Goal: Task Accomplishment & Management: Use online tool/utility

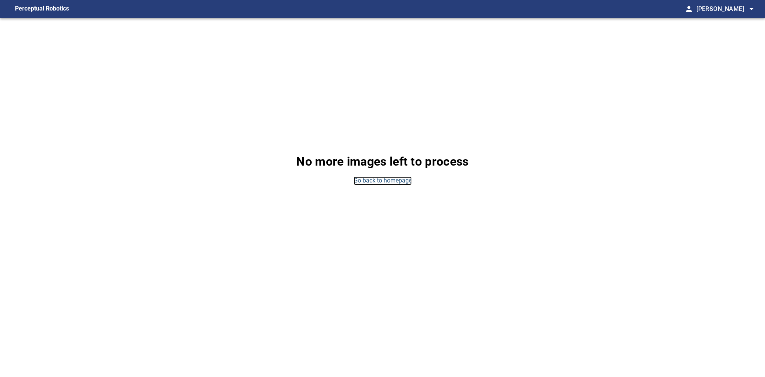
click at [362, 180] on link "Go back to homepage" at bounding box center [383, 180] width 58 height 9
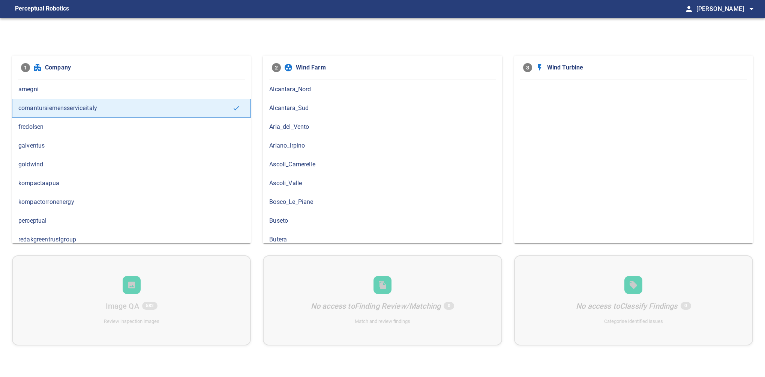
click at [345, 162] on span "Ascoli_Camerelle" at bounding box center [382, 164] width 226 height 9
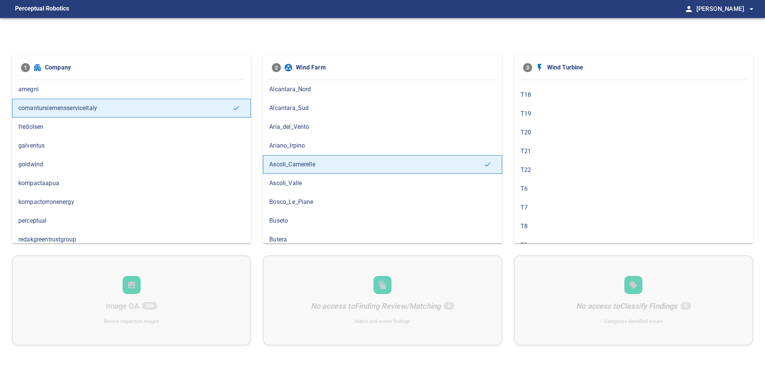
scroll to position [153, 0]
click at [550, 232] on span "T9" at bounding box center [634, 236] width 226 height 9
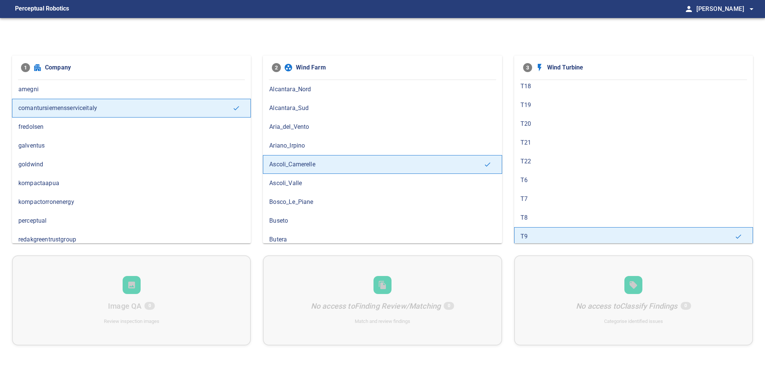
click at [558, 224] on div "T8" at bounding box center [633, 217] width 239 height 19
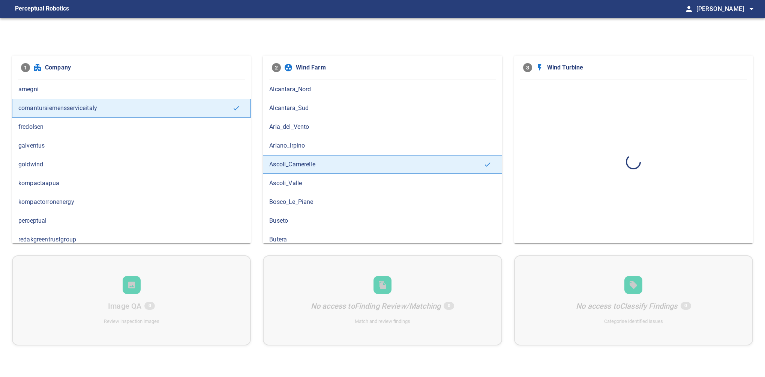
scroll to position [0, 0]
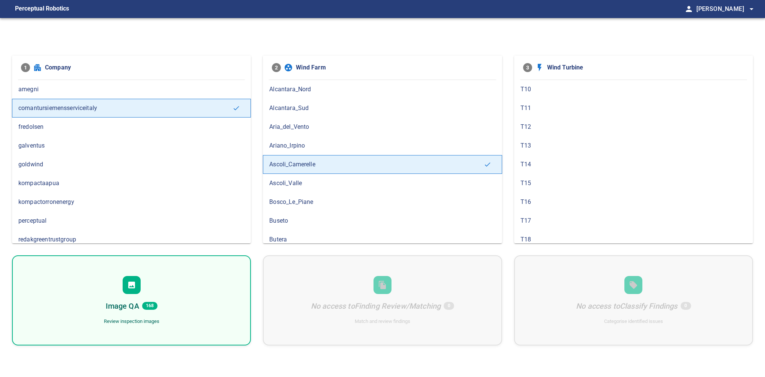
click at [139, 282] on div at bounding box center [132, 285] width 18 height 18
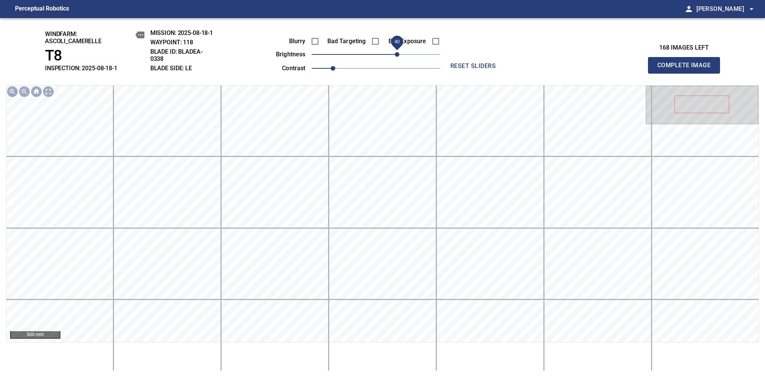
drag, startPoint x: 383, startPoint y: 59, endPoint x: 396, endPoint y: 54, distance: 14.1
click at [396, 54] on span "40" at bounding box center [376, 54] width 129 height 11
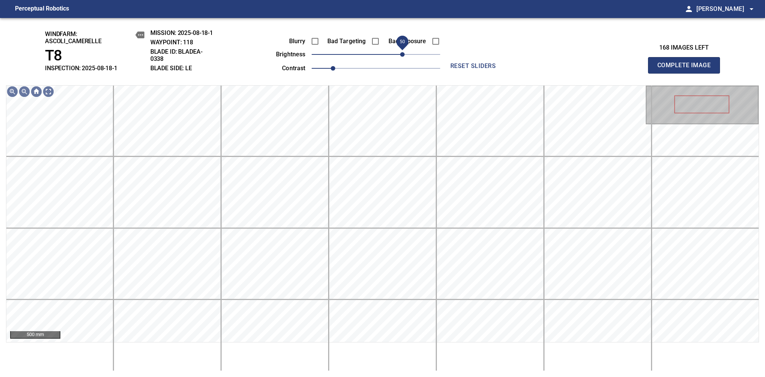
click at [403, 53] on span "50" at bounding box center [402, 54] width 5 height 5
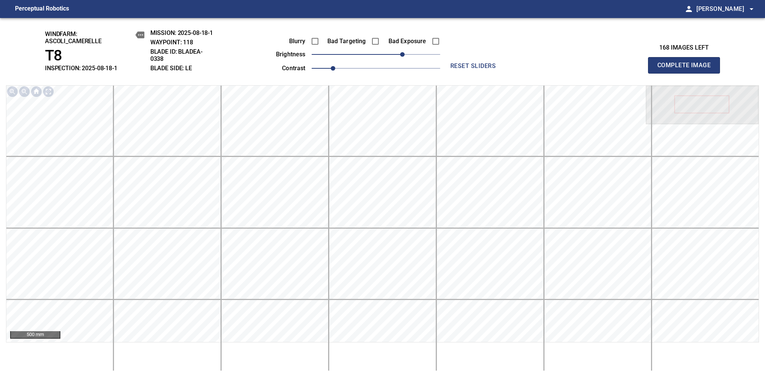
click at [687, 69] on span "Complete Image" at bounding box center [685, 65] width 56 height 11
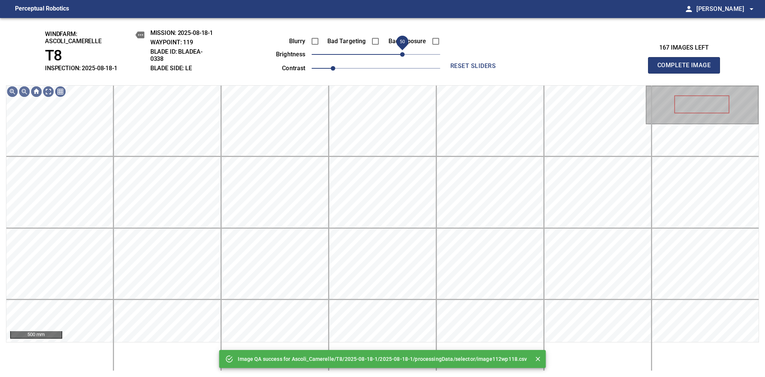
drag, startPoint x: 410, startPoint y: 53, endPoint x: 403, endPoint y: 56, distance: 8.3
click at [403, 56] on span "50" at bounding box center [376, 54] width 129 height 11
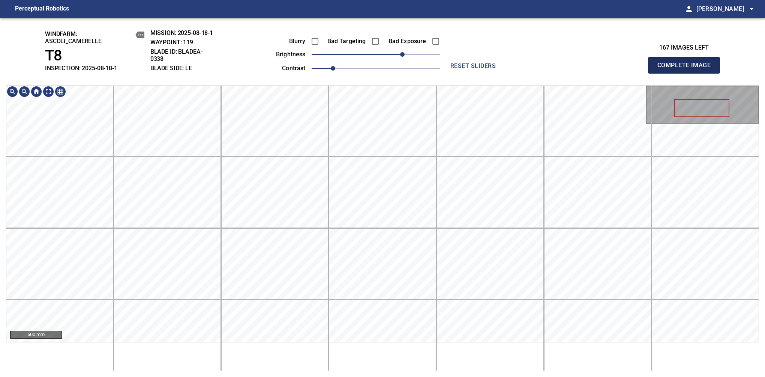
click at [687, 69] on span "Complete Image" at bounding box center [685, 65] width 56 height 11
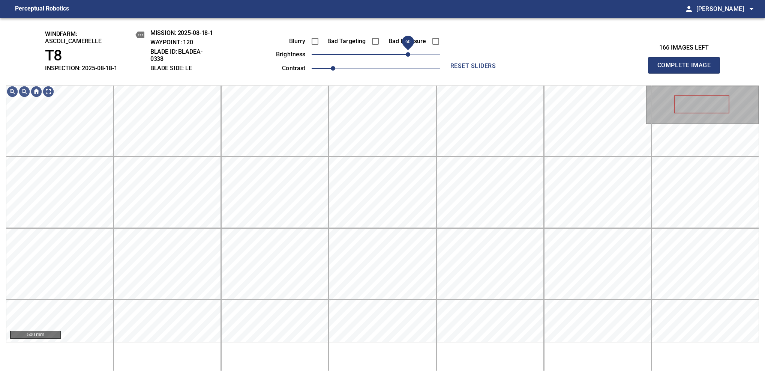
drag, startPoint x: 395, startPoint y: 60, endPoint x: 407, endPoint y: 58, distance: 12.1
click at [407, 57] on span "60" at bounding box center [408, 54] width 5 height 5
click at [409, 56] on span "60" at bounding box center [408, 54] width 5 height 5
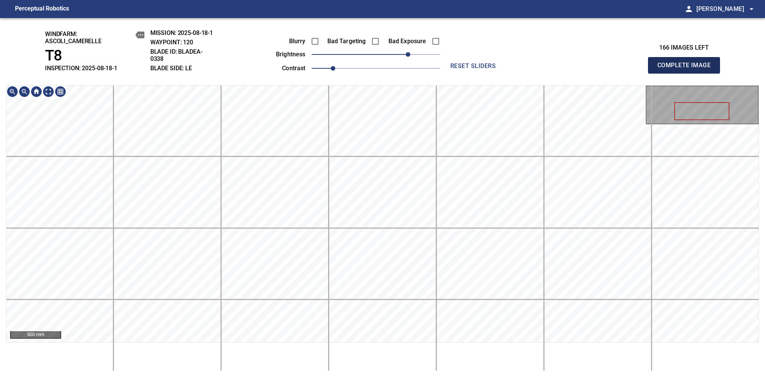
click at [687, 69] on span "Complete Image" at bounding box center [685, 65] width 56 height 11
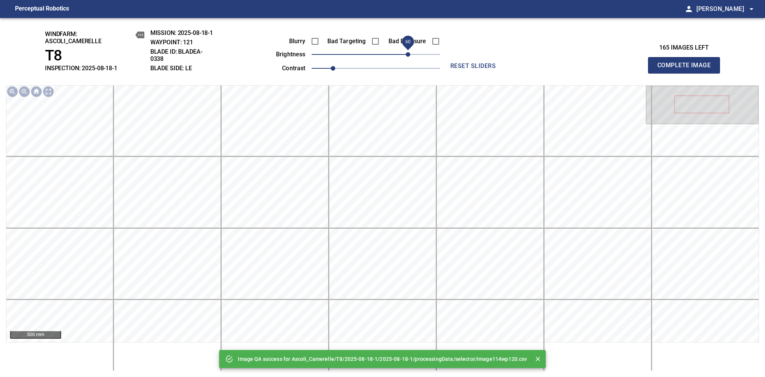
drag, startPoint x: 413, startPoint y: 54, endPoint x: 410, endPoint y: 55, distance: 3.9
click at [410, 55] on span "60" at bounding box center [376, 54] width 129 height 11
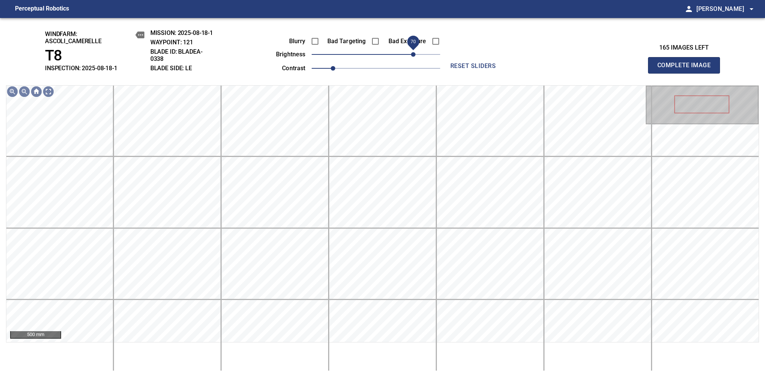
drag, startPoint x: 413, startPoint y: 53, endPoint x: 411, endPoint y: 57, distance: 4.7
click at [411, 57] on span "70" at bounding box center [413, 54] width 5 height 5
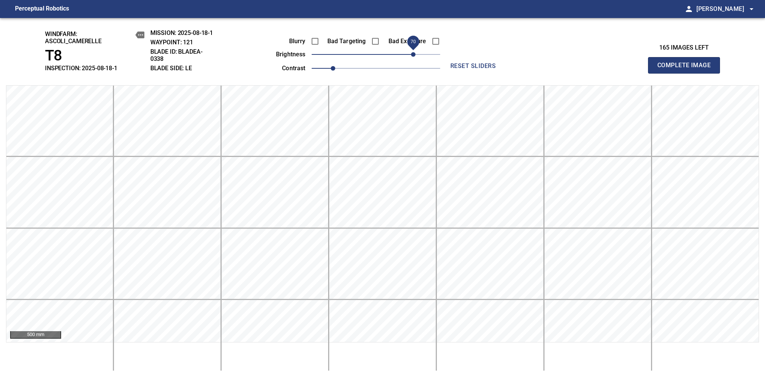
click at [687, 69] on span "Complete Image" at bounding box center [685, 65] width 56 height 11
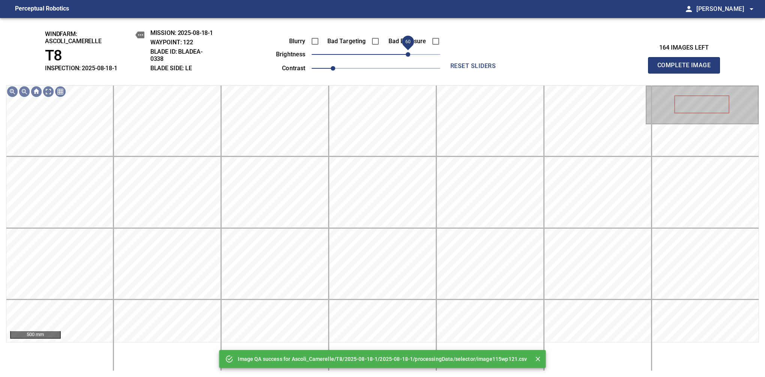
drag, startPoint x: 397, startPoint y: 58, endPoint x: 406, endPoint y: 57, distance: 9.5
click at [406, 57] on span "60" at bounding box center [376, 54] width 129 height 11
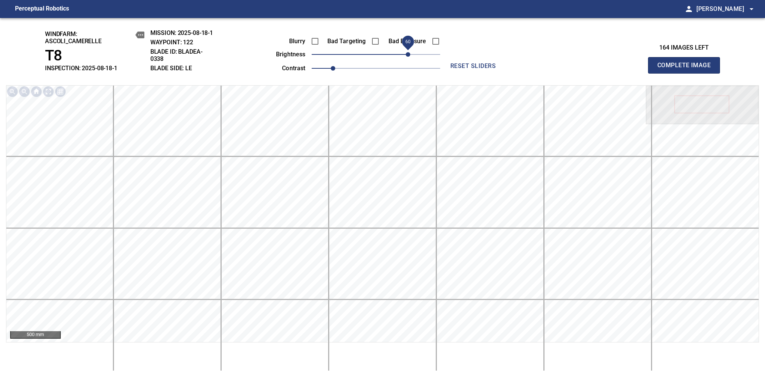
click at [687, 69] on span "Complete Image" at bounding box center [685, 65] width 56 height 11
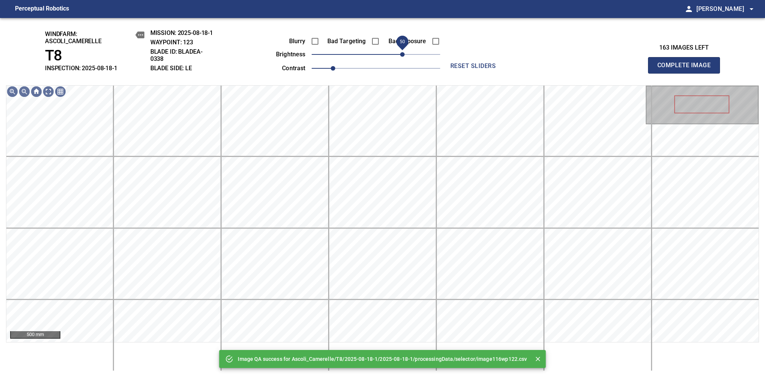
click at [402, 58] on span "50" at bounding box center [376, 54] width 129 height 11
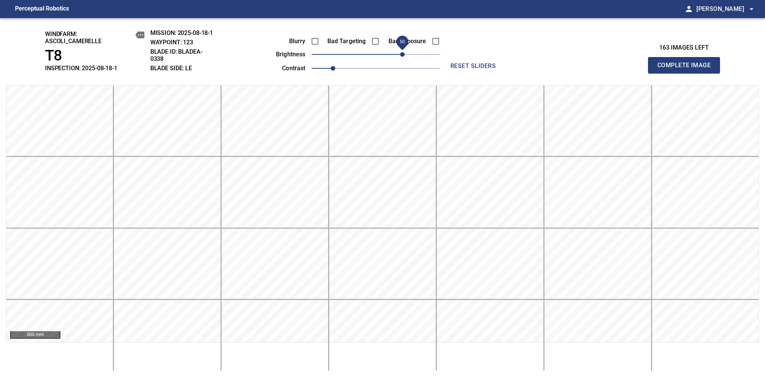
click at [687, 69] on span "Complete Image" at bounding box center [685, 65] width 56 height 11
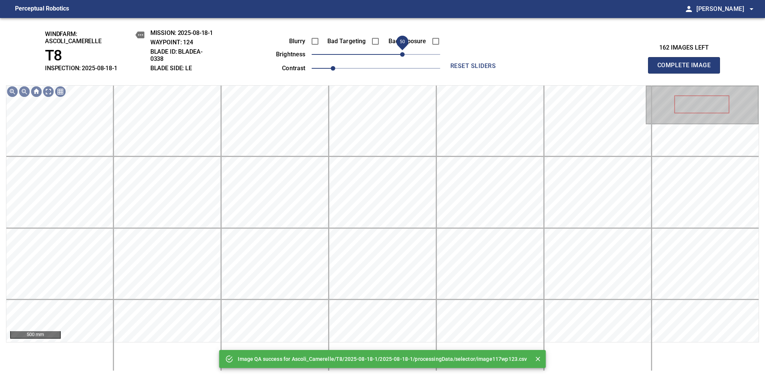
click at [402, 56] on span "50" at bounding box center [376, 54] width 129 height 11
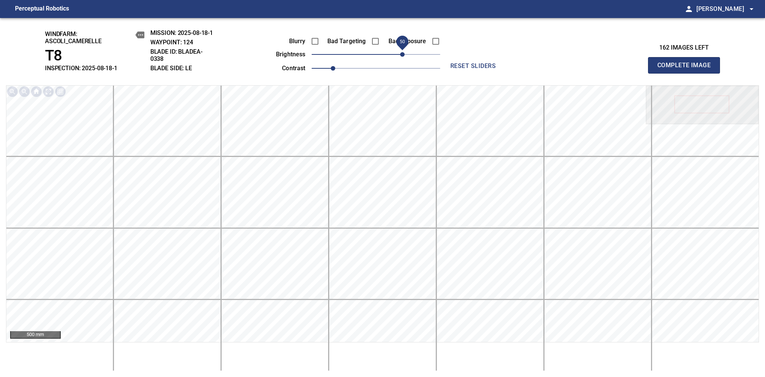
click at [687, 69] on span "Complete Image" at bounding box center [685, 65] width 56 height 11
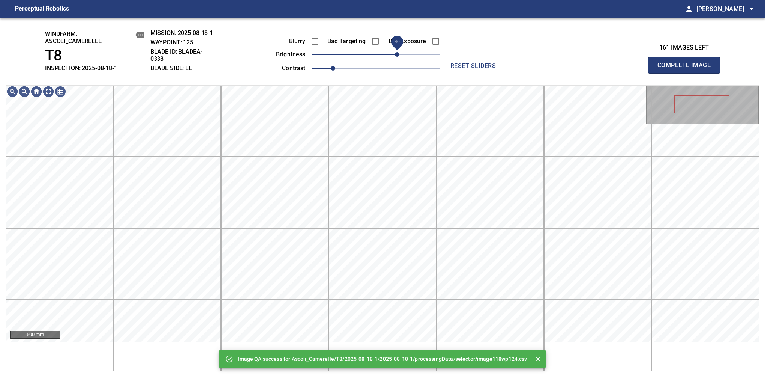
drag, startPoint x: 402, startPoint y: 54, endPoint x: 398, endPoint y: 53, distance: 4.0
click at [398, 53] on span "40" at bounding box center [376, 54] width 129 height 11
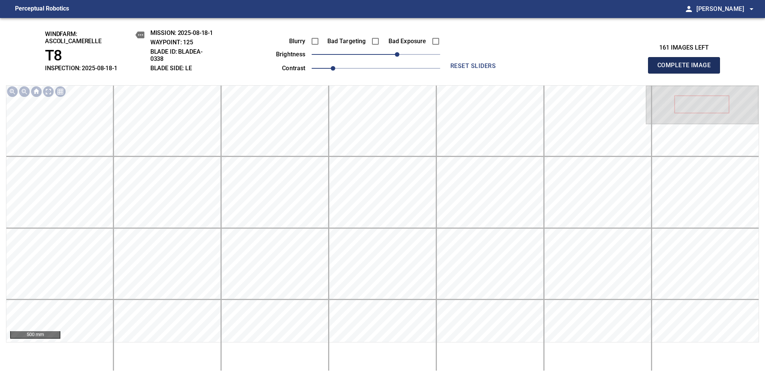
click at [687, 69] on span "Complete Image" at bounding box center [685, 65] width 56 height 11
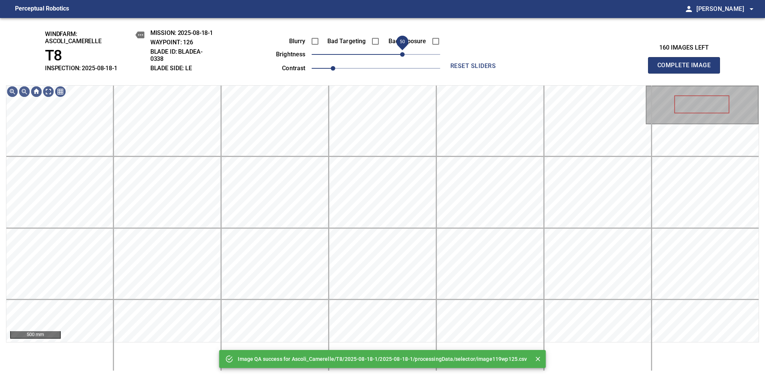
click at [401, 51] on span "50" at bounding box center [376, 54] width 129 height 11
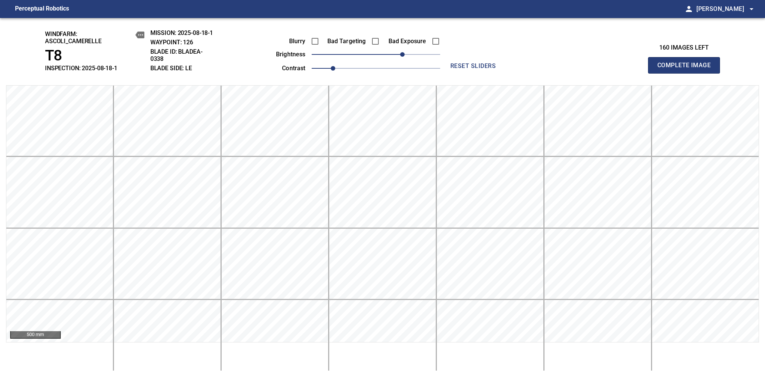
click at [687, 69] on span "Complete Image" at bounding box center [685, 65] width 56 height 11
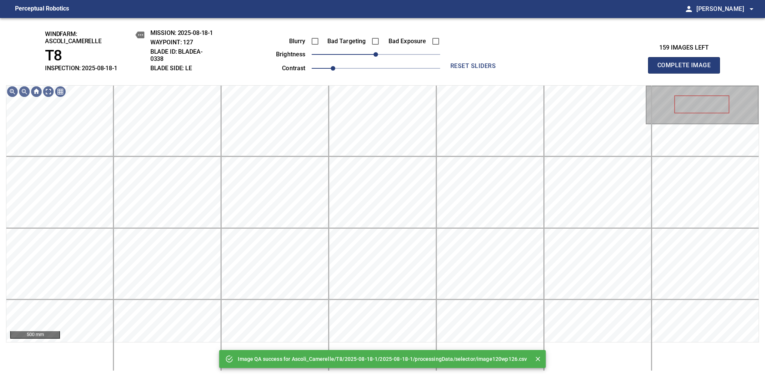
click at [402, 53] on span "0" at bounding box center [376, 54] width 129 height 11
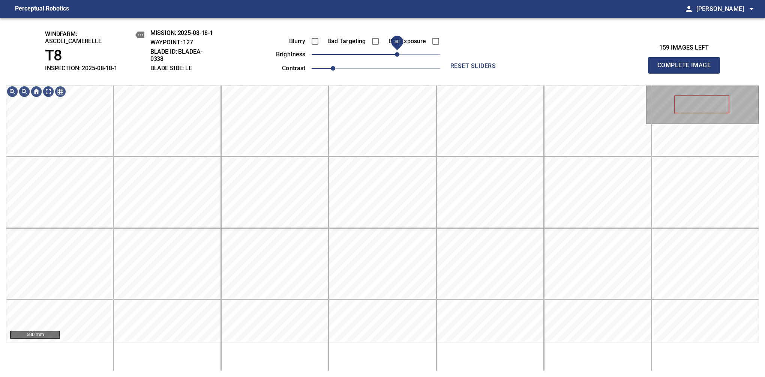
drag, startPoint x: 402, startPoint y: 53, endPoint x: 398, endPoint y: 56, distance: 4.8
click at [398, 56] on span "40" at bounding box center [397, 54] width 5 height 5
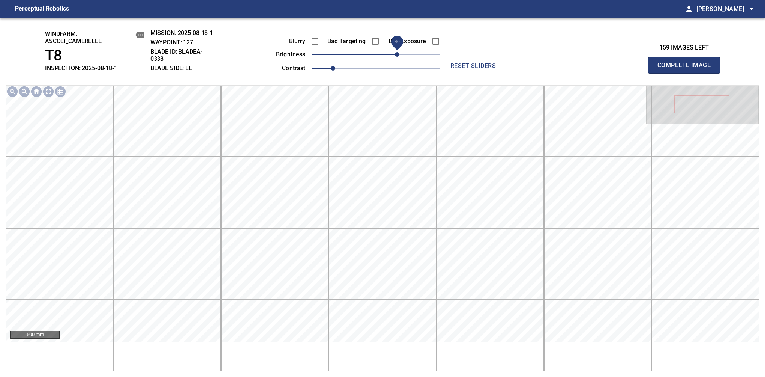
click at [687, 69] on span "Complete Image" at bounding box center [685, 65] width 56 height 11
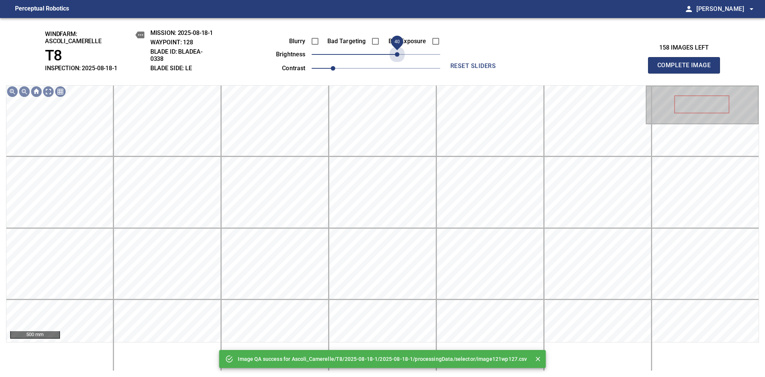
click at [398, 56] on span "40" at bounding box center [376, 54] width 129 height 11
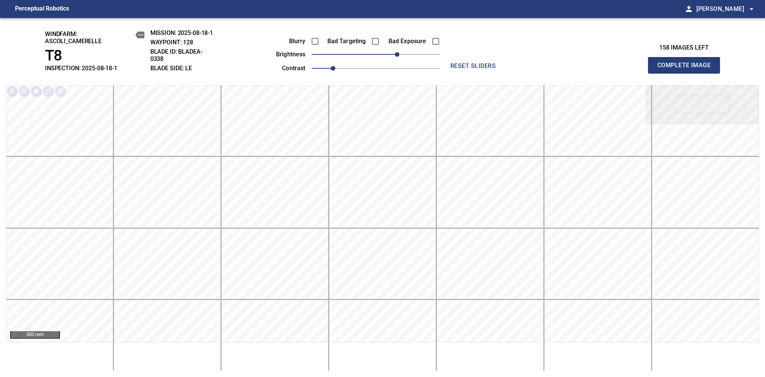
click at [687, 69] on span "Complete Image" at bounding box center [685, 65] width 56 height 11
click at [397, 51] on span "0" at bounding box center [376, 54] width 129 height 11
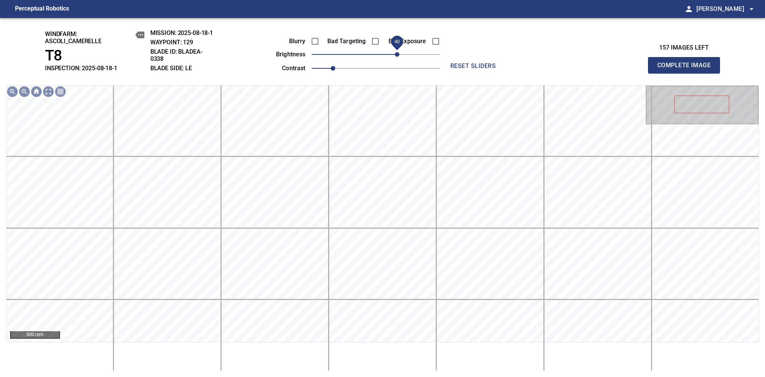
click at [397, 52] on span "40" at bounding box center [397, 54] width 5 height 5
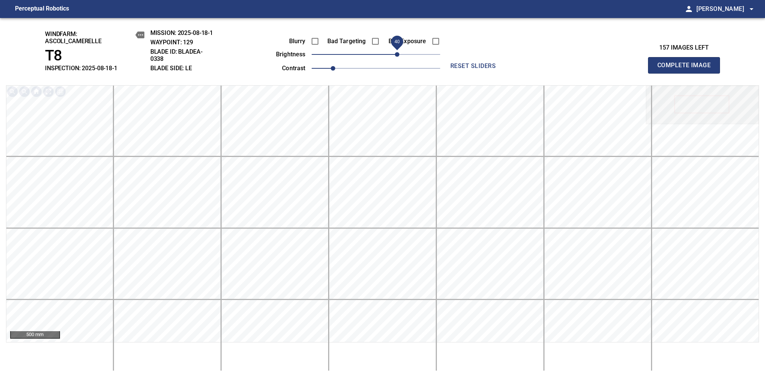
click at [687, 69] on span "Complete Image" at bounding box center [685, 65] width 56 height 11
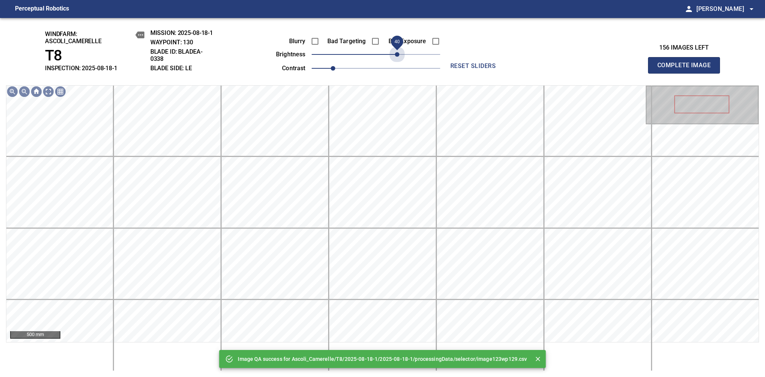
click at [397, 50] on span "40" at bounding box center [376, 54] width 129 height 11
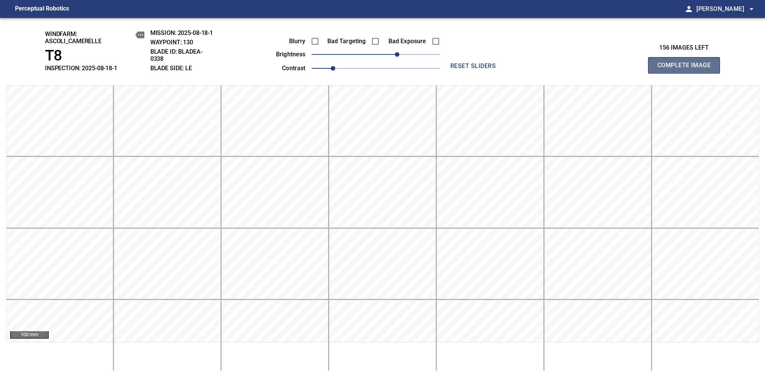
click at [687, 69] on span "Complete Image" at bounding box center [685, 65] width 56 height 11
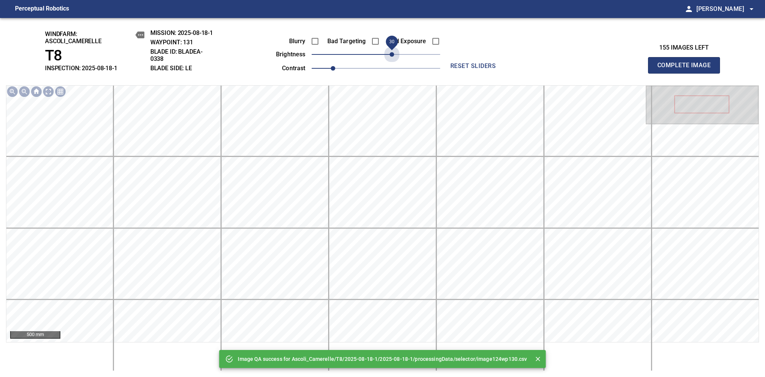
click at [395, 54] on span "30" at bounding box center [376, 54] width 129 height 11
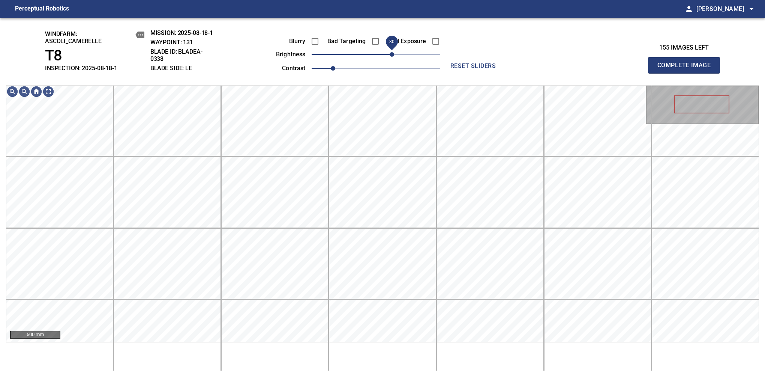
click at [393, 53] on span "30" at bounding box center [392, 54] width 5 height 5
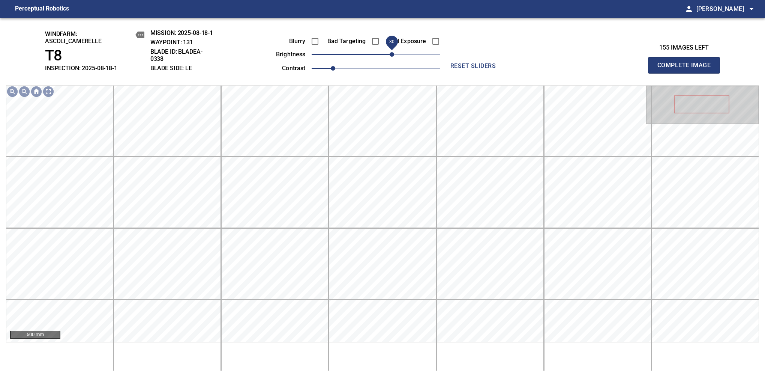
click at [687, 69] on span "Complete Image" at bounding box center [685, 65] width 56 height 11
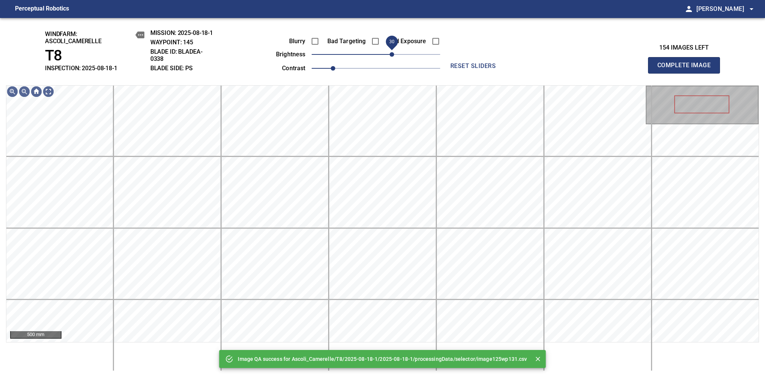
click at [392, 54] on span "30" at bounding box center [376, 54] width 129 height 11
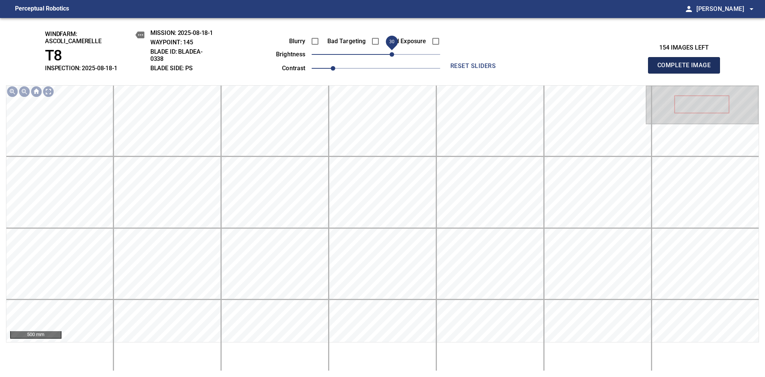
click at [687, 69] on span "Complete Image" at bounding box center [685, 65] width 56 height 11
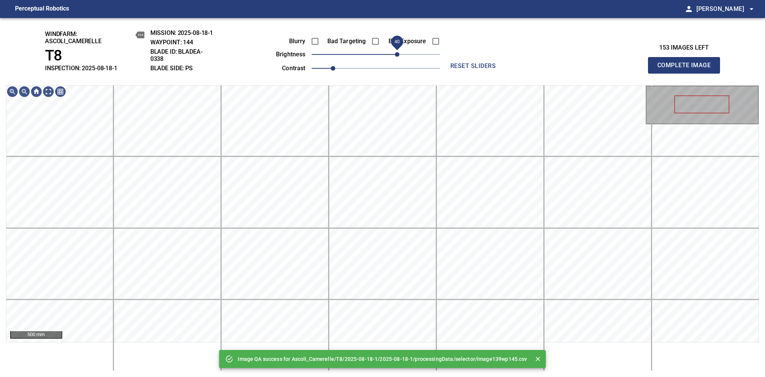
click at [400, 54] on span "40" at bounding box center [376, 54] width 129 height 11
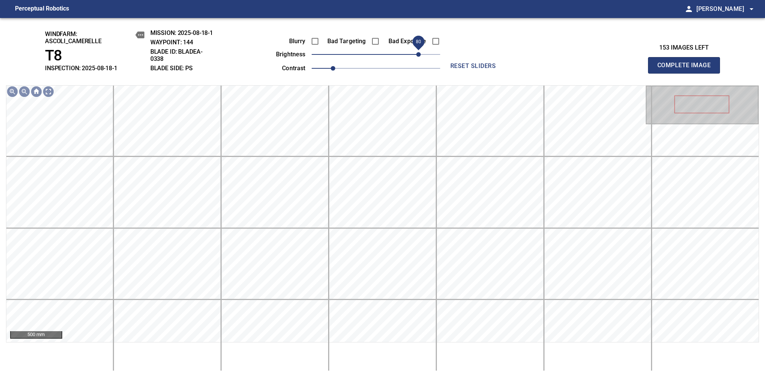
click at [417, 57] on span "80" at bounding box center [418, 54] width 5 height 5
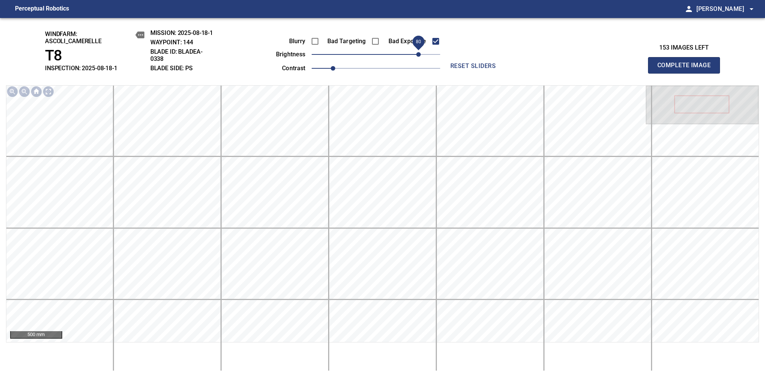
click at [687, 69] on span "Complete Image" at bounding box center [685, 65] width 56 height 11
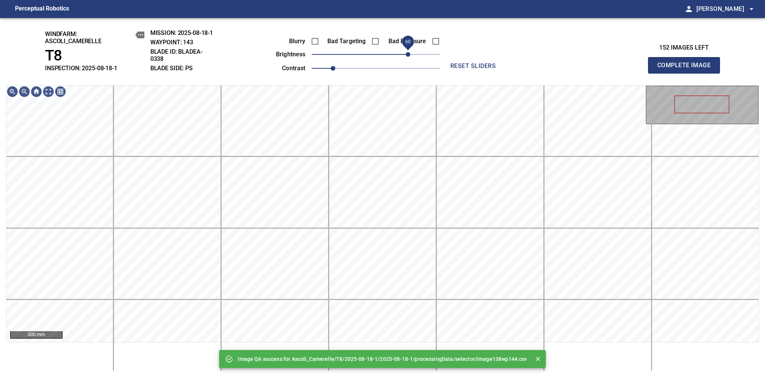
drag, startPoint x: 416, startPoint y: 59, endPoint x: 409, endPoint y: 58, distance: 6.5
click at [409, 58] on span "60" at bounding box center [376, 54] width 129 height 11
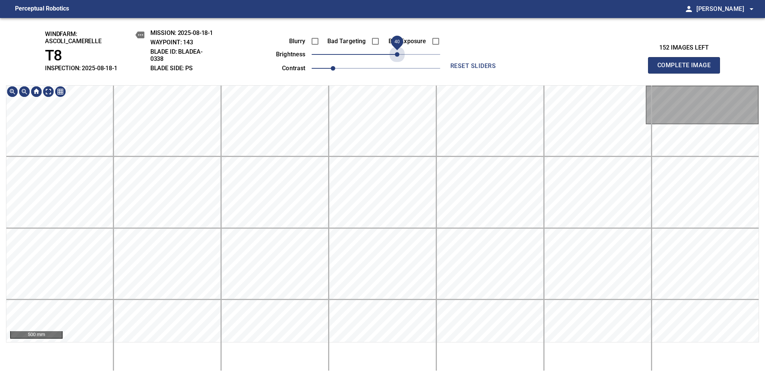
click at [400, 54] on span "40" at bounding box center [376, 54] width 129 height 11
drag, startPoint x: 339, startPoint y: 72, endPoint x: 346, endPoint y: 71, distance: 6.8
click at [346, 71] on span "1.1" at bounding box center [343, 68] width 5 height 5
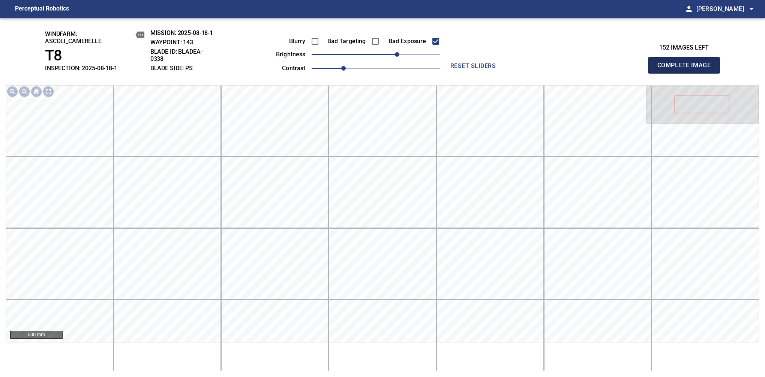
click at [687, 69] on span "Complete Image" at bounding box center [685, 65] width 56 height 11
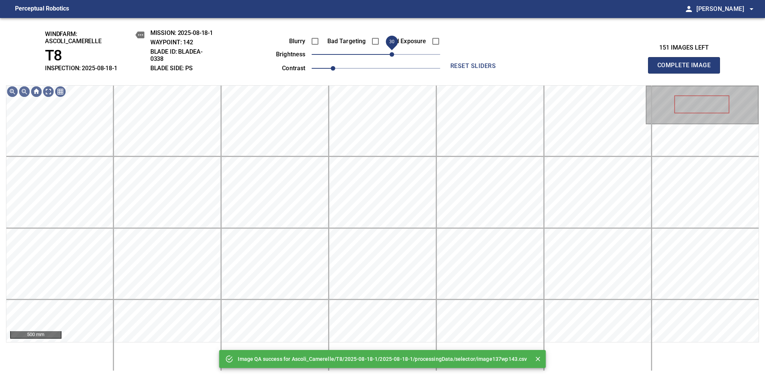
click at [393, 56] on span "30" at bounding box center [376, 54] width 129 height 11
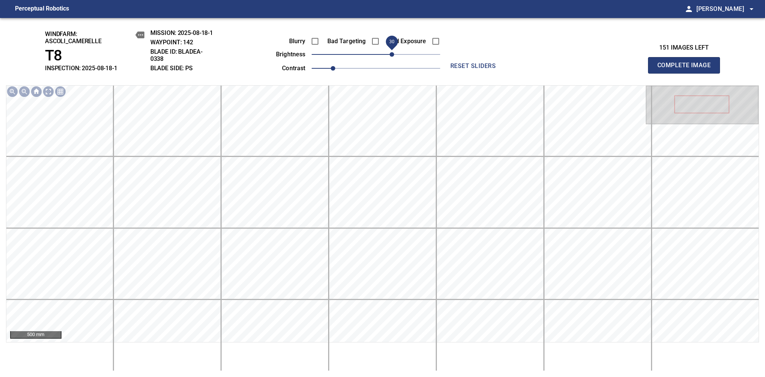
click at [687, 69] on span "Complete Image" at bounding box center [685, 65] width 56 height 11
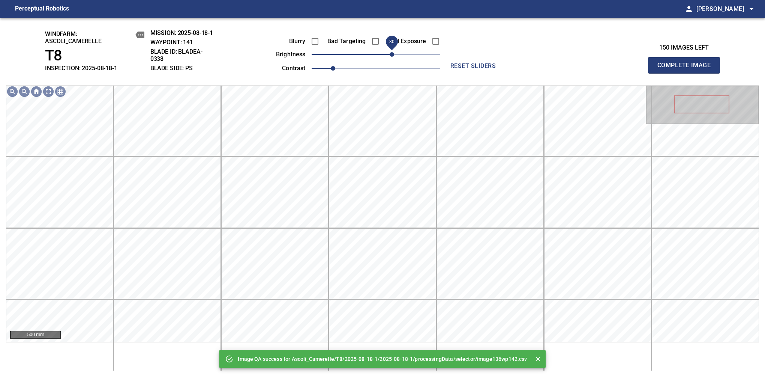
click at [395, 56] on span "30" at bounding box center [376, 54] width 129 height 11
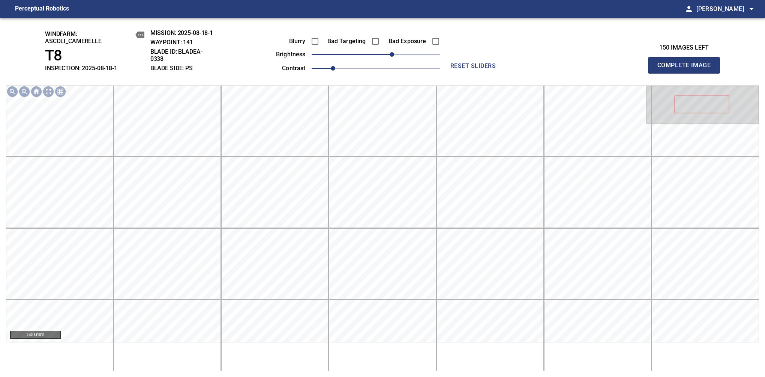
click at [687, 69] on span "Complete Image" at bounding box center [685, 65] width 56 height 11
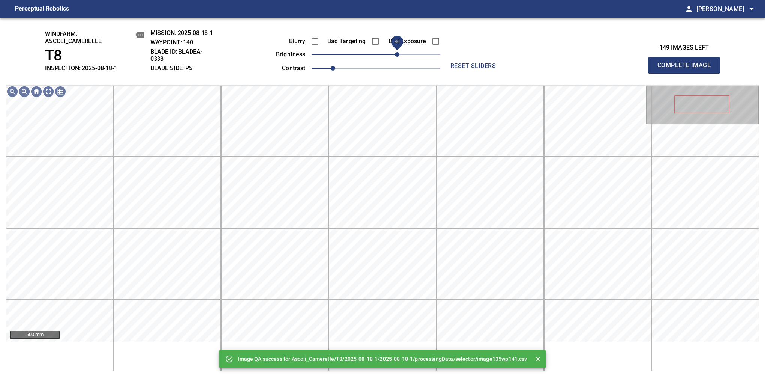
drag, startPoint x: 389, startPoint y: 54, endPoint x: 396, endPoint y: 54, distance: 6.8
click at [396, 54] on span "40" at bounding box center [376, 54] width 129 height 11
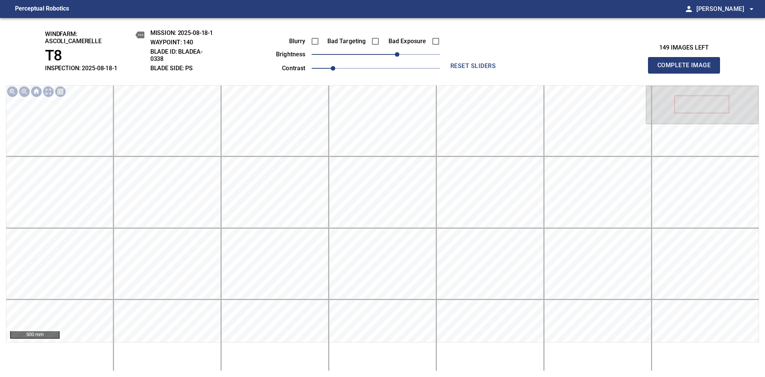
click at [687, 69] on span "Complete Image" at bounding box center [685, 65] width 56 height 11
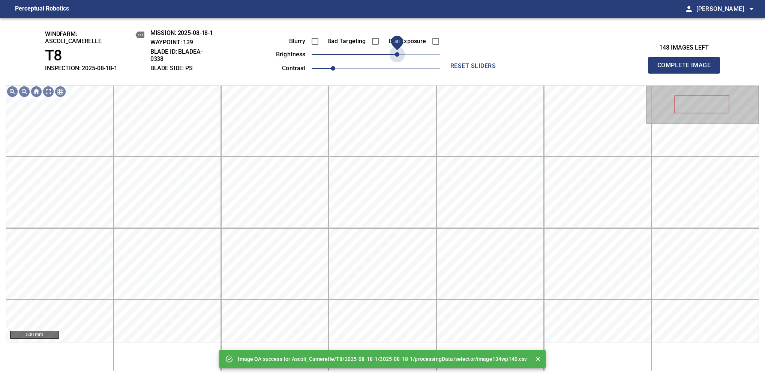
click at [396, 54] on span "40" at bounding box center [376, 54] width 129 height 11
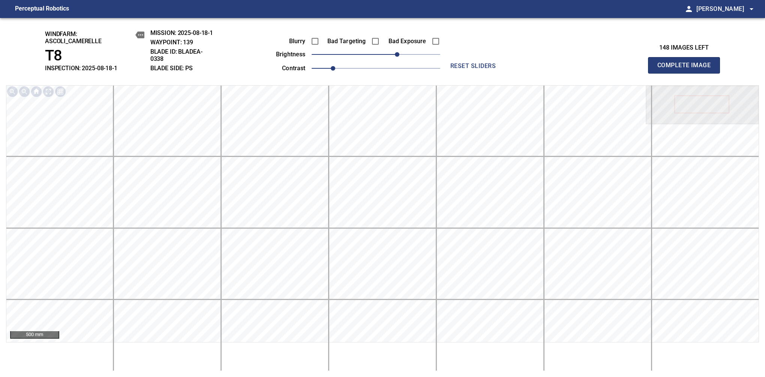
click at [687, 69] on span "Complete Image" at bounding box center [685, 65] width 56 height 11
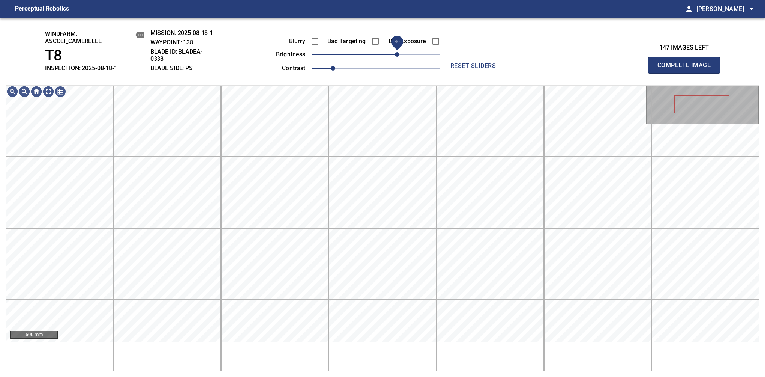
drag, startPoint x: 379, startPoint y: 51, endPoint x: 397, endPoint y: 55, distance: 18.8
click at [397, 55] on span "40" at bounding box center [397, 54] width 5 height 5
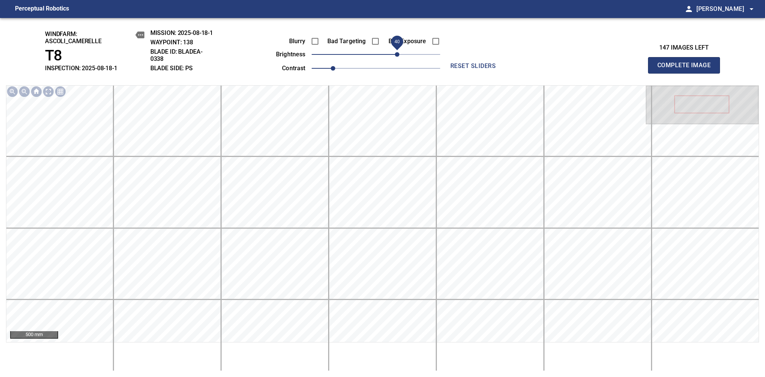
click at [687, 69] on span "Complete Image" at bounding box center [685, 65] width 56 height 11
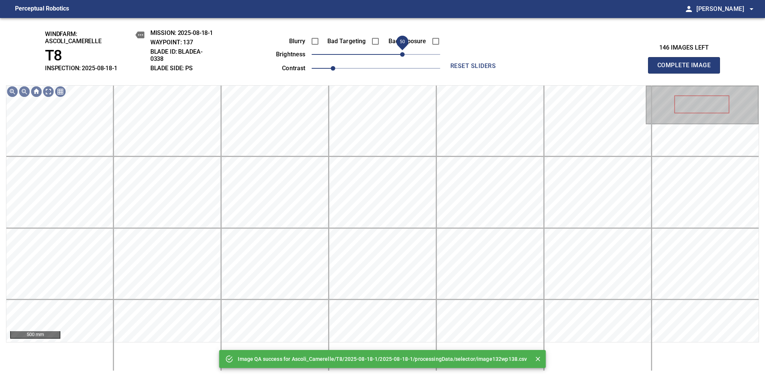
drag, startPoint x: 397, startPoint y: 55, endPoint x: 404, endPoint y: 54, distance: 6.5
click at [404, 54] on span "50" at bounding box center [376, 54] width 129 height 11
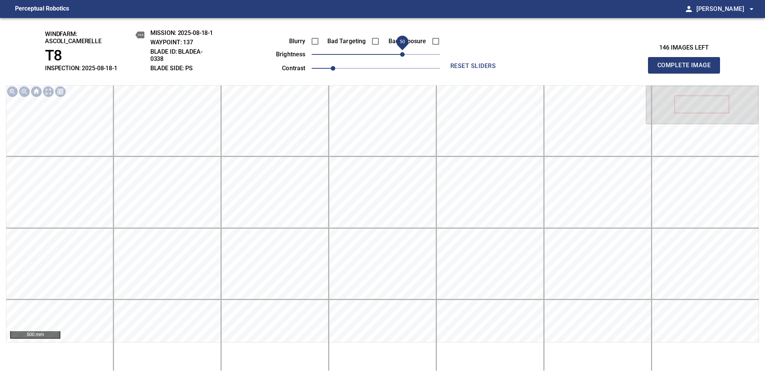
click at [687, 69] on span "Complete Image" at bounding box center [685, 65] width 56 height 11
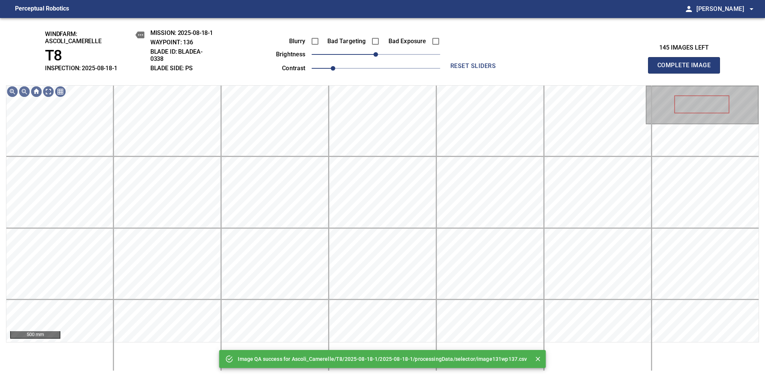
click at [404, 54] on span "0" at bounding box center [376, 54] width 129 height 11
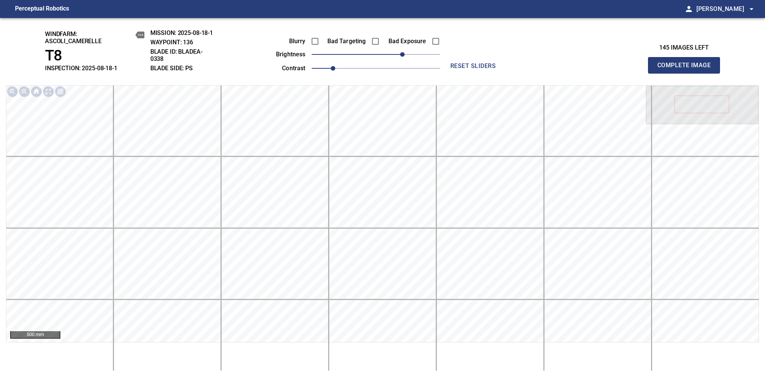
click at [687, 69] on span "Complete Image" at bounding box center [685, 65] width 56 height 11
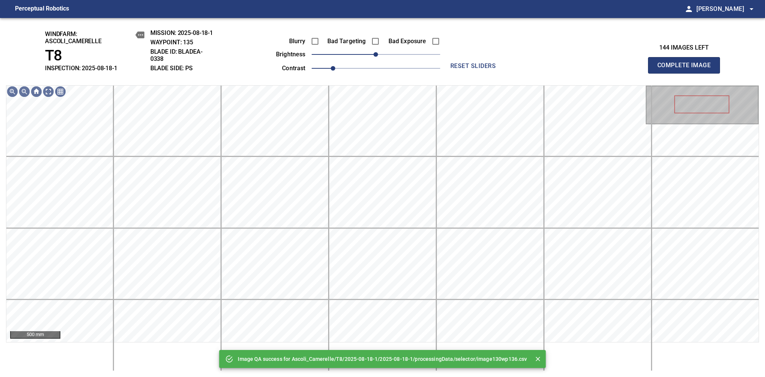
click at [401, 53] on span "0" at bounding box center [376, 54] width 129 height 11
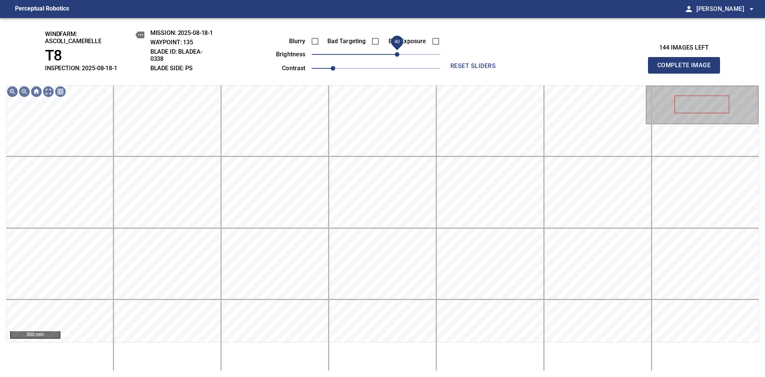
click at [398, 53] on span "40" at bounding box center [397, 54] width 5 height 5
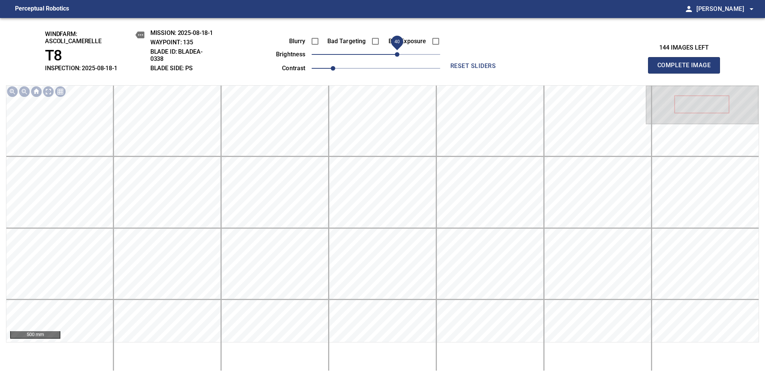
click at [687, 69] on span "Complete Image" at bounding box center [685, 65] width 56 height 11
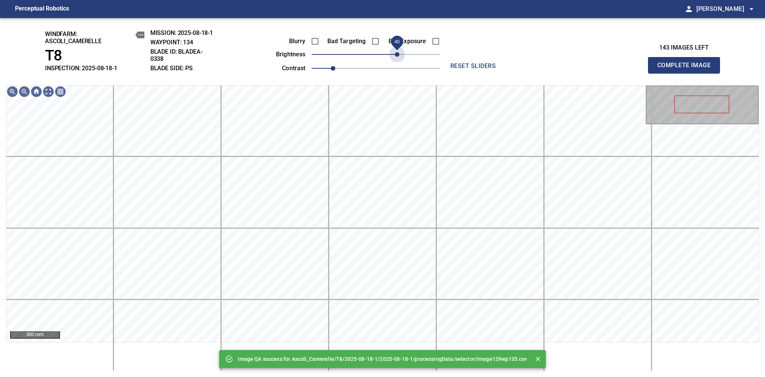
click at [398, 53] on span "40" at bounding box center [376, 54] width 129 height 11
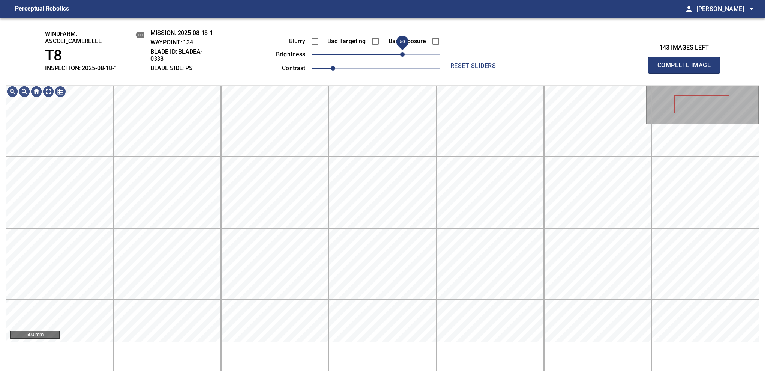
drag, startPoint x: 398, startPoint y: 53, endPoint x: 402, endPoint y: 54, distance: 3.9
click at [402, 54] on span "50" at bounding box center [402, 54] width 5 height 5
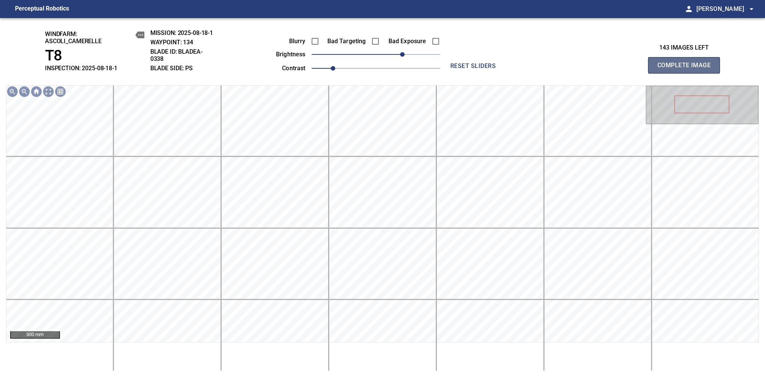
click at [687, 69] on span "Complete Image" at bounding box center [685, 65] width 56 height 11
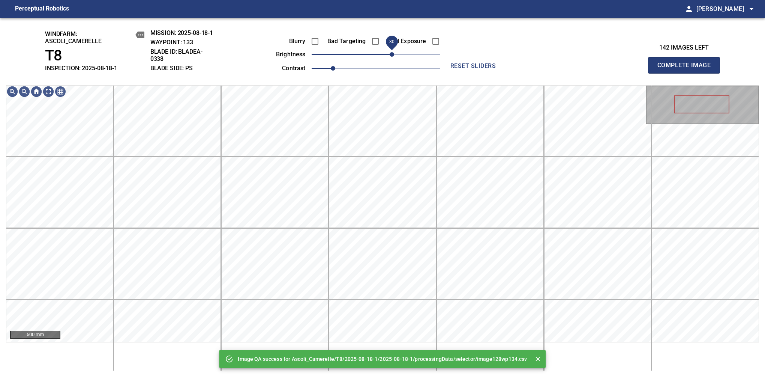
click at [395, 54] on span "30" at bounding box center [376, 54] width 129 height 11
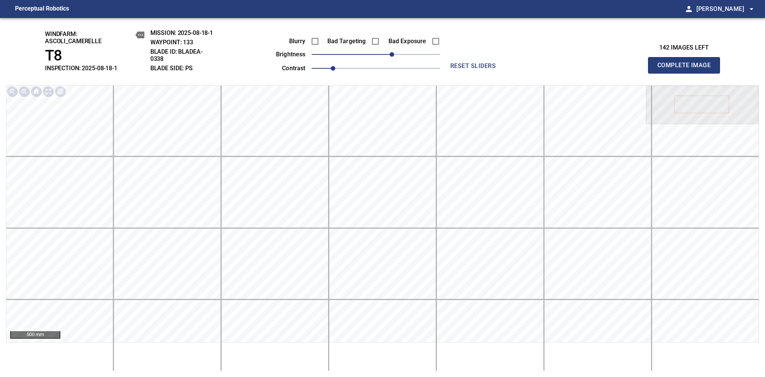
click at [687, 69] on span "Complete Image" at bounding box center [685, 65] width 56 height 11
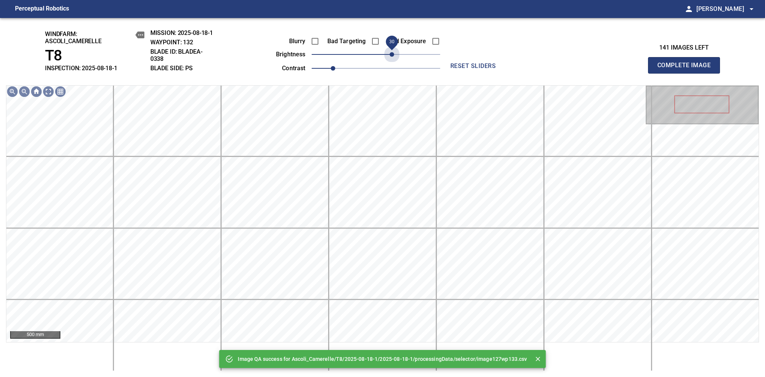
click at [395, 54] on span "30" at bounding box center [376, 54] width 129 height 11
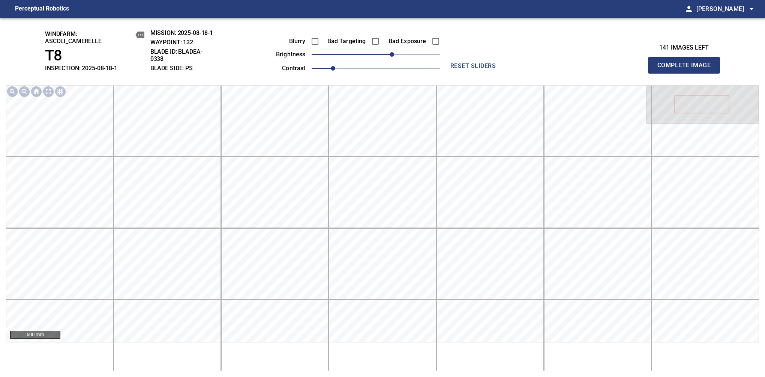
click at [687, 69] on span "Complete Image" at bounding box center [685, 65] width 56 height 11
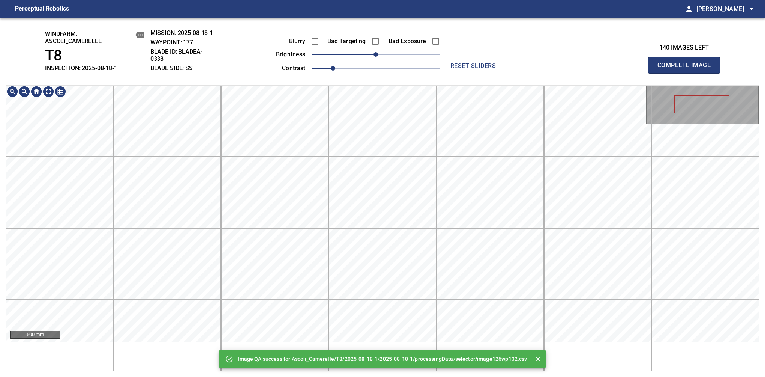
click at [379, 81] on div "Image QA success for Ascoli_Camerelle/T8/2025-08-18-1/2025-08-18-1/processingDa…" at bounding box center [382, 197] width 765 height 359
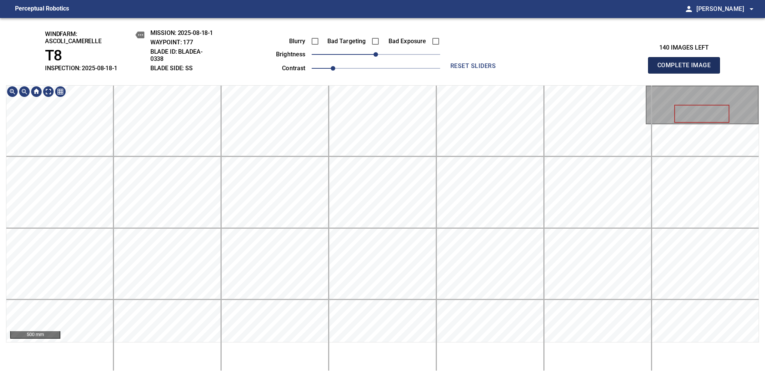
click at [687, 69] on span "Complete Image" at bounding box center [685, 65] width 56 height 11
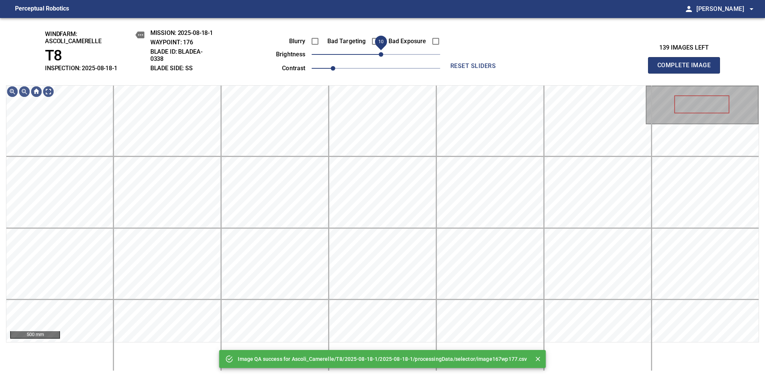
click at [382, 56] on span "10" at bounding box center [381, 54] width 5 height 5
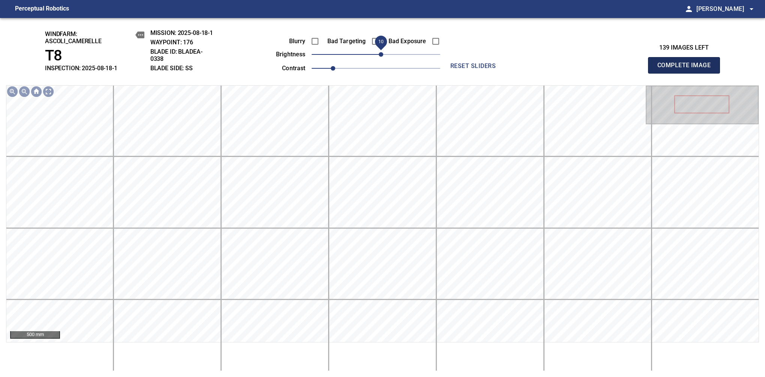
click at [687, 69] on span "Complete Image" at bounding box center [685, 65] width 56 height 11
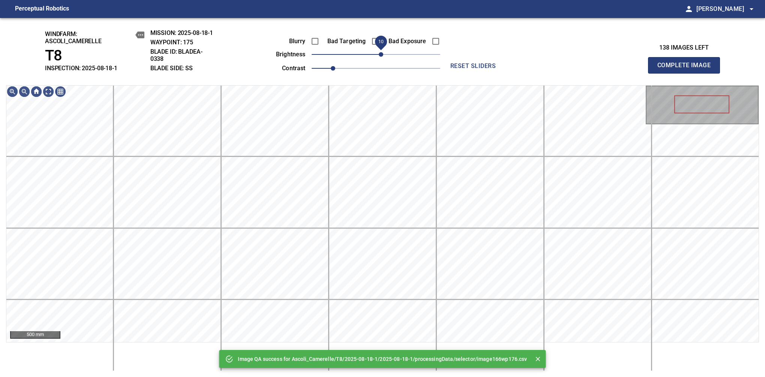
click at [380, 57] on span "10" at bounding box center [381, 54] width 5 height 5
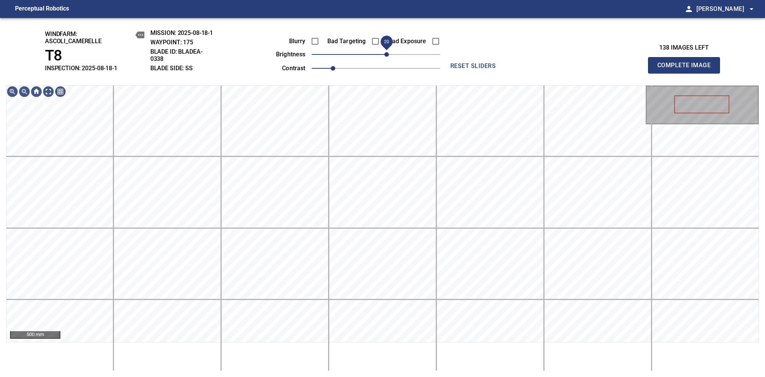
drag, startPoint x: 380, startPoint y: 57, endPoint x: 386, endPoint y: 57, distance: 5.3
click at [386, 57] on span "20" at bounding box center [387, 54] width 5 height 5
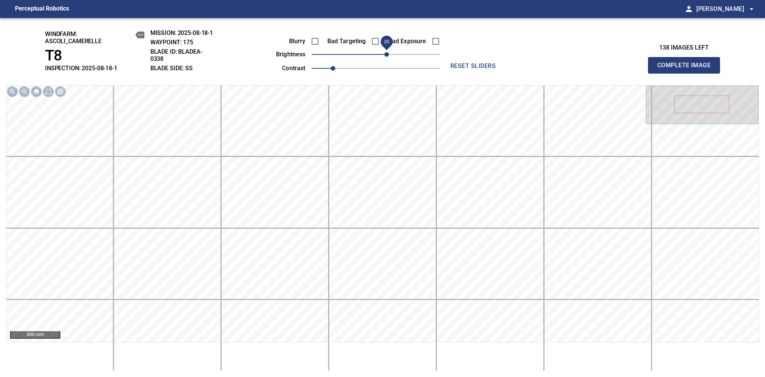
click at [687, 69] on span "Complete Image" at bounding box center [685, 65] width 56 height 11
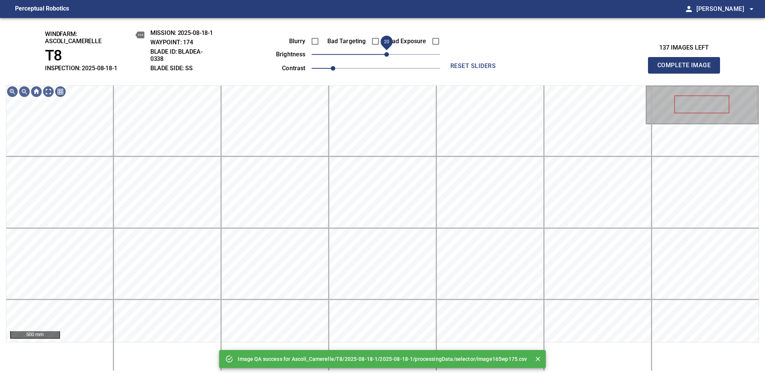
drag, startPoint x: 382, startPoint y: 57, endPoint x: 386, endPoint y: 57, distance: 4.1
click at [386, 57] on span "20" at bounding box center [387, 54] width 5 height 5
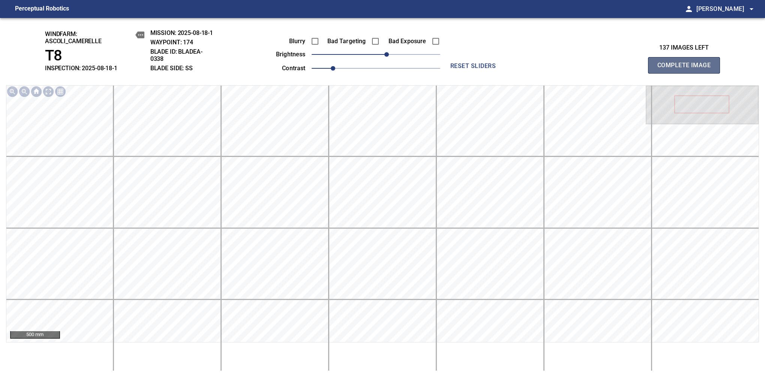
click at [687, 69] on span "Complete Image" at bounding box center [685, 65] width 56 height 11
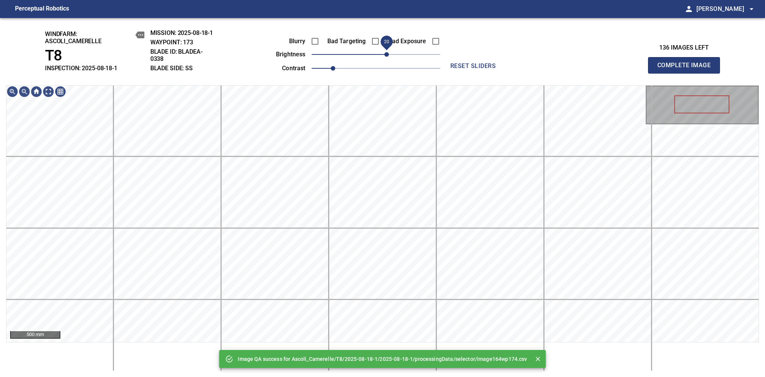
click at [387, 57] on span "20" at bounding box center [376, 54] width 129 height 11
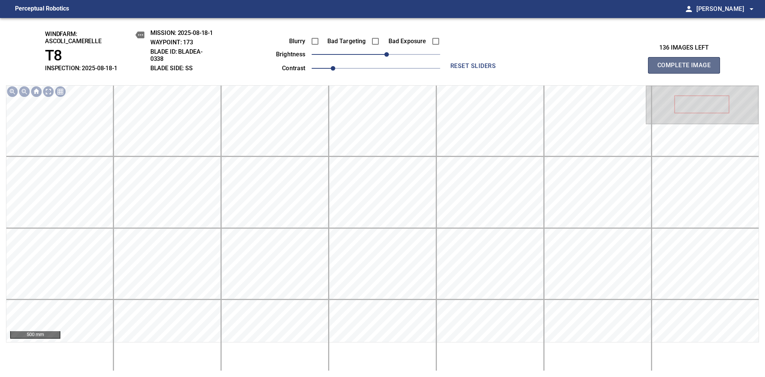
click at [687, 69] on span "Complete Image" at bounding box center [685, 65] width 56 height 11
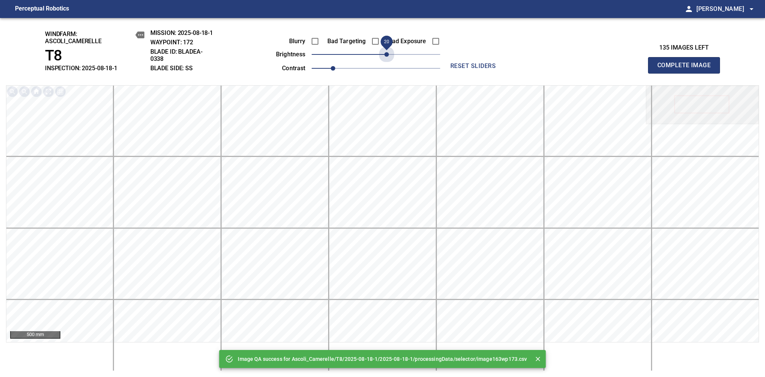
click at [387, 57] on span "20" at bounding box center [376, 54] width 129 height 11
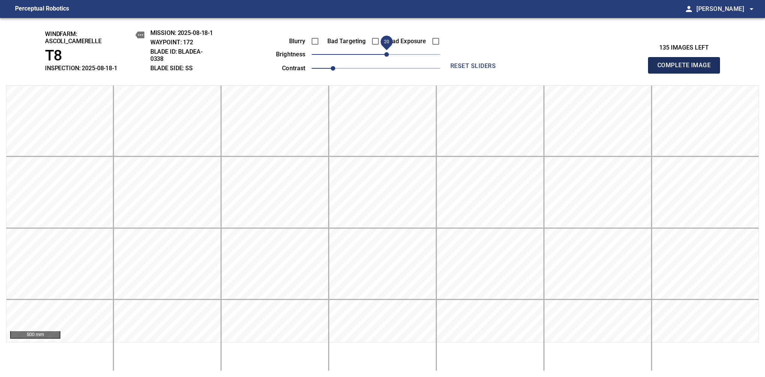
click at [687, 69] on span "Complete Image" at bounding box center [685, 65] width 56 height 11
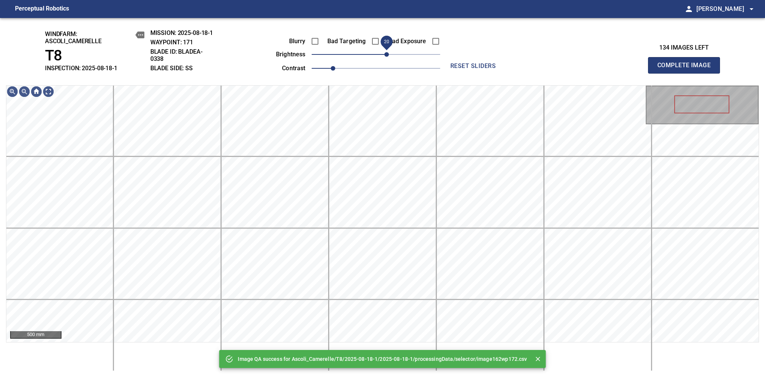
drag, startPoint x: 380, startPoint y: 52, endPoint x: 384, endPoint y: 51, distance: 3.9
click at [385, 52] on span "20" at bounding box center [387, 54] width 5 height 5
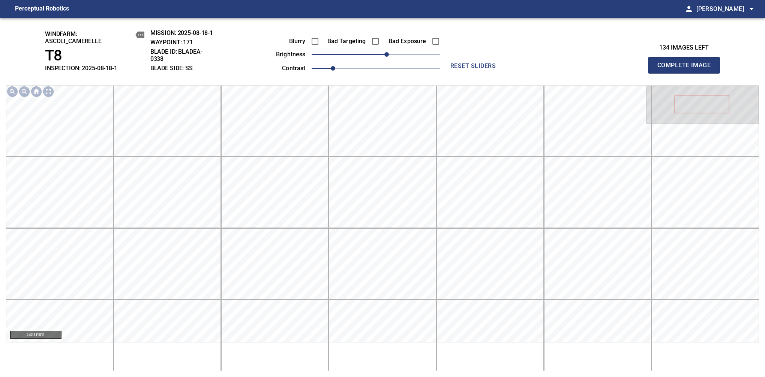
drag, startPoint x: 687, startPoint y: 69, endPoint x: 388, endPoint y: 69, distance: 299.0
click at [688, 75] on div "windfarm: Ascoli_Camerelle T8 INSPECTION: 2025-08-18-1 MISSION: 2025-08-18-1 WA…" at bounding box center [382, 197] width 765 height 359
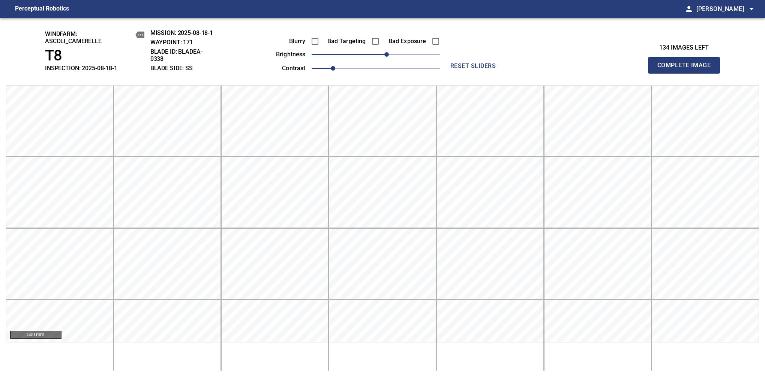
click at [687, 69] on span "Complete Image" at bounding box center [685, 65] width 56 height 11
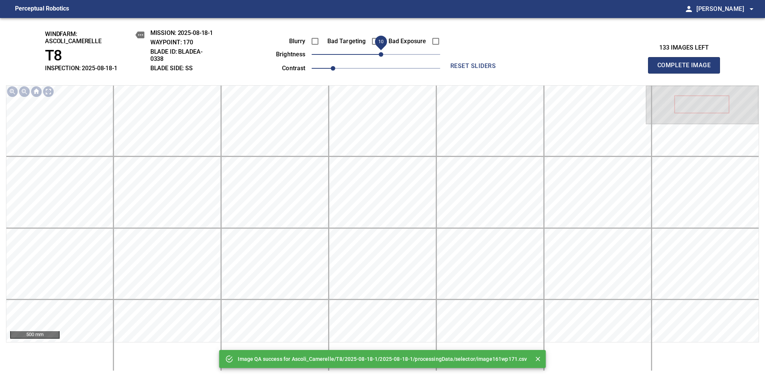
click at [380, 54] on span "10" at bounding box center [381, 54] width 5 height 5
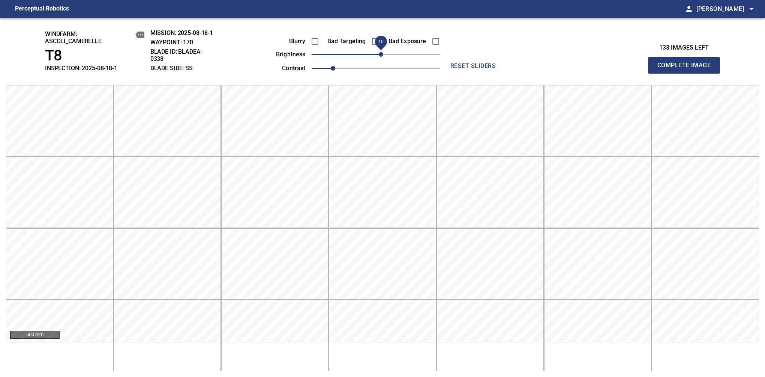
click at [687, 69] on span "Complete Image" at bounding box center [685, 65] width 56 height 11
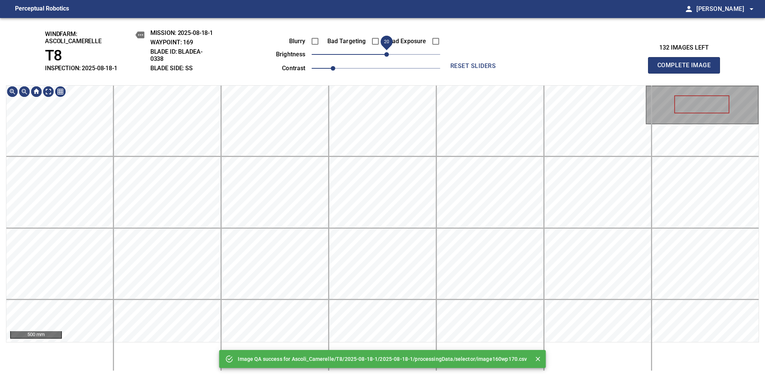
drag, startPoint x: 378, startPoint y: 57, endPoint x: 386, endPoint y: 54, distance: 8.1
click at [386, 54] on span "20" at bounding box center [387, 54] width 5 height 5
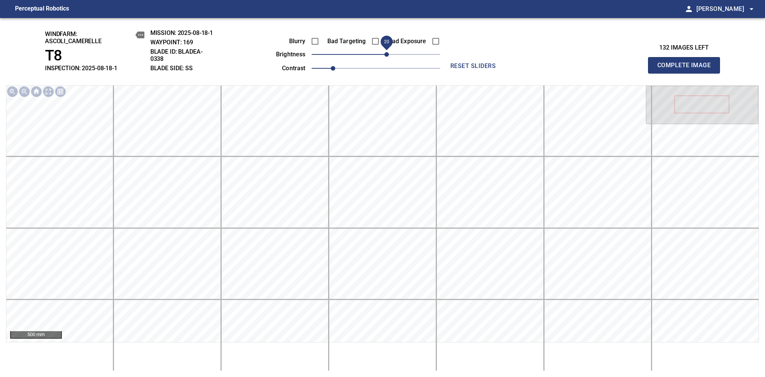
click at [687, 69] on span "Complete Image" at bounding box center [685, 65] width 56 height 11
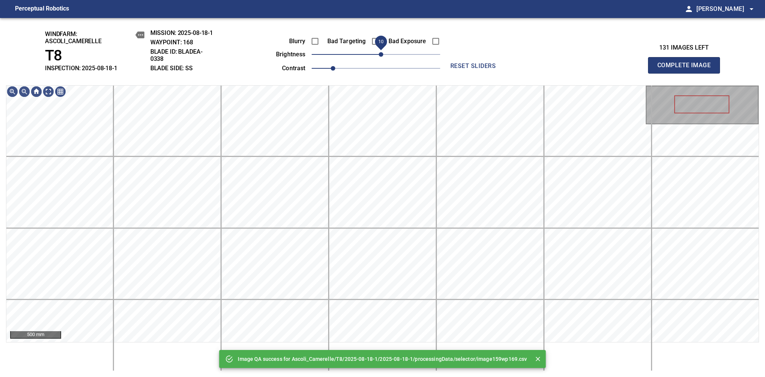
click at [383, 56] on span "10" at bounding box center [376, 54] width 129 height 11
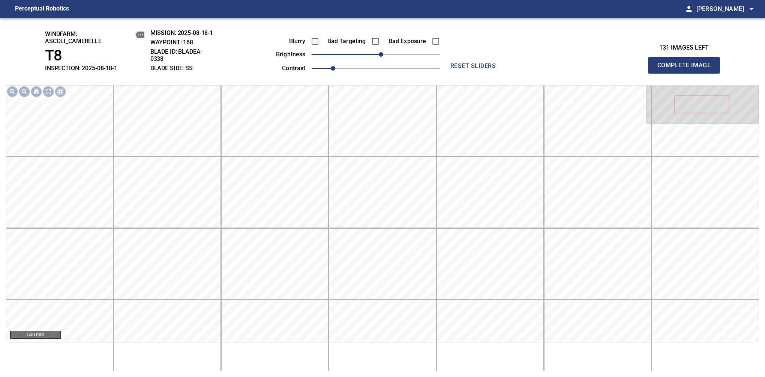
click at [687, 69] on span "Complete Image" at bounding box center [685, 65] width 56 height 11
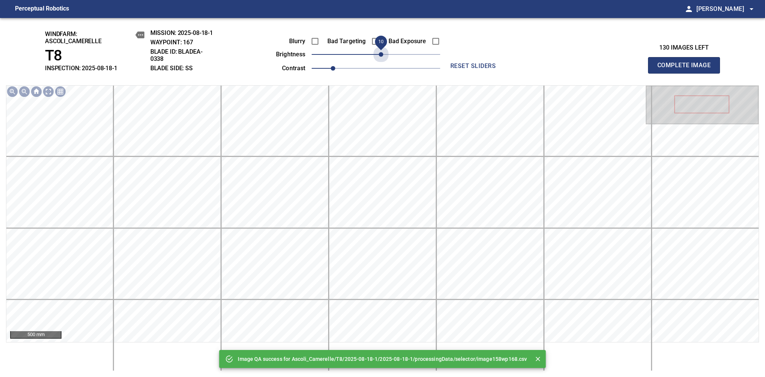
click at [383, 56] on span "10" at bounding box center [381, 54] width 5 height 5
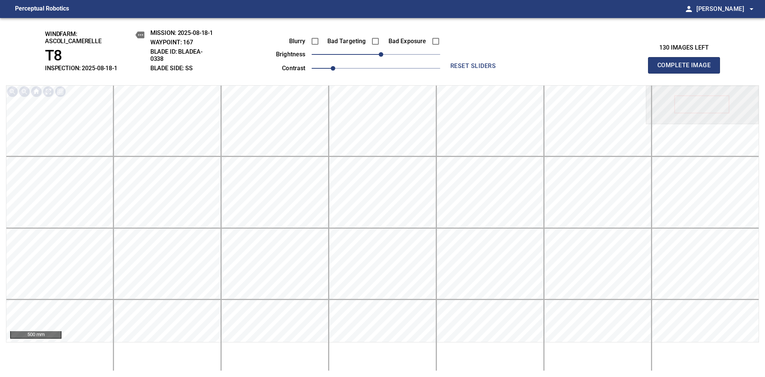
click at [687, 69] on span "Complete Image" at bounding box center [685, 65] width 56 height 11
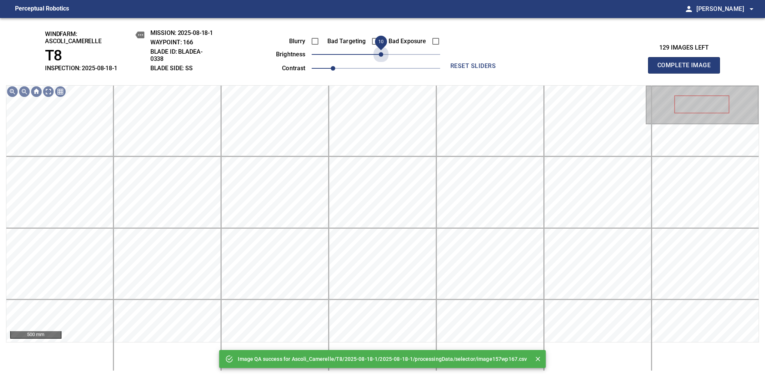
click at [383, 56] on span "10" at bounding box center [381, 54] width 5 height 5
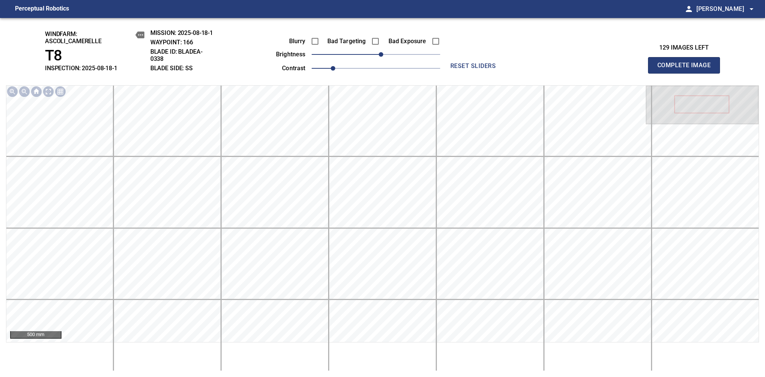
click at [687, 69] on span "Complete Image" at bounding box center [685, 65] width 56 height 11
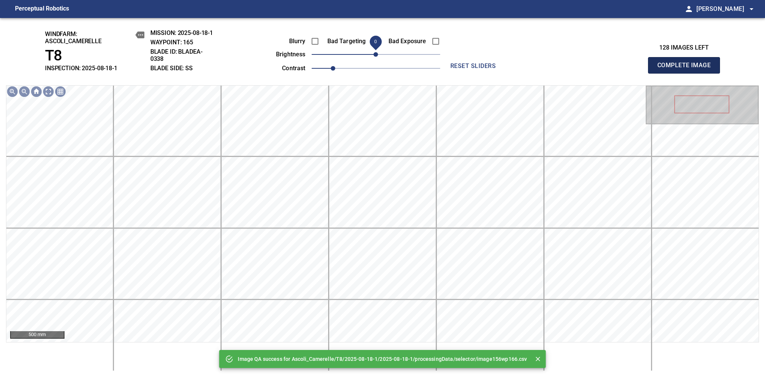
click at [687, 69] on span "Complete Image" at bounding box center [685, 65] width 56 height 11
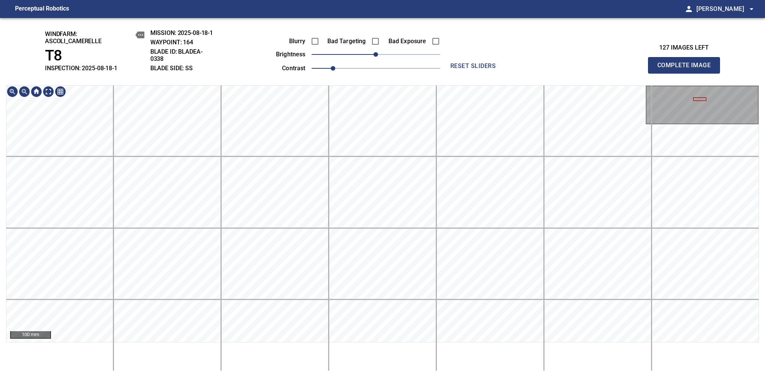
click at [687, 69] on span "Complete Image" at bounding box center [685, 65] width 56 height 11
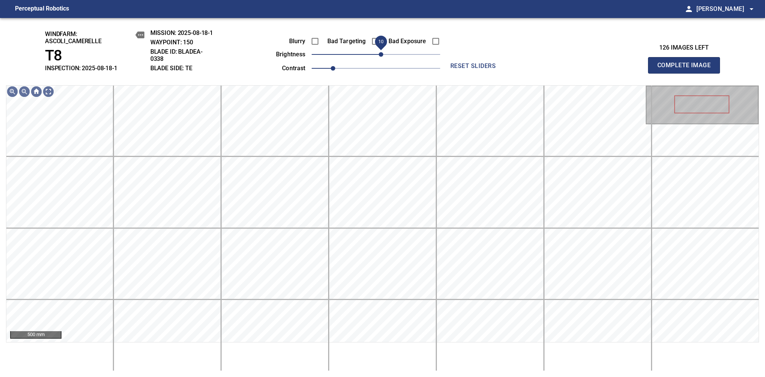
drag, startPoint x: 375, startPoint y: 54, endPoint x: 382, endPoint y: 54, distance: 6.4
click at [382, 54] on span "10" at bounding box center [381, 54] width 5 height 5
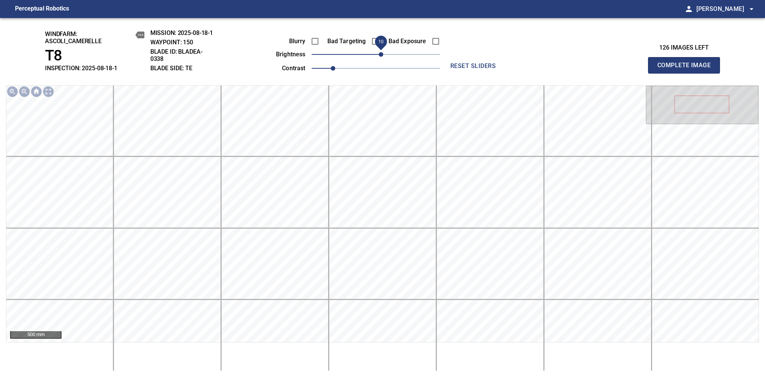
click at [687, 69] on span "Complete Image" at bounding box center [685, 65] width 56 height 11
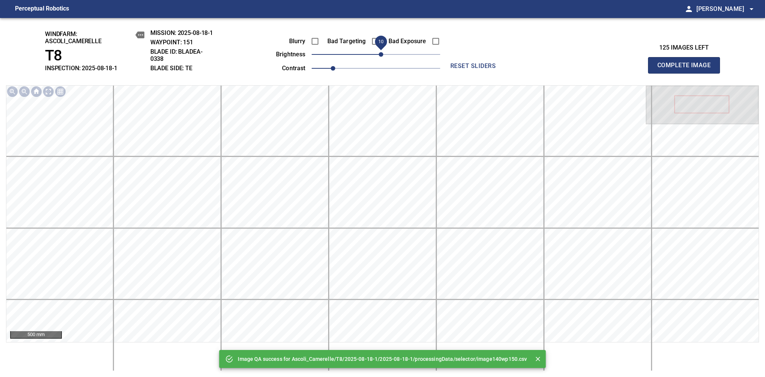
click at [382, 57] on span "10" at bounding box center [381, 54] width 5 height 5
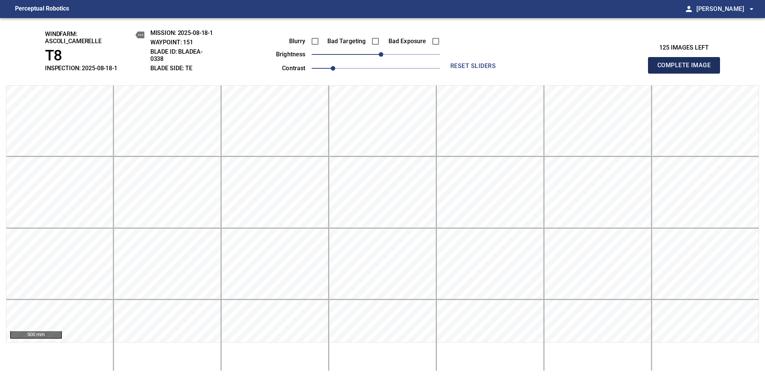
click at [687, 69] on span "Complete Image" at bounding box center [685, 65] width 56 height 11
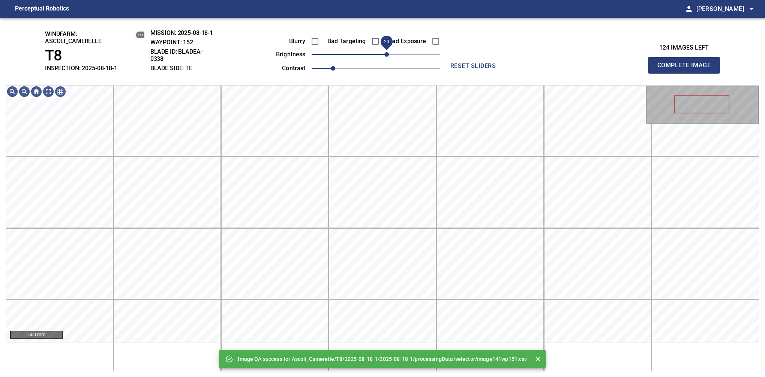
click at [385, 56] on span "20" at bounding box center [387, 54] width 5 height 5
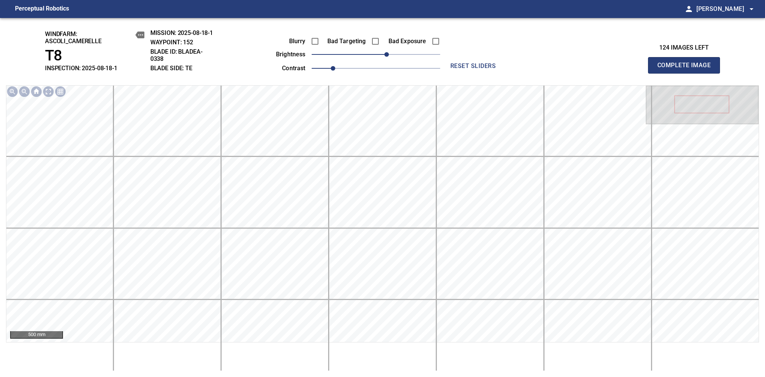
click at [687, 69] on span "Complete Image" at bounding box center [685, 65] width 56 height 11
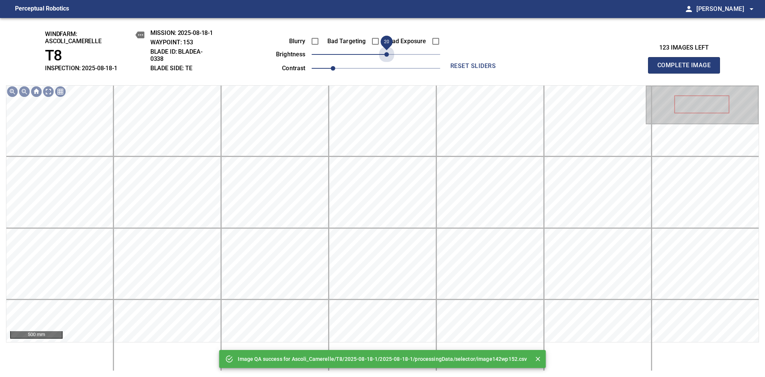
click at [385, 56] on span "20" at bounding box center [376, 54] width 129 height 11
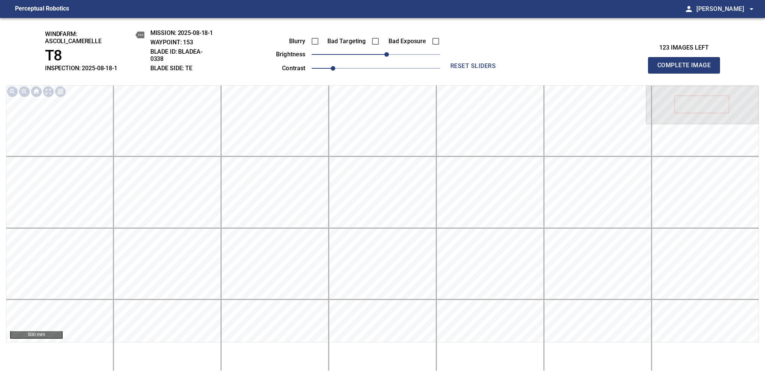
click at [687, 69] on span "Complete Image" at bounding box center [685, 65] width 56 height 11
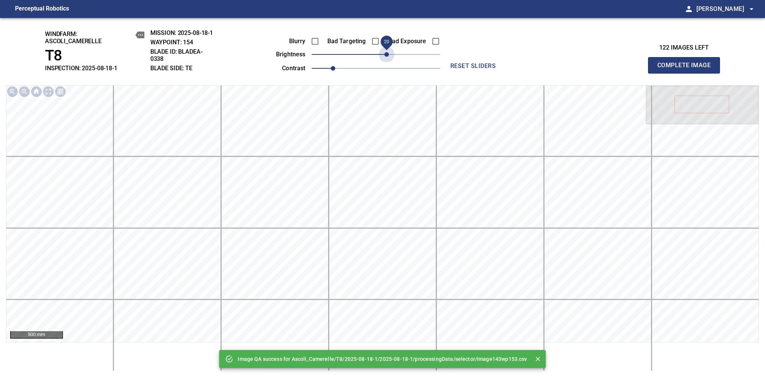
click at [385, 56] on span "20" at bounding box center [376, 54] width 129 height 11
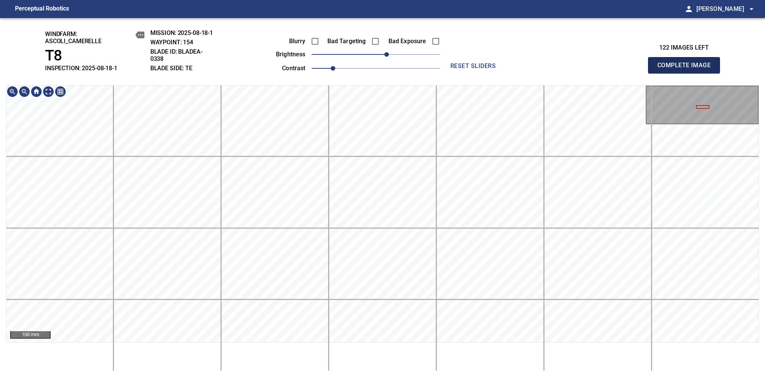
click at [687, 69] on span "Complete Image" at bounding box center [685, 65] width 56 height 11
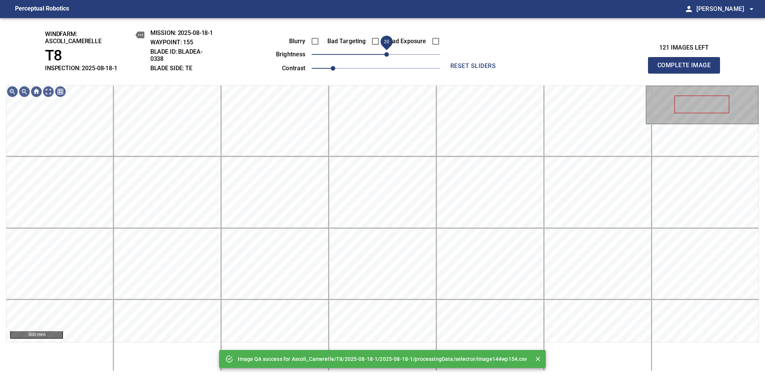
drag, startPoint x: 385, startPoint y: 57, endPoint x: 388, endPoint y: 54, distance: 4.2
click at [388, 54] on span "20" at bounding box center [376, 54] width 129 height 11
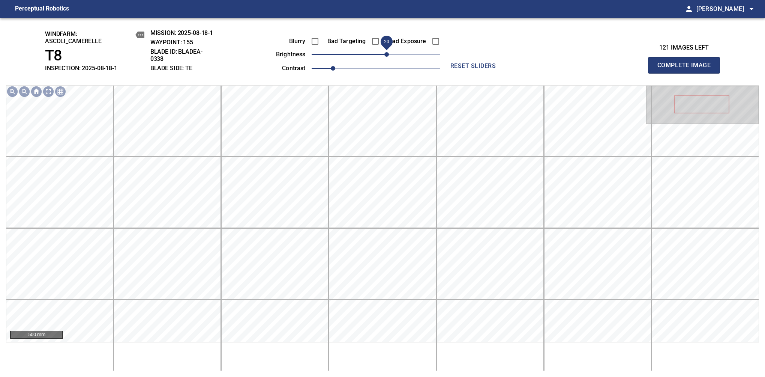
click at [687, 69] on span "Complete Image" at bounding box center [685, 65] width 56 height 11
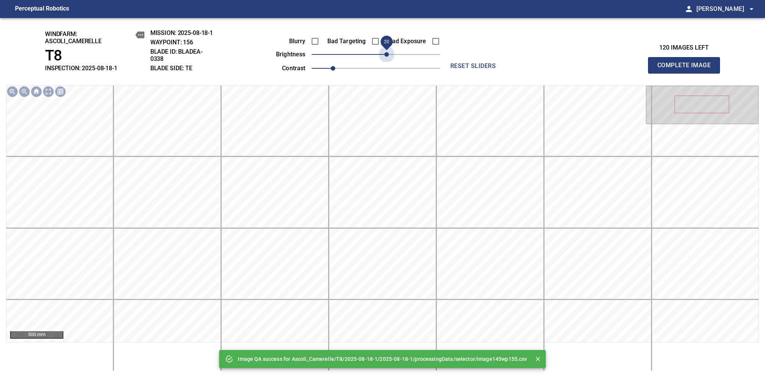
click at [388, 54] on span "20" at bounding box center [376, 54] width 129 height 11
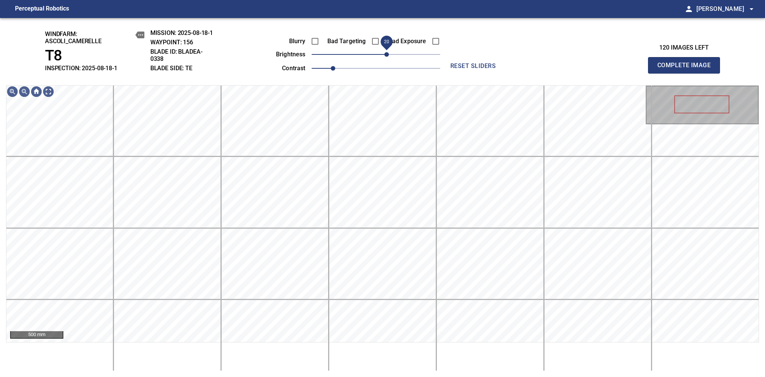
click at [388, 54] on span "20" at bounding box center [387, 54] width 5 height 5
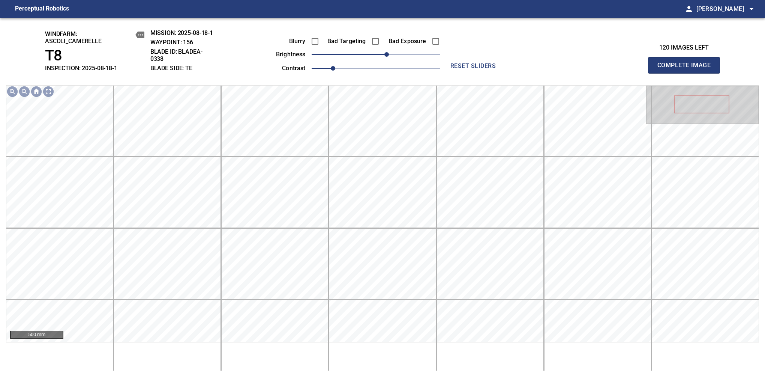
click at [687, 69] on span "Complete Image" at bounding box center [685, 65] width 56 height 11
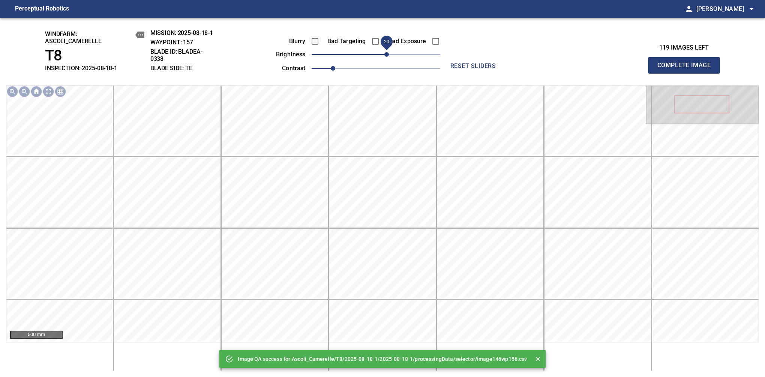
click at [387, 54] on span "20" at bounding box center [376, 54] width 129 height 11
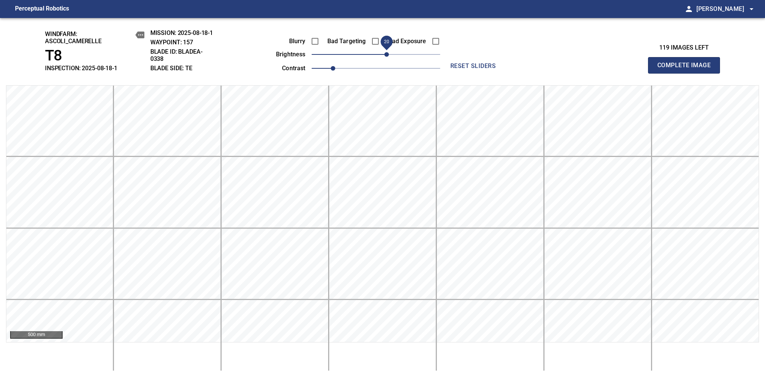
click at [687, 69] on span "Complete Image" at bounding box center [685, 65] width 56 height 11
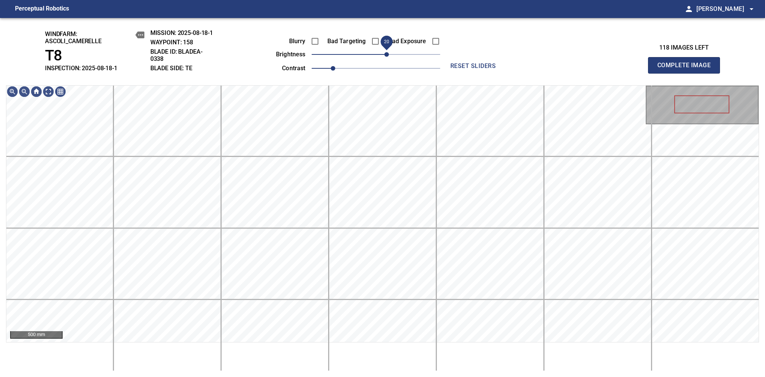
drag, startPoint x: 388, startPoint y: 52, endPoint x: 388, endPoint y: 57, distance: 4.9
click at [388, 57] on span "20" at bounding box center [376, 54] width 129 height 11
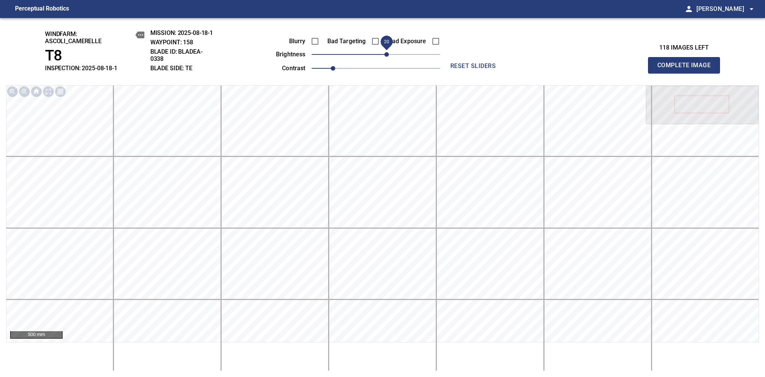
click at [687, 69] on span "Complete Image" at bounding box center [685, 65] width 56 height 11
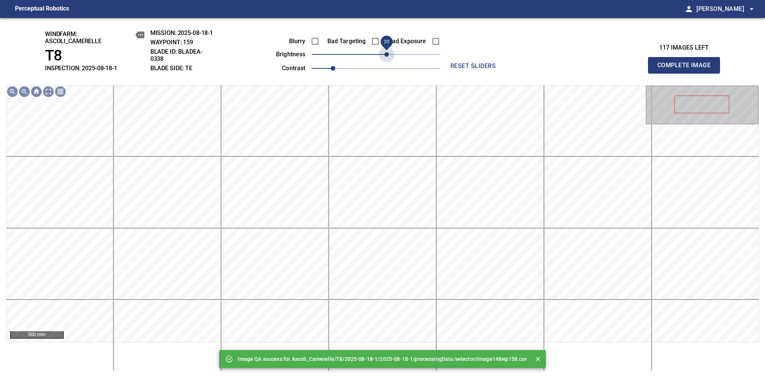
click at [388, 57] on span "20" at bounding box center [376, 54] width 129 height 11
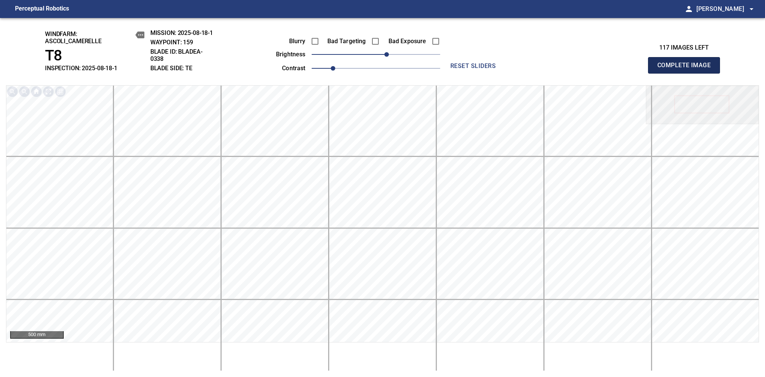
click at [687, 69] on span "Complete Image" at bounding box center [685, 65] width 56 height 11
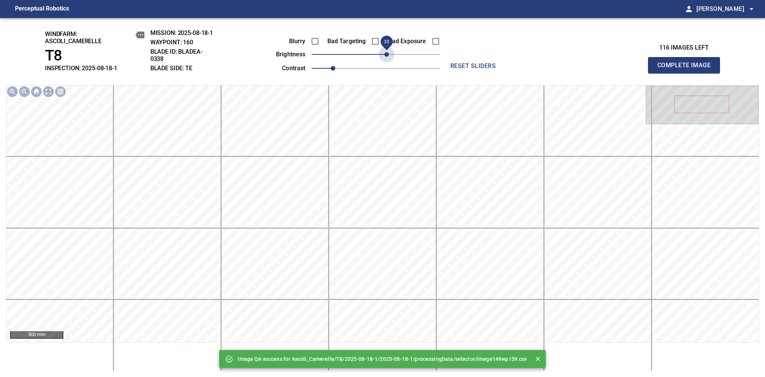
click at [388, 57] on span "20" at bounding box center [376, 54] width 129 height 11
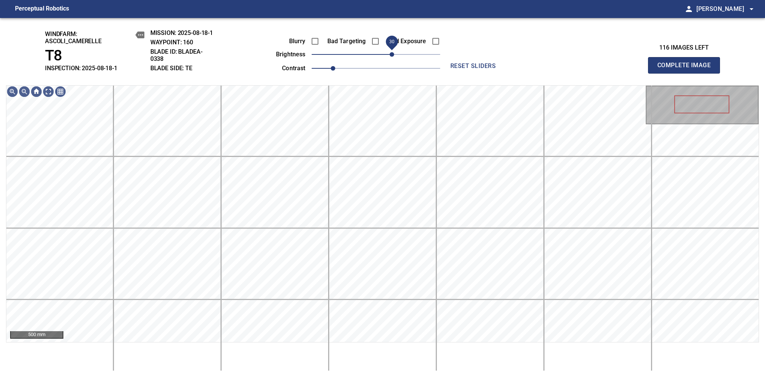
click at [390, 56] on span "30" at bounding box center [392, 54] width 5 height 5
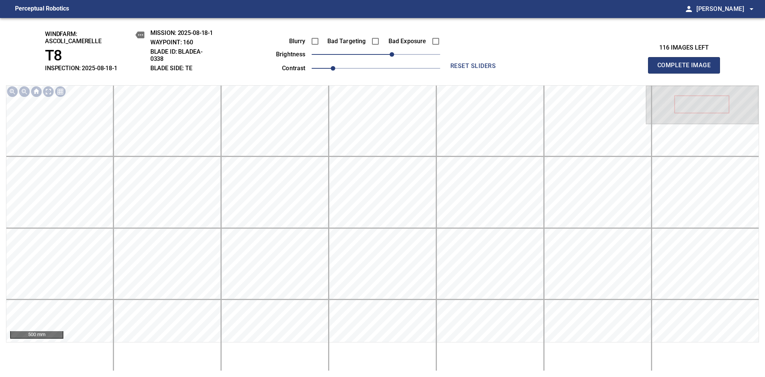
click at [687, 69] on span "Complete Image" at bounding box center [685, 65] width 56 height 11
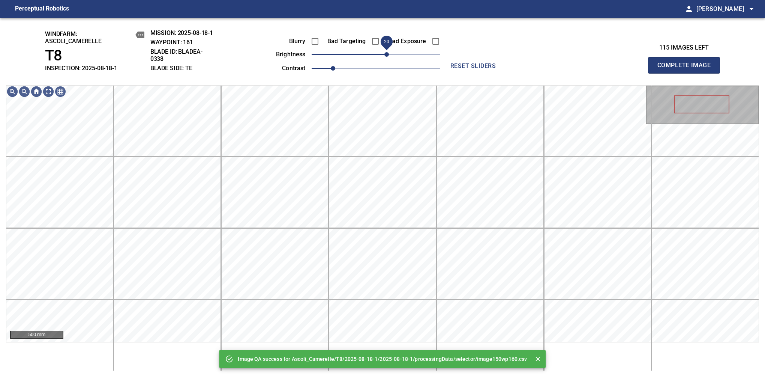
click at [387, 56] on span "20" at bounding box center [376, 54] width 129 height 11
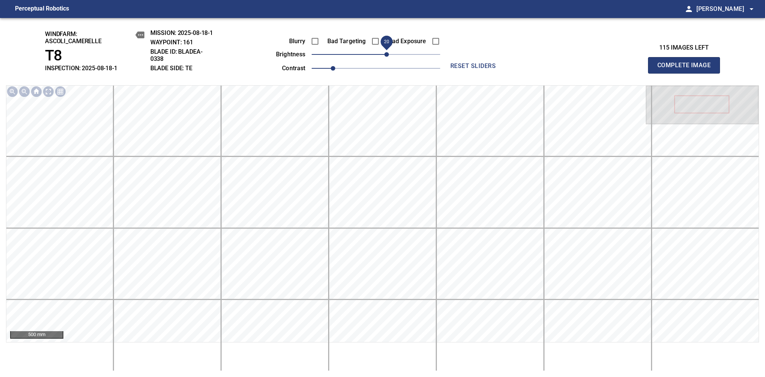
click at [687, 69] on span "Complete Image" at bounding box center [685, 65] width 56 height 11
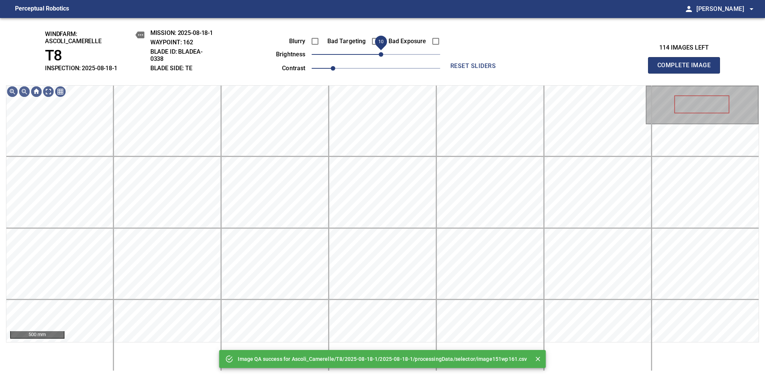
drag, startPoint x: 387, startPoint y: 56, endPoint x: 383, endPoint y: 56, distance: 4.1
click at [383, 56] on span "10" at bounding box center [376, 54] width 129 height 11
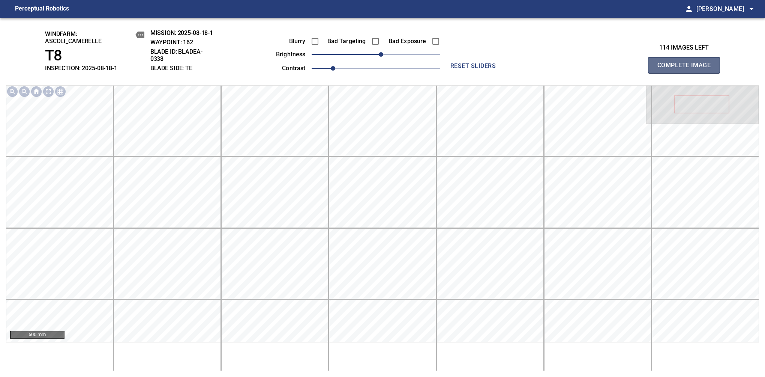
click at [687, 69] on span "Complete Image" at bounding box center [685, 65] width 56 height 11
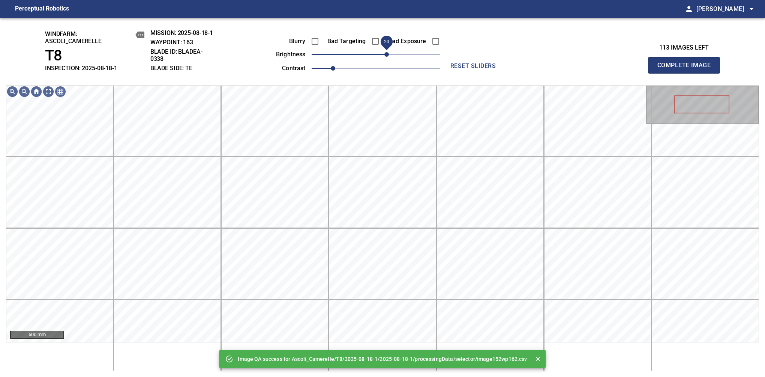
drag, startPoint x: 380, startPoint y: 56, endPoint x: 384, endPoint y: 53, distance: 4.6
click at [385, 53] on span "20" at bounding box center [387, 54] width 5 height 5
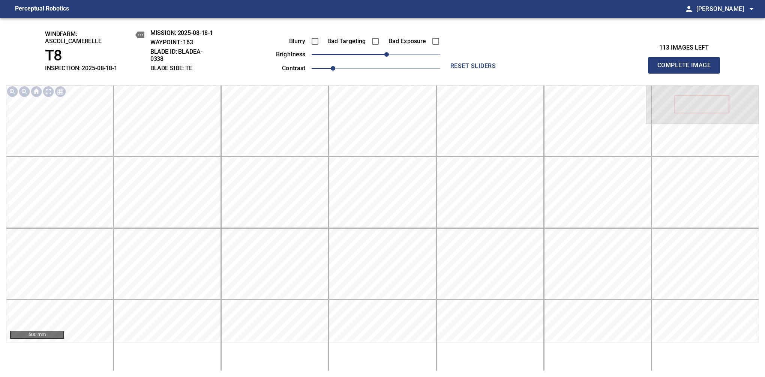
click at [687, 69] on span "Complete Image" at bounding box center [685, 65] width 56 height 11
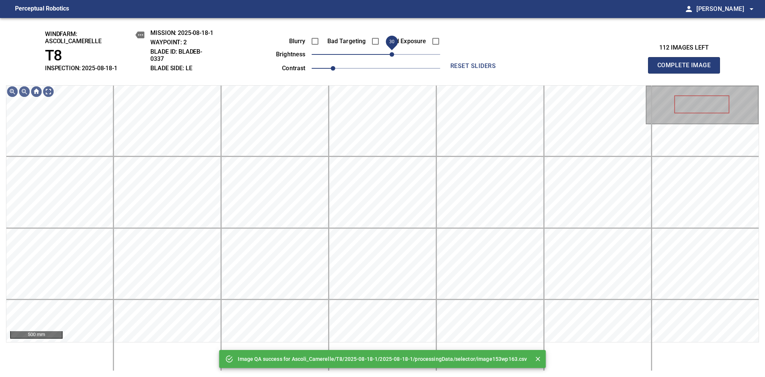
drag, startPoint x: 378, startPoint y: 53, endPoint x: 393, endPoint y: 51, distance: 15.5
click at [393, 52] on span "30" at bounding box center [392, 54] width 5 height 5
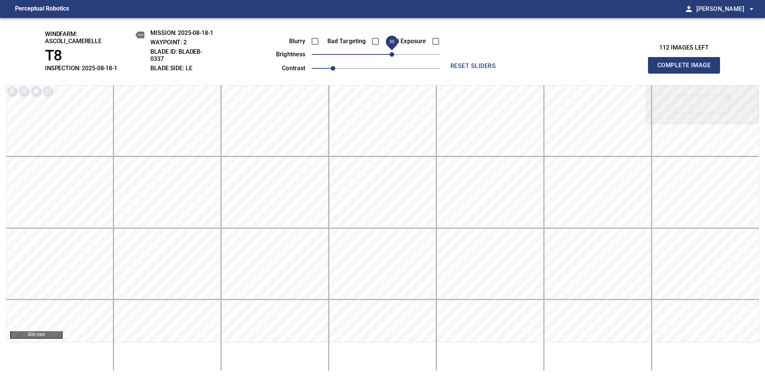
click at [687, 69] on span "Complete Image" at bounding box center [685, 65] width 56 height 11
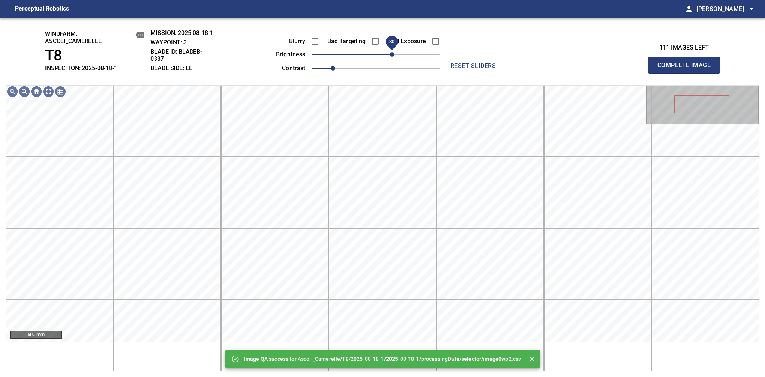
drag, startPoint x: 382, startPoint y: 52, endPoint x: 390, endPoint y: 52, distance: 7.9
click at [390, 52] on span "30" at bounding box center [392, 54] width 5 height 5
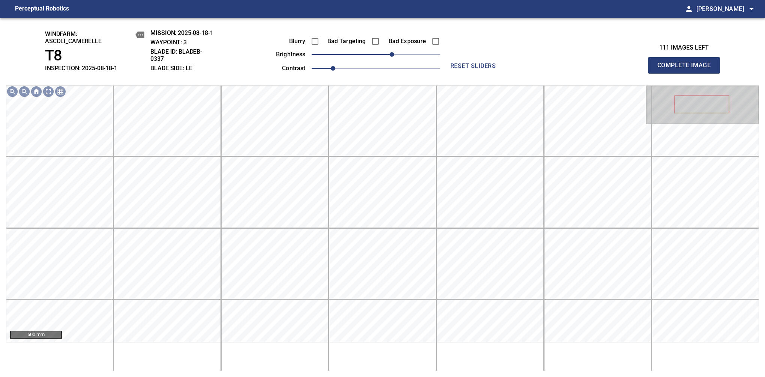
click at [687, 69] on span "Complete Image" at bounding box center [685, 65] width 56 height 11
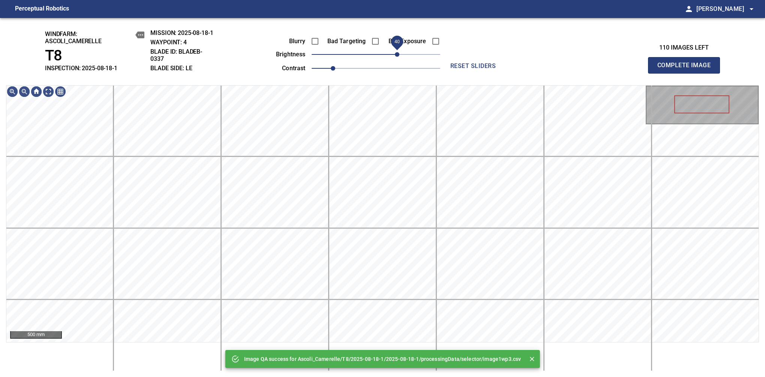
click at [398, 50] on span "40" at bounding box center [376, 54] width 129 height 11
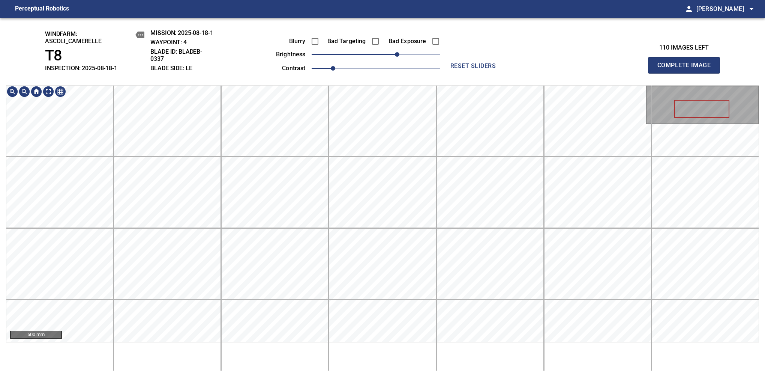
click at [392, 33] on div "windfarm: Ascoli_Camerelle T8 INSPECTION: 2025-08-18-1 MISSION: 2025-08-18-1 WA…" at bounding box center [382, 197] width 765 height 359
click at [687, 69] on span "Complete Image" at bounding box center [685, 65] width 56 height 11
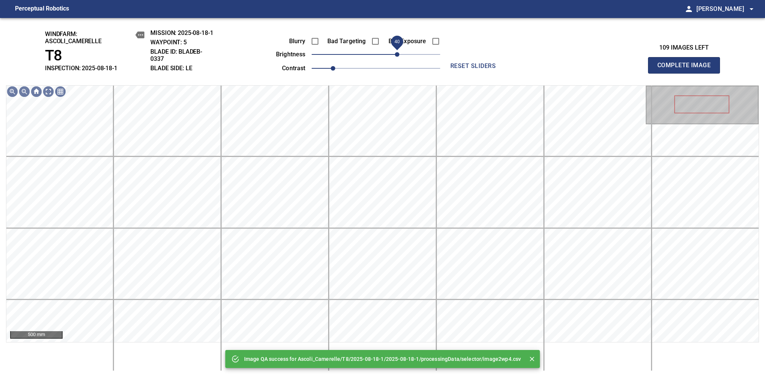
click at [399, 56] on span "40" at bounding box center [376, 54] width 129 height 11
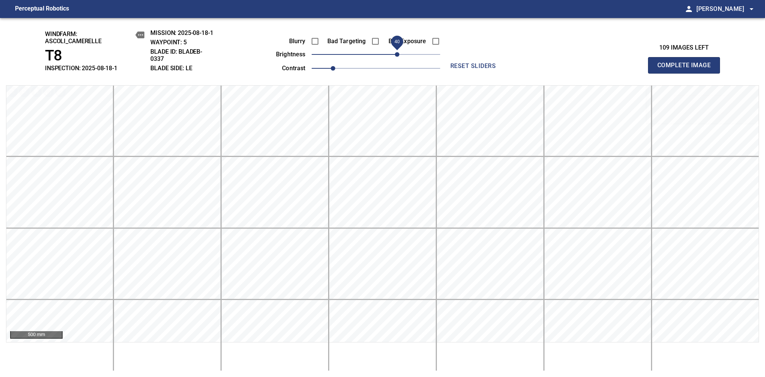
click at [687, 69] on span "Complete Image" at bounding box center [685, 65] width 56 height 11
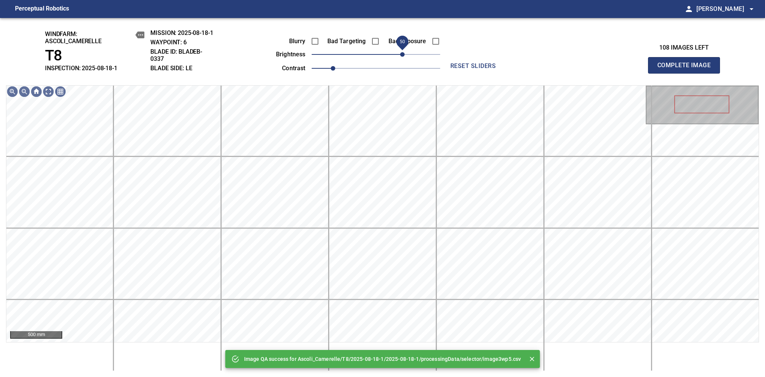
click at [401, 54] on span "50" at bounding box center [376, 54] width 129 height 11
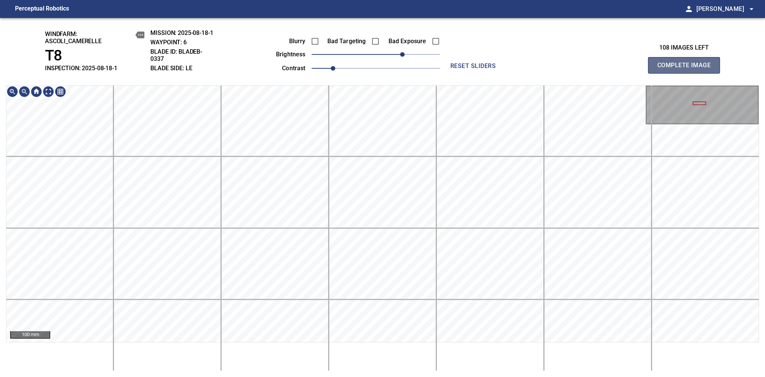
click at [687, 69] on span "Complete Image" at bounding box center [685, 65] width 56 height 11
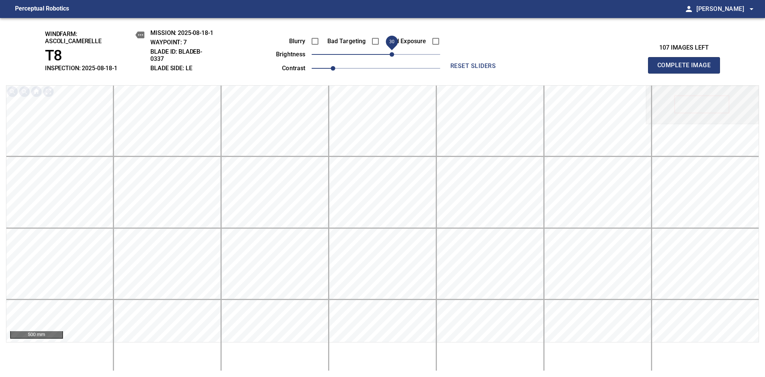
click at [393, 54] on span "30" at bounding box center [392, 54] width 5 height 5
click at [687, 69] on span "Complete Image" at bounding box center [685, 65] width 56 height 11
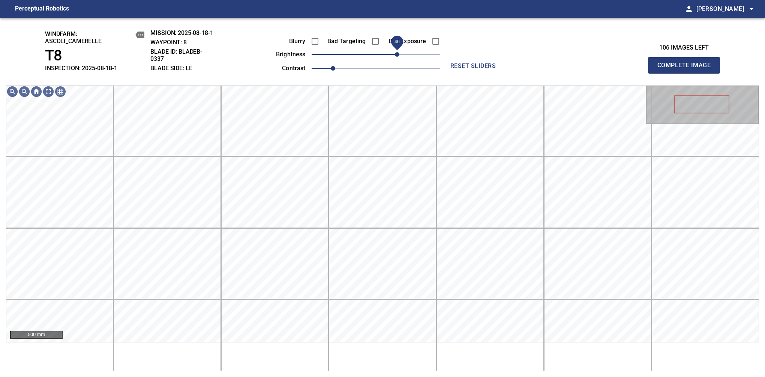
click at [396, 53] on span "40" at bounding box center [376, 54] width 129 height 11
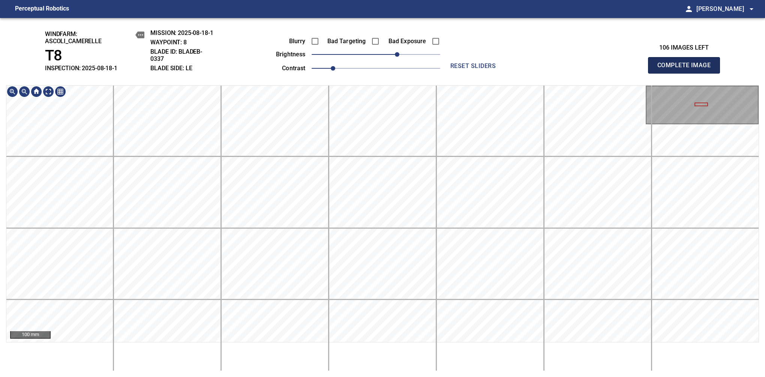
click at [687, 69] on span "Complete Image" at bounding box center [685, 65] width 56 height 11
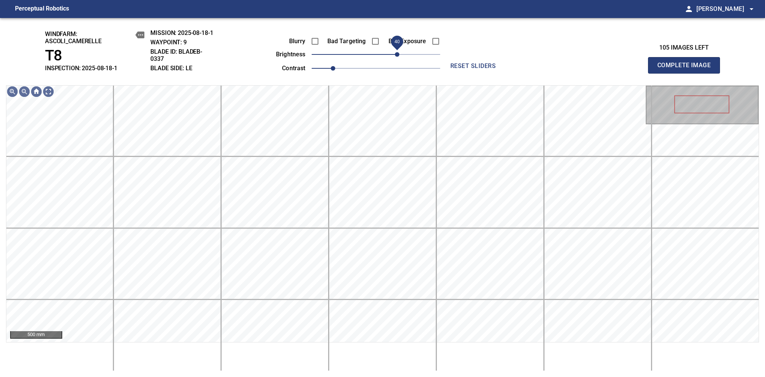
drag, startPoint x: 389, startPoint y: 57, endPoint x: 396, endPoint y: 57, distance: 6.4
click at [396, 57] on span "40" at bounding box center [376, 54] width 129 height 11
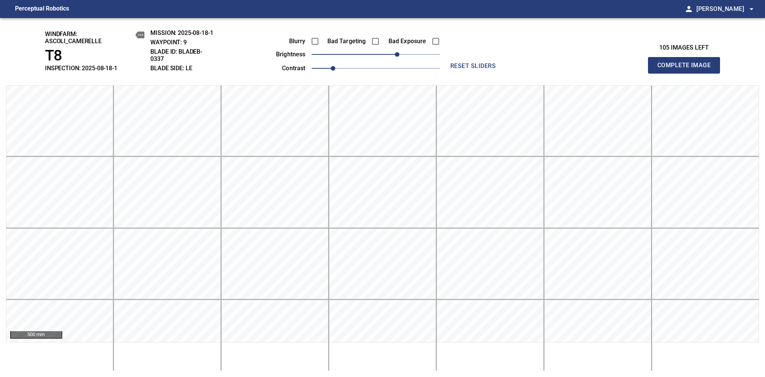
click at [687, 69] on span "Complete Image" at bounding box center [685, 65] width 56 height 11
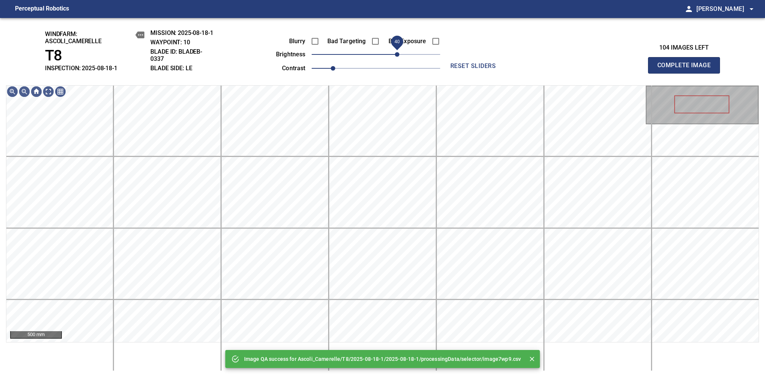
drag, startPoint x: 391, startPoint y: 56, endPoint x: 396, endPoint y: 53, distance: 5.9
click at [396, 53] on span "40" at bounding box center [376, 54] width 129 height 11
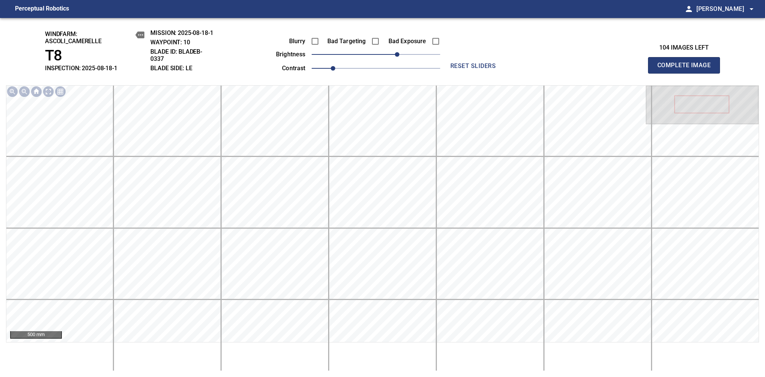
click at [687, 69] on span "Complete Image" at bounding box center [685, 65] width 56 height 11
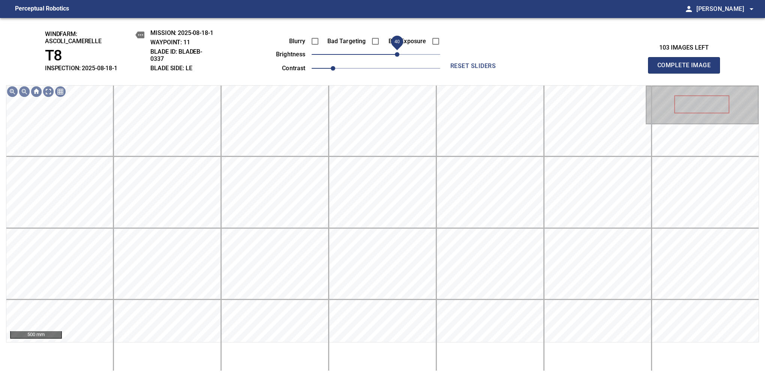
click at [396, 54] on span "40" at bounding box center [376, 54] width 129 height 11
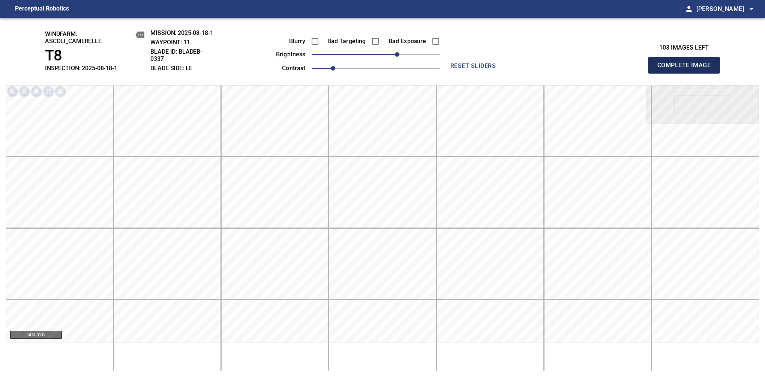
click at [687, 69] on span "Complete Image" at bounding box center [685, 65] width 56 height 11
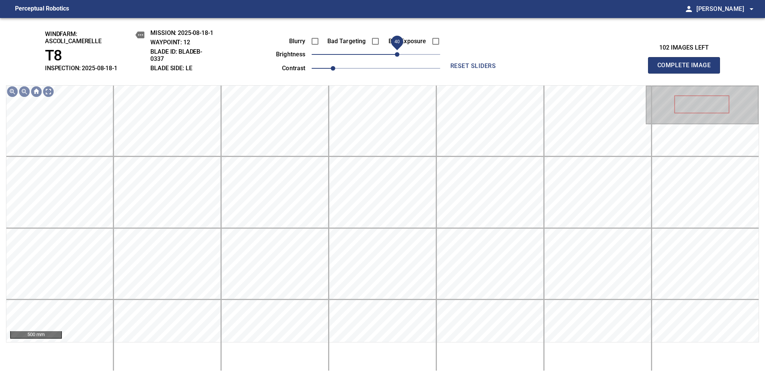
drag, startPoint x: 386, startPoint y: 59, endPoint x: 396, endPoint y: 56, distance: 9.7
click at [396, 56] on span "40" at bounding box center [376, 54] width 129 height 11
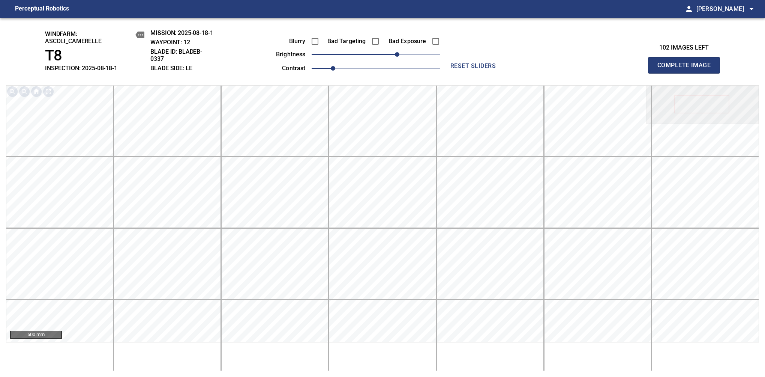
click at [687, 69] on span "Complete Image" at bounding box center [685, 65] width 56 height 11
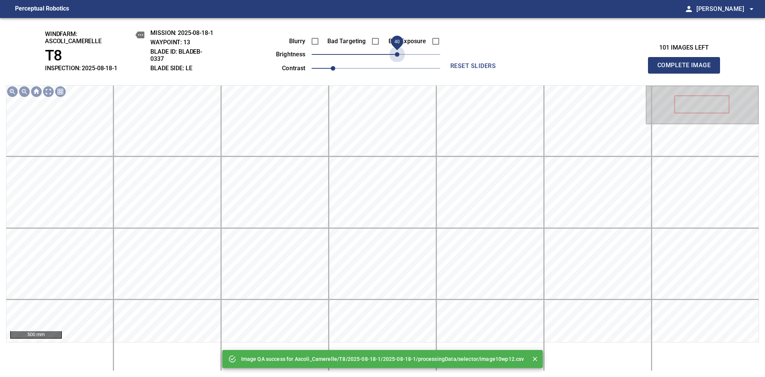
click at [396, 56] on span "40" at bounding box center [376, 54] width 129 height 11
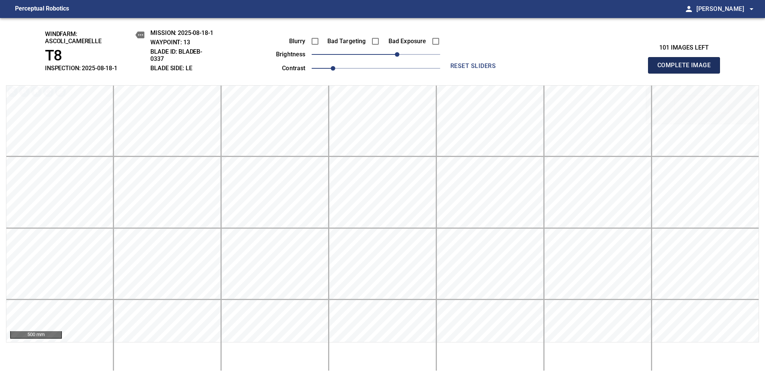
click at [687, 69] on span "Complete Image" at bounding box center [685, 65] width 56 height 11
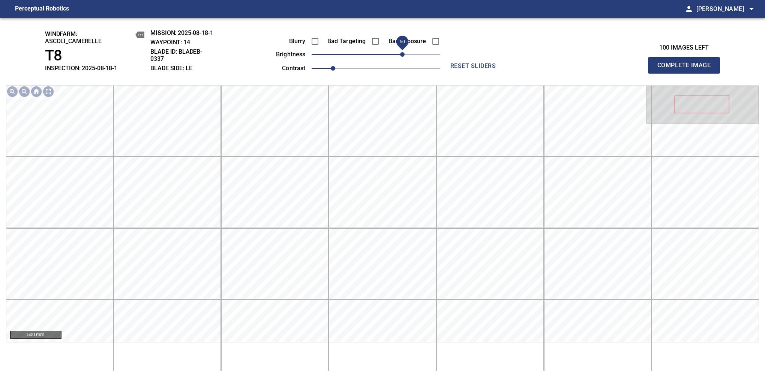
drag, startPoint x: 396, startPoint y: 53, endPoint x: 401, endPoint y: 57, distance: 6.5
click at [401, 57] on span "50" at bounding box center [376, 54] width 129 height 11
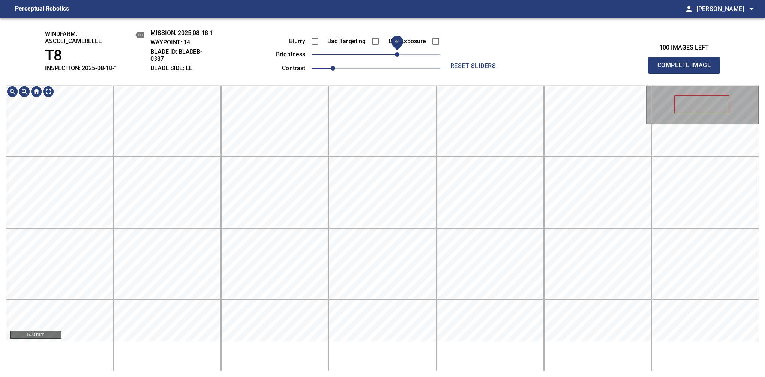
click at [400, 57] on span "40" at bounding box center [397, 54] width 5 height 5
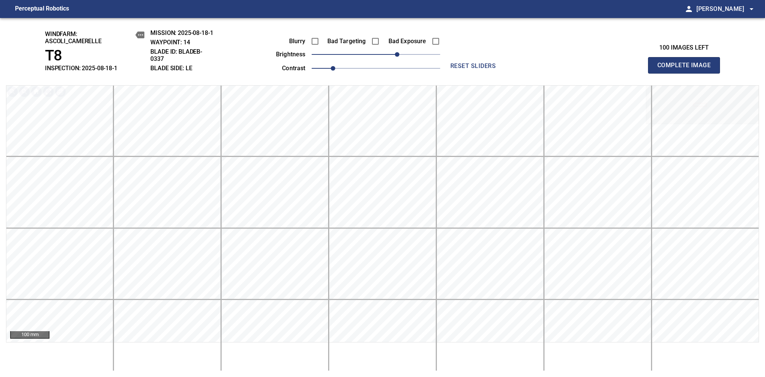
click at [687, 69] on span "Complete Image" at bounding box center [685, 65] width 56 height 11
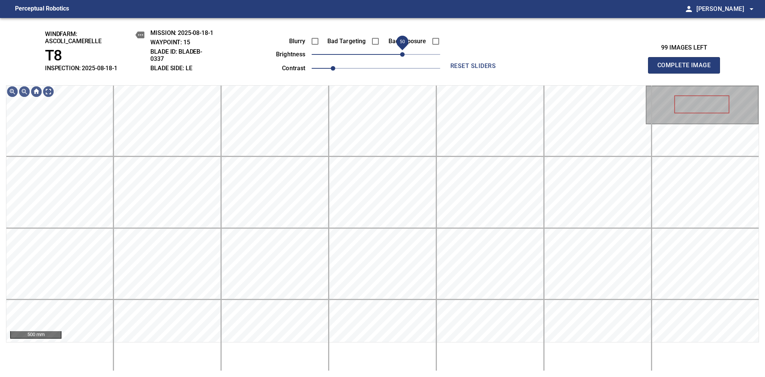
drag, startPoint x: 398, startPoint y: 51, endPoint x: 402, endPoint y: 52, distance: 3.8
click at [402, 52] on span "50" at bounding box center [376, 54] width 129 height 11
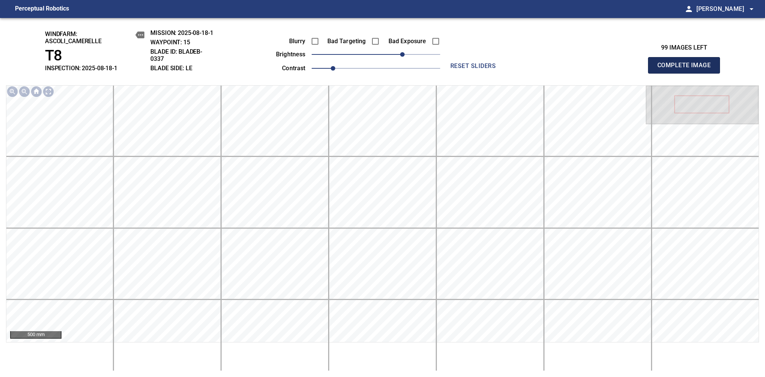
click at [687, 69] on span "Complete Image" at bounding box center [685, 65] width 56 height 11
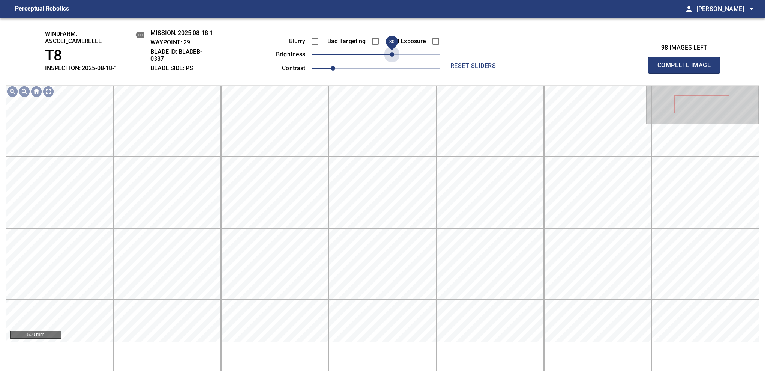
click at [395, 53] on span "30" at bounding box center [376, 54] width 129 height 11
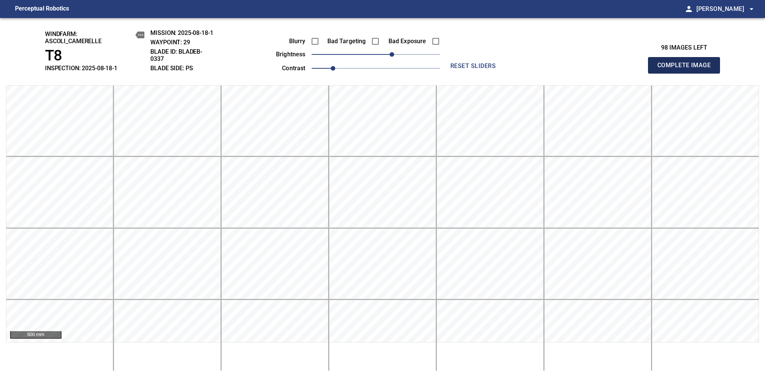
click at [687, 69] on span "Complete Image" at bounding box center [685, 65] width 56 height 11
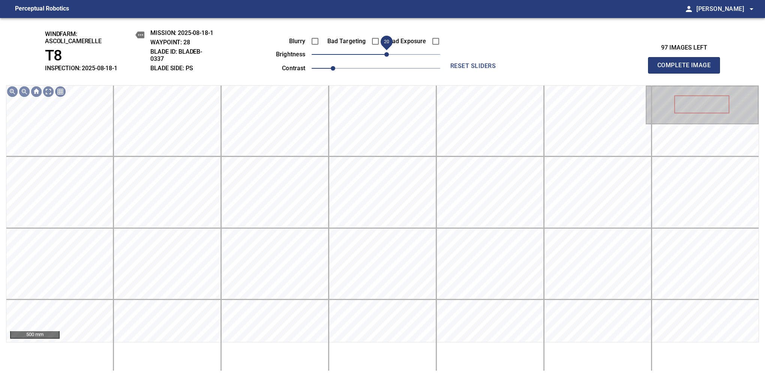
drag, startPoint x: 395, startPoint y: 53, endPoint x: 388, endPoint y: 57, distance: 7.4
click at [388, 57] on span "20" at bounding box center [376, 54] width 129 height 11
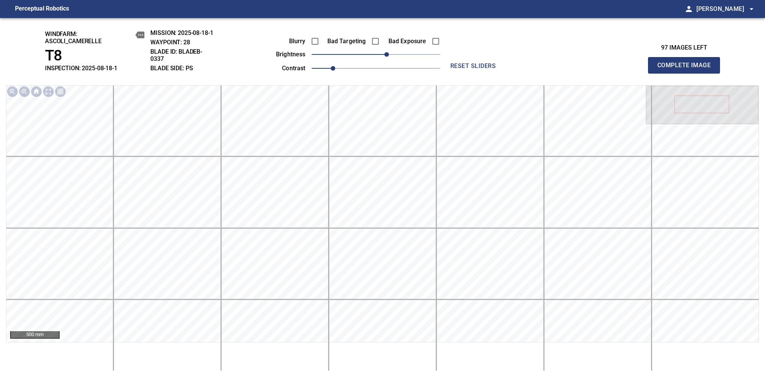
click at [687, 69] on span "Complete Image" at bounding box center [685, 65] width 56 height 11
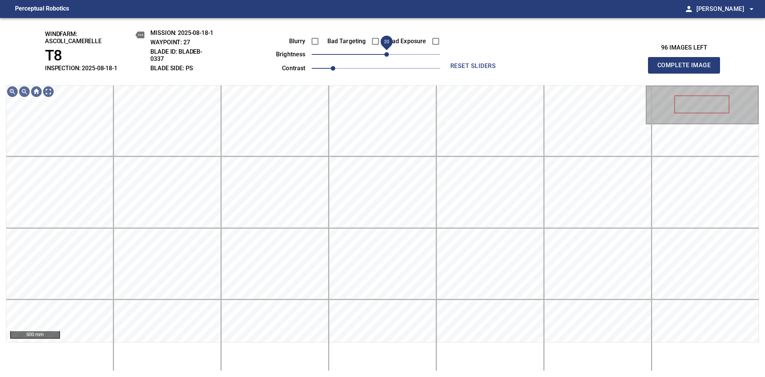
drag, startPoint x: 379, startPoint y: 52, endPoint x: 388, endPoint y: 50, distance: 9.7
click at [388, 52] on span "20" at bounding box center [387, 54] width 5 height 5
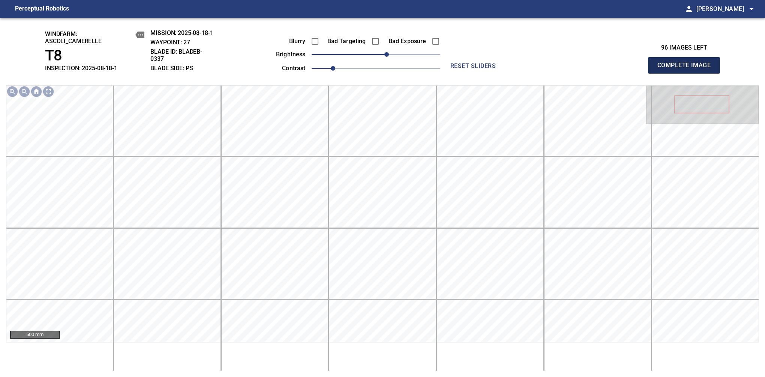
click at [687, 69] on span "Complete Image" at bounding box center [685, 65] width 56 height 11
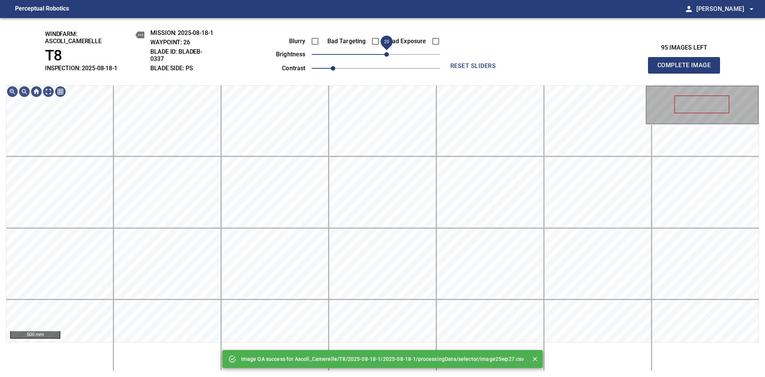
click at [388, 49] on span "20" at bounding box center [376, 54] width 129 height 11
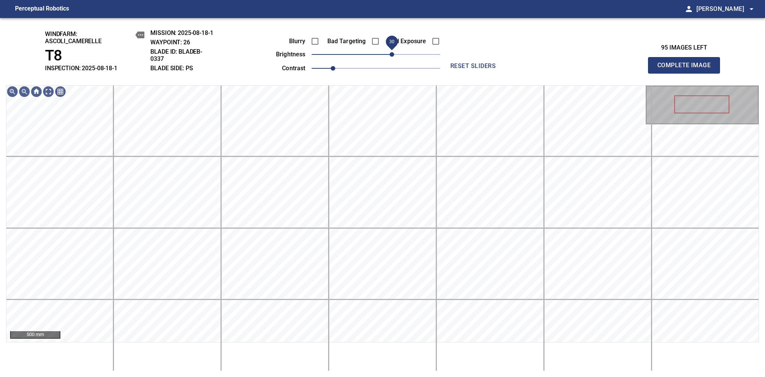
drag, startPoint x: 388, startPoint y: 48, endPoint x: 389, endPoint y: 53, distance: 5.4
click at [390, 53] on span "30" at bounding box center [392, 54] width 5 height 5
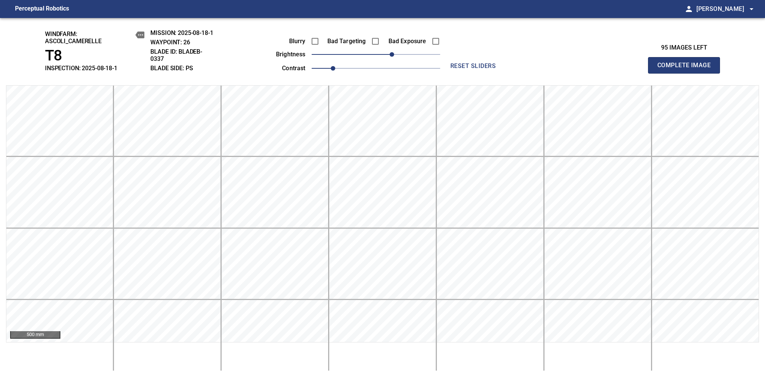
click at [687, 69] on span "Complete Image" at bounding box center [685, 65] width 56 height 11
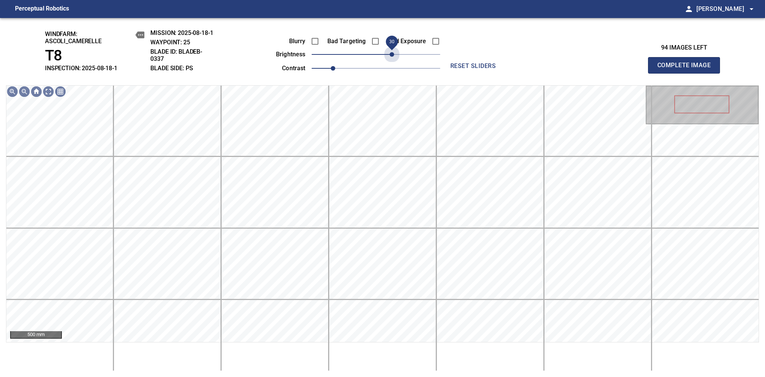
click at [392, 53] on span "30" at bounding box center [376, 54] width 129 height 11
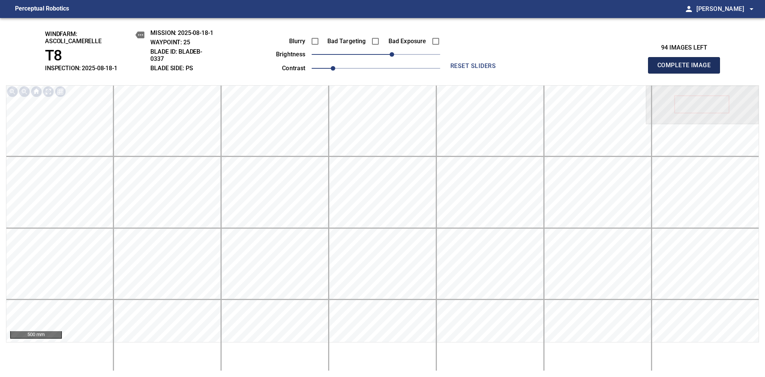
click at [687, 69] on span "Complete Image" at bounding box center [685, 65] width 56 height 11
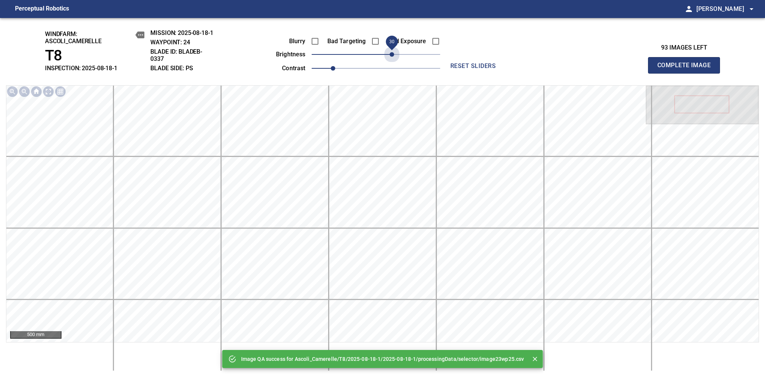
click at [392, 53] on span "30" at bounding box center [376, 54] width 129 height 11
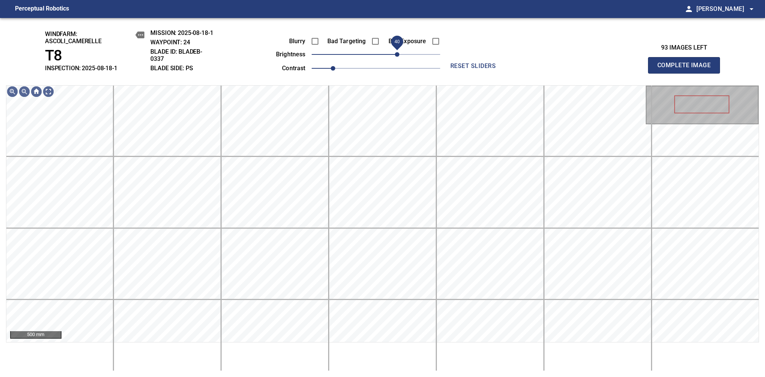
click at [396, 56] on span "40" at bounding box center [397, 54] width 5 height 5
click at [394, 57] on span "30" at bounding box center [392, 54] width 5 height 5
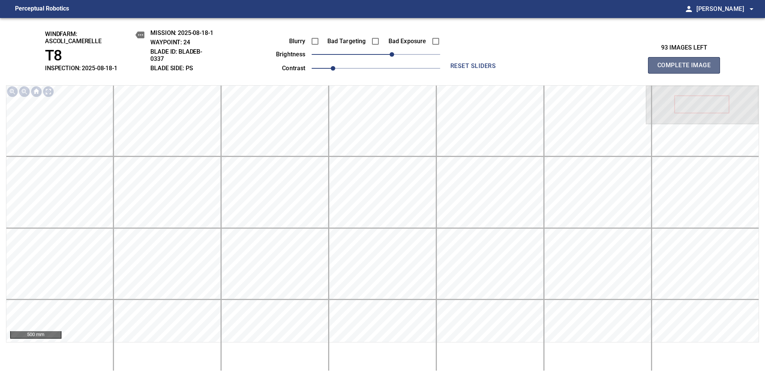
click at [687, 69] on span "Complete Image" at bounding box center [685, 65] width 56 height 11
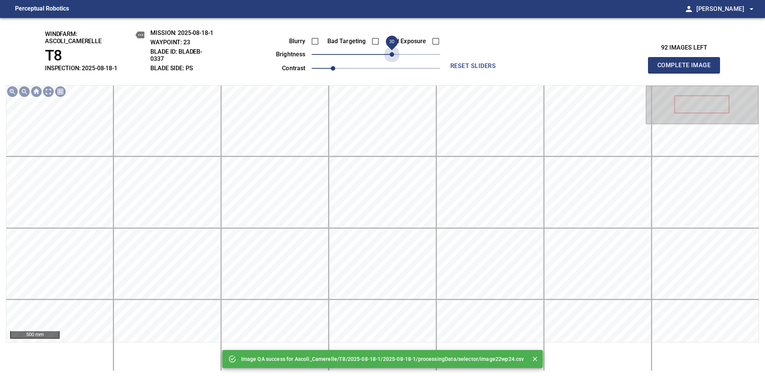
click at [394, 57] on span "30" at bounding box center [376, 54] width 129 height 11
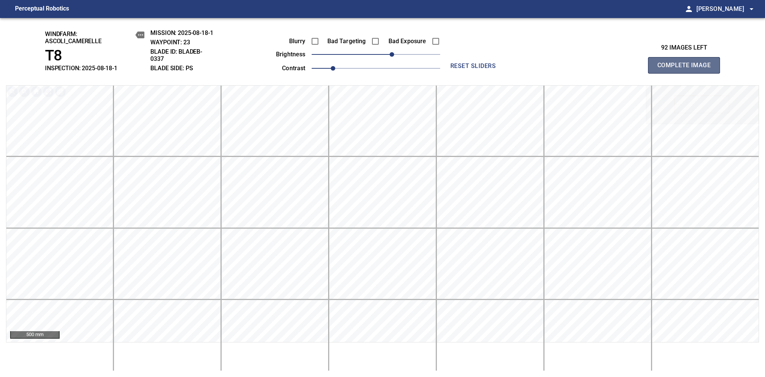
click at [687, 69] on span "Complete Image" at bounding box center [685, 65] width 56 height 11
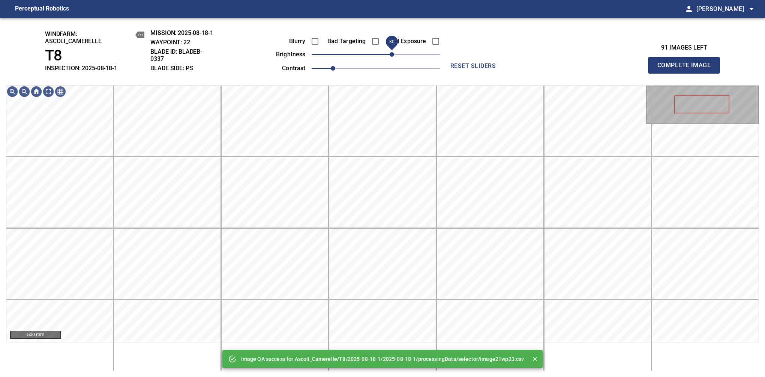
click at [393, 59] on span "30" at bounding box center [376, 54] width 129 height 11
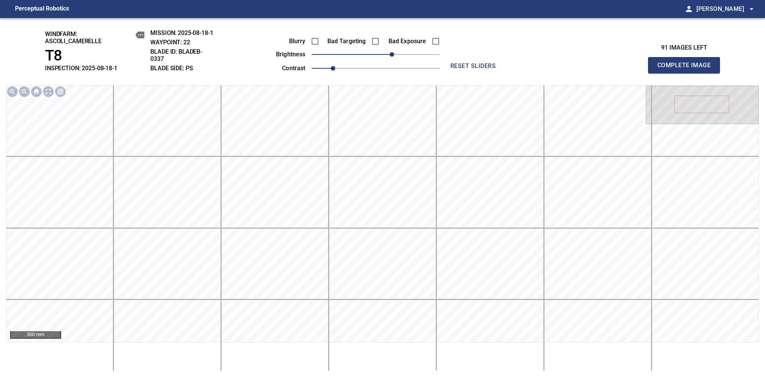
click at [687, 69] on span "Complete Image" at bounding box center [685, 65] width 56 height 11
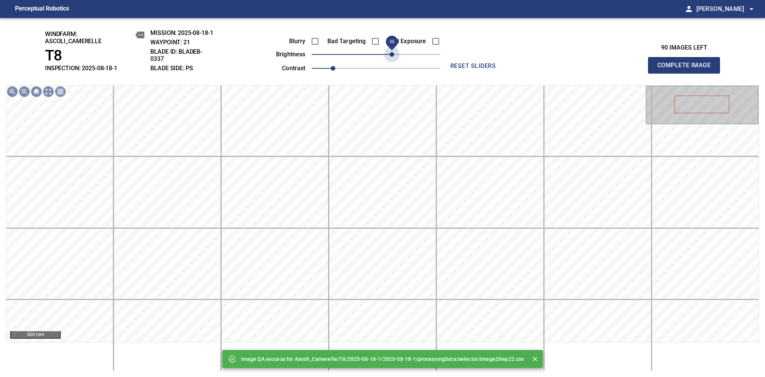
click at [393, 59] on span "30" at bounding box center [376, 54] width 129 height 11
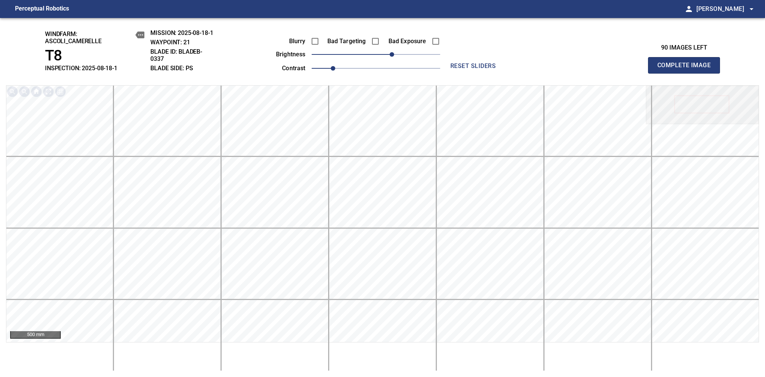
click at [687, 69] on span "Complete Image" at bounding box center [685, 65] width 56 height 11
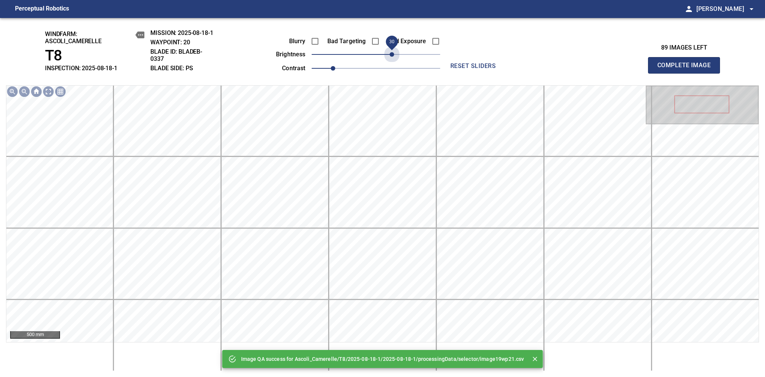
click at [393, 59] on span "30" at bounding box center [376, 54] width 129 height 11
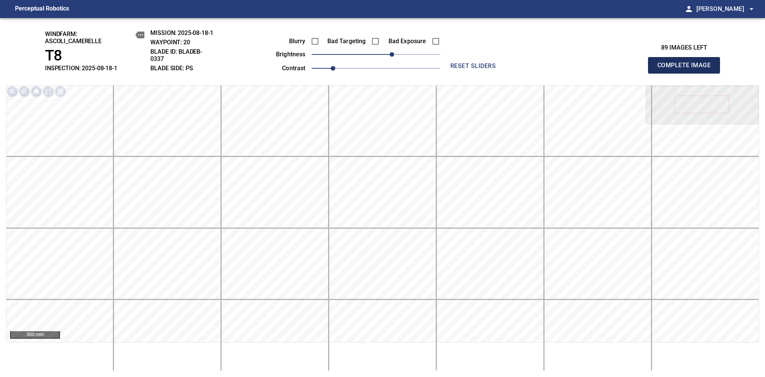
click at [687, 69] on span "Complete Image" at bounding box center [685, 65] width 56 height 11
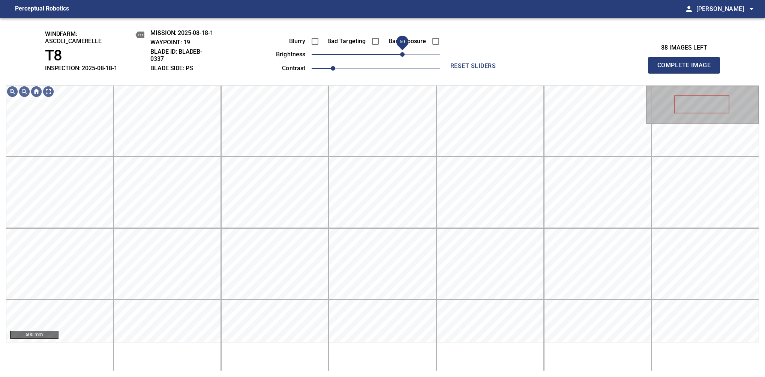
drag, startPoint x: 378, startPoint y: 56, endPoint x: 401, endPoint y: 50, distance: 23.1
click at [401, 52] on span "50" at bounding box center [402, 54] width 5 height 5
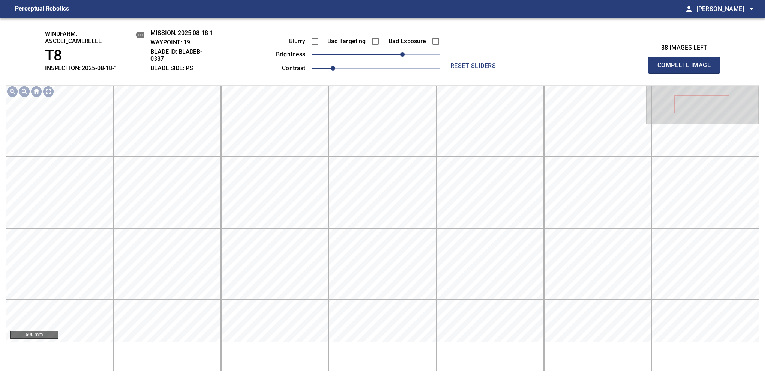
click at [687, 69] on span "Complete Image" at bounding box center [685, 65] width 56 height 11
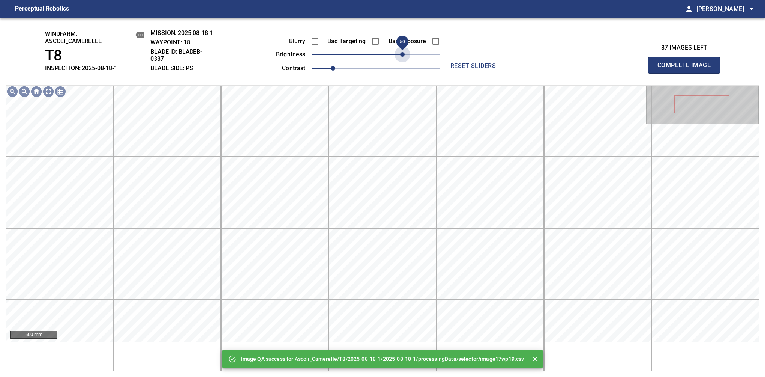
click at [402, 53] on span "50" at bounding box center [376, 54] width 129 height 11
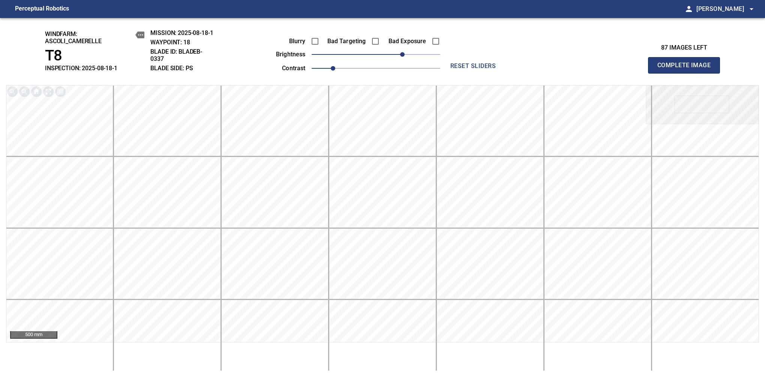
click at [687, 69] on span "Complete Image" at bounding box center [685, 65] width 56 height 11
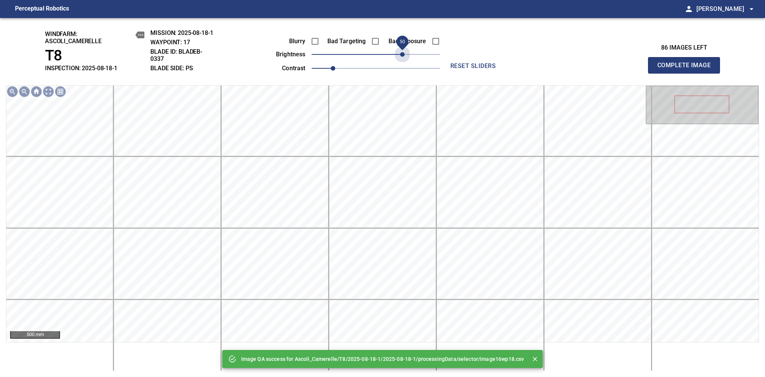
click at [401, 54] on span "50" at bounding box center [376, 54] width 129 height 11
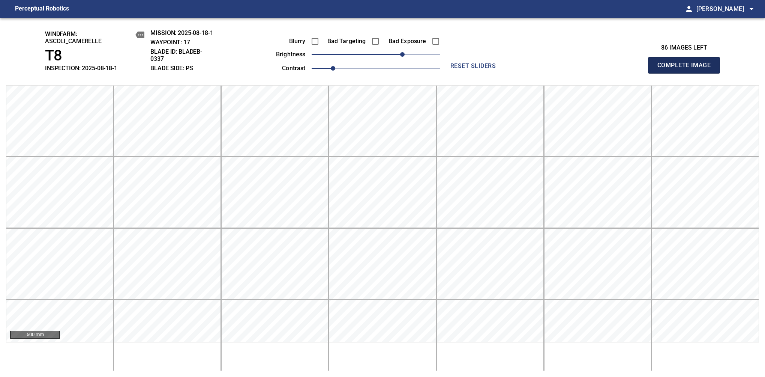
click at [687, 69] on span "Complete Image" at bounding box center [685, 65] width 56 height 11
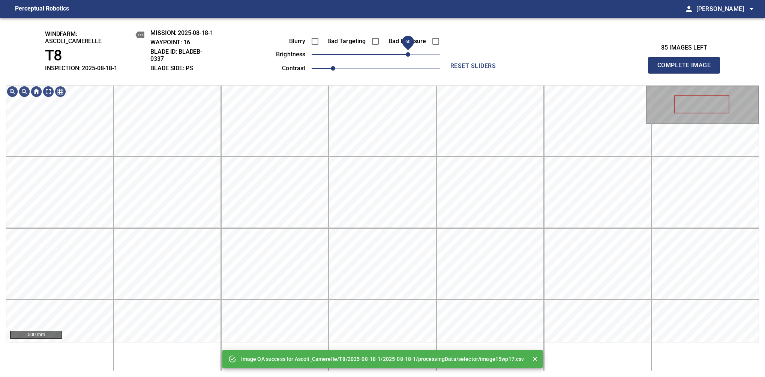
drag, startPoint x: 401, startPoint y: 54, endPoint x: 406, endPoint y: 52, distance: 5.4
click at [406, 52] on span "60" at bounding box center [376, 54] width 129 height 11
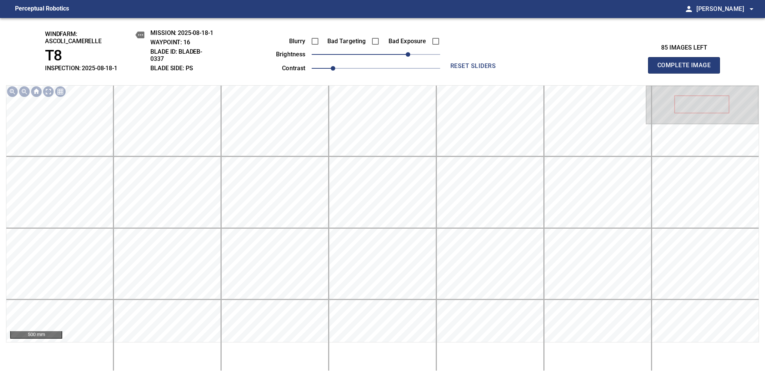
click at [687, 69] on span "Complete Image" at bounding box center [685, 65] width 56 height 11
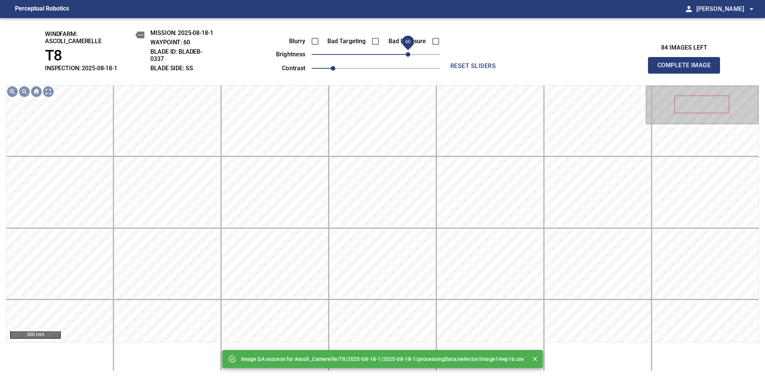
drag, startPoint x: 397, startPoint y: 54, endPoint x: 410, endPoint y: 53, distance: 13.2
click at [410, 53] on span "60" at bounding box center [408, 54] width 5 height 5
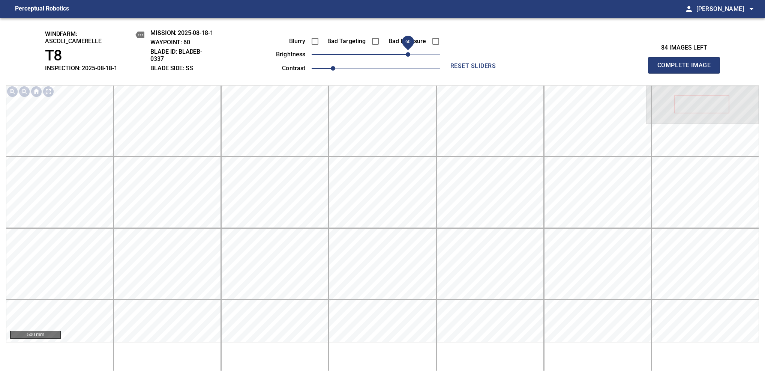
click at [687, 69] on span "Complete Image" at bounding box center [685, 65] width 56 height 11
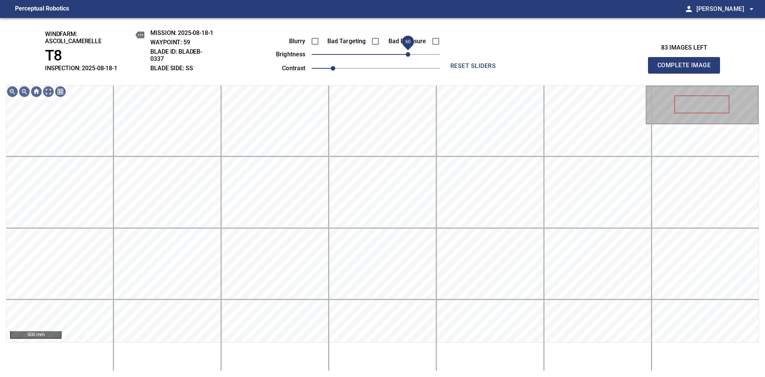
drag, startPoint x: 399, startPoint y: 59, endPoint x: 409, endPoint y: 58, distance: 9.4
click at [409, 57] on span "60" at bounding box center [408, 54] width 5 height 5
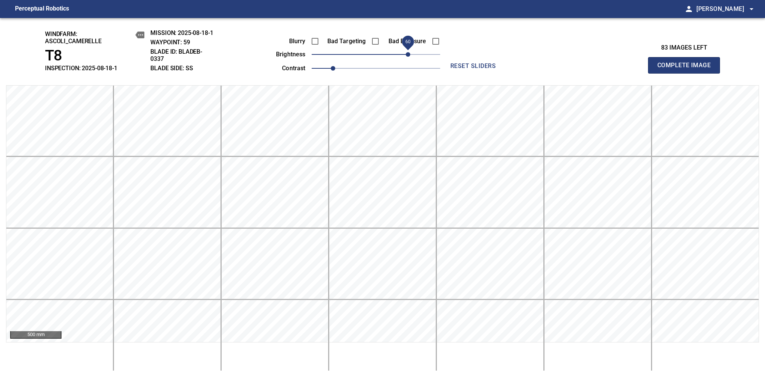
click at [687, 69] on span "Complete Image" at bounding box center [685, 65] width 56 height 11
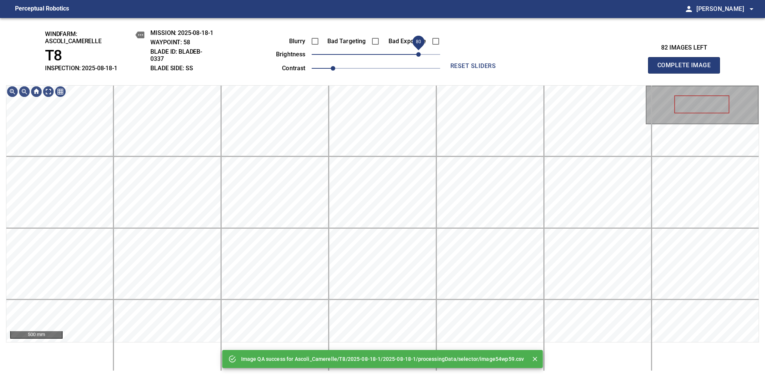
click at [416, 56] on span "80" at bounding box center [376, 54] width 129 height 11
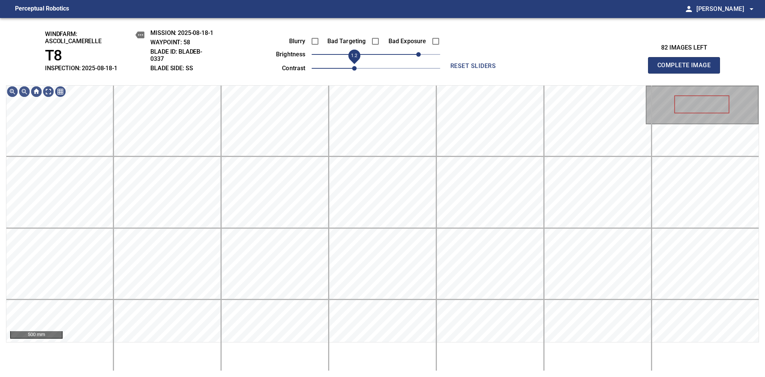
drag, startPoint x: 339, startPoint y: 68, endPoint x: 353, endPoint y: 66, distance: 14.4
click at [353, 66] on span "1.2" at bounding box center [354, 68] width 5 height 5
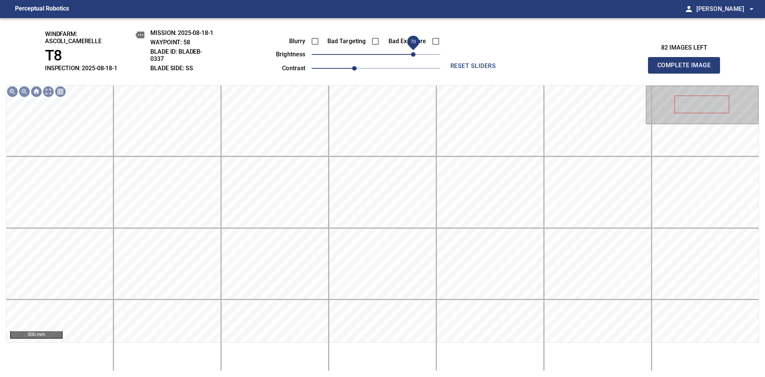
click at [413, 52] on span "70" at bounding box center [413, 54] width 5 height 5
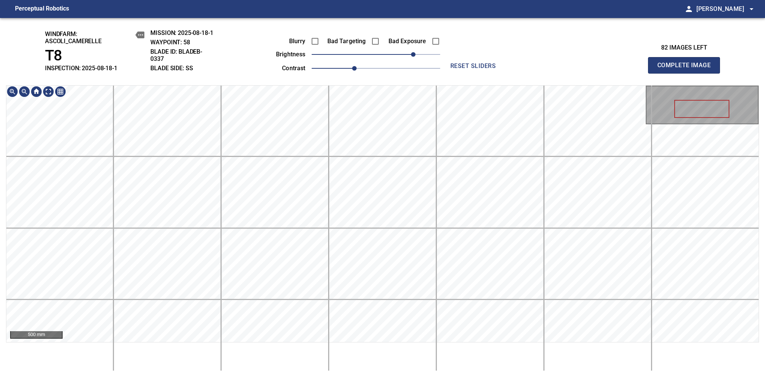
click at [404, 28] on div "windfarm: Ascoli_Camerelle T8 INSPECTION: 2025-08-18-1 MISSION: 2025-08-18-1 WA…" at bounding box center [382, 197] width 765 height 359
click at [346, 71] on span "1.1" at bounding box center [343, 68] width 5 height 5
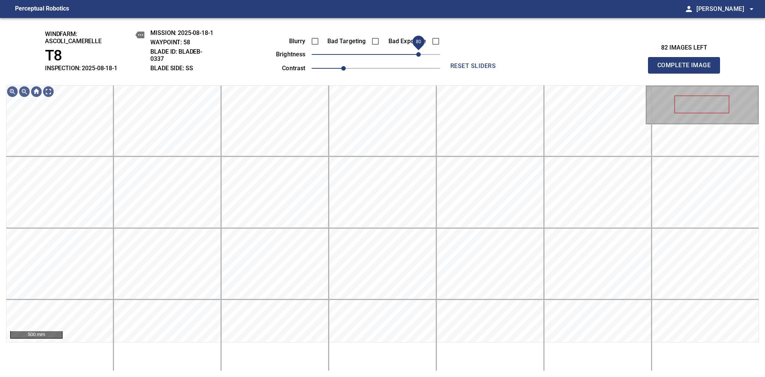
click at [418, 53] on span "80" at bounding box center [418, 54] width 5 height 5
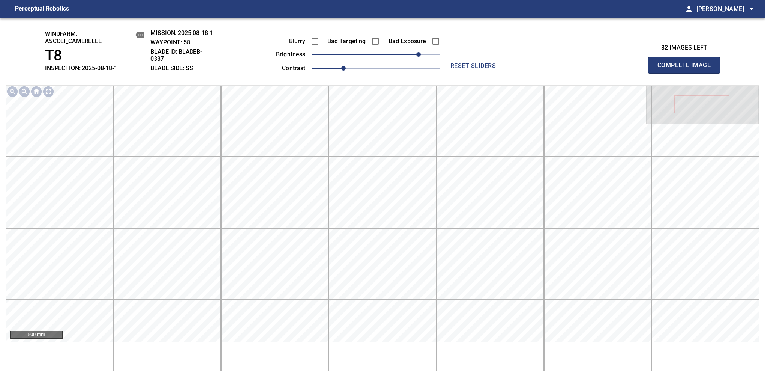
click at [687, 69] on span "Complete Image" at bounding box center [685, 65] width 56 height 11
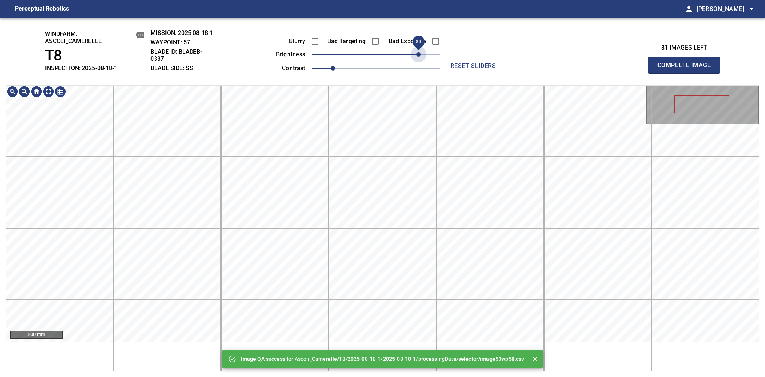
click at [418, 53] on span "80" at bounding box center [376, 54] width 129 height 11
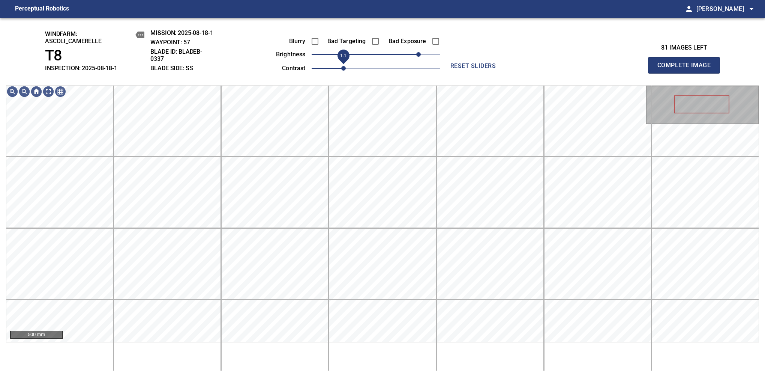
click at [343, 71] on span "1.1" at bounding box center [343, 68] width 5 height 5
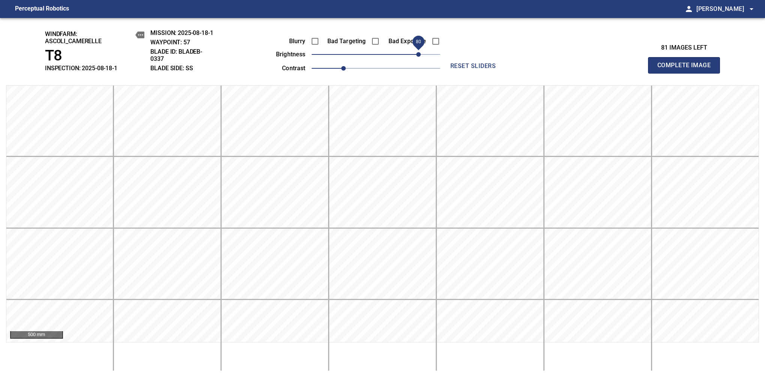
click at [687, 69] on span "Complete Image" at bounding box center [685, 65] width 56 height 11
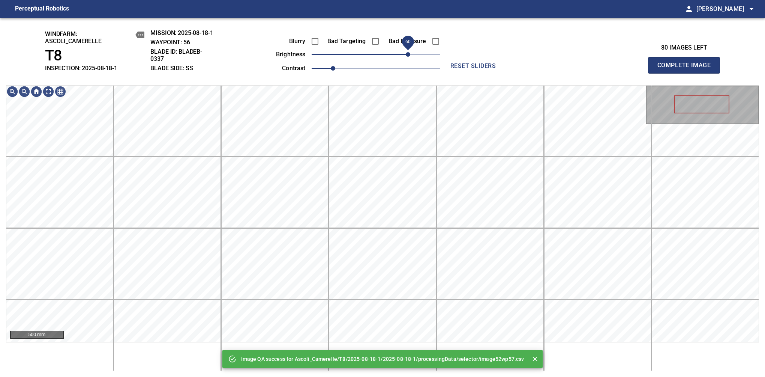
click at [410, 55] on span "60" at bounding box center [376, 54] width 129 height 11
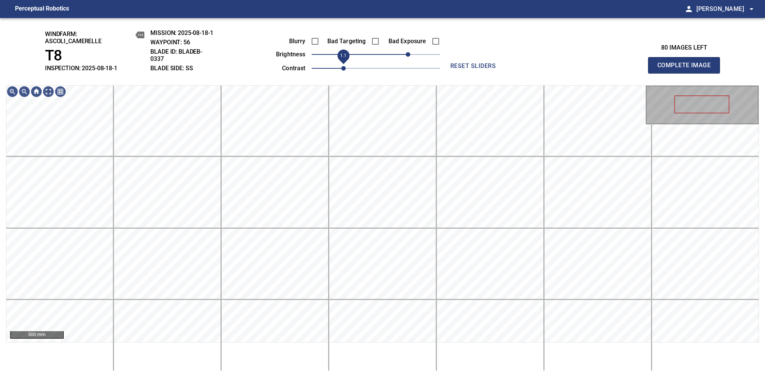
click at [341, 70] on span "1.1" at bounding box center [343, 68] width 5 height 5
click at [418, 55] on span "80" at bounding box center [418, 54] width 5 height 5
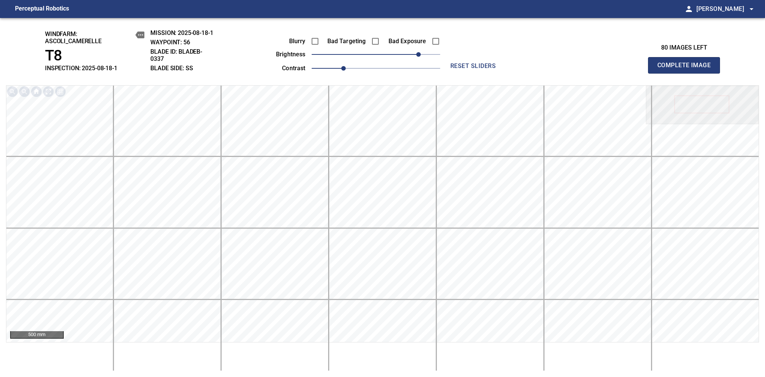
click at [687, 69] on span "Complete Image" at bounding box center [685, 65] width 56 height 11
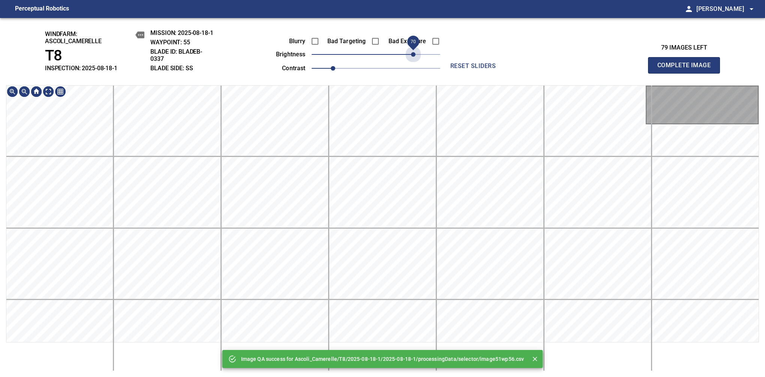
click at [413, 56] on span "70" at bounding box center [376, 54] width 129 height 11
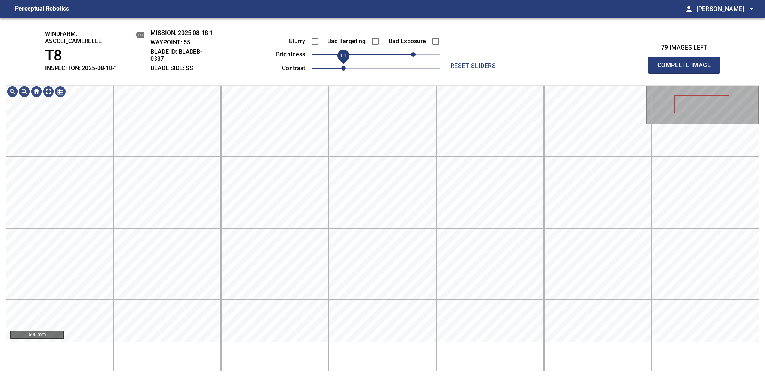
drag, startPoint x: 336, startPoint y: 71, endPoint x: 341, endPoint y: 68, distance: 5.9
click at [341, 68] on span "1.1" at bounding box center [343, 68] width 5 height 5
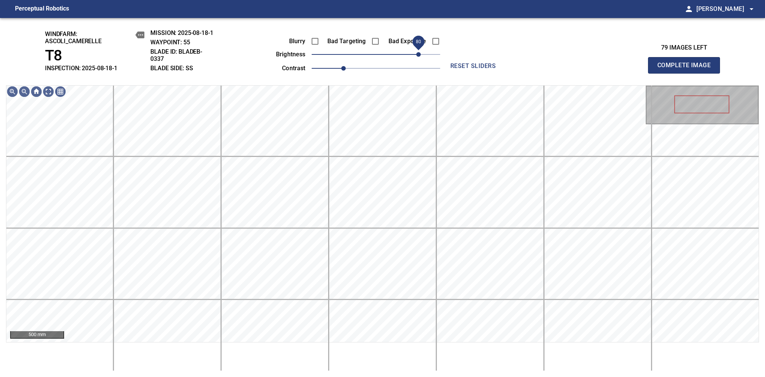
click at [419, 53] on span "80" at bounding box center [418, 54] width 5 height 5
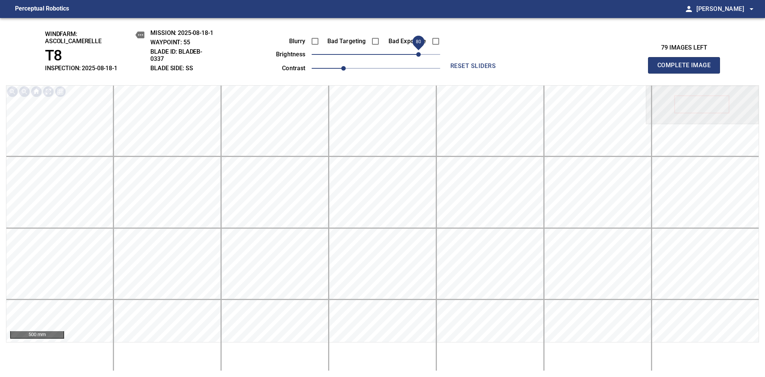
click at [687, 69] on span "Complete Image" at bounding box center [685, 65] width 56 height 11
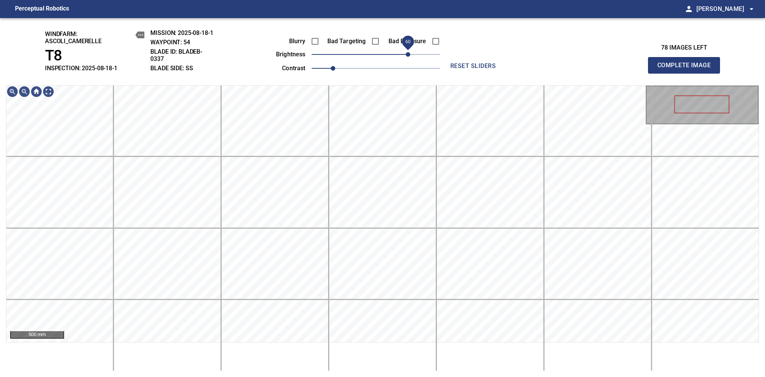
drag, startPoint x: 399, startPoint y: 59, endPoint x: 406, endPoint y: 59, distance: 6.4
click at [406, 57] on span "60" at bounding box center [408, 54] width 5 height 5
click at [341, 67] on span "1.1" at bounding box center [343, 68] width 5 height 5
click at [415, 53] on span "70" at bounding box center [413, 54] width 5 height 5
drag, startPoint x: 347, startPoint y: 71, endPoint x: 352, endPoint y: 70, distance: 5.0
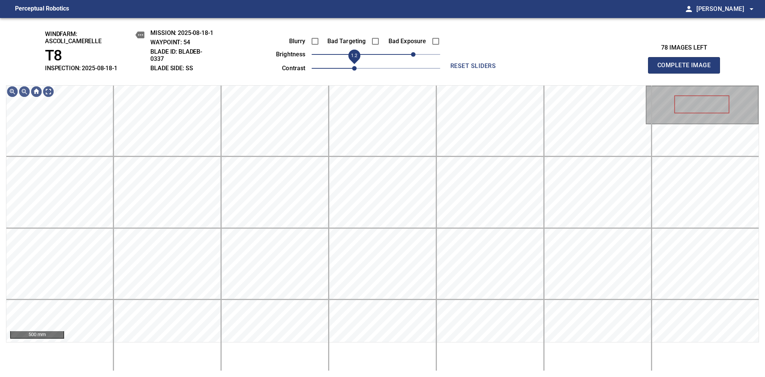
click at [352, 70] on span "1.2" at bounding box center [354, 68] width 5 height 5
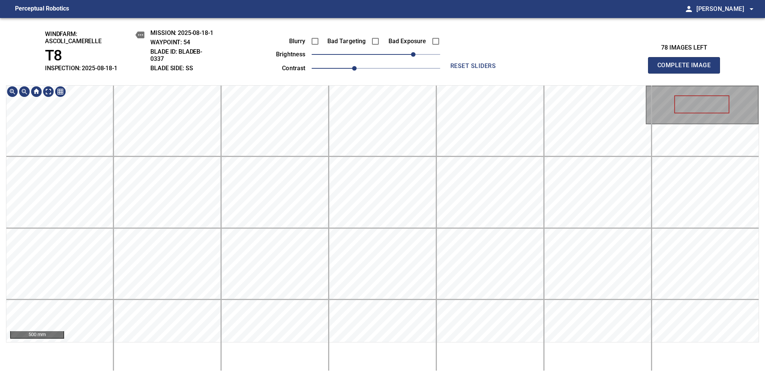
click at [406, 59] on div "windfarm: Ascoli_Camerelle T8 INSPECTION: 2025-08-18-1 MISSION: 2025-08-18-1 WA…" at bounding box center [382, 197] width 765 height 359
click at [687, 69] on span "Complete Image" at bounding box center [685, 65] width 56 height 11
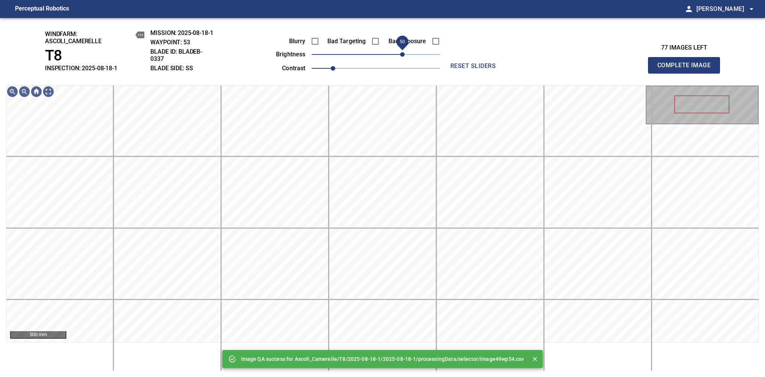
click at [404, 55] on span "50" at bounding box center [376, 54] width 129 height 11
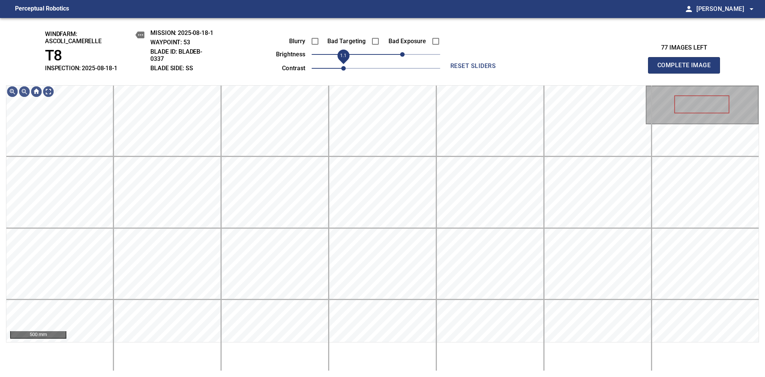
click at [341, 66] on span "1.1" at bounding box center [343, 68] width 5 height 5
drag, startPoint x: 403, startPoint y: 60, endPoint x: 418, endPoint y: 50, distance: 17.5
click at [418, 52] on span "80" at bounding box center [418, 54] width 5 height 5
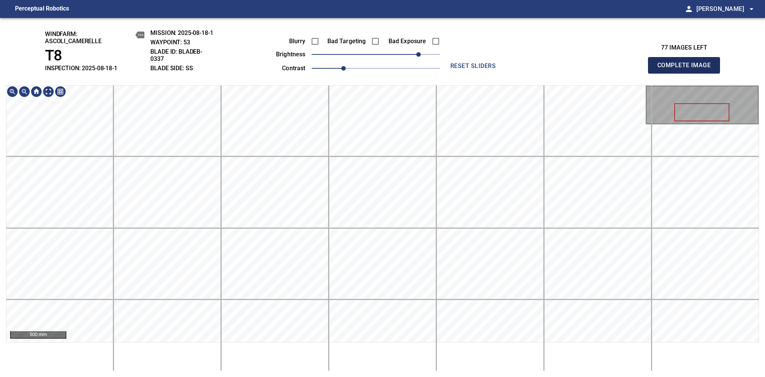
click at [687, 69] on span "Complete Image" at bounding box center [685, 65] width 56 height 11
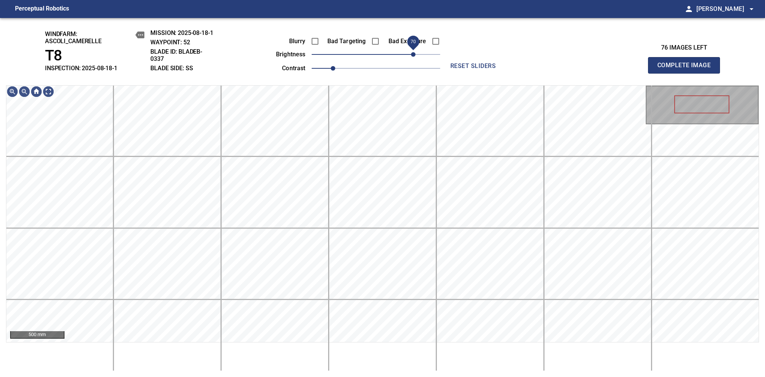
drag, startPoint x: 389, startPoint y: 54, endPoint x: 412, endPoint y: 53, distance: 23.3
click at [412, 53] on span "70" at bounding box center [376, 54] width 129 height 11
click at [341, 68] on span "1.1" at bounding box center [343, 68] width 5 height 5
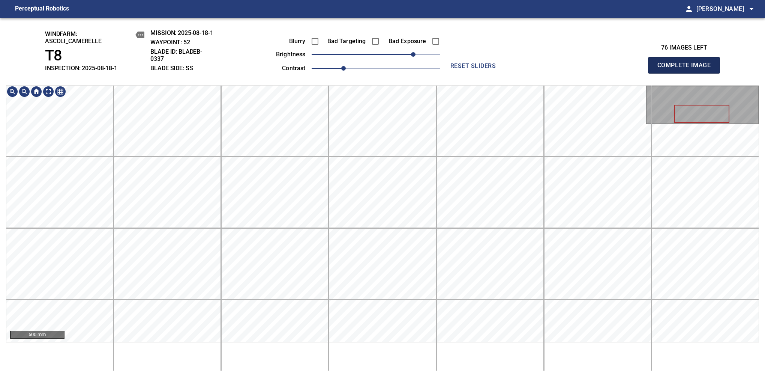
click at [687, 69] on span "Complete Image" at bounding box center [685, 65] width 56 height 11
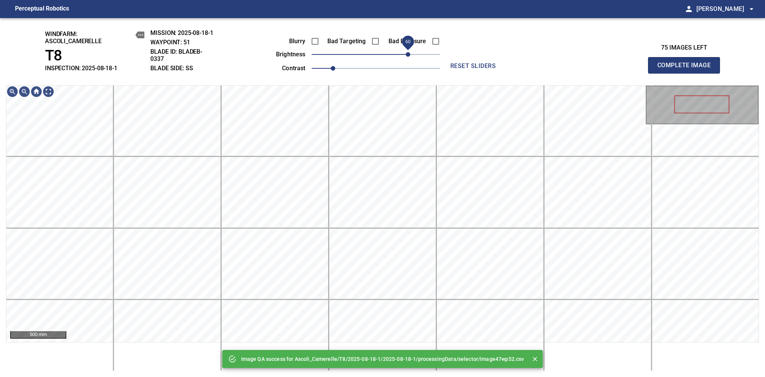
drag, startPoint x: 401, startPoint y: 54, endPoint x: 410, endPoint y: 56, distance: 9.4
click at [410, 56] on span "60" at bounding box center [376, 54] width 129 height 11
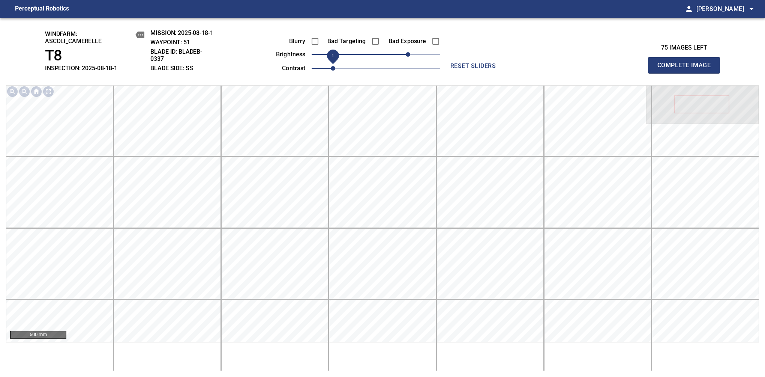
click at [334, 71] on span "1" at bounding box center [333, 68] width 5 height 5
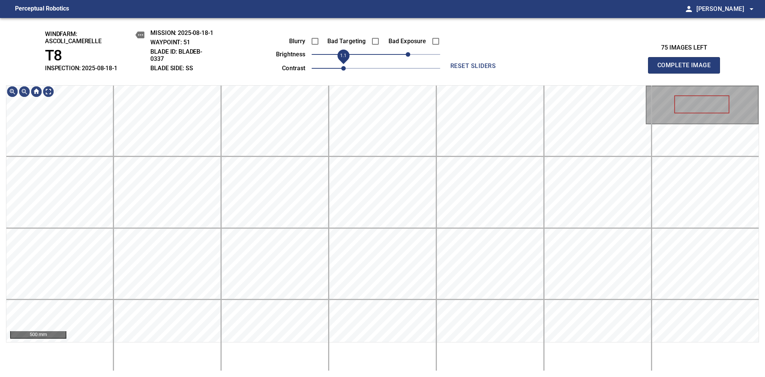
drag, startPoint x: 335, startPoint y: 70, endPoint x: 339, endPoint y: 68, distance: 4.4
click at [341, 68] on span "1.1" at bounding box center [343, 68] width 5 height 5
click at [424, 53] on span "90" at bounding box center [424, 54] width 5 height 5
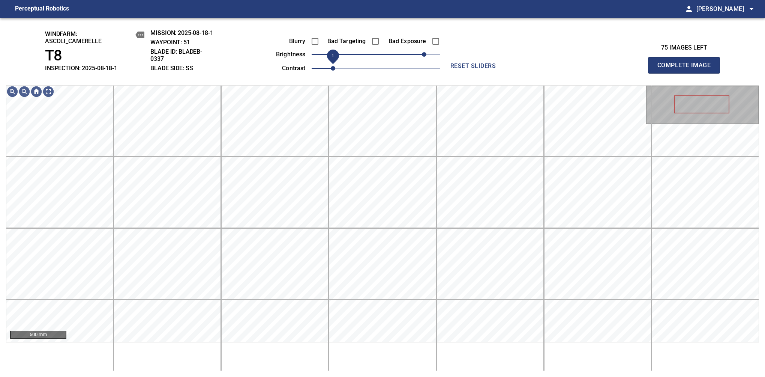
click at [334, 67] on span "1" at bounding box center [376, 68] width 129 height 11
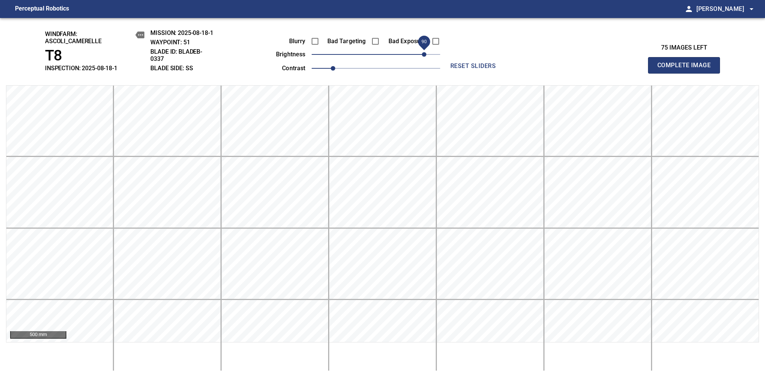
click at [687, 69] on span "Complete Image" at bounding box center [685, 65] width 56 height 11
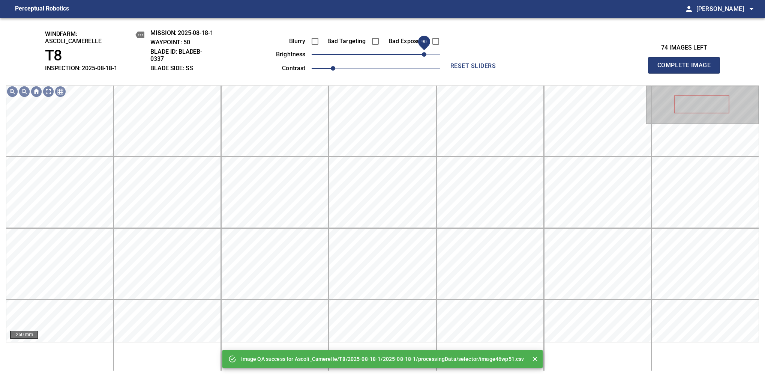
click at [424, 54] on span "90" at bounding box center [376, 54] width 129 height 11
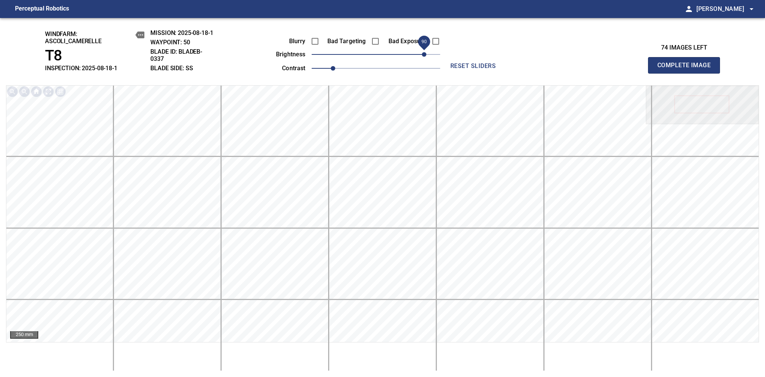
click at [687, 69] on span "Complete Image" at bounding box center [685, 65] width 56 height 11
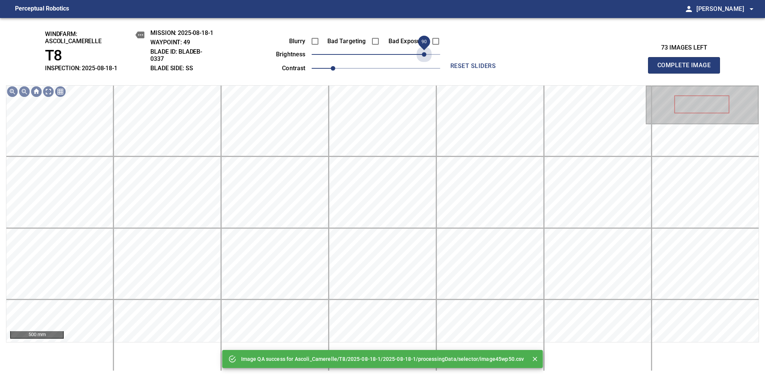
click at [424, 54] on span "90" at bounding box center [376, 54] width 129 height 11
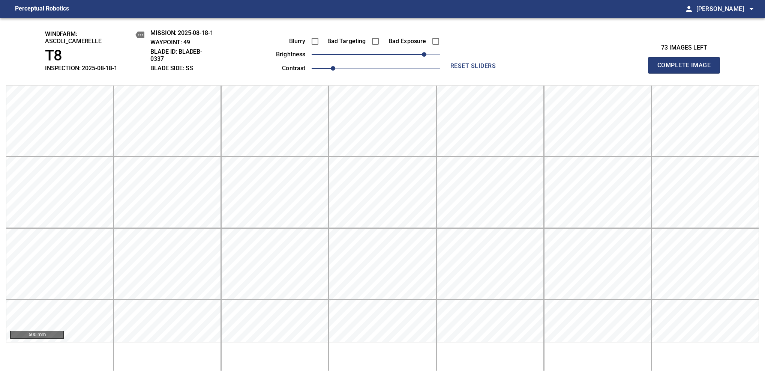
click at [687, 69] on span "Complete Image" at bounding box center [685, 65] width 56 height 11
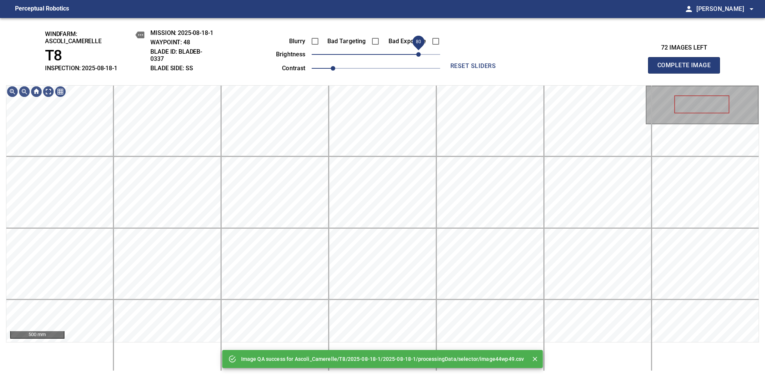
drag, startPoint x: 396, startPoint y: 58, endPoint x: 417, endPoint y: 56, distance: 21.2
click at [417, 56] on span "80" at bounding box center [376, 54] width 129 height 11
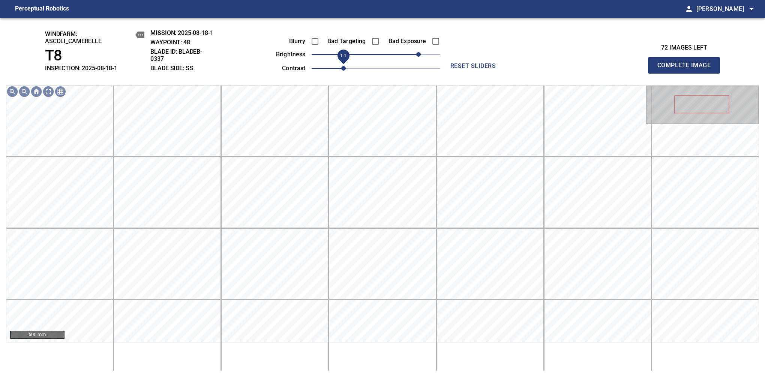
drag, startPoint x: 330, startPoint y: 68, endPoint x: 340, endPoint y: 68, distance: 9.4
click at [341, 68] on span "1.1" at bounding box center [343, 68] width 5 height 5
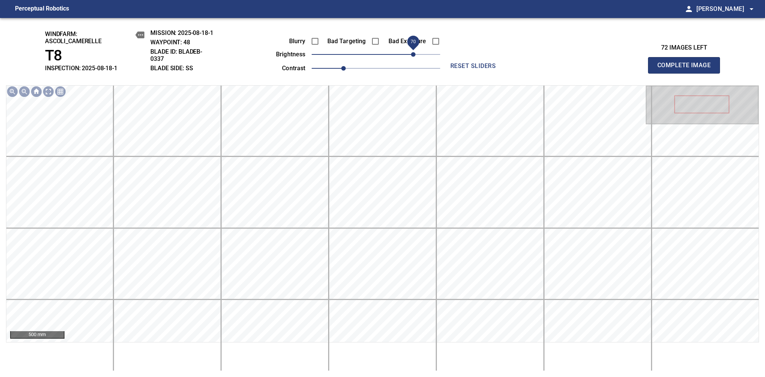
click at [413, 57] on span "70" at bounding box center [413, 54] width 5 height 5
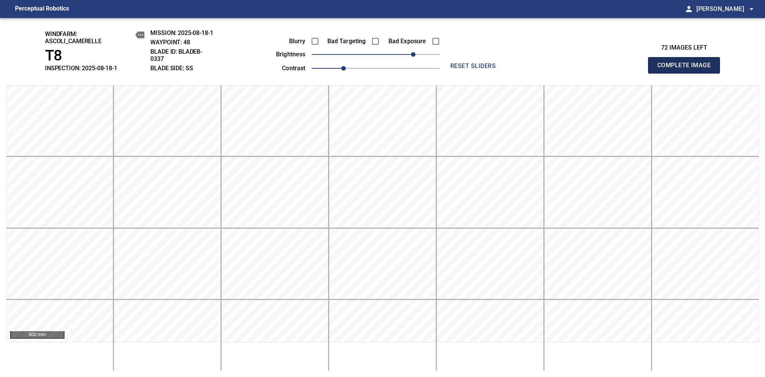
click at [687, 69] on span "Complete Image" at bounding box center [685, 65] width 56 height 11
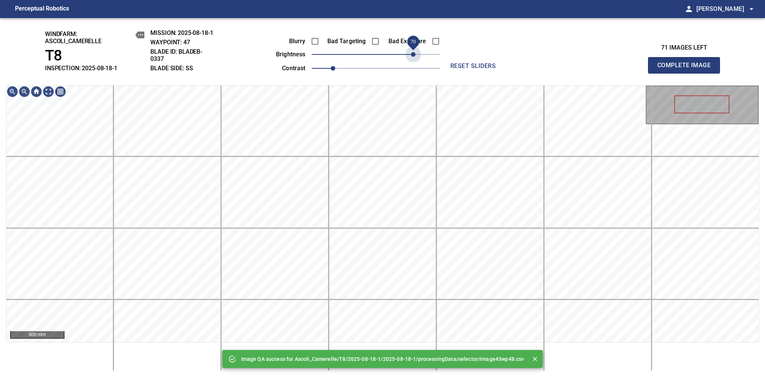
click at [413, 57] on span "70" at bounding box center [376, 54] width 129 height 11
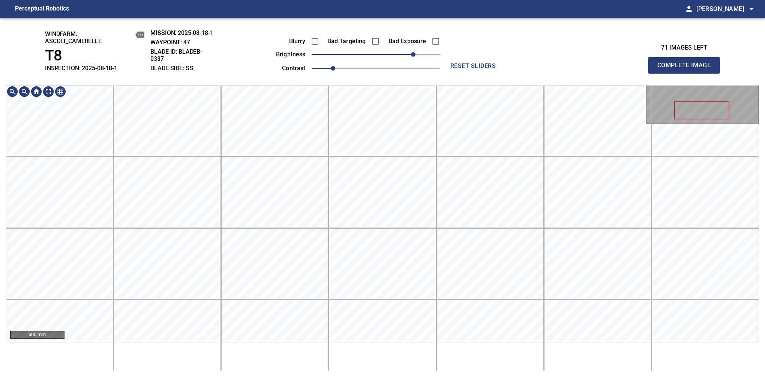
click at [376, 28] on div "windfarm: Ascoli_Camerelle T8 INSPECTION: 2025-08-18-1 MISSION: 2025-08-18-1 WA…" at bounding box center [382, 197] width 765 height 359
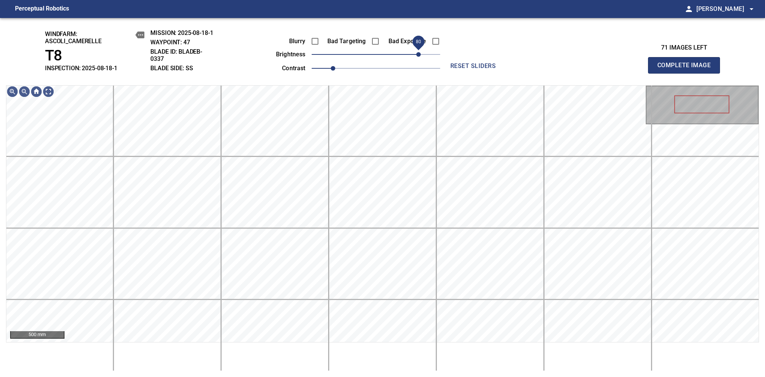
click at [419, 54] on span "80" at bounding box center [418, 54] width 5 height 5
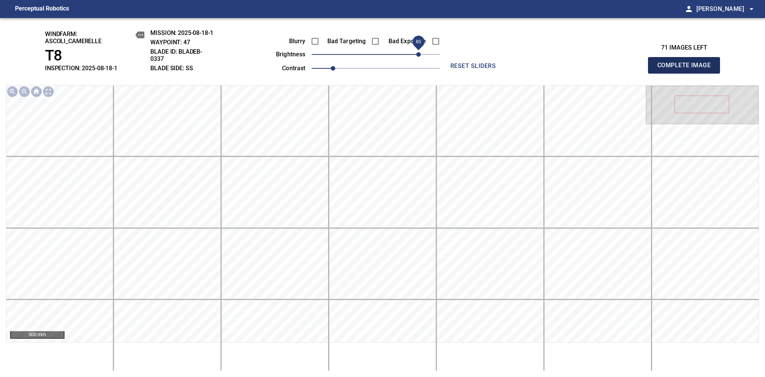
click at [687, 69] on span "Complete Image" at bounding box center [685, 65] width 56 height 11
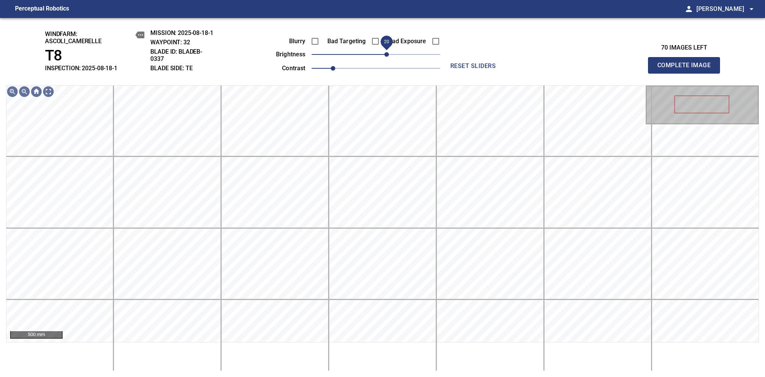
drag, startPoint x: 379, startPoint y: 57, endPoint x: 386, endPoint y: 62, distance: 8.3
click at [386, 57] on span "20" at bounding box center [387, 54] width 5 height 5
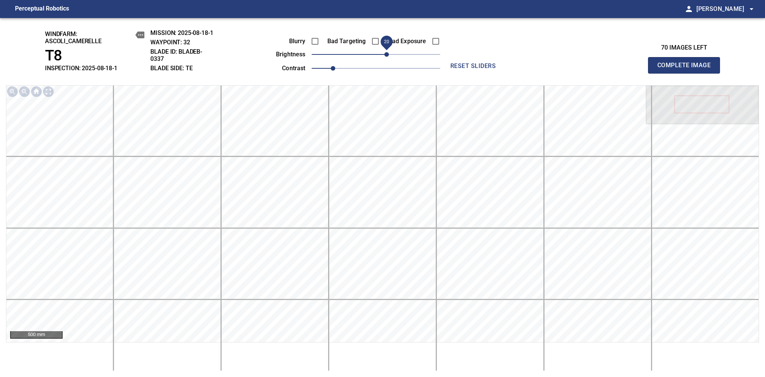
click at [687, 69] on span "Complete Image" at bounding box center [685, 65] width 56 height 11
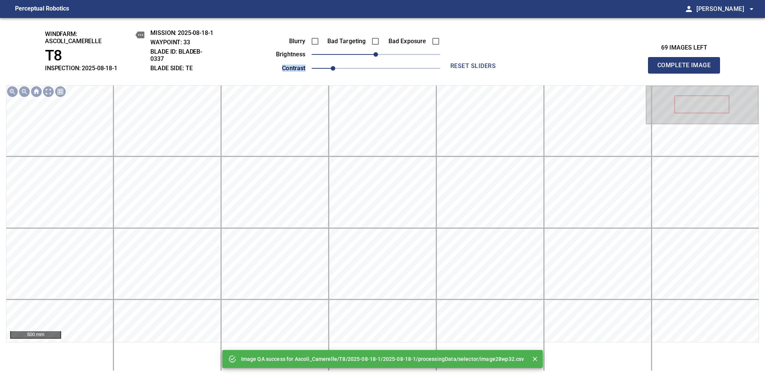
drag, startPoint x: 387, startPoint y: 61, endPoint x: 392, endPoint y: 58, distance: 5.5
click at [392, 58] on div "Blurry Bad Targeting Bad Exposure brightness 0 contrast 1" at bounding box center [349, 53] width 181 height 40
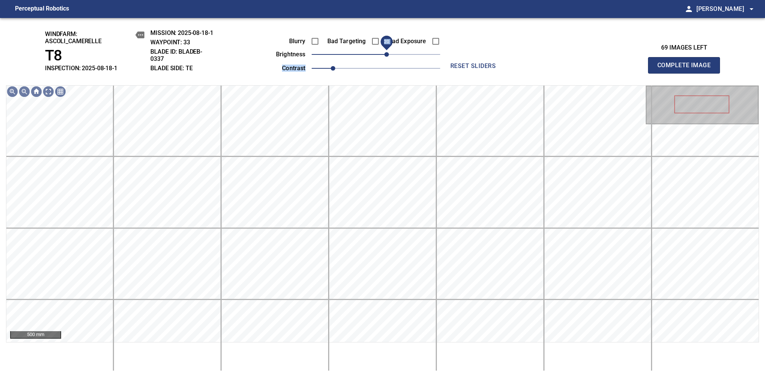
drag, startPoint x: 379, startPoint y: 57, endPoint x: 389, endPoint y: 58, distance: 9.4
click at [389, 57] on span "20" at bounding box center [387, 54] width 5 height 5
drag, startPoint x: 389, startPoint y: 58, endPoint x: 385, endPoint y: 60, distance: 4.9
click at [385, 57] on span "20" at bounding box center [387, 54] width 5 height 5
click at [391, 56] on span "30" at bounding box center [392, 54] width 5 height 5
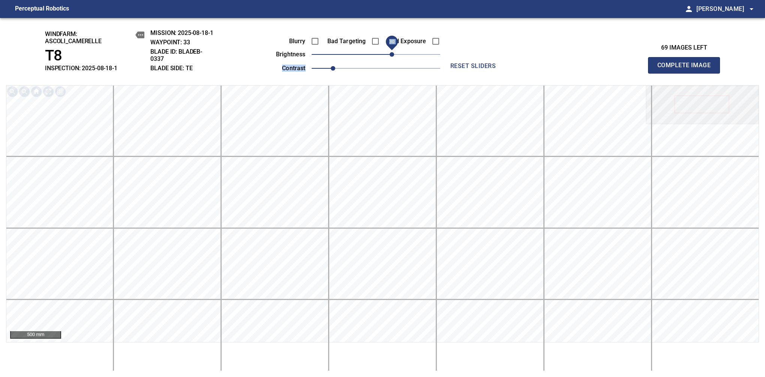
click at [687, 69] on span "Complete Image" at bounding box center [685, 65] width 56 height 11
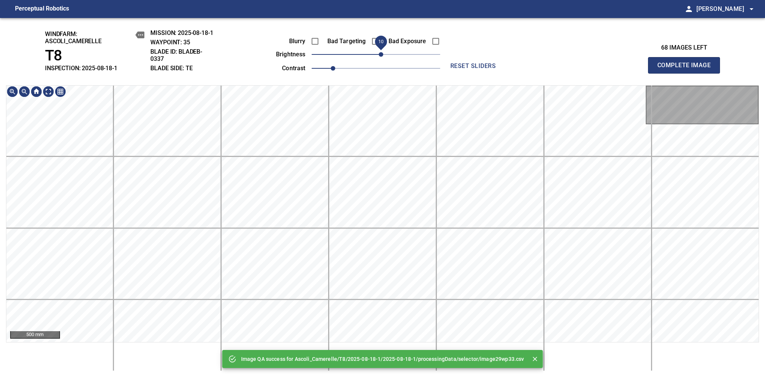
drag, startPoint x: 376, startPoint y: 57, endPoint x: 382, endPoint y: 61, distance: 6.8
click at [382, 57] on span "10" at bounding box center [381, 54] width 5 height 5
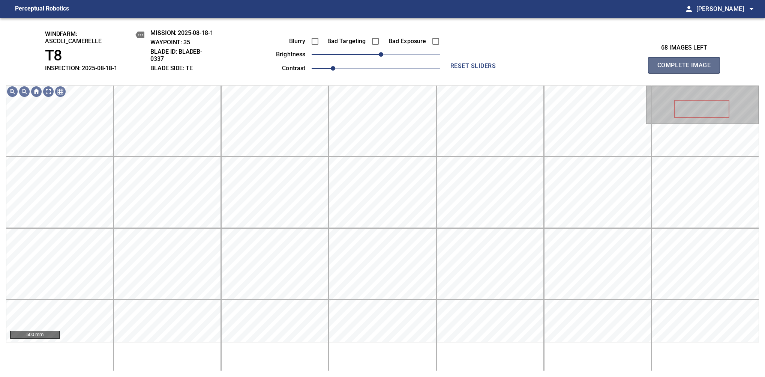
click at [687, 69] on span "Complete Image" at bounding box center [685, 65] width 56 height 11
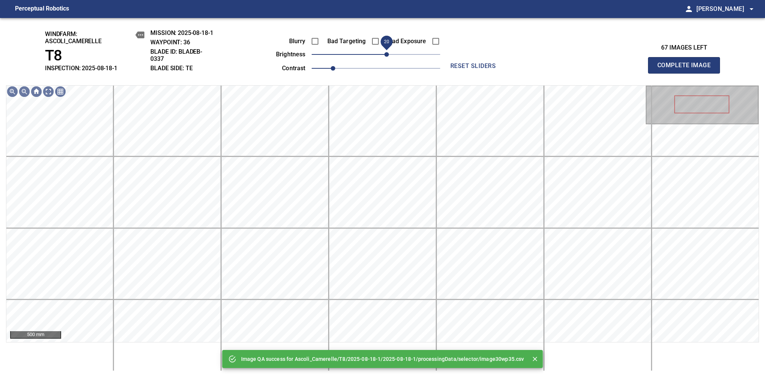
drag, startPoint x: 378, startPoint y: 56, endPoint x: 387, endPoint y: 56, distance: 9.0
click at [387, 56] on span "20" at bounding box center [387, 54] width 5 height 5
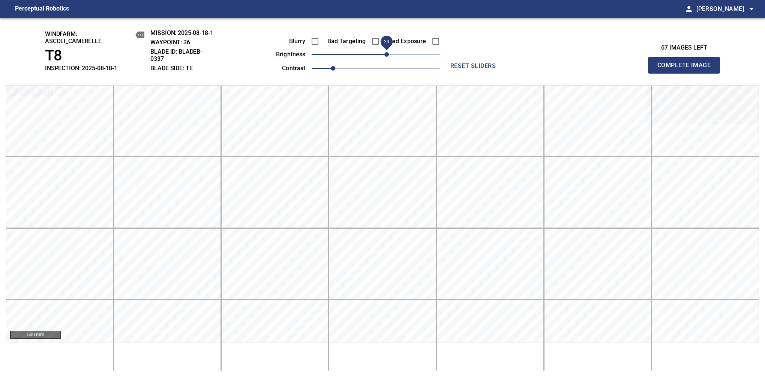
click at [687, 69] on span "Complete Image" at bounding box center [685, 65] width 56 height 11
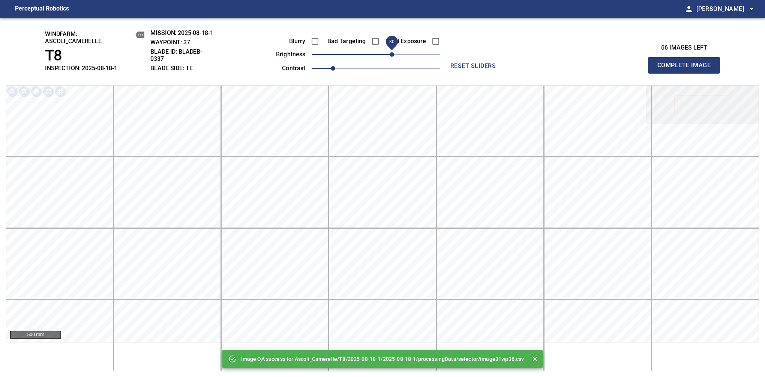
drag, startPoint x: 383, startPoint y: 57, endPoint x: 390, endPoint y: 54, distance: 6.9
click at [390, 54] on span "30" at bounding box center [376, 54] width 129 height 11
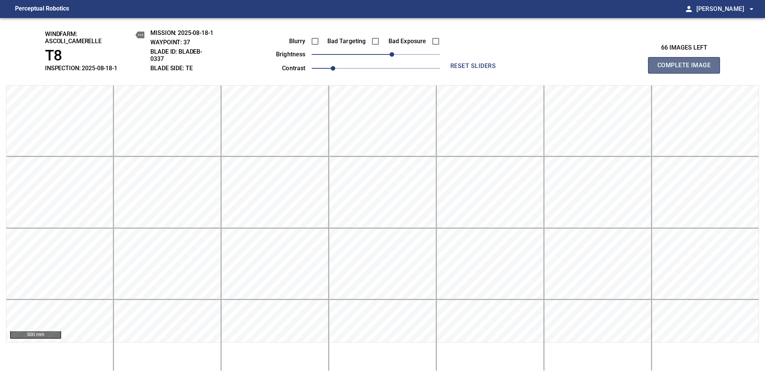
click at [687, 69] on span "Complete Image" at bounding box center [685, 65] width 56 height 11
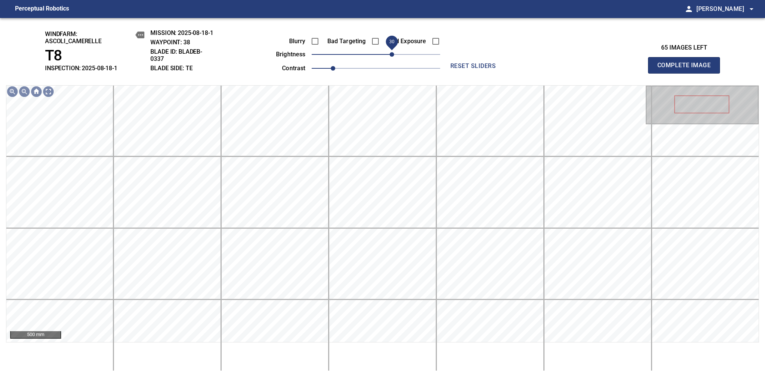
drag, startPoint x: 378, startPoint y: 54, endPoint x: 390, endPoint y: 51, distance: 12.3
click at [390, 52] on span "30" at bounding box center [392, 54] width 5 height 5
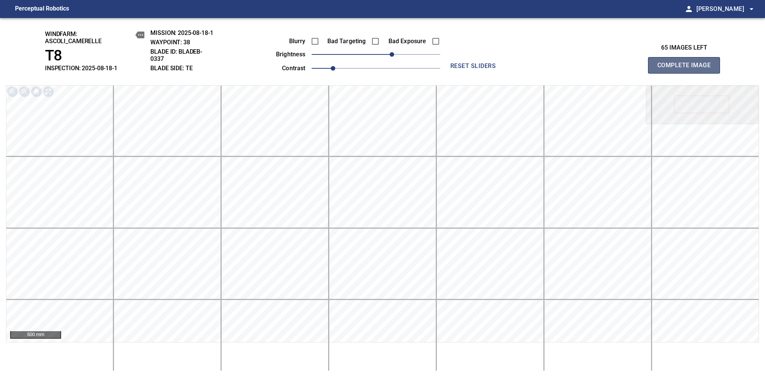
click at [687, 69] on span "Complete Image" at bounding box center [685, 65] width 56 height 11
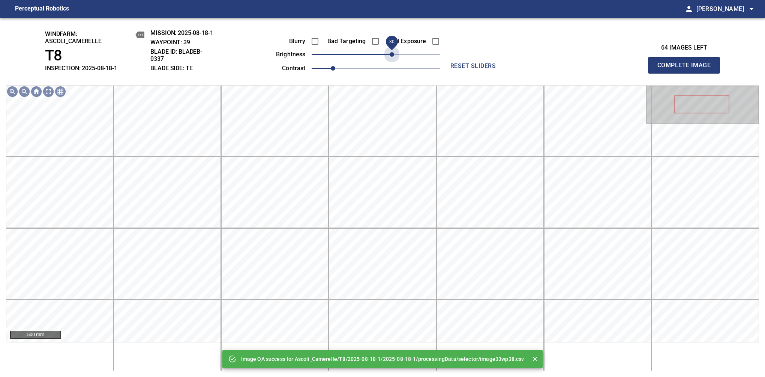
click at [390, 51] on span "30" at bounding box center [376, 54] width 129 height 11
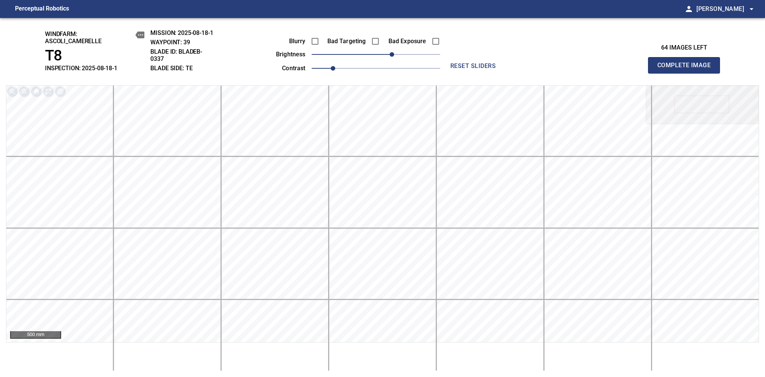
click at [687, 69] on span "Complete Image" at bounding box center [685, 65] width 56 height 11
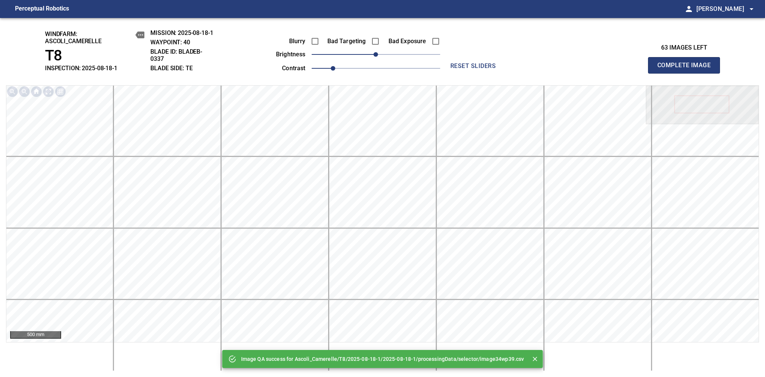
click at [395, 48] on div "Bad Exposure" at bounding box center [410, 41] width 60 height 16
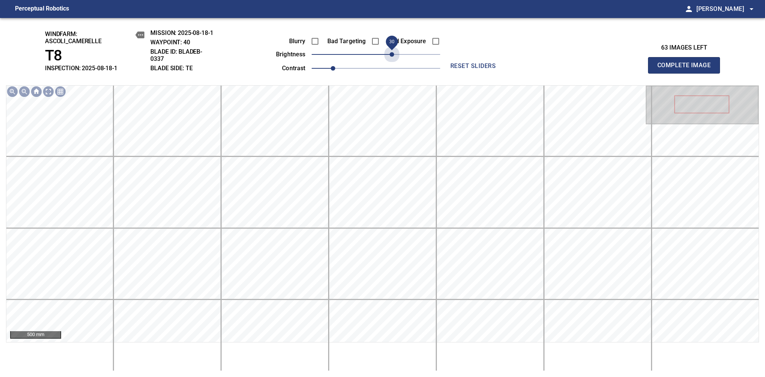
click at [394, 58] on span "30" at bounding box center [376, 54] width 129 height 11
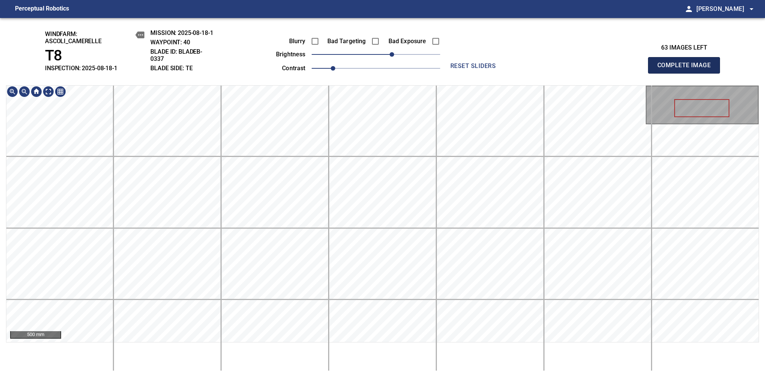
click at [687, 69] on span "Complete Image" at bounding box center [685, 65] width 56 height 11
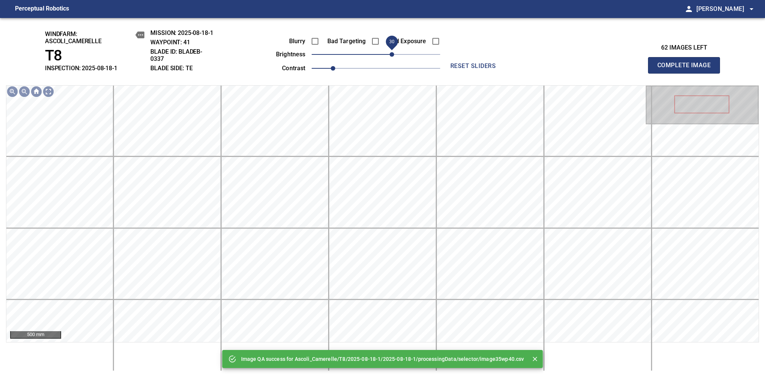
drag, startPoint x: 380, startPoint y: 54, endPoint x: 392, endPoint y: 54, distance: 11.6
click at [392, 54] on span "30" at bounding box center [392, 54] width 5 height 5
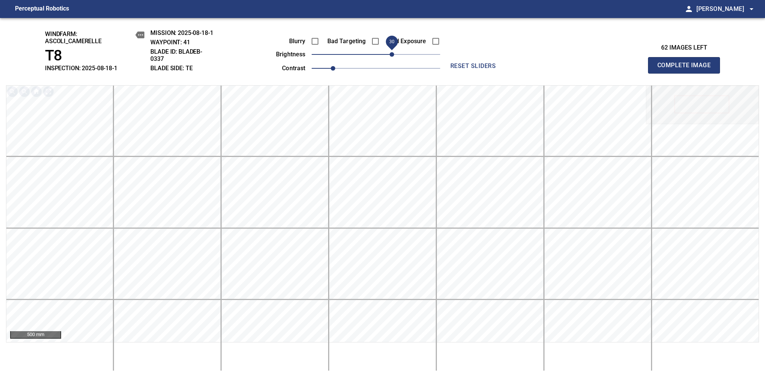
click at [687, 69] on span "Complete Image" at bounding box center [685, 65] width 56 height 11
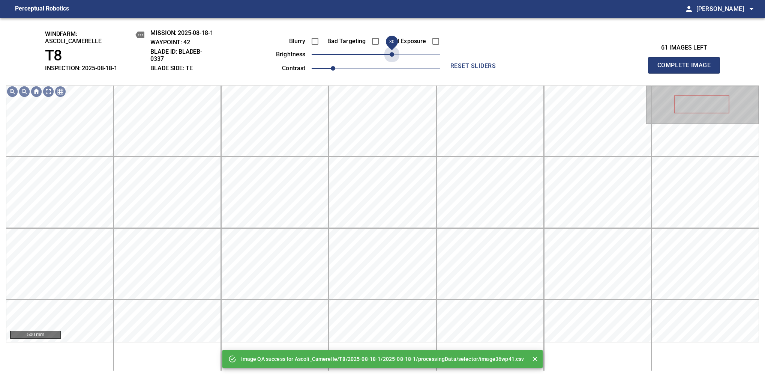
click at [392, 54] on span "30" at bounding box center [376, 54] width 129 height 11
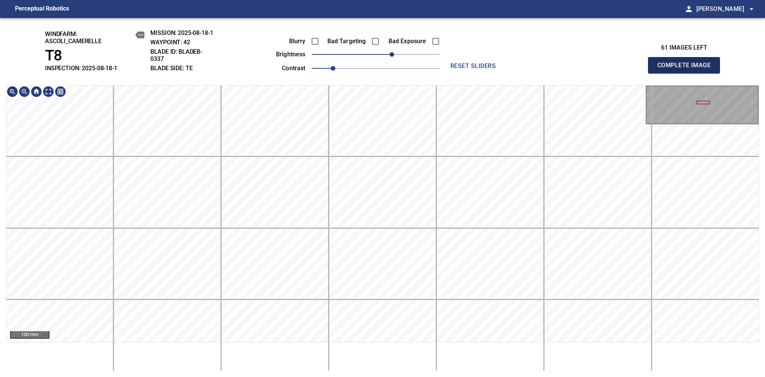
click at [687, 69] on span "Complete Image" at bounding box center [685, 65] width 56 height 11
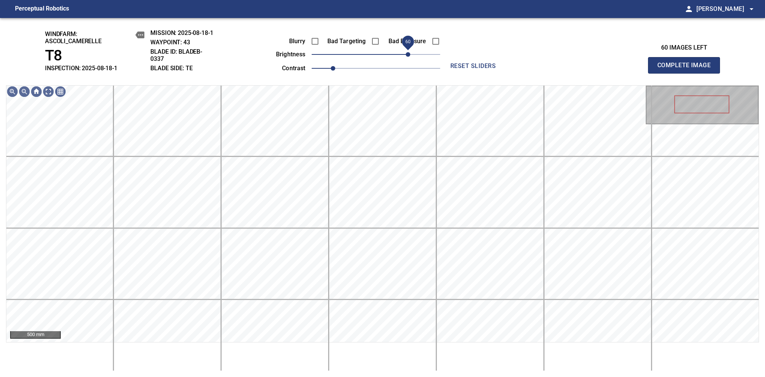
drag, startPoint x: 384, startPoint y: 56, endPoint x: 409, endPoint y: 53, distance: 25.3
click at [409, 53] on span "60" at bounding box center [408, 54] width 5 height 5
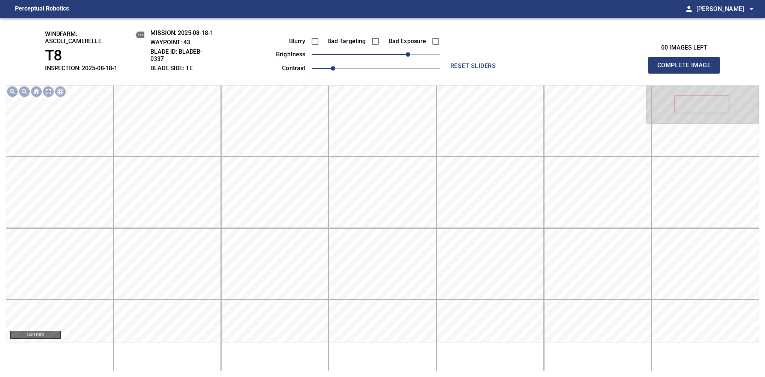
click at [687, 69] on span "Complete Image" at bounding box center [685, 65] width 56 height 11
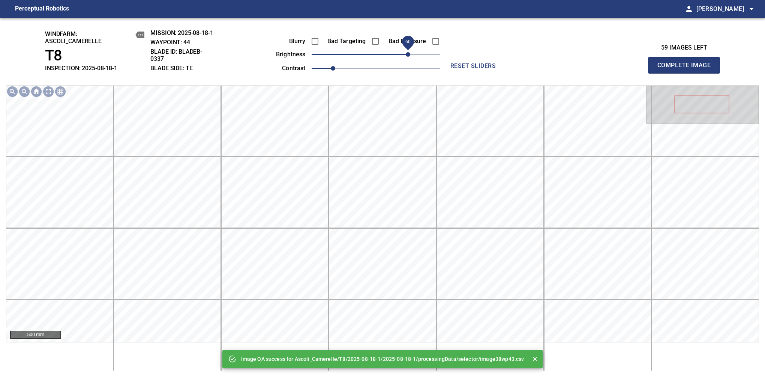
click at [409, 54] on span "60" at bounding box center [376, 54] width 129 height 11
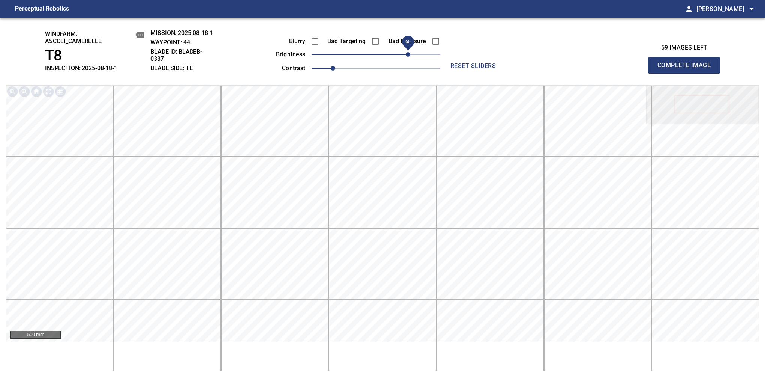
click at [687, 69] on span "Complete Image" at bounding box center [685, 65] width 56 height 11
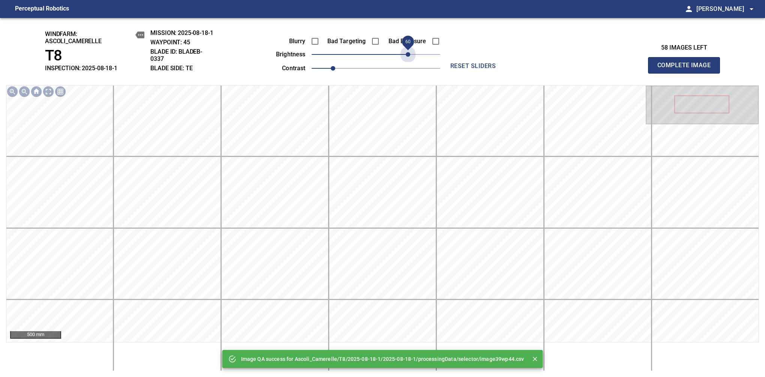
click at [409, 54] on span "60" at bounding box center [376, 54] width 129 height 11
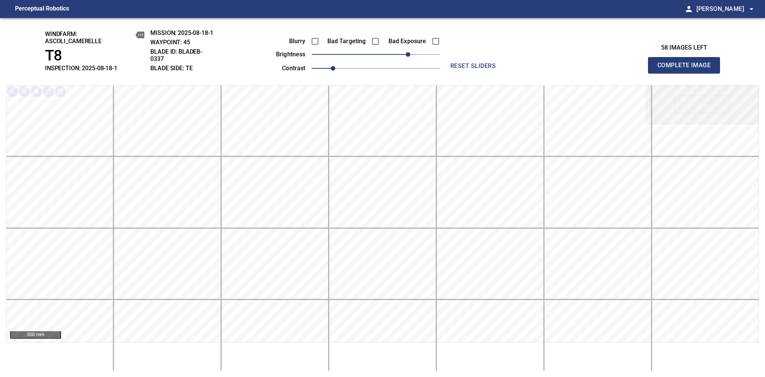
click at [687, 69] on span "Complete Image" at bounding box center [685, 65] width 56 height 11
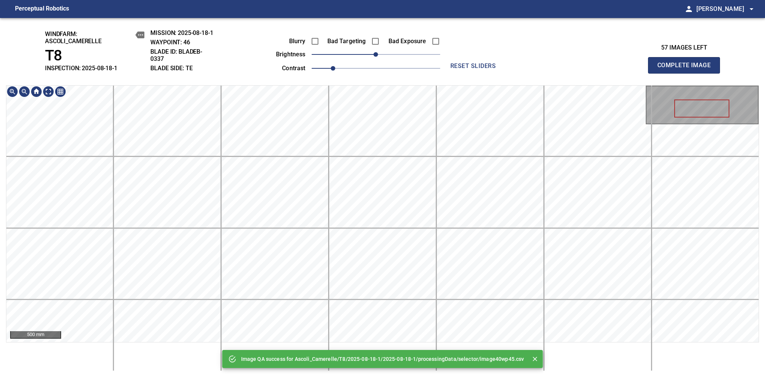
click at [397, 81] on div "Image QA success for Ascoli_Camerelle/T8/2025-08-18-1/2025-08-18-1/processingDa…" at bounding box center [382, 197] width 765 height 359
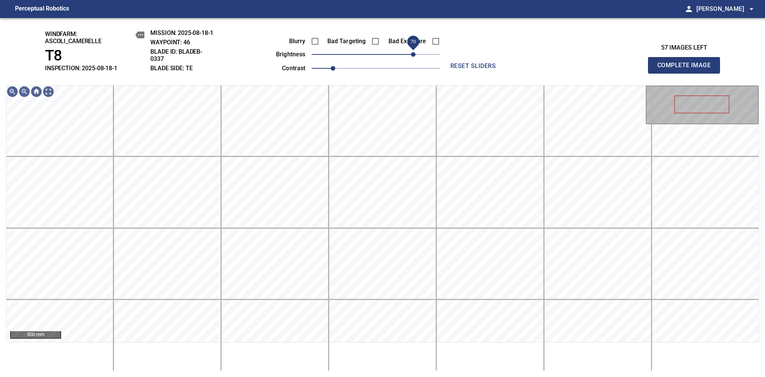
drag, startPoint x: 404, startPoint y: 56, endPoint x: 413, endPoint y: 56, distance: 9.0
click at [413, 56] on span "70" at bounding box center [376, 54] width 129 height 11
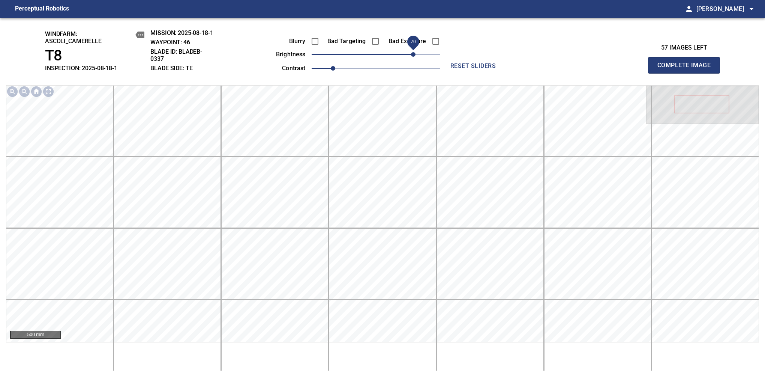
click at [687, 69] on span "Complete Image" at bounding box center [685, 65] width 56 height 11
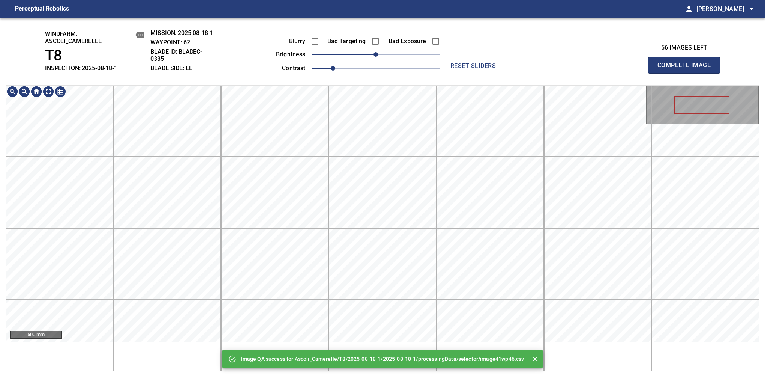
click at [366, 54] on div "Image QA success for Ascoli_Camerelle/T8/2025-08-18-1/2025-08-18-1/processingDa…" at bounding box center [382, 197] width 765 height 359
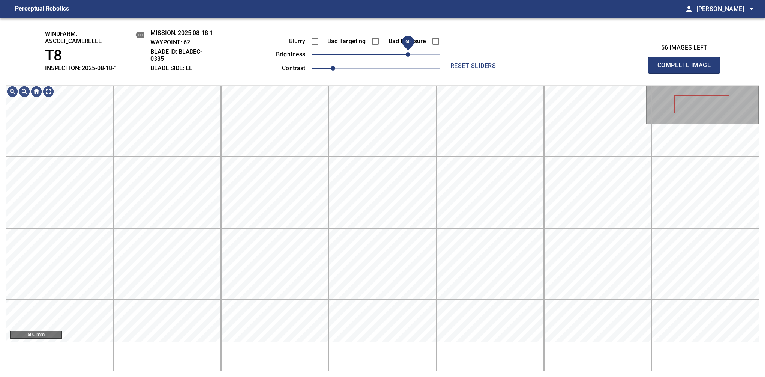
drag, startPoint x: 418, startPoint y: 58, endPoint x: 408, endPoint y: 58, distance: 10.1
click at [408, 57] on span "60" at bounding box center [408, 54] width 5 height 5
drag, startPoint x: 409, startPoint y: 57, endPoint x: 405, endPoint y: 54, distance: 4.8
click at [405, 54] on span "50" at bounding box center [402, 54] width 5 height 5
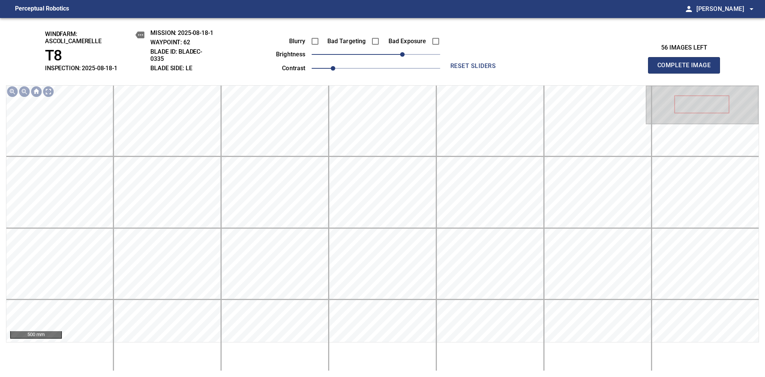
click at [687, 69] on span "Complete Image" at bounding box center [685, 65] width 56 height 11
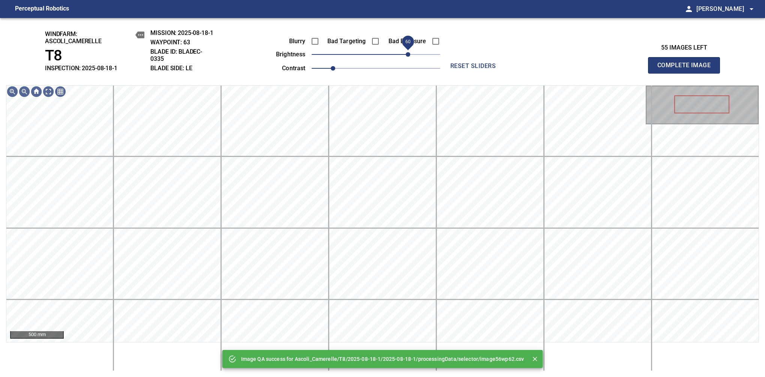
drag, startPoint x: 404, startPoint y: 53, endPoint x: 409, endPoint y: 53, distance: 5.3
click at [409, 53] on span "60" at bounding box center [376, 54] width 129 height 11
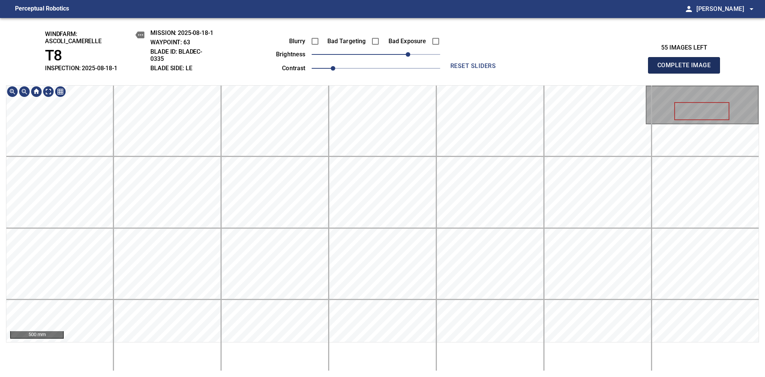
click at [687, 69] on span "Complete Image" at bounding box center [685, 65] width 56 height 11
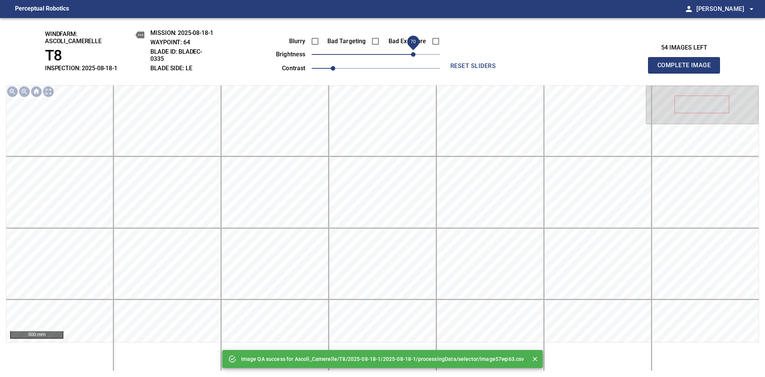
click at [415, 52] on span "70" at bounding box center [376, 54] width 129 height 11
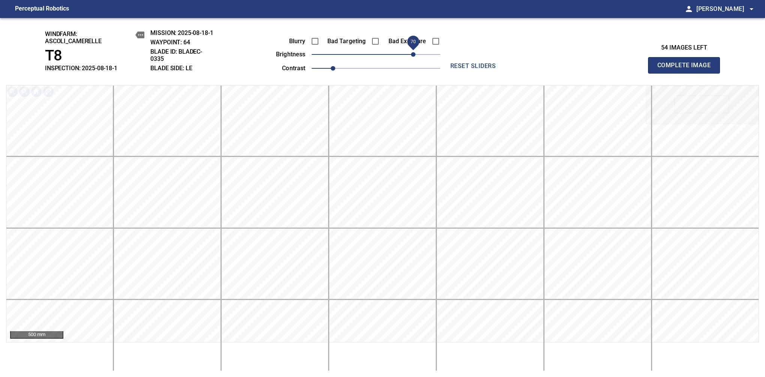
click at [687, 69] on span "Complete Image" at bounding box center [685, 65] width 56 height 11
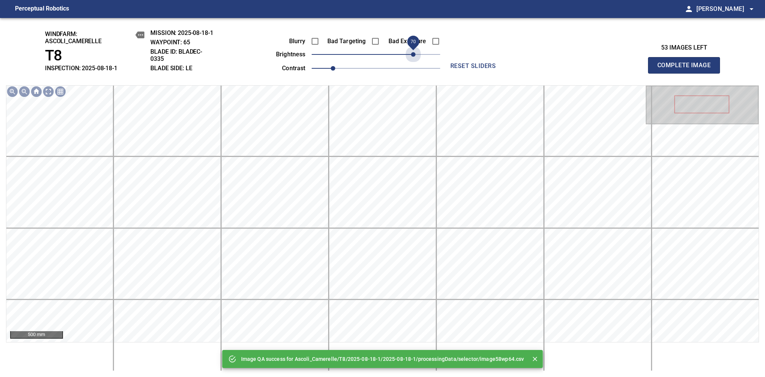
click at [416, 50] on span "70" at bounding box center [376, 54] width 129 height 11
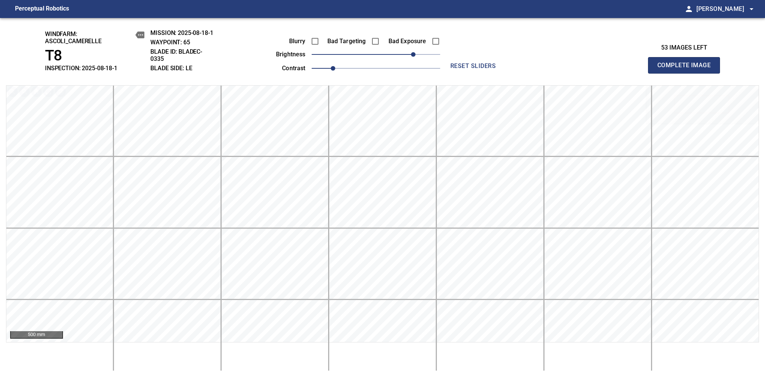
click at [687, 69] on span "Complete Image" at bounding box center [685, 65] width 56 height 11
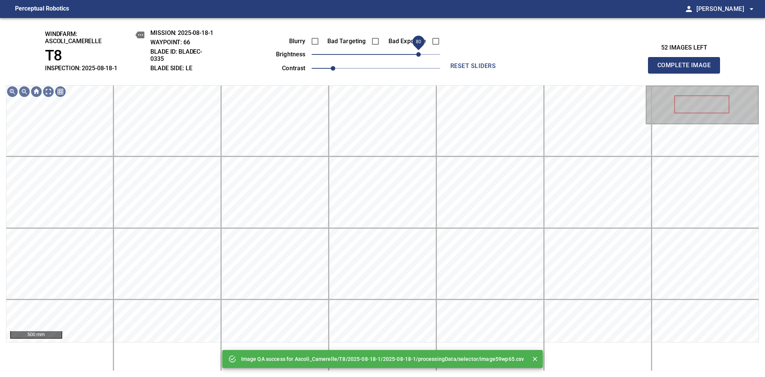
drag, startPoint x: 416, startPoint y: 50, endPoint x: 420, endPoint y: 48, distance: 4.4
click at [420, 49] on span "80" at bounding box center [376, 54] width 129 height 11
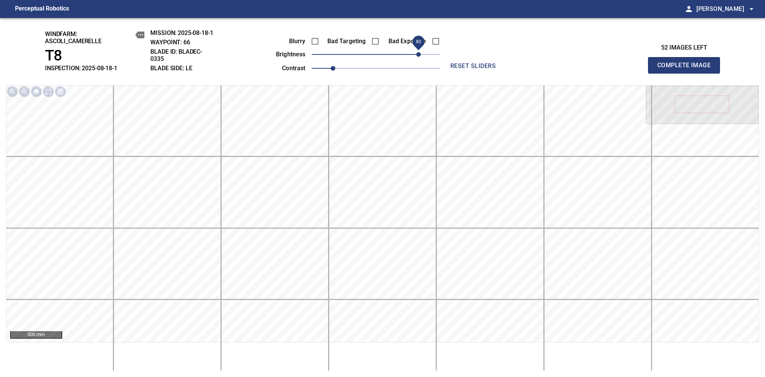
click at [687, 69] on span "Complete Image" at bounding box center [685, 65] width 56 height 11
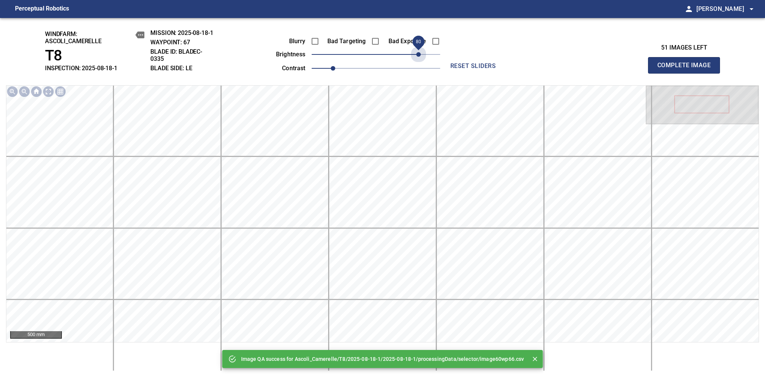
click at [421, 52] on span "80" at bounding box center [376, 54] width 129 height 11
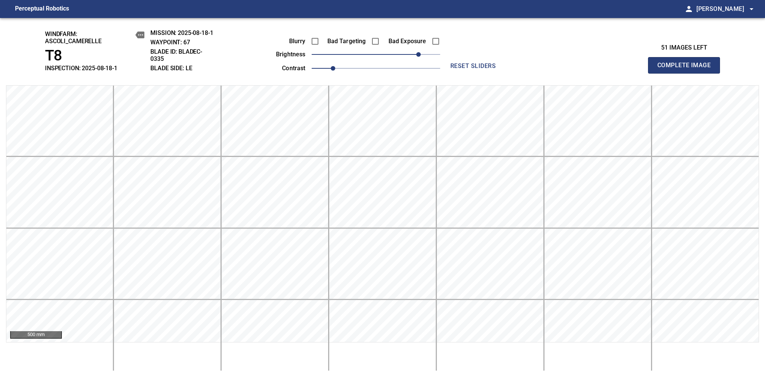
click at [687, 69] on span "Complete Image" at bounding box center [685, 65] width 56 height 11
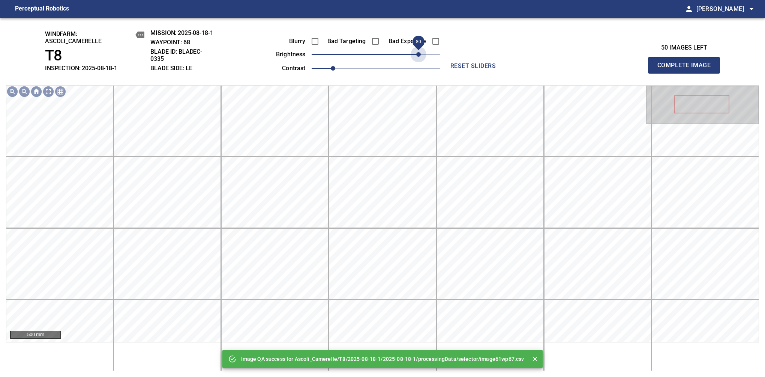
click at [421, 52] on span "80" at bounding box center [376, 54] width 129 height 11
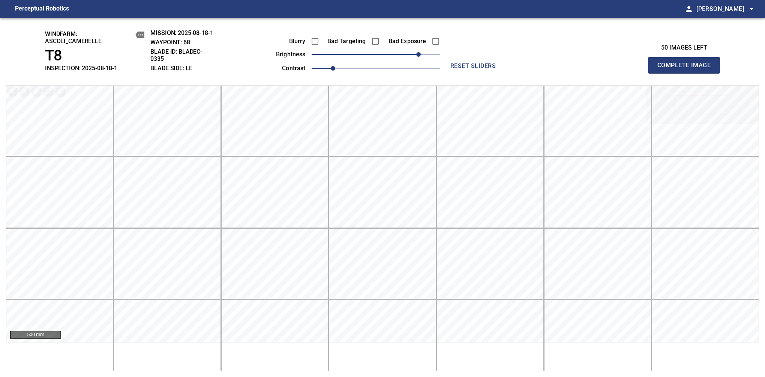
click at [687, 69] on span "Complete Image" at bounding box center [685, 65] width 56 height 11
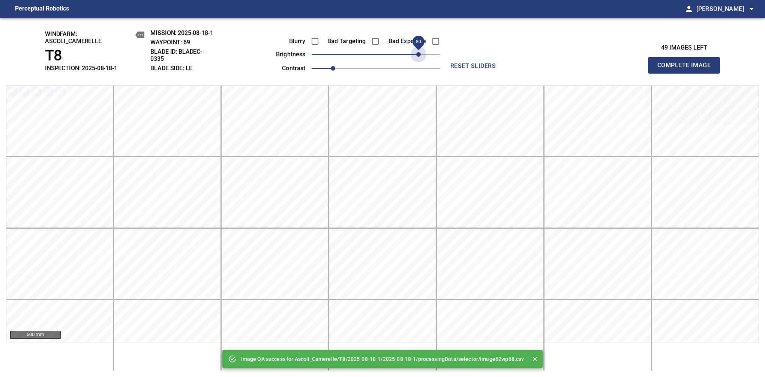
click at [421, 52] on span "80" at bounding box center [376, 54] width 129 height 11
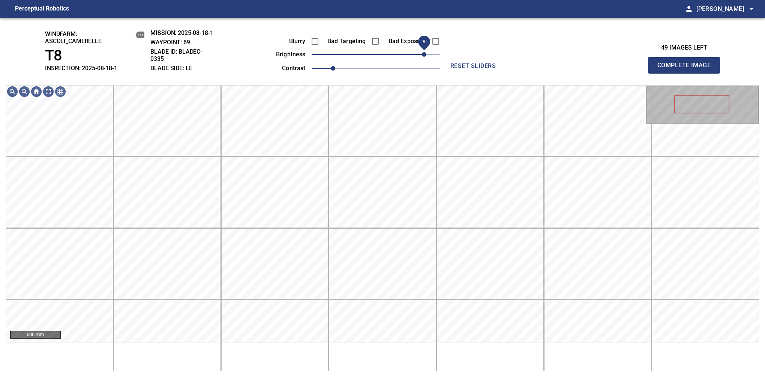
click at [422, 54] on span "90" at bounding box center [424, 54] width 5 height 5
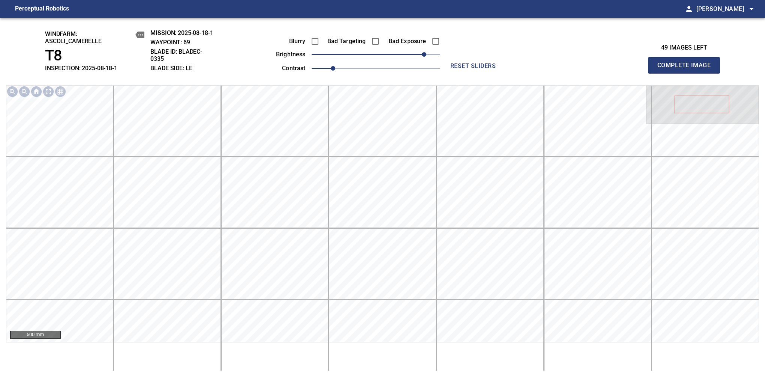
click at [687, 69] on span "Complete Image" at bounding box center [685, 65] width 56 height 11
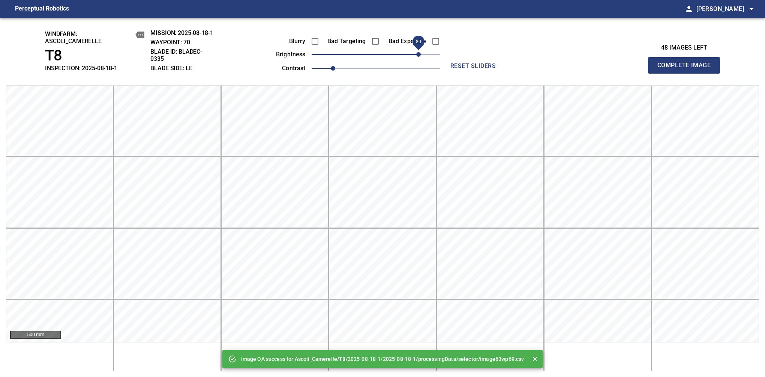
click at [420, 57] on span "80" at bounding box center [376, 54] width 129 height 11
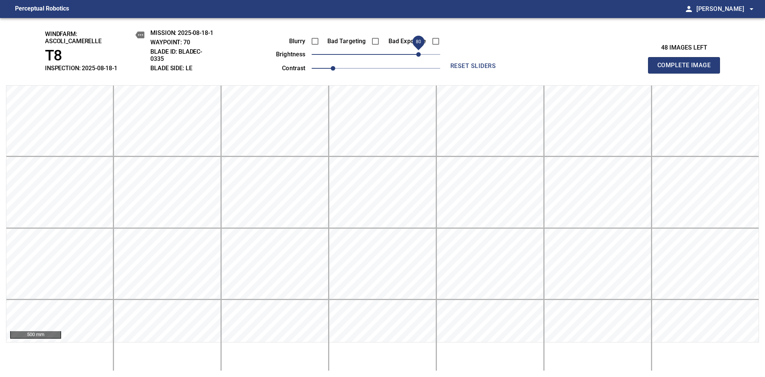
click at [687, 69] on span "Complete Image" at bounding box center [685, 65] width 56 height 11
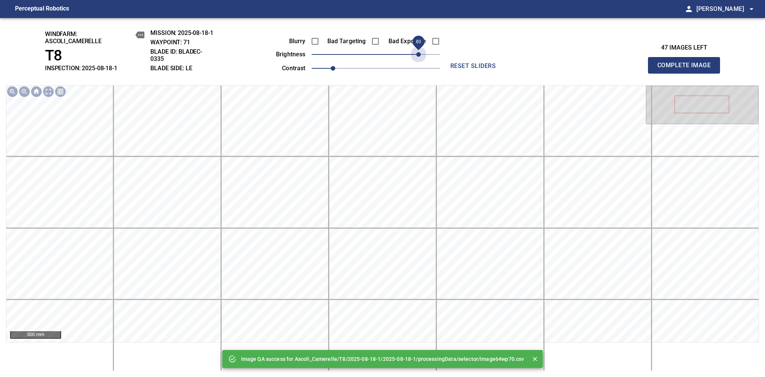
click at [420, 57] on span "80" at bounding box center [376, 54] width 129 height 11
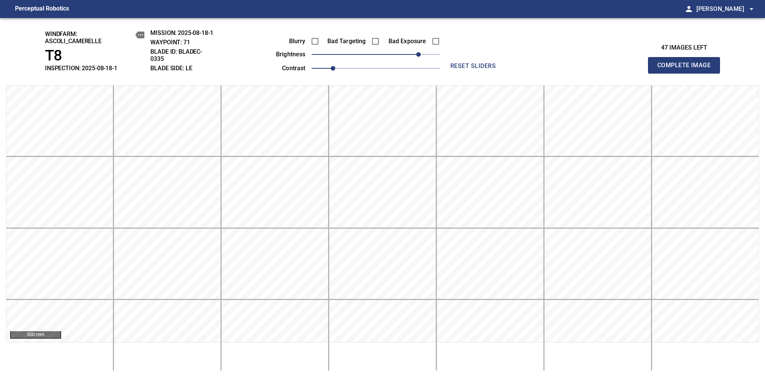
click at [687, 69] on span "Complete Image" at bounding box center [685, 65] width 56 height 11
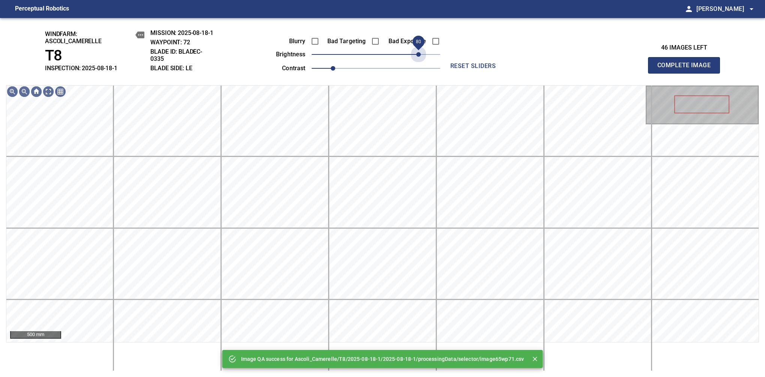
click at [420, 57] on span "80" at bounding box center [376, 54] width 129 height 11
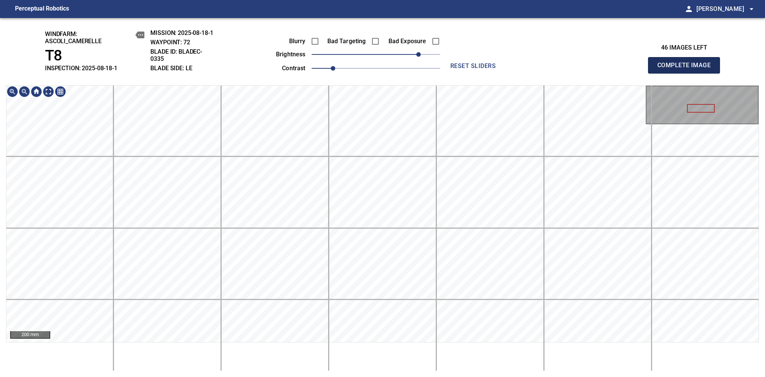
click at [687, 69] on span "Complete Image" at bounding box center [685, 65] width 56 height 11
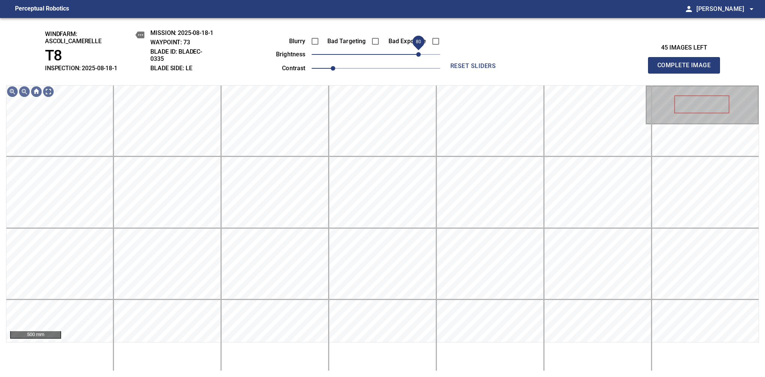
drag, startPoint x: 382, startPoint y: 56, endPoint x: 418, endPoint y: 45, distance: 38.2
click at [418, 52] on span "80" at bounding box center [418, 54] width 5 height 5
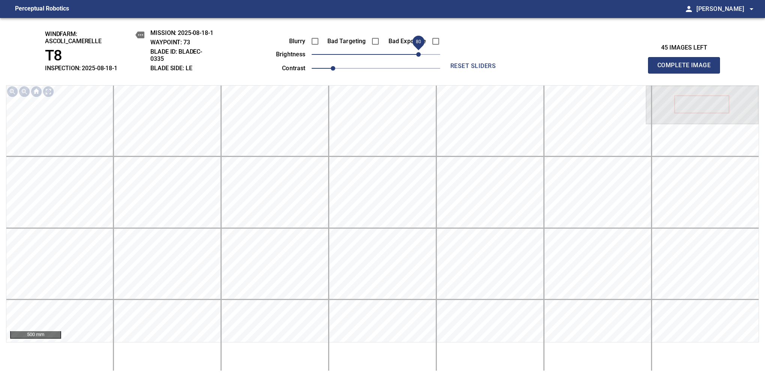
click at [687, 69] on span "Complete Image" at bounding box center [685, 65] width 56 height 11
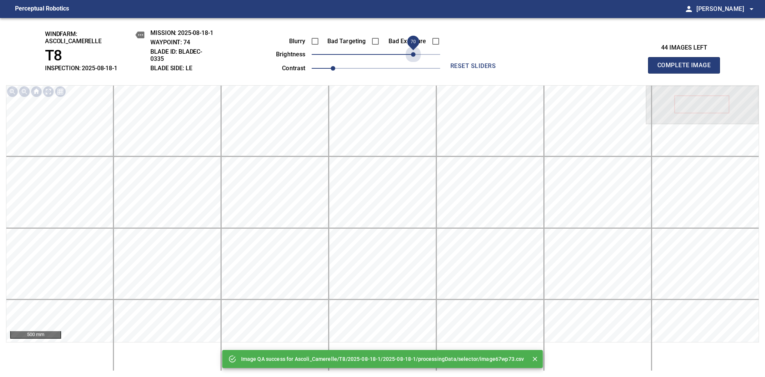
click at [413, 51] on span "70" at bounding box center [376, 54] width 129 height 11
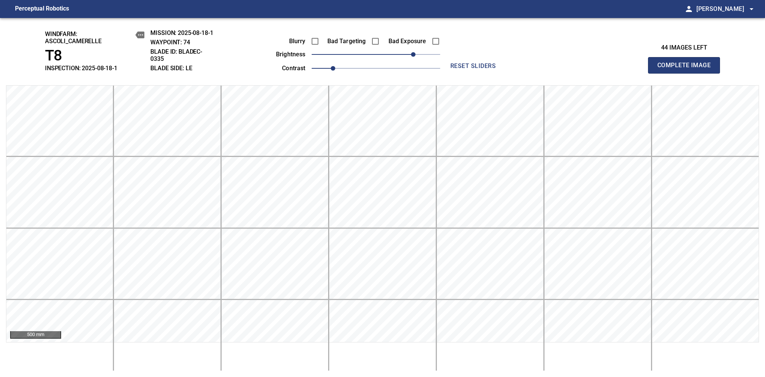
click at [687, 69] on span "Complete Image" at bounding box center [685, 65] width 56 height 11
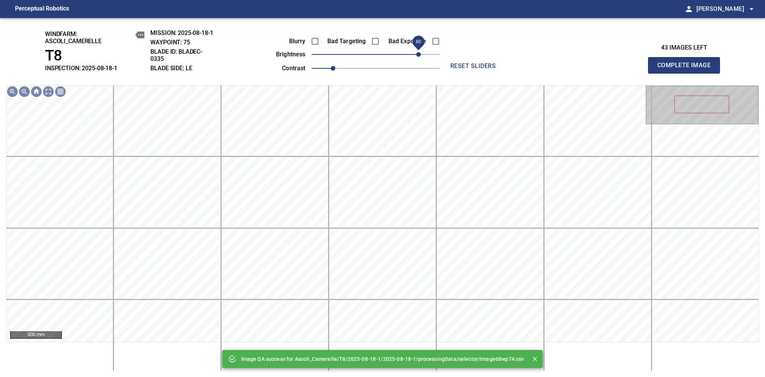
drag, startPoint x: 408, startPoint y: 56, endPoint x: 417, endPoint y: 51, distance: 10.2
click at [417, 51] on span "80" at bounding box center [376, 54] width 129 height 11
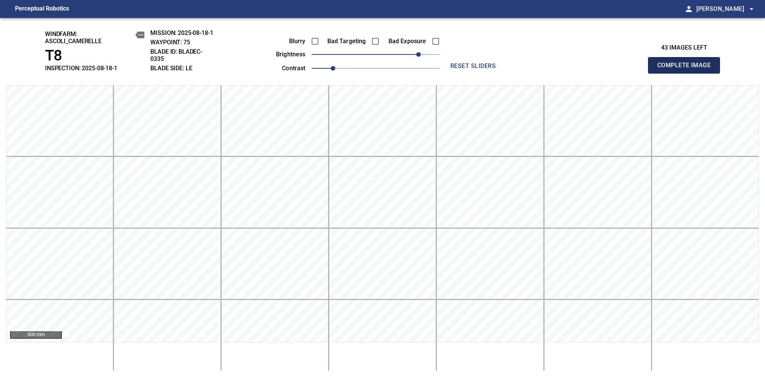
click at [687, 69] on span "Complete Image" at bounding box center [685, 65] width 56 height 11
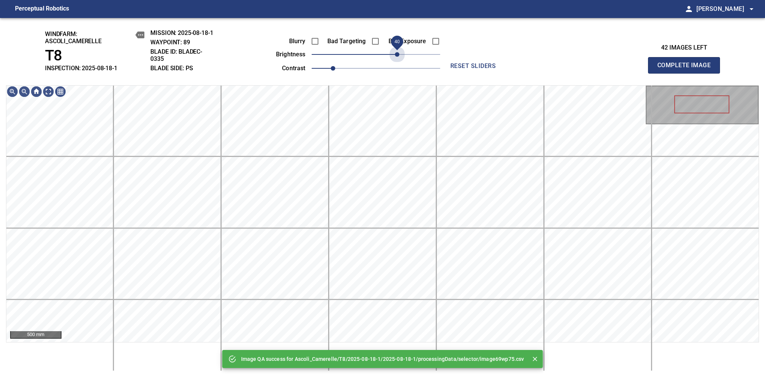
drag, startPoint x: 418, startPoint y: 56, endPoint x: 399, endPoint y: 67, distance: 22.7
click at [399, 67] on div "Blurry Bad Targeting Bad Exposure brightness 40 contrast 1" at bounding box center [349, 53] width 181 height 40
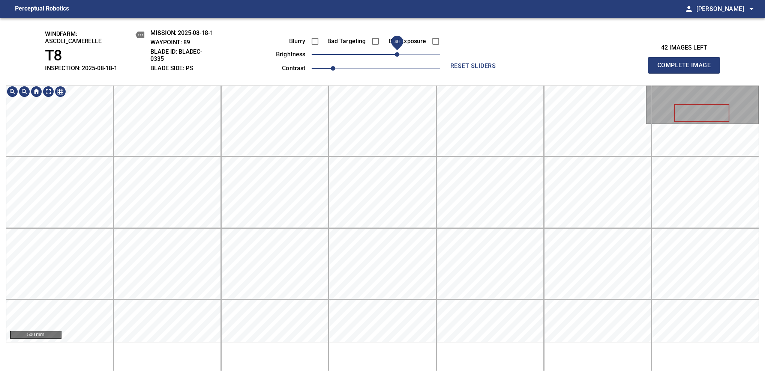
click at [397, 84] on div "windfarm: Ascoli_Camerelle T8 INSPECTION: 2025-08-18-1 MISSION: 2025-08-18-1 WA…" at bounding box center [382, 197] width 765 height 359
drag, startPoint x: 397, startPoint y: 58, endPoint x: 387, endPoint y: 59, distance: 10.6
click at [387, 57] on span "20" at bounding box center [387, 54] width 5 height 5
click at [391, 66] on div "windfarm: Ascoli_Camerelle T8 INSPECTION: 2025-08-18-1 MISSION: 2025-08-18-1 WA…" at bounding box center [382, 197] width 765 height 359
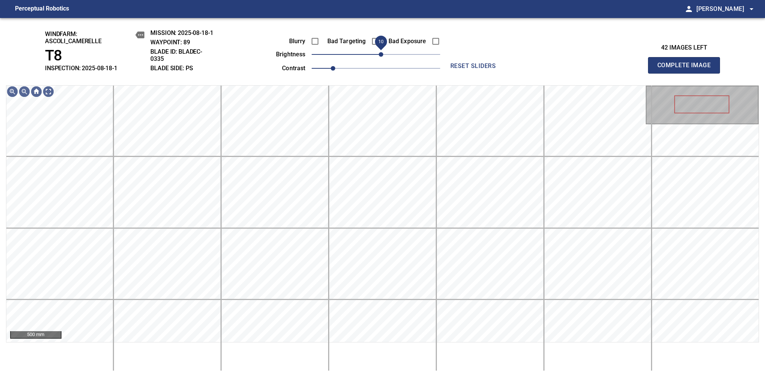
drag, startPoint x: 384, startPoint y: 57, endPoint x: 379, endPoint y: 59, distance: 5.9
click at [379, 57] on span "10" at bounding box center [381, 54] width 5 height 5
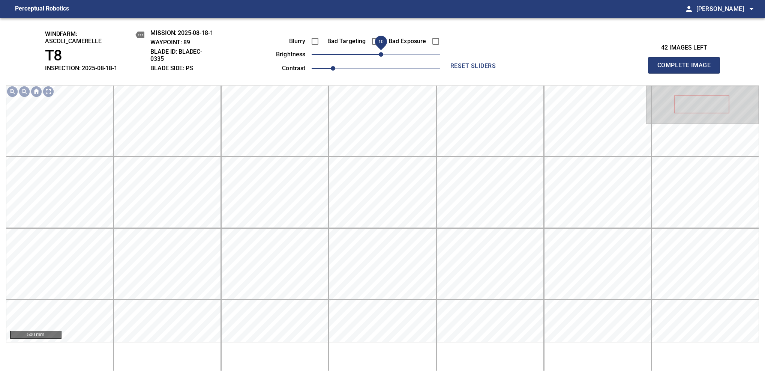
click at [687, 69] on span "Complete Image" at bounding box center [685, 65] width 56 height 11
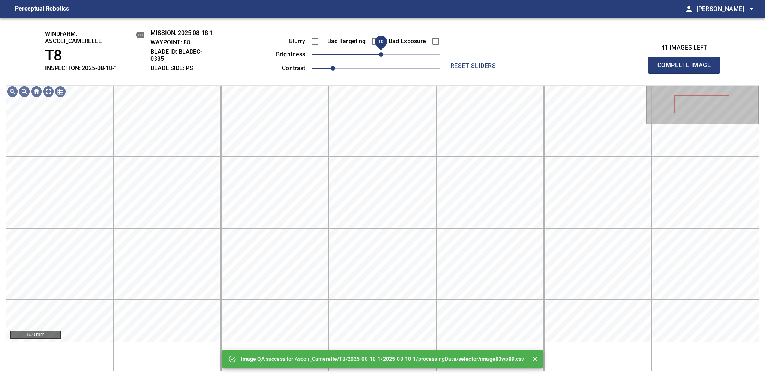
click at [383, 54] on span "10" at bounding box center [381, 54] width 5 height 5
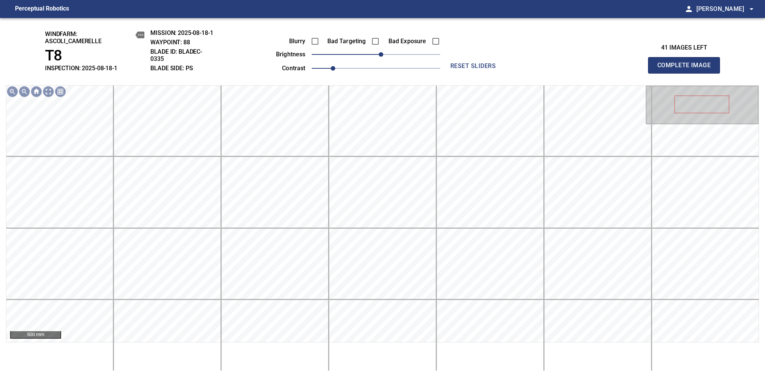
click at [687, 69] on span "Complete Image" at bounding box center [685, 65] width 56 height 11
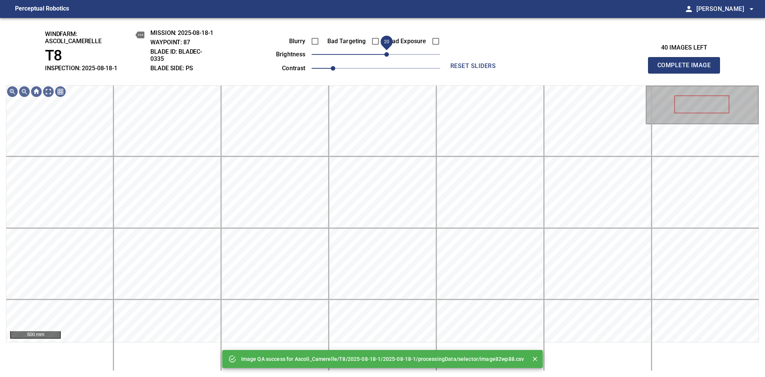
drag, startPoint x: 383, startPoint y: 54, endPoint x: 389, endPoint y: 54, distance: 6.4
click at [389, 54] on span "20" at bounding box center [387, 54] width 5 height 5
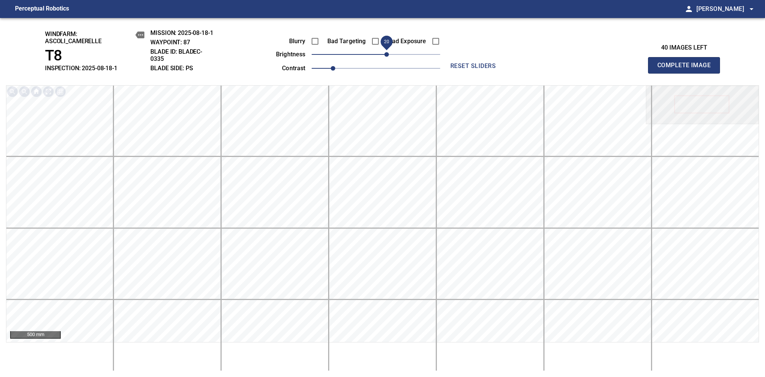
click at [687, 69] on span "Complete Image" at bounding box center [685, 65] width 56 height 11
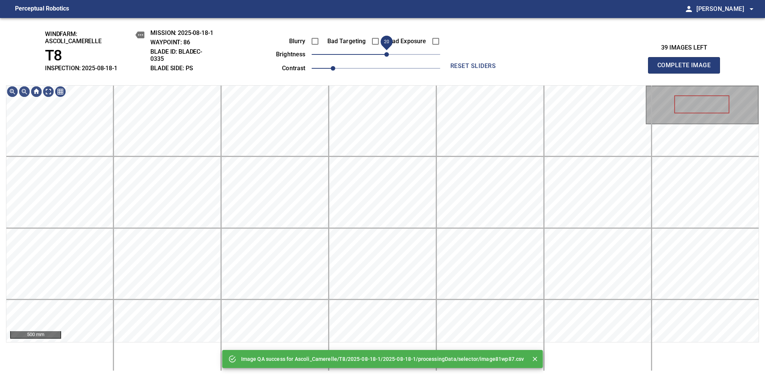
click at [389, 54] on span "20" at bounding box center [376, 54] width 129 height 11
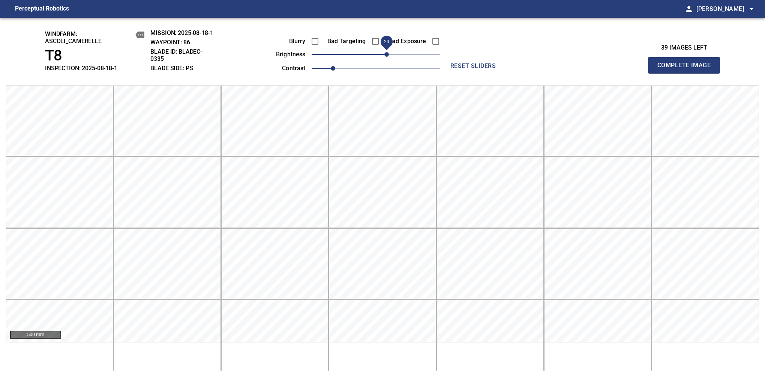
click at [687, 69] on span "Complete Image" at bounding box center [685, 65] width 56 height 11
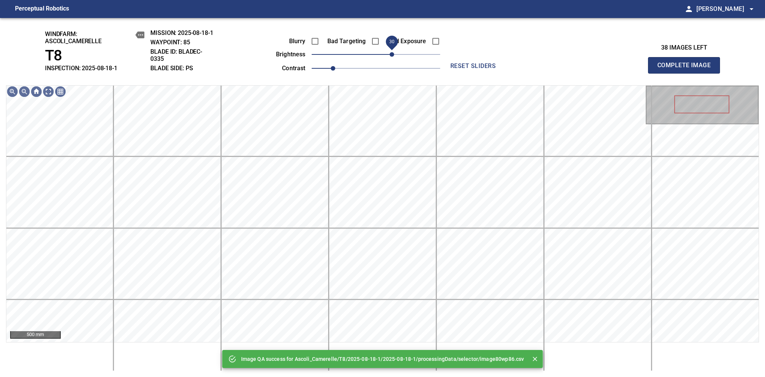
drag, startPoint x: 389, startPoint y: 56, endPoint x: 395, endPoint y: 56, distance: 5.6
click at [395, 56] on span "30" at bounding box center [376, 54] width 129 height 11
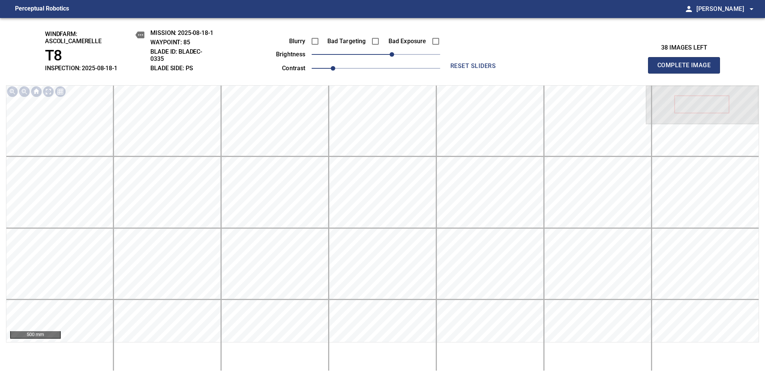
click at [687, 69] on span "Complete Image" at bounding box center [685, 65] width 56 height 11
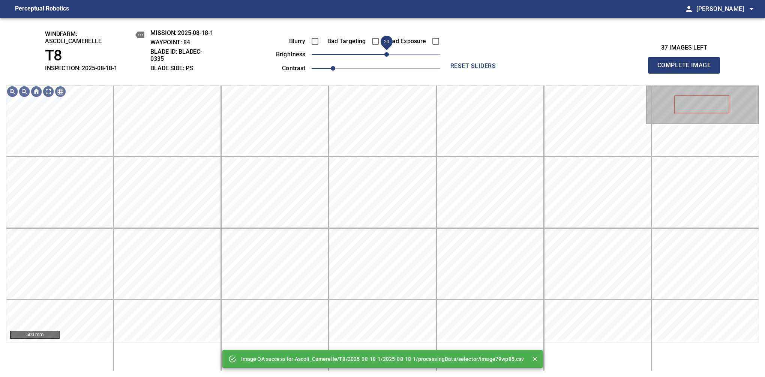
drag, startPoint x: 395, startPoint y: 56, endPoint x: 388, endPoint y: 58, distance: 6.8
click at [388, 58] on span "20" at bounding box center [376, 54] width 129 height 11
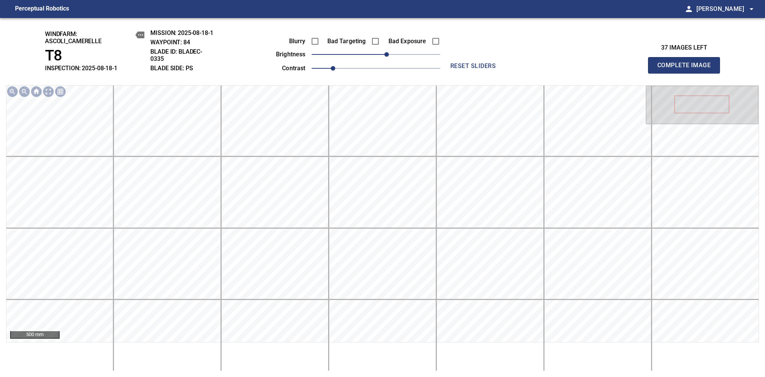
click at [687, 69] on span "Complete Image" at bounding box center [685, 65] width 56 height 11
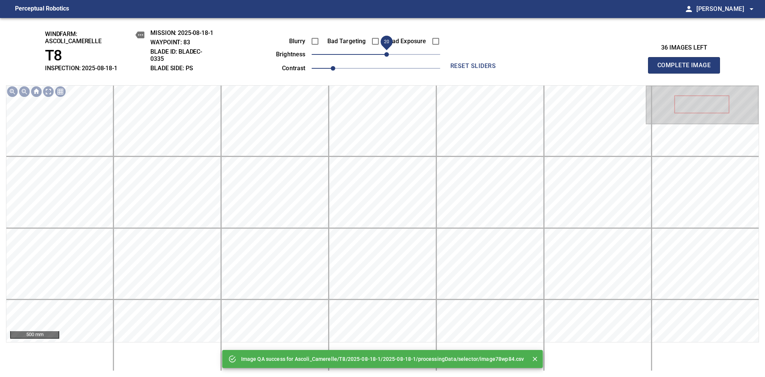
drag, startPoint x: 392, startPoint y: 58, endPoint x: 384, endPoint y: 56, distance: 8.2
click at [384, 56] on span "20" at bounding box center [376, 54] width 129 height 11
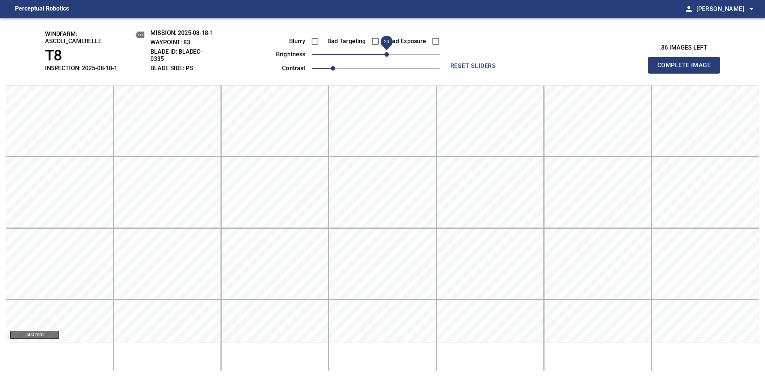
click at [687, 69] on span "Complete Image" at bounding box center [685, 65] width 56 height 11
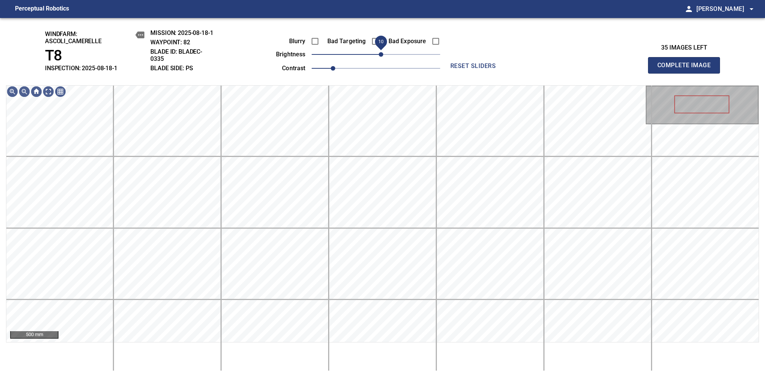
drag, startPoint x: 382, startPoint y: 58, endPoint x: 382, endPoint y: 54, distance: 4.1
click at [382, 54] on span "10" at bounding box center [381, 54] width 5 height 5
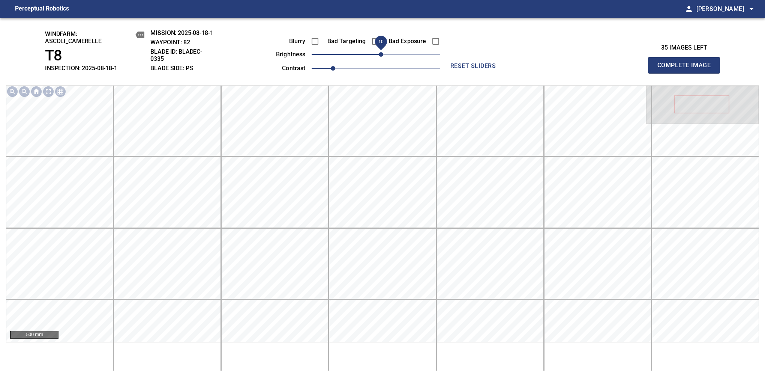
click at [687, 69] on span "Complete Image" at bounding box center [685, 65] width 56 height 11
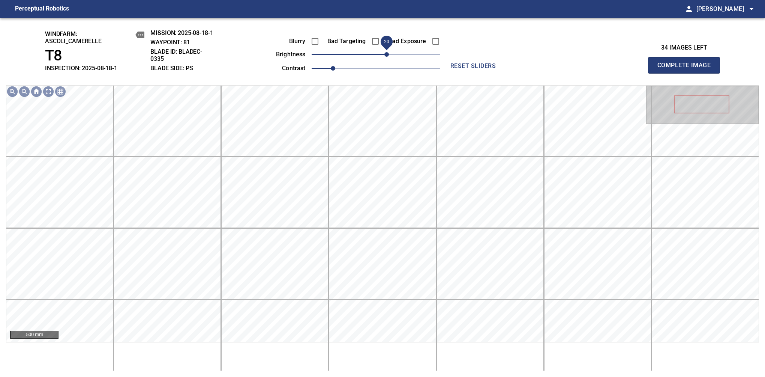
drag, startPoint x: 379, startPoint y: 53, endPoint x: 386, endPoint y: 52, distance: 6.4
click at [386, 52] on span "20" at bounding box center [387, 54] width 5 height 5
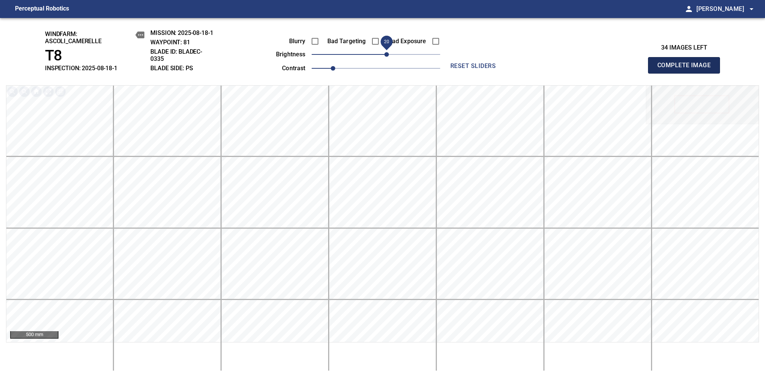
click at [687, 69] on span "Complete Image" at bounding box center [685, 65] width 56 height 11
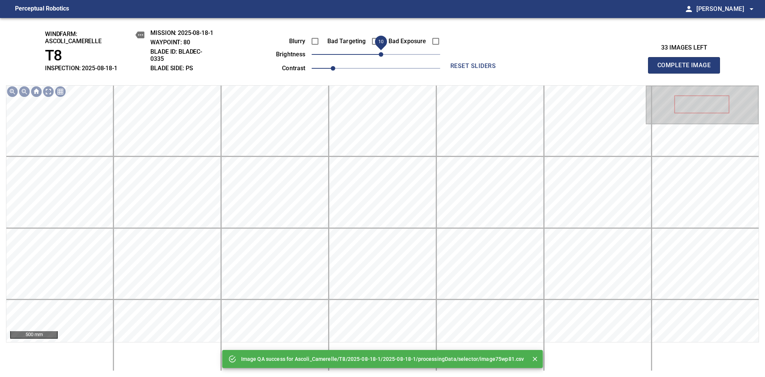
drag, startPoint x: 377, startPoint y: 54, endPoint x: 382, endPoint y: 54, distance: 4.9
click at [382, 54] on span "10" at bounding box center [381, 54] width 5 height 5
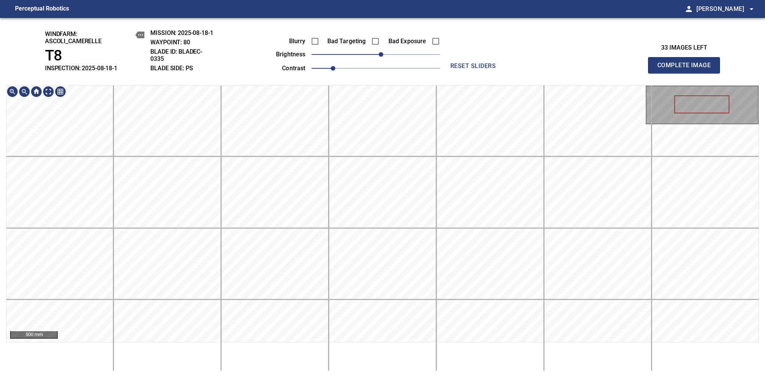
click at [687, 69] on span "Complete Image" at bounding box center [685, 65] width 56 height 11
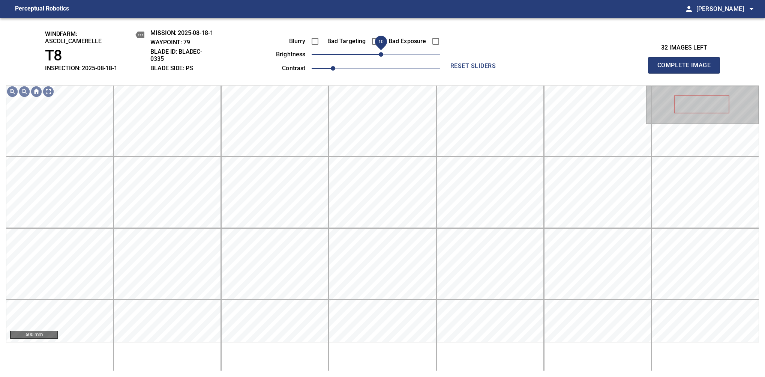
click at [383, 56] on span "10" at bounding box center [381, 54] width 5 height 5
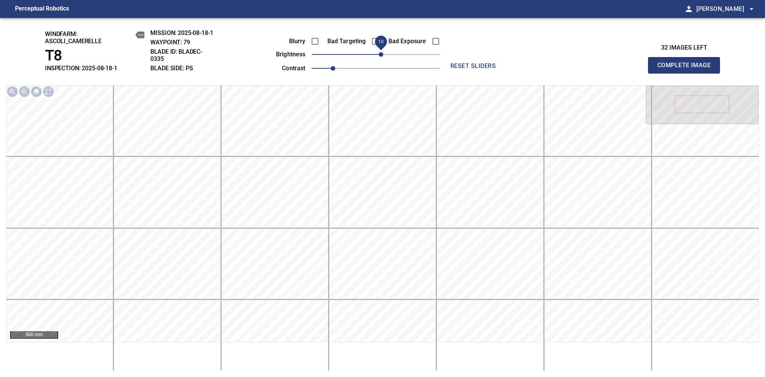
click at [687, 69] on span "Complete Image" at bounding box center [685, 65] width 56 height 11
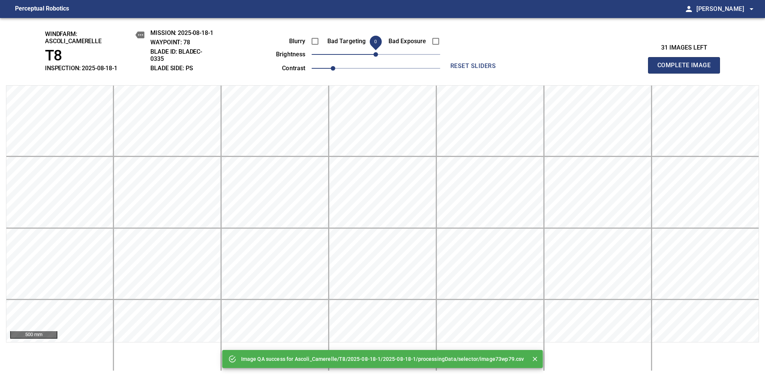
click at [687, 69] on span "Complete Image" at bounding box center [685, 65] width 56 height 11
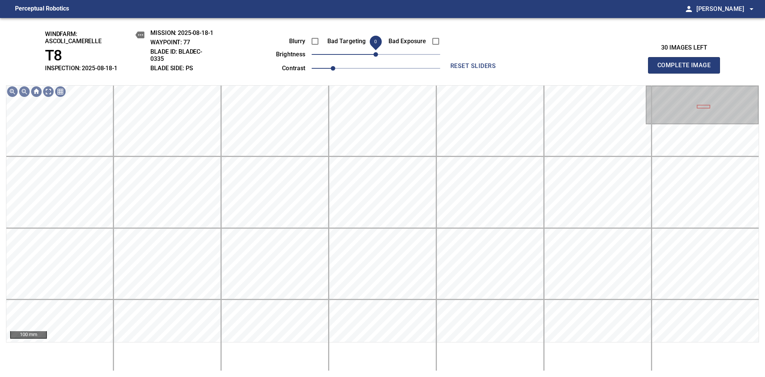
click at [687, 69] on span "Complete Image" at bounding box center [685, 65] width 56 height 11
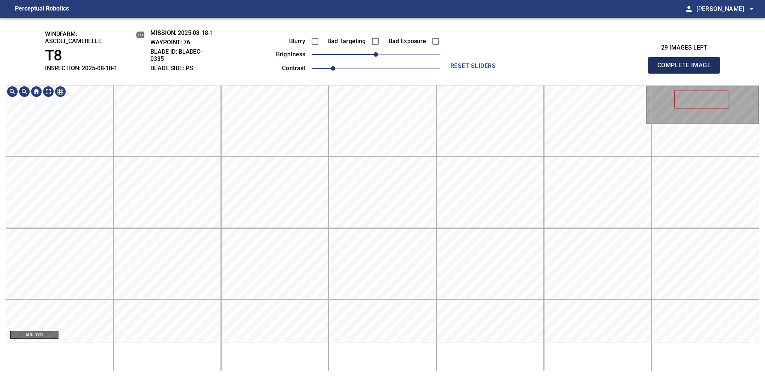
click at [687, 69] on span "Complete Image" at bounding box center [685, 65] width 56 height 11
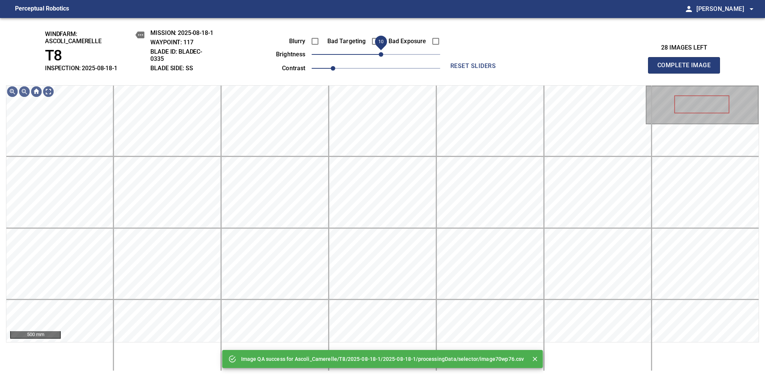
click at [381, 57] on span "10" at bounding box center [381, 54] width 5 height 5
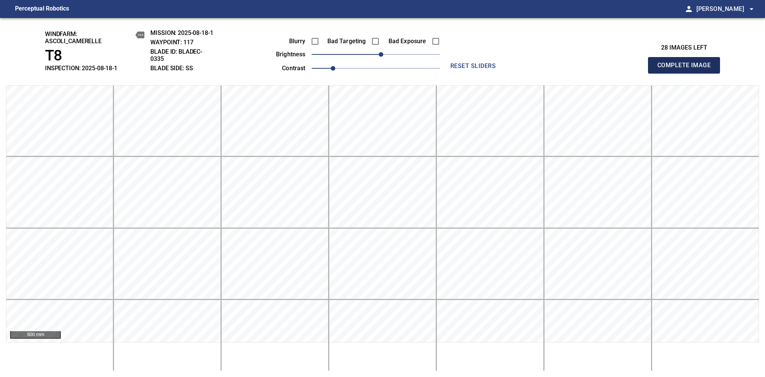
click at [687, 69] on span "Complete Image" at bounding box center [685, 65] width 56 height 11
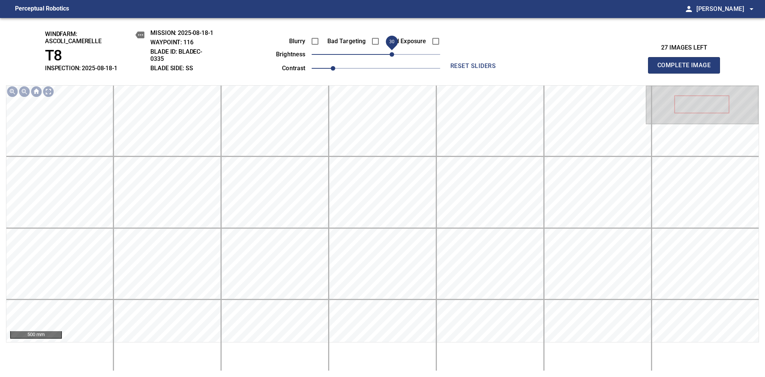
click at [390, 56] on span "30" at bounding box center [392, 54] width 5 height 5
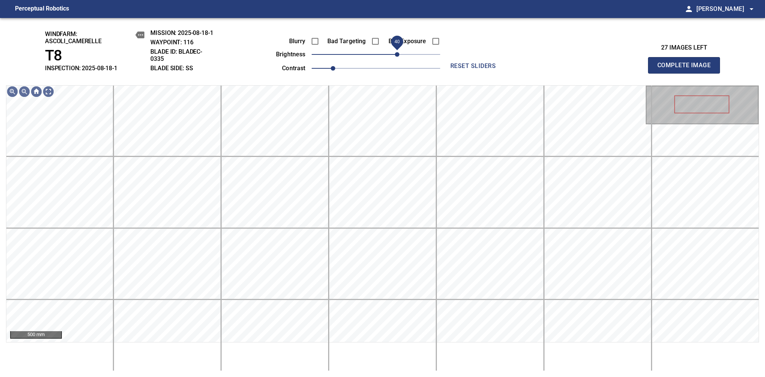
drag, startPoint x: 390, startPoint y: 56, endPoint x: 398, endPoint y: 60, distance: 8.9
click at [398, 57] on span "40" at bounding box center [397, 54] width 5 height 5
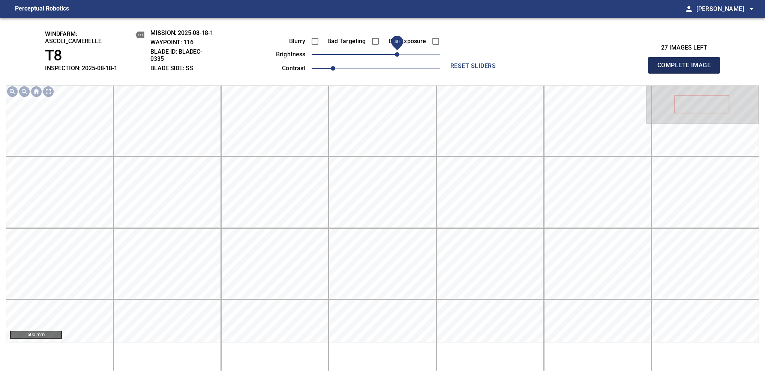
click at [687, 69] on span "Complete Image" at bounding box center [685, 65] width 56 height 11
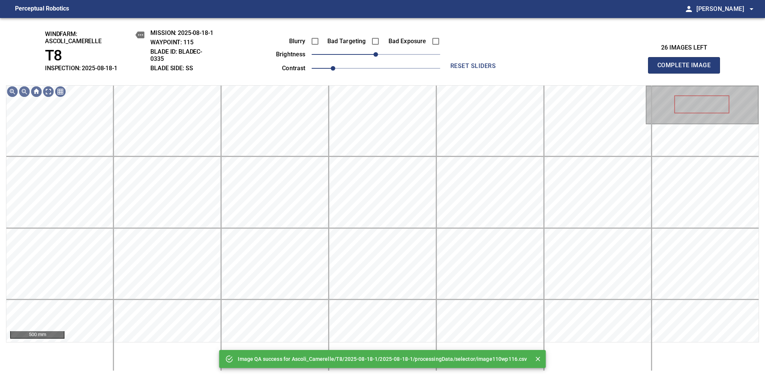
click at [398, 60] on span "0" at bounding box center [376, 54] width 129 height 11
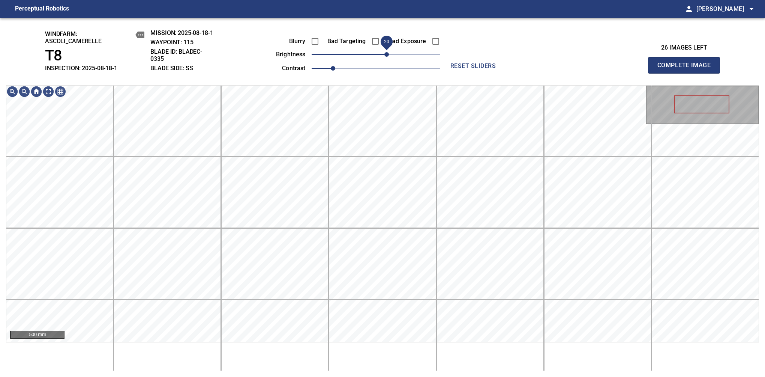
drag, startPoint x: 398, startPoint y: 60, endPoint x: 387, endPoint y: 61, distance: 10.6
click at [387, 57] on span "20" at bounding box center [387, 54] width 5 height 5
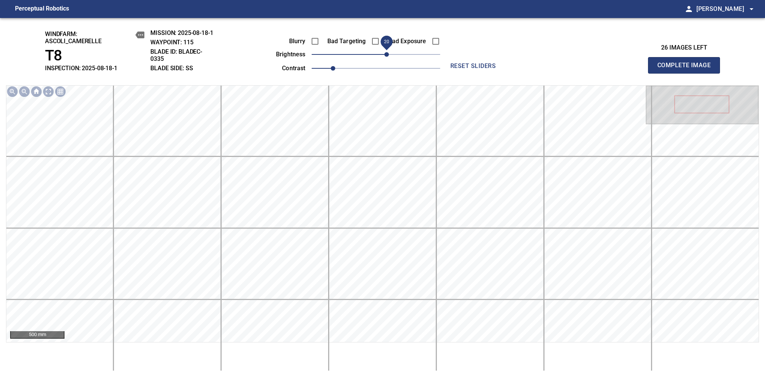
click at [687, 69] on span "Complete Image" at bounding box center [685, 65] width 56 height 11
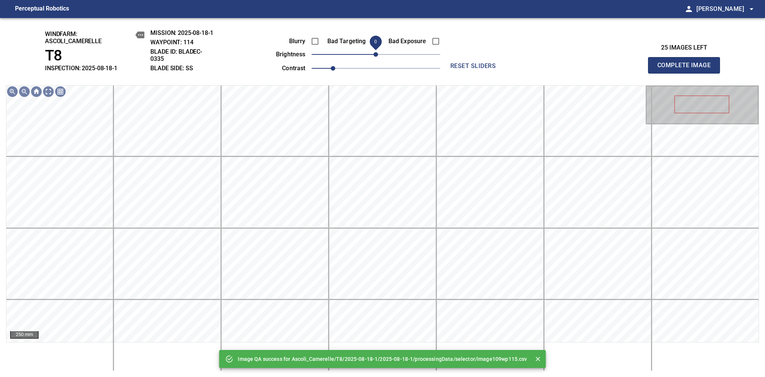
drag, startPoint x: 386, startPoint y: 60, endPoint x: 374, endPoint y: 58, distance: 11.7
click at [374, 58] on span "0" at bounding box center [376, 54] width 129 height 11
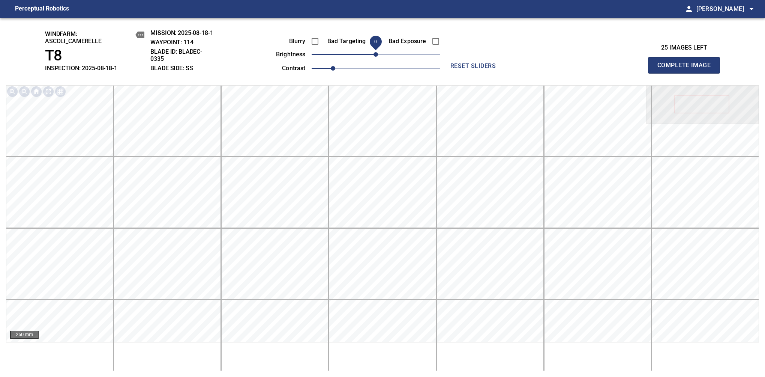
click at [687, 69] on span "Complete Image" at bounding box center [685, 65] width 56 height 11
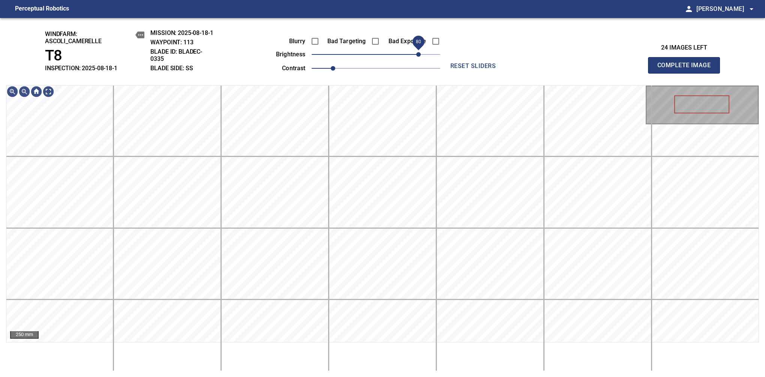
drag, startPoint x: 380, startPoint y: 58, endPoint x: 419, endPoint y: 52, distance: 38.8
click at [419, 52] on span "80" at bounding box center [418, 54] width 5 height 5
click at [341, 71] on span "1.1" at bounding box center [343, 68] width 5 height 5
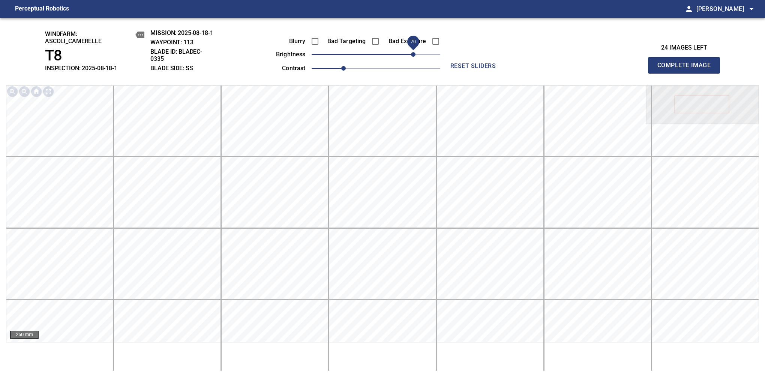
click at [412, 54] on span "70" at bounding box center [413, 54] width 5 height 5
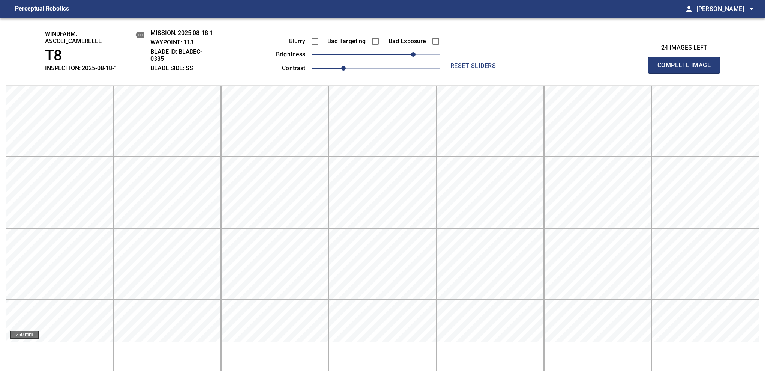
click at [687, 69] on span "Complete Image" at bounding box center [685, 65] width 56 height 11
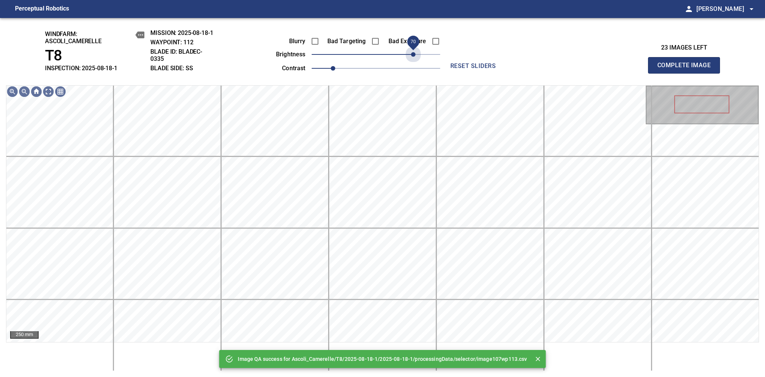
click at [412, 54] on span "70" at bounding box center [376, 54] width 129 height 11
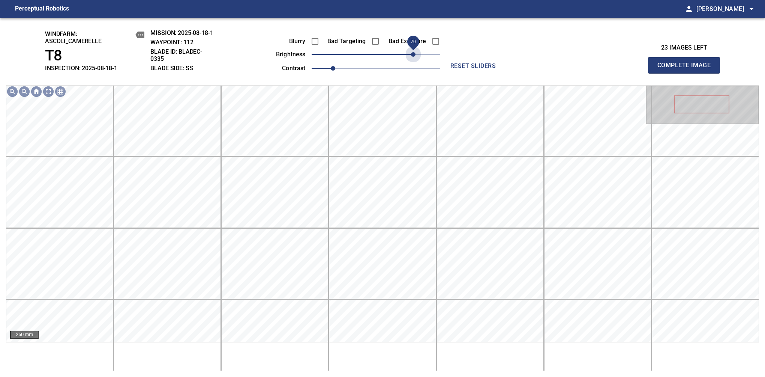
click at [412, 54] on span "70" at bounding box center [413, 54] width 5 height 5
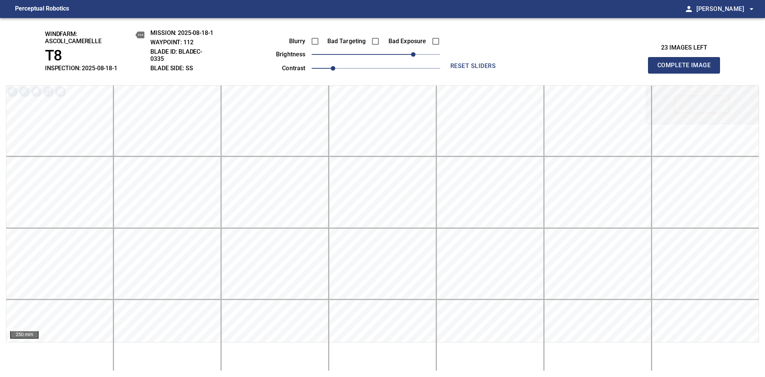
click at [351, 78] on div "windfarm: Ascoli_Camerelle T8 INSPECTION: 2025-08-18-1 MISSION: 2025-08-18-1 WA…" at bounding box center [382, 197] width 765 height 359
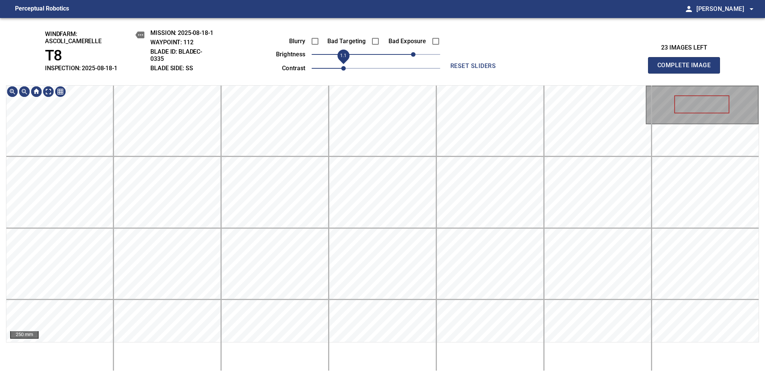
drag, startPoint x: 335, startPoint y: 71, endPoint x: 341, endPoint y: 66, distance: 8.0
click at [341, 66] on span "1.1" at bounding box center [343, 68] width 5 height 5
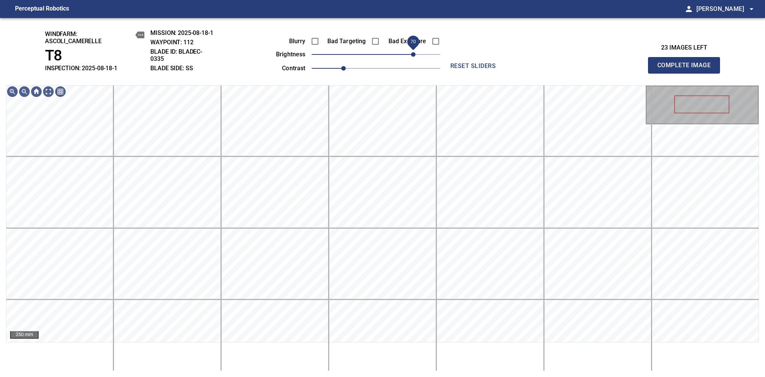
drag, startPoint x: 410, startPoint y: 54, endPoint x: 413, endPoint y: 50, distance: 4.6
click at [413, 52] on span "70" at bounding box center [413, 54] width 5 height 5
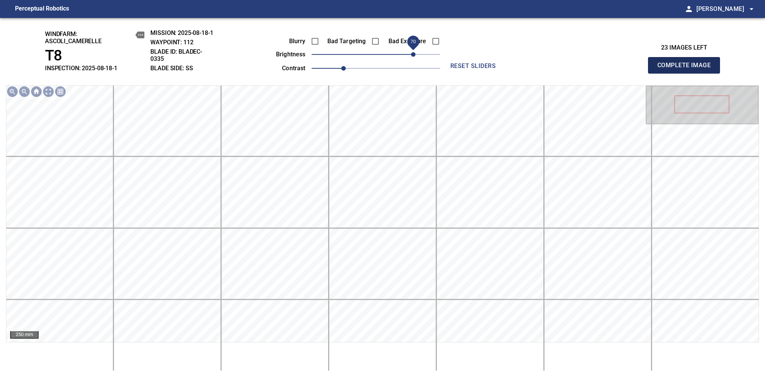
click at [687, 69] on span "Complete Image" at bounding box center [685, 65] width 56 height 11
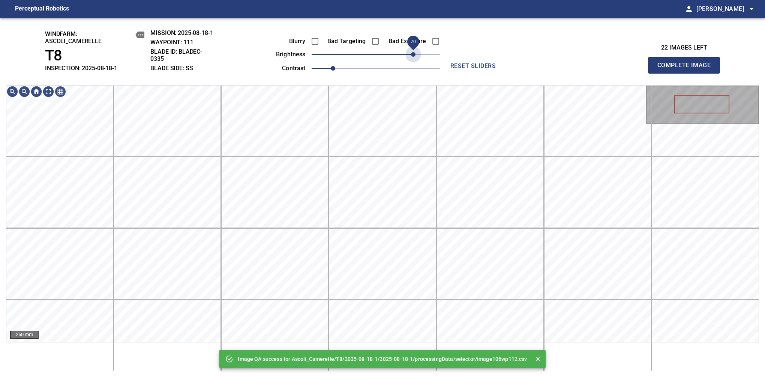
click at [413, 50] on span "70" at bounding box center [376, 54] width 129 height 11
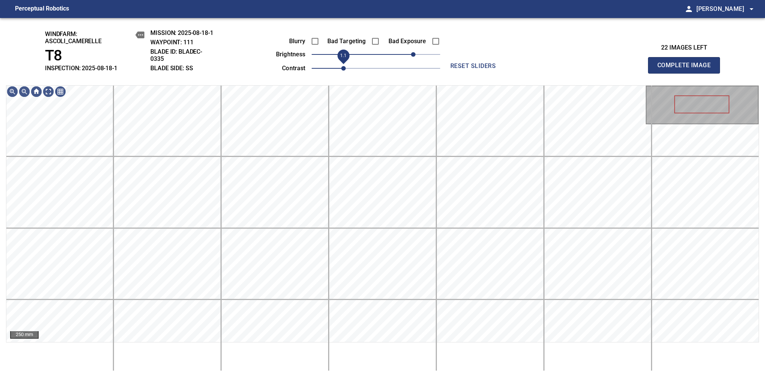
drag, startPoint x: 340, startPoint y: 66, endPoint x: 344, endPoint y: 66, distance: 4.1
click at [344, 66] on span "1.1" at bounding box center [343, 68] width 5 height 5
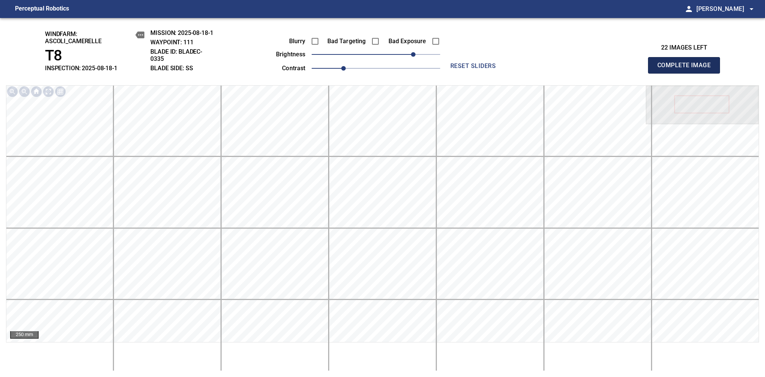
click at [687, 69] on span "Complete Image" at bounding box center [685, 65] width 56 height 11
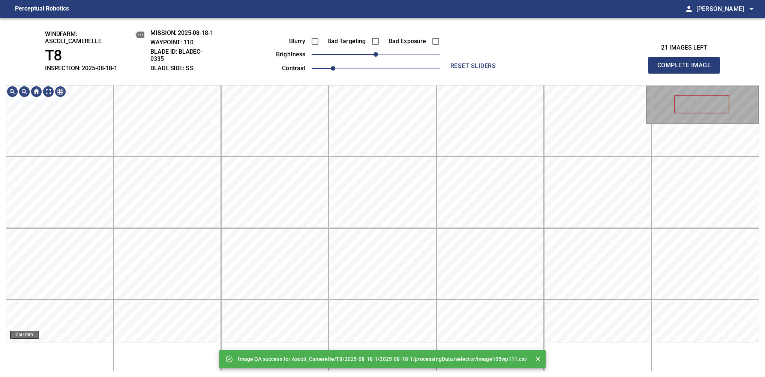
click at [419, 54] on span "0" at bounding box center [376, 54] width 129 height 11
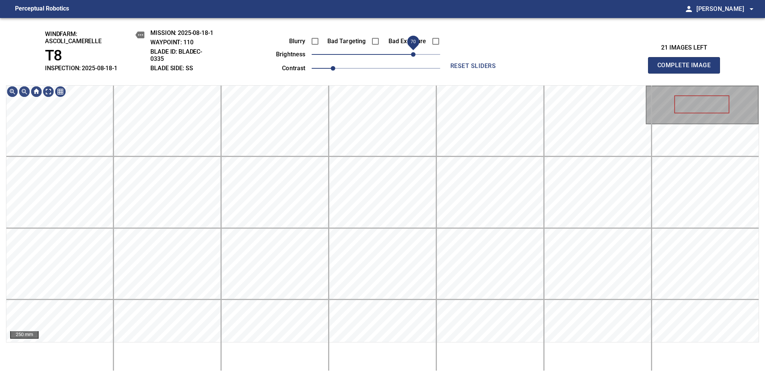
drag, startPoint x: 419, startPoint y: 54, endPoint x: 413, endPoint y: 54, distance: 5.3
click at [413, 54] on span "70" at bounding box center [413, 54] width 5 height 5
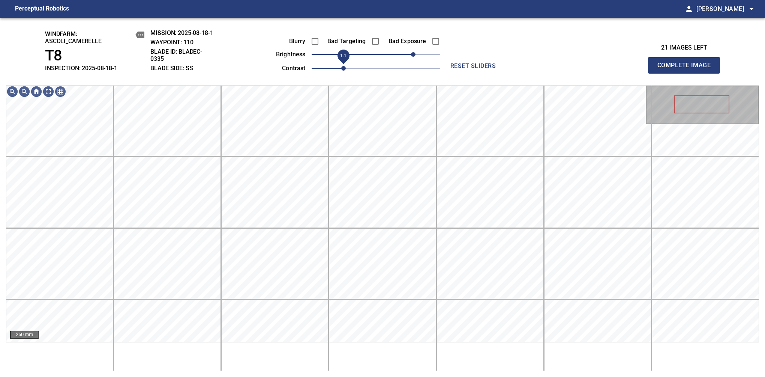
drag, startPoint x: 336, startPoint y: 68, endPoint x: 340, endPoint y: 66, distance: 3.9
click at [341, 66] on span "1.1" at bounding box center [343, 68] width 5 height 5
drag, startPoint x: 341, startPoint y: 68, endPoint x: 346, endPoint y: 65, distance: 5.9
click at [346, 66] on span "1.1" at bounding box center [343, 68] width 5 height 5
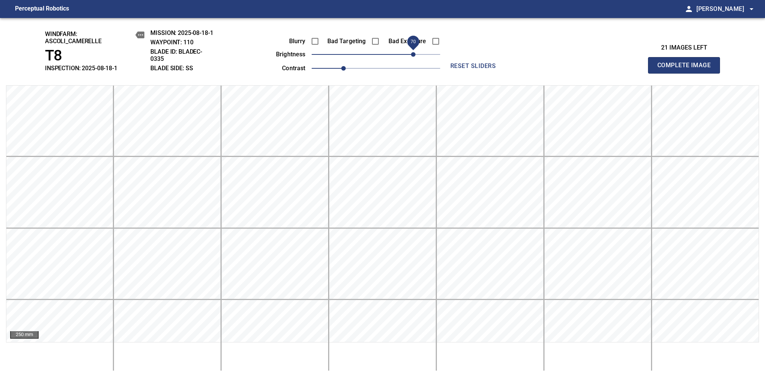
click at [687, 69] on span "Complete Image" at bounding box center [685, 65] width 56 height 11
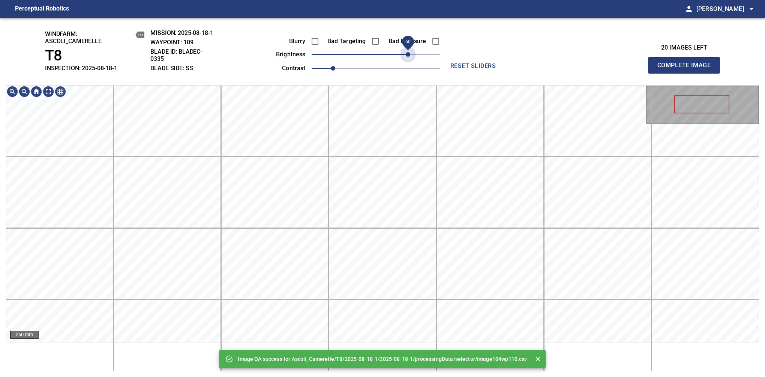
click at [410, 53] on span "60" at bounding box center [376, 54] width 129 height 11
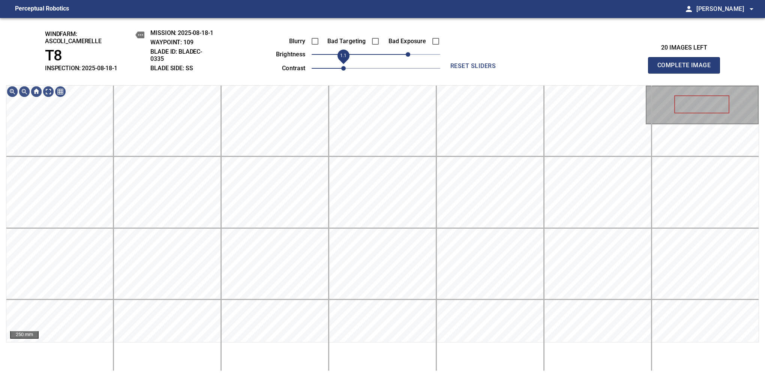
click at [342, 68] on span "1.1" at bounding box center [343, 68] width 5 height 5
click at [346, 68] on span "1.1" at bounding box center [343, 68] width 5 height 5
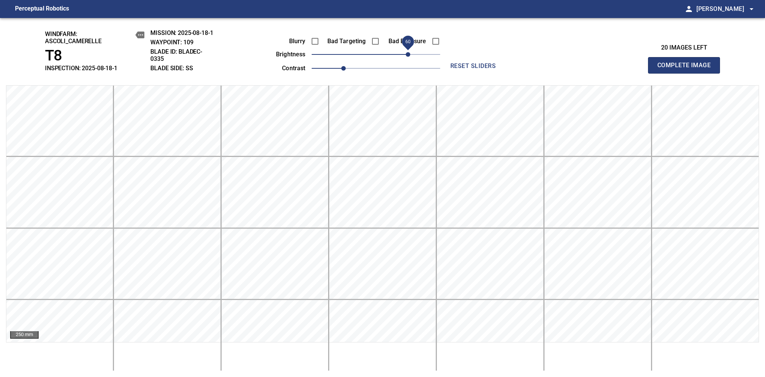
click at [687, 69] on span "Complete Image" at bounding box center [685, 65] width 56 height 11
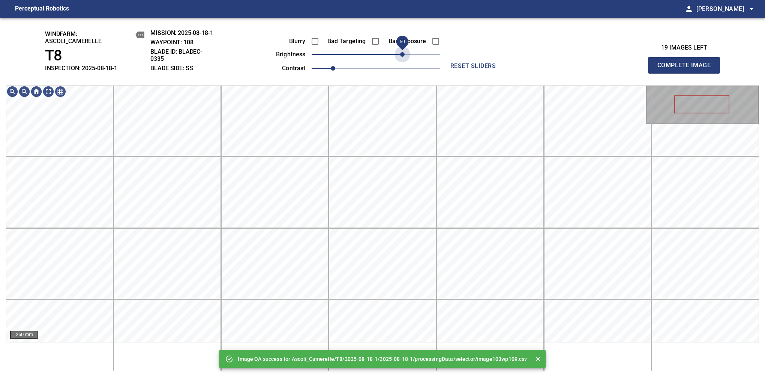
click at [404, 54] on span "50" at bounding box center [376, 54] width 129 height 11
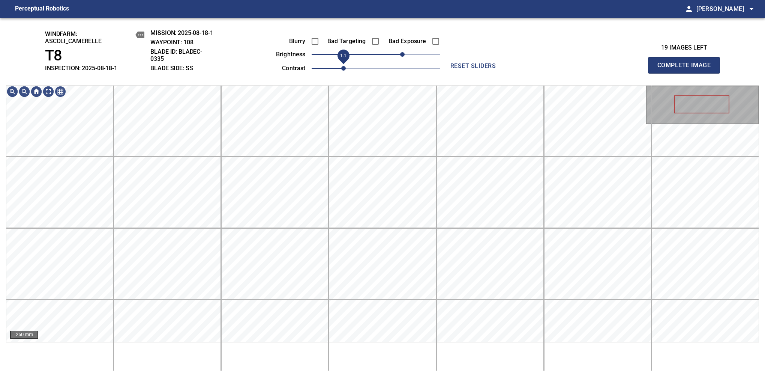
drag, startPoint x: 338, startPoint y: 66, endPoint x: 343, endPoint y: 63, distance: 5.9
click at [343, 66] on span "1.1" at bounding box center [343, 68] width 5 height 5
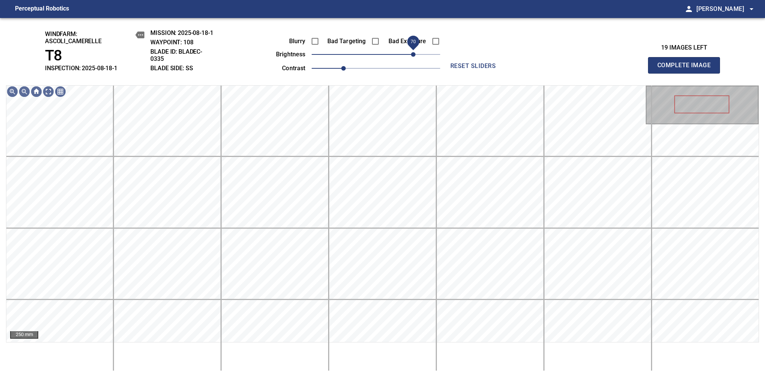
drag, startPoint x: 405, startPoint y: 54, endPoint x: 414, endPoint y: 48, distance: 10.8
click at [414, 52] on span "70" at bounding box center [413, 54] width 5 height 5
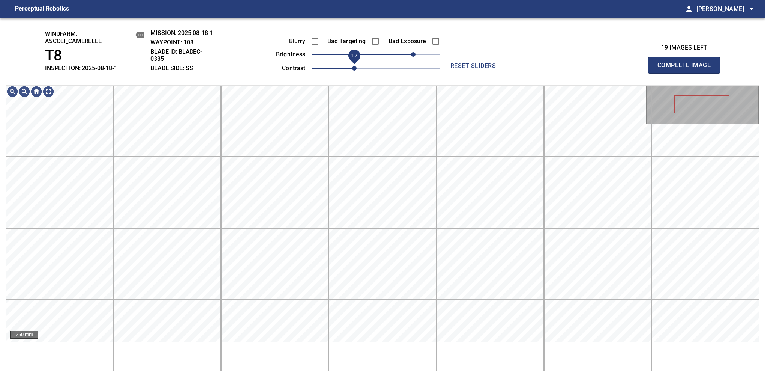
click at [352, 69] on span "1.2" at bounding box center [354, 68] width 5 height 5
click at [407, 53] on span "60" at bounding box center [408, 54] width 5 height 5
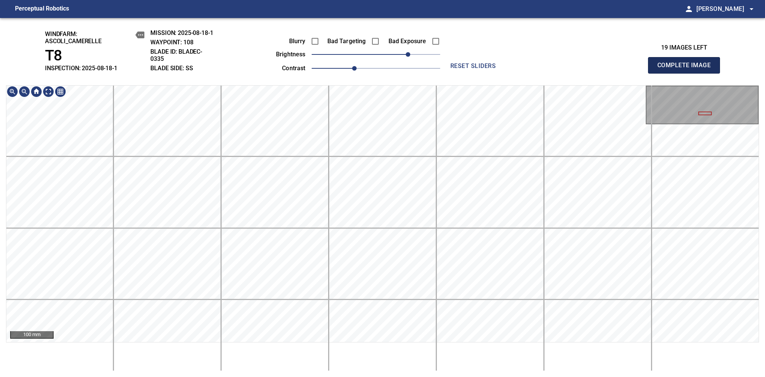
click at [687, 69] on span "Complete Image" at bounding box center [685, 65] width 56 height 11
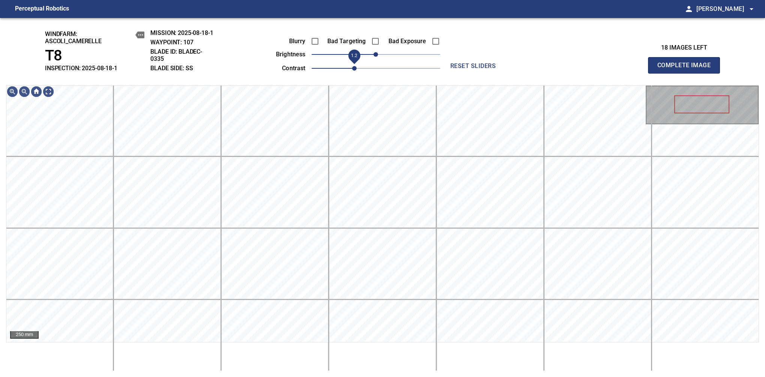
drag, startPoint x: 329, startPoint y: 70, endPoint x: 355, endPoint y: 69, distance: 26.3
click at [355, 69] on span "1.2" at bounding box center [354, 68] width 5 height 5
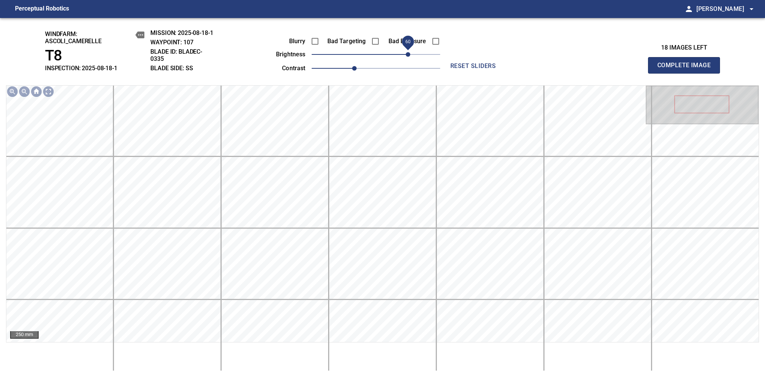
drag, startPoint x: 387, startPoint y: 60, endPoint x: 407, endPoint y: 59, distance: 19.9
click at [407, 59] on span "60" at bounding box center [376, 54] width 129 height 11
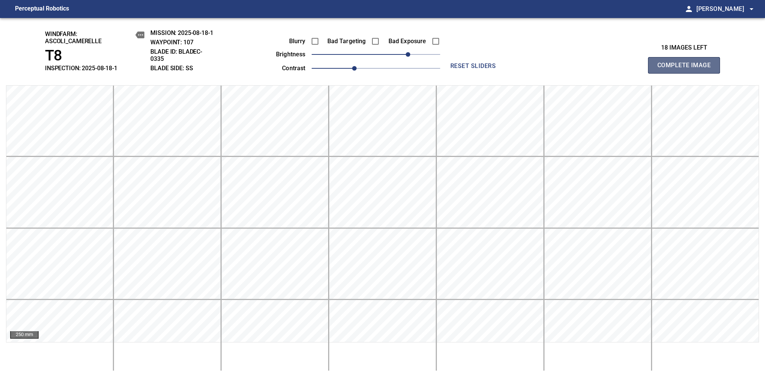
click at [687, 69] on span "Complete Image" at bounding box center [685, 65] width 56 height 11
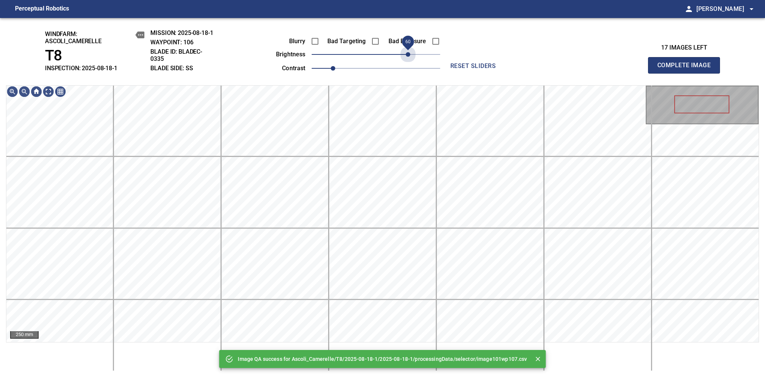
click at [407, 59] on span "60" at bounding box center [376, 54] width 129 height 11
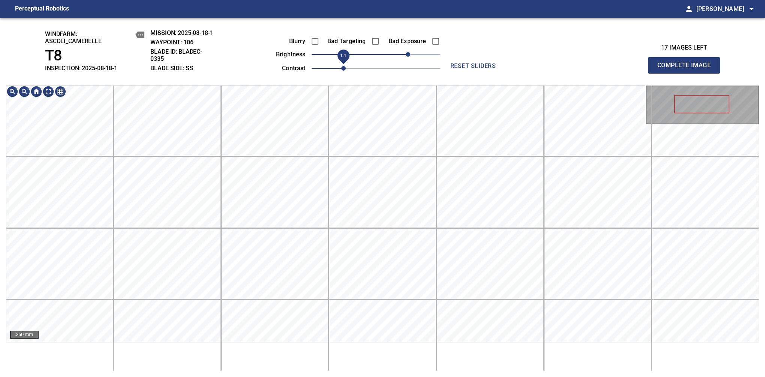
click at [342, 71] on span "1.1" at bounding box center [343, 68] width 5 height 5
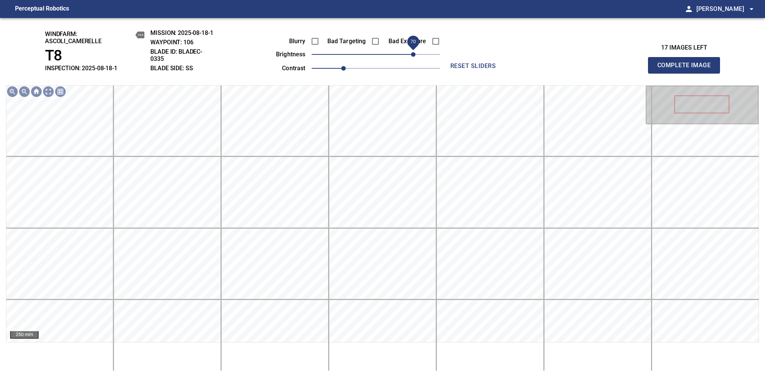
drag, startPoint x: 409, startPoint y: 54, endPoint x: 413, endPoint y: 52, distance: 4.1
click at [413, 52] on span "70" at bounding box center [413, 54] width 5 height 5
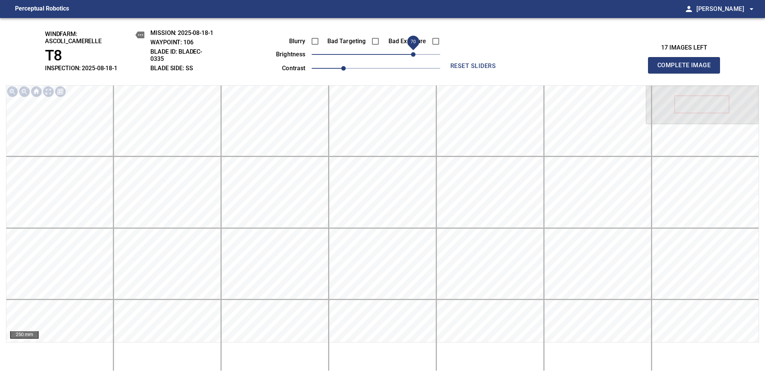
click at [687, 69] on span "Complete Image" at bounding box center [685, 65] width 56 height 11
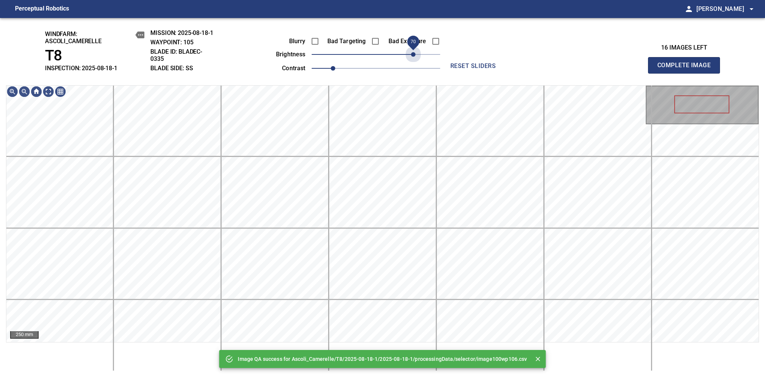
click at [413, 52] on span "70" at bounding box center [376, 54] width 129 height 11
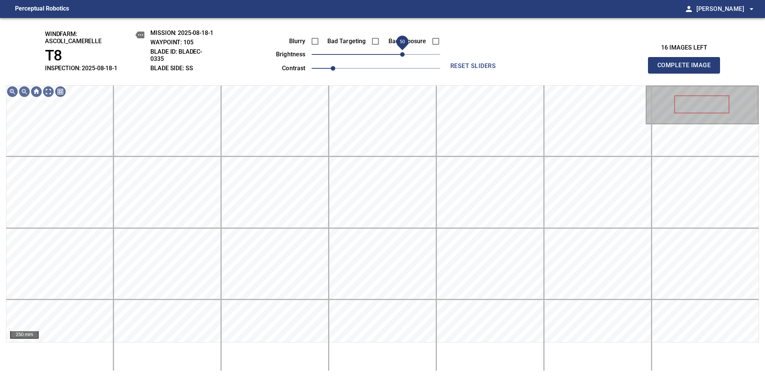
drag, startPoint x: 409, startPoint y: 53, endPoint x: 402, endPoint y: 56, distance: 6.9
click at [402, 56] on span "50" at bounding box center [402, 54] width 5 height 5
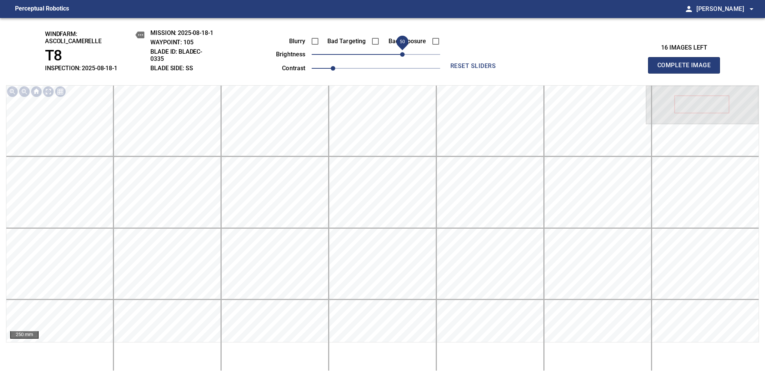
click at [687, 69] on span "Complete Image" at bounding box center [685, 65] width 56 height 11
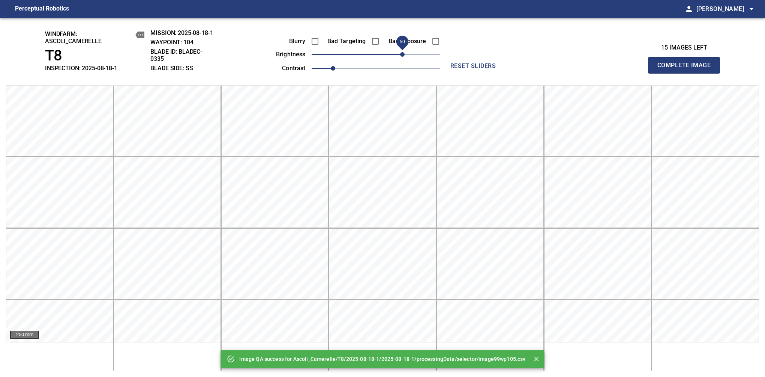
click at [405, 54] on span "50" at bounding box center [376, 54] width 129 height 11
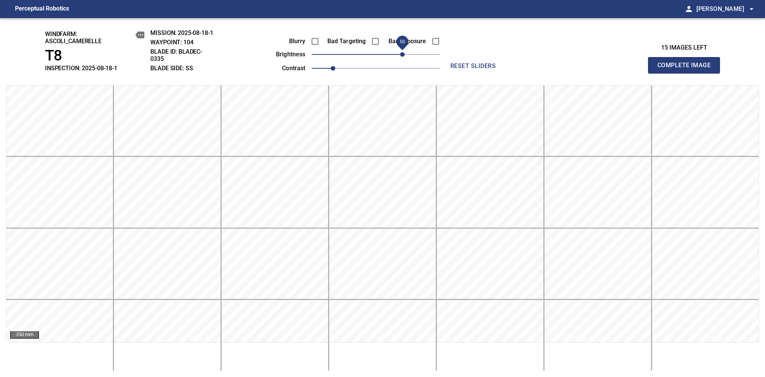
click at [687, 69] on span "Complete Image" at bounding box center [685, 65] width 56 height 11
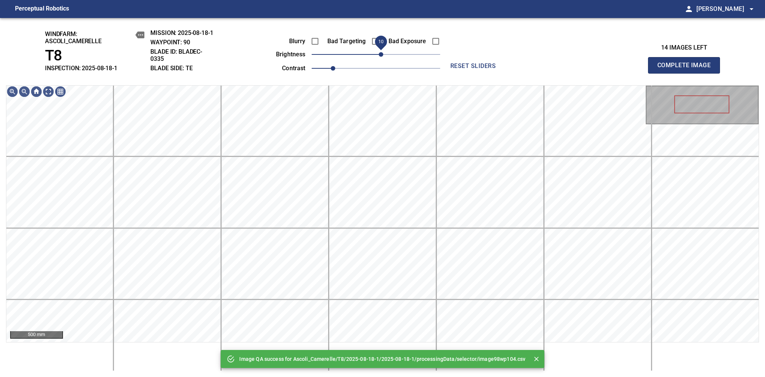
click at [383, 55] on span "10" at bounding box center [381, 54] width 5 height 5
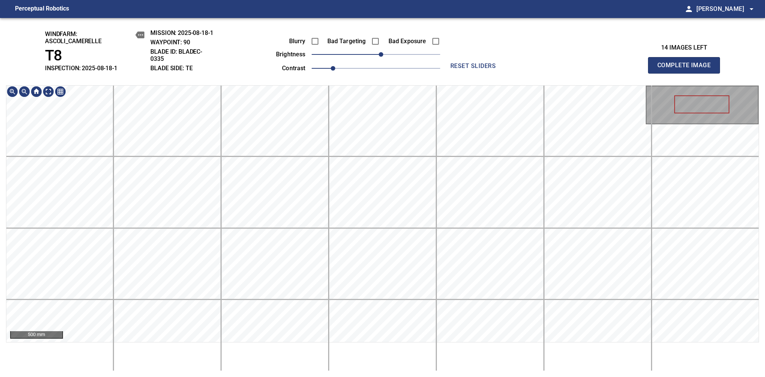
click at [687, 69] on span "Complete Image" at bounding box center [685, 65] width 56 height 11
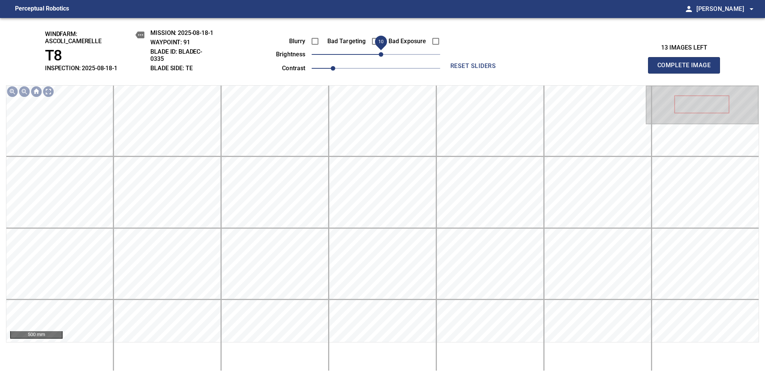
click at [380, 56] on span "10" at bounding box center [381, 54] width 5 height 5
click at [687, 69] on span "Complete Image" at bounding box center [685, 65] width 56 height 11
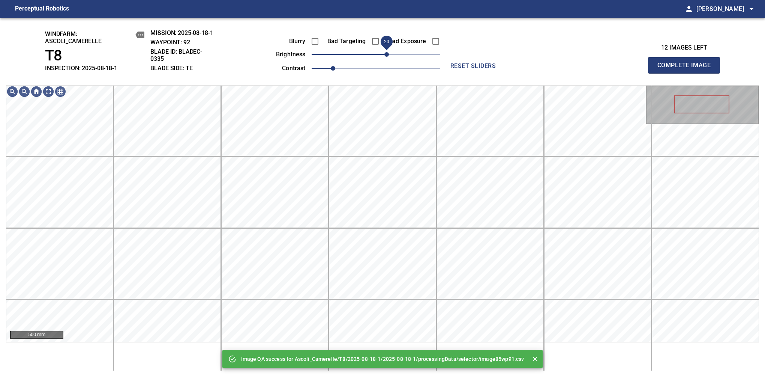
drag, startPoint x: 382, startPoint y: 54, endPoint x: 386, endPoint y: 52, distance: 4.6
click at [386, 52] on span "20" at bounding box center [387, 54] width 5 height 5
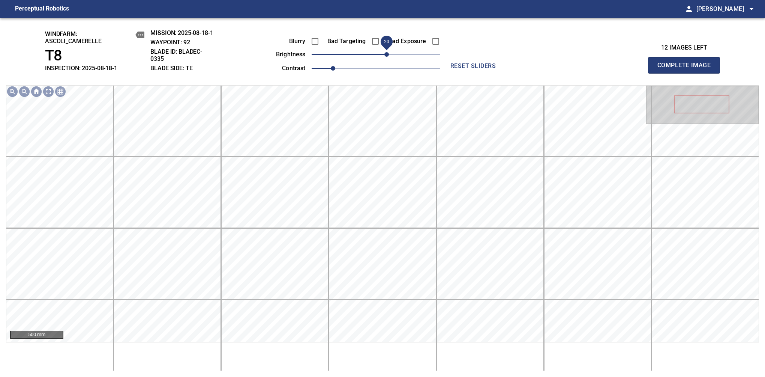
click at [687, 69] on span "Complete Image" at bounding box center [685, 65] width 56 height 11
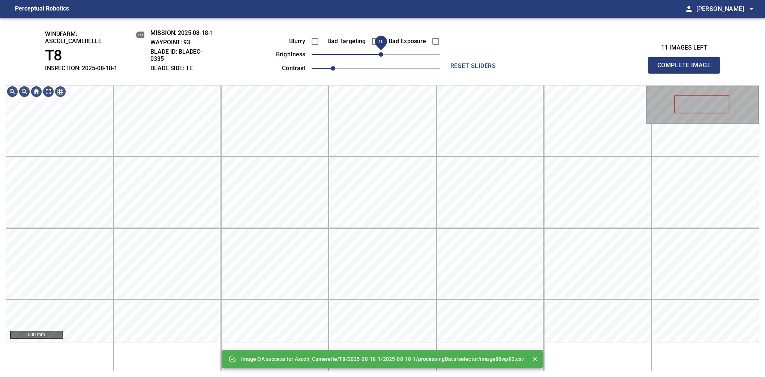
click at [383, 54] on span "10" at bounding box center [381, 54] width 5 height 5
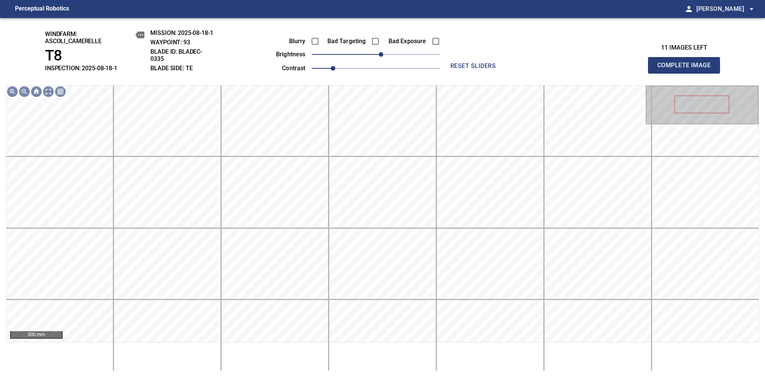
click at [687, 69] on span "Complete Image" at bounding box center [685, 65] width 56 height 11
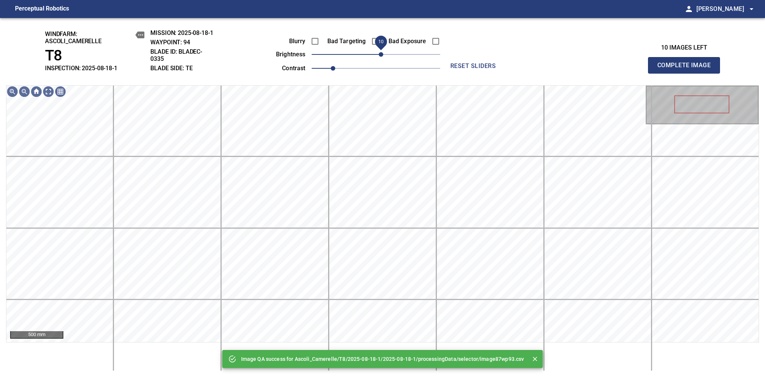
drag, startPoint x: 380, startPoint y: 54, endPoint x: 384, endPoint y: 53, distance: 4.3
click at [383, 53] on span "10" at bounding box center [381, 54] width 5 height 5
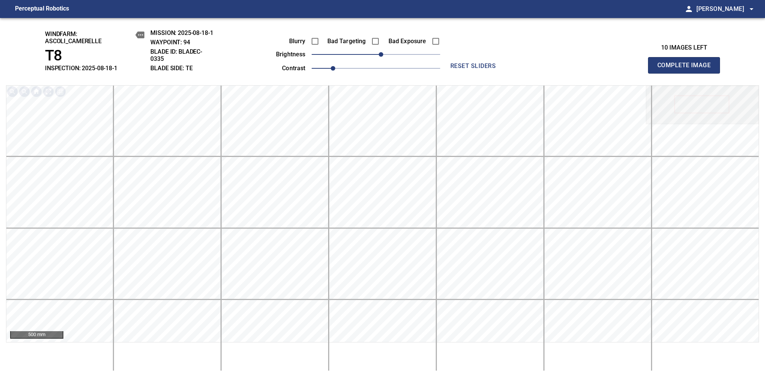
click at [687, 69] on span "Complete Image" at bounding box center [685, 65] width 56 height 11
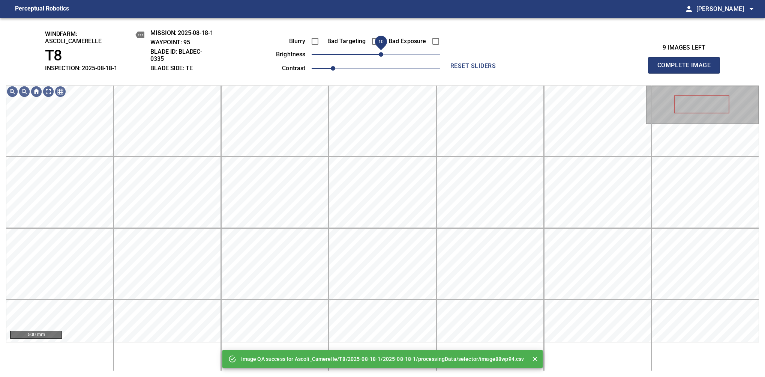
click at [383, 55] on span "10" at bounding box center [381, 54] width 5 height 5
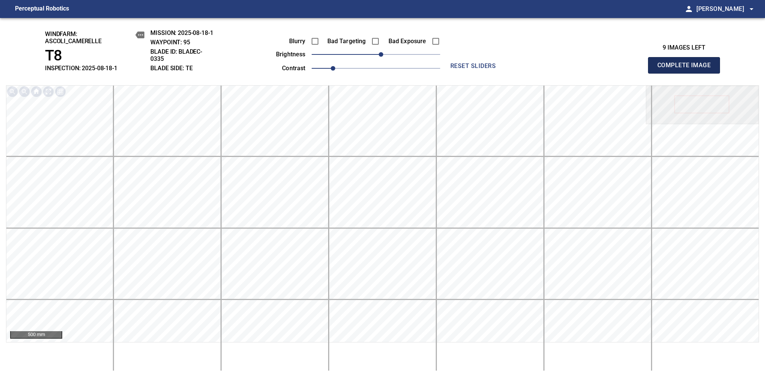
click at [687, 69] on span "Complete Image" at bounding box center [685, 65] width 56 height 11
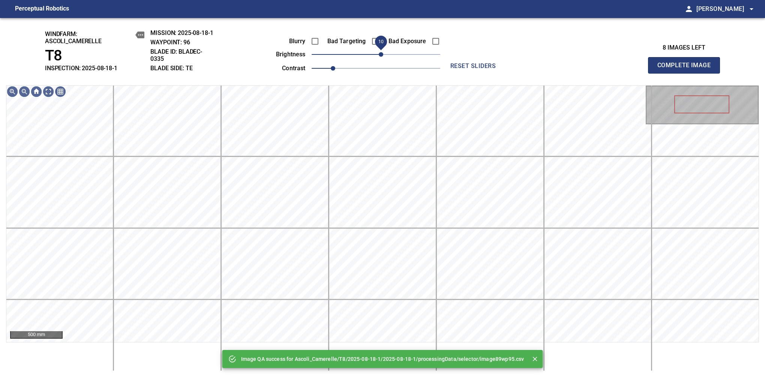
click at [383, 56] on span "10" at bounding box center [381, 54] width 5 height 5
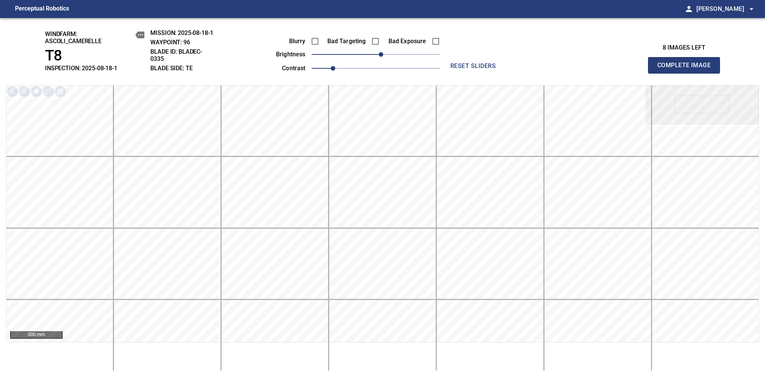
click at [687, 69] on span "Complete Image" at bounding box center [685, 65] width 56 height 11
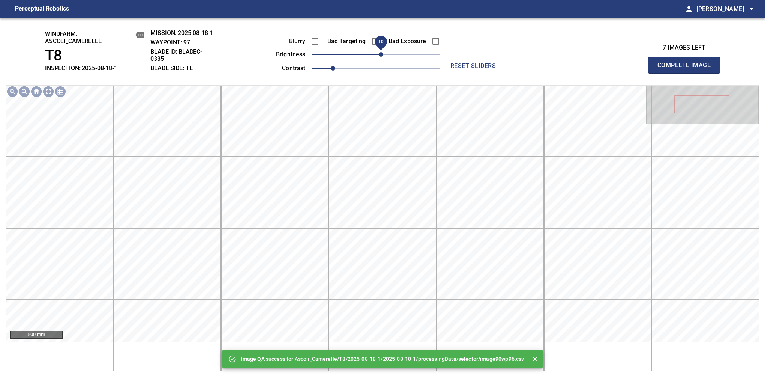
click at [380, 54] on span "10" at bounding box center [381, 54] width 5 height 5
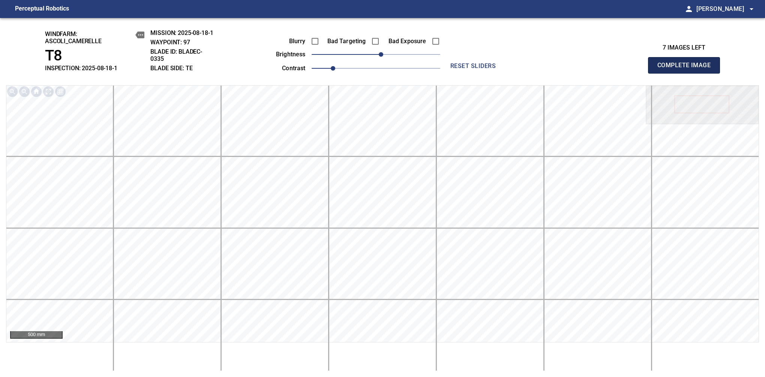
click at [687, 69] on span "Complete Image" at bounding box center [685, 65] width 56 height 11
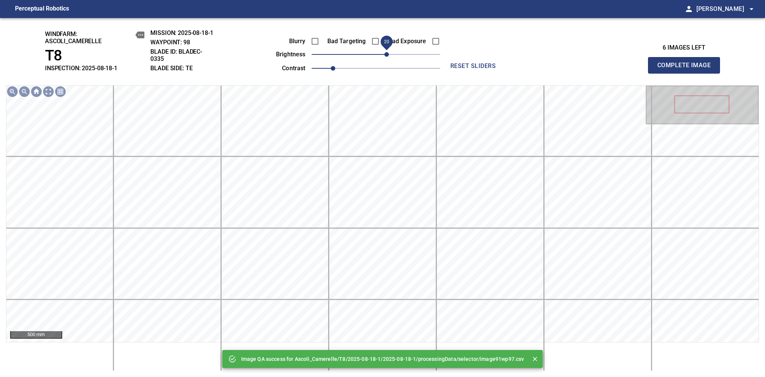
drag, startPoint x: 380, startPoint y: 54, endPoint x: 386, endPoint y: 54, distance: 6.4
click at [386, 54] on span "20" at bounding box center [387, 54] width 5 height 5
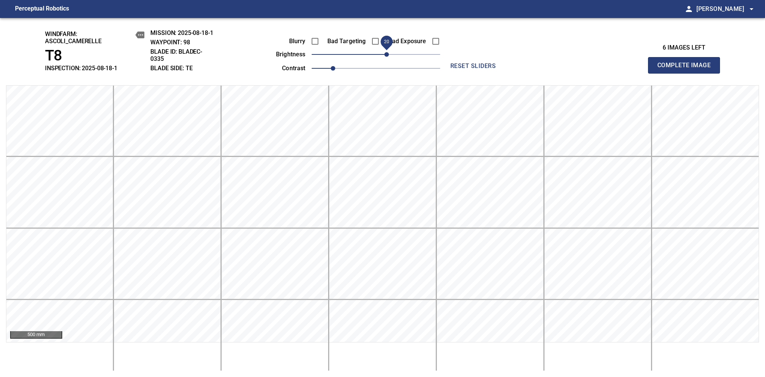
click at [687, 69] on span "Complete Image" at bounding box center [685, 65] width 56 height 11
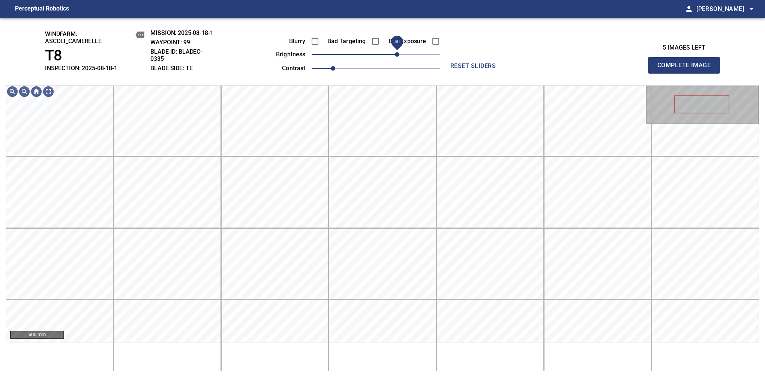
drag, startPoint x: 381, startPoint y: 59, endPoint x: 397, endPoint y: 59, distance: 15.4
click at [397, 57] on span "40" at bounding box center [397, 54] width 5 height 5
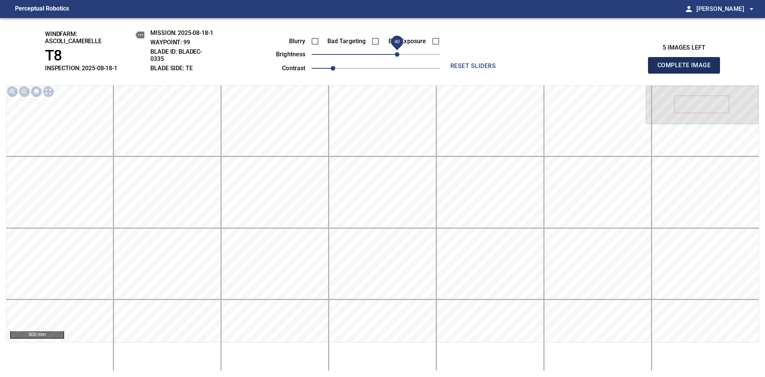
click at [687, 69] on span "Complete Image" at bounding box center [685, 65] width 56 height 11
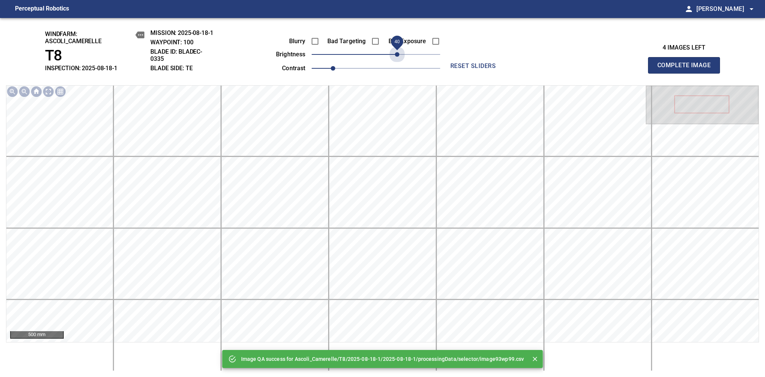
click at [397, 57] on span "40" at bounding box center [376, 54] width 129 height 11
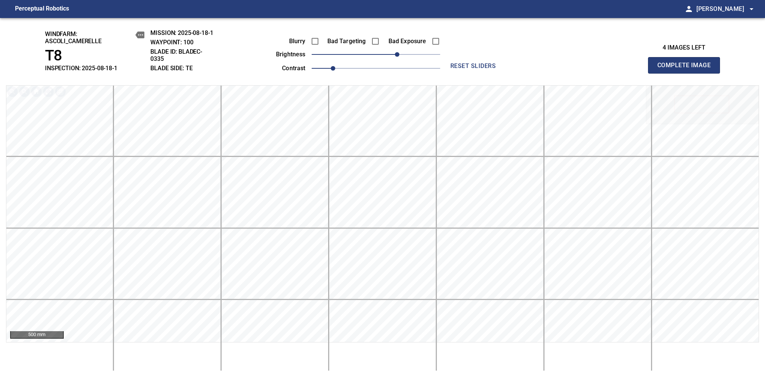
click at [687, 69] on span "Complete Image" at bounding box center [685, 65] width 56 height 11
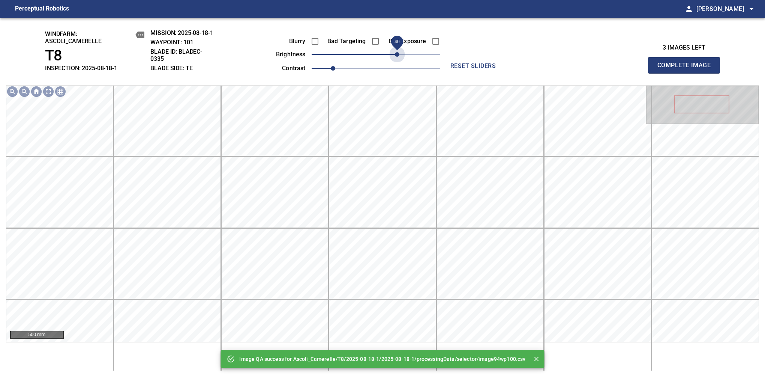
click at [397, 57] on span "40" at bounding box center [376, 54] width 129 height 11
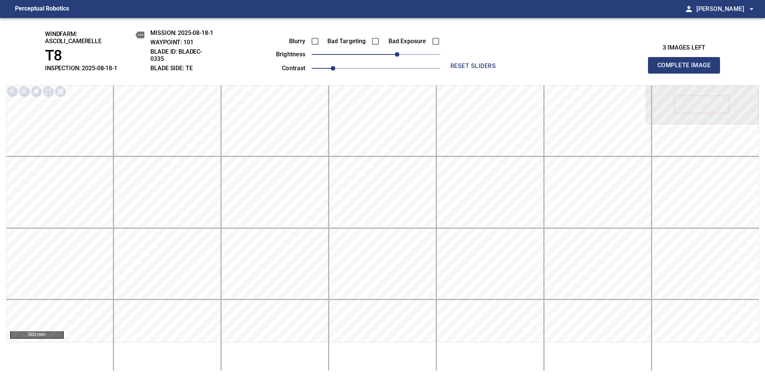
click at [687, 69] on span "Complete Image" at bounding box center [685, 65] width 56 height 11
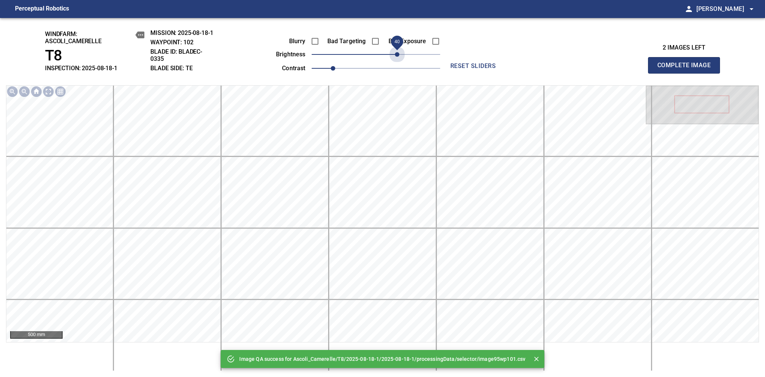
click at [397, 57] on span "40" at bounding box center [376, 54] width 129 height 11
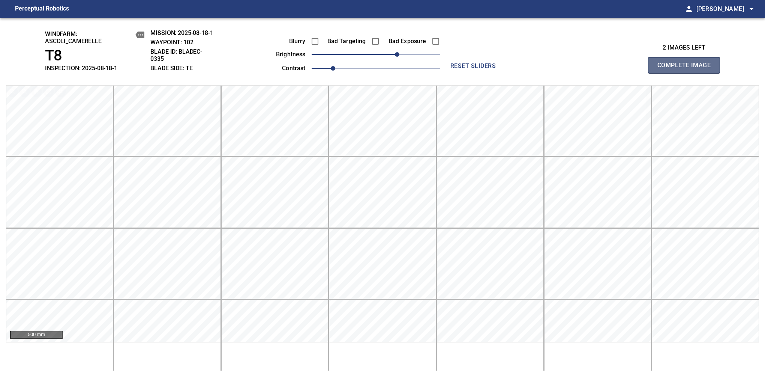
click at [687, 69] on span "Complete Image" at bounding box center [685, 65] width 56 height 11
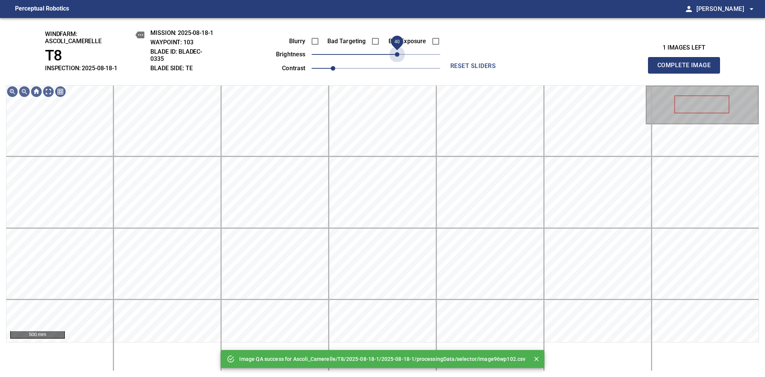
click at [397, 57] on span "40" at bounding box center [376, 54] width 129 height 11
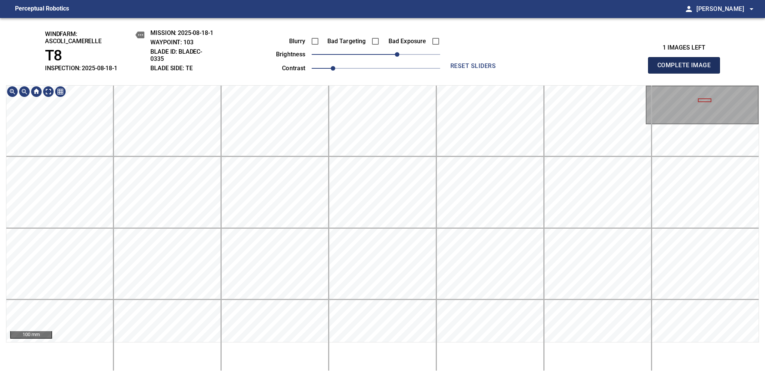
click at [687, 69] on span "Complete Image" at bounding box center [685, 65] width 56 height 11
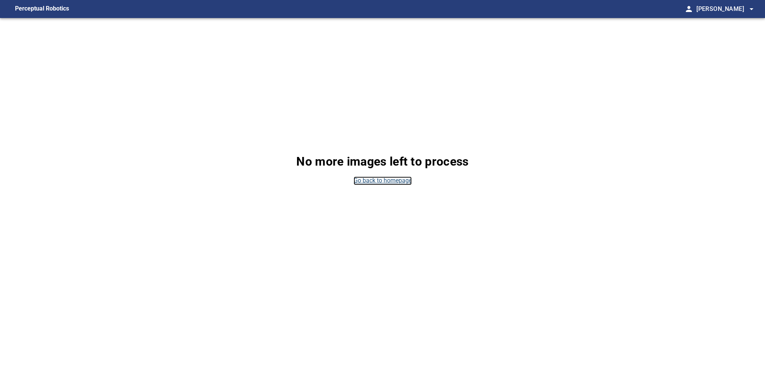
click at [364, 181] on link "Go back to homepage" at bounding box center [383, 180] width 58 height 9
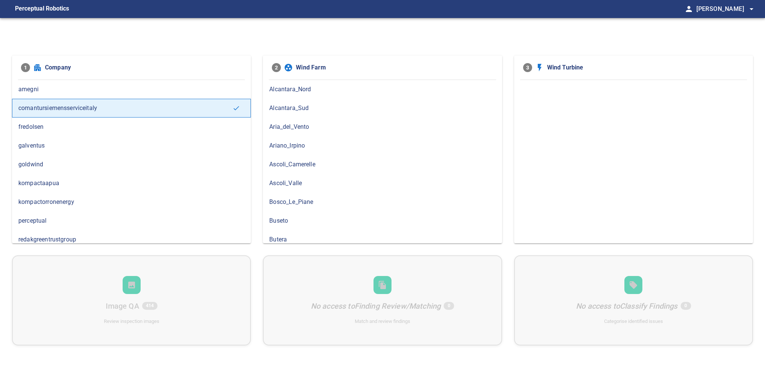
click at [348, 160] on span "Ascoli_Camerelle" at bounding box center [382, 164] width 226 height 9
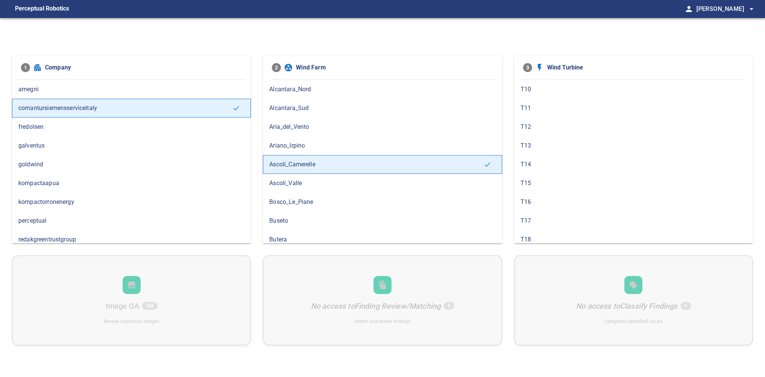
scroll to position [153, 0]
click at [532, 217] on span "T8" at bounding box center [634, 217] width 226 height 9
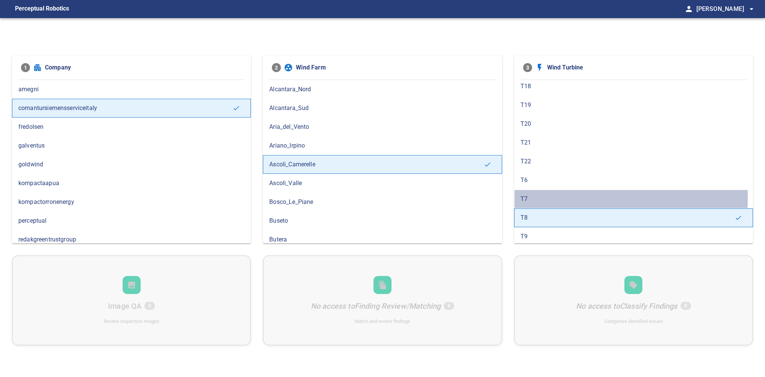
click at [530, 196] on span "T7" at bounding box center [634, 198] width 226 height 9
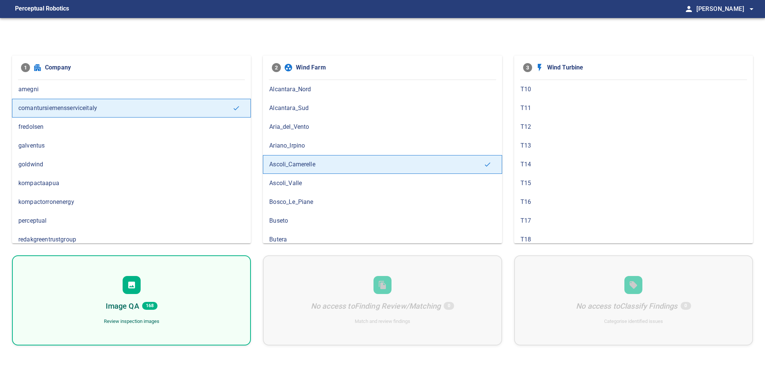
click at [209, 279] on div "Image QA 168 Review inspection images" at bounding box center [131, 300] width 239 height 90
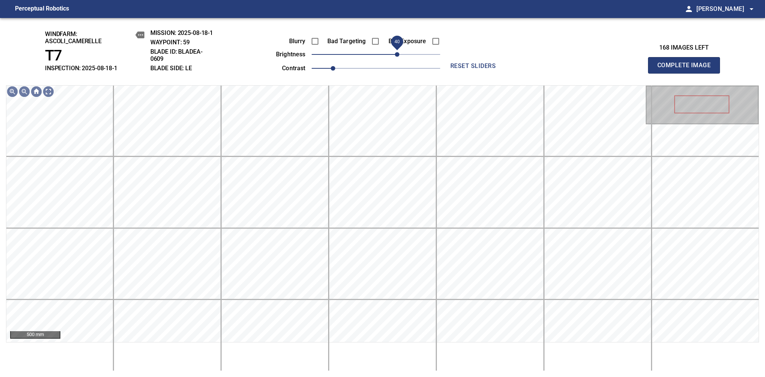
drag, startPoint x: 392, startPoint y: 53, endPoint x: 398, endPoint y: 54, distance: 5.8
click at [398, 54] on span "40" at bounding box center [376, 54] width 129 height 11
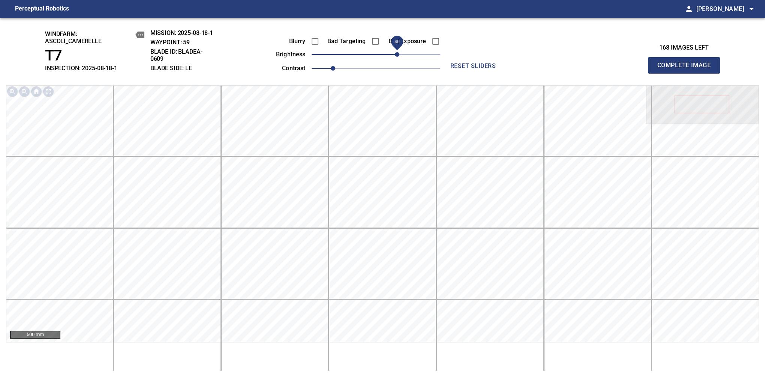
click at [687, 69] on span "Complete Image" at bounding box center [685, 65] width 56 height 11
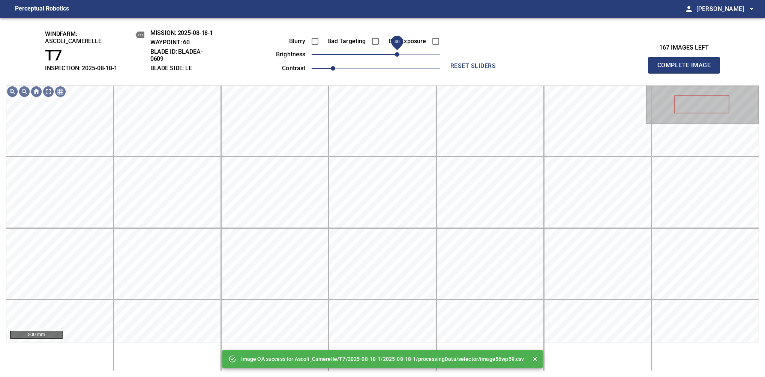
drag, startPoint x: 381, startPoint y: 55, endPoint x: 397, endPoint y: 55, distance: 15.4
click at [397, 55] on span "40" at bounding box center [397, 54] width 5 height 5
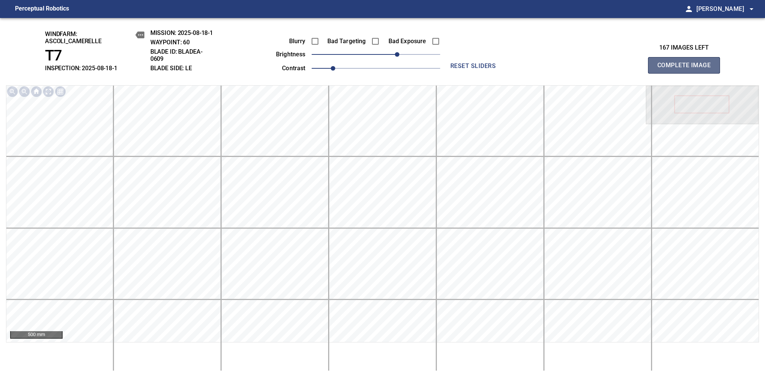
click at [687, 69] on span "Complete Image" at bounding box center [685, 65] width 56 height 11
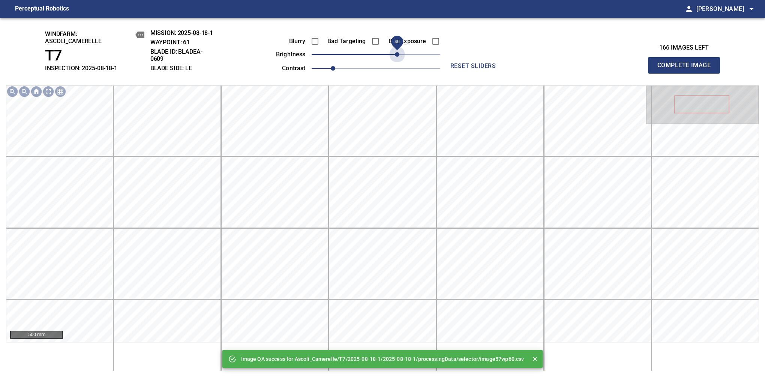
click at [397, 55] on span "40" at bounding box center [376, 54] width 129 height 11
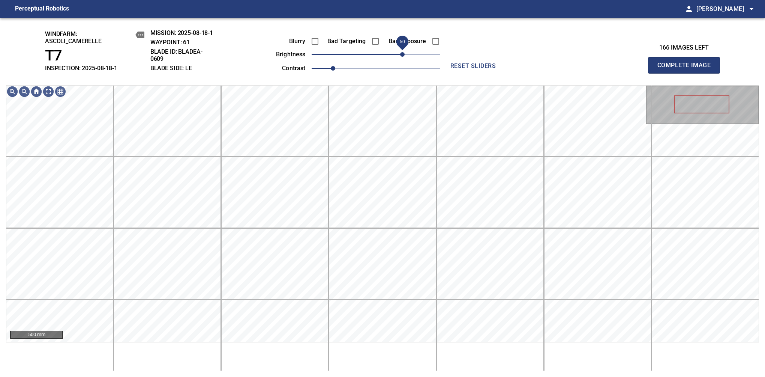
drag, startPoint x: 397, startPoint y: 55, endPoint x: 403, endPoint y: 55, distance: 6.4
click at [403, 55] on span "50" at bounding box center [402, 54] width 5 height 5
click at [403, 53] on span "50" at bounding box center [402, 54] width 5 height 5
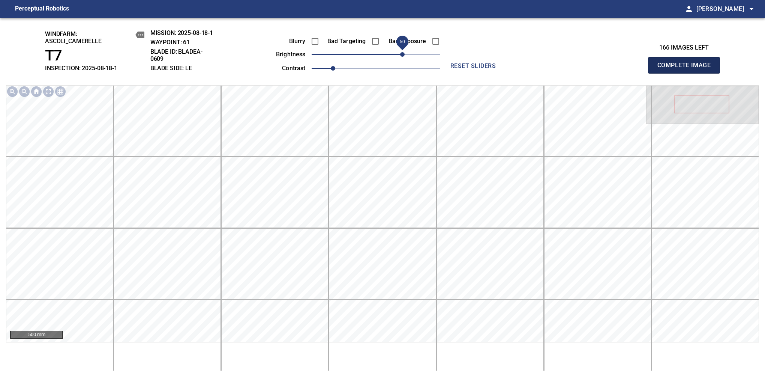
click at [687, 69] on span "Complete Image" at bounding box center [685, 65] width 56 height 11
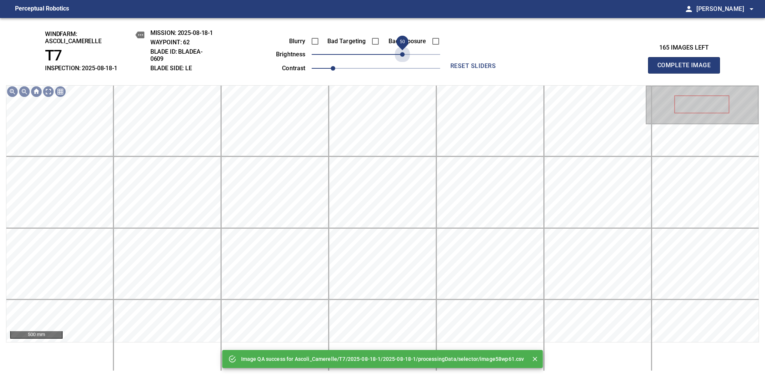
click at [402, 54] on span "50" at bounding box center [376, 54] width 129 height 11
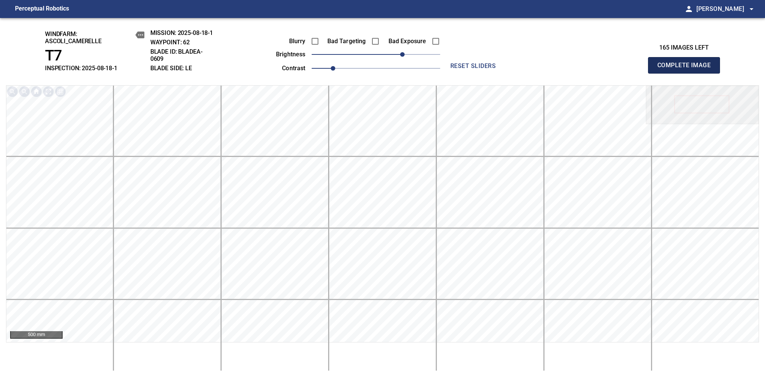
click at [687, 69] on span "Complete Image" at bounding box center [685, 65] width 56 height 11
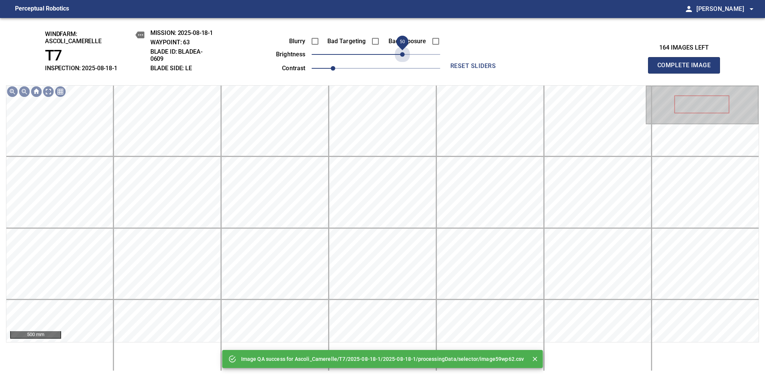
click at [402, 54] on span "50" at bounding box center [376, 54] width 129 height 11
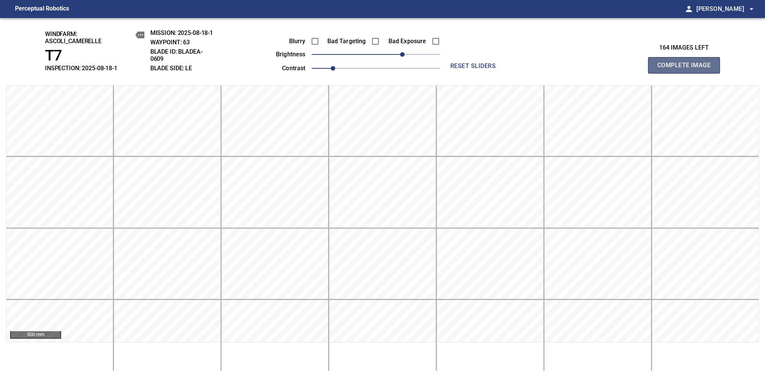
click at [687, 69] on span "Complete Image" at bounding box center [685, 65] width 56 height 11
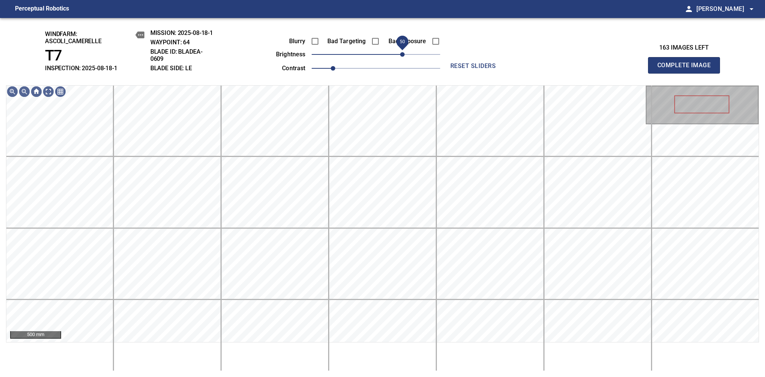
drag, startPoint x: 383, startPoint y: 54, endPoint x: 403, endPoint y: 51, distance: 20.1
click at [403, 52] on span "50" at bounding box center [402, 54] width 5 height 5
drag, startPoint x: 403, startPoint y: 51, endPoint x: 398, endPoint y: 54, distance: 5.9
click at [398, 54] on span "40" at bounding box center [397, 54] width 5 height 5
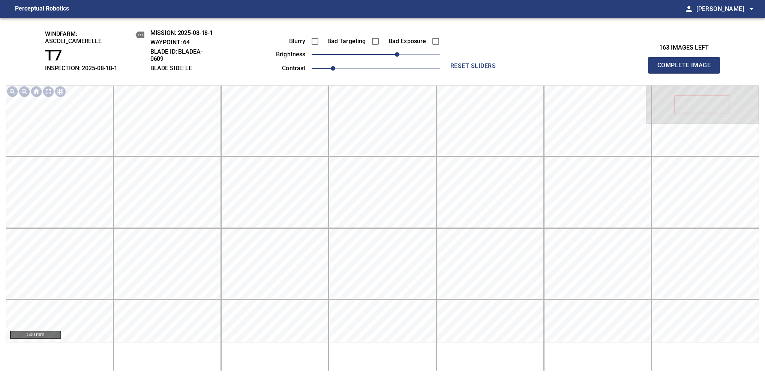
click at [687, 69] on span "Complete Image" at bounding box center [685, 65] width 56 height 11
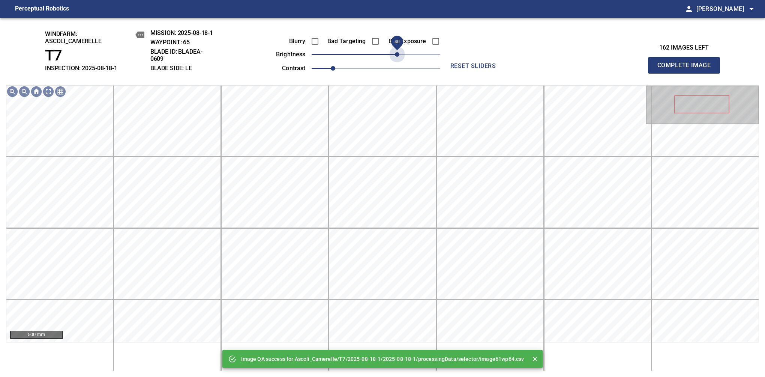
click at [398, 54] on span "40" at bounding box center [376, 54] width 129 height 11
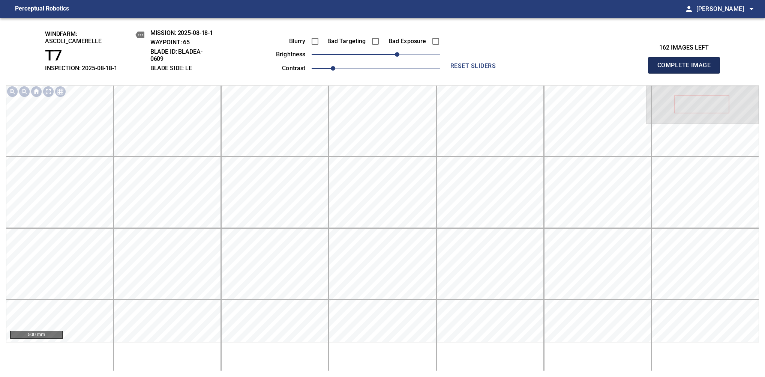
click at [687, 69] on span "Complete Image" at bounding box center [685, 65] width 56 height 11
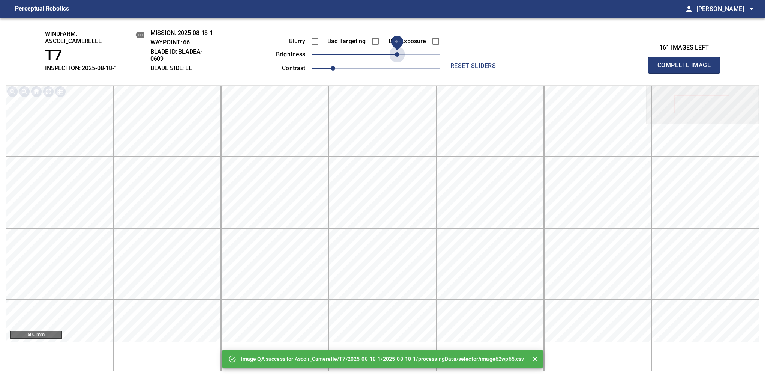
click at [398, 54] on span "40" at bounding box center [376, 54] width 129 height 11
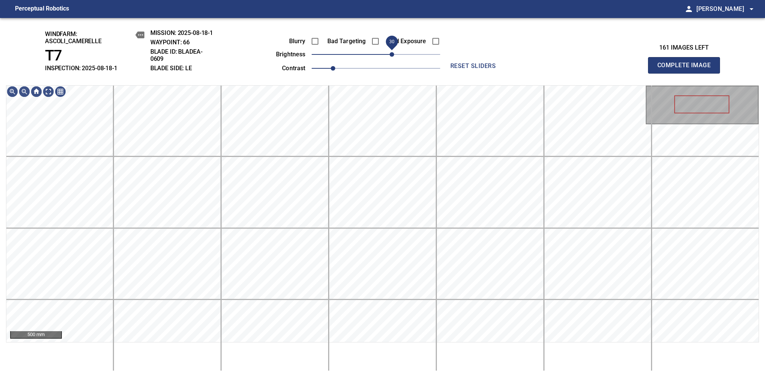
drag, startPoint x: 398, startPoint y: 54, endPoint x: 392, endPoint y: 56, distance: 6.8
click at [392, 56] on span "30" at bounding box center [392, 54] width 5 height 5
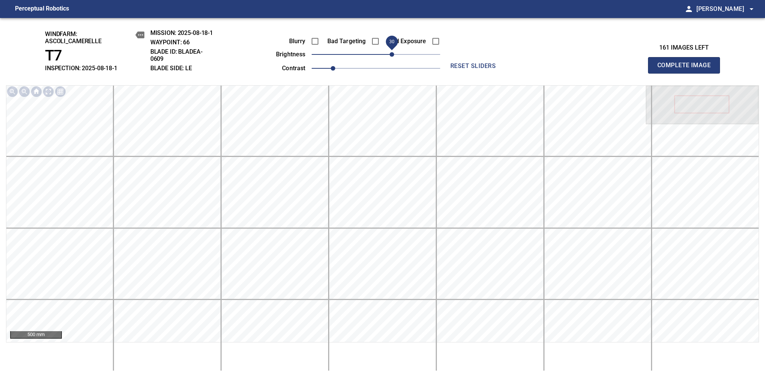
click at [687, 69] on span "Complete Image" at bounding box center [685, 65] width 56 height 11
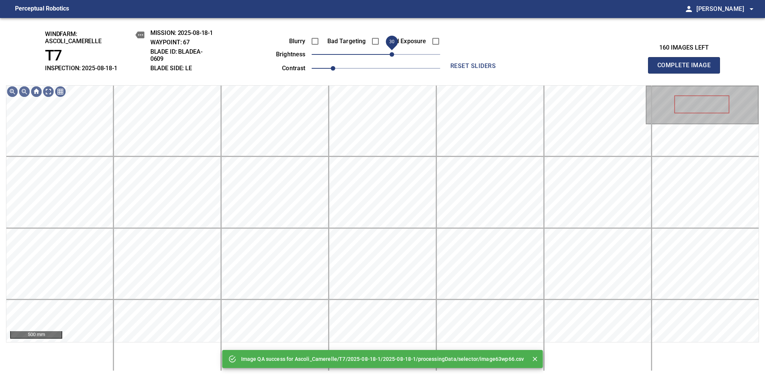
click at [393, 54] on span "30" at bounding box center [376, 54] width 129 height 11
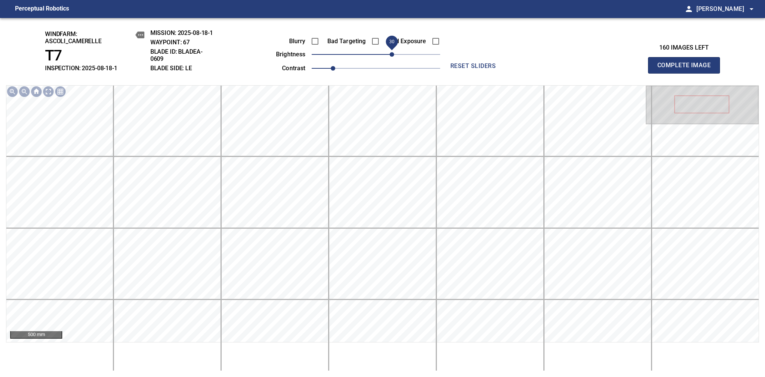
click at [687, 69] on span "Complete Image" at bounding box center [685, 65] width 56 height 11
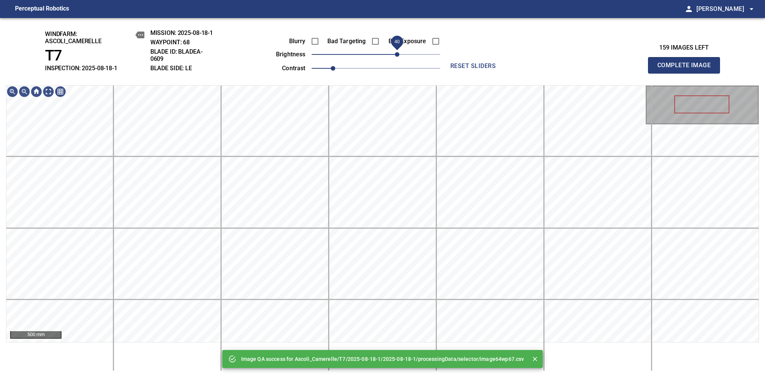
click at [396, 54] on span "40" at bounding box center [376, 54] width 129 height 11
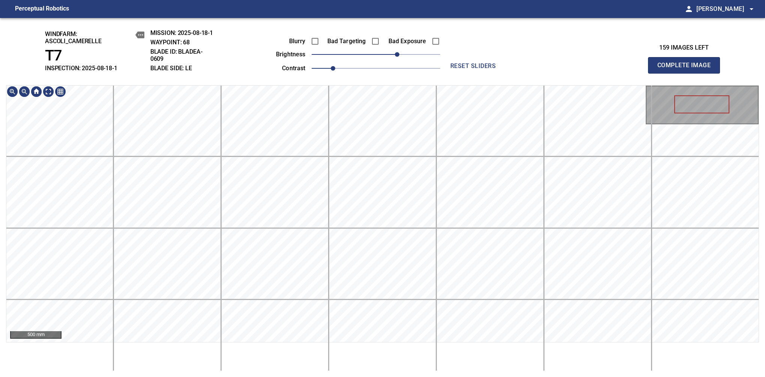
click at [416, 83] on div "windfarm: Ascoli_Camerelle T7 INSPECTION: 2025-08-18-1 MISSION: 2025-08-18-1 WA…" at bounding box center [382, 197] width 765 height 359
click at [687, 69] on span "Complete Image" at bounding box center [685, 65] width 56 height 11
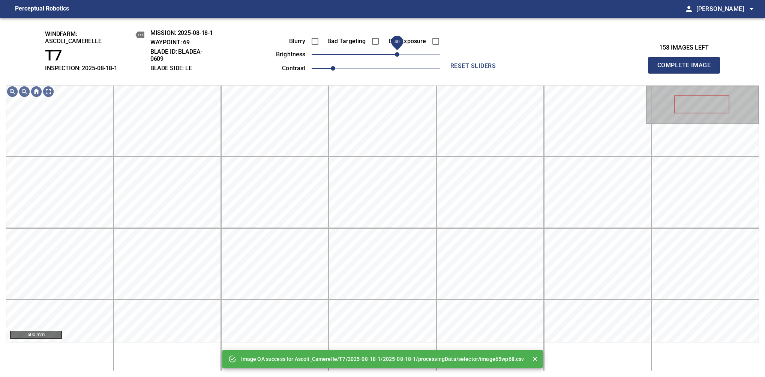
drag, startPoint x: 389, startPoint y: 57, endPoint x: 396, endPoint y: 51, distance: 9.4
click at [396, 51] on span "40" at bounding box center [376, 54] width 129 height 11
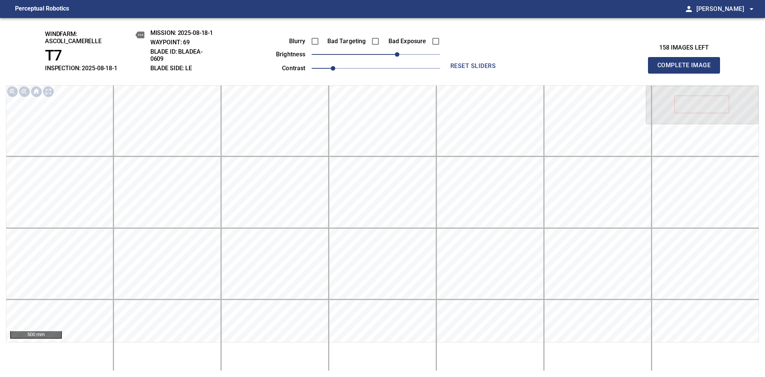
click at [687, 69] on span "Complete Image" at bounding box center [685, 65] width 56 height 11
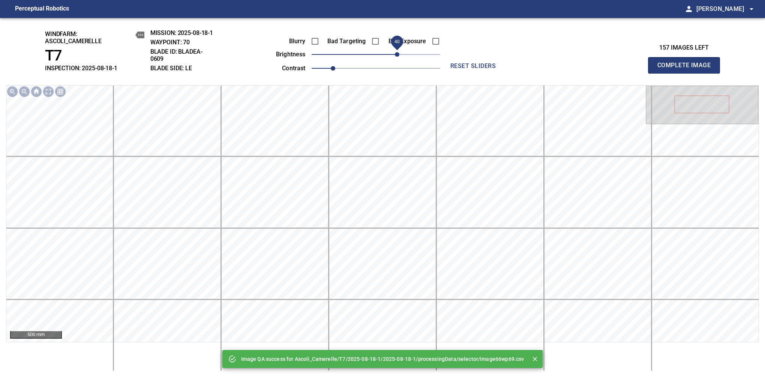
drag, startPoint x: 396, startPoint y: 57, endPoint x: 400, endPoint y: 54, distance: 4.6
click at [400, 54] on span "40" at bounding box center [376, 54] width 129 height 11
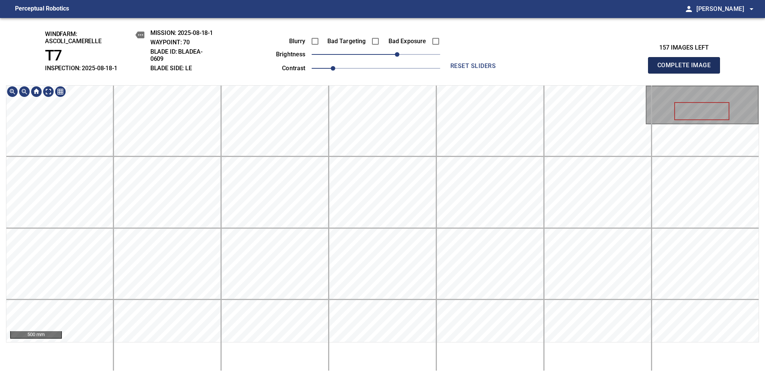
click at [687, 69] on span "Complete Image" at bounding box center [685, 65] width 56 height 11
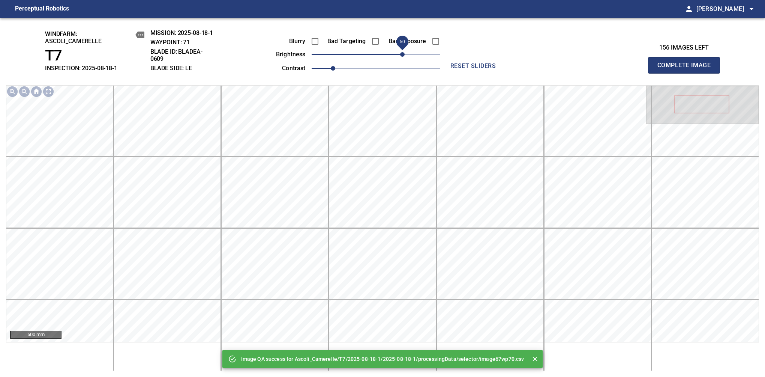
click at [405, 49] on span "50" at bounding box center [376, 54] width 129 height 11
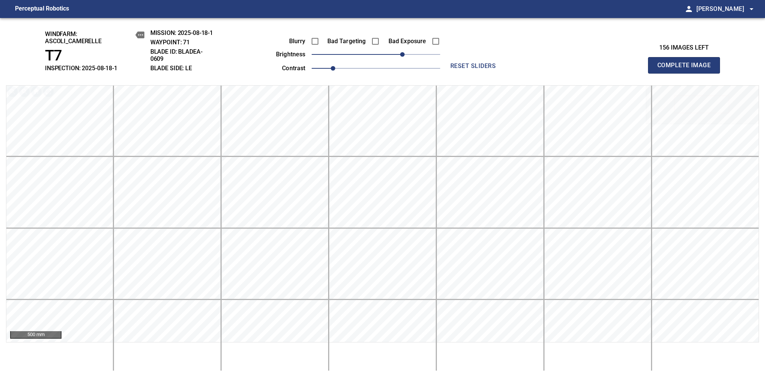
click at [687, 69] on span "Complete Image" at bounding box center [685, 65] width 56 height 11
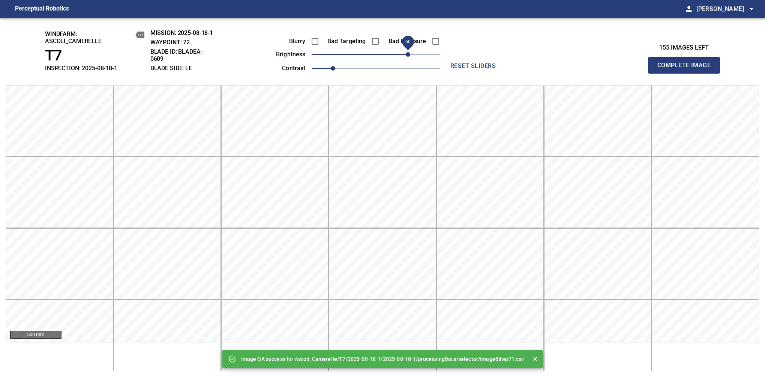
drag, startPoint x: 401, startPoint y: 55, endPoint x: 409, endPoint y: 56, distance: 7.9
click at [409, 56] on span "60" at bounding box center [376, 54] width 129 height 11
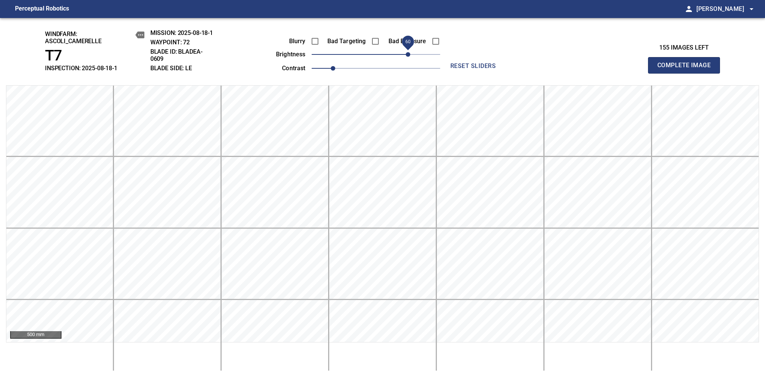
click at [687, 69] on span "Complete Image" at bounding box center [685, 65] width 56 height 11
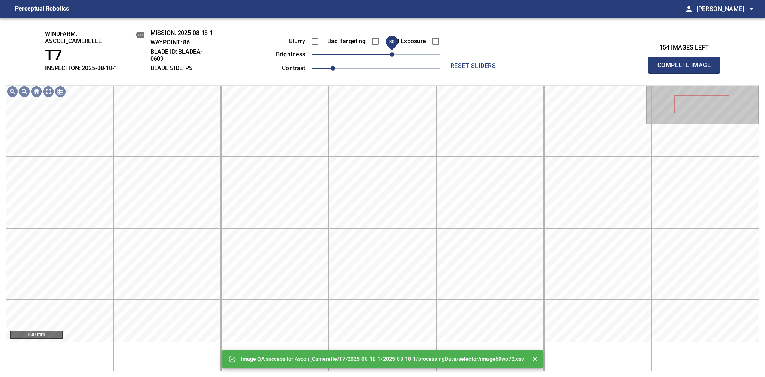
click at [390, 54] on span "30" at bounding box center [392, 54] width 5 height 5
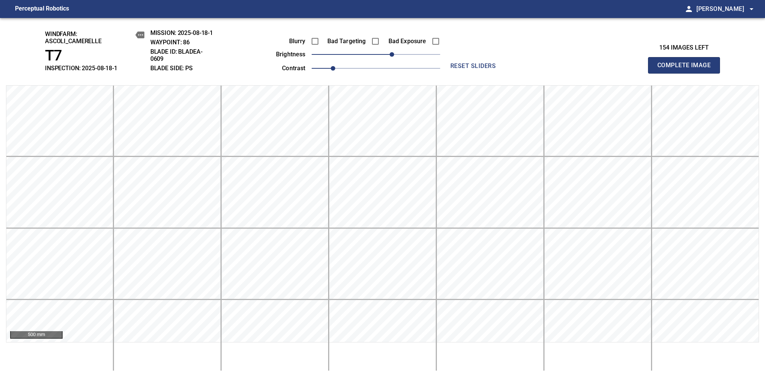
click at [687, 69] on span "Complete Image" at bounding box center [685, 65] width 56 height 11
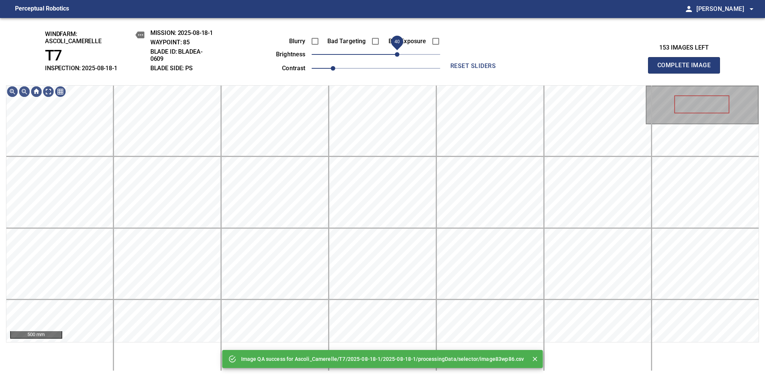
drag, startPoint x: 374, startPoint y: 57, endPoint x: 397, endPoint y: 56, distance: 23.7
click at [397, 56] on span "40" at bounding box center [397, 54] width 5 height 5
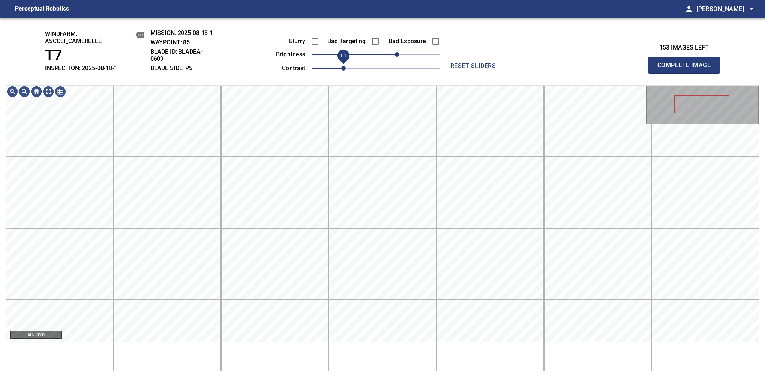
drag, startPoint x: 334, startPoint y: 67, endPoint x: 341, endPoint y: 67, distance: 6.4
click at [341, 67] on span "1.1" at bounding box center [343, 68] width 5 height 5
drag, startPoint x: 397, startPoint y: 52, endPoint x: 404, endPoint y: 49, distance: 6.9
click at [404, 52] on span "50" at bounding box center [402, 54] width 5 height 5
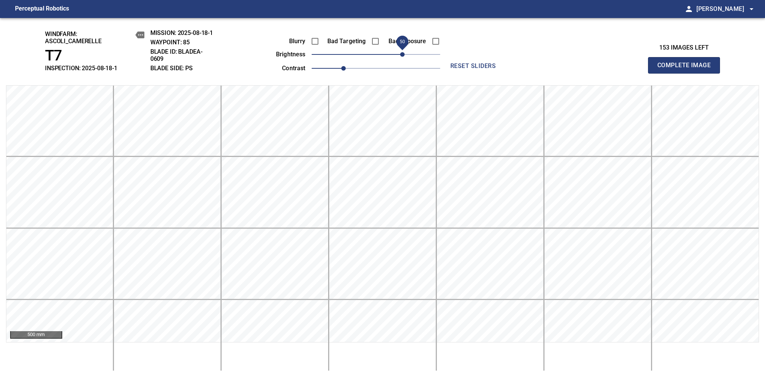
click at [687, 69] on span "Complete Image" at bounding box center [685, 65] width 56 height 11
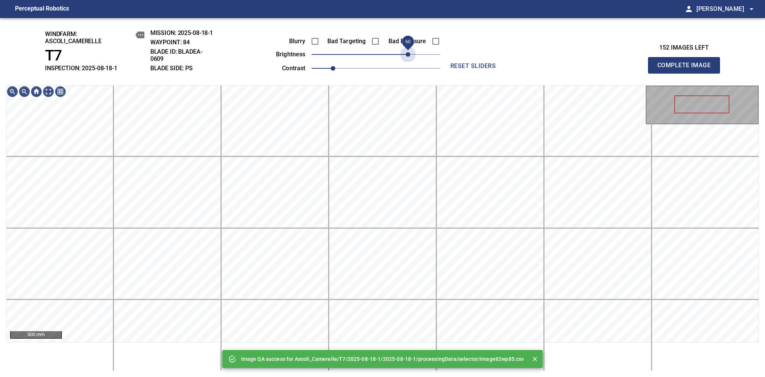
click at [407, 54] on span "60" at bounding box center [376, 54] width 129 height 11
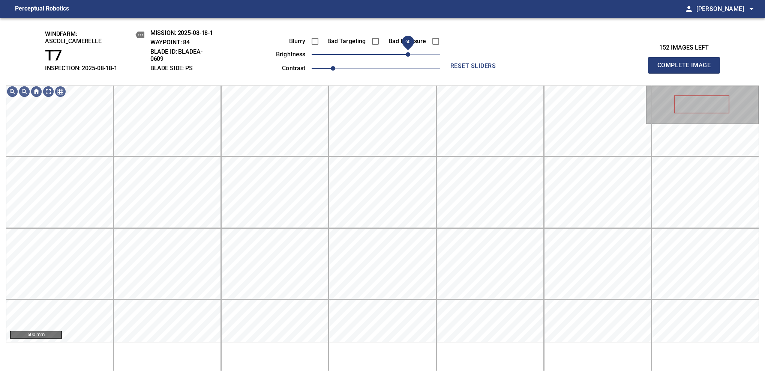
drag, startPoint x: 409, startPoint y: 52, endPoint x: 410, endPoint y: 48, distance: 4.0
click at [410, 52] on span "60" at bounding box center [408, 54] width 5 height 5
drag, startPoint x: 407, startPoint y: 53, endPoint x: 403, endPoint y: 54, distance: 4.4
click at [403, 54] on span "50" at bounding box center [402, 54] width 5 height 5
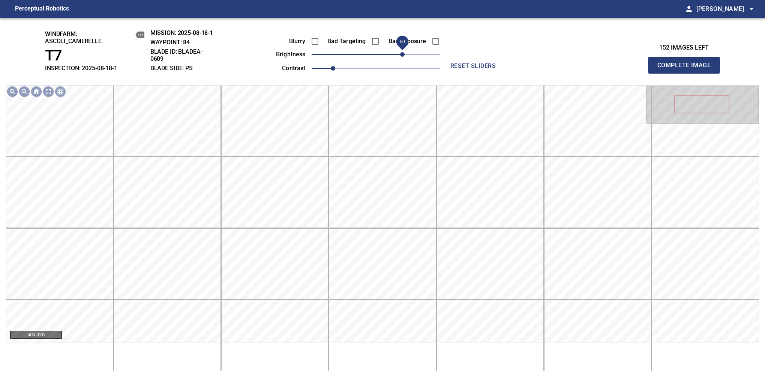
click at [687, 69] on span "Complete Image" at bounding box center [685, 65] width 56 height 11
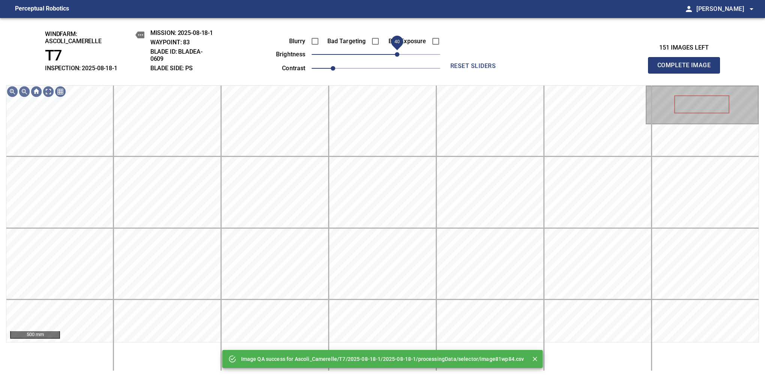
click at [396, 57] on span "40" at bounding box center [376, 54] width 129 height 11
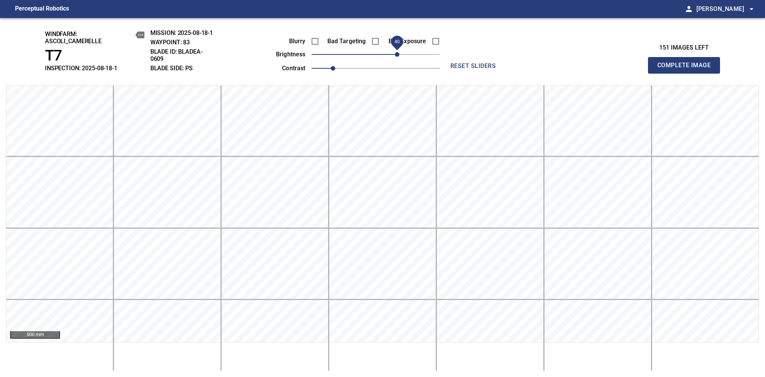
click at [687, 69] on span "Complete Image" at bounding box center [685, 65] width 56 height 11
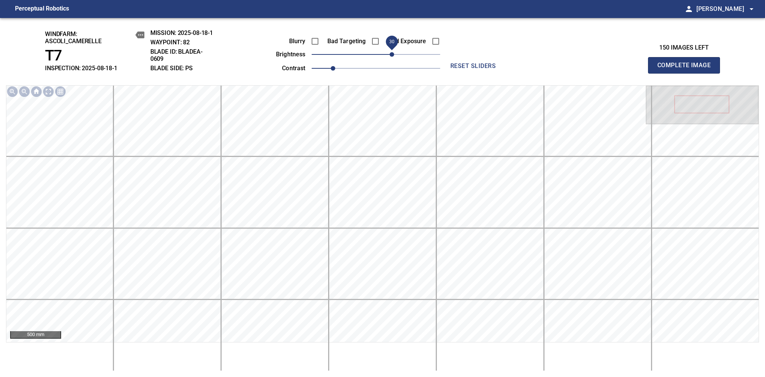
click at [390, 53] on span "30" at bounding box center [392, 54] width 5 height 5
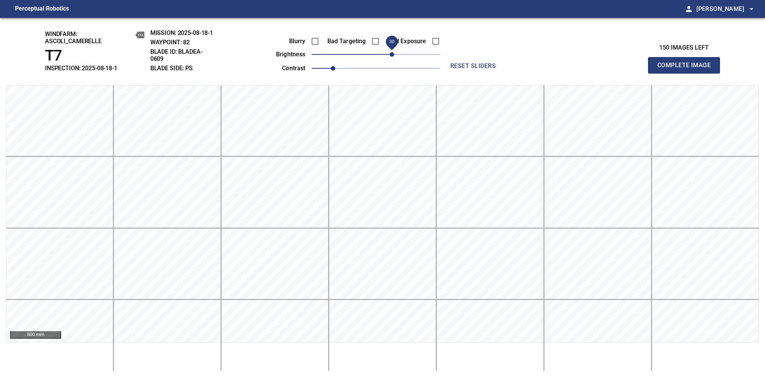
click at [687, 69] on span "Complete Image" at bounding box center [685, 65] width 56 height 11
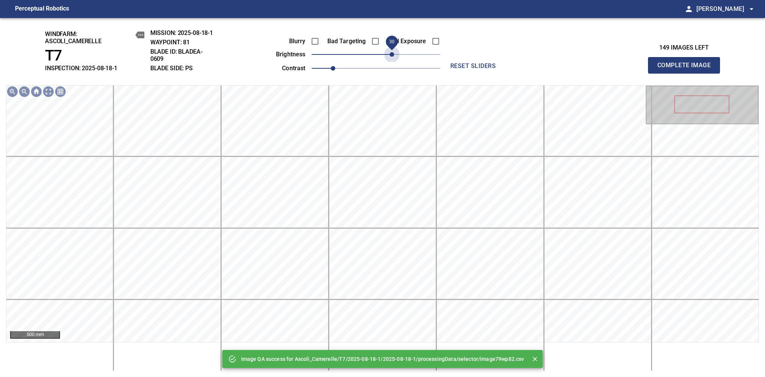
click at [390, 53] on span "30" at bounding box center [376, 54] width 129 height 11
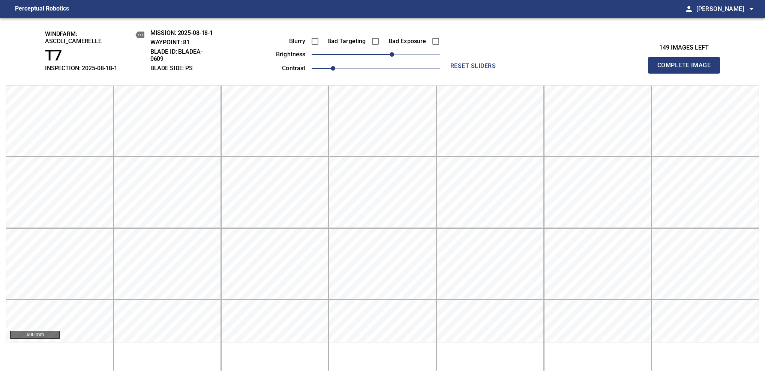
click at [687, 69] on span "Complete Image" at bounding box center [685, 65] width 56 height 11
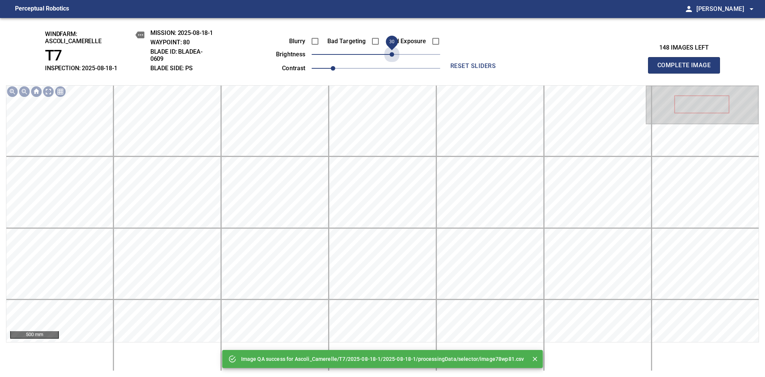
click at [390, 53] on span "30" at bounding box center [376, 54] width 129 height 11
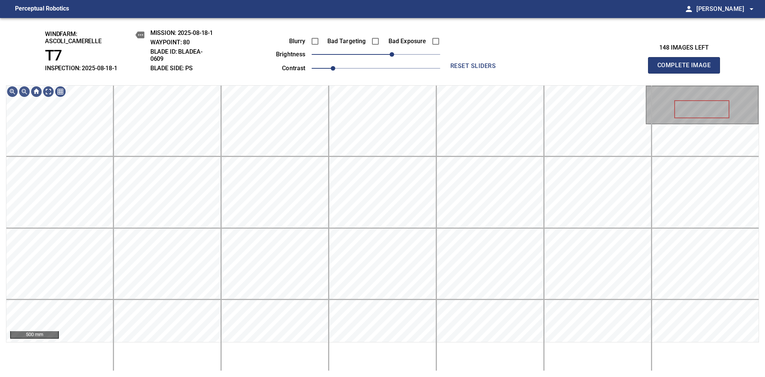
click at [687, 69] on span "Complete Image" at bounding box center [685, 65] width 56 height 11
drag, startPoint x: 380, startPoint y: 51, endPoint x: 385, endPoint y: 51, distance: 5.3
click at [385, 52] on span "20" at bounding box center [387, 54] width 5 height 5
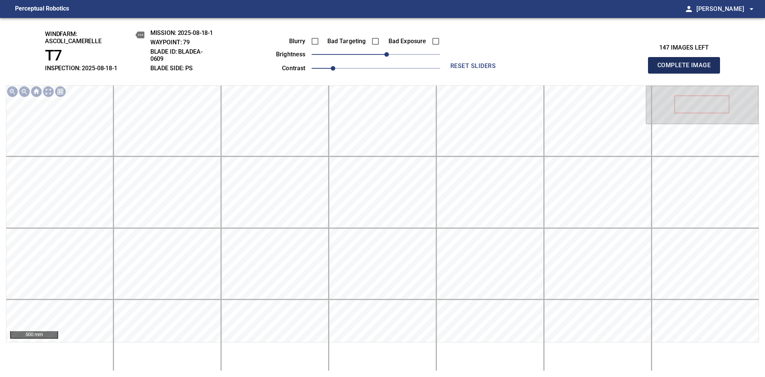
click at [687, 69] on span "Complete Image" at bounding box center [685, 65] width 56 height 11
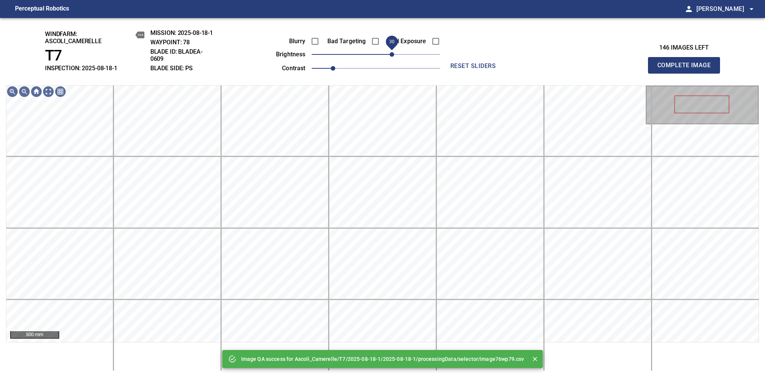
drag, startPoint x: 382, startPoint y: 56, endPoint x: 391, endPoint y: 54, distance: 9.1
click at [391, 54] on span "30" at bounding box center [392, 54] width 5 height 5
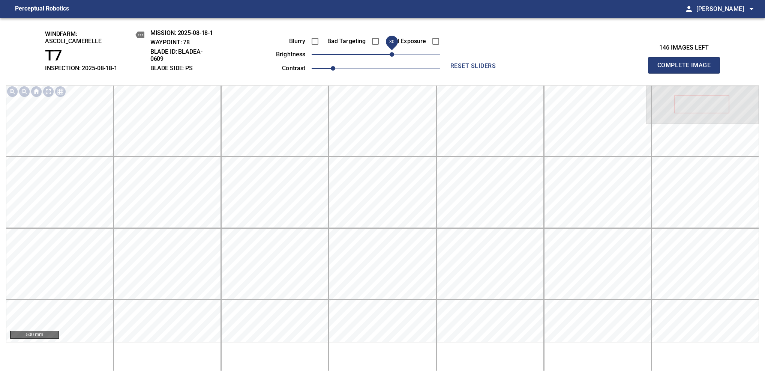
click at [687, 69] on span "Complete Image" at bounding box center [685, 65] width 56 height 11
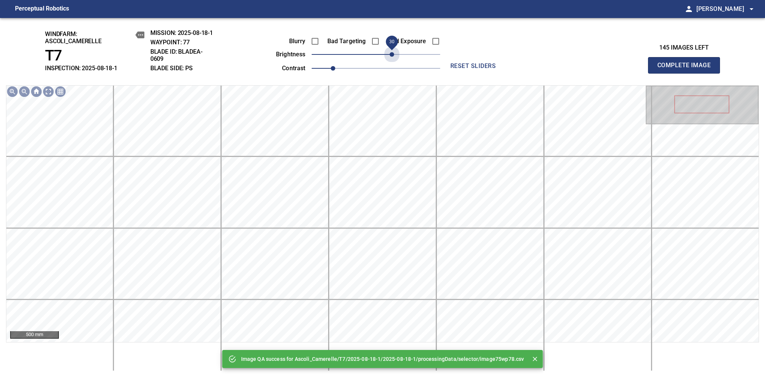
click at [391, 54] on span "30" at bounding box center [376, 54] width 129 height 11
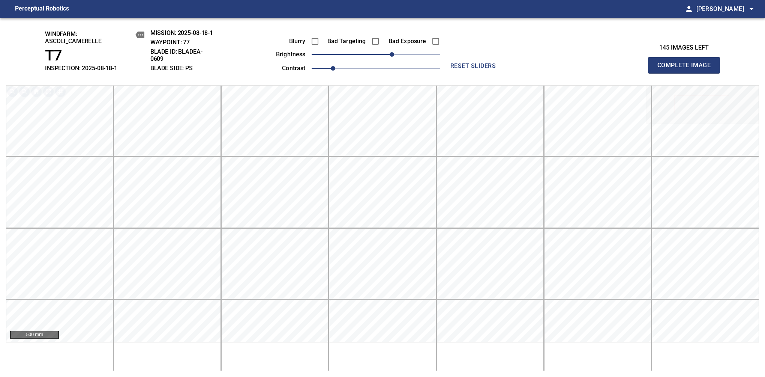
click at [687, 69] on span "Complete Image" at bounding box center [685, 65] width 56 height 11
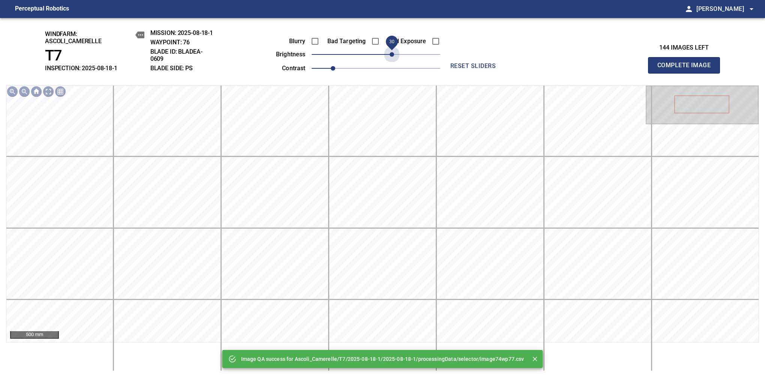
click at [391, 54] on span "30" at bounding box center [376, 54] width 129 height 11
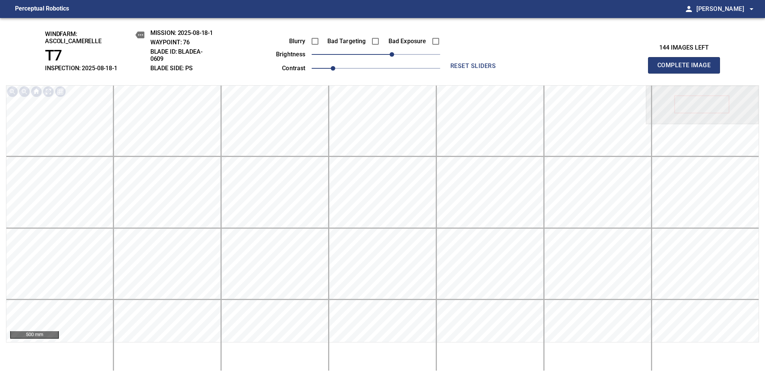
click at [687, 69] on span "Complete Image" at bounding box center [685, 65] width 56 height 11
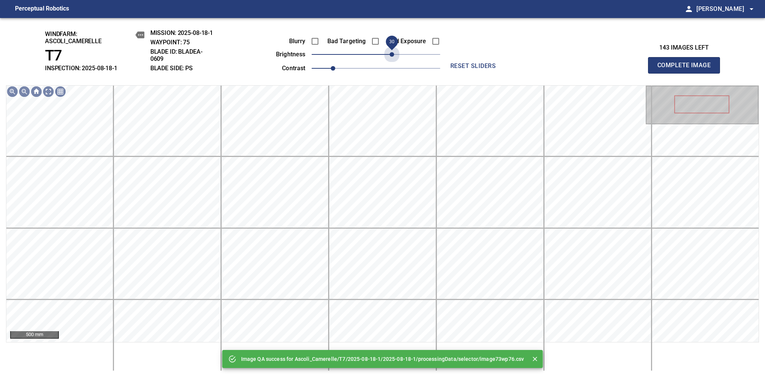
click at [391, 54] on span "30" at bounding box center [376, 54] width 129 height 11
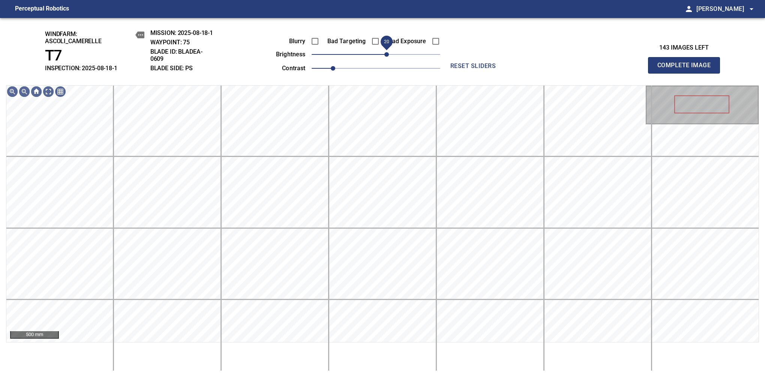
click at [389, 54] on span "20" at bounding box center [387, 54] width 5 height 5
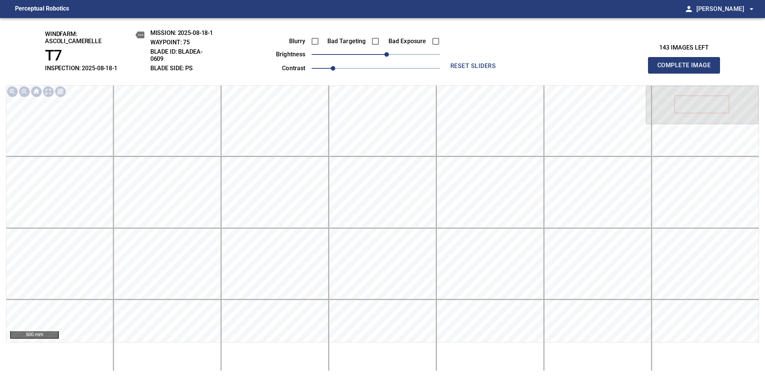
click at [687, 69] on span "Complete Image" at bounding box center [685, 65] width 56 height 11
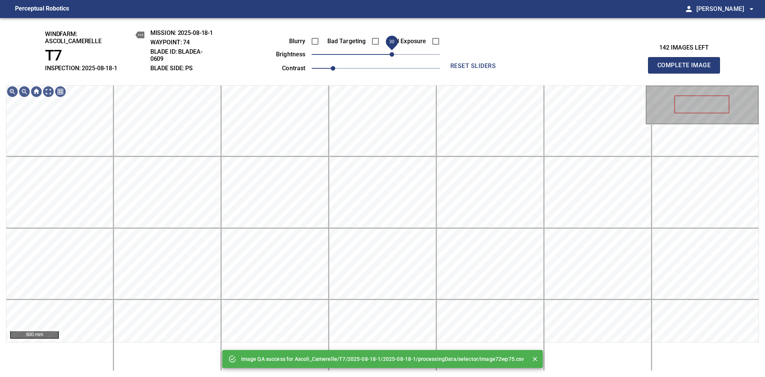
drag, startPoint x: 385, startPoint y: 53, endPoint x: 391, endPoint y: 53, distance: 6.8
click at [391, 53] on span "30" at bounding box center [392, 54] width 5 height 5
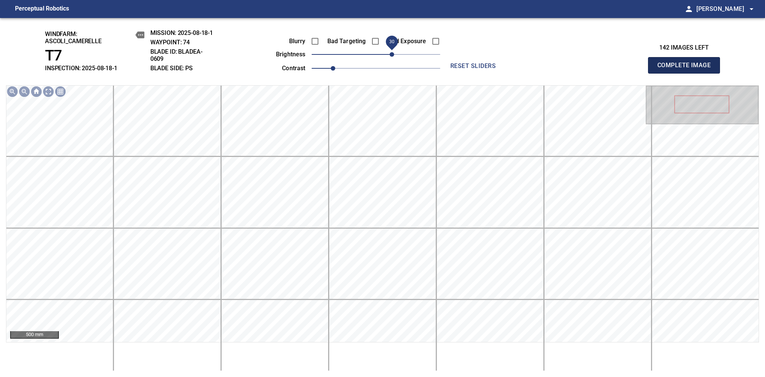
click at [687, 69] on span "Complete Image" at bounding box center [685, 65] width 56 height 11
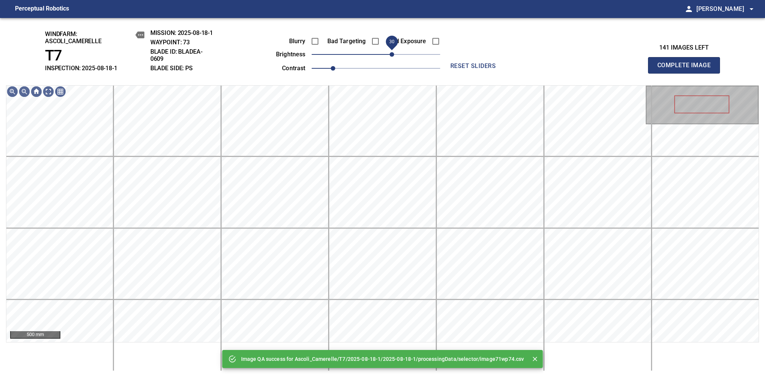
click at [394, 56] on span "30" at bounding box center [376, 54] width 129 height 11
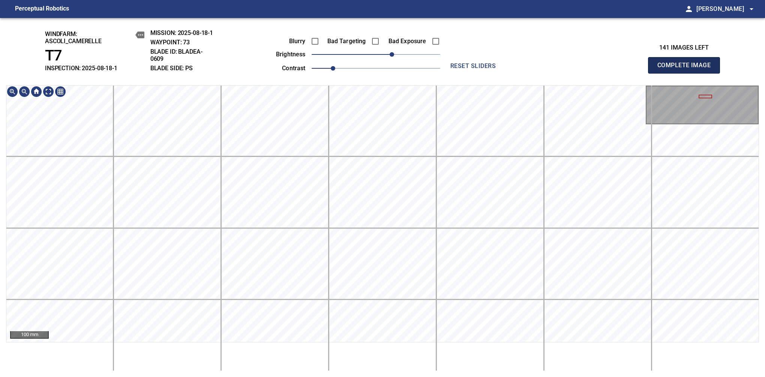
click at [687, 69] on span "Complete Image" at bounding box center [685, 65] width 56 height 11
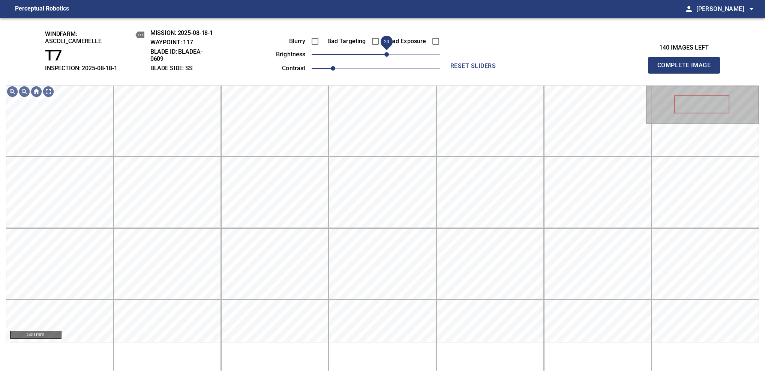
drag, startPoint x: 376, startPoint y: 56, endPoint x: 387, endPoint y: 52, distance: 12.2
click at [387, 52] on span "20" at bounding box center [387, 54] width 5 height 5
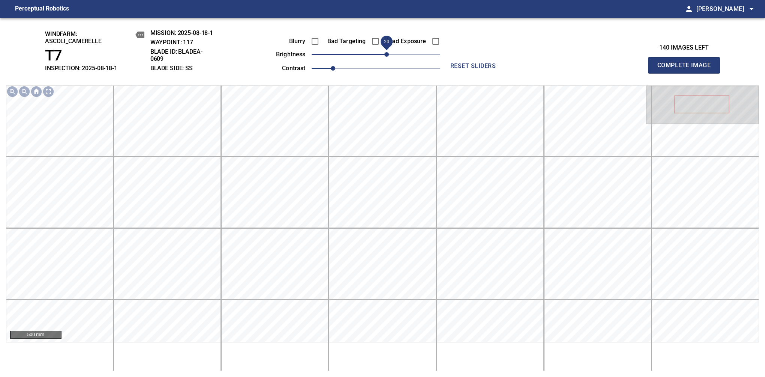
click at [687, 69] on span "Complete Image" at bounding box center [685, 65] width 56 height 11
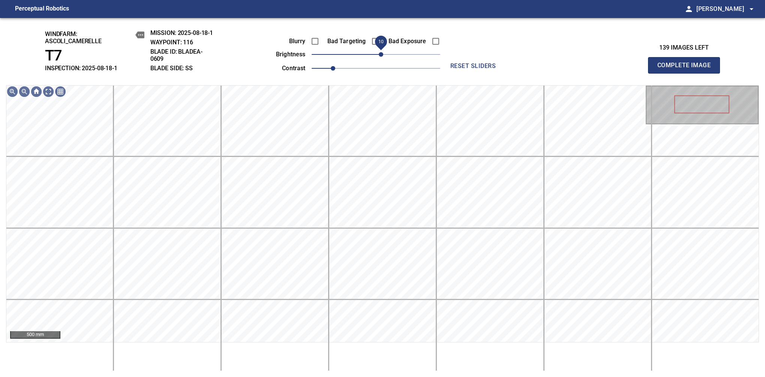
click at [383, 57] on span "10" at bounding box center [381, 54] width 5 height 5
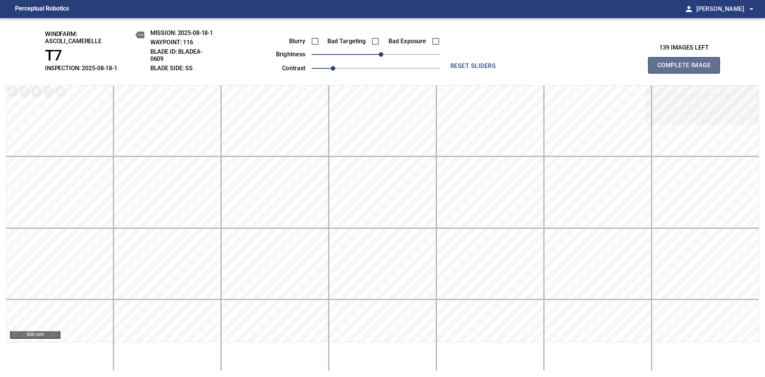
click at [687, 69] on span "Complete Image" at bounding box center [685, 65] width 56 height 11
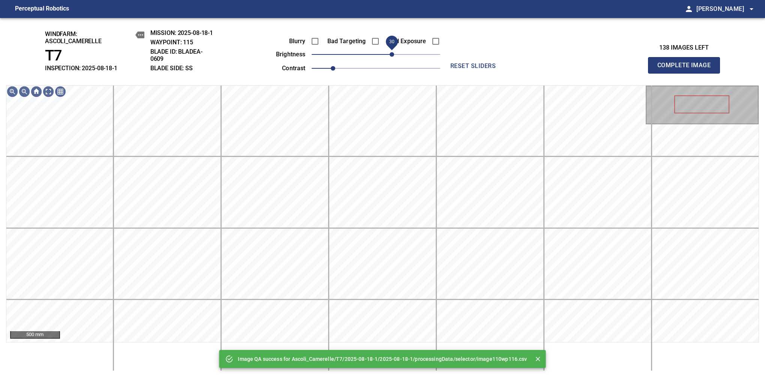
drag, startPoint x: 379, startPoint y: 59, endPoint x: 390, endPoint y: 53, distance: 11.7
click at [390, 53] on span "30" at bounding box center [392, 54] width 5 height 5
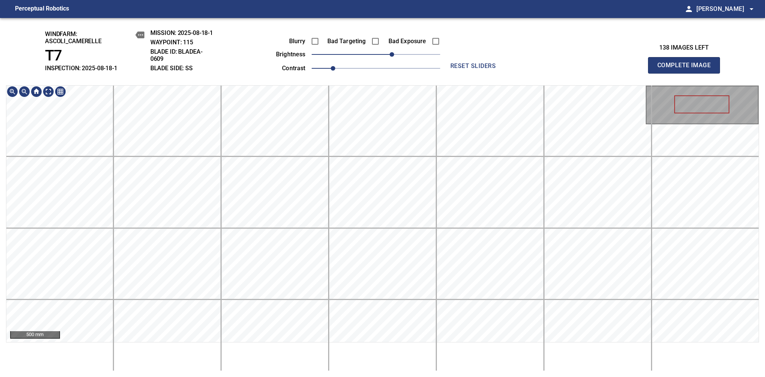
click at [687, 69] on span "Complete Image" at bounding box center [685, 65] width 56 height 11
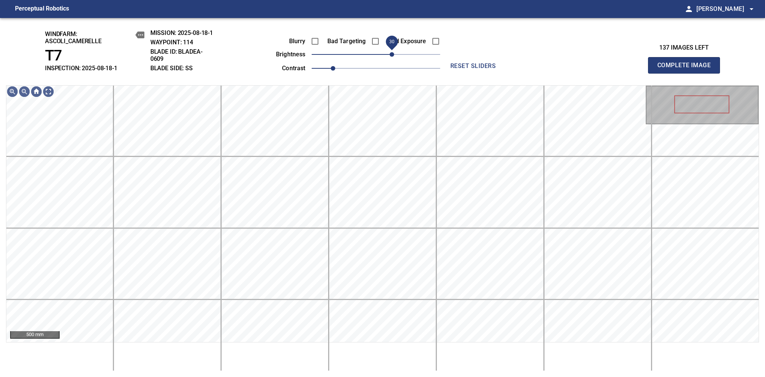
drag, startPoint x: 378, startPoint y: 53, endPoint x: 390, endPoint y: 54, distance: 11.7
click at [390, 54] on span "30" at bounding box center [392, 54] width 5 height 5
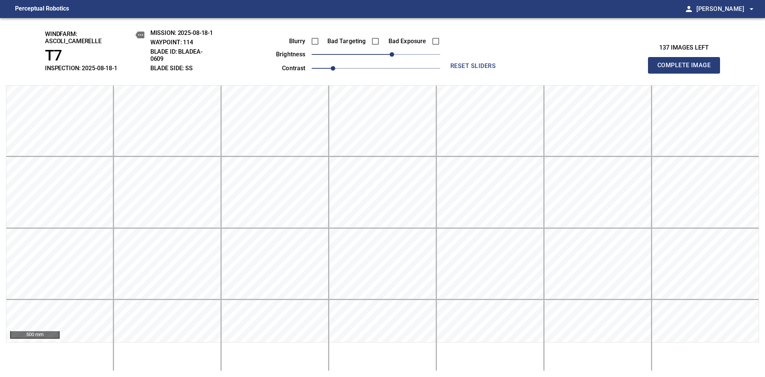
click at [687, 69] on span "Complete Image" at bounding box center [685, 65] width 56 height 11
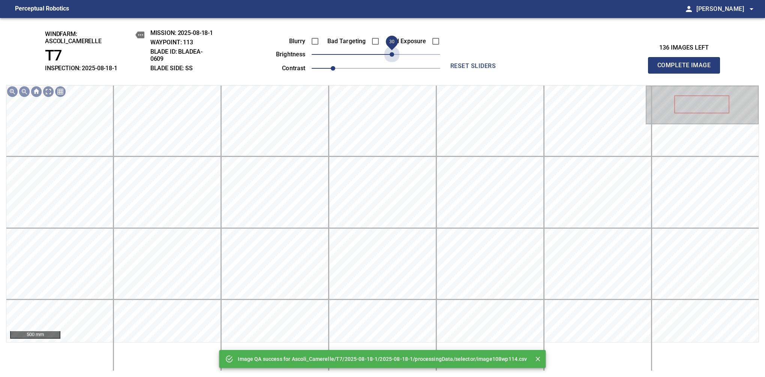
click at [390, 54] on span "30" at bounding box center [376, 54] width 129 height 11
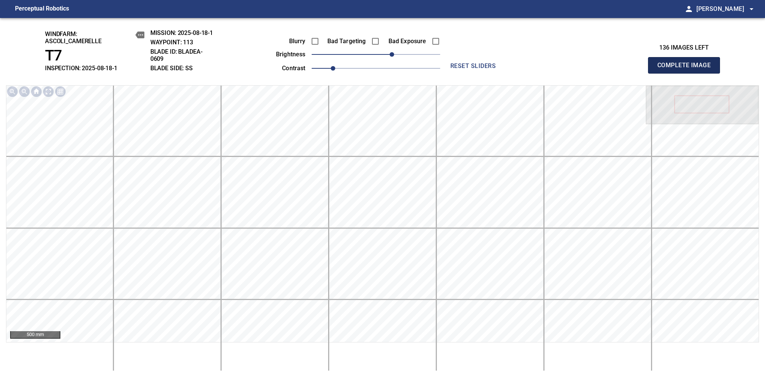
click at [687, 69] on span "Complete Image" at bounding box center [685, 65] width 56 height 11
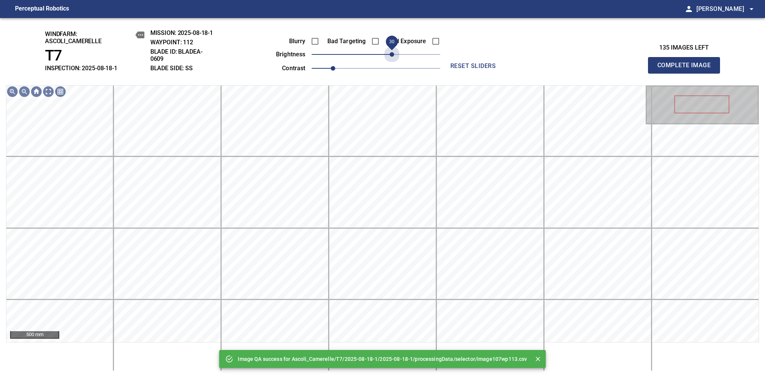
click at [390, 54] on span "30" at bounding box center [376, 54] width 129 height 11
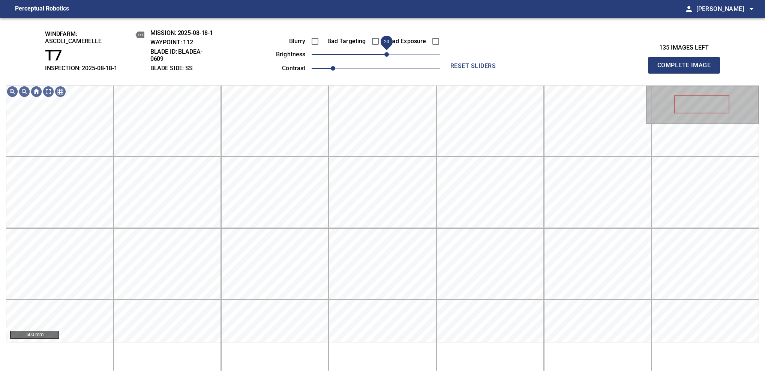
drag, startPoint x: 390, startPoint y: 54, endPoint x: 386, endPoint y: 56, distance: 4.4
click at [386, 56] on span "20" at bounding box center [387, 54] width 5 height 5
click at [687, 69] on span "Complete Image" at bounding box center [685, 65] width 56 height 11
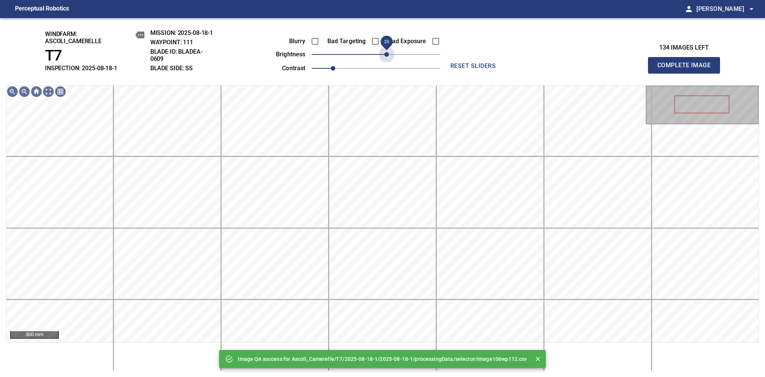
click at [386, 56] on span "20" at bounding box center [376, 54] width 129 height 11
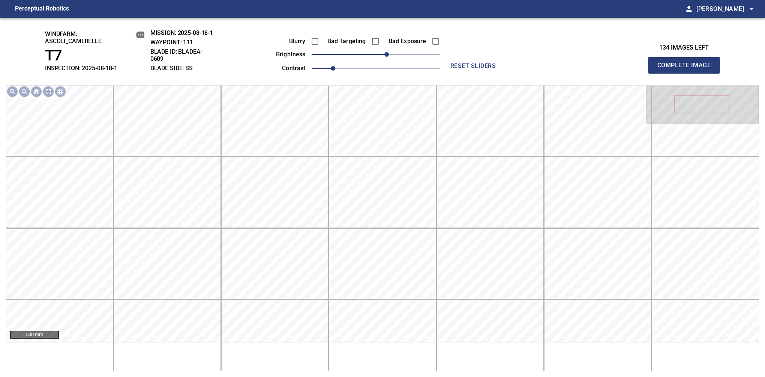
click at [687, 69] on span "Complete Image" at bounding box center [685, 65] width 56 height 11
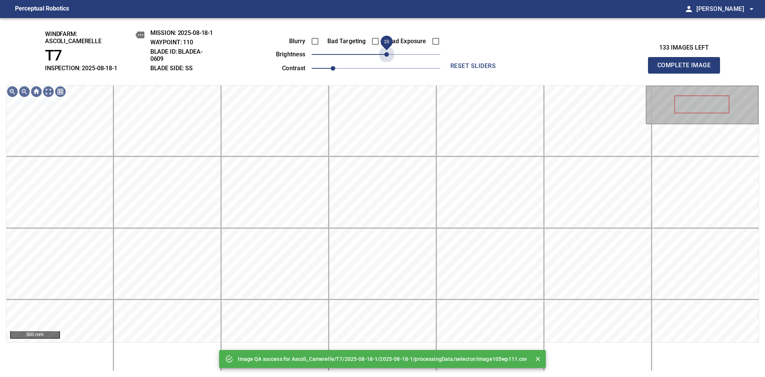
click at [386, 56] on span "20" at bounding box center [376, 54] width 129 height 11
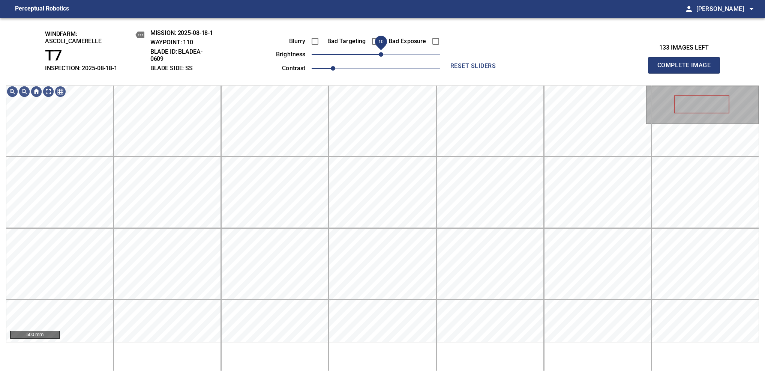
drag, startPoint x: 386, startPoint y: 56, endPoint x: 381, endPoint y: 58, distance: 5.4
click at [381, 57] on span "10" at bounding box center [381, 54] width 5 height 5
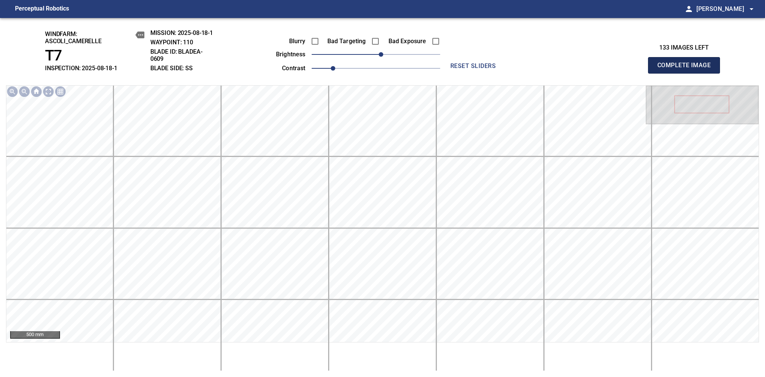
click at [687, 69] on span "Complete Image" at bounding box center [685, 65] width 56 height 11
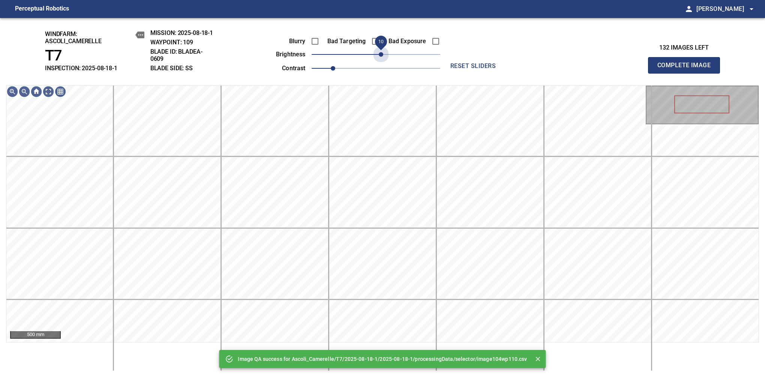
click at [381, 57] on span "10" at bounding box center [381, 54] width 5 height 5
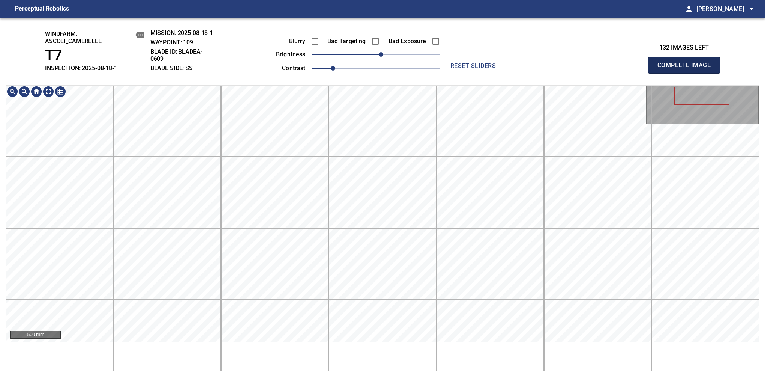
click at [687, 69] on span "Complete Image" at bounding box center [685, 65] width 56 height 11
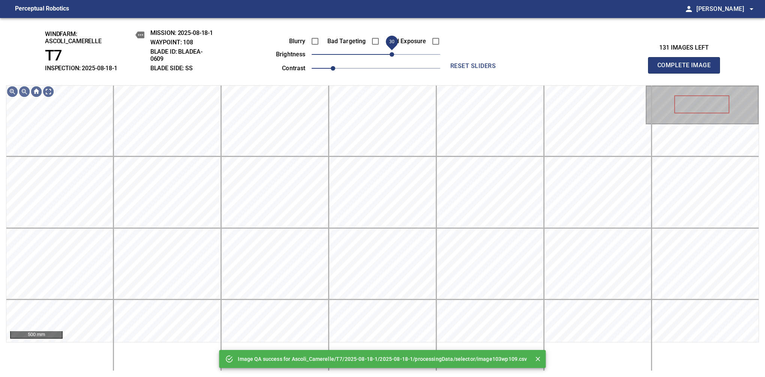
drag, startPoint x: 382, startPoint y: 54, endPoint x: 390, endPoint y: 51, distance: 8.7
click at [390, 52] on span "30" at bounding box center [392, 54] width 5 height 5
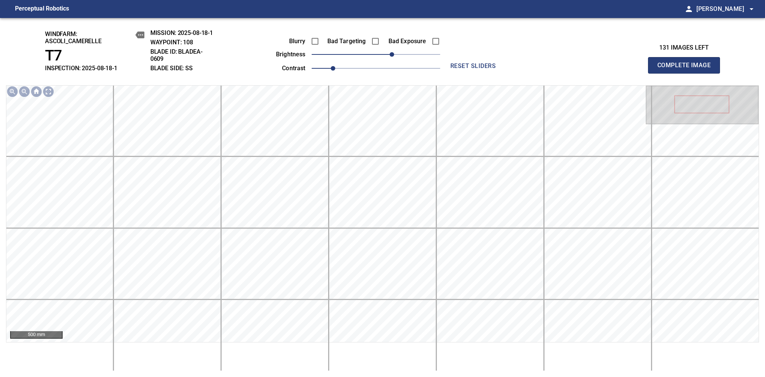
click at [687, 69] on span "Complete Image" at bounding box center [685, 65] width 56 height 11
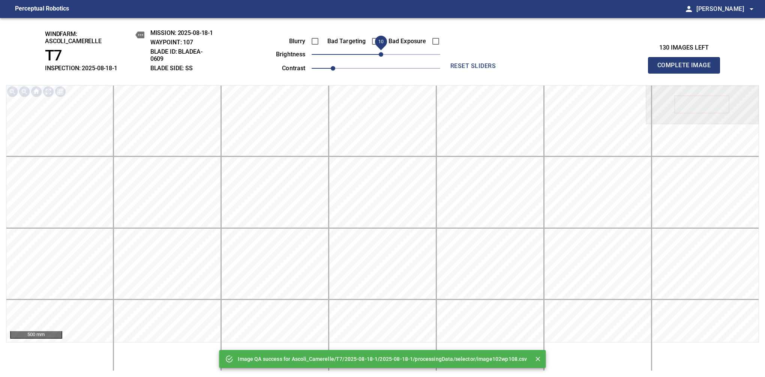
click at [382, 54] on span "10" at bounding box center [381, 54] width 5 height 5
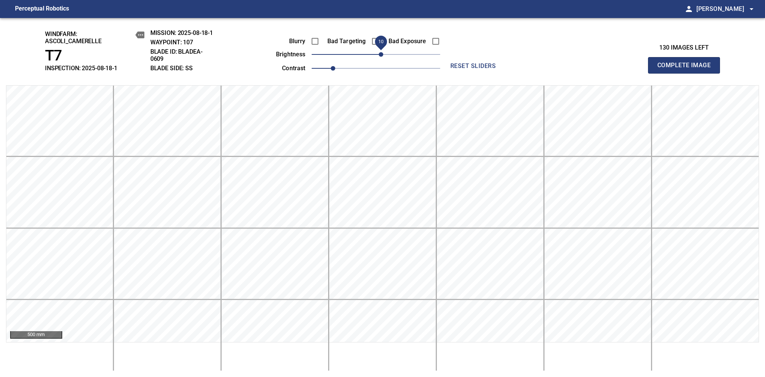
click at [687, 69] on span "Complete Image" at bounding box center [685, 65] width 56 height 11
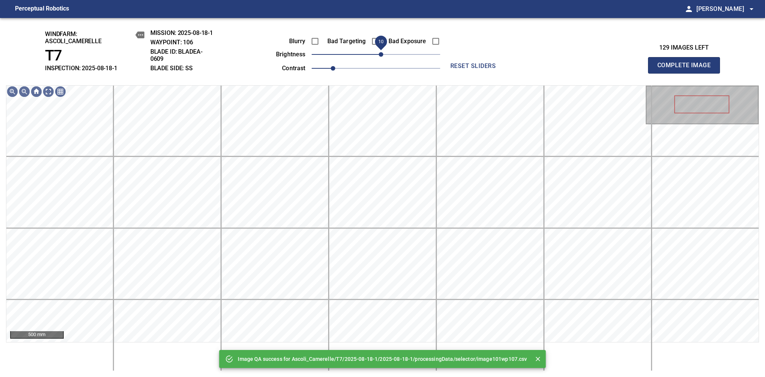
drag, startPoint x: 379, startPoint y: 54, endPoint x: 383, endPoint y: 55, distance: 3.9
click at [383, 55] on span "10" at bounding box center [381, 54] width 5 height 5
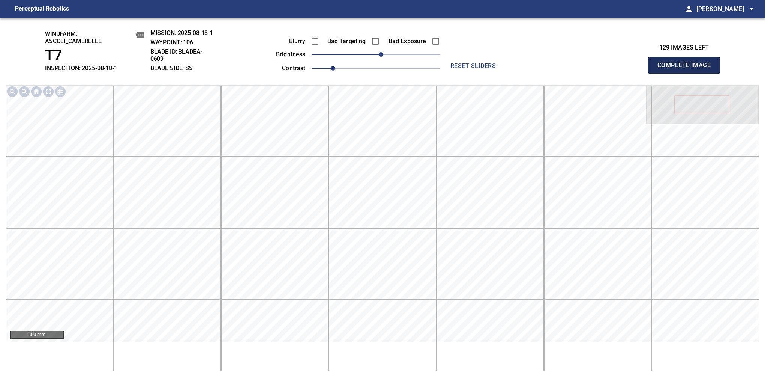
click at [687, 69] on span "Complete Image" at bounding box center [685, 65] width 56 height 11
drag, startPoint x: 379, startPoint y: 60, endPoint x: 395, endPoint y: 58, distance: 15.5
click at [394, 57] on span "30" at bounding box center [392, 54] width 5 height 5
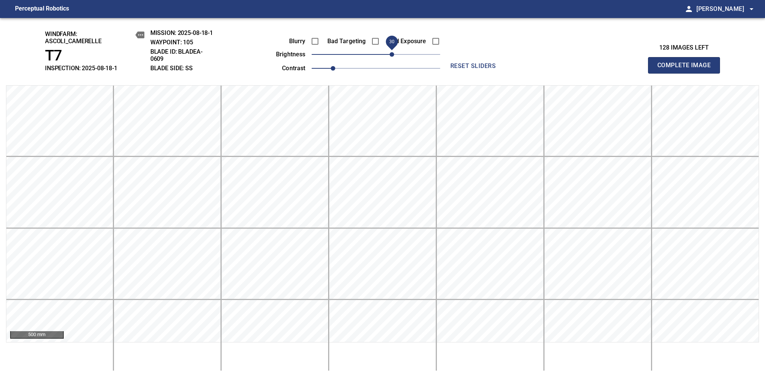
click at [687, 69] on span "Complete Image" at bounding box center [685, 65] width 56 height 11
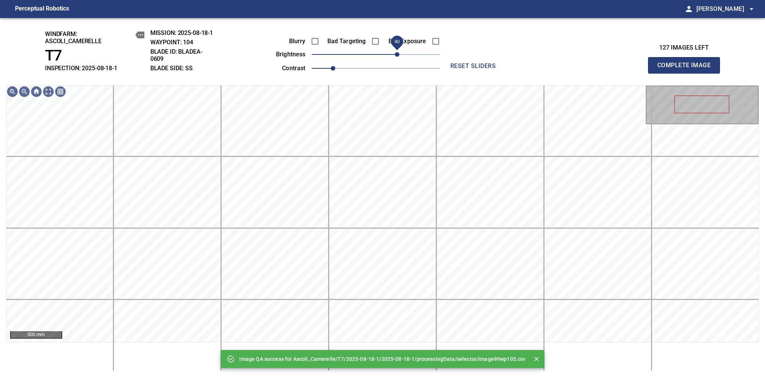
drag, startPoint x: 395, startPoint y: 58, endPoint x: 399, endPoint y: 58, distance: 4.1
click at [399, 58] on span "40" at bounding box center [376, 54] width 129 height 11
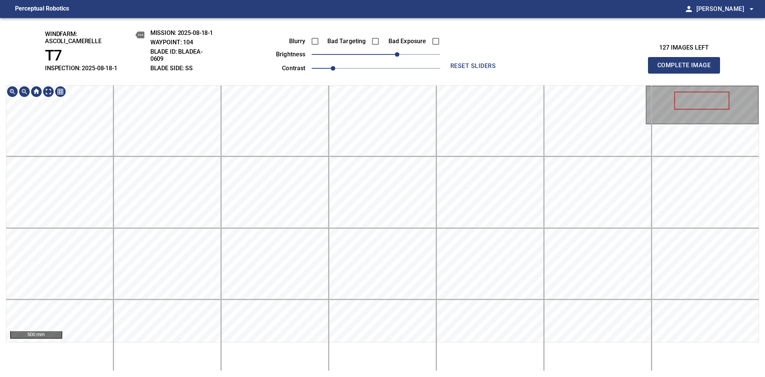
click at [327, 376] on html "Perceptual Robotics person Alex Semenov arrow_drop_down windfarm: Ascoli_Camere…" at bounding box center [382, 188] width 765 height 377
click at [687, 69] on span "Complete Image" at bounding box center [685, 65] width 56 height 11
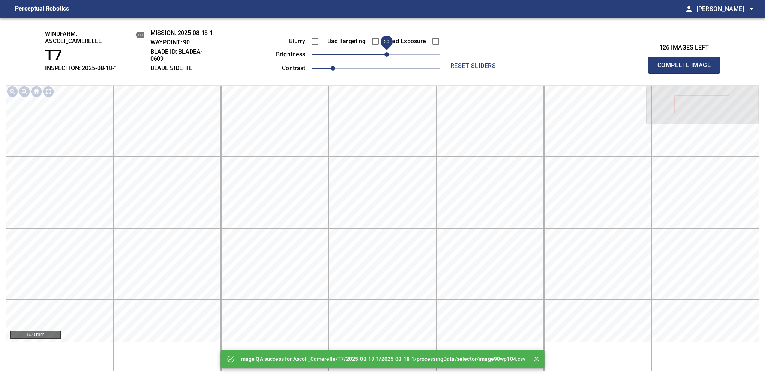
drag, startPoint x: 383, startPoint y: 54, endPoint x: 387, endPoint y: 56, distance: 4.7
click at [387, 56] on span "20" at bounding box center [387, 54] width 5 height 5
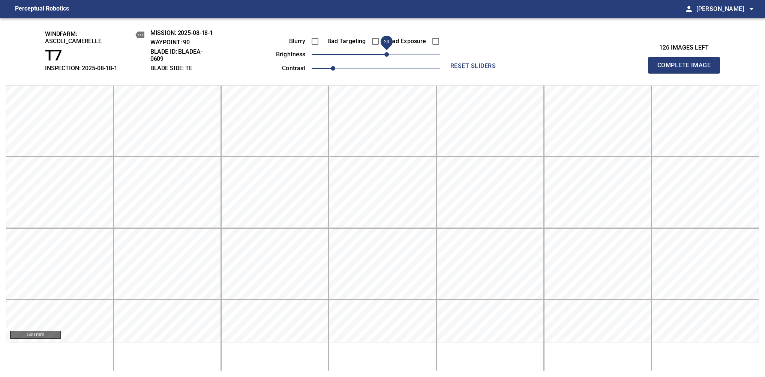
click at [687, 69] on span "Complete Image" at bounding box center [685, 65] width 56 height 11
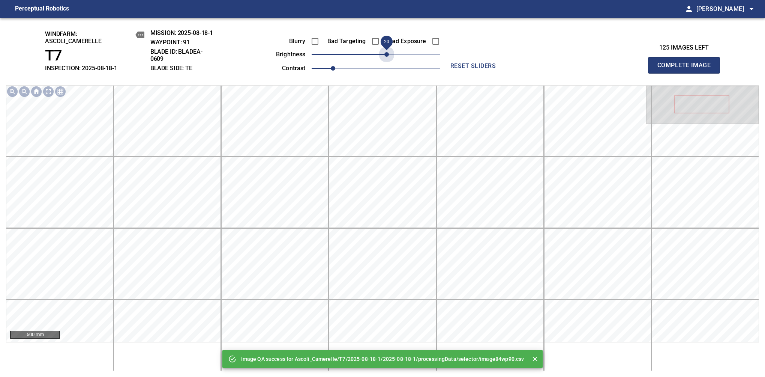
click at [387, 55] on span "20" at bounding box center [376, 54] width 129 height 11
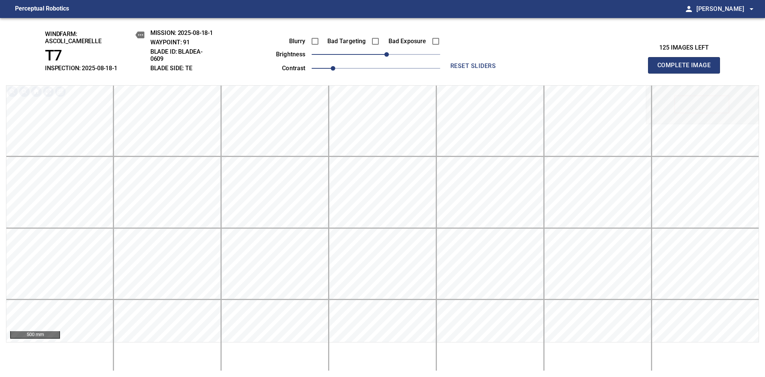
click at [687, 69] on span "Complete Image" at bounding box center [685, 65] width 56 height 11
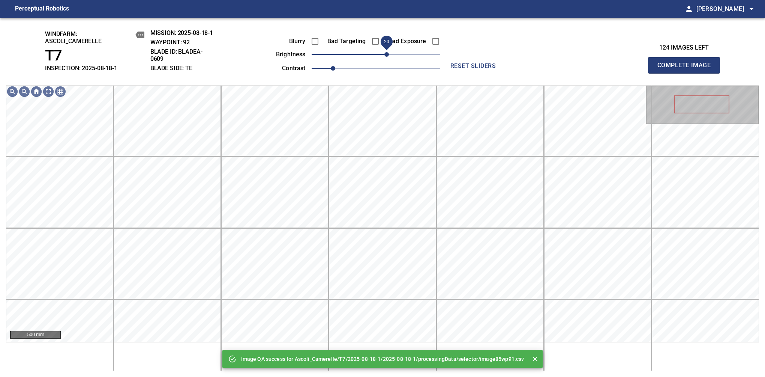
click at [385, 57] on span "20" at bounding box center [376, 54] width 129 height 11
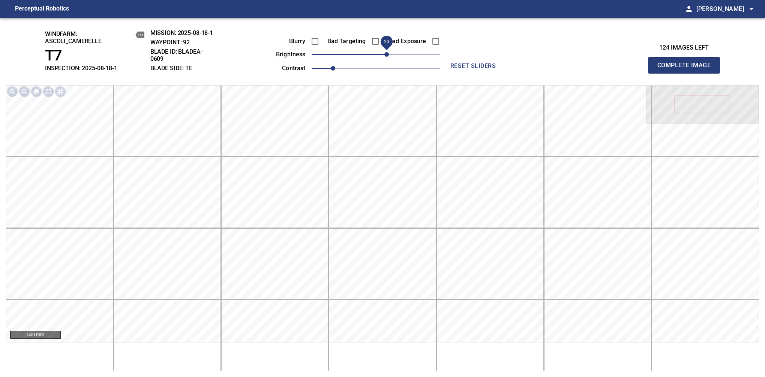
click at [687, 69] on span "Complete Image" at bounding box center [685, 65] width 56 height 11
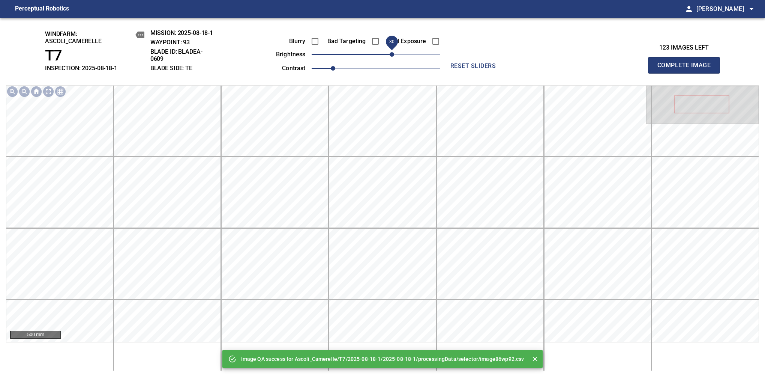
click at [393, 56] on span "30" at bounding box center [376, 54] width 129 height 11
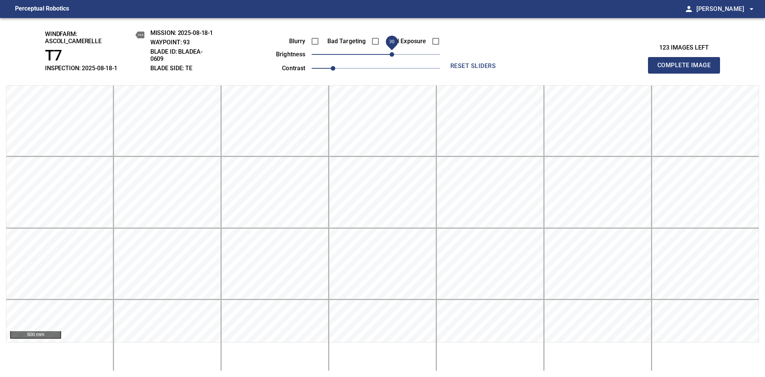
click at [687, 69] on span "Complete Image" at bounding box center [685, 65] width 56 height 11
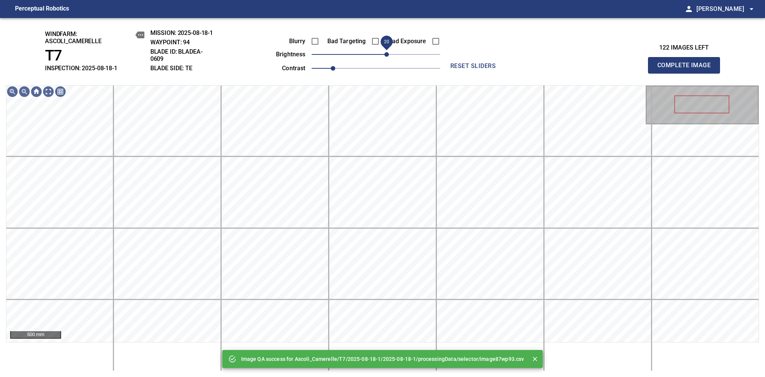
drag, startPoint x: 393, startPoint y: 56, endPoint x: 387, endPoint y: 59, distance: 7.4
click at [387, 59] on span "20" at bounding box center [376, 54] width 129 height 11
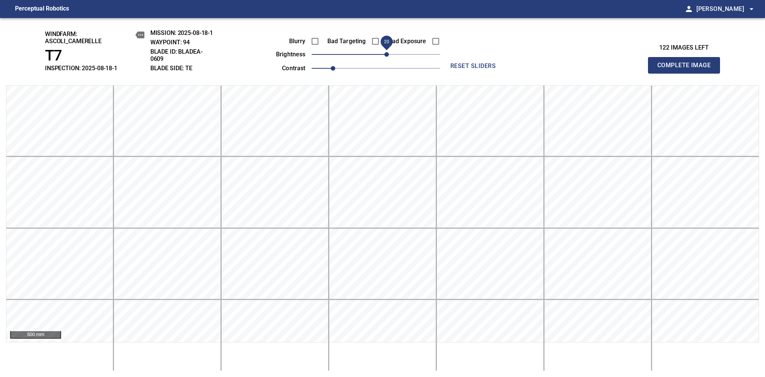
click at [687, 69] on span "Complete Image" at bounding box center [685, 65] width 56 height 11
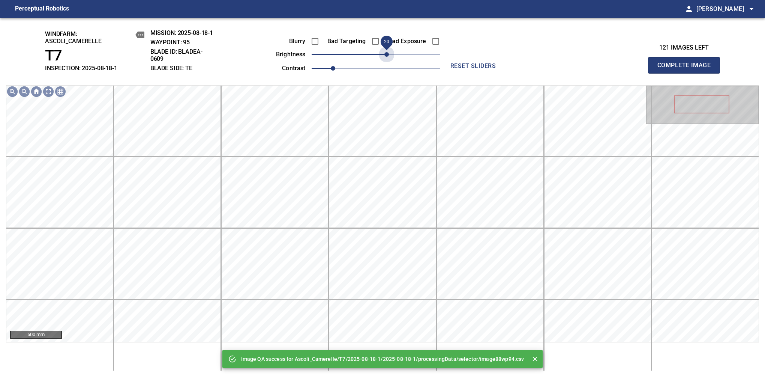
click at [387, 59] on span "20" at bounding box center [376, 54] width 129 height 11
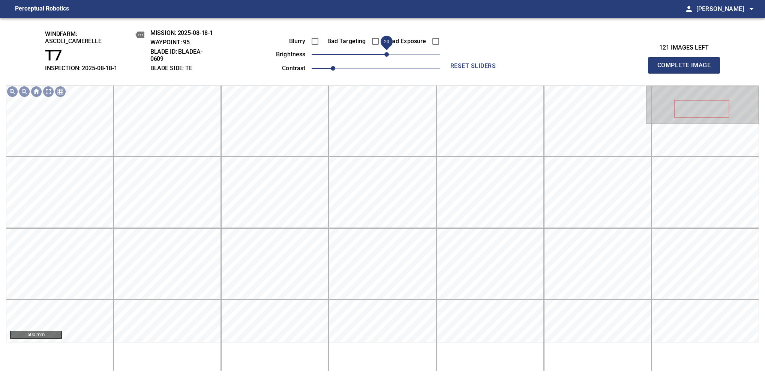
click at [385, 56] on span "20" at bounding box center [387, 54] width 5 height 5
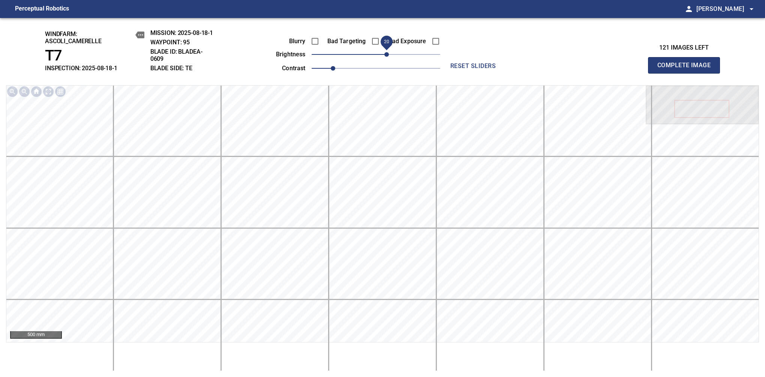
click at [687, 69] on span "Complete Image" at bounding box center [685, 65] width 56 height 11
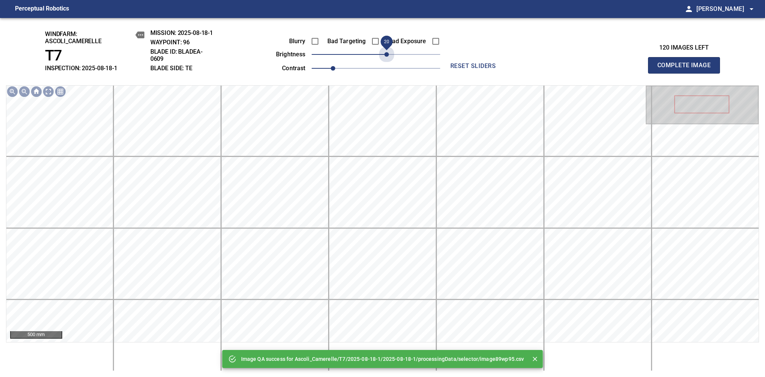
click at [384, 56] on span "20" at bounding box center [376, 54] width 129 height 11
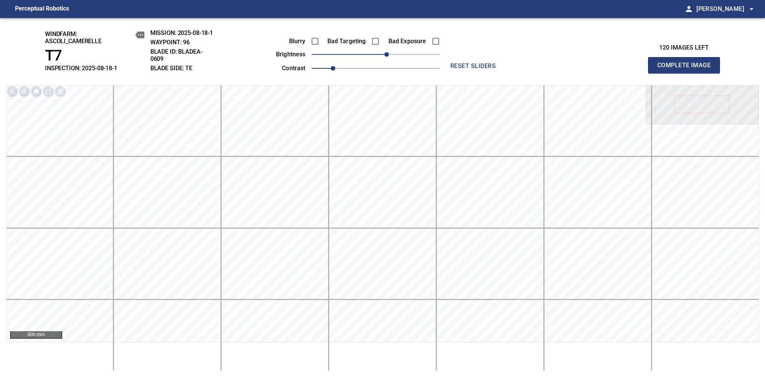
click at [687, 69] on span "Complete Image" at bounding box center [685, 65] width 56 height 11
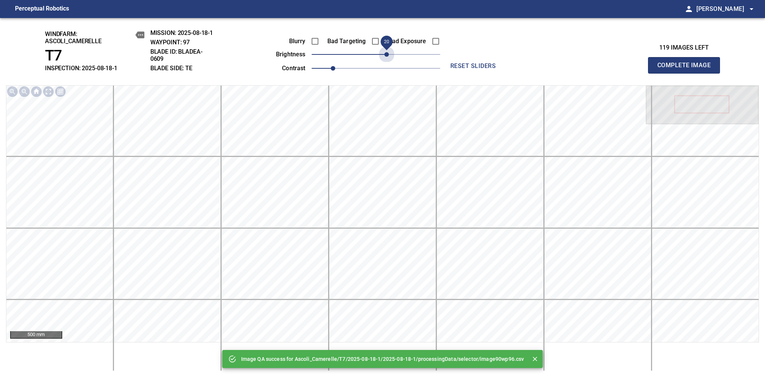
click at [384, 56] on span "20" at bounding box center [376, 54] width 129 height 11
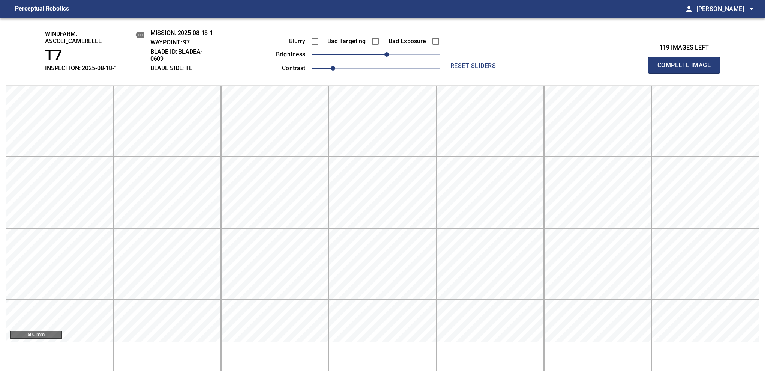
click at [687, 69] on span "Complete Image" at bounding box center [685, 65] width 56 height 11
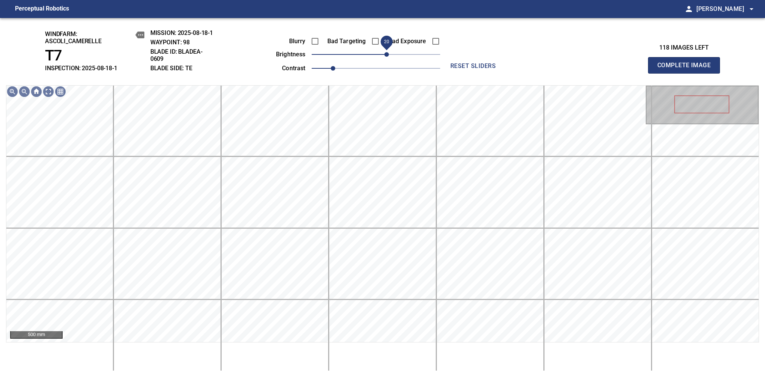
drag, startPoint x: 375, startPoint y: 60, endPoint x: 384, endPoint y: 58, distance: 9.2
click at [385, 57] on span "20" at bounding box center [387, 54] width 5 height 5
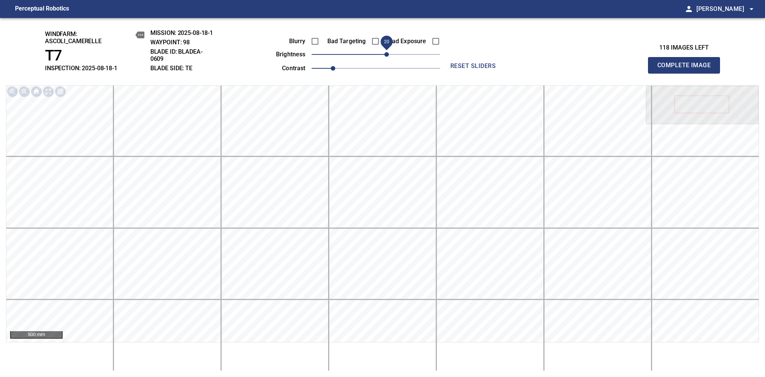
click at [687, 69] on span "Complete Image" at bounding box center [685, 65] width 56 height 11
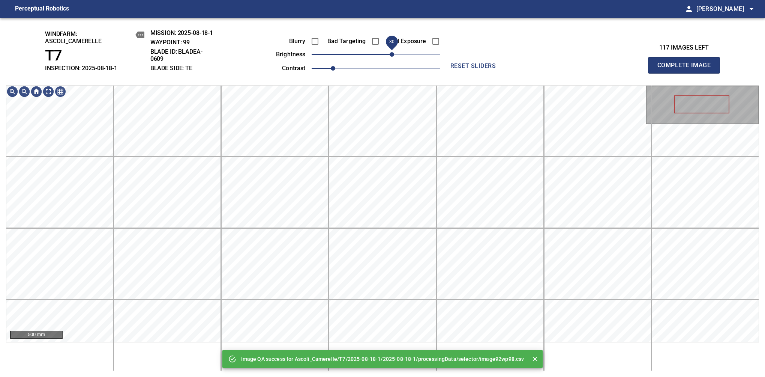
drag, startPoint x: 379, startPoint y: 57, endPoint x: 392, endPoint y: 54, distance: 12.7
click at [392, 54] on span "30" at bounding box center [392, 54] width 5 height 5
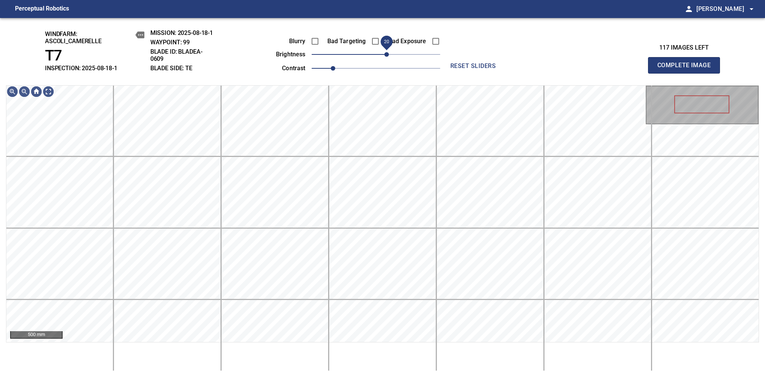
click at [385, 55] on span "20" at bounding box center [387, 54] width 5 height 5
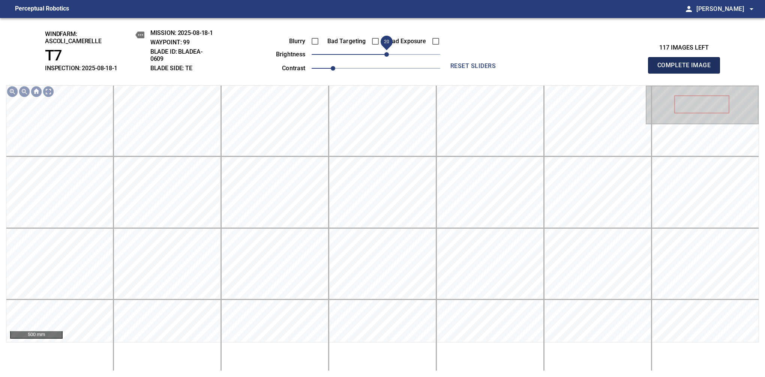
click at [687, 69] on span "Complete Image" at bounding box center [685, 65] width 56 height 11
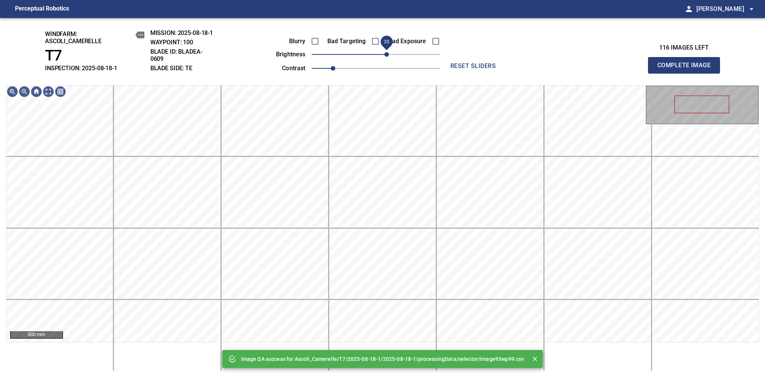
click at [387, 54] on span "20" at bounding box center [376, 54] width 129 height 11
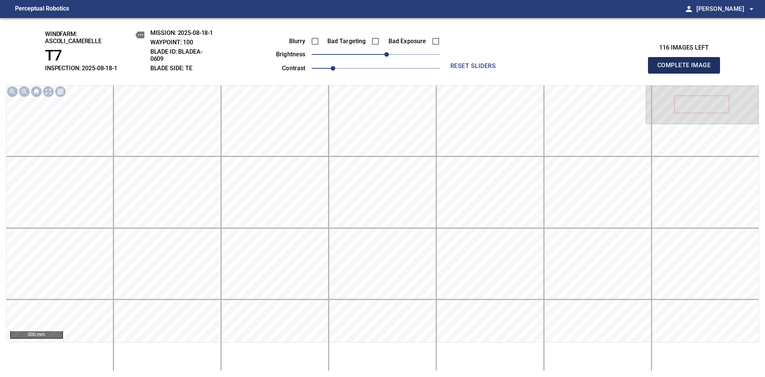
click at [687, 69] on span "Complete Image" at bounding box center [685, 65] width 56 height 11
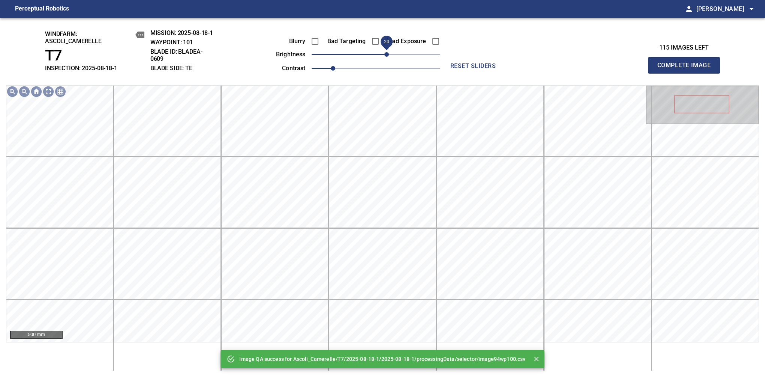
click at [385, 56] on span "20" at bounding box center [387, 54] width 5 height 5
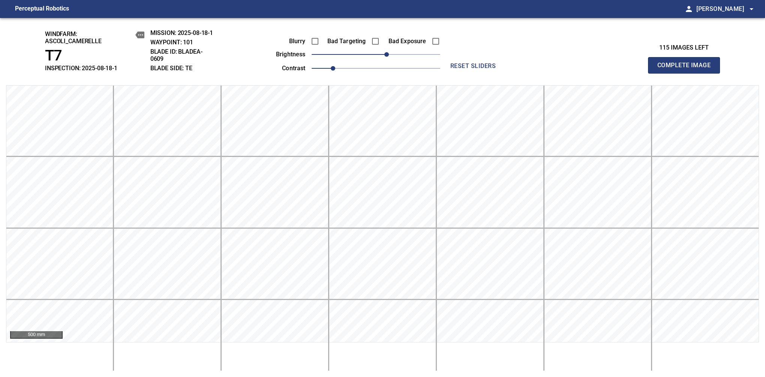
click at [687, 69] on span "Complete Image" at bounding box center [685, 65] width 56 height 11
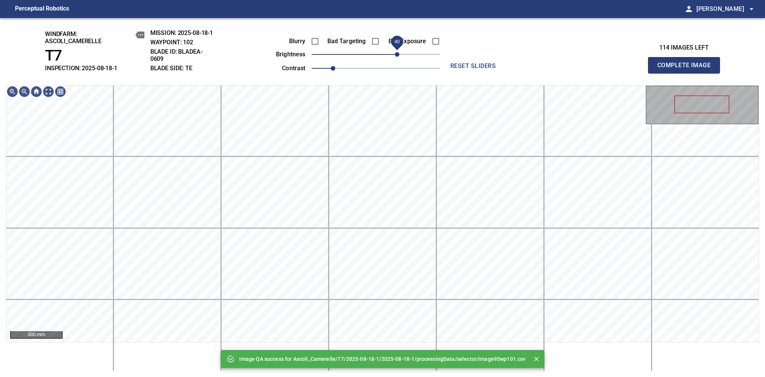
drag, startPoint x: 387, startPoint y: 56, endPoint x: 396, endPoint y: 53, distance: 9.8
click at [396, 53] on span "40" at bounding box center [376, 54] width 129 height 11
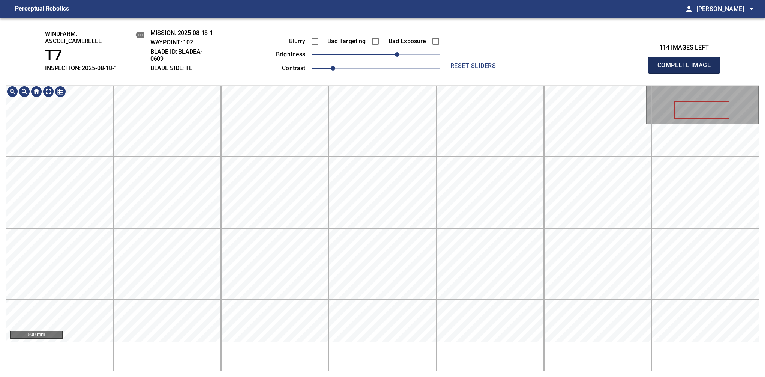
click at [687, 69] on span "Complete Image" at bounding box center [685, 65] width 56 height 11
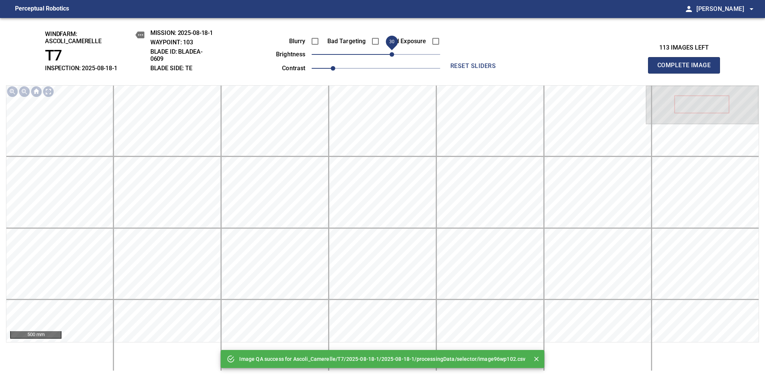
drag, startPoint x: 381, startPoint y: 57, endPoint x: 392, endPoint y: 51, distance: 12.8
click at [392, 52] on span "30" at bounding box center [392, 54] width 5 height 5
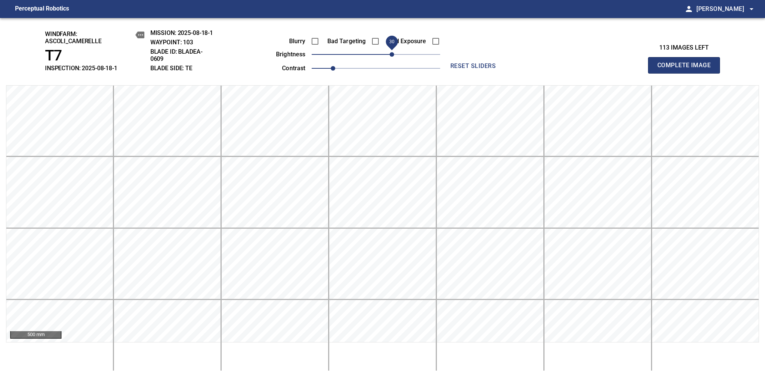
click at [687, 69] on span "Complete Image" at bounding box center [685, 65] width 56 height 11
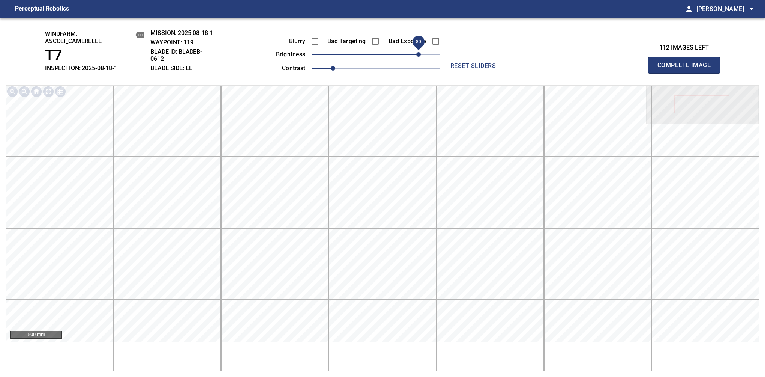
drag, startPoint x: 379, startPoint y: 56, endPoint x: 420, endPoint y: 56, distance: 40.5
click at [420, 56] on span "80" at bounding box center [418, 54] width 5 height 5
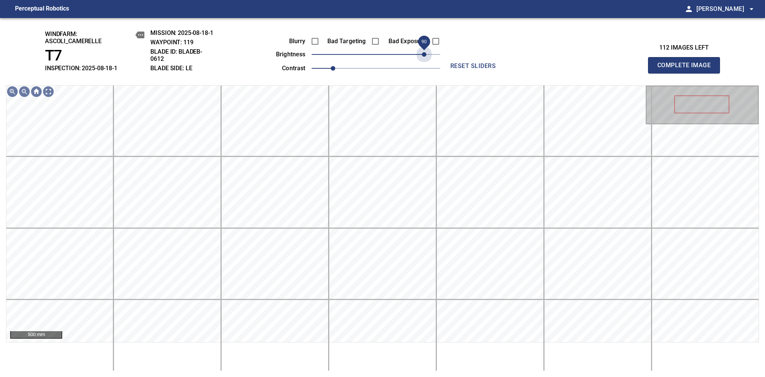
click at [426, 51] on span "90" at bounding box center [376, 54] width 129 height 11
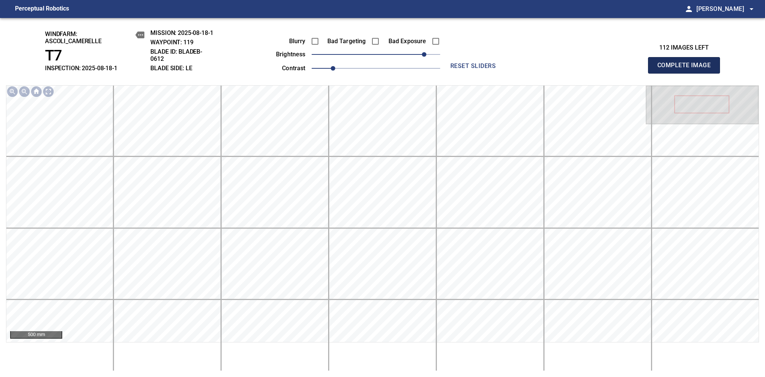
click at [687, 69] on span "Complete Image" at bounding box center [685, 65] width 56 height 11
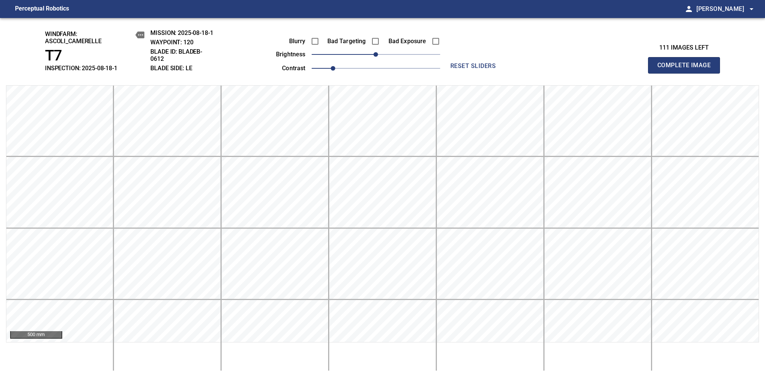
click at [407, 62] on div "Blurry Bad Targeting Bad Exposure brightness 0 contrast 1" at bounding box center [349, 53] width 181 height 40
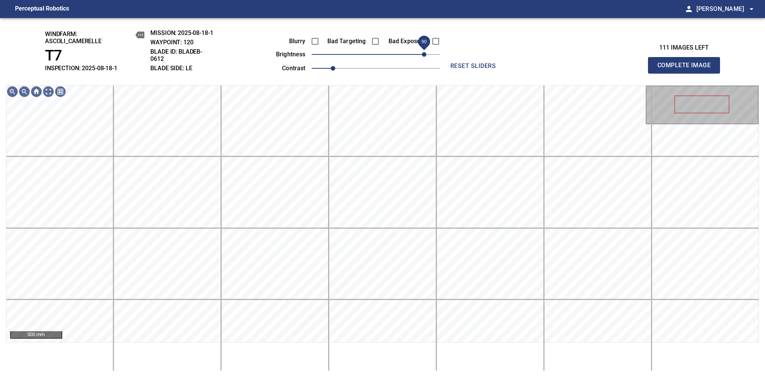
drag, startPoint x: 407, startPoint y: 60, endPoint x: 424, endPoint y: 57, distance: 17.1
click at [424, 57] on span "90" at bounding box center [376, 54] width 129 height 11
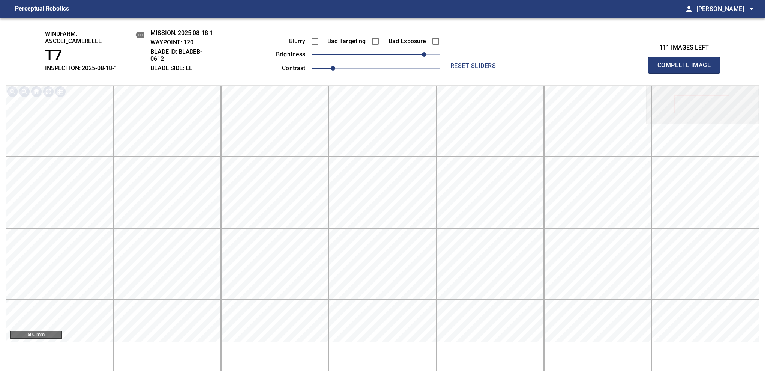
click at [687, 69] on span "Complete Image" at bounding box center [685, 65] width 56 height 11
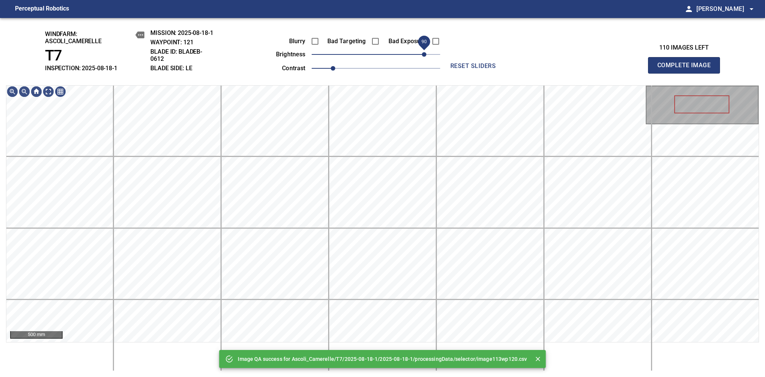
drag, startPoint x: 411, startPoint y: 54, endPoint x: 422, endPoint y: 59, distance: 12.8
click at [422, 59] on span "90" at bounding box center [376, 54] width 129 height 11
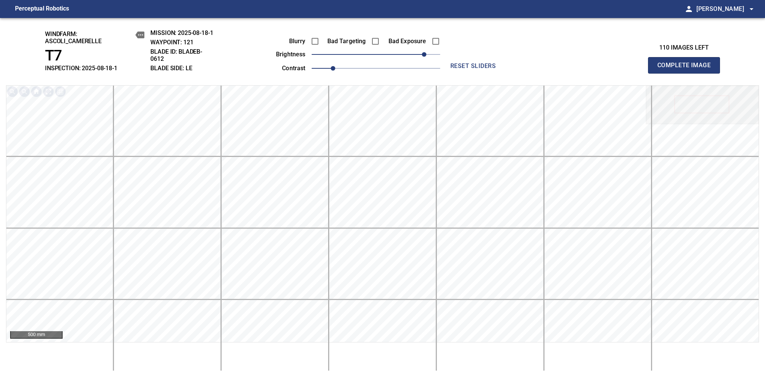
click at [687, 69] on span "Complete Image" at bounding box center [685, 65] width 56 height 11
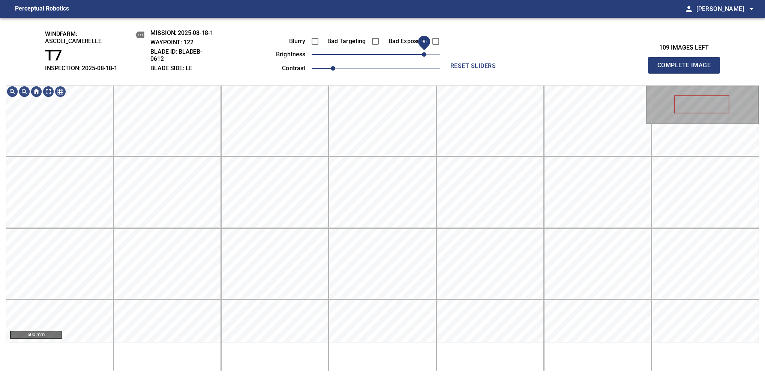
drag, startPoint x: 399, startPoint y: 58, endPoint x: 425, endPoint y: 56, distance: 26.0
click at [425, 56] on span "90" at bounding box center [376, 54] width 129 height 11
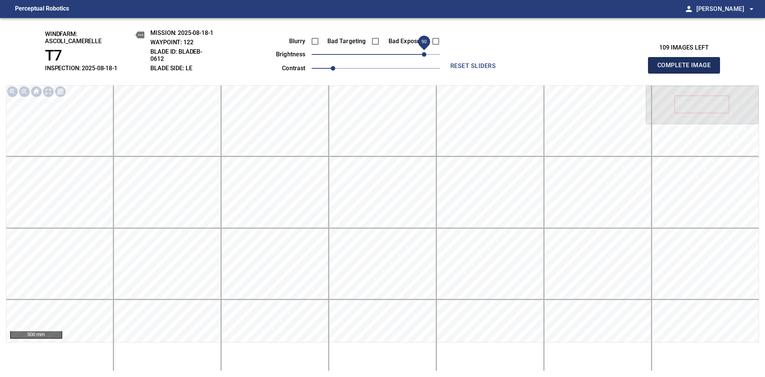
click at [687, 69] on span "Complete Image" at bounding box center [685, 65] width 56 height 11
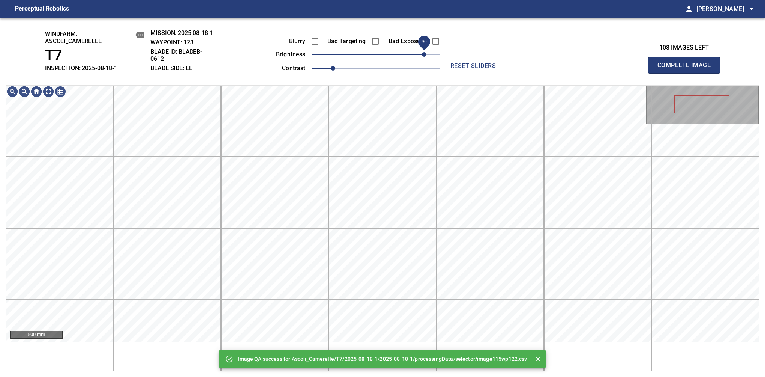
drag, startPoint x: 408, startPoint y: 57, endPoint x: 422, endPoint y: 53, distance: 14.8
click at [422, 53] on span "90" at bounding box center [376, 54] width 129 height 11
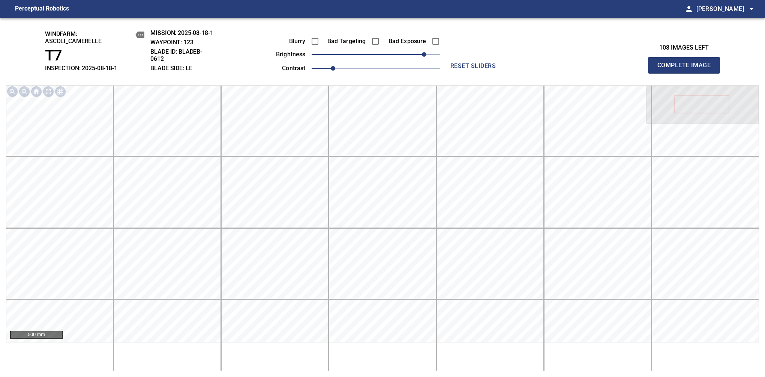
click at [687, 69] on span "Complete Image" at bounding box center [685, 65] width 56 height 11
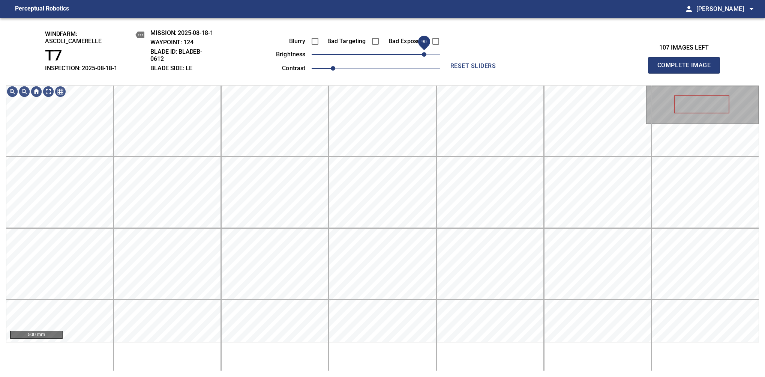
drag, startPoint x: 400, startPoint y: 56, endPoint x: 422, endPoint y: 52, distance: 22.4
click at [422, 52] on span "90" at bounding box center [376, 54] width 129 height 11
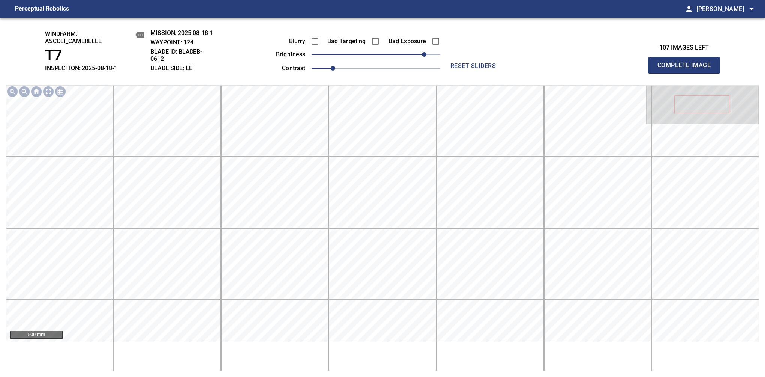
click at [687, 69] on span "Complete Image" at bounding box center [685, 65] width 56 height 11
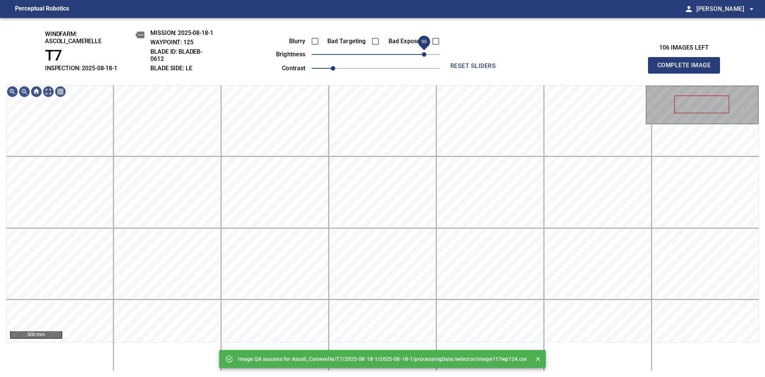
drag, startPoint x: 408, startPoint y: 53, endPoint x: 425, endPoint y: 53, distance: 16.9
click at [425, 53] on span "90" at bounding box center [376, 54] width 129 height 11
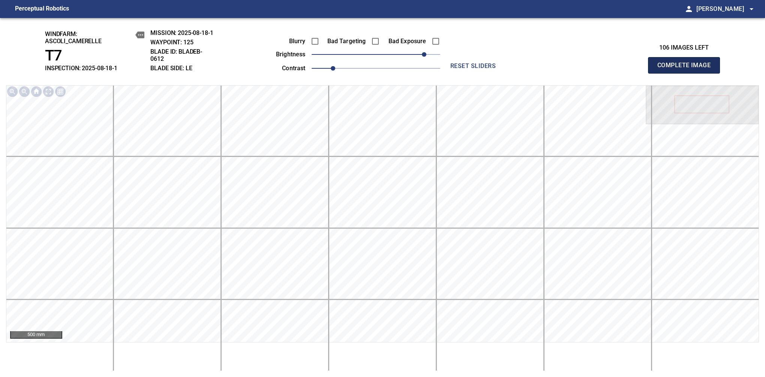
click at [687, 69] on span "Complete Image" at bounding box center [685, 65] width 56 height 11
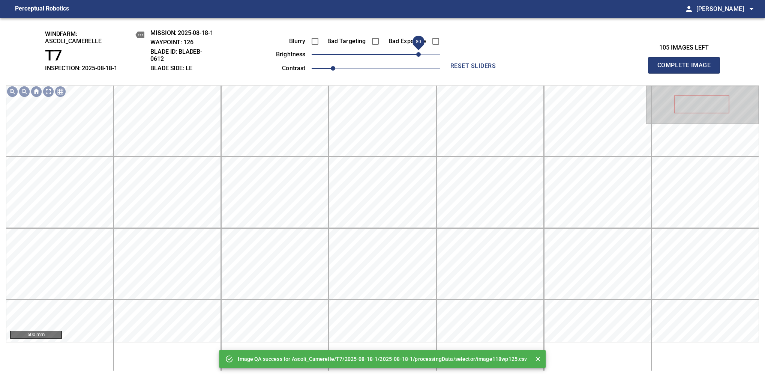
drag, startPoint x: 413, startPoint y: 61, endPoint x: 421, endPoint y: 57, distance: 8.7
click at [421, 57] on span "80" at bounding box center [376, 54] width 129 height 11
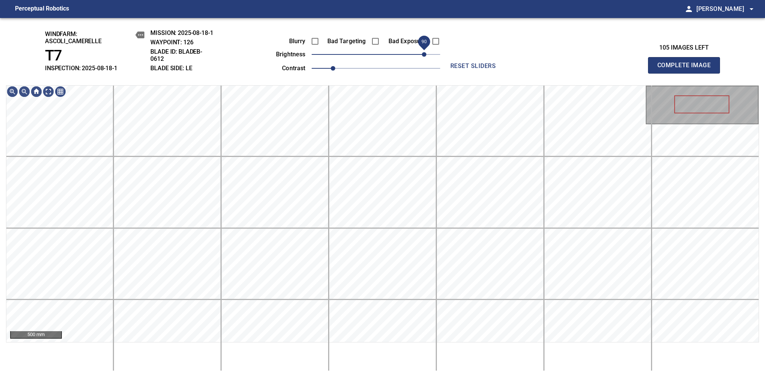
click at [424, 56] on span "90" at bounding box center [424, 54] width 5 height 5
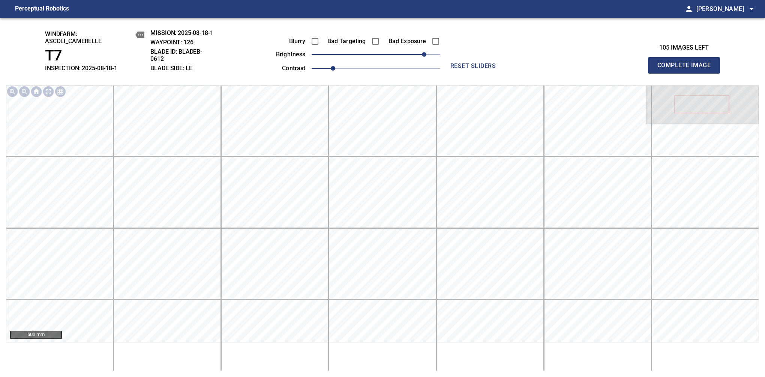
click at [687, 69] on span "Complete Image" at bounding box center [685, 65] width 56 height 11
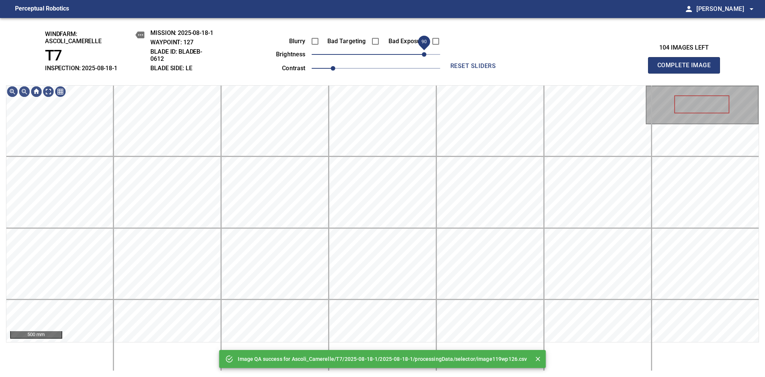
drag, startPoint x: 410, startPoint y: 57, endPoint x: 425, endPoint y: 57, distance: 15.4
click at [425, 57] on span "90" at bounding box center [376, 54] width 129 height 11
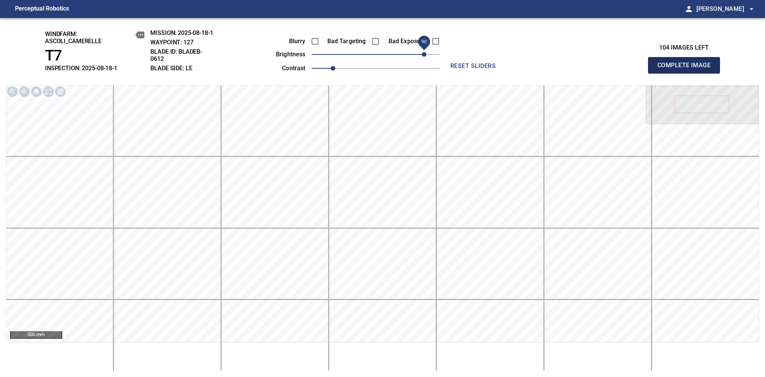
click at [687, 69] on span "Complete Image" at bounding box center [685, 65] width 56 height 11
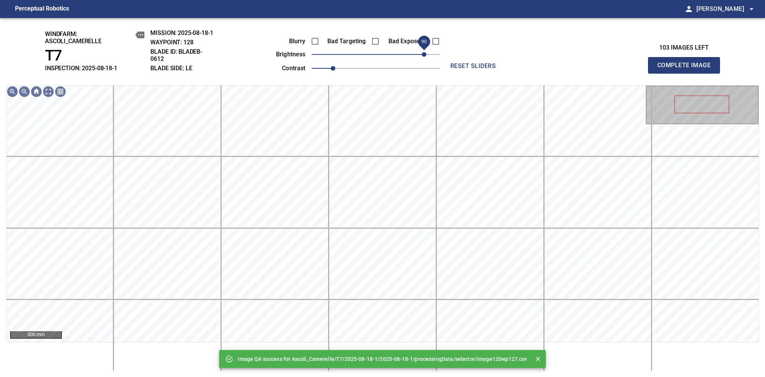
drag, startPoint x: 416, startPoint y: 57, endPoint x: 425, endPoint y: 53, distance: 9.9
click at [425, 53] on span "90" at bounding box center [376, 54] width 129 height 11
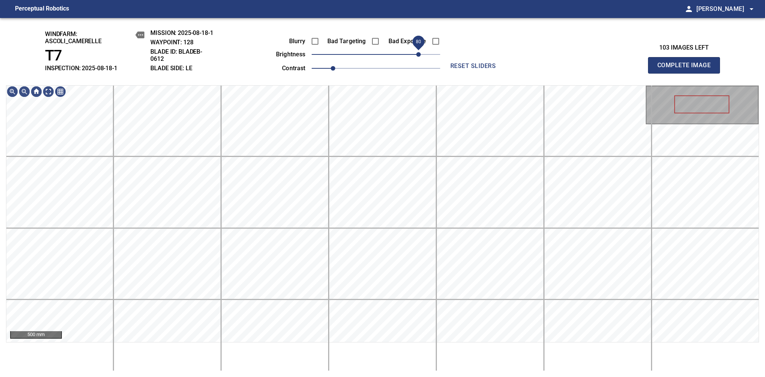
click at [421, 54] on span "80" at bounding box center [418, 54] width 5 height 5
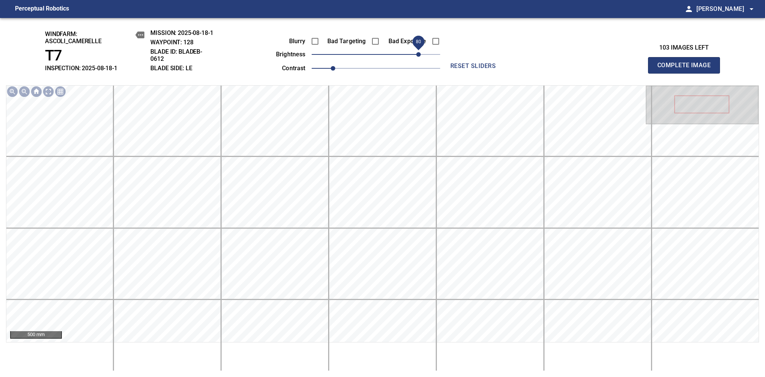
click at [687, 69] on span "Complete Image" at bounding box center [685, 65] width 56 height 11
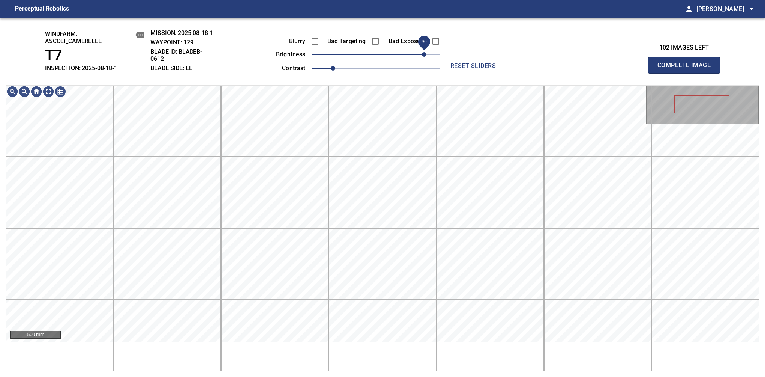
drag, startPoint x: 400, startPoint y: 56, endPoint x: 424, endPoint y: 53, distance: 23.4
click at [424, 53] on span "90" at bounding box center [376, 54] width 129 height 11
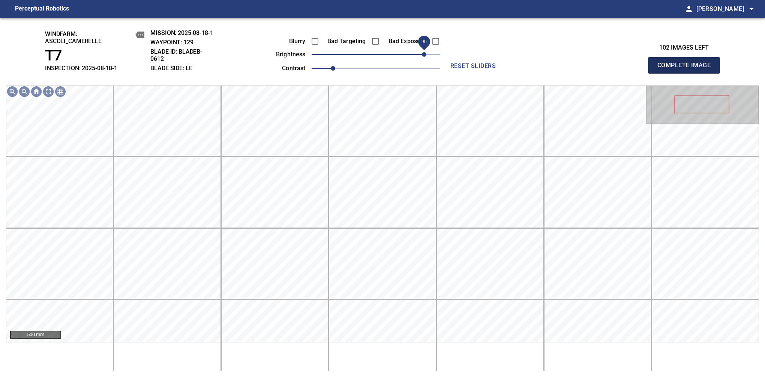
click at [687, 69] on span "Complete Image" at bounding box center [685, 65] width 56 height 11
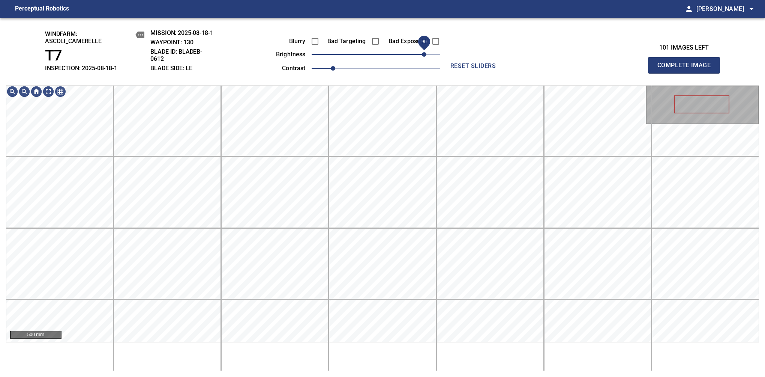
drag, startPoint x: 408, startPoint y: 57, endPoint x: 424, endPoint y: 52, distance: 16.6
click at [424, 52] on span "90" at bounding box center [376, 54] width 129 height 11
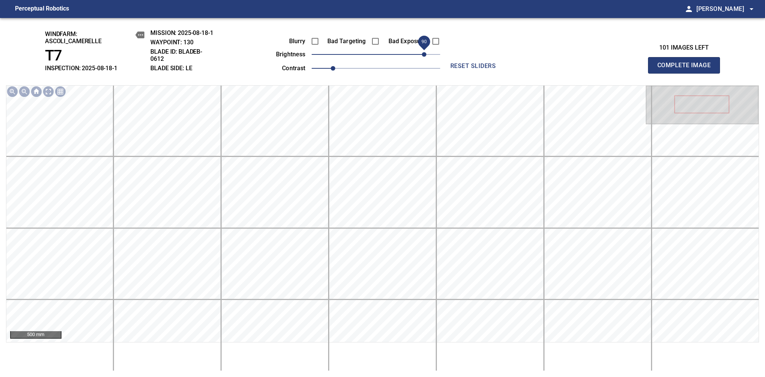
click at [687, 69] on span "Complete Image" at bounding box center [685, 65] width 56 height 11
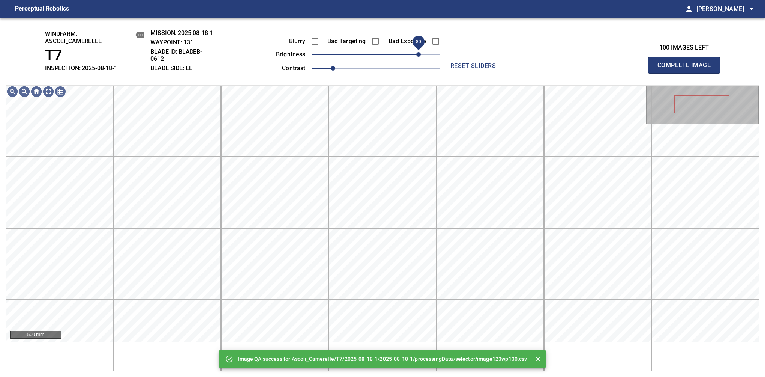
drag, startPoint x: 417, startPoint y: 53, endPoint x: 420, endPoint y: 57, distance: 4.6
click at [420, 57] on span "80" at bounding box center [376, 54] width 129 height 11
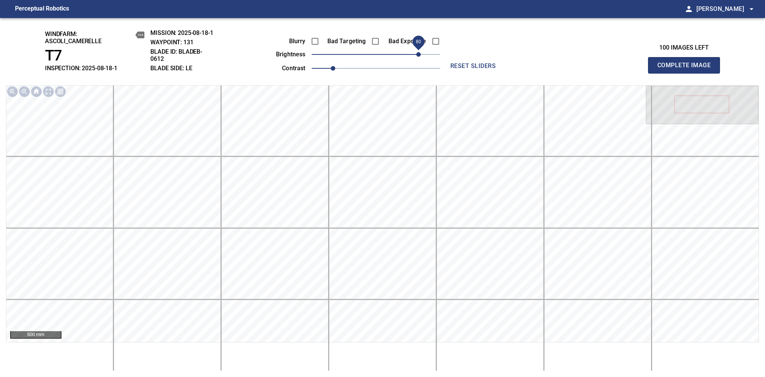
click at [687, 69] on span "Complete Image" at bounding box center [685, 65] width 56 height 11
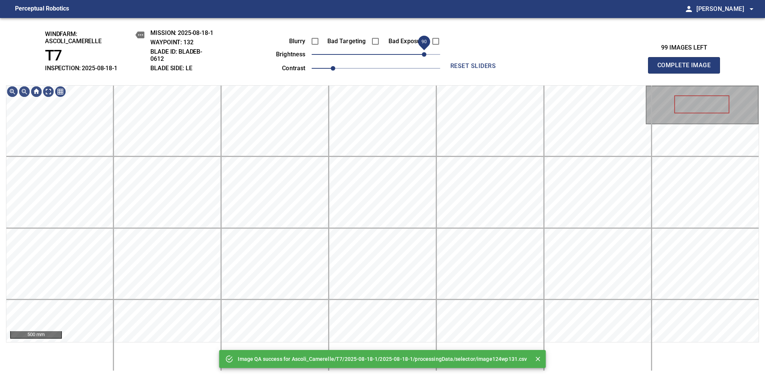
drag, startPoint x: 409, startPoint y: 56, endPoint x: 425, endPoint y: 52, distance: 16.2
click at [425, 52] on span "90" at bounding box center [376, 54] width 129 height 11
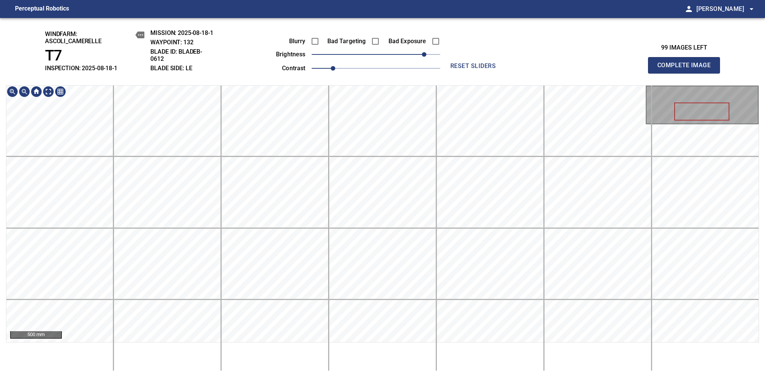
click at [320, 75] on div "windfarm: Ascoli_Camerelle T7 INSPECTION: 2025-08-18-1 MISSION: 2025-08-18-1 WA…" at bounding box center [382, 197] width 765 height 359
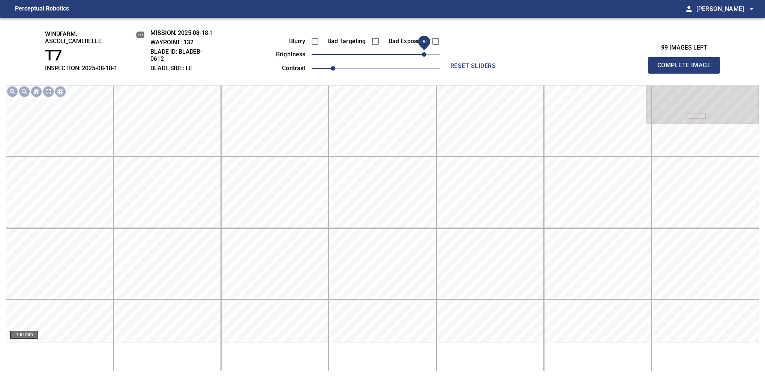
click at [687, 69] on span "Complete Image" at bounding box center [685, 65] width 56 height 11
drag, startPoint x: 393, startPoint y: 56, endPoint x: 408, endPoint y: 60, distance: 15.2
click at [408, 60] on span "60" at bounding box center [376, 54] width 129 height 11
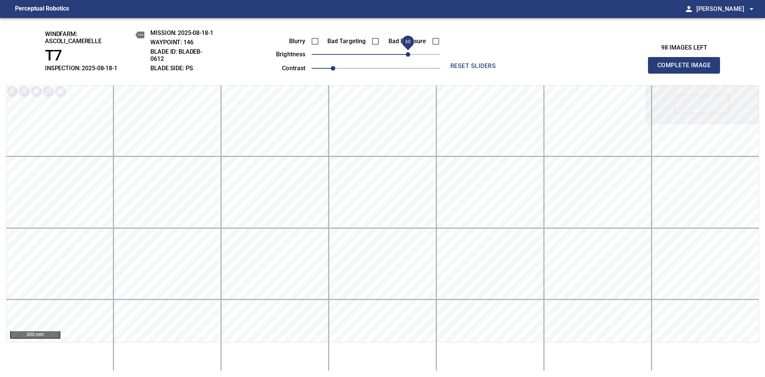
click at [687, 69] on span "Complete Image" at bounding box center [685, 65] width 56 height 11
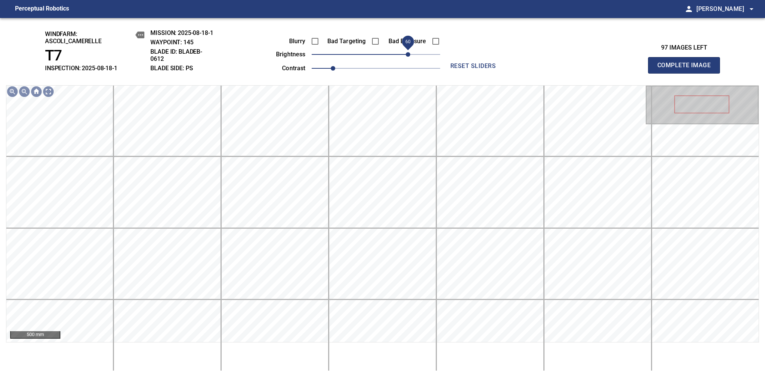
click at [410, 54] on span "60" at bounding box center [376, 54] width 129 height 11
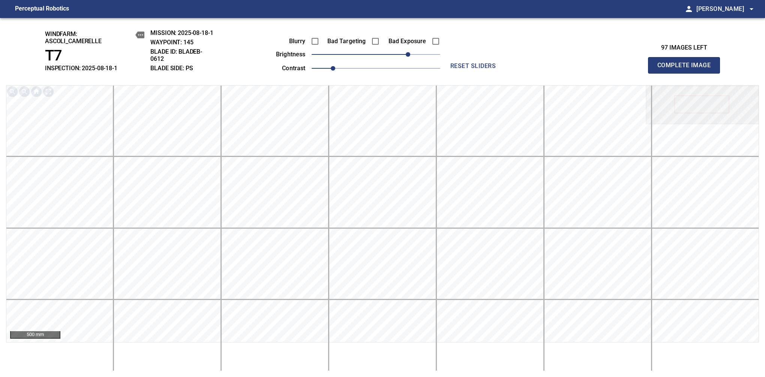
click at [687, 69] on span "Complete Image" at bounding box center [685, 65] width 56 height 11
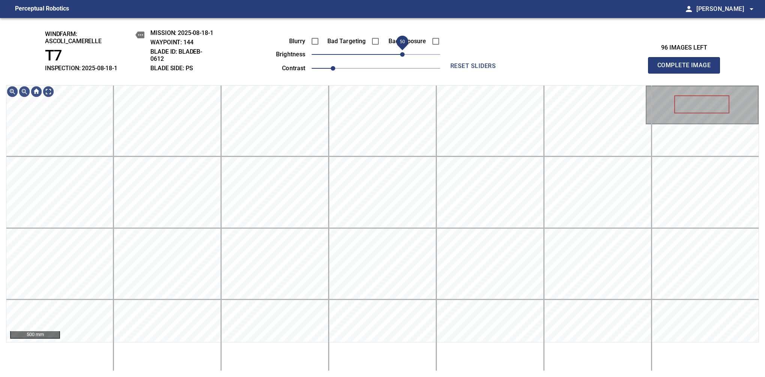
click at [404, 56] on span "50" at bounding box center [376, 54] width 129 height 11
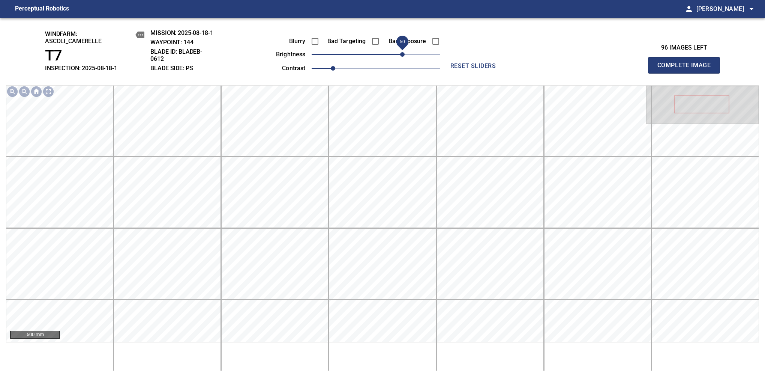
click at [687, 69] on span "Complete Image" at bounding box center [685, 65] width 56 height 11
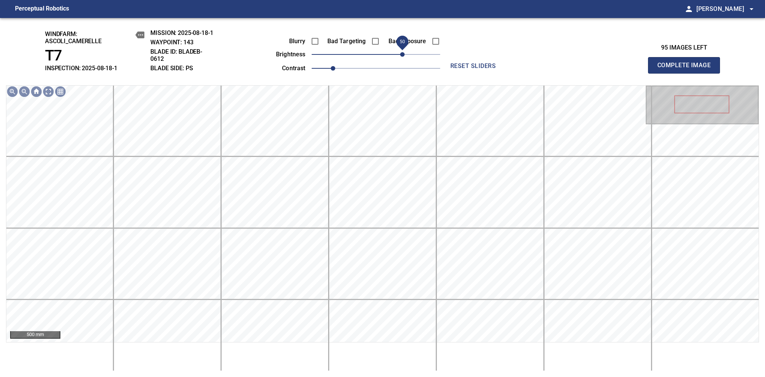
click at [405, 53] on span "50" at bounding box center [376, 54] width 129 height 11
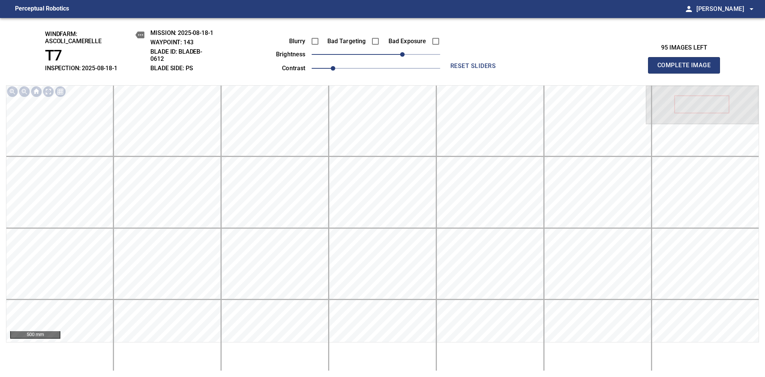
click at [687, 69] on span "Complete Image" at bounding box center [685, 65] width 56 height 11
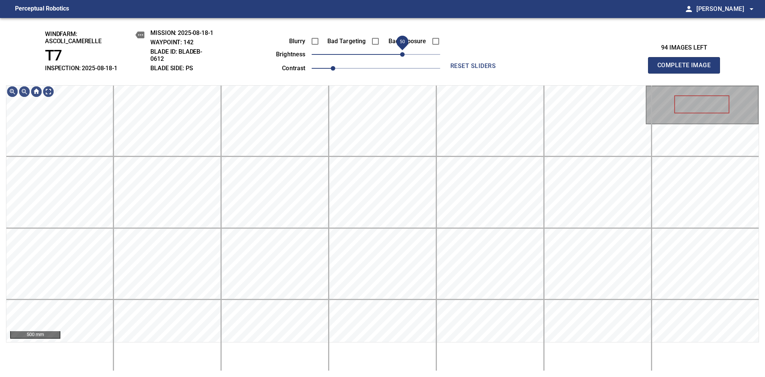
click at [404, 54] on span "50" at bounding box center [376, 54] width 129 height 11
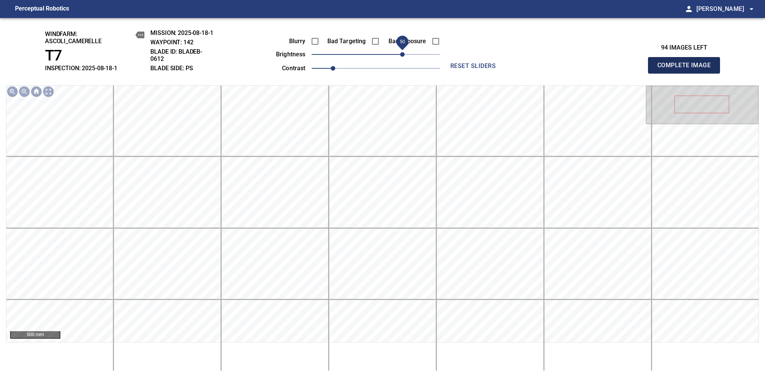
click at [687, 69] on span "Complete Image" at bounding box center [685, 65] width 56 height 11
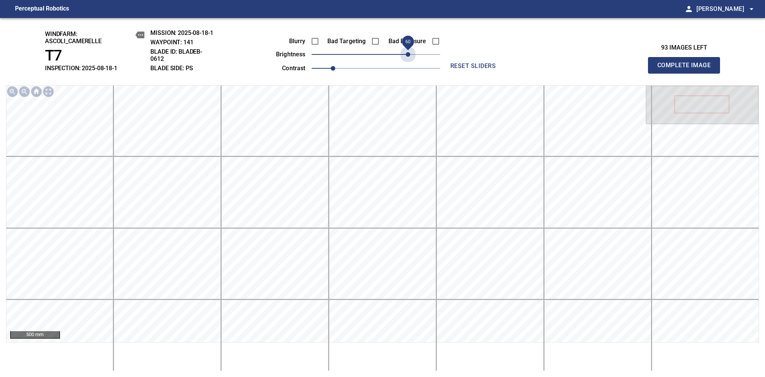
click at [410, 56] on span "60" at bounding box center [376, 54] width 129 height 11
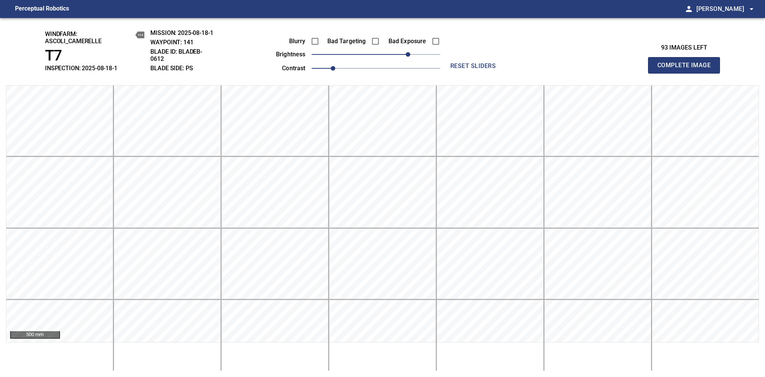
click at [687, 69] on span "Complete Image" at bounding box center [685, 65] width 56 height 11
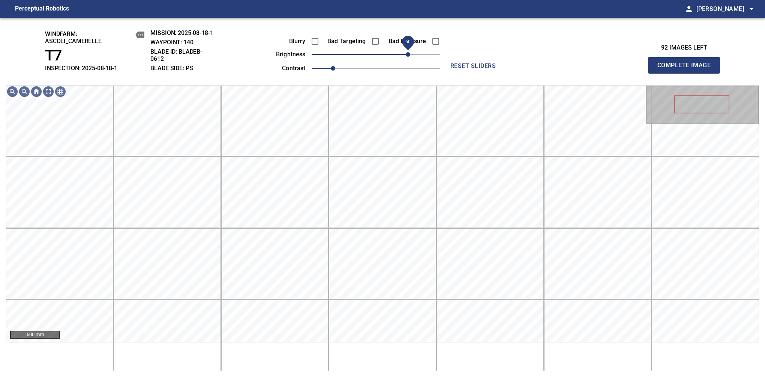
click at [409, 54] on span "60" at bounding box center [376, 54] width 129 height 11
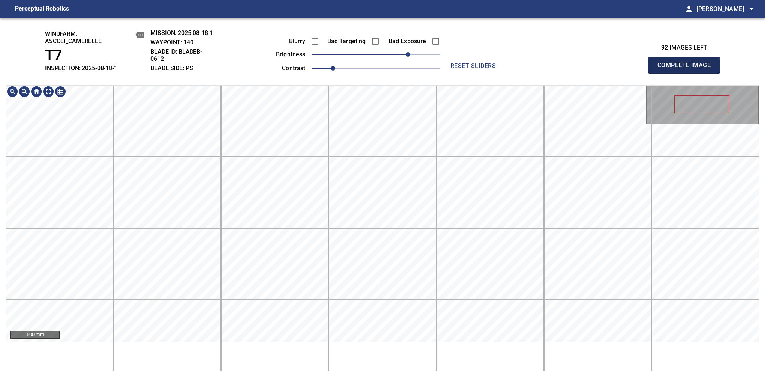
click at [687, 69] on span "Complete Image" at bounding box center [685, 65] width 56 height 11
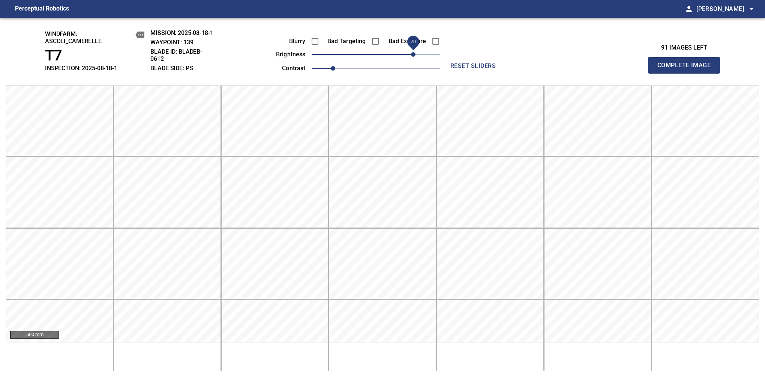
drag, startPoint x: 397, startPoint y: 55, endPoint x: 411, endPoint y: 57, distance: 14.7
click at [411, 57] on span "70" at bounding box center [376, 54] width 129 height 11
click at [687, 69] on span "Complete Image" at bounding box center [685, 65] width 56 height 11
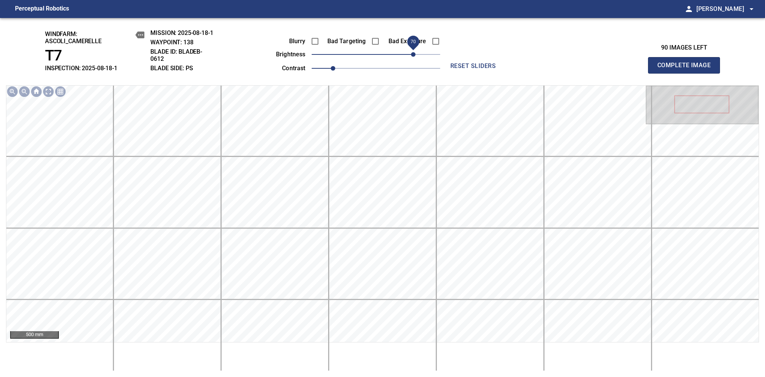
drag, startPoint x: 406, startPoint y: 54, endPoint x: 413, endPoint y: 57, distance: 7.9
click at [413, 57] on span "70" at bounding box center [376, 54] width 129 height 11
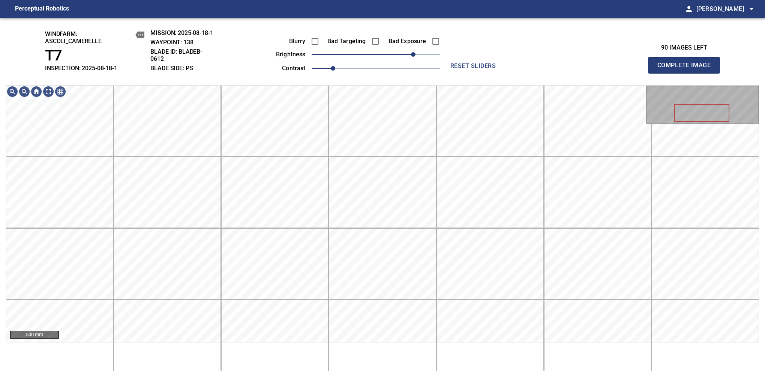
click at [687, 69] on span "Complete Image" at bounding box center [685, 65] width 56 height 11
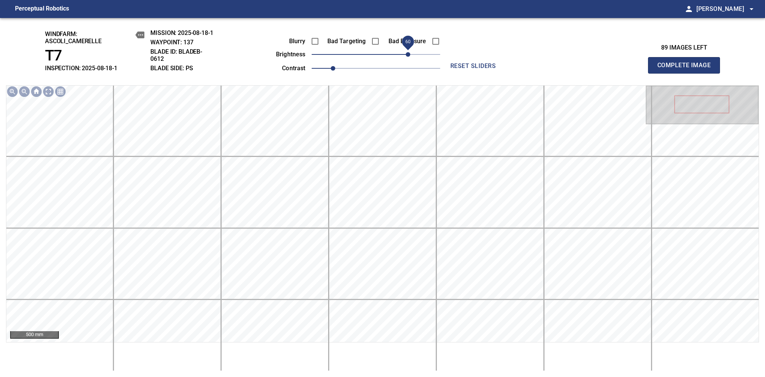
drag, startPoint x: 401, startPoint y: 56, endPoint x: 407, endPoint y: 56, distance: 5.3
click at [407, 56] on span "60" at bounding box center [376, 54] width 129 height 11
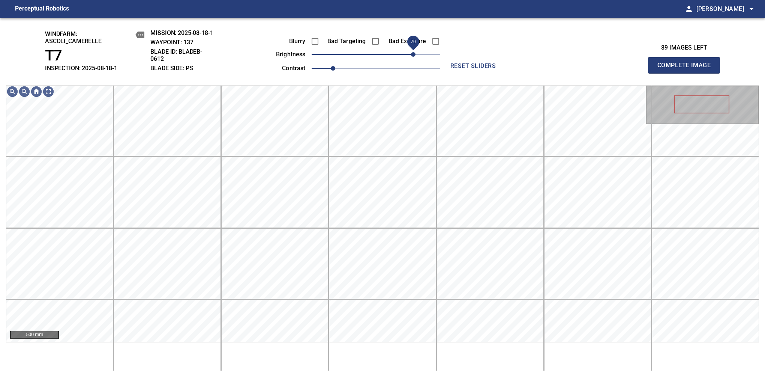
drag, startPoint x: 410, startPoint y: 58, endPoint x: 413, endPoint y: 57, distance: 3.9
click at [413, 57] on span "70" at bounding box center [413, 54] width 5 height 5
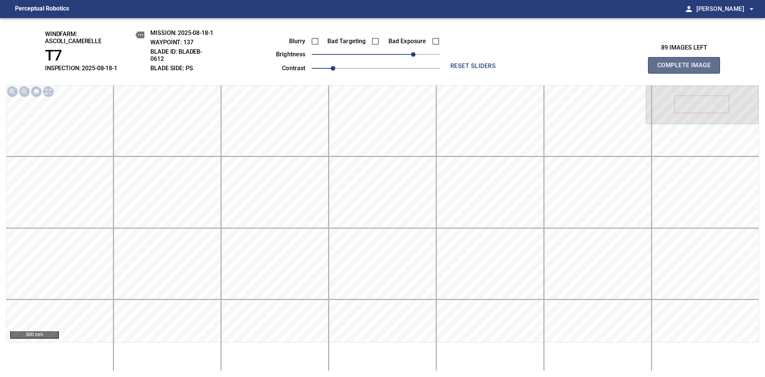
click at [687, 69] on span "Complete Image" at bounding box center [685, 65] width 56 height 11
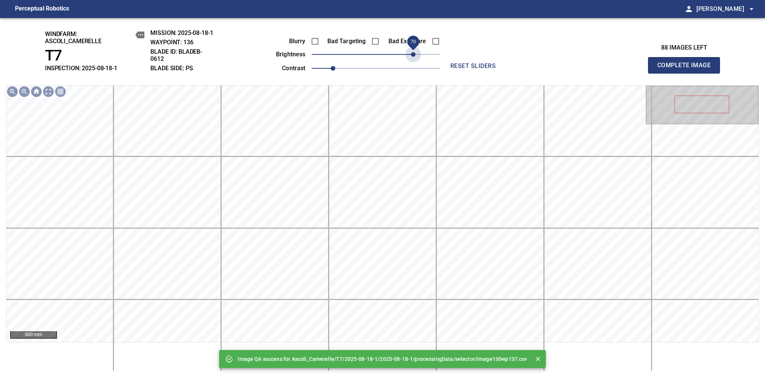
click at [413, 57] on span "70" at bounding box center [376, 54] width 129 height 11
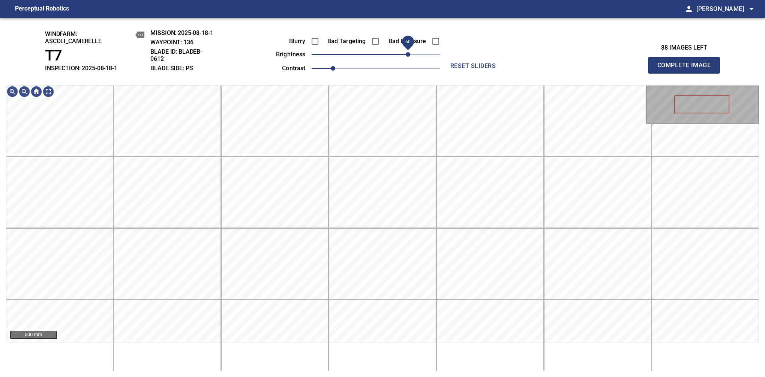
click at [409, 57] on span "60" at bounding box center [408, 54] width 5 height 5
drag, startPoint x: 411, startPoint y: 54, endPoint x: 415, endPoint y: 51, distance: 4.6
click at [415, 52] on span "70" at bounding box center [413, 54] width 5 height 5
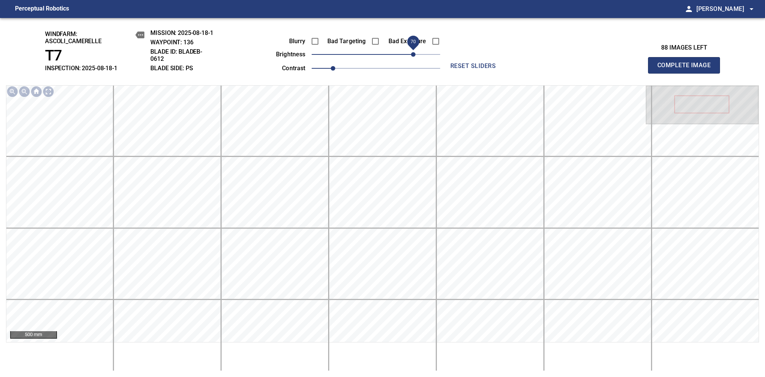
click at [687, 69] on span "Complete Image" at bounding box center [685, 65] width 56 height 11
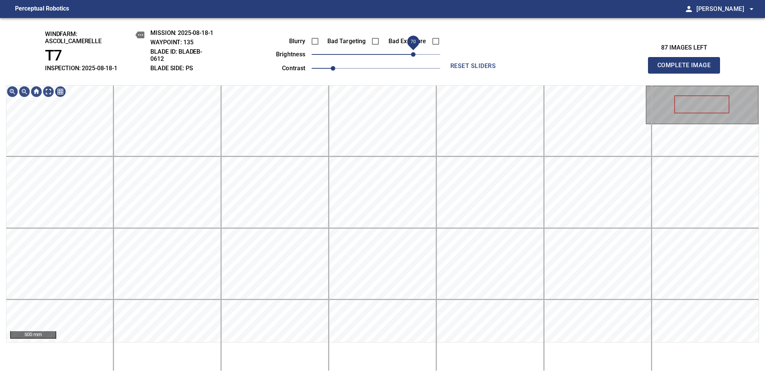
drag, startPoint x: 402, startPoint y: 54, endPoint x: 412, endPoint y: 50, distance: 10.8
click at [412, 50] on span "70" at bounding box center [376, 54] width 129 height 11
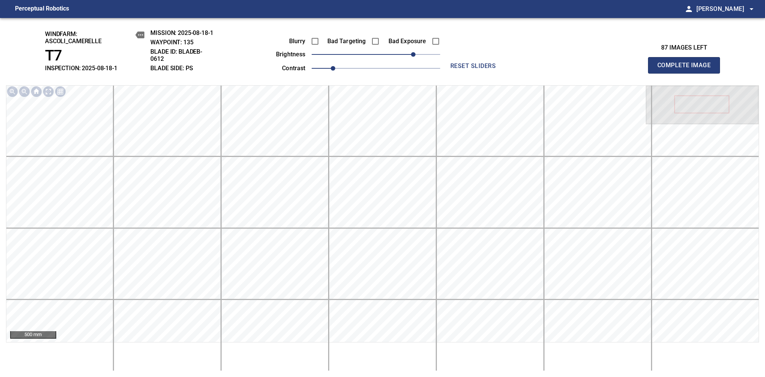
click at [687, 69] on span "Complete Image" at bounding box center [685, 65] width 56 height 11
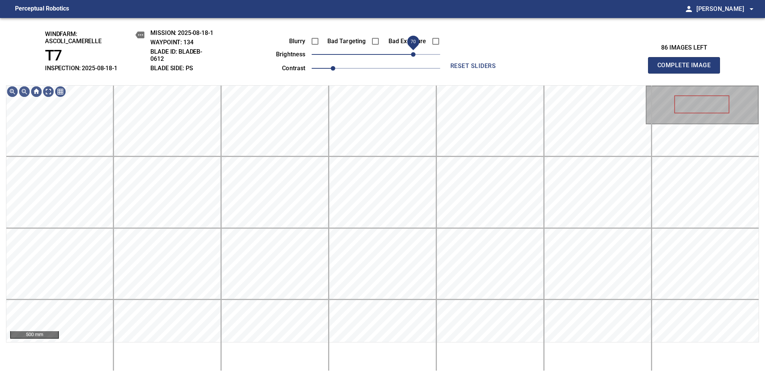
drag, startPoint x: 407, startPoint y: 53, endPoint x: 413, endPoint y: 49, distance: 7.2
click at [413, 49] on span "70" at bounding box center [376, 54] width 129 height 11
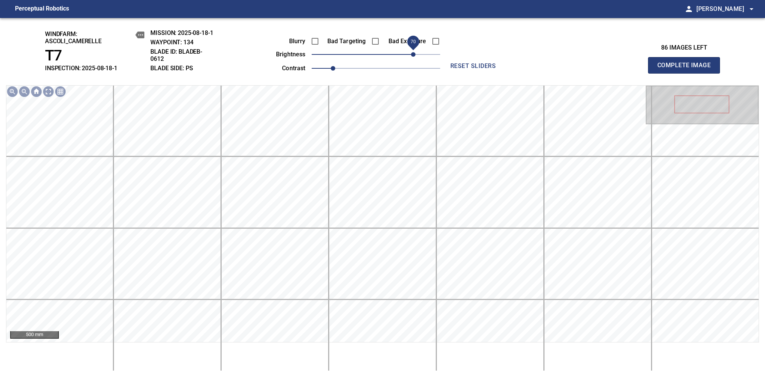
click at [687, 69] on span "Complete Image" at bounding box center [685, 65] width 56 height 11
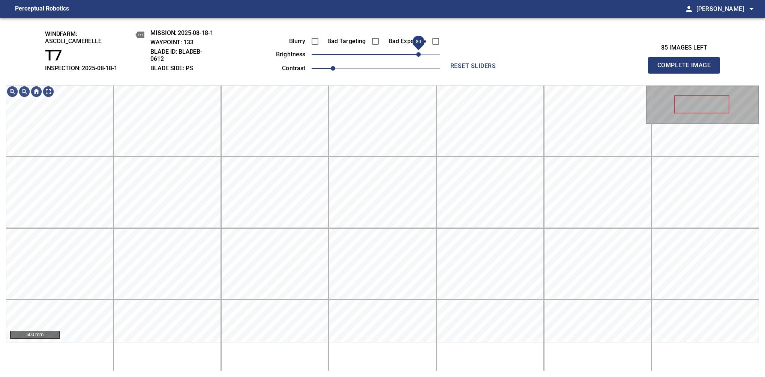
drag, startPoint x: 403, startPoint y: 52, endPoint x: 417, endPoint y: 50, distance: 14.3
click at [417, 50] on span "80" at bounding box center [376, 54] width 129 height 11
click at [687, 69] on span "Complete Image" at bounding box center [685, 65] width 56 height 11
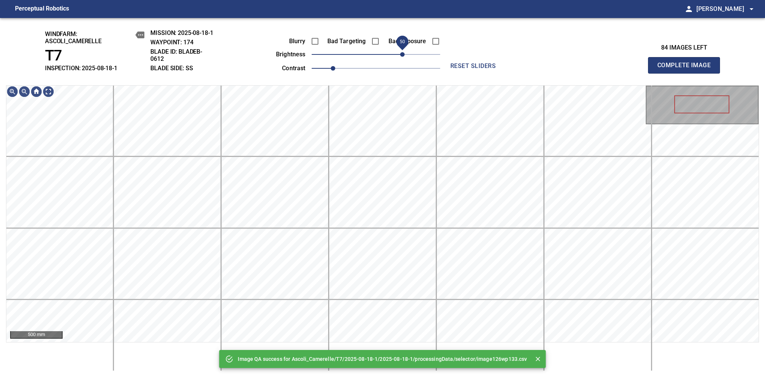
drag, startPoint x: 388, startPoint y: 56, endPoint x: 405, endPoint y: 53, distance: 17.5
click at [405, 53] on span "50" at bounding box center [402, 54] width 5 height 5
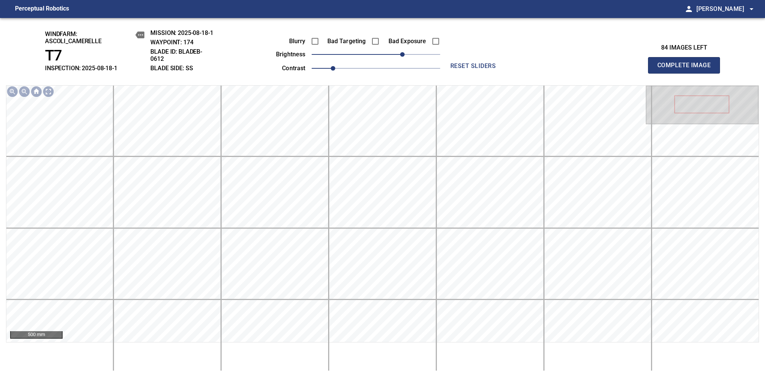
click at [687, 69] on span "Complete Image" at bounding box center [685, 65] width 56 height 11
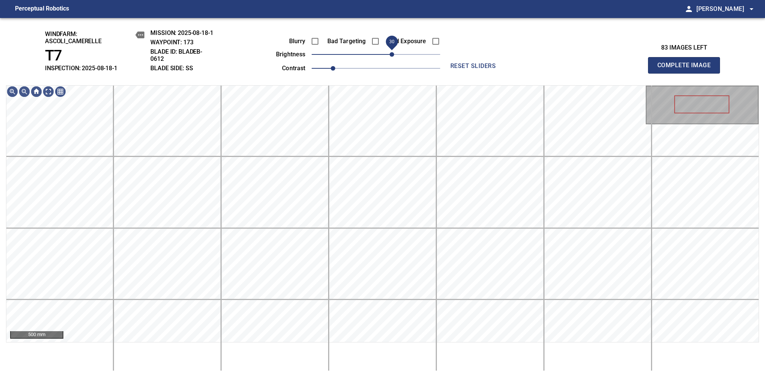
drag, startPoint x: 395, startPoint y: 53, endPoint x: 394, endPoint y: 59, distance: 6.5
click at [394, 59] on span "30" at bounding box center [376, 54] width 129 height 11
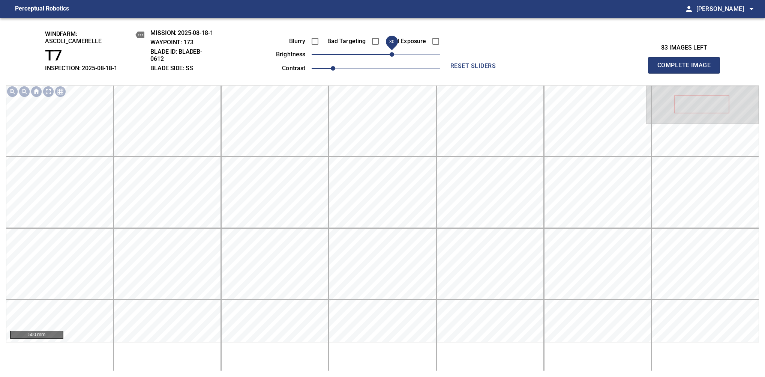
click at [687, 69] on span "Complete Image" at bounding box center [685, 65] width 56 height 11
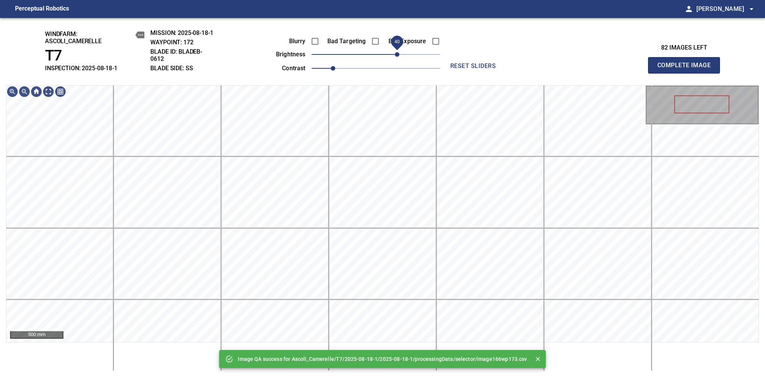
drag, startPoint x: 392, startPoint y: 54, endPoint x: 398, endPoint y: 49, distance: 7.4
click at [398, 49] on span "40" at bounding box center [376, 54] width 129 height 11
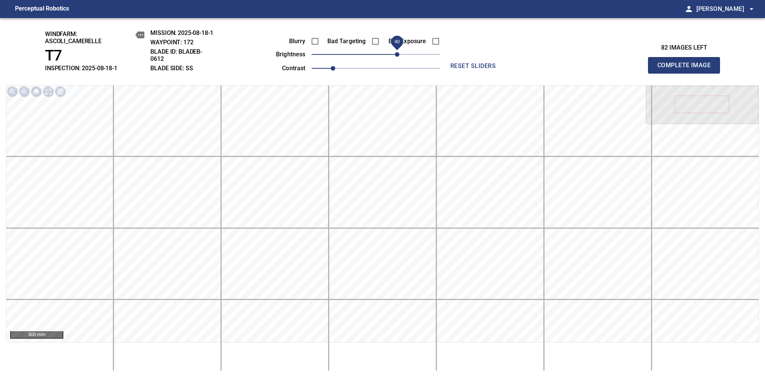
click at [687, 69] on span "Complete Image" at bounding box center [685, 65] width 56 height 11
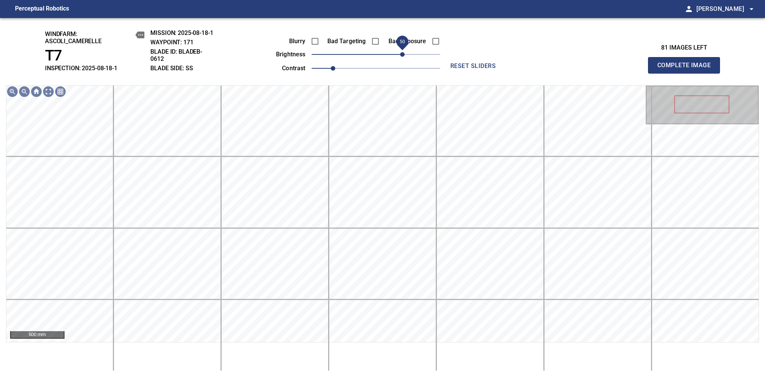
click at [404, 57] on span "50" at bounding box center [376, 54] width 129 height 11
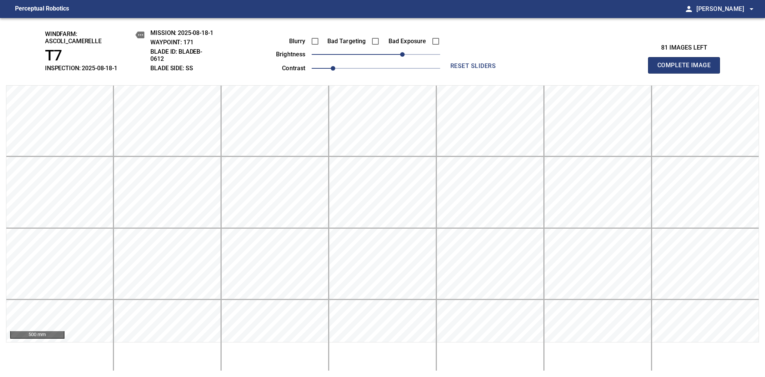
click at [687, 69] on span "Complete Image" at bounding box center [685, 65] width 56 height 11
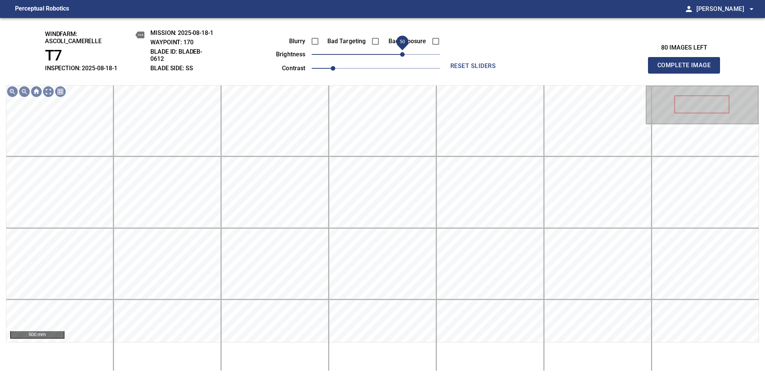
click at [403, 57] on span "50" at bounding box center [376, 54] width 129 height 11
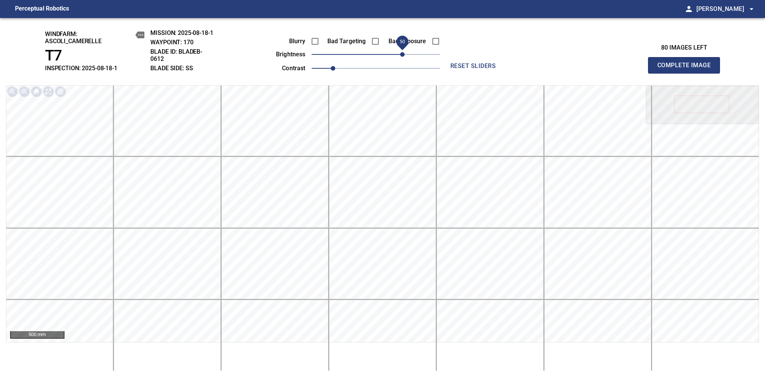
click at [687, 69] on span "Complete Image" at bounding box center [685, 65] width 56 height 11
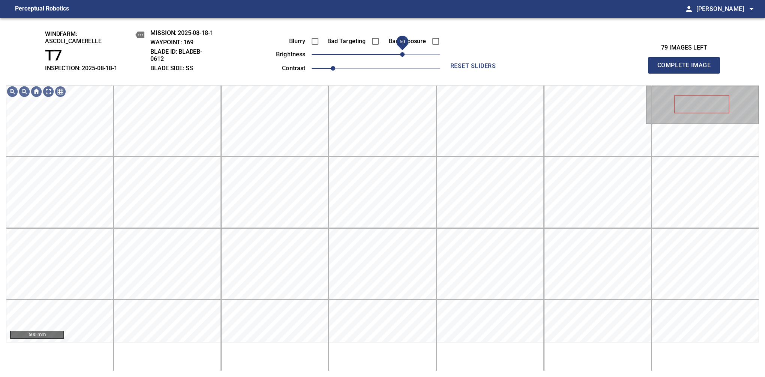
click at [403, 57] on span "50" at bounding box center [376, 54] width 129 height 11
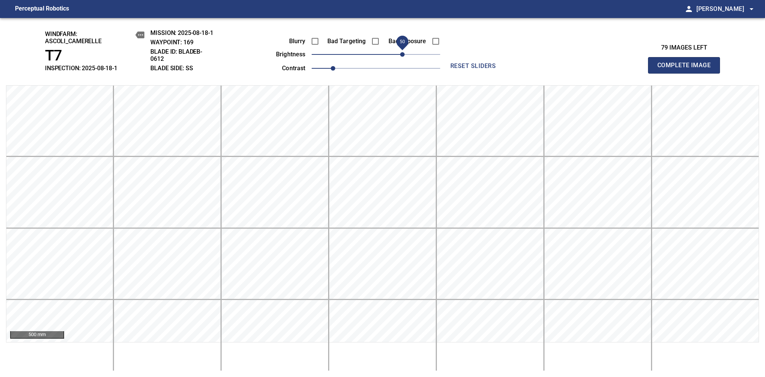
click at [687, 69] on span "Complete Image" at bounding box center [685, 65] width 56 height 11
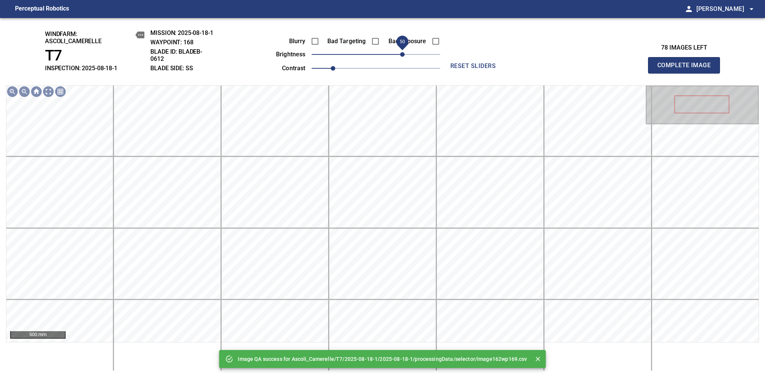
drag, startPoint x: 393, startPoint y: 56, endPoint x: 401, endPoint y: 54, distance: 8.0
click at [401, 54] on span "50" at bounding box center [376, 54] width 129 height 11
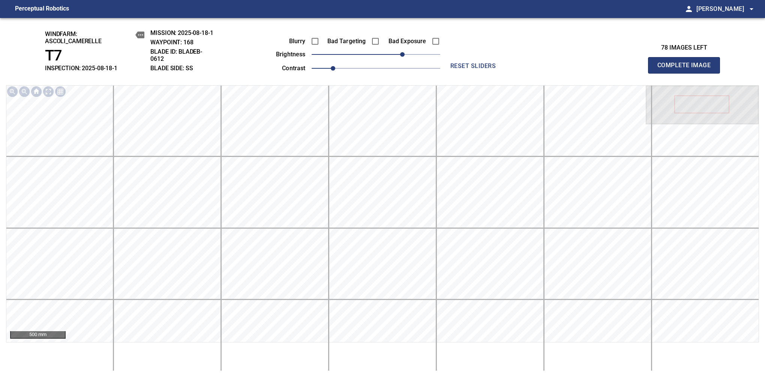
click at [687, 69] on span "Complete Image" at bounding box center [685, 65] width 56 height 11
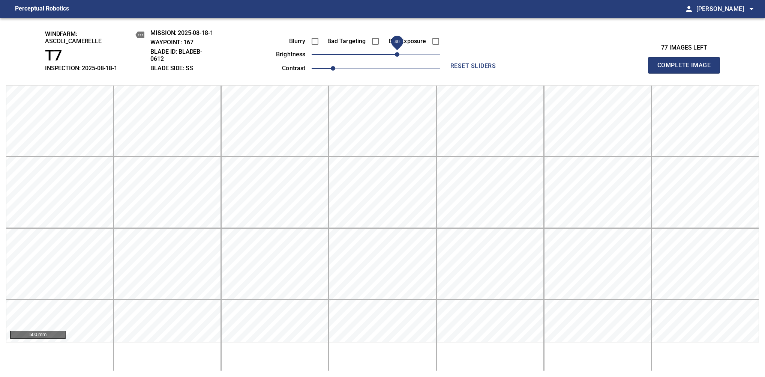
click at [397, 55] on span "40" at bounding box center [376, 54] width 129 height 11
click at [687, 69] on span "Complete Image" at bounding box center [685, 65] width 56 height 11
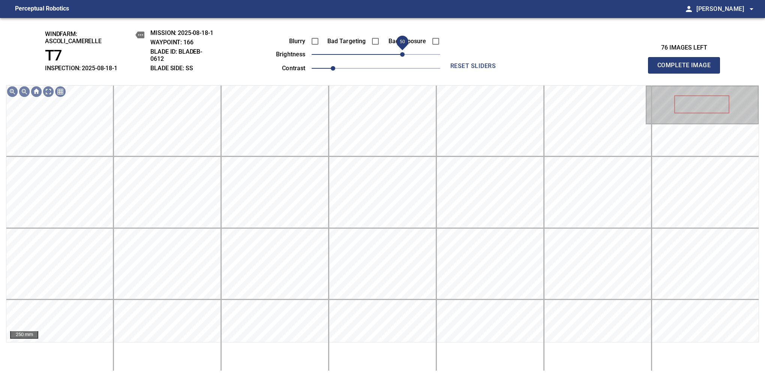
drag, startPoint x: 397, startPoint y: 55, endPoint x: 401, endPoint y: 53, distance: 4.9
click at [401, 53] on span "50" at bounding box center [376, 54] width 129 height 11
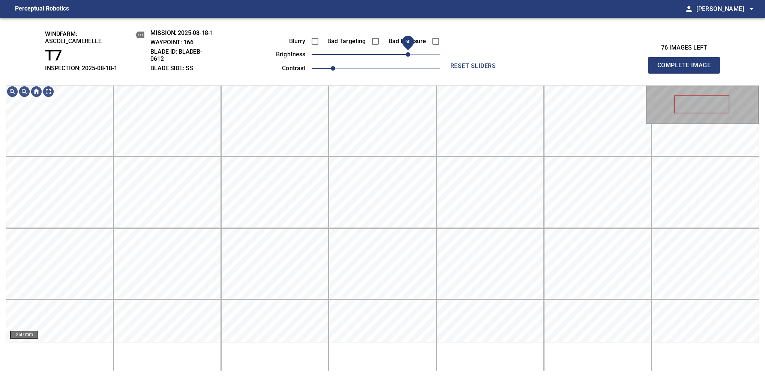
drag, startPoint x: 401, startPoint y: 55, endPoint x: 407, endPoint y: 53, distance: 6.9
click at [407, 53] on span "60" at bounding box center [408, 54] width 5 height 5
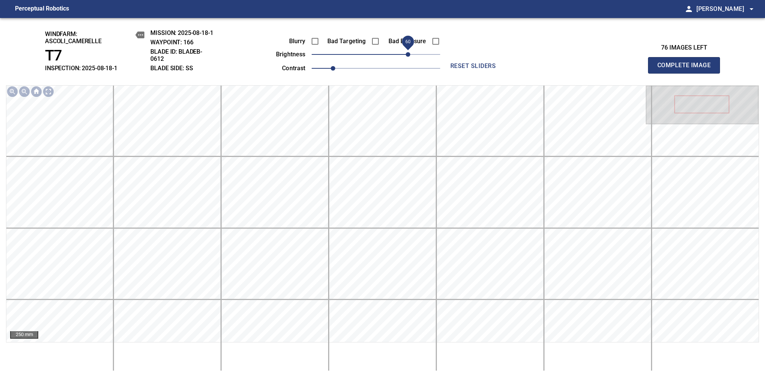
click at [687, 69] on span "Complete Image" at bounding box center [685, 65] width 56 height 11
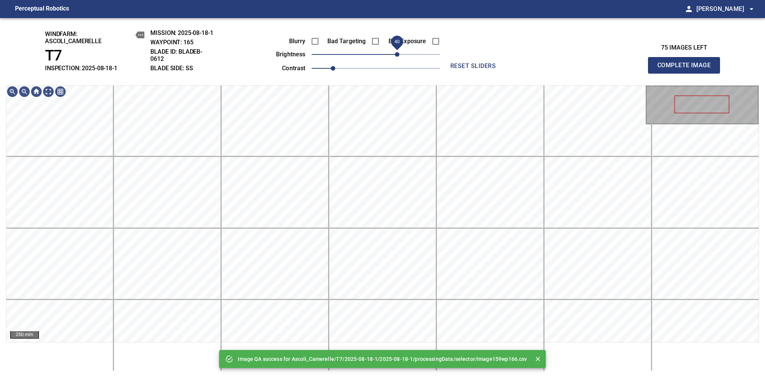
drag, startPoint x: 407, startPoint y: 53, endPoint x: 398, endPoint y: 55, distance: 9.4
click at [398, 55] on span "40" at bounding box center [376, 54] width 129 height 11
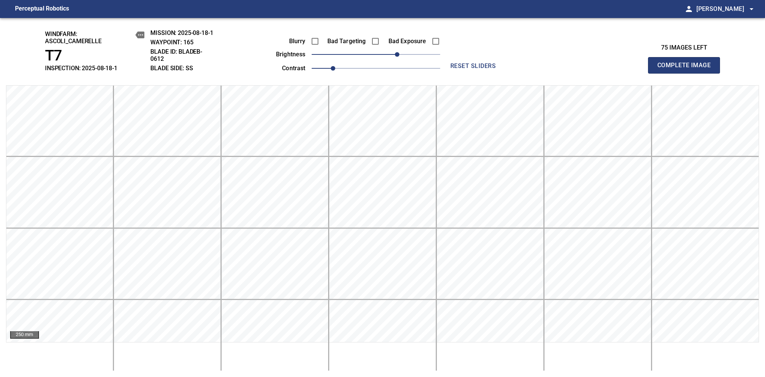
click at [687, 69] on span "Complete Image" at bounding box center [685, 65] width 56 height 11
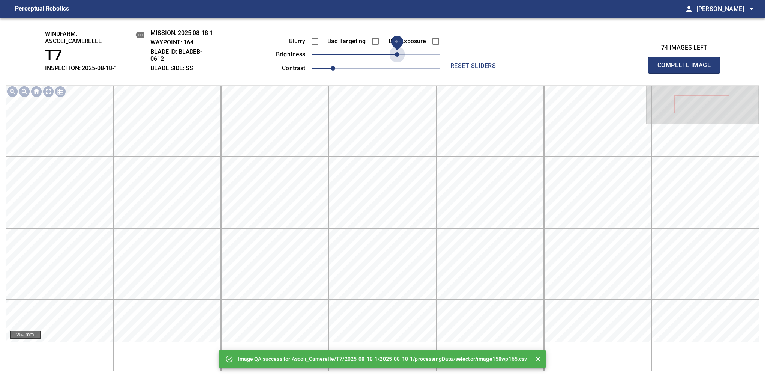
click at [395, 57] on span "40" at bounding box center [376, 54] width 129 height 11
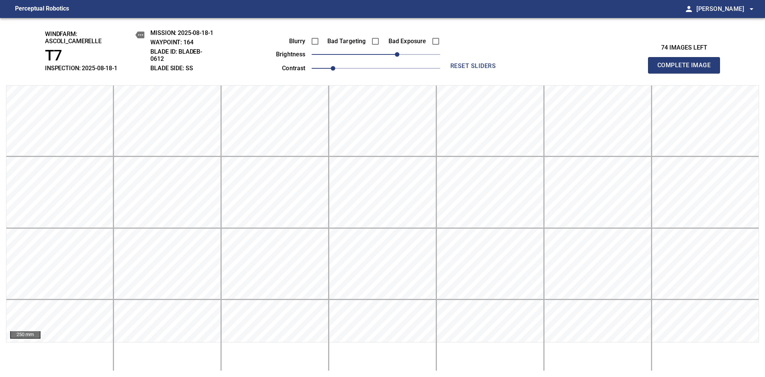
click at [687, 69] on span "Complete Image" at bounding box center [685, 65] width 56 height 11
click at [407, 49] on span "0" at bounding box center [376, 54] width 129 height 11
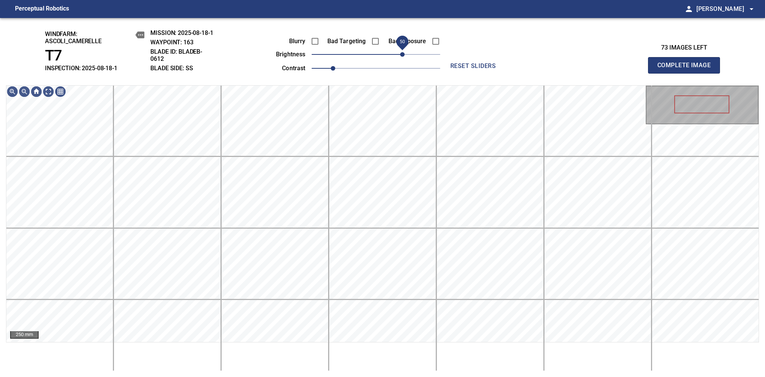
click at [405, 52] on span "50" at bounding box center [402, 54] width 5 height 5
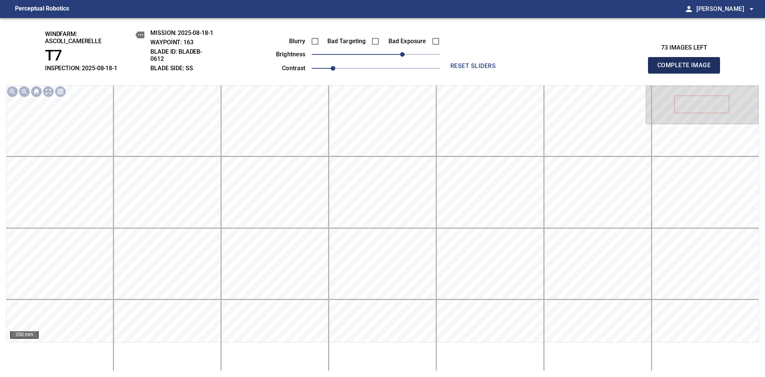
click at [687, 69] on span "Complete Image" at bounding box center [685, 65] width 56 height 11
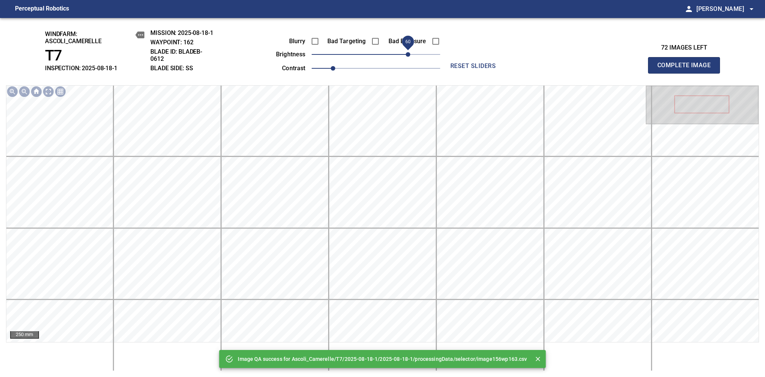
click at [410, 55] on span "60" at bounding box center [376, 54] width 129 height 11
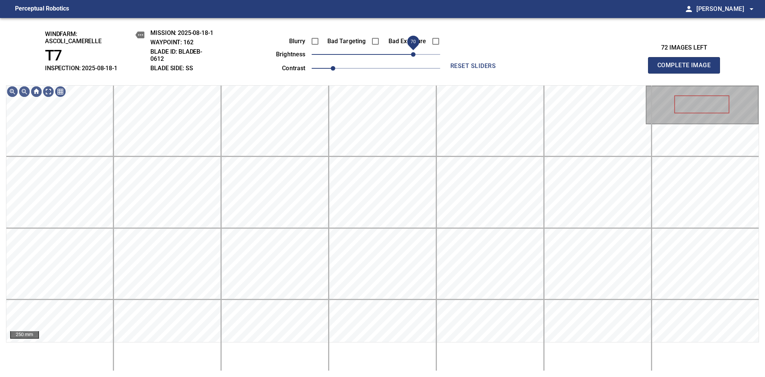
drag, startPoint x: 410, startPoint y: 55, endPoint x: 415, endPoint y: 59, distance: 7.0
click at [415, 57] on span "70" at bounding box center [413, 54] width 5 height 5
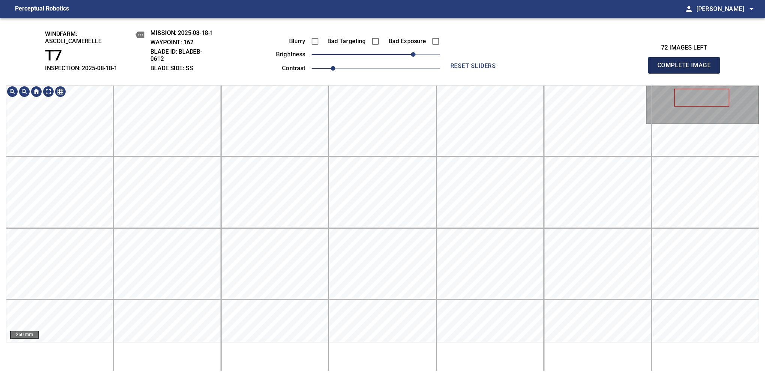
click at [687, 69] on span "Complete Image" at bounding box center [685, 65] width 56 height 11
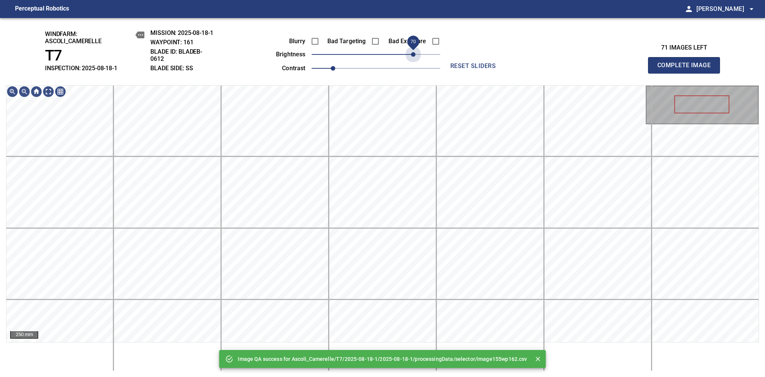
click at [413, 56] on span "70" at bounding box center [376, 54] width 129 height 11
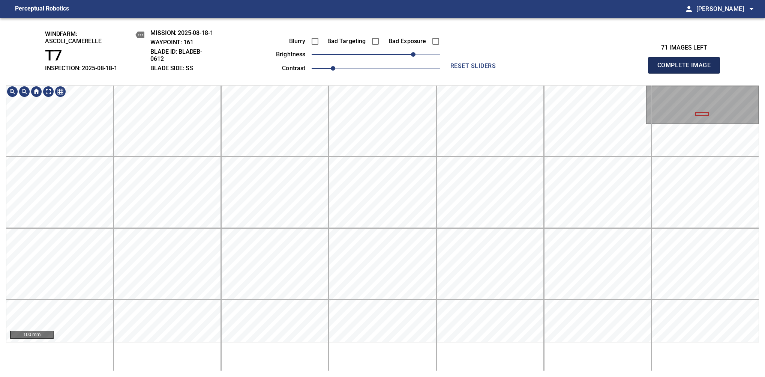
click at [687, 69] on span "Complete Image" at bounding box center [685, 65] width 56 height 11
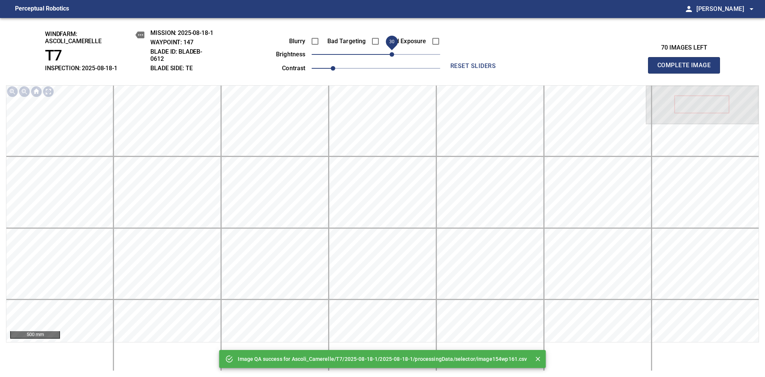
click at [392, 57] on span "30" at bounding box center [392, 54] width 5 height 5
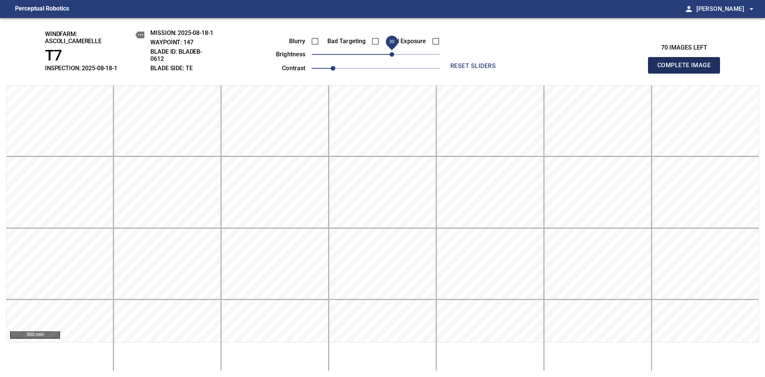
click at [687, 69] on span "Complete Image" at bounding box center [685, 65] width 56 height 11
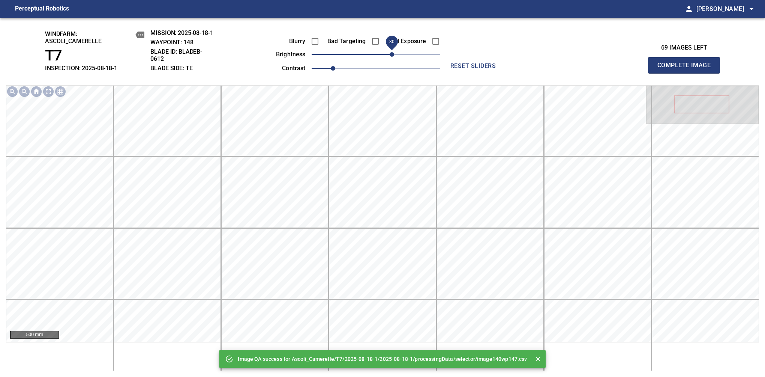
click at [393, 53] on span "30" at bounding box center [376, 54] width 129 height 11
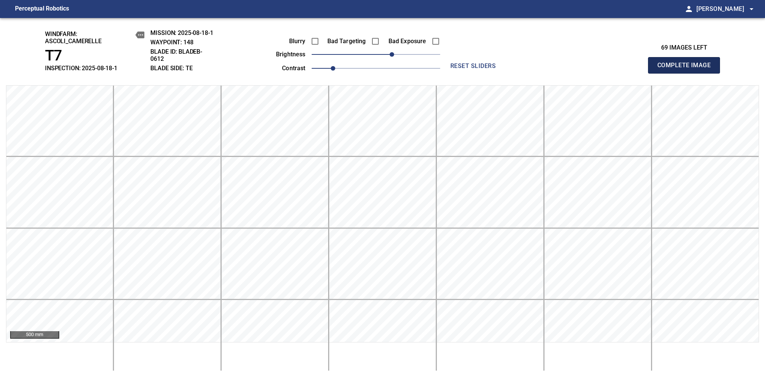
click at [687, 69] on span "Complete Image" at bounding box center [685, 65] width 56 height 11
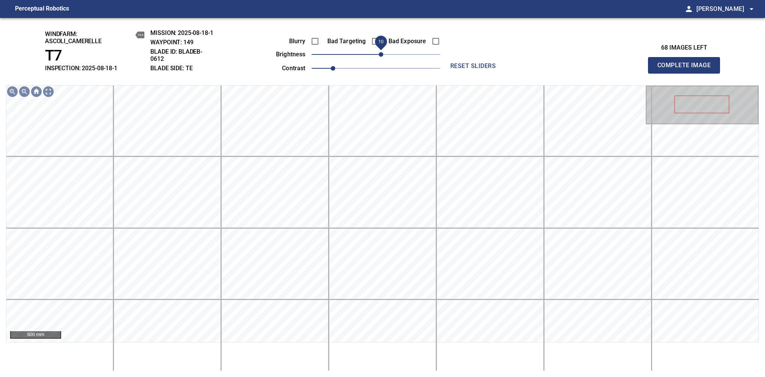
drag, startPoint x: 374, startPoint y: 53, endPoint x: 381, endPoint y: 52, distance: 6.8
click at [381, 52] on span "10" at bounding box center [381, 54] width 5 height 5
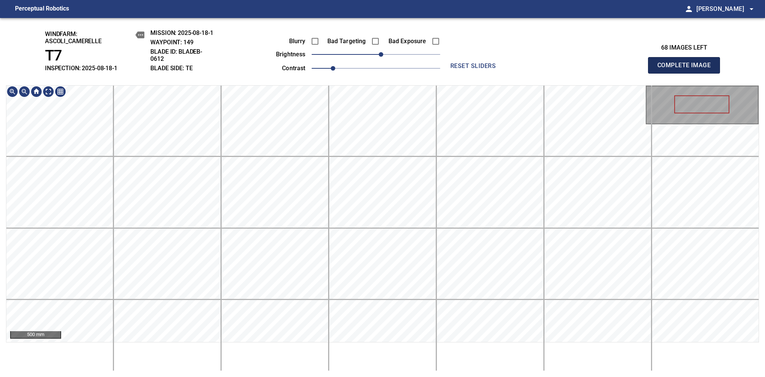
click at [687, 69] on span "Complete Image" at bounding box center [685, 65] width 56 height 11
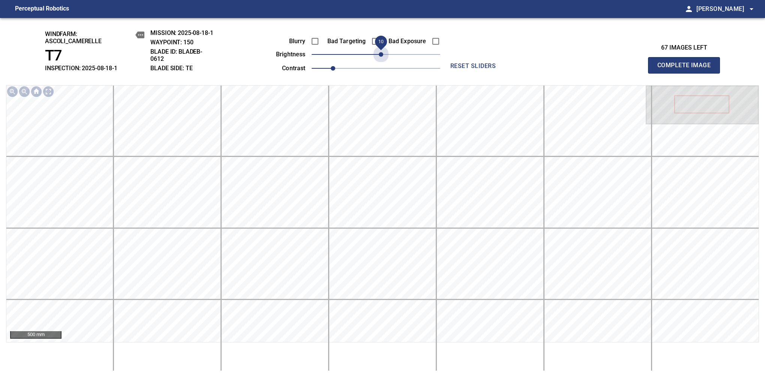
click at [382, 60] on span "10" at bounding box center [376, 54] width 129 height 11
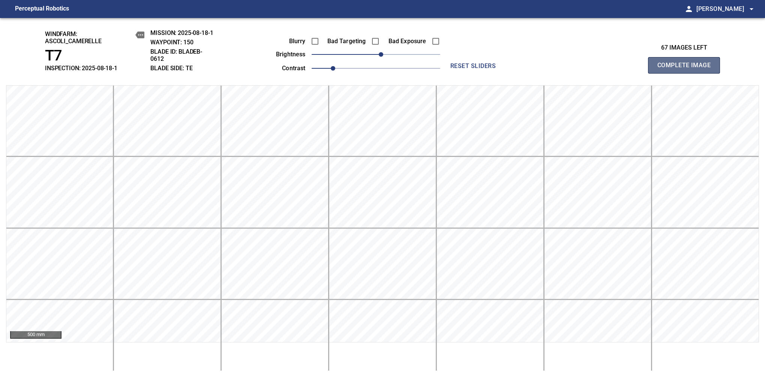
click at [687, 69] on span "Complete Image" at bounding box center [685, 65] width 56 height 11
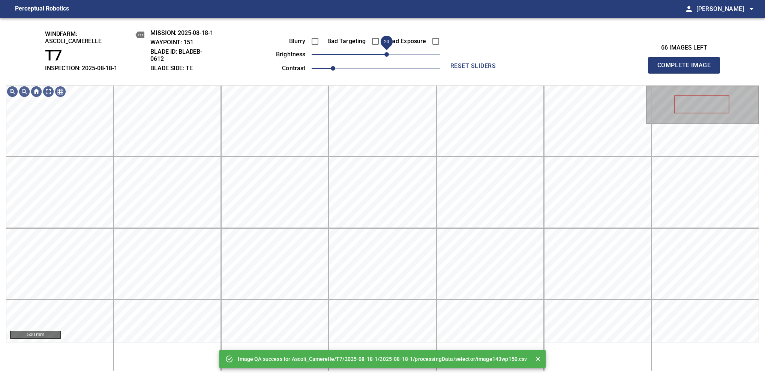
drag, startPoint x: 380, startPoint y: 56, endPoint x: 386, endPoint y: 53, distance: 6.8
click at [386, 53] on span "20" at bounding box center [387, 54] width 5 height 5
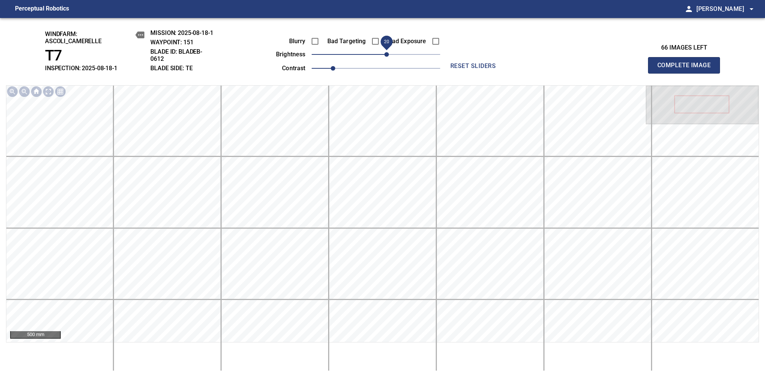
click at [687, 69] on span "Complete Image" at bounding box center [685, 65] width 56 height 11
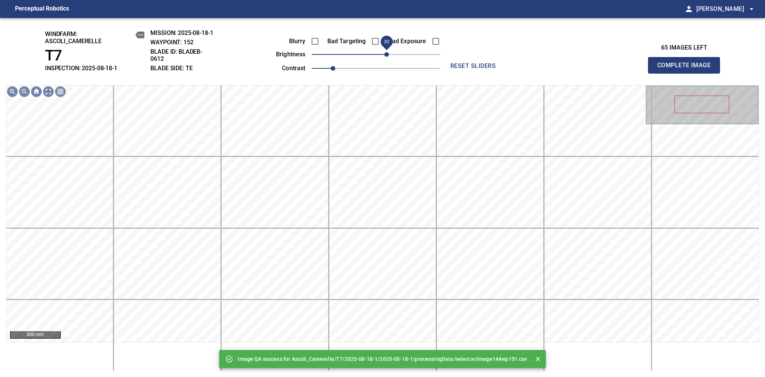
drag, startPoint x: 380, startPoint y: 55, endPoint x: 386, endPoint y: 52, distance: 6.9
click at [386, 52] on span "20" at bounding box center [387, 54] width 5 height 5
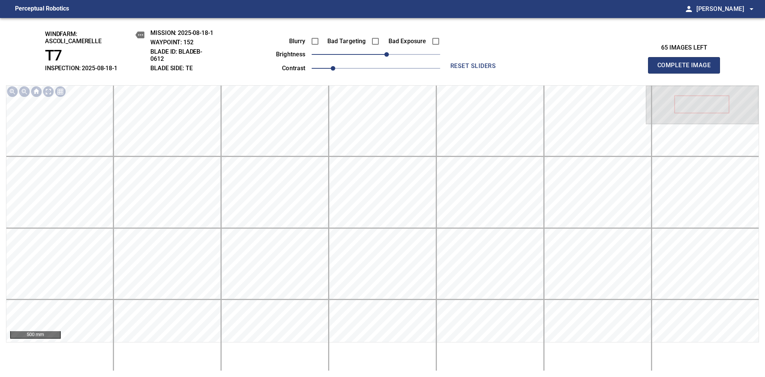
click at [687, 69] on span "Complete Image" at bounding box center [685, 65] width 56 height 11
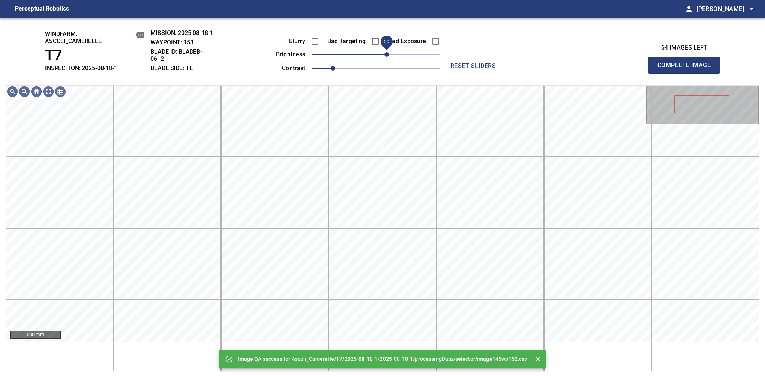
drag, startPoint x: 381, startPoint y: 54, endPoint x: 387, endPoint y: 52, distance: 6.8
click at [387, 52] on span "20" at bounding box center [387, 54] width 5 height 5
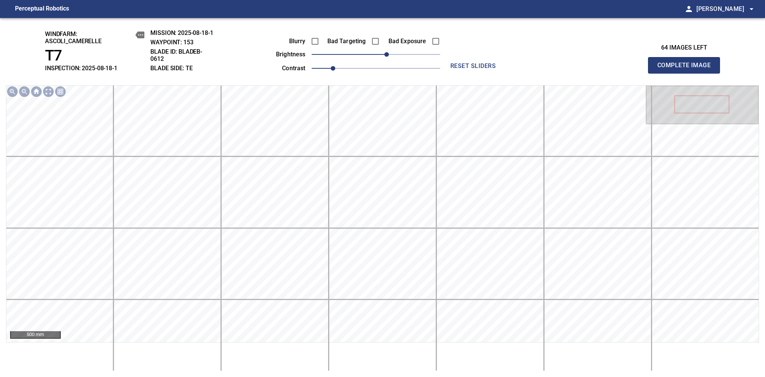
click at [687, 69] on span "Complete Image" at bounding box center [685, 65] width 56 height 11
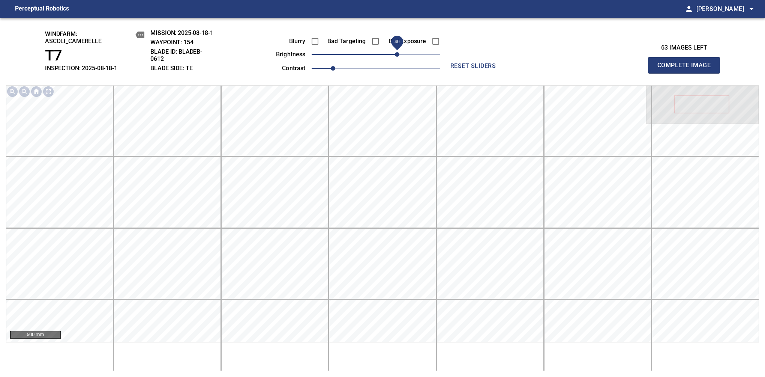
drag, startPoint x: 381, startPoint y: 56, endPoint x: 398, endPoint y: 53, distance: 17.5
click at [398, 53] on span "40" at bounding box center [397, 54] width 5 height 5
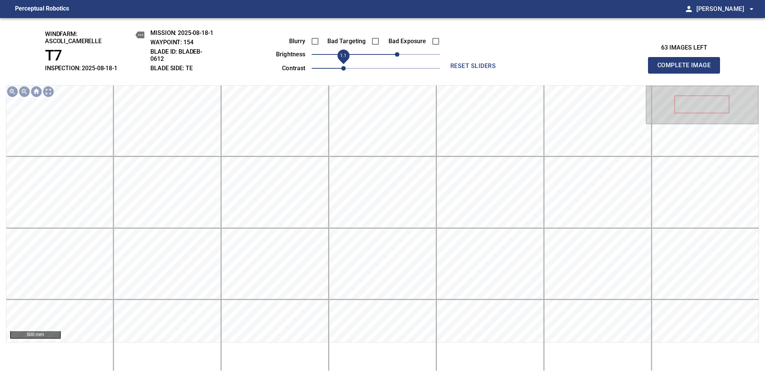
click at [341, 66] on span "1.1" at bounding box center [343, 68] width 5 height 5
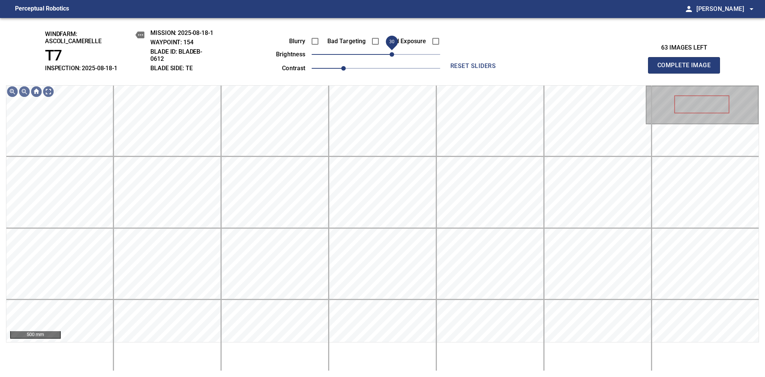
click at [393, 54] on span "30" at bounding box center [392, 54] width 5 height 5
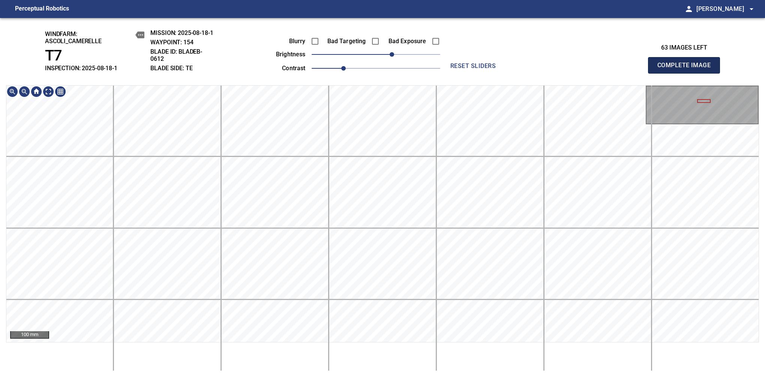
click at [687, 69] on span "Complete Image" at bounding box center [685, 65] width 56 height 11
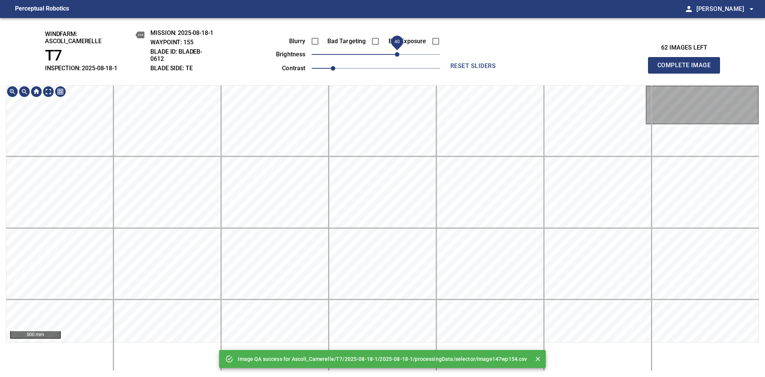
click at [395, 56] on span "40" at bounding box center [397, 54] width 5 height 5
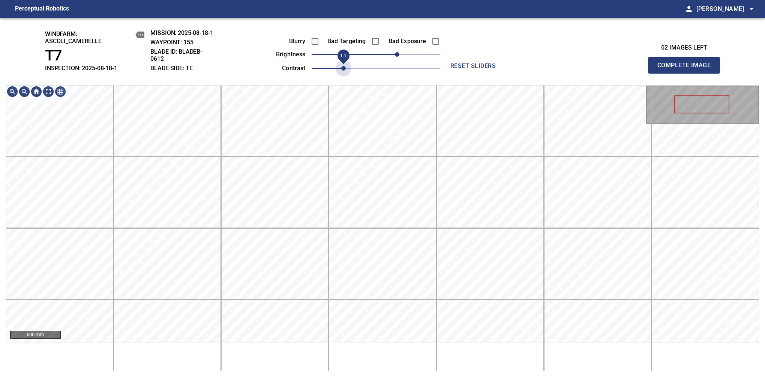
click at [341, 66] on span "1.1" at bounding box center [376, 68] width 129 height 11
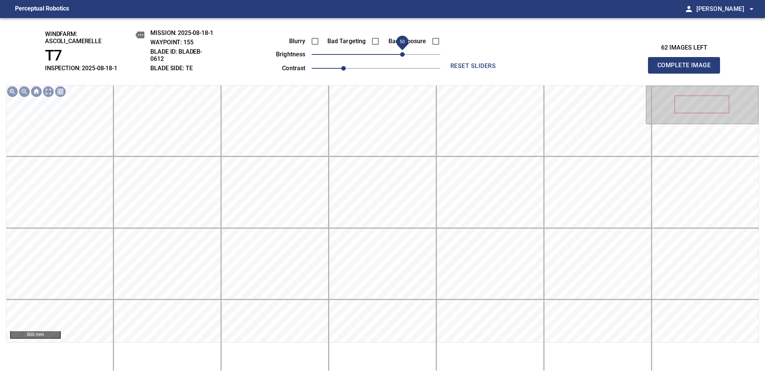
drag, startPoint x: 395, startPoint y: 56, endPoint x: 402, endPoint y: 52, distance: 7.7
click at [402, 52] on span "50" at bounding box center [402, 54] width 5 height 5
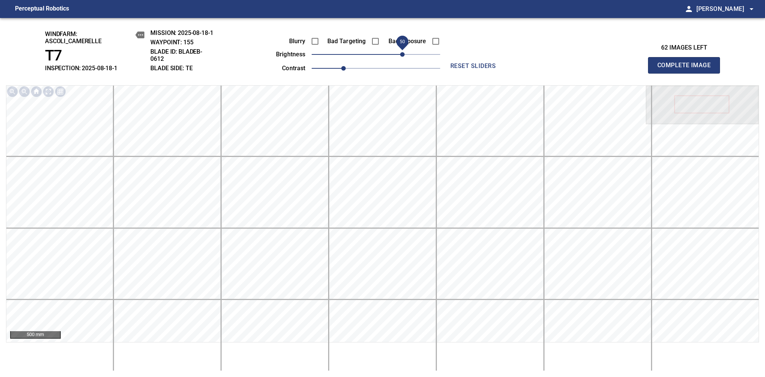
click at [687, 69] on span "Complete Image" at bounding box center [685, 65] width 56 height 11
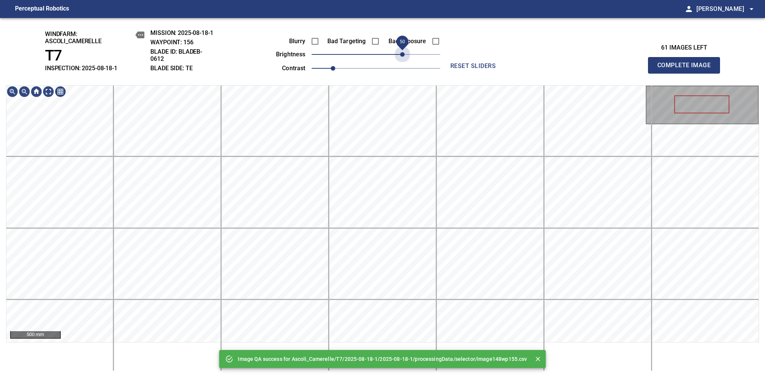
click at [402, 52] on span "50" at bounding box center [376, 54] width 129 height 11
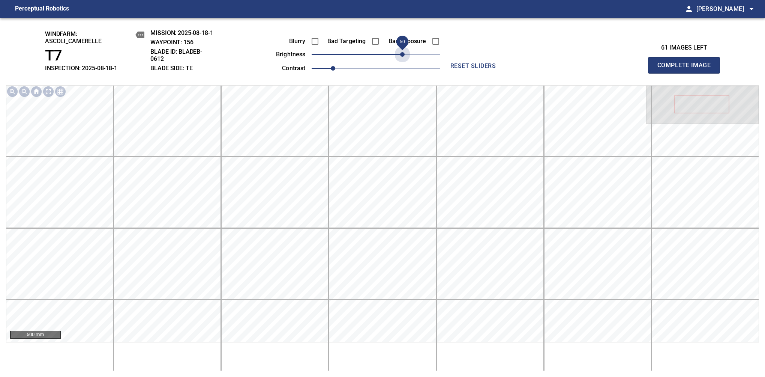
click at [402, 52] on span "50" at bounding box center [402, 54] width 5 height 5
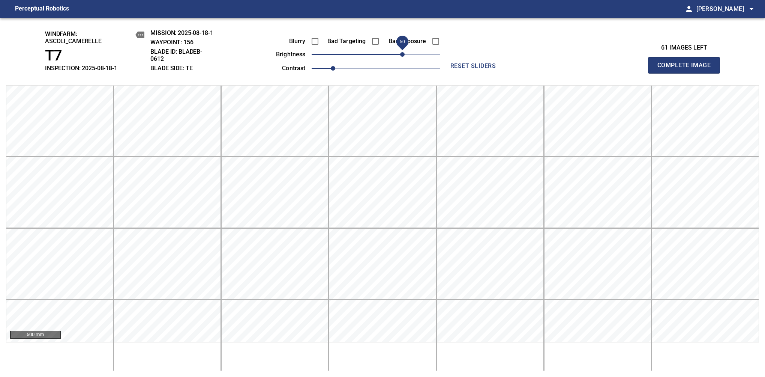
click at [687, 69] on span "Complete Image" at bounding box center [685, 65] width 56 height 11
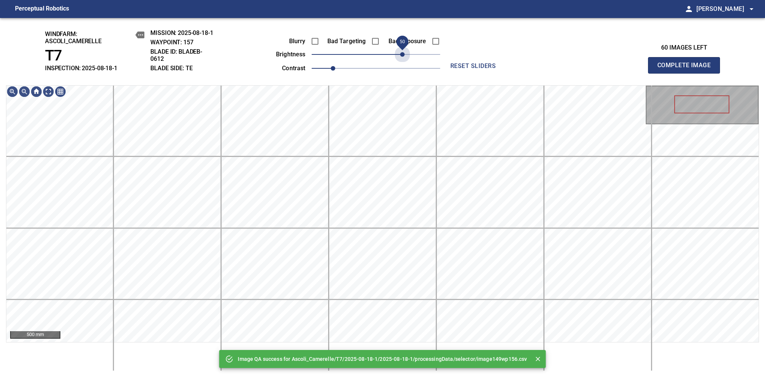
click at [402, 52] on span "50" at bounding box center [376, 54] width 129 height 11
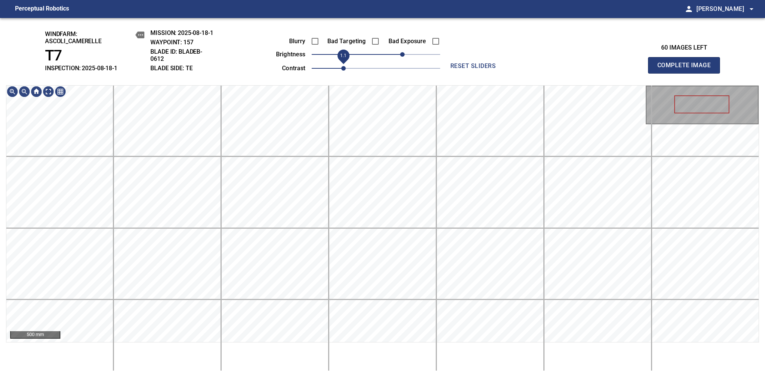
click at [341, 68] on span "1.1" at bounding box center [343, 68] width 5 height 5
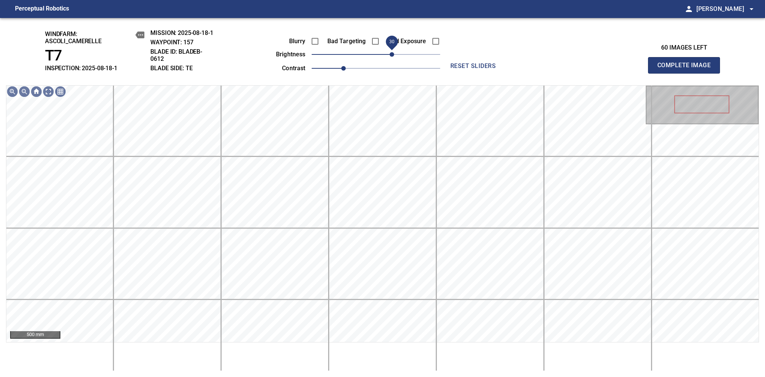
drag, startPoint x: 398, startPoint y: 55, endPoint x: 393, endPoint y: 57, distance: 5.4
click at [393, 57] on span "30" at bounding box center [392, 54] width 5 height 5
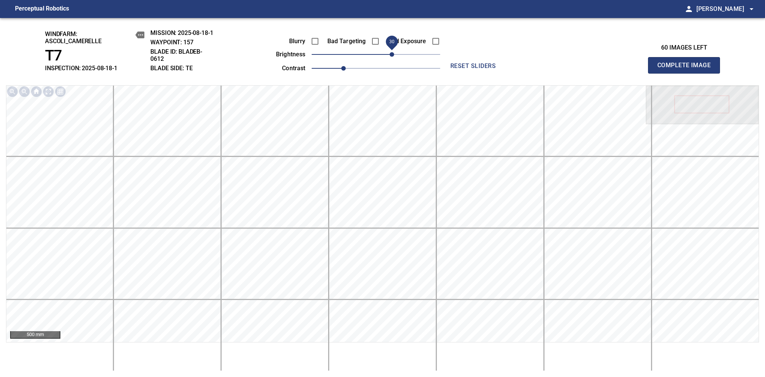
click at [687, 69] on span "Complete Image" at bounding box center [685, 65] width 56 height 11
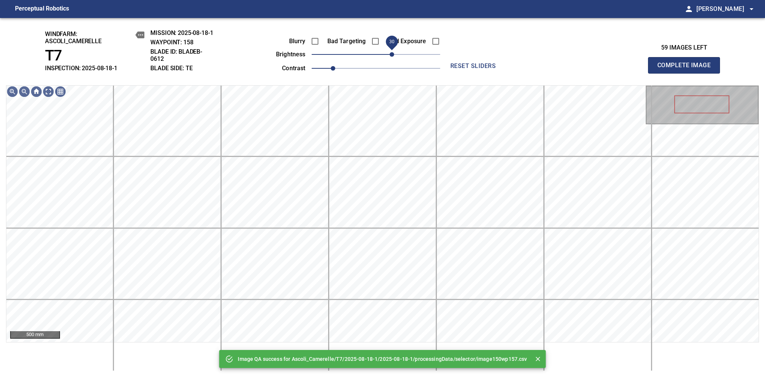
click at [394, 53] on span "30" at bounding box center [392, 54] width 5 height 5
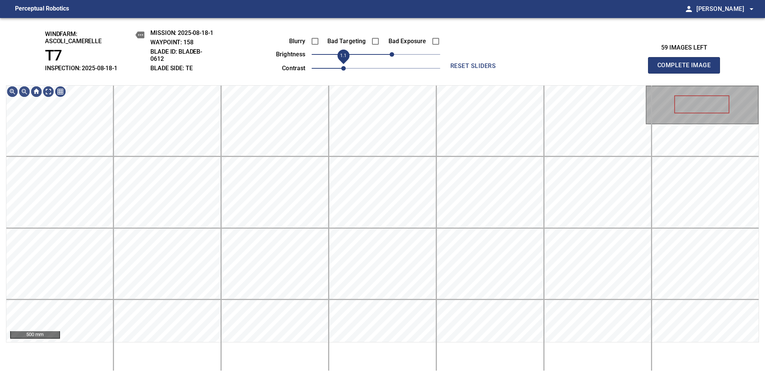
drag, startPoint x: 334, startPoint y: 69, endPoint x: 340, endPoint y: 66, distance: 6.9
click at [341, 66] on span "1.1" at bounding box center [343, 68] width 5 height 5
click at [687, 69] on span "Complete Image" at bounding box center [685, 65] width 56 height 11
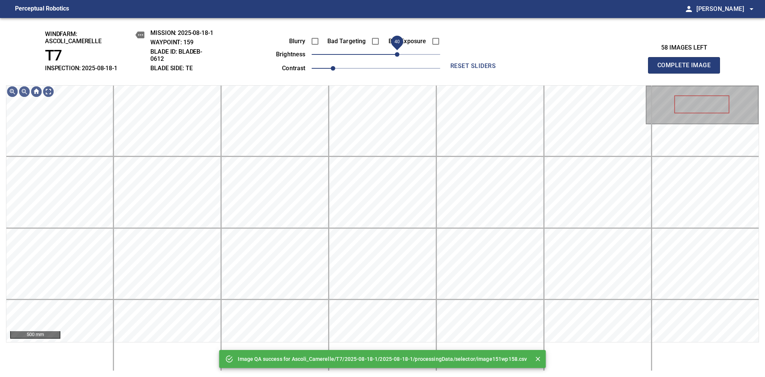
click at [398, 56] on span "40" at bounding box center [397, 54] width 5 height 5
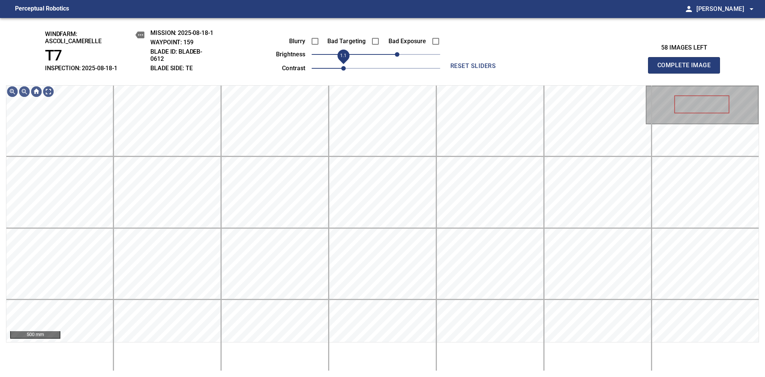
click at [341, 68] on span "1.1" at bounding box center [343, 68] width 5 height 5
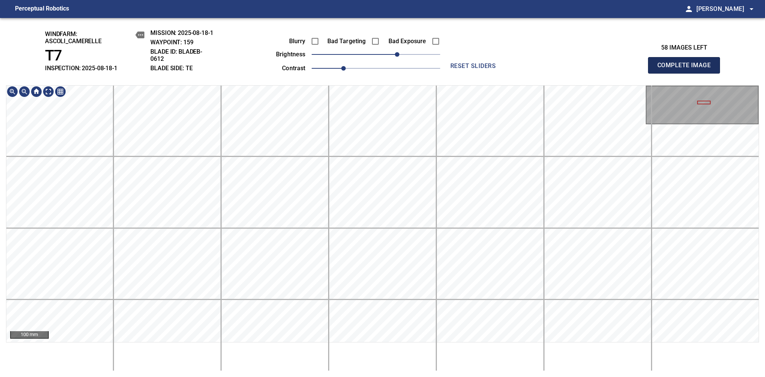
click at [687, 69] on span "Complete Image" at bounding box center [685, 65] width 56 height 11
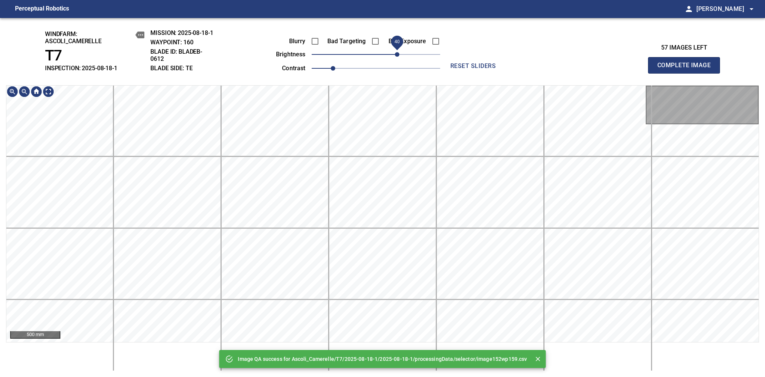
drag, startPoint x: 382, startPoint y: 57, endPoint x: 395, endPoint y: 58, distance: 13.2
click at [395, 57] on span "40" at bounding box center [397, 54] width 5 height 5
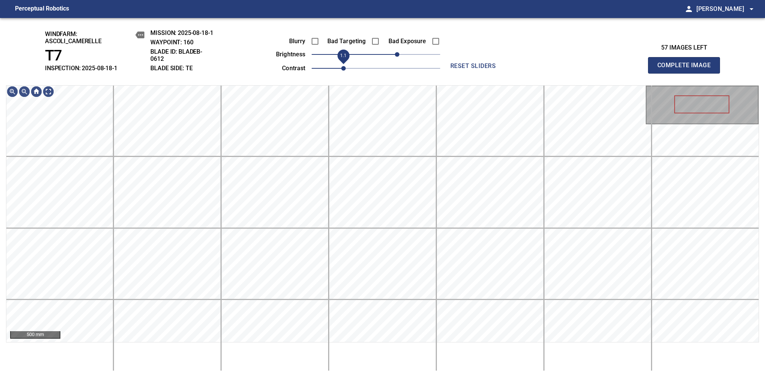
click at [341, 69] on span "1.1" at bounding box center [343, 68] width 5 height 5
click at [428, 74] on div "windfarm: Ascoli_Camerelle T7 INSPECTION: 2025-08-18-1 MISSION: 2025-08-18-1 WA…" at bounding box center [382, 197] width 765 height 359
click at [687, 69] on span "Complete Image" at bounding box center [685, 65] width 56 height 11
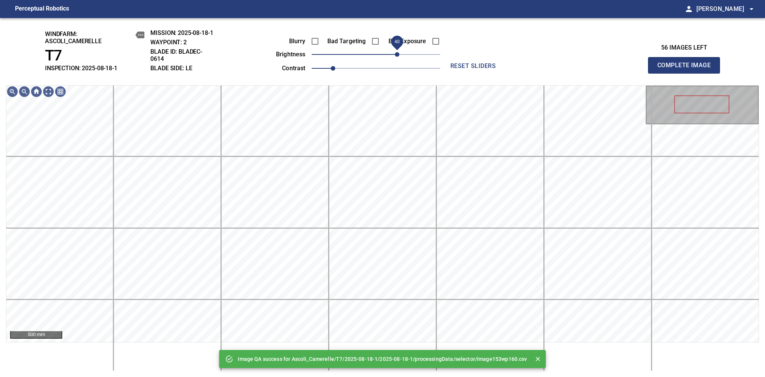
click at [397, 58] on span "40" at bounding box center [376, 54] width 129 height 11
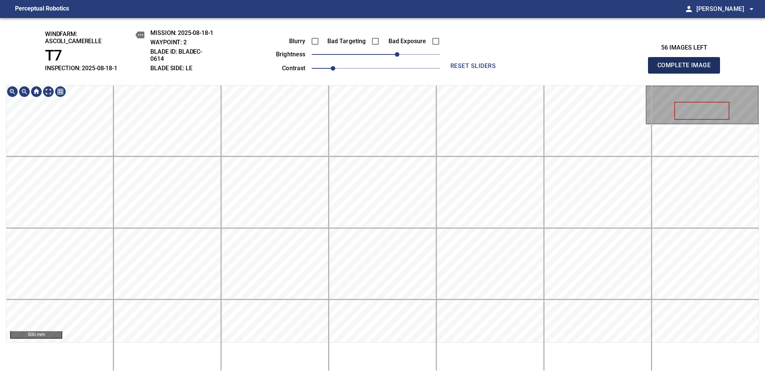
click at [687, 69] on span "Complete Image" at bounding box center [685, 65] width 56 height 11
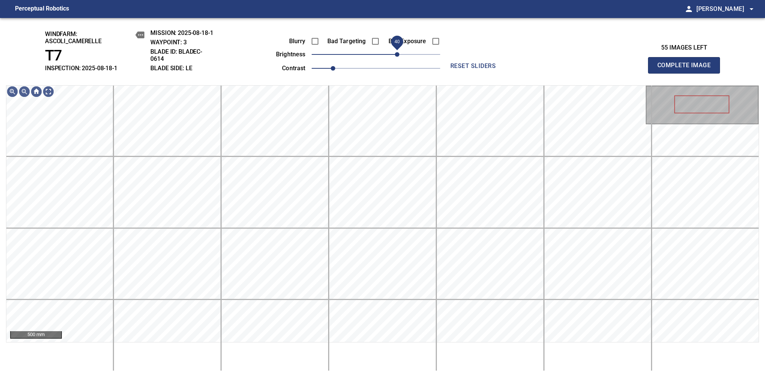
drag, startPoint x: 387, startPoint y: 56, endPoint x: 399, endPoint y: 56, distance: 12.0
click at [399, 56] on span "40" at bounding box center [397, 54] width 5 height 5
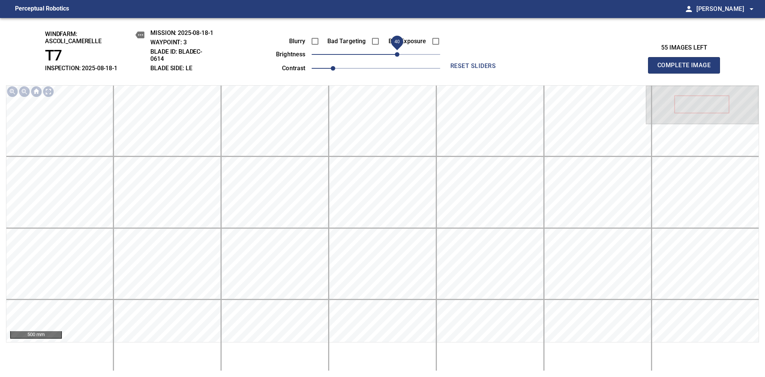
click at [687, 69] on span "Complete Image" at bounding box center [685, 65] width 56 height 11
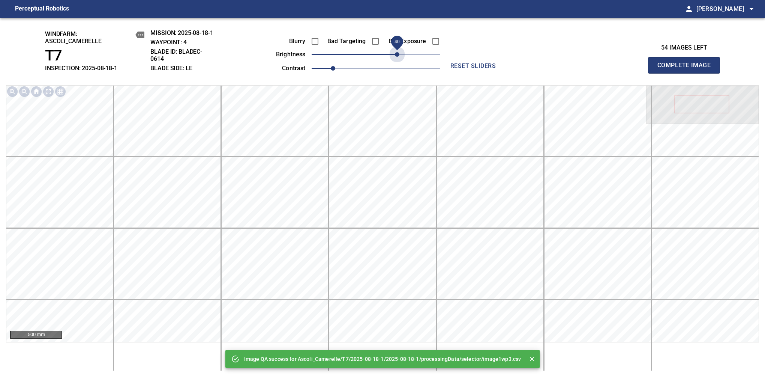
click at [399, 56] on span "40" at bounding box center [376, 54] width 129 height 11
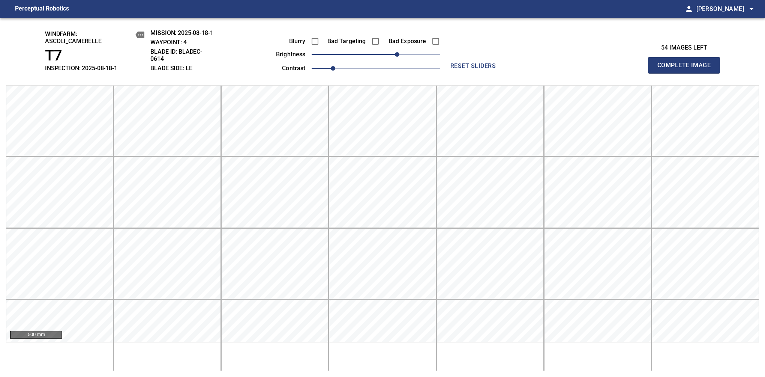
click at [687, 69] on span "Complete Image" at bounding box center [685, 65] width 56 height 11
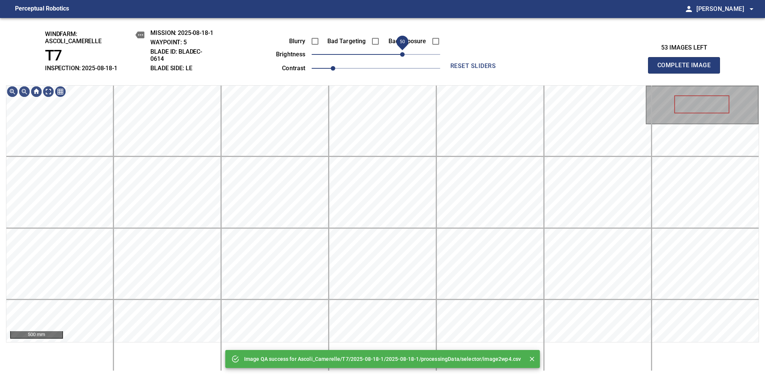
click at [401, 57] on span "50" at bounding box center [376, 54] width 129 height 11
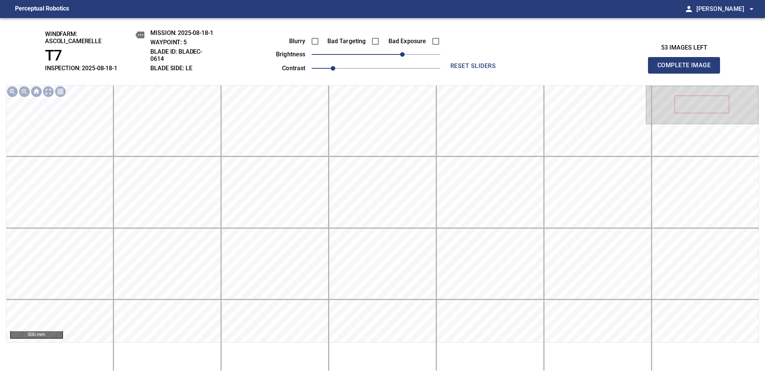
click at [687, 69] on span "Complete Image" at bounding box center [685, 65] width 56 height 11
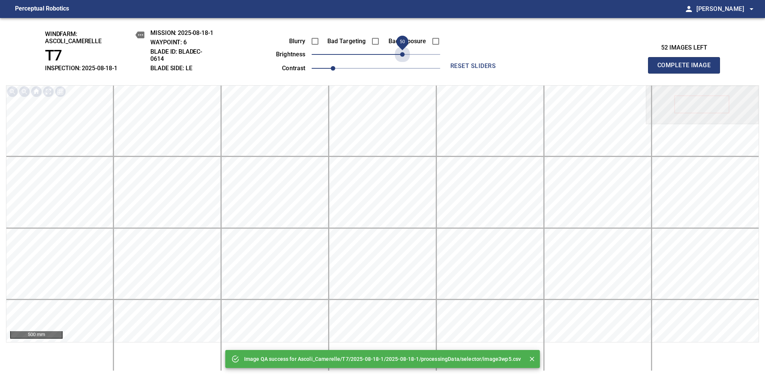
click at [401, 57] on span "50" at bounding box center [376, 54] width 129 height 11
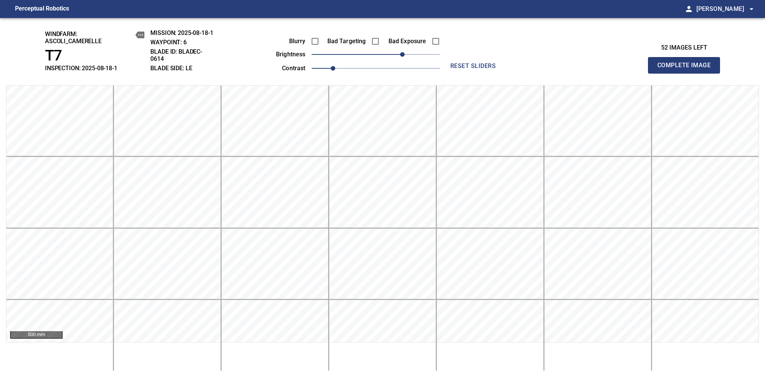
click at [687, 69] on span "Complete Image" at bounding box center [685, 65] width 56 height 11
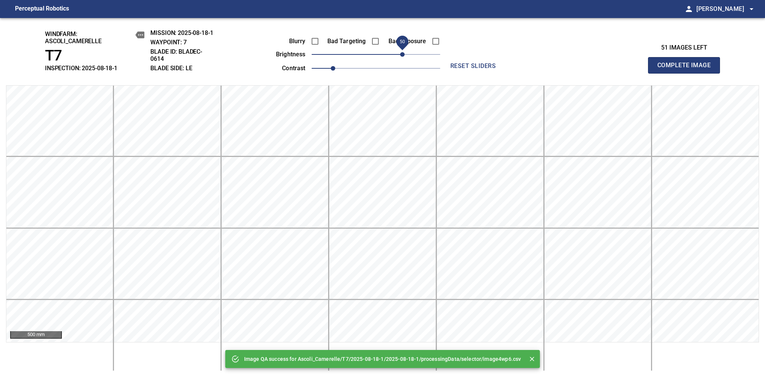
click at [403, 57] on span "50" at bounding box center [376, 54] width 129 height 11
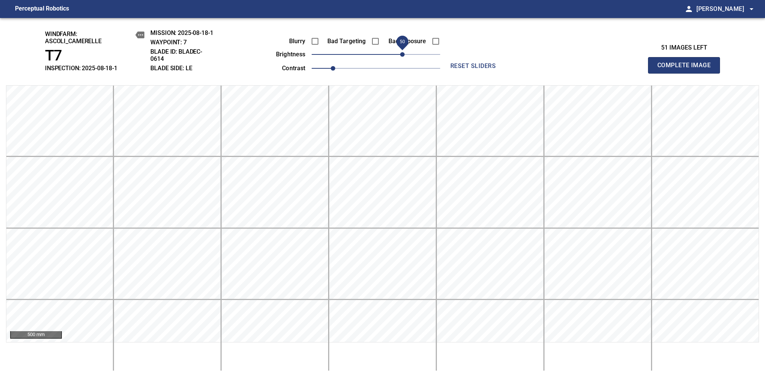
click at [687, 69] on span "Complete Image" at bounding box center [685, 65] width 56 height 11
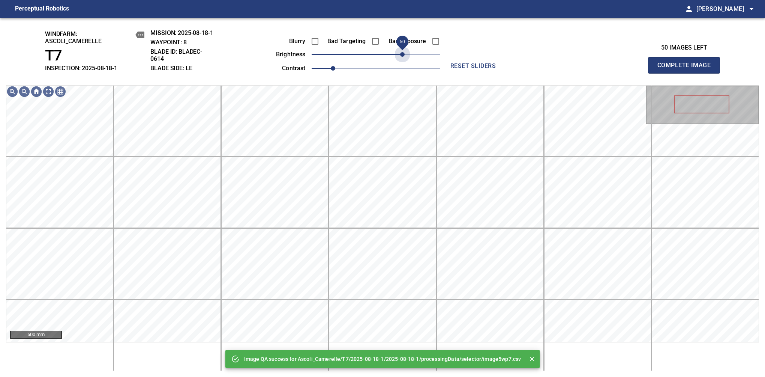
click at [403, 57] on span "50" at bounding box center [376, 54] width 129 height 11
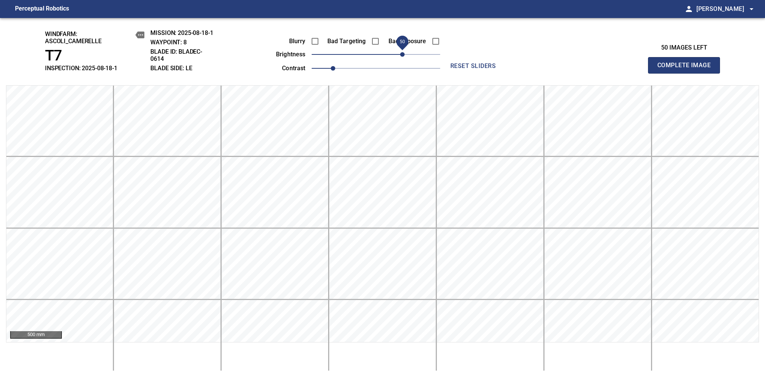
click at [687, 69] on span "Complete Image" at bounding box center [685, 65] width 56 height 11
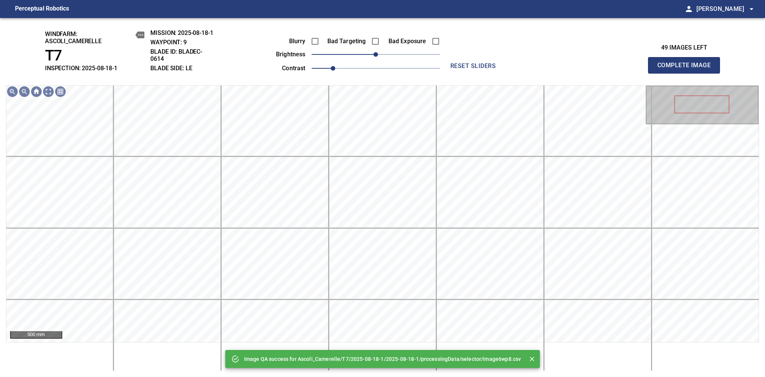
click at [406, 56] on span "0" at bounding box center [376, 54] width 129 height 11
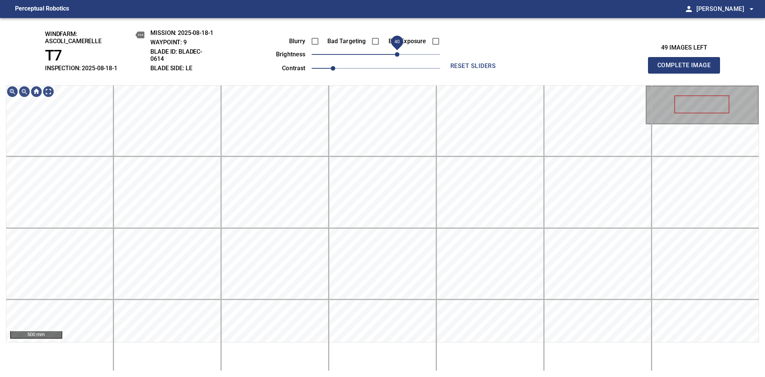
drag, startPoint x: 406, startPoint y: 57, endPoint x: 399, endPoint y: 56, distance: 6.5
click at [399, 56] on span "40" at bounding box center [397, 54] width 5 height 5
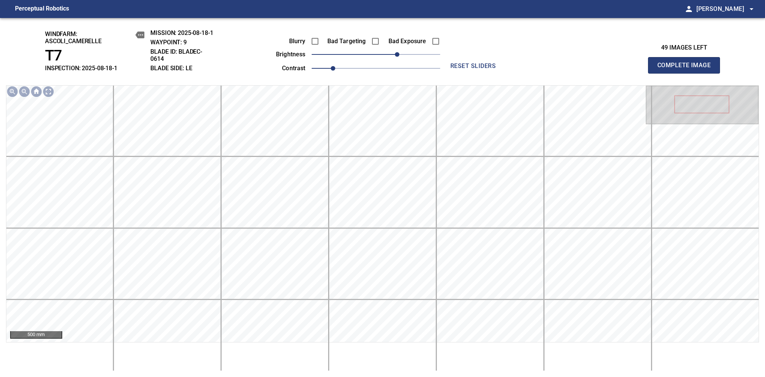
click at [687, 69] on span "Complete Image" at bounding box center [685, 65] width 56 height 11
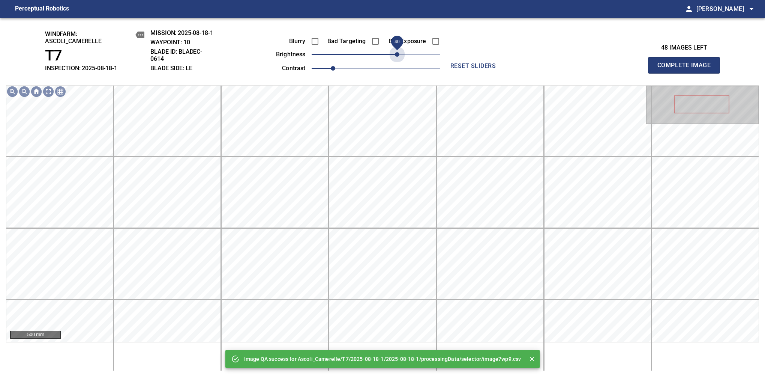
click at [398, 54] on span "40" at bounding box center [376, 54] width 129 height 11
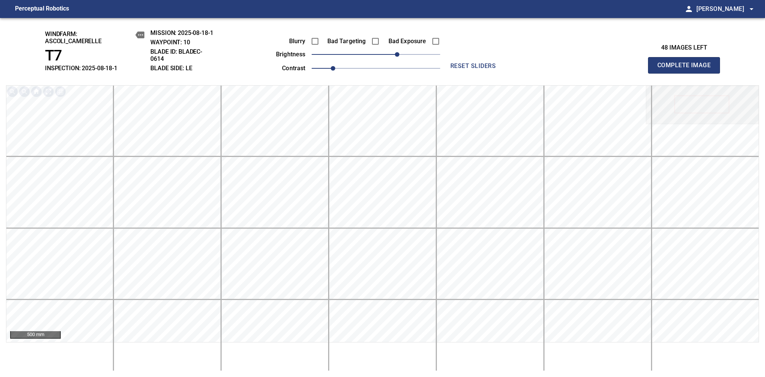
click at [687, 69] on span "Complete Image" at bounding box center [685, 65] width 56 height 11
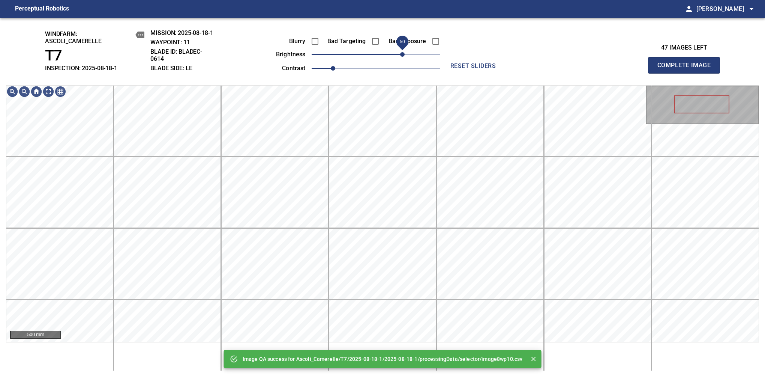
click at [401, 53] on span "50" at bounding box center [376, 54] width 129 height 11
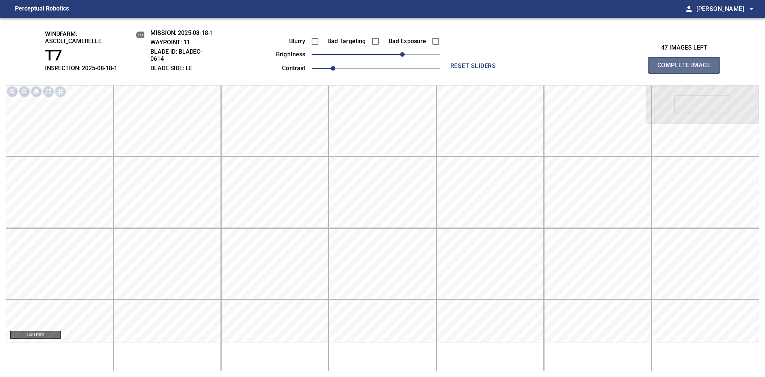
click at [687, 69] on span "Complete Image" at bounding box center [685, 65] width 56 height 11
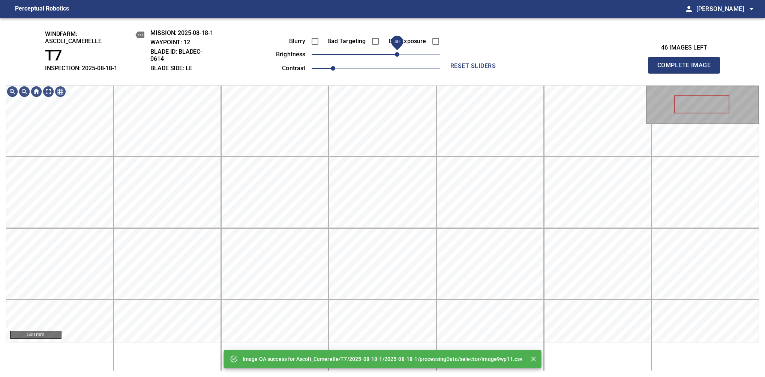
click at [399, 53] on span "40" at bounding box center [376, 54] width 129 height 11
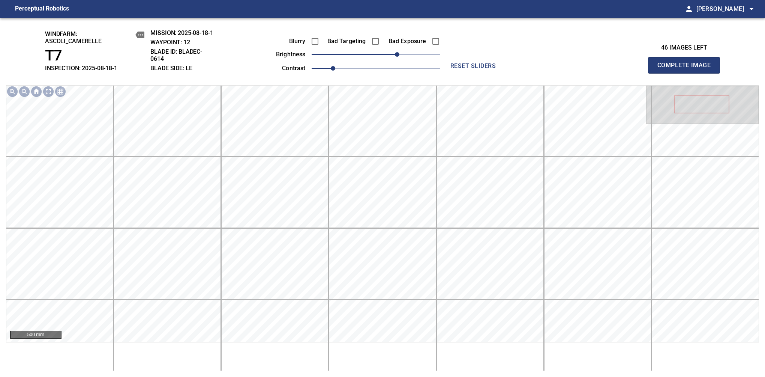
click at [687, 69] on span "Complete Image" at bounding box center [685, 65] width 56 height 11
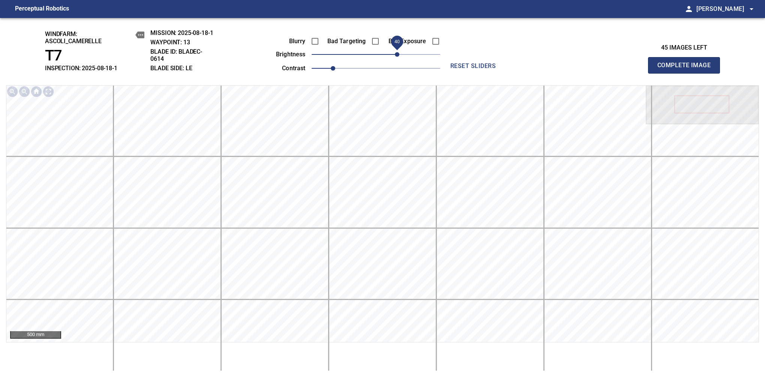
drag, startPoint x: 391, startPoint y: 57, endPoint x: 399, endPoint y: 58, distance: 8.0
click at [399, 58] on span "40" at bounding box center [376, 54] width 129 height 11
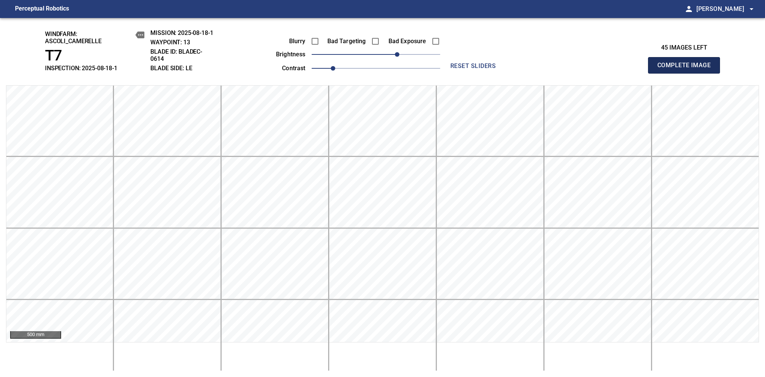
click at [687, 69] on span "Complete Image" at bounding box center [685, 65] width 56 height 11
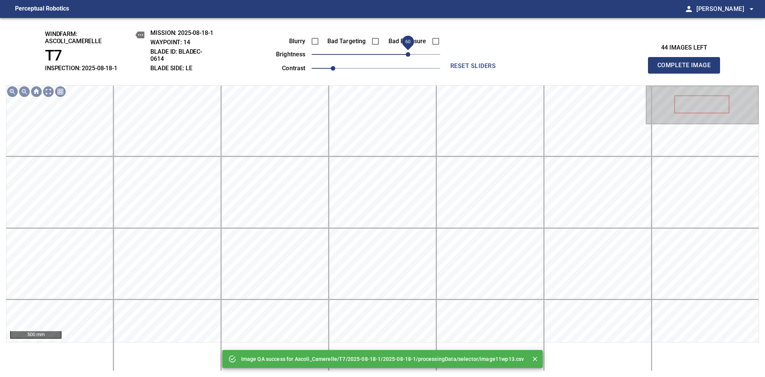
drag, startPoint x: 399, startPoint y: 58, endPoint x: 408, endPoint y: 52, distance: 11.0
click at [408, 52] on span "60" at bounding box center [376, 54] width 129 height 11
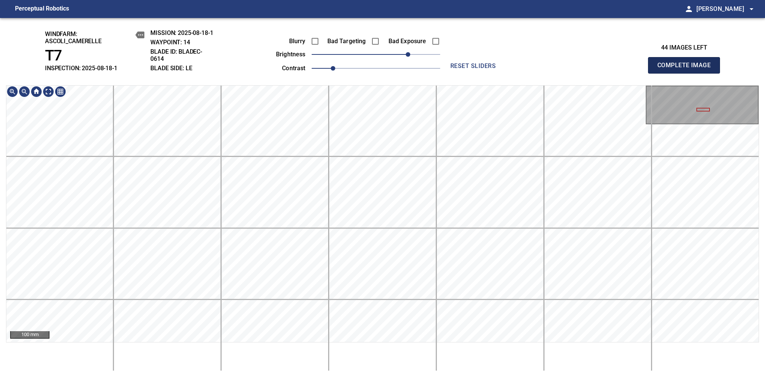
click at [687, 69] on span "Complete Image" at bounding box center [685, 65] width 56 height 11
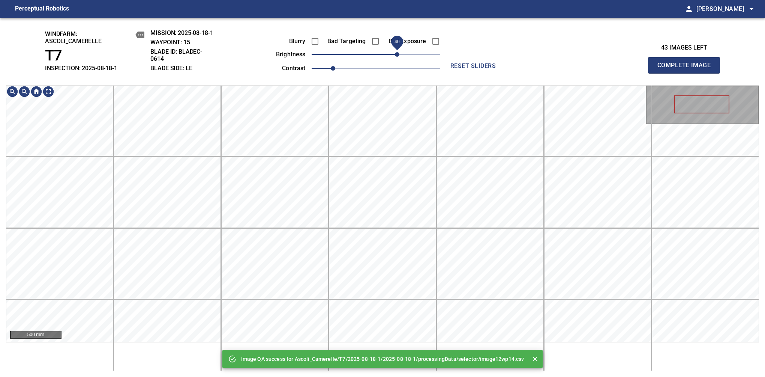
click at [401, 57] on span "40" at bounding box center [376, 54] width 129 height 11
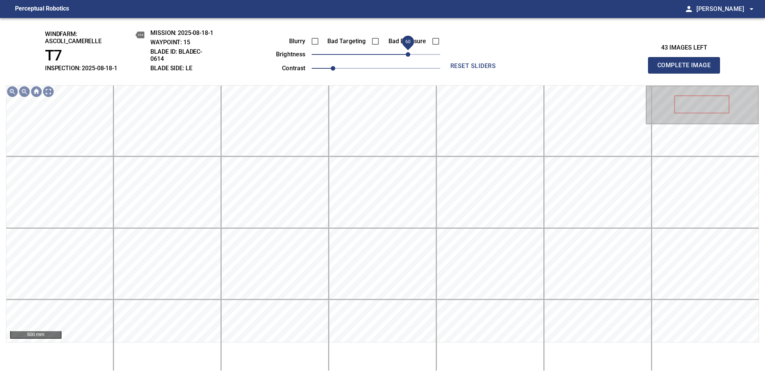
drag, startPoint x: 401, startPoint y: 57, endPoint x: 406, endPoint y: 54, distance: 5.5
click at [406, 54] on span "60" at bounding box center [408, 54] width 5 height 5
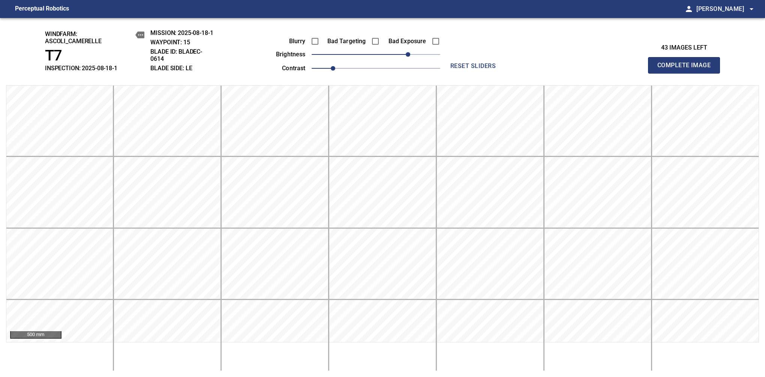
click at [687, 69] on span "Complete Image" at bounding box center [685, 65] width 56 height 11
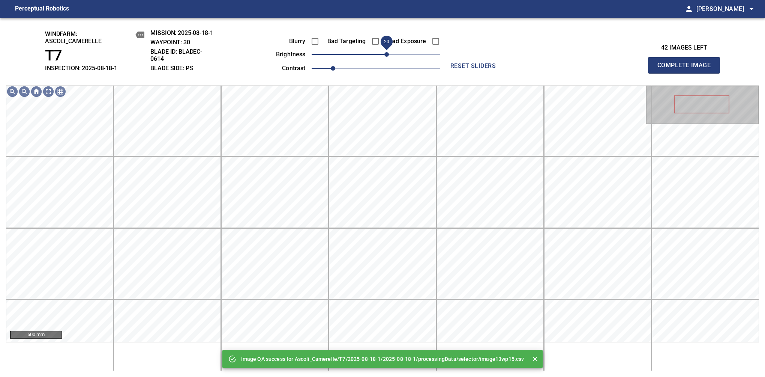
drag, startPoint x: 378, startPoint y: 53, endPoint x: 386, endPoint y: 54, distance: 7.7
click at [386, 54] on span "20" at bounding box center [387, 54] width 5 height 5
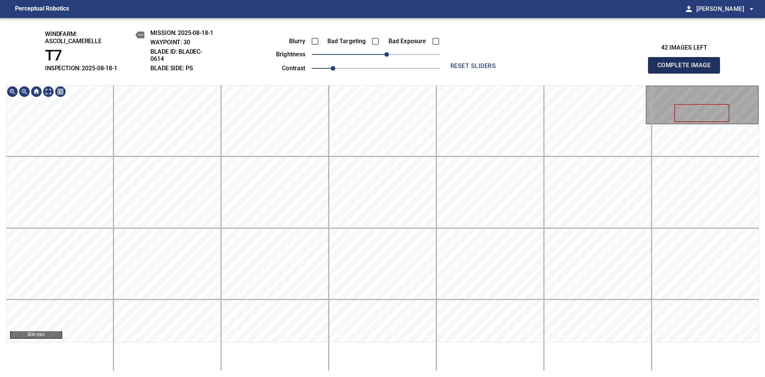
click at [687, 69] on span "Complete Image" at bounding box center [685, 65] width 56 height 11
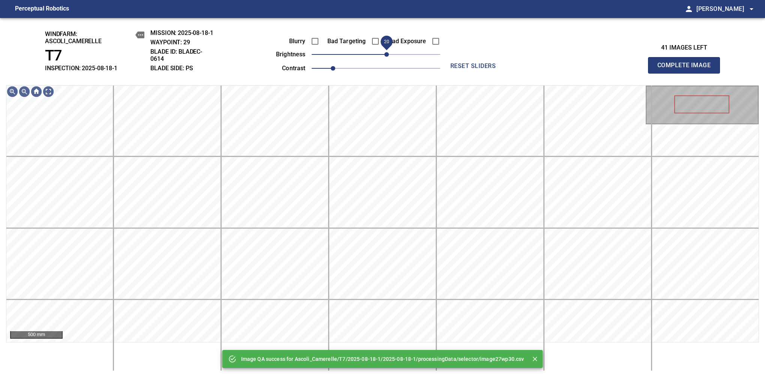
drag, startPoint x: 382, startPoint y: 56, endPoint x: 389, endPoint y: 55, distance: 6.9
click at [389, 55] on span "20" at bounding box center [387, 54] width 5 height 5
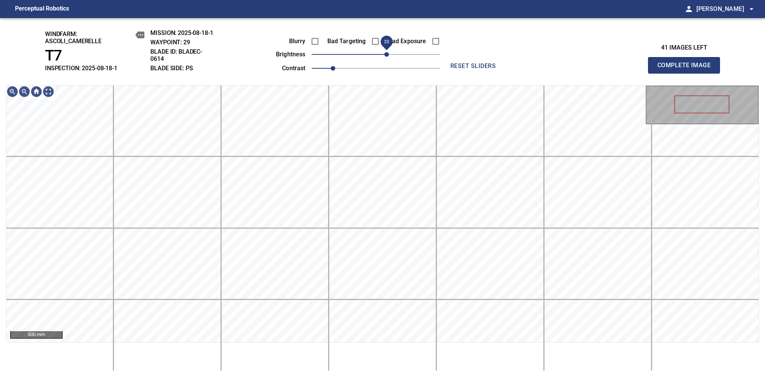
drag, startPoint x: 389, startPoint y: 55, endPoint x: 385, endPoint y: 54, distance: 4.3
click at [385, 54] on span "20" at bounding box center [387, 54] width 5 height 5
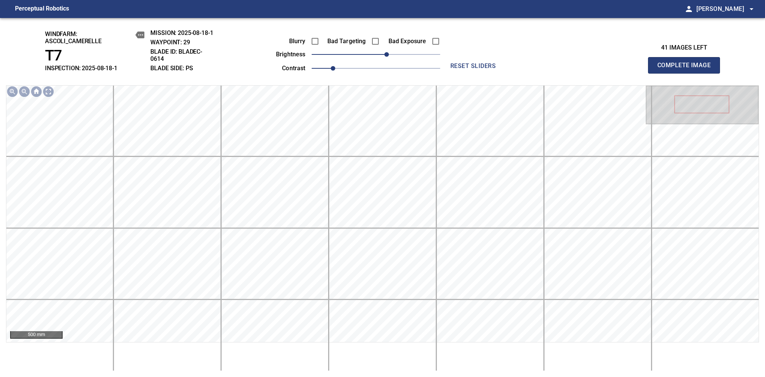
click at [687, 69] on span "Complete Image" at bounding box center [685, 65] width 56 height 11
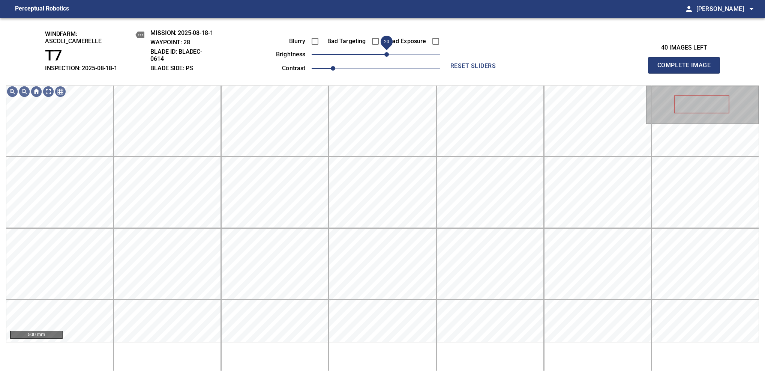
drag, startPoint x: 378, startPoint y: 59, endPoint x: 385, endPoint y: 58, distance: 6.4
click at [385, 57] on span "20" at bounding box center [387, 54] width 5 height 5
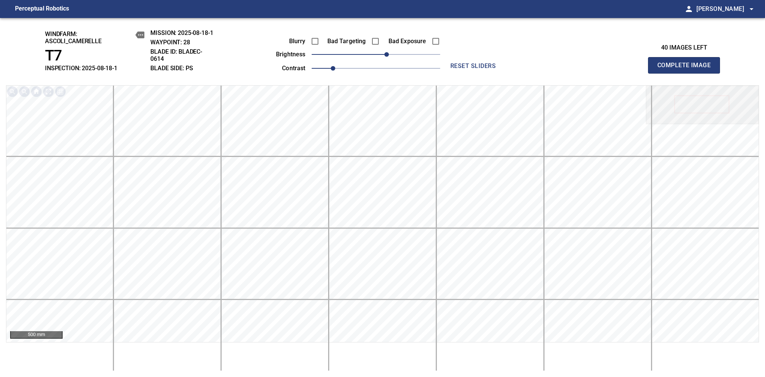
click at [687, 69] on span "Complete Image" at bounding box center [685, 65] width 56 height 11
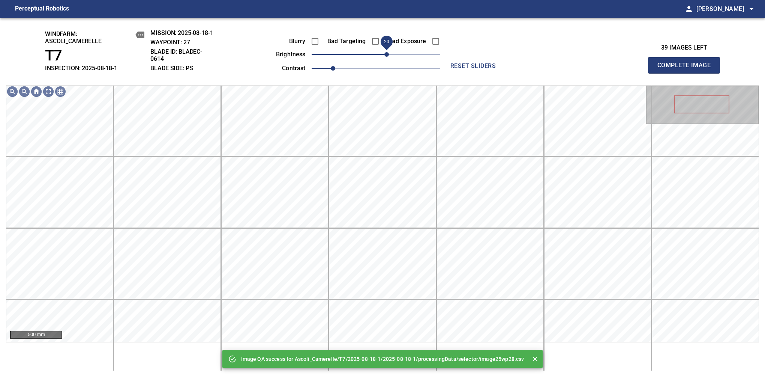
drag, startPoint x: 380, startPoint y: 58, endPoint x: 385, endPoint y: 58, distance: 4.1
click at [385, 57] on span "20" at bounding box center [387, 54] width 5 height 5
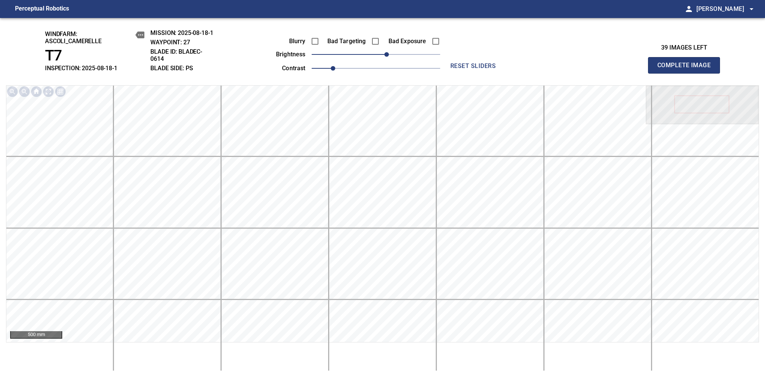
click at [687, 69] on span "Complete Image" at bounding box center [685, 65] width 56 height 11
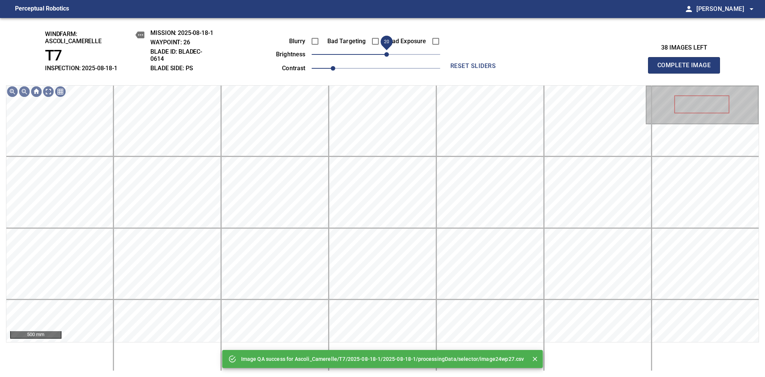
drag, startPoint x: 379, startPoint y: 56, endPoint x: 386, endPoint y: 54, distance: 6.8
click at [386, 54] on span "20" at bounding box center [387, 54] width 5 height 5
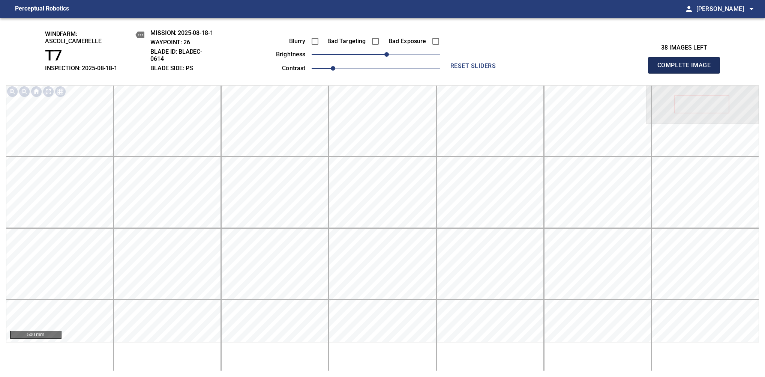
click at [687, 69] on span "Complete Image" at bounding box center [685, 65] width 56 height 11
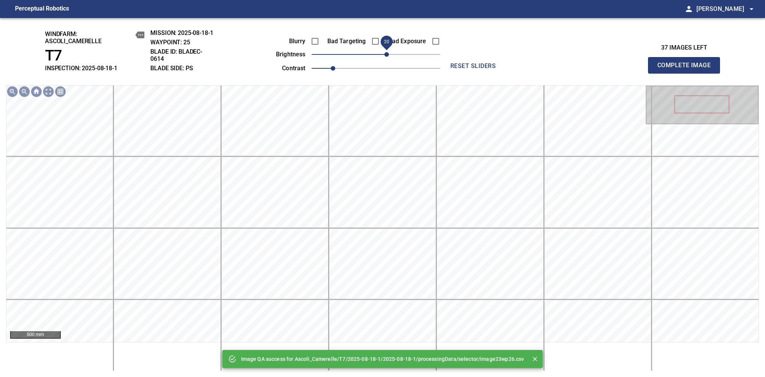
click at [388, 56] on span "20" at bounding box center [376, 54] width 129 height 11
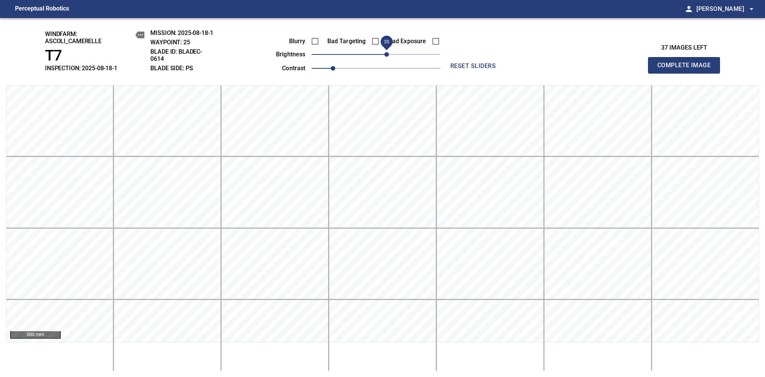
click at [687, 69] on span "Complete Image" at bounding box center [685, 65] width 56 height 11
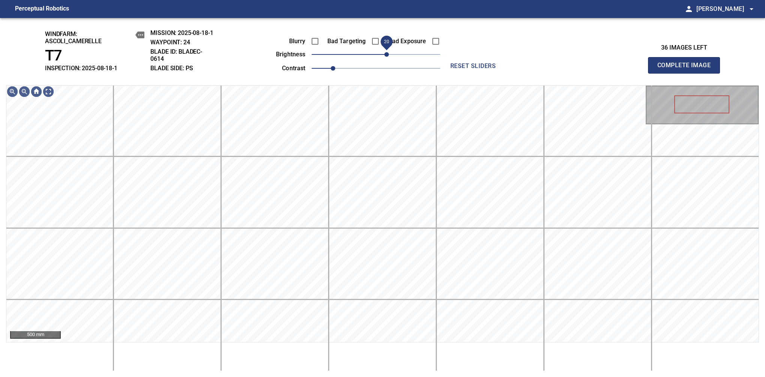
drag, startPoint x: 382, startPoint y: 55, endPoint x: 387, endPoint y: 54, distance: 5.3
click at [387, 54] on span "20" at bounding box center [387, 54] width 5 height 5
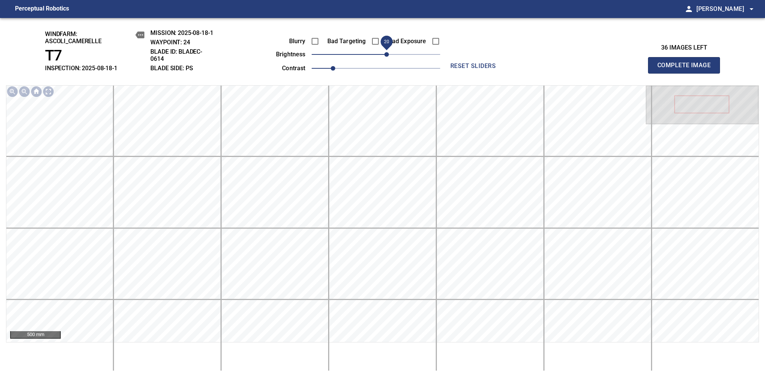
click at [687, 69] on span "Complete Image" at bounding box center [685, 65] width 56 height 11
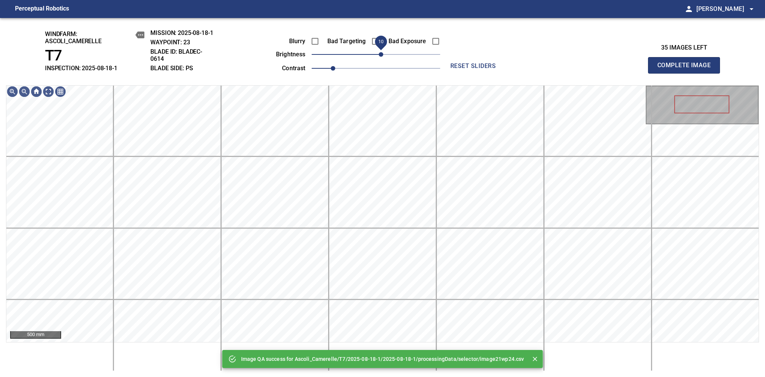
drag, startPoint x: 387, startPoint y: 54, endPoint x: 383, endPoint y: 55, distance: 4.3
click at [383, 55] on span "10" at bounding box center [376, 54] width 129 height 11
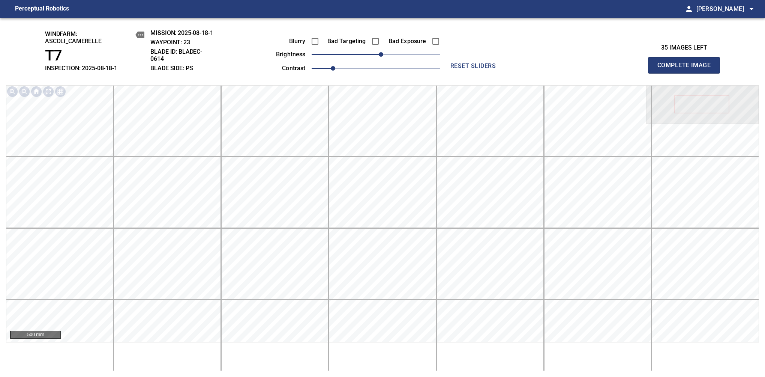
click at [687, 69] on span "Complete Image" at bounding box center [685, 65] width 56 height 11
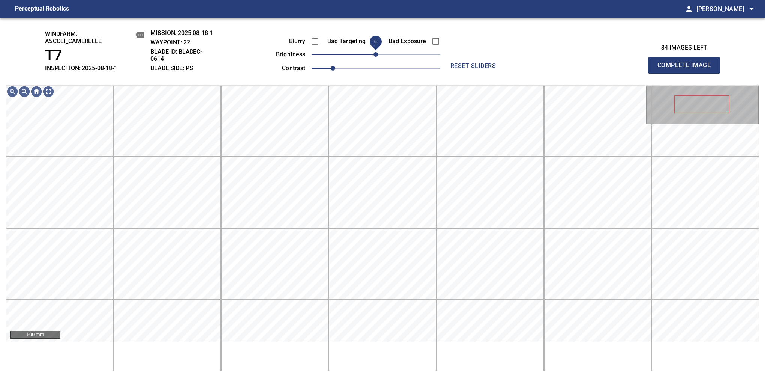
click at [378, 56] on span "0" at bounding box center [376, 54] width 5 height 5
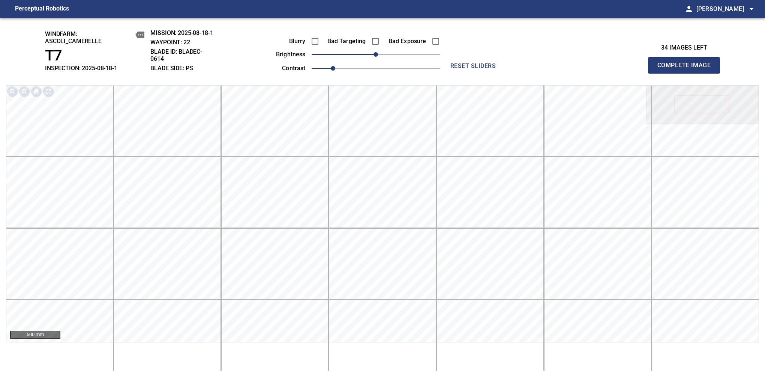
click at [687, 69] on span "Complete Image" at bounding box center [685, 65] width 56 height 11
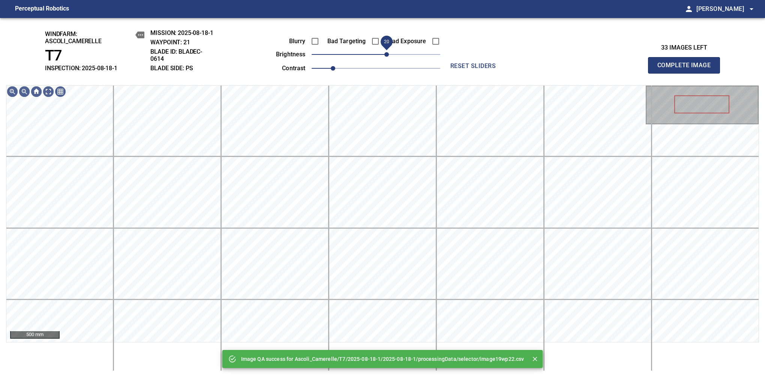
drag, startPoint x: 378, startPoint y: 56, endPoint x: 384, endPoint y: 54, distance: 6.8
click at [385, 54] on span "20" at bounding box center [387, 54] width 5 height 5
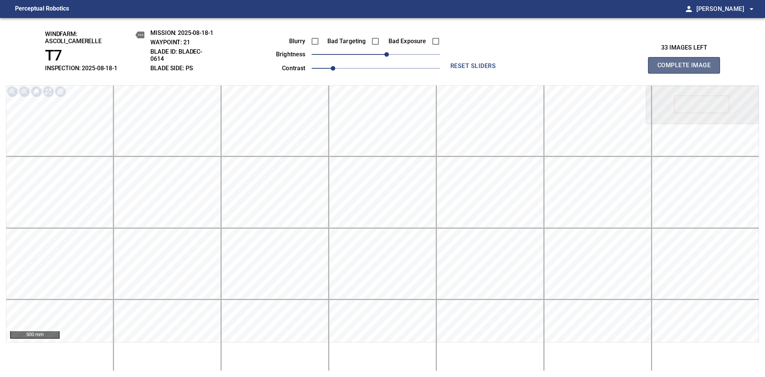
click at [687, 69] on span "Complete Image" at bounding box center [685, 65] width 56 height 11
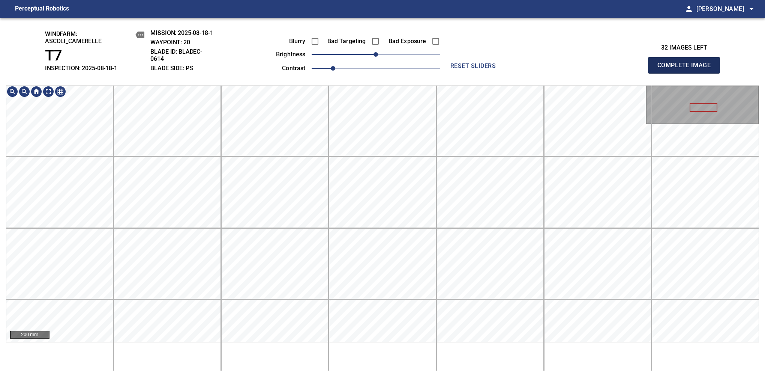
click at [687, 69] on span "Complete Image" at bounding box center [685, 65] width 56 height 11
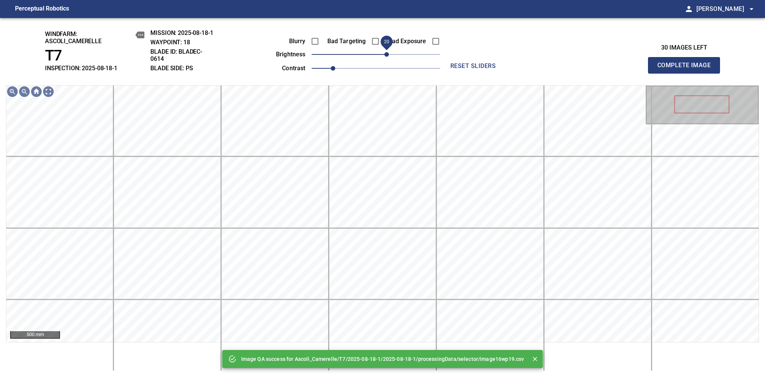
drag, startPoint x: 382, startPoint y: 55, endPoint x: 386, endPoint y: 54, distance: 4.0
click at [386, 54] on span "20" at bounding box center [387, 54] width 5 height 5
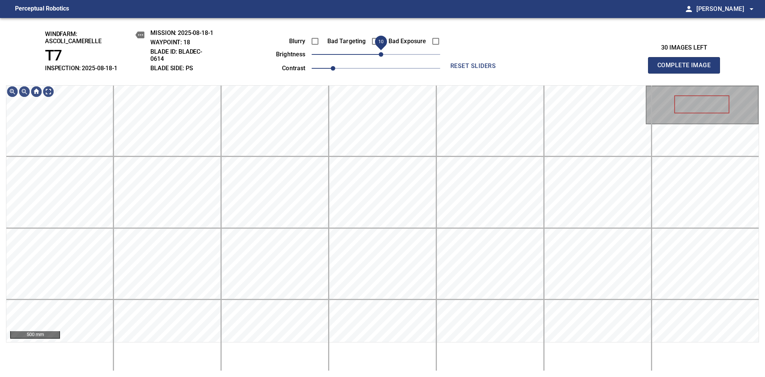
drag, startPoint x: 386, startPoint y: 54, endPoint x: 381, endPoint y: 56, distance: 5.4
click at [381, 56] on span "10" at bounding box center [381, 54] width 5 height 5
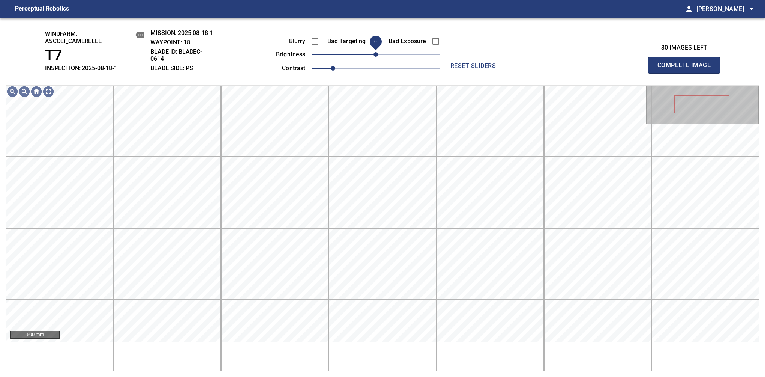
click at [376, 55] on span "0" at bounding box center [376, 54] width 5 height 5
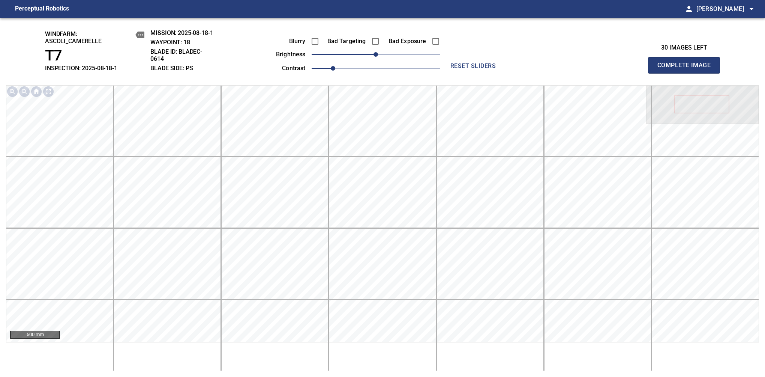
click at [687, 69] on span "Complete Image" at bounding box center [685, 65] width 56 height 11
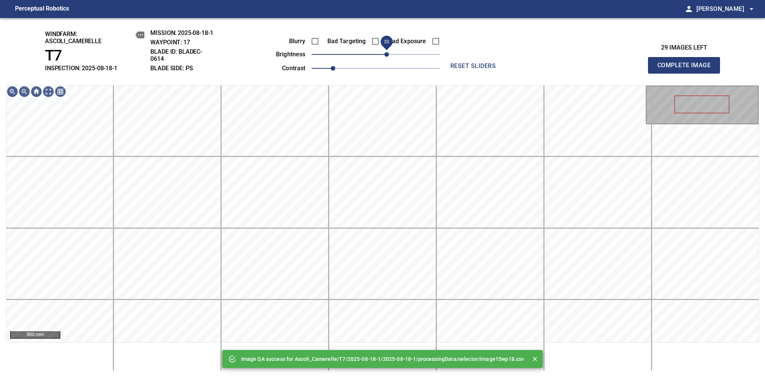
drag, startPoint x: 375, startPoint y: 55, endPoint x: 388, endPoint y: 59, distance: 13.7
click at [388, 57] on span "20" at bounding box center [387, 54] width 5 height 5
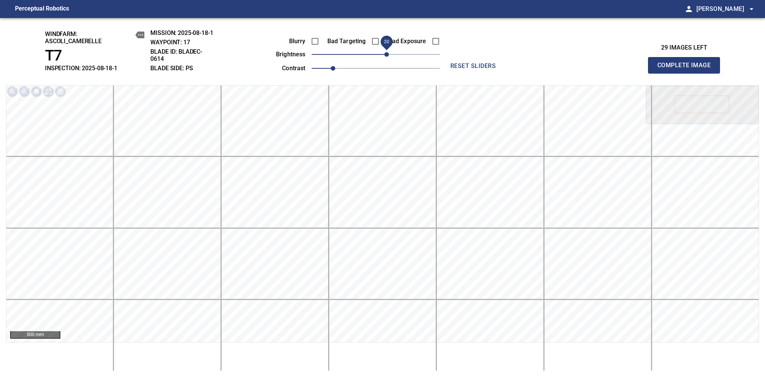
click at [687, 69] on span "Complete Image" at bounding box center [685, 65] width 56 height 11
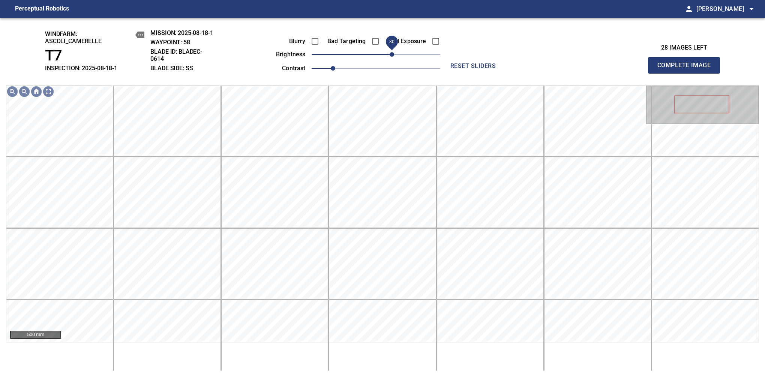
drag, startPoint x: 386, startPoint y: 57, endPoint x: 392, endPoint y: 56, distance: 6.5
click at [392, 56] on span "30" at bounding box center [376, 54] width 129 height 11
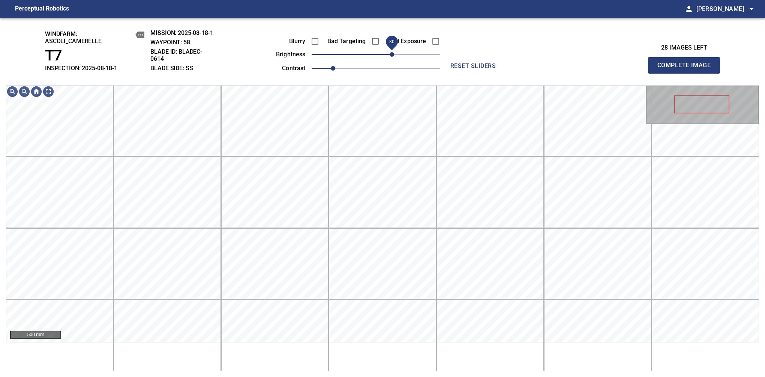
click at [393, 54] on span "30" at bounding box center [392, 54] width 5 height 5
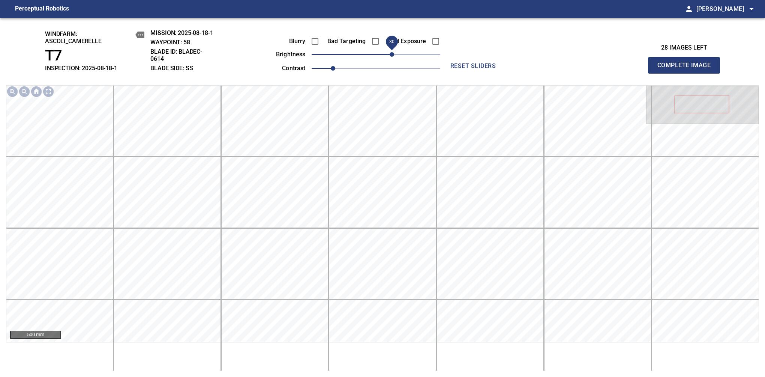
click at [687, 69] on span "Complete Image" at bounding box center [685, 65] width 56 height 11
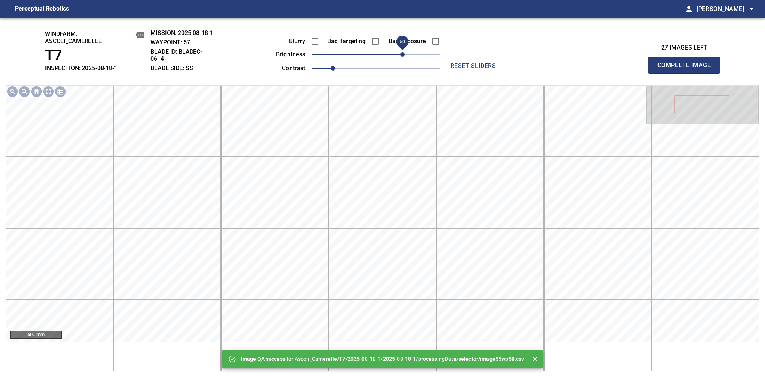
drag, startPoint x: 393, startPoint y: 54, endPoint x: 402, endPoint y: 54, distance: 9.0
click at [402, 54] on span "50" at bounding box center [376, 54] width 129 height 11
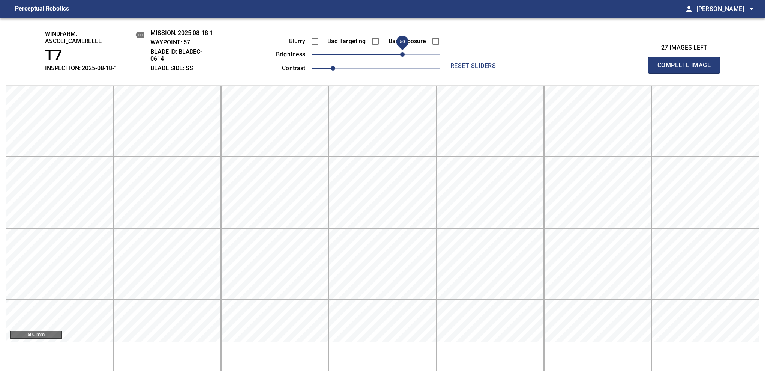
click at [687, 69] on span "Complete Image" at bounding box center [685, 65] width 56 height 11
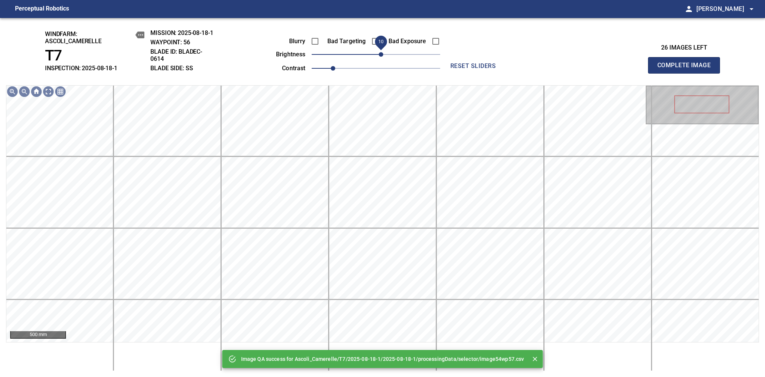
drag, startPoint x: 402, startPoint y: 54, endPoint x: 381, endPoint y: 53, distance: 21.0
click at [381, 53] on span "10" at bounding box center [376, 54] width 129 height 11
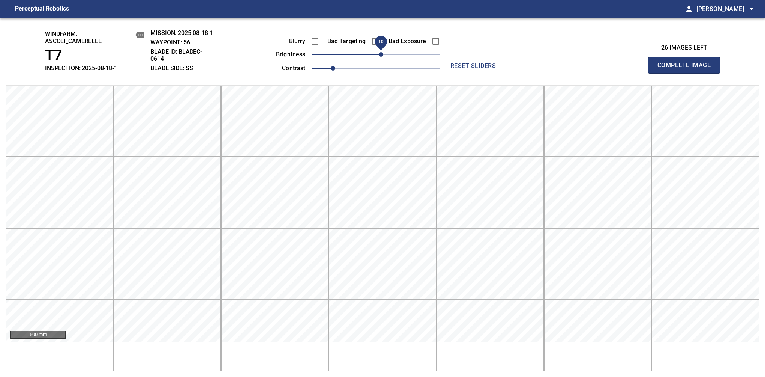
click at [687, 69] on span "Complete Image" at bounding box center [685, 65] width 56 height 11
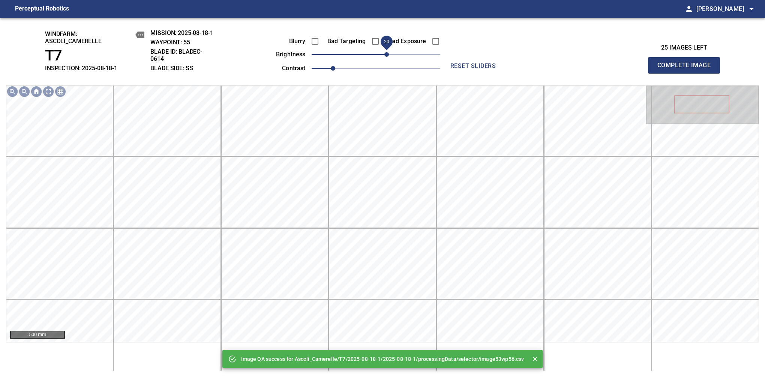
drag, startPoint x: 381, startPoint y: 53, endPoint x: 385, endPoint y: 53, distance: 4.1
click at [385, 53] on span "20" at bounding box center [387, 54] width 5 height 5
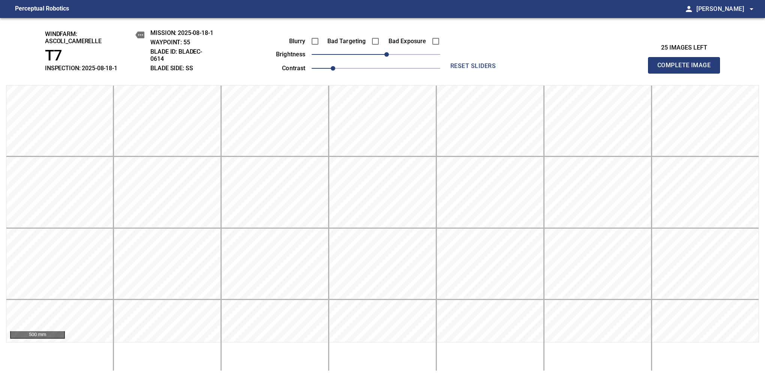
click at [687, 69] on span "Complete Image" at bounding box center [685, 65] width 56 height 11
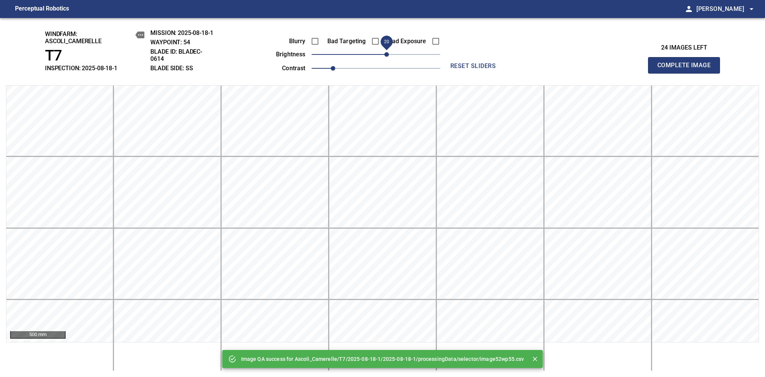
click at [385, 54] on span "20" at bounding box center [376, 54] width 129 height 11
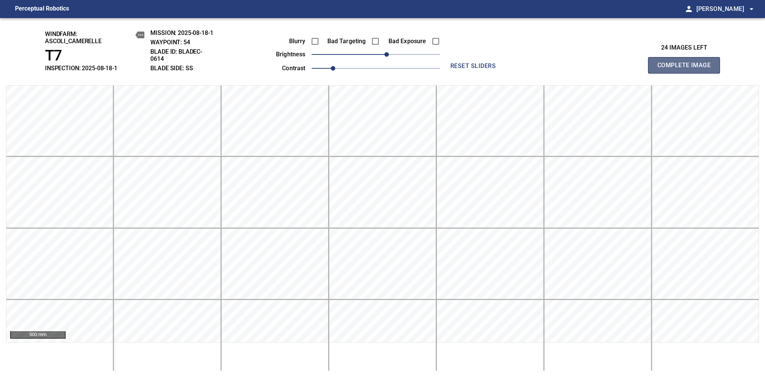
click at [687, 69] on span "Complete Image" at bounding box center [685, 65] width 56 height 11
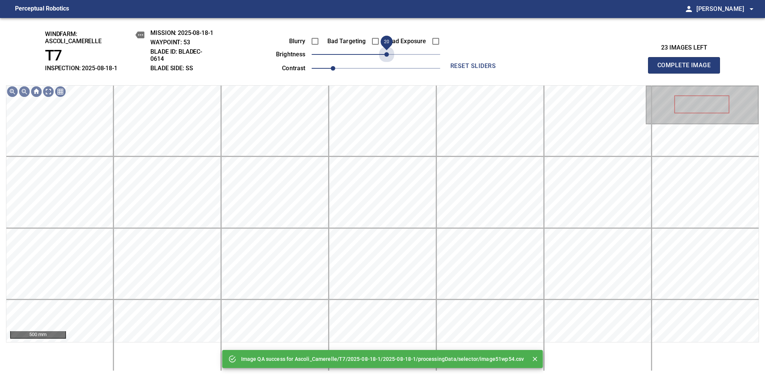
click at [385, 54] on span "20" at bounding box center [376, 54] width 129 height 11
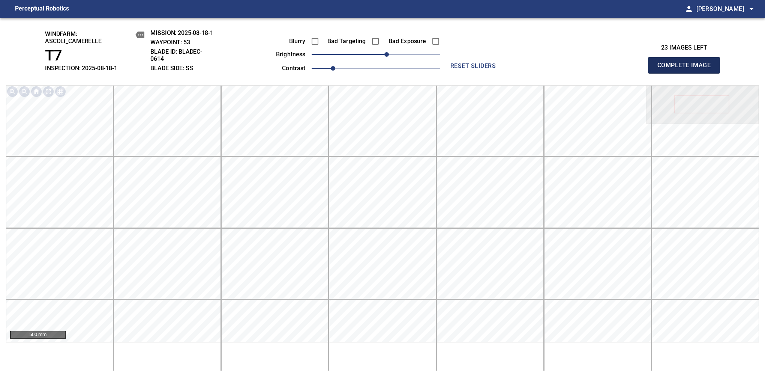
click at [687, 69] on span "Complete Image" at bounding box center [685, 65] width 56 height 11
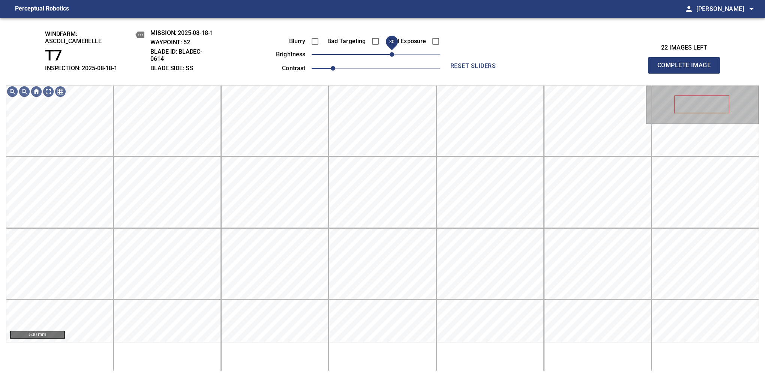
click at [390, 57] on span "30" at bounding box center [392, 54] width 5 height 5
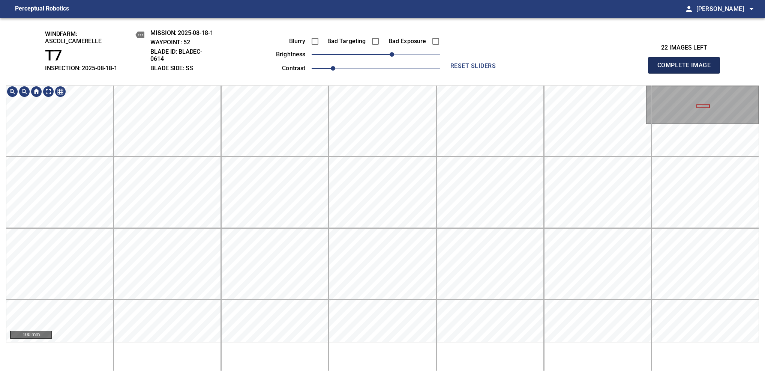
click at [687, 69] on span "Complete Image" at bounding box center [685, 65] width 56 height 11
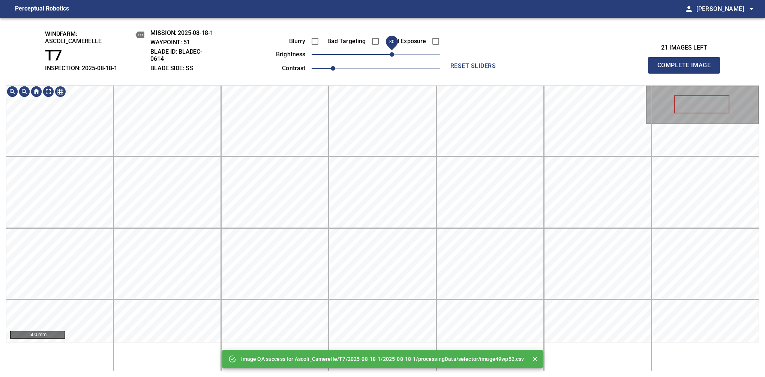
drag, startPoint x: 386, startPoint y: 58, endPoint x: 390, endPoint y: 56, distance: 4.0
click at [390, 56] on span "30" at bounding box center [392, 54] width 5 height 5
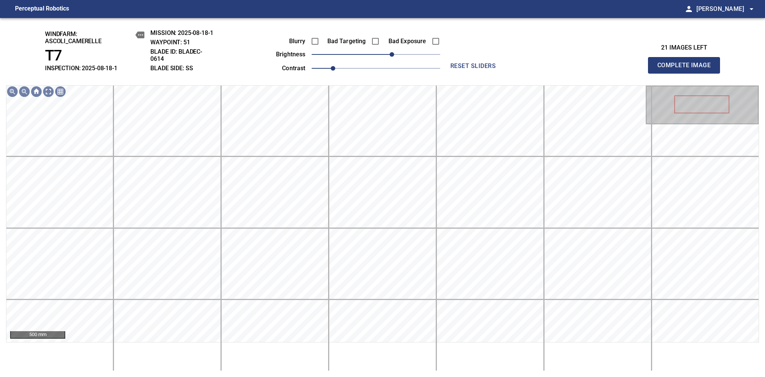
click at [687, 69] on span "Complete Image" at bounding box center [685, 65] width 56 height 11
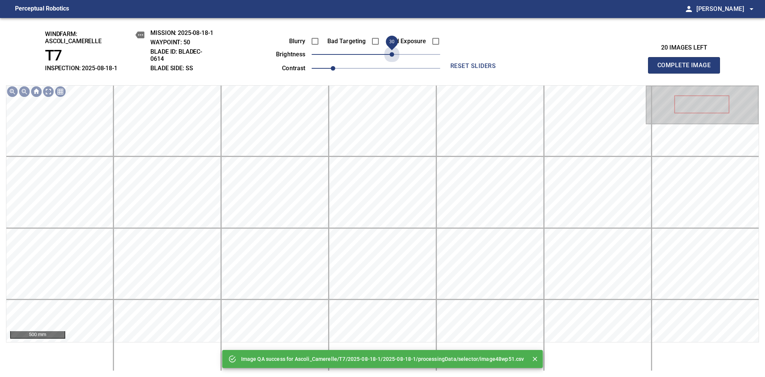
click at [390, 56] on span "30" at bounding box center [376, 54] width 129 height 11
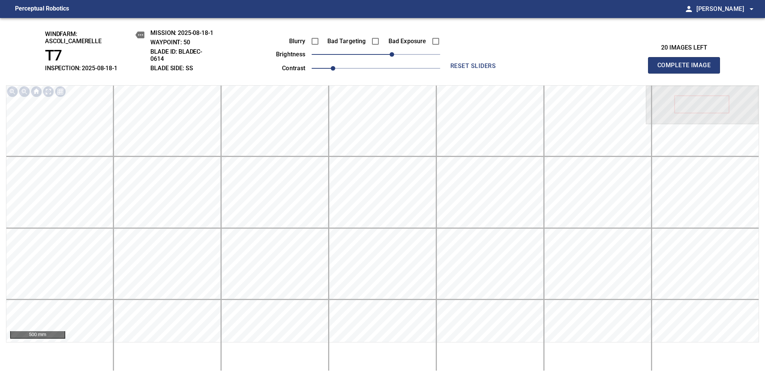
click at [687, 69] on span "Complete Image" at bounding box center [685, 65] width 56 height 11
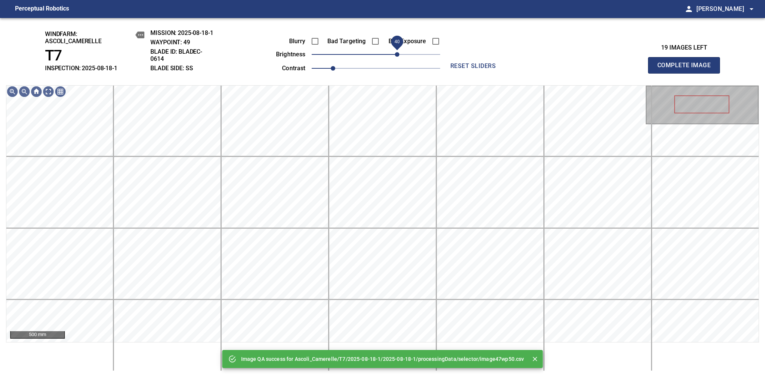
drag, startPoint x: 382, startPoint y: 57, endPoint x: 397, endPoint y: 54, distance: 14.7
click at [397, 54] on span "40" at bounding box center [397, 54] width 5 height 5
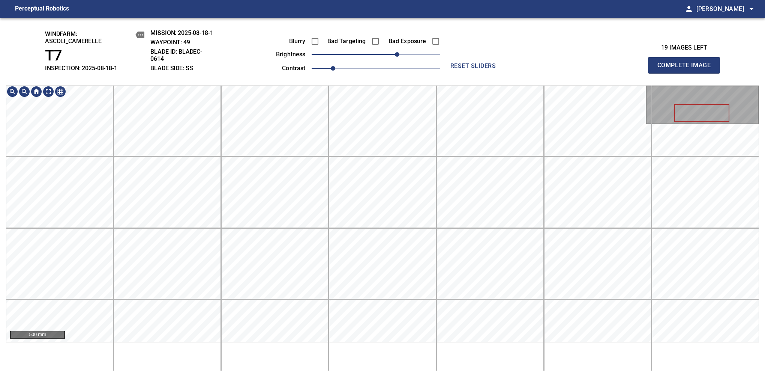
click at [687, 69] on span "Complete Image" at bounding box center [685, 65] width 56 height 11
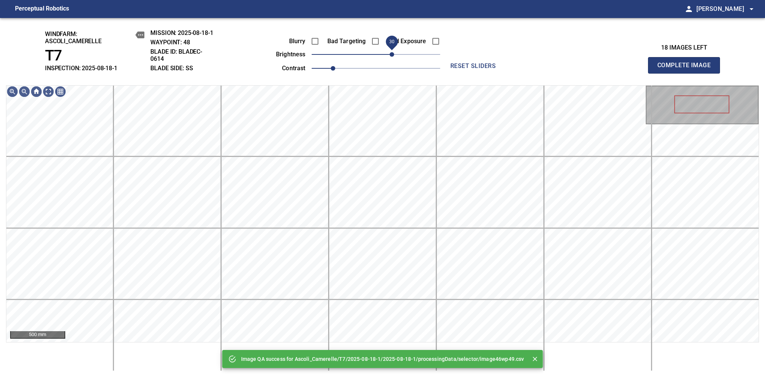
drag, startPoint x: 383, startPoint y: 55, endPoint x: 392, endPoint y: 53, distance: 9.4
click at [392, 53] on span "30" at bounding box center [392, 54] width 5 height 5
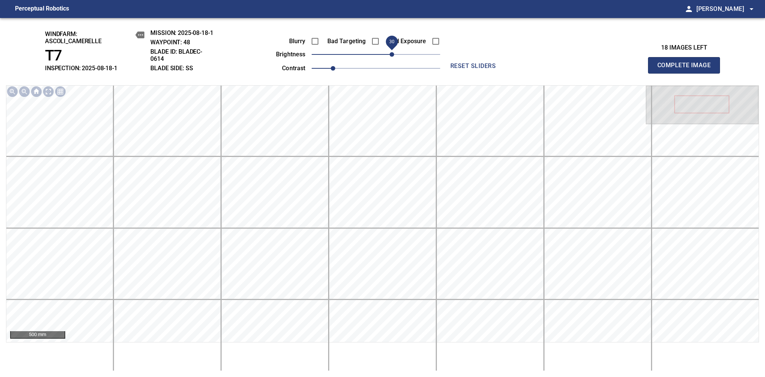
click at [687, 69] on span "Complete Image" at bounding box center [685, 65] width 56 height 11
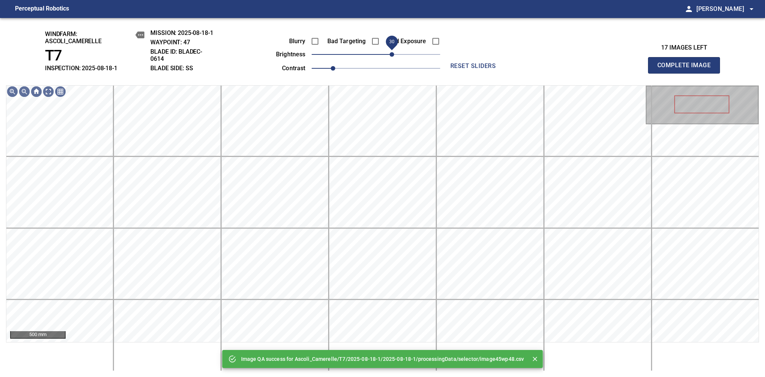
drag, startPoint x: 384, startPoint y: 54, endPoint x: 392, endPoint y: 50, distance: 8.7
click at [392, 52] on span "30" at bounding box center [392, 54] width 5 height 5
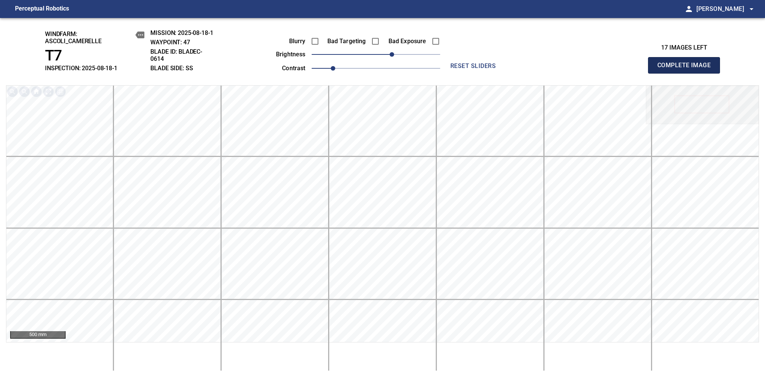
click at [687, 69] on span "Complete Image" at bounding box center [685, 65] width 56 height 11
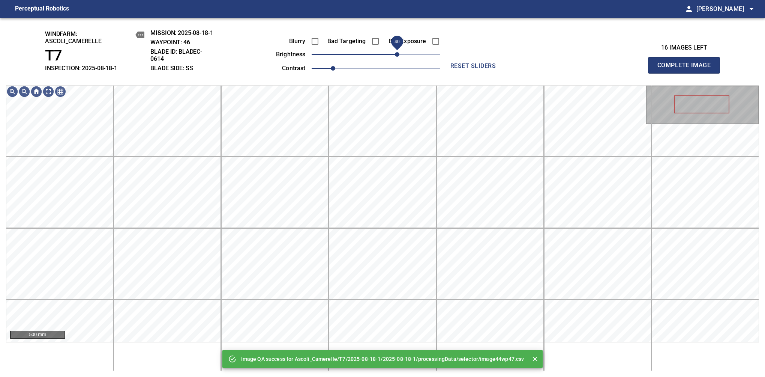
drag, startPoint x: 390, startPoint y: 51, endPoint x: 397, endPoint y: 50, distance: 6.8
click at [397, 50] on span "40" at bounding box center [376, 54] width 129 height 11
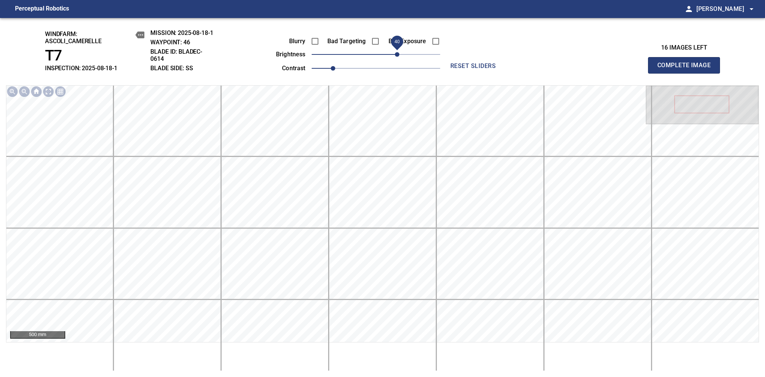
click at [687, 69] on span "Complete Image" at bounding box center [685, 65] width 56 height 11
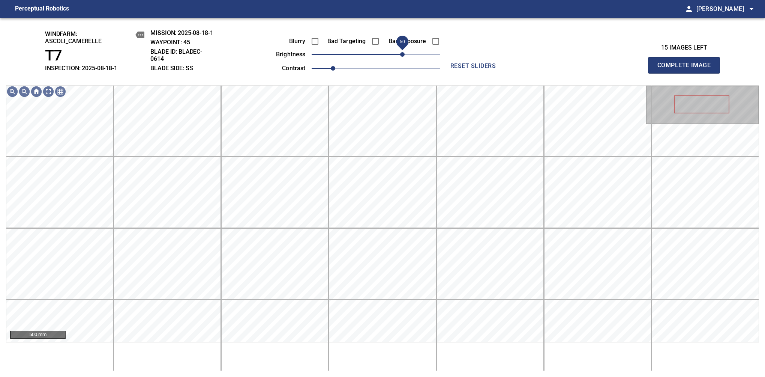
drag, startPoint x: 395, startPoint y: 56, endPoint x: 401, endPoint y: 57, distance: 5.5
click at [401, 57] on span "50" at bounding box center [376, 54] width 129 height 11
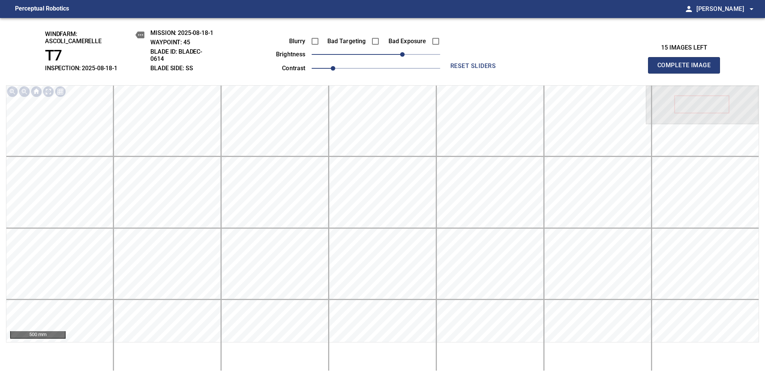
click at [687, 69] on span "Complete Image" at bounding box center [685, 65] width 56 height 11
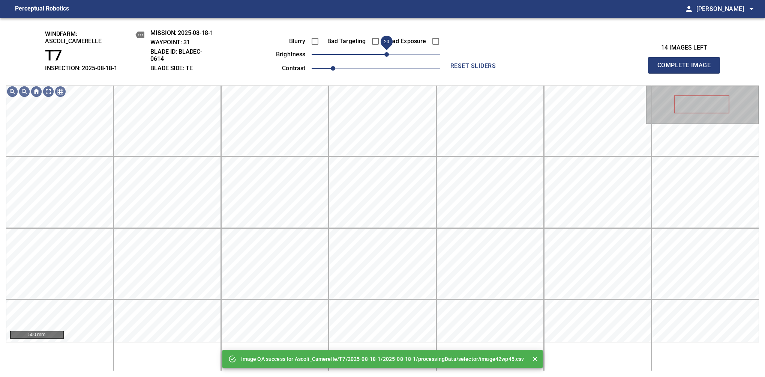
click at [386, 53] on span "20" at bounding box center [387, 54] width 5 height 5
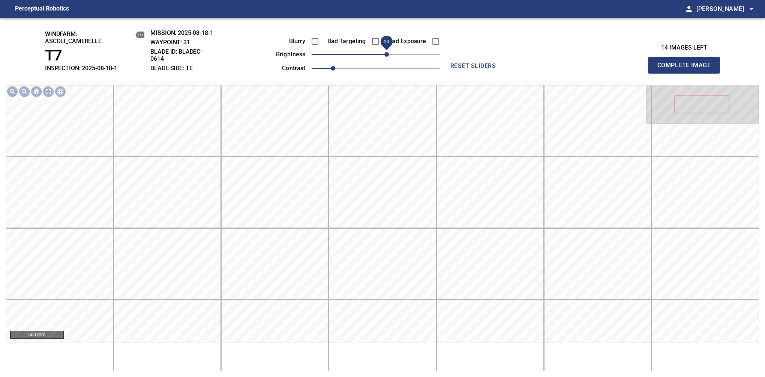
click at [687, 69] on span "Complete Image" at bounding box center [685, 65] width 56 height 11
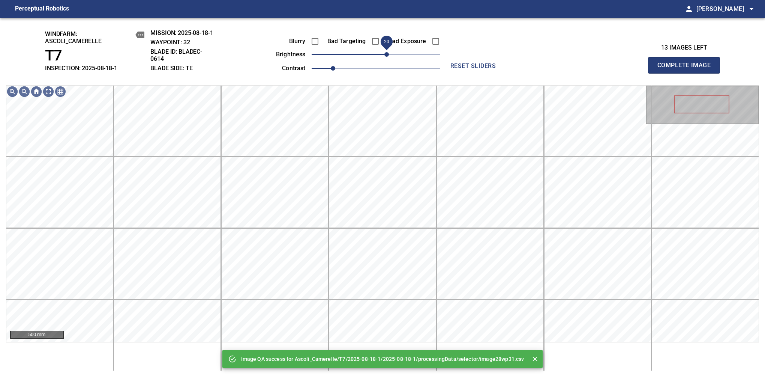
drag, startPoint x: 381, startPoint y: 52, endPoint x: 388, endPoint y: 52, distance: 6.4
click at [388, 52] on span "20" at bounding box center [387, 54] width 5 height 5
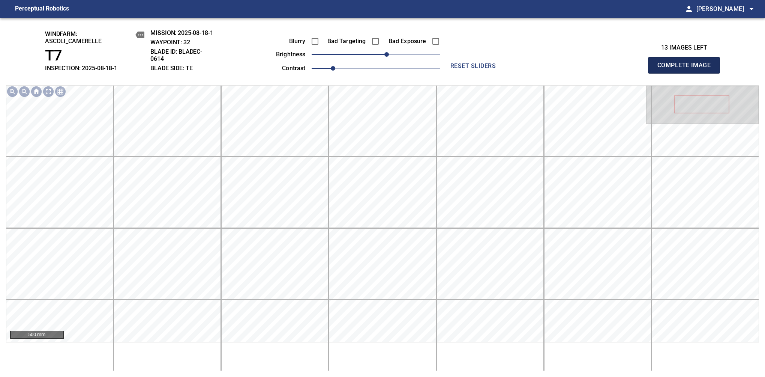
click at [687, 69] on span "Complete Image" at bounding box center [685, 65] width 56 height 11
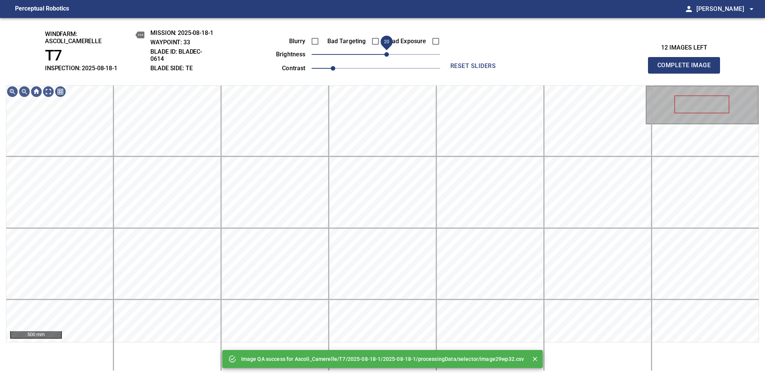
click at [389, 52] on span "20" at bounding box center [376, 54] width 129 height 11
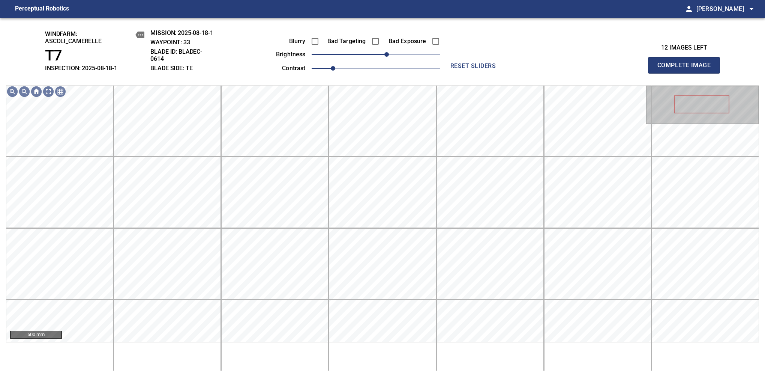
click at [687, 69] on span "Complete Image" at bounding box center [685, 65] width 56 height 11
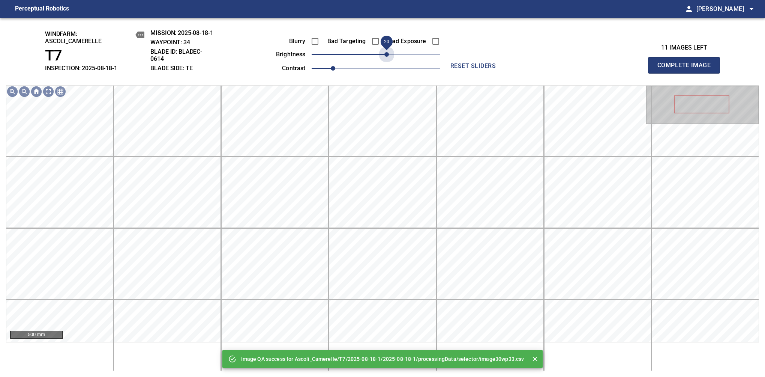
click at [389, 52] on span "20" at bounding box center [376, 54] width 129 height 11
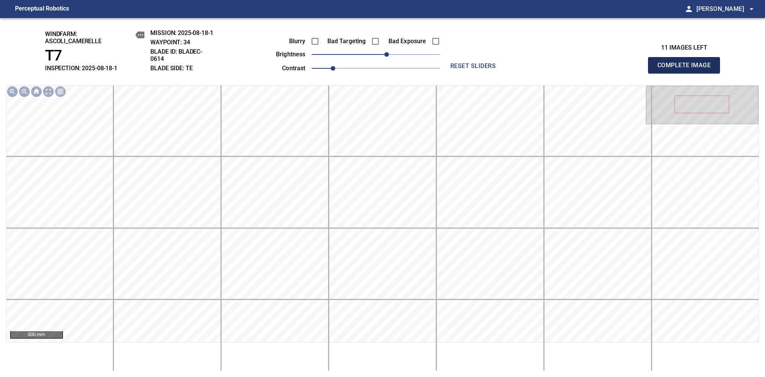
click at [687, 69] on span "Complete Image" at bounding box center [685, 65] width 56 height 11
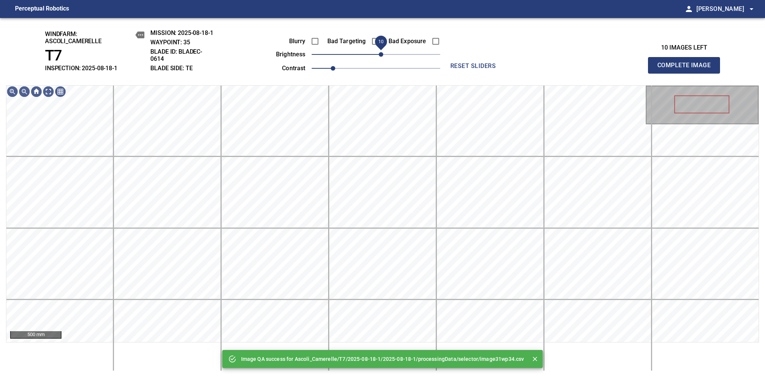
click at [383, 53] on span "10" at bounding box center [376, 54] width 129 height 11
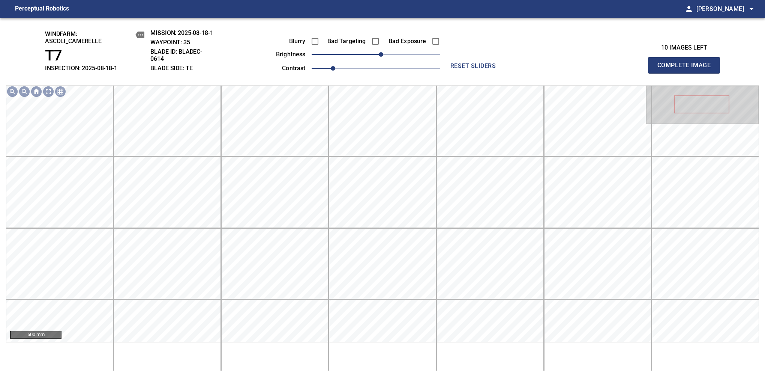
click at [687, 69] on span "Complete Image" at bounding box center [685, 65] width 56 height 11
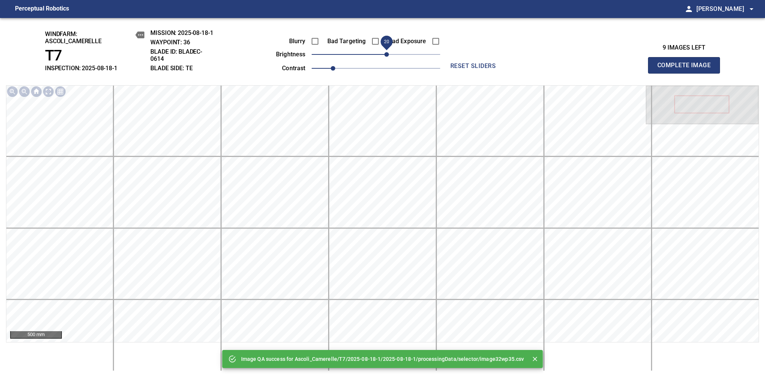
click at [385, 53] on span "20" at bounding box center [387, 54] width 5 height 5
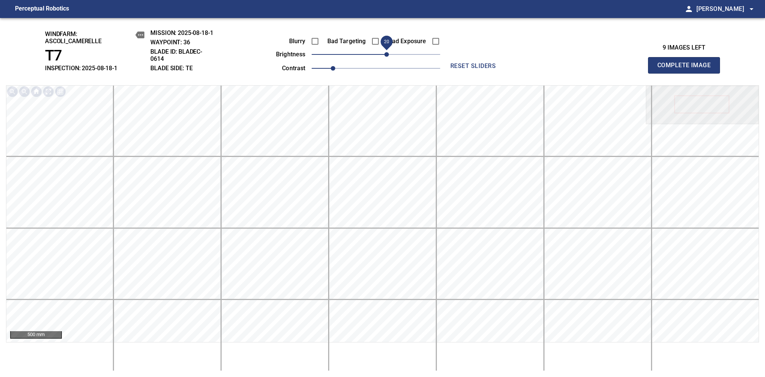
click at [687, 69] on span "Complete Image" at bounding box center [685, 65] width 56 height 11
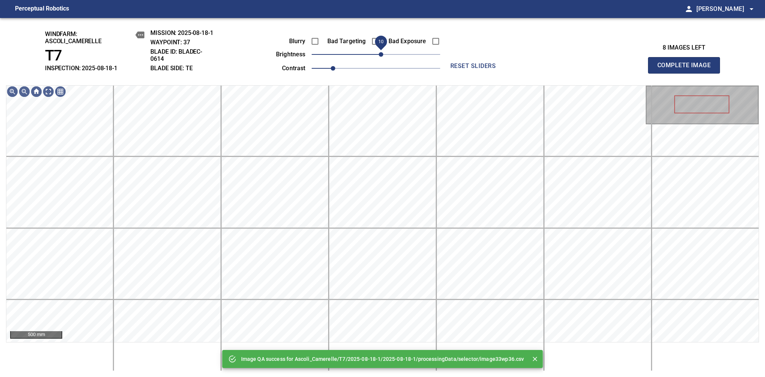
click at [382, 54] on span "10" at bounding box center [376, 54] width 129 height 11
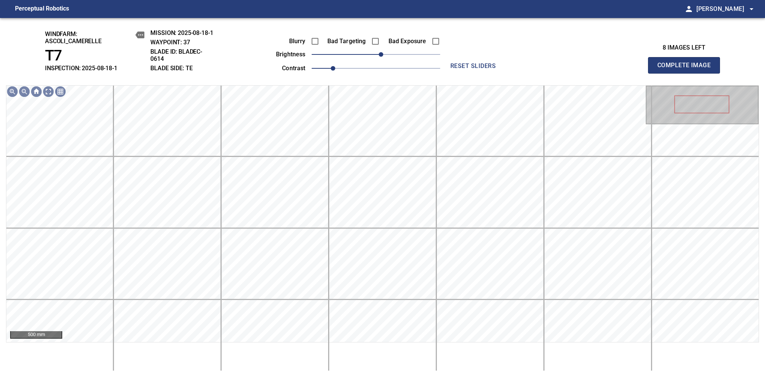
click at [687, 69] on span "Complete Image" at bounding box center [685, 65] width 56 height 11
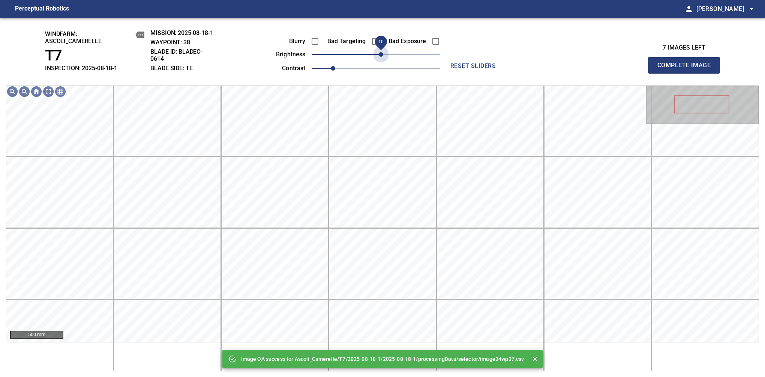
click at [382, 54] on span "10" at bounding box center [381, 54] width 5 height 5
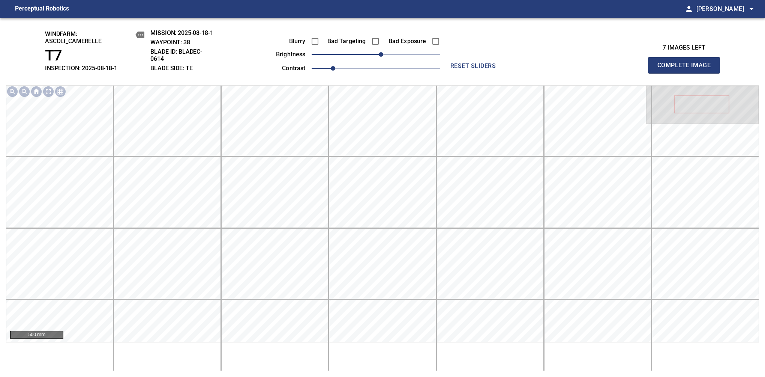
click at [687, 69] on span "Complete Image" at bounding box center [685, 65] width 56 height 11
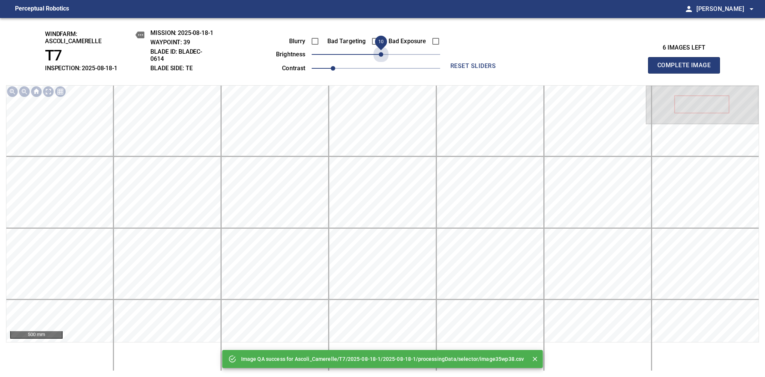
click at [382, 54] on span "10" at bounding box center [381, 54] width 5 height 5
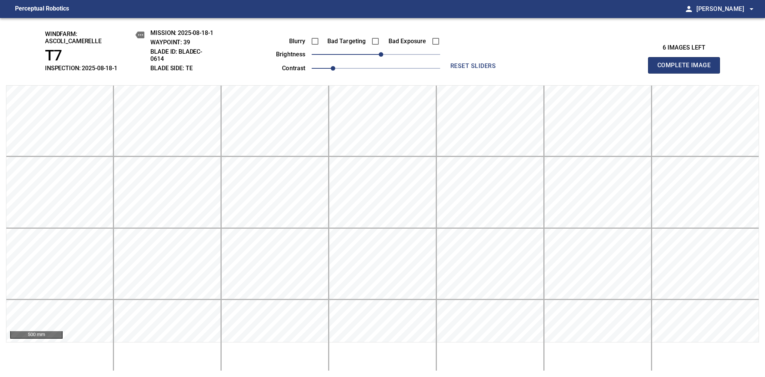
click at [687, 69] on span "Complete Image" at bounding box center [685, 65] width 56 height 11
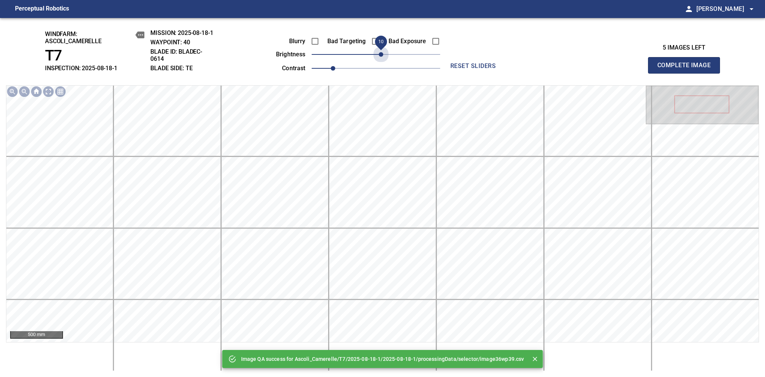
click at [382, 54] on span "10" at bounding box center [381, 54] width 5 height 5
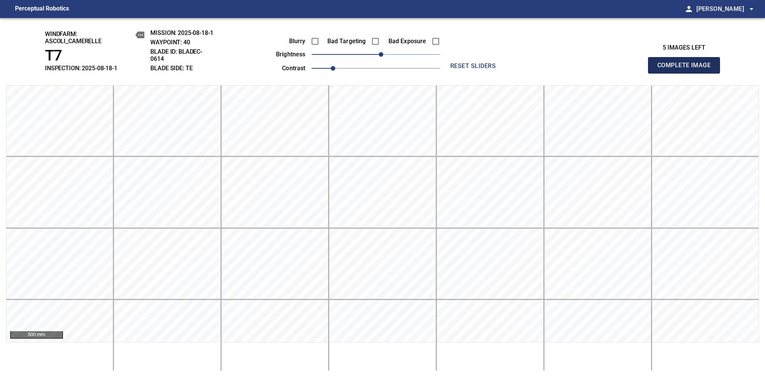
click at [687, 69] on span "Complete Image" at bounding box center [685, 65] width 56 height 11
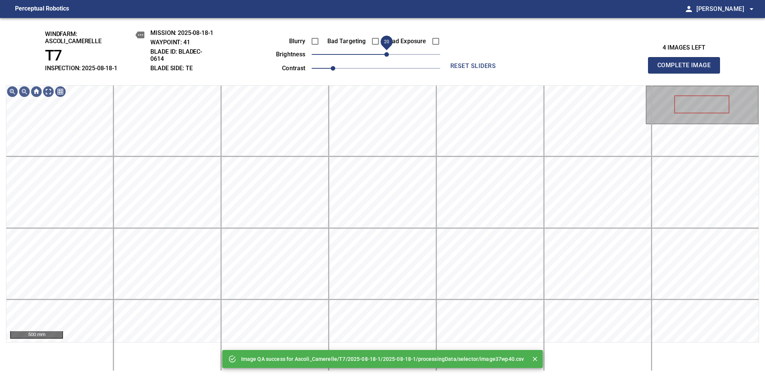
click at [385, 54] on span "20" at bounding box center [387, 54] width 5 height 5
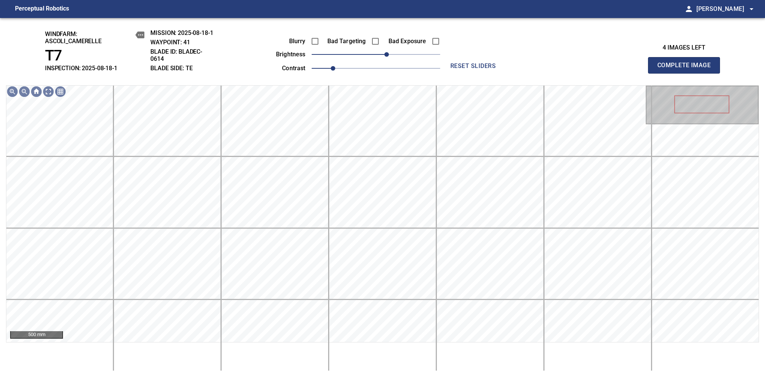
click at [687, 69] on span "Complete Image" at bounding box center [685, 65] width 56 height 11
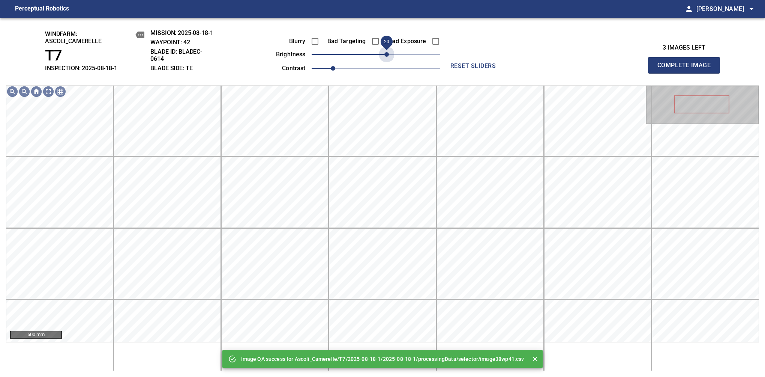
click at [384, 54] on span "20" at bounding box center [376, 54] width 129 height 11
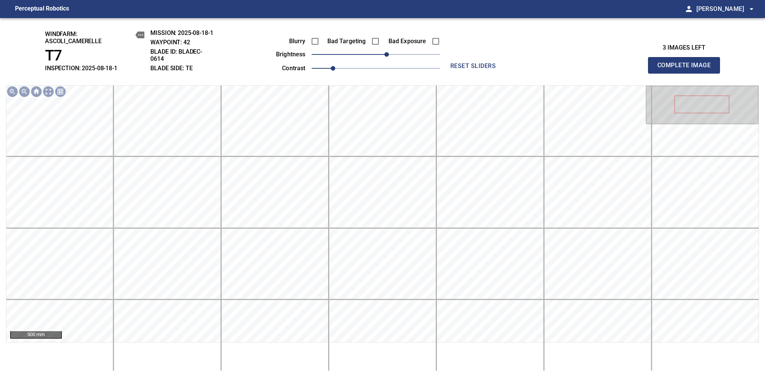
click at [687, 69] on span "Complete Image" at bounding box center [685, 65] width 56 height 11
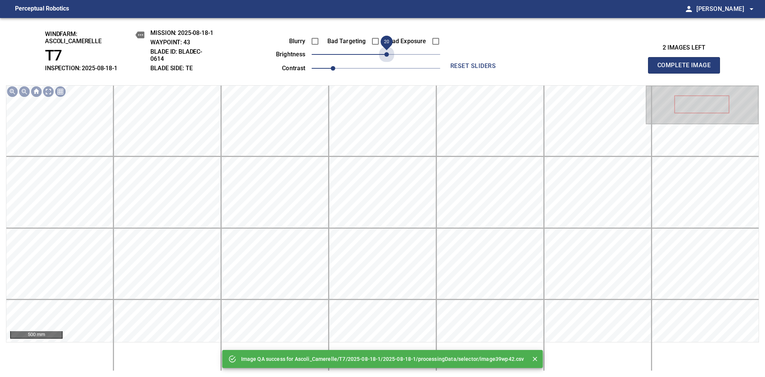
click at [384, 54] on span "20" at bounding box center [376, 54] width 129 height 11
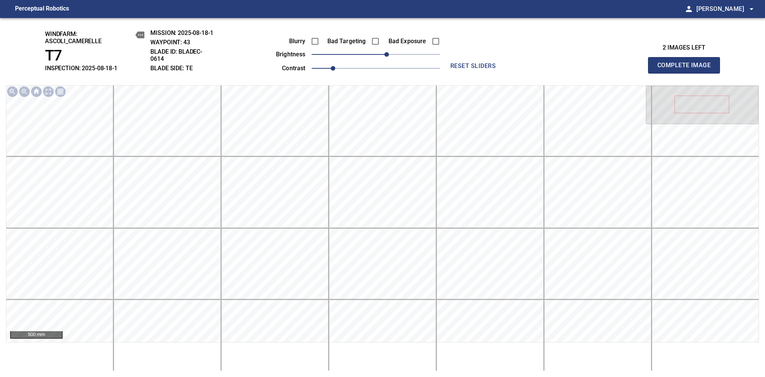
click at [687, 69] on span "Complete Image" at bounding box center [685, 65] width 56 height 11
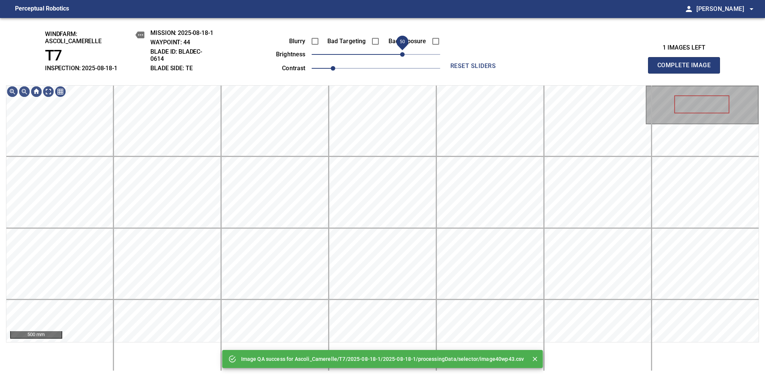
drag, startPoint x: 384, startPoint y: 54, endPoint x: 401, endPoint y: 52, distance: 17.0
click at [401, 52] on span "50" at bounding box center [376, 54] width 129 height 11
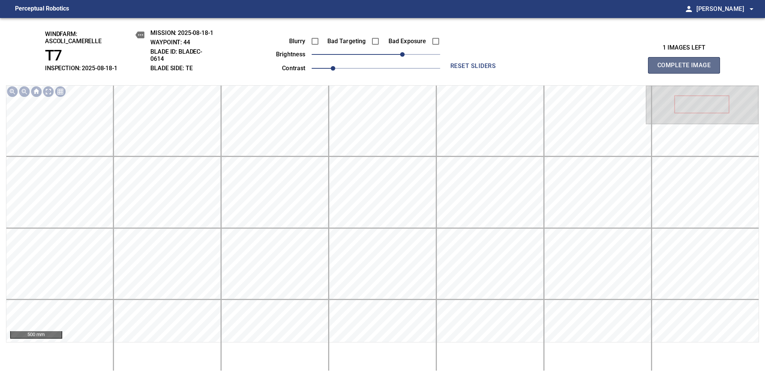
click at [687, 69] on span "Complete Image" at bounding box center [685, 65] width 56 height 11
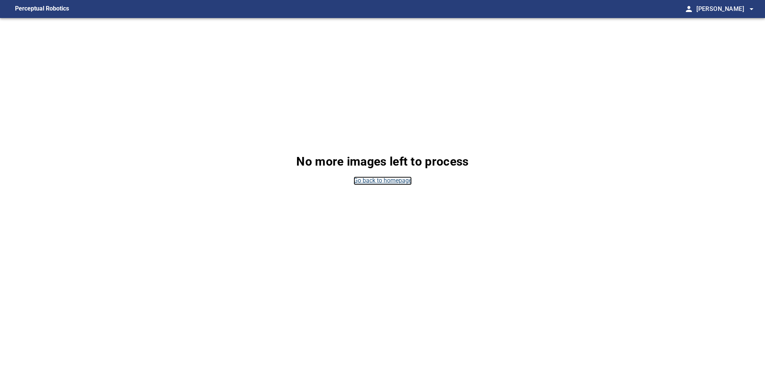
click at [375, 179] on link "Go back to homepage" at bounding box center [383, 180] width 58 height 9
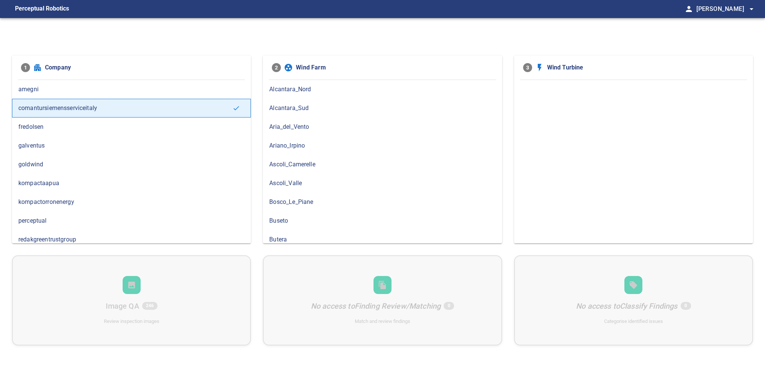
click at [120, 184] on span "kompactaapua" at bounding box center [131, 183] width 226 height 9
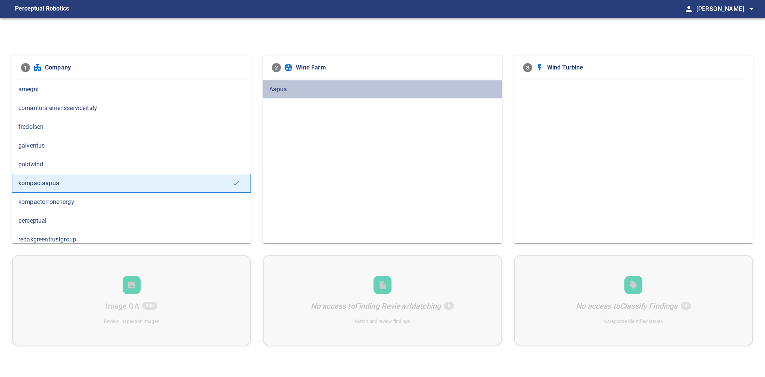
click at [293, 87] on span "Aapua" at bounding box center [382, 89] width 226 height 9
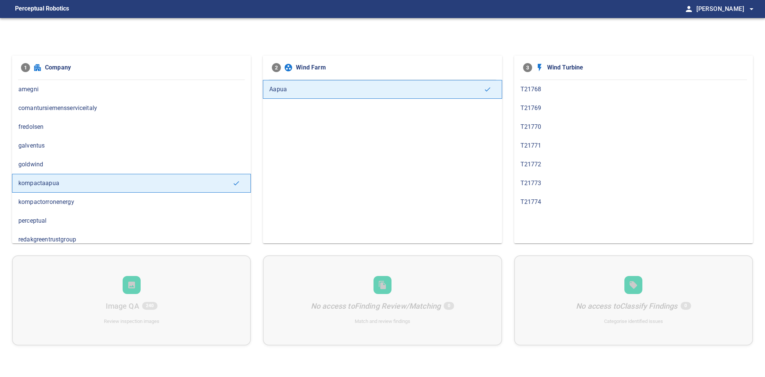
click at [539, 200] on span "T21774" at bounding box center [634, 201] width 226 height 9
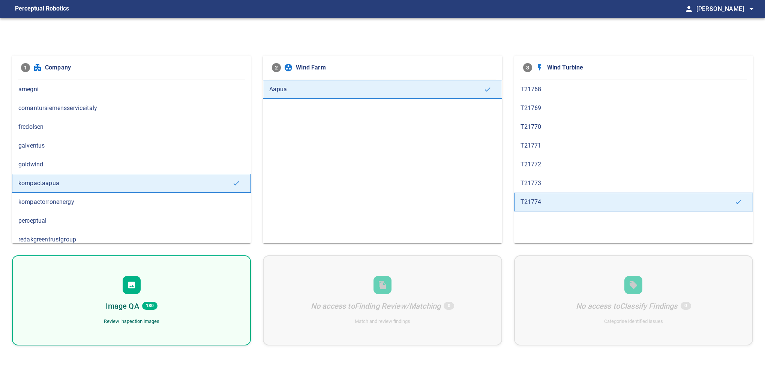
click at [194, 297] on div "Image QA 180 Review inspection images" at bounding box center [131, 300] width 239 height 90
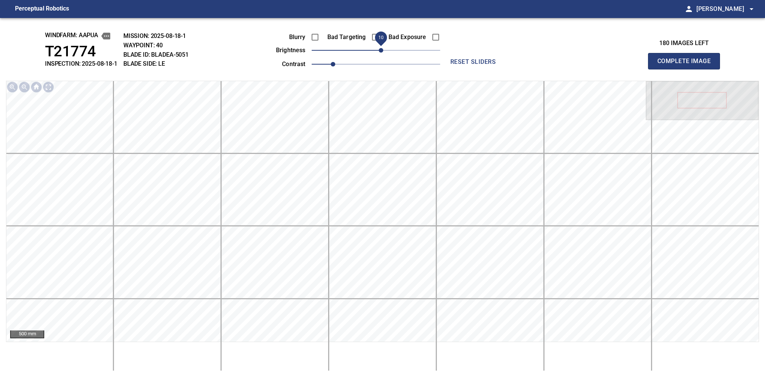
click at [382, 48] on span "10" at bounding box center [381, 50] width 5 height 5
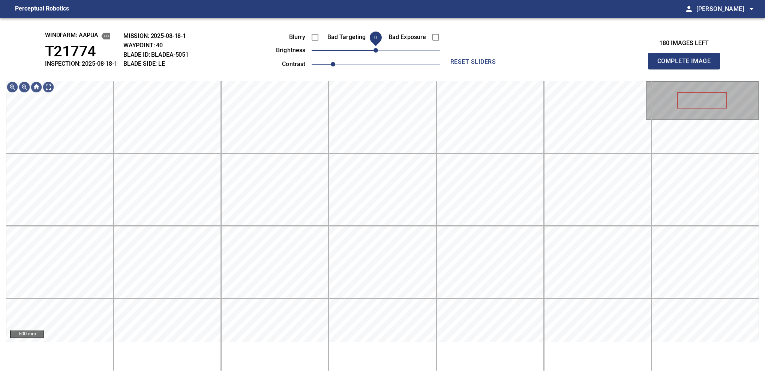
drag, startPoint x: 382, startPoint y: 47, endPoint x: 378, endPoint y: 50, distance: 4.1
click at [378, 50] on span "0" at bounding box center [376, 50] width 5 height 5
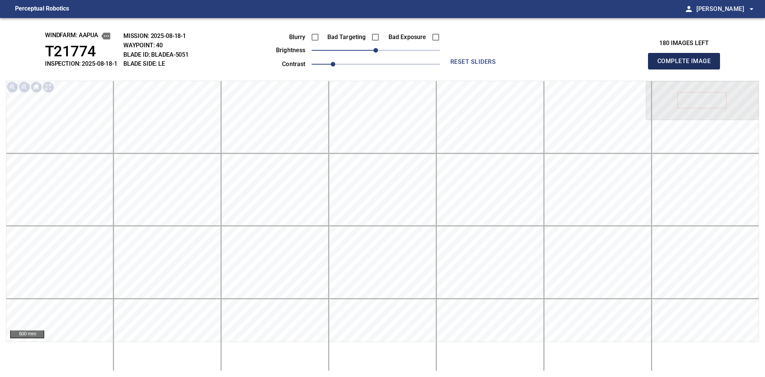
click at [687, 69] on button "Complete Image" at bounding box center [684, 61] width 72 height 17
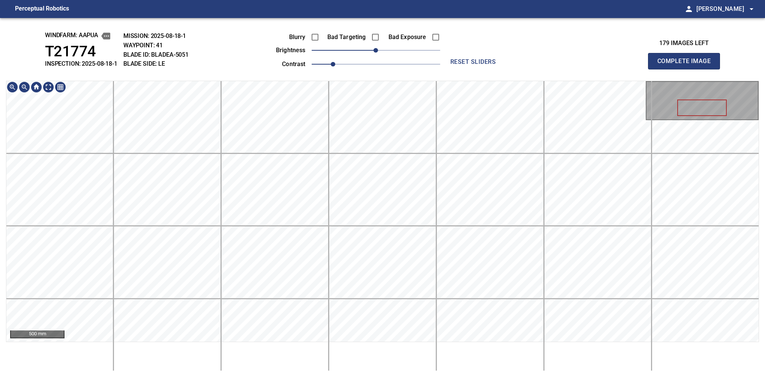
click at [687, 69] on button "Complete Image" at bounding box center [684, 61] width 72 height 17
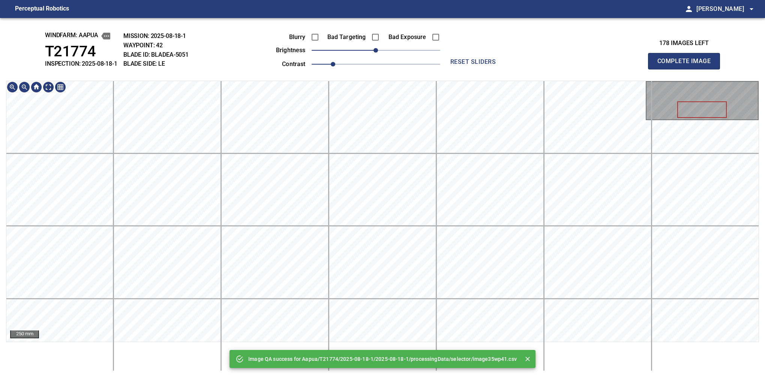
click at [471, 23] on div "Image QA success for Aapua/T21774/2025-08-18-1/2025-08-18-1/processingData/sele…" at bounding box center [382, 197] width 765 height 359
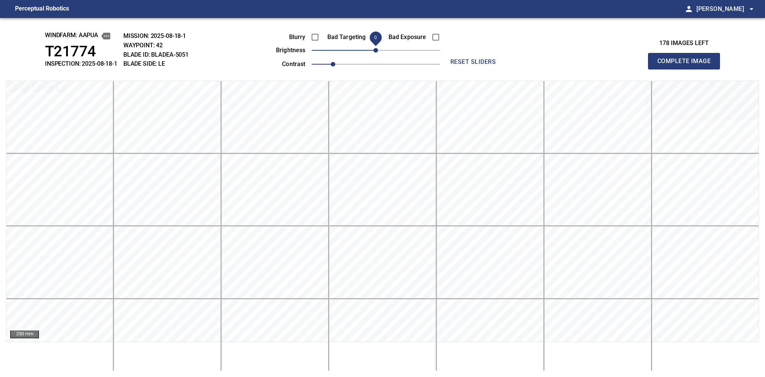
click at [687, 69] on button "Complete Image" at bounding box center [684, 61] width 72 height 17
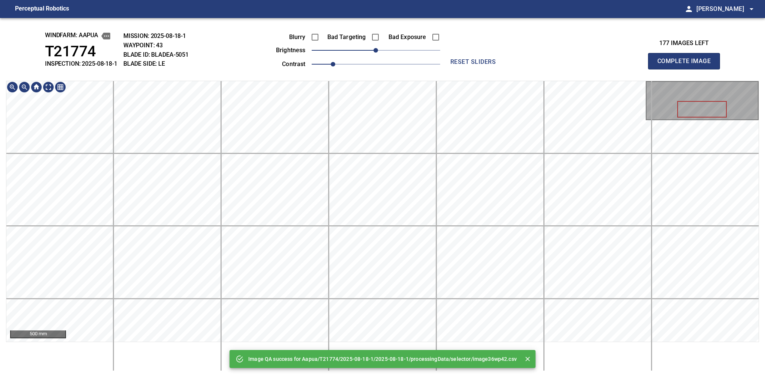
click at [403, 45] on div "Image QA success for Aapua/T21774/2025-08-18-1/2025-08-18-1/processingData/sele…" at bounding box center [382, 197] width 765 height 359
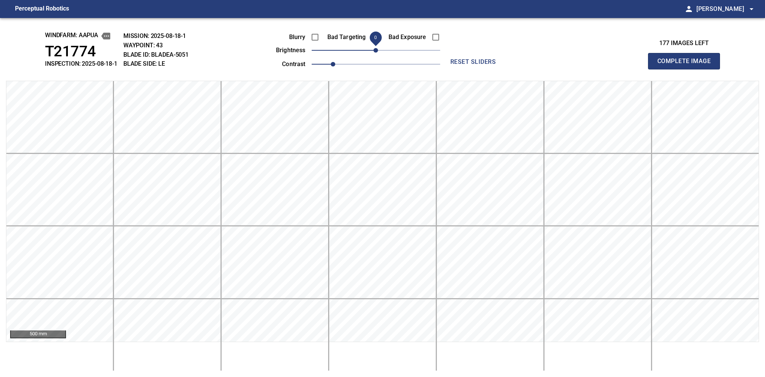
click at [687, 69] on button "Complete Image" at bounding box center [684, 61] width 72 height 17
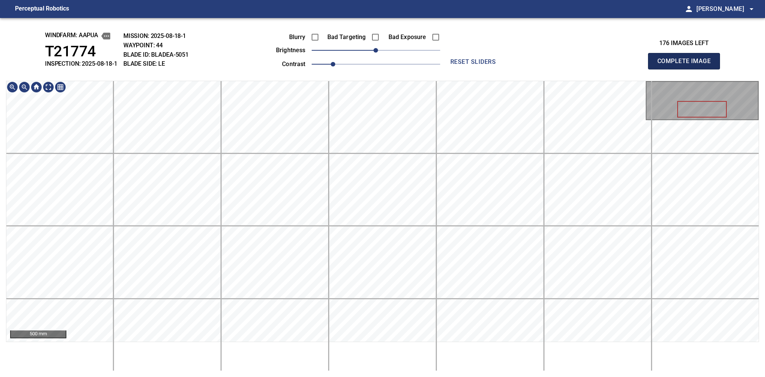
click at [687, 69] on button "Complete Image" at bounding box center [684, 61] width 72 height 17
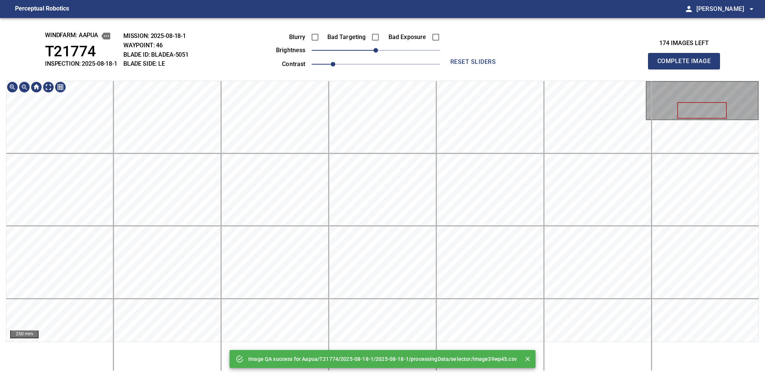
click at [379, 38] on div "Image QA success for Aapua/T21774/2025-08-18-1/2025-08-18-1/processingData/sele…" at bounding box center [382, 197] width 765 height 359
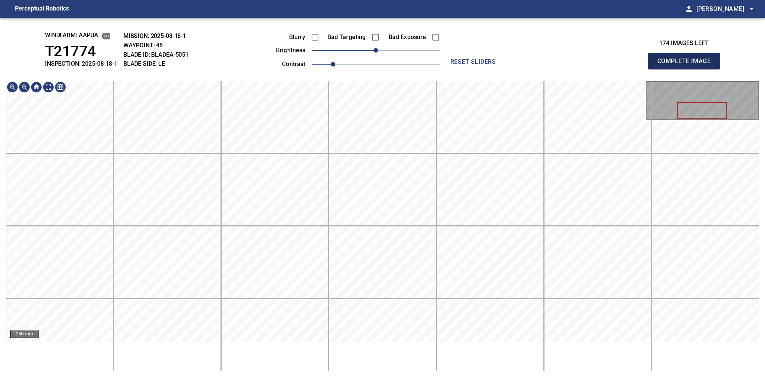
click at [687, 69] on button "Complete Image" at bounding box center [684, 61] width 72 height 17
click at [360, 37] on div "windfarm: Aapua T21774 INSPECTION: 2025-08-18-1 MISSION: 2025-08-18-1 WAYPOINT:…" at bounding box center [382, 197] width 765 height 359
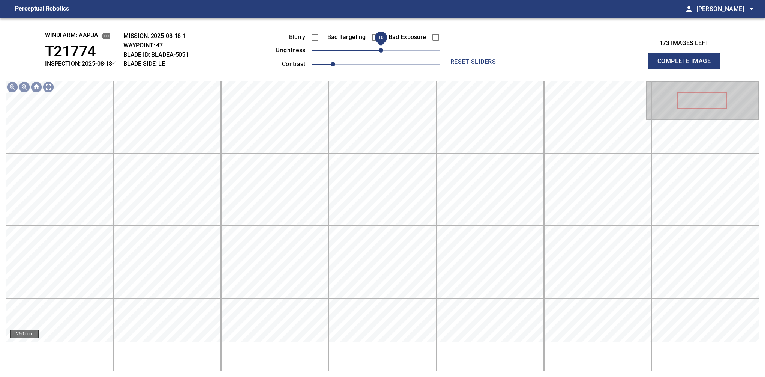
drag, startPoint x: 376, startPoint y: 51, endPoint x: 380, endPoint y: 52, distance: 4.3
click at [380, 52] on span "10" at bounding box center [381, 50] width 5 height 5
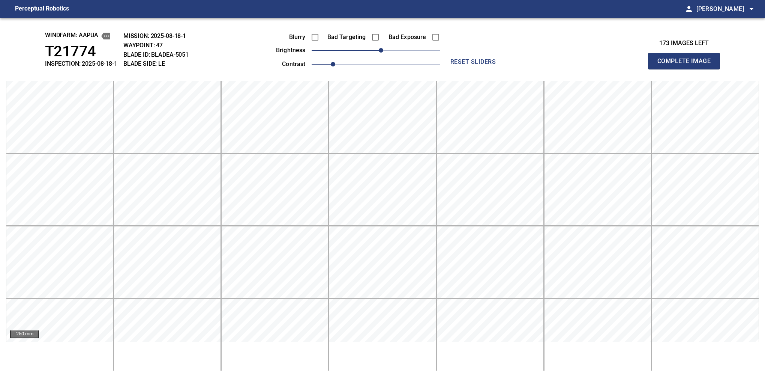
click at [687, 69] on button "Complete Image" at bounding box center [684, 61] width 72 height 17
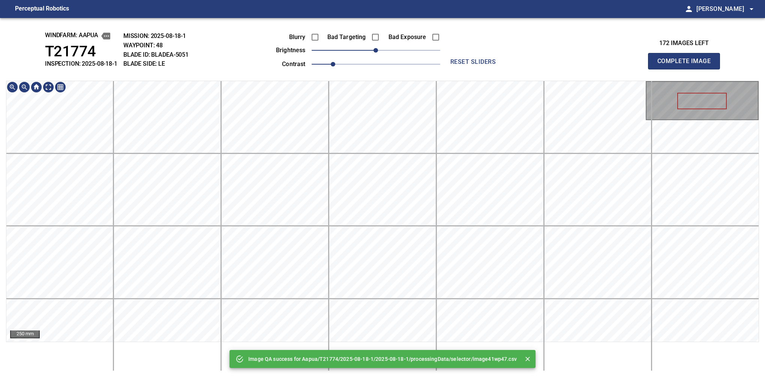
click at [364, 54] on div "Image QA success for Aapua/T21774/2025-08-18-1/2025-08-18-1/processingData/sele…" at bounding box center [382, 197] width 765 height 359
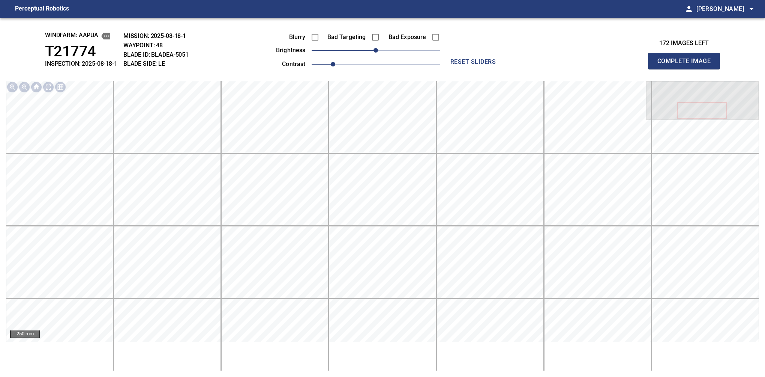
click at [687, 69] on button "Complete Image" at bounding box center [684, 61] width 72 height 17
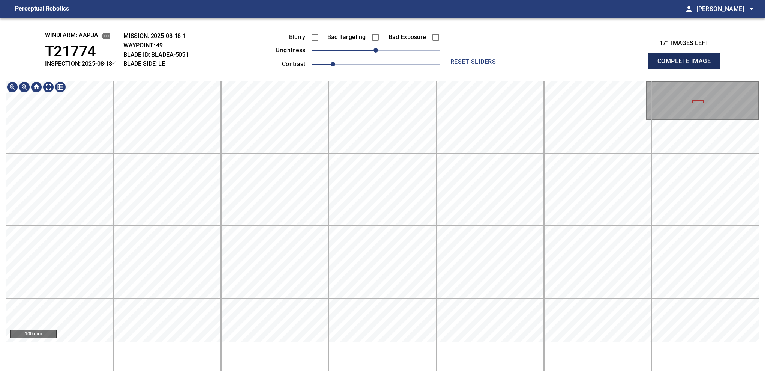
click at [687, 69] on button "Complete Image" at bounding box center [684, 61] width 72 height 17
click at [379, 63] on div "windfarm: Aapua T21774 INSPECTION: 2025-08-18-1 MISSION: 2025-08-18-1 WAYPOINT:…" at bounding box center [382, 197] width 765 height 359
click at [687, 69] on button "Complete Image" at bounding box center [684, 61] width 72 height 17
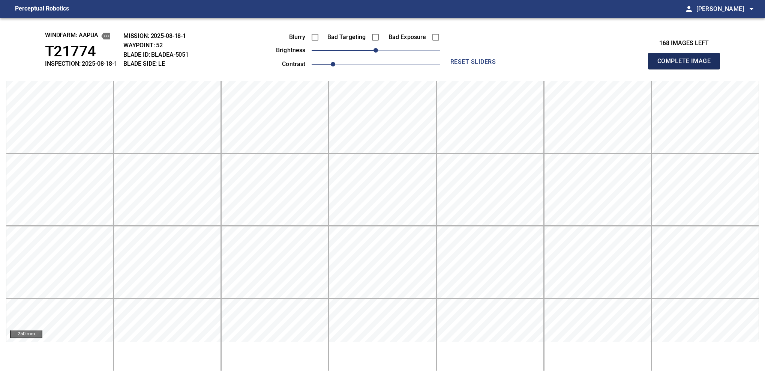
click at [687, 69] on button "Complete Image" at bounding box center [684, 61] width 72 height 17
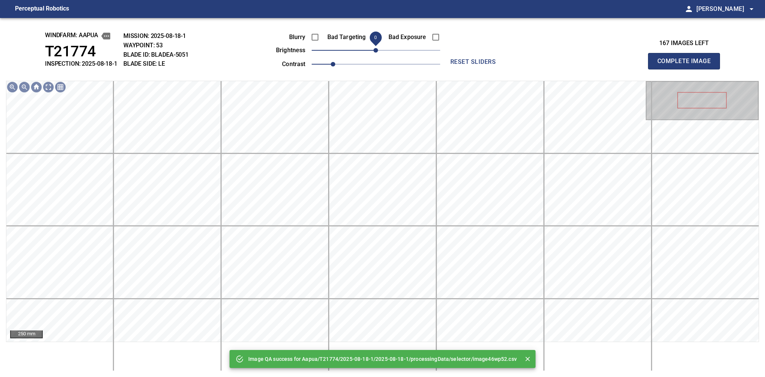
click at [378, 48] on span "0" at bounding box center [376, 50] width 5 height 5
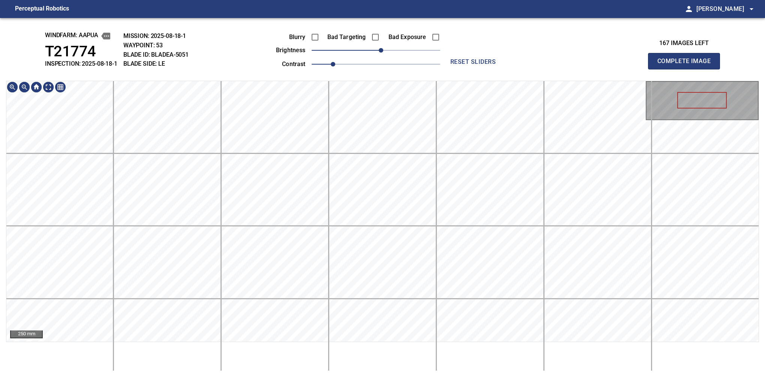
click at [366, 65] on div "windfarm: Aapua T21774 INSPECTION: 2025-08-18-1 MISSION: 2025-08-18-1 WAYPOINT:…" at bounding box center [382, 197] width 765 height 359
click at [687, 69] on button "Complete Image" at bounding box center [684, 61] width 72 height 17
click at [326, 65] on div "windfarm: Aapua T21774 INSPECTION: 2025-08-18-1 MISSION: 2025-08-18-1 WAYPOINT:…" at bounding box center [382, 197] width 765 height 359
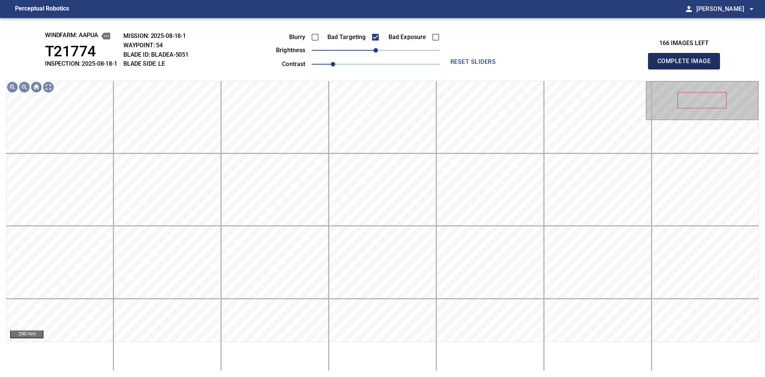
click at [687, 69] on button "Complete Image" at bounding box center [684, 61] width 72 height 17
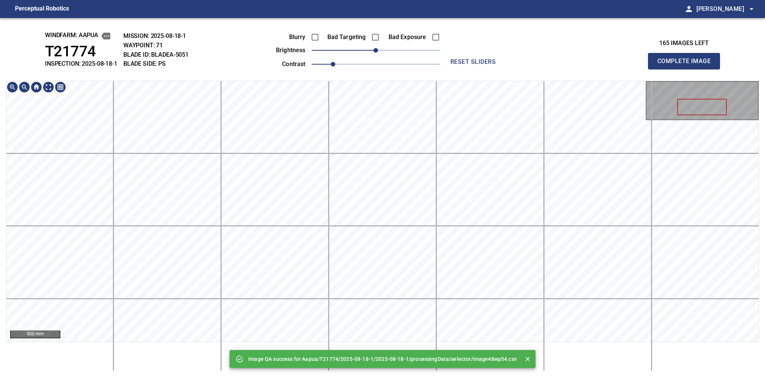
click at [387, 1] on main "Perceptual Robotics person Alex Semenov arrow_drop_down Image QA success for Aa…" at bounding box center [382, 188] width 765 height 377
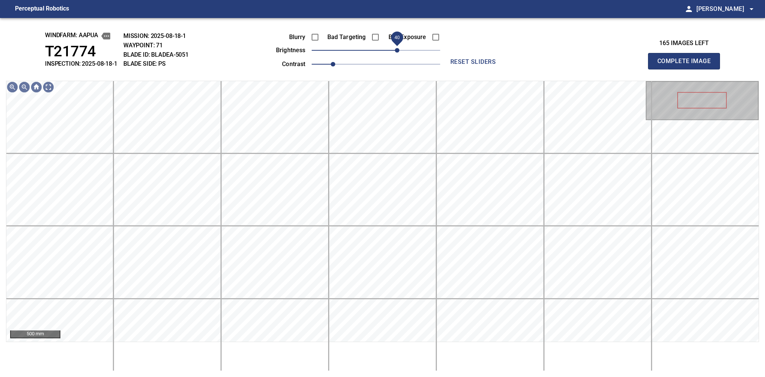
drag, startPoint x: 380, startPoint y: 51, endPoint x: 398, endPoint y: 56, distance: 18.1
click at [398, 53] on span "40" at bounding box center [397, 50] width 5 height 5
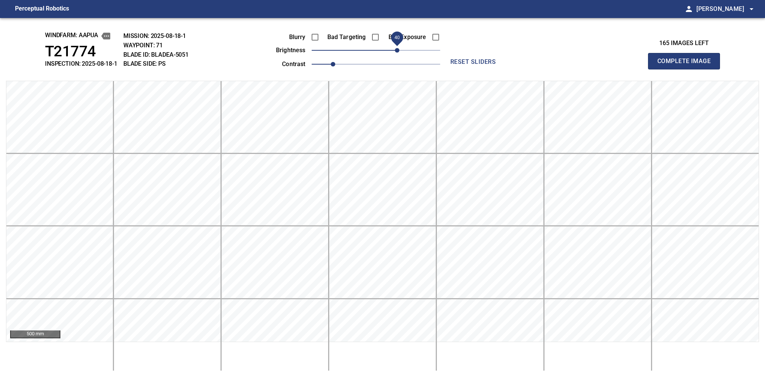
click at [687, 69] on button "Complete Image" at bounding box center [684, 61] width 72 height 17
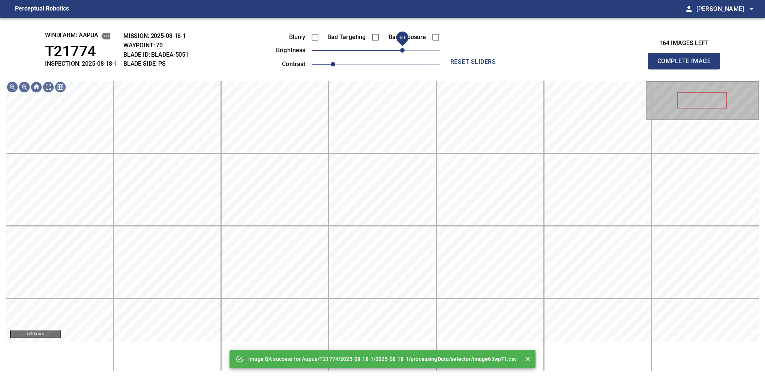
drag, startPoint x: 395, startPoint y: 50, endPoint x: 400, endPoint y: 50, distance: 5.6
click at [400, 50] on span "50" at bounding box center [402, 50] width 5 height 5
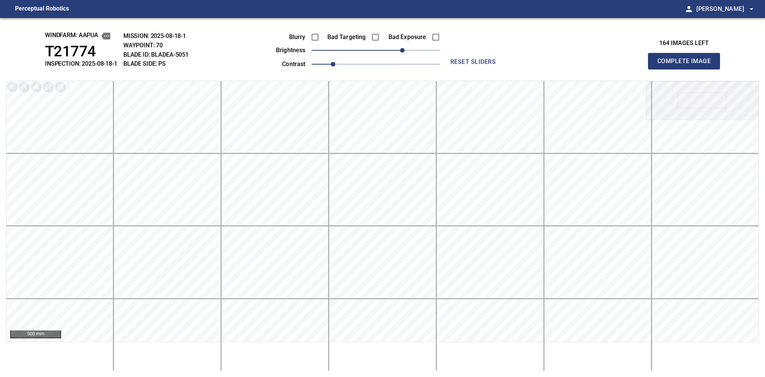
click at [687, 69] on button "Complete Image" at bounding box center [684, 61] width 72 height 17
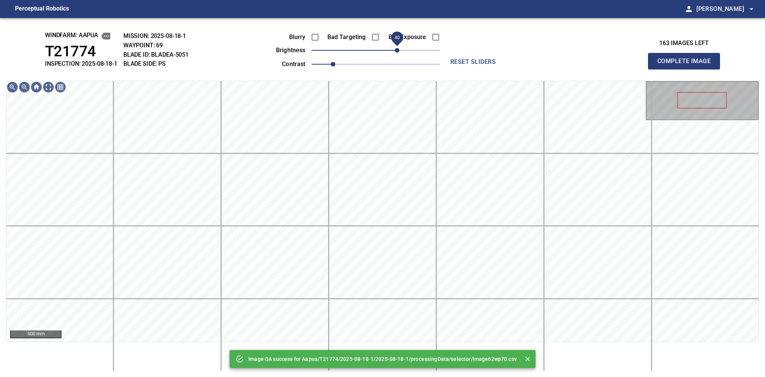
click at [399, 51] on span "40" at bounding box center [376, 50] width 129 height 11
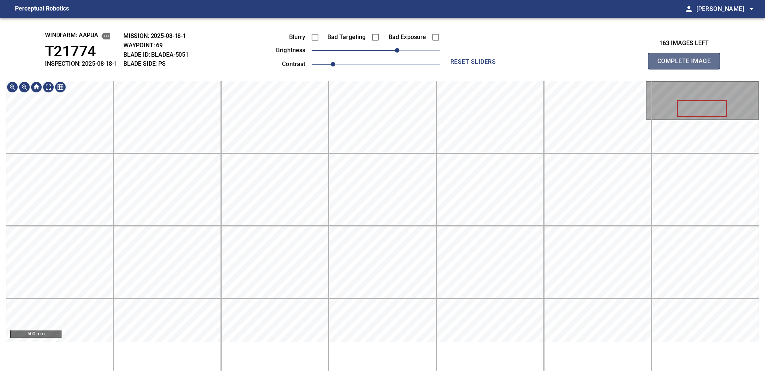
click at [687, 69] on button "Complete Image" at bounding box center [684, 61] width 72 height 17
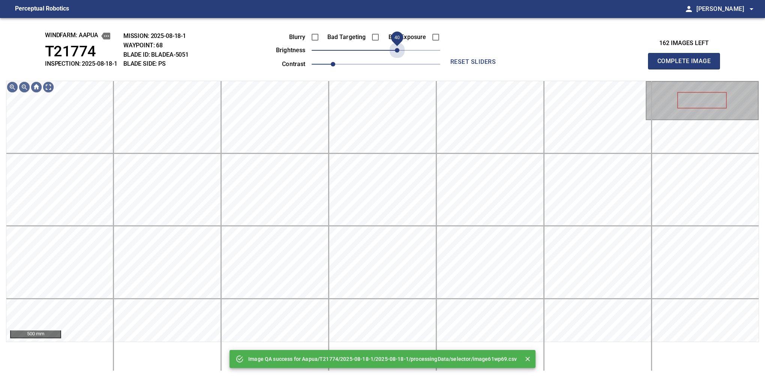
click at [396, 48] on span "40" at bounding box center [376, 50] width 129 height 11
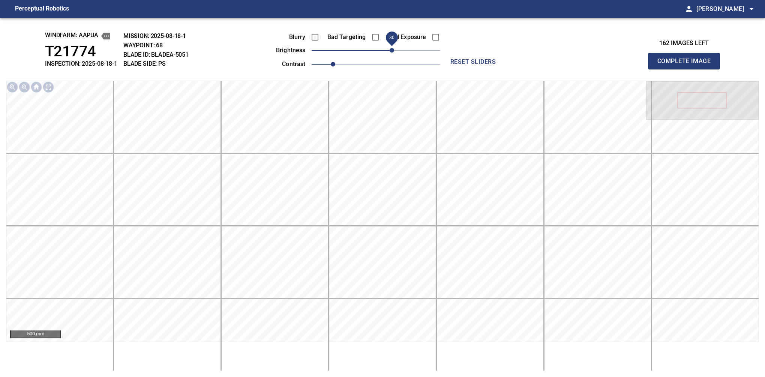
click at [390, 53] on span "30" at bounding box center [392, 50] width 5 height 5
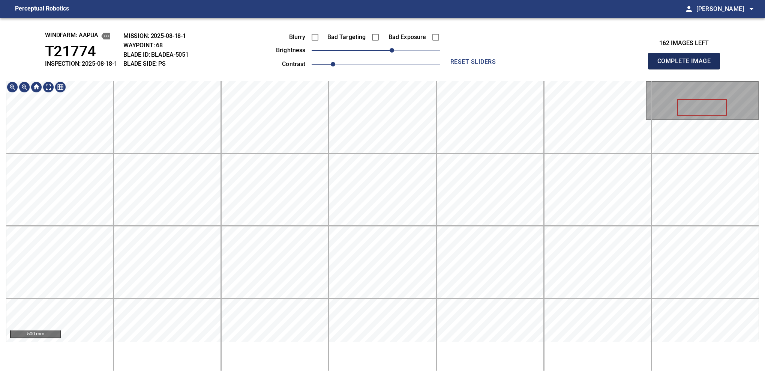
click at [687, 69] on button "Complete Image" at bounding box center [684, 61] width 72 height 17
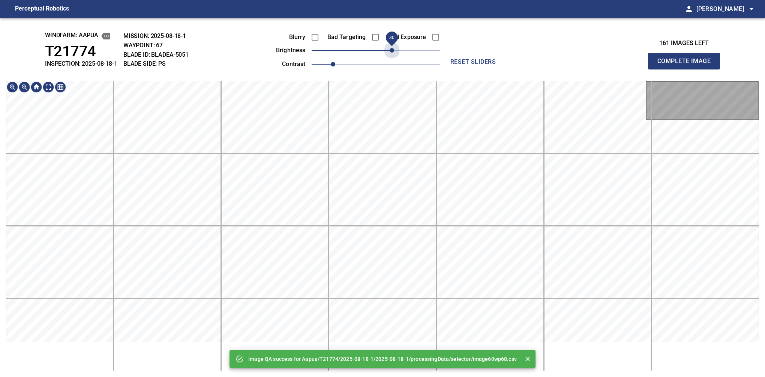
click at [394, 51] on span "30" at bounding box center [376, 50] width 129 height 11
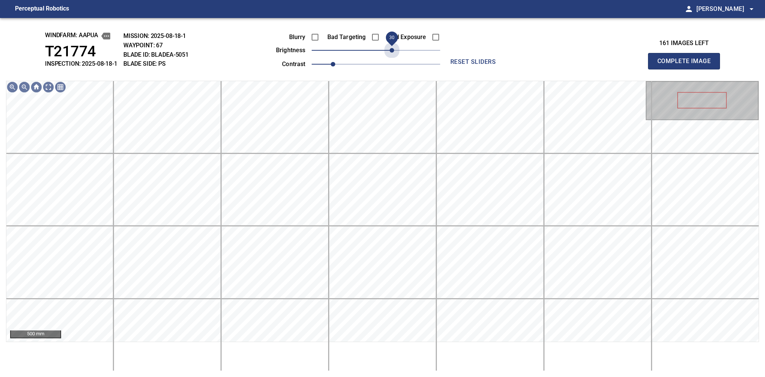
click at [394, 51] on span "30" at bounding box center [392, 50] width 5 height 5
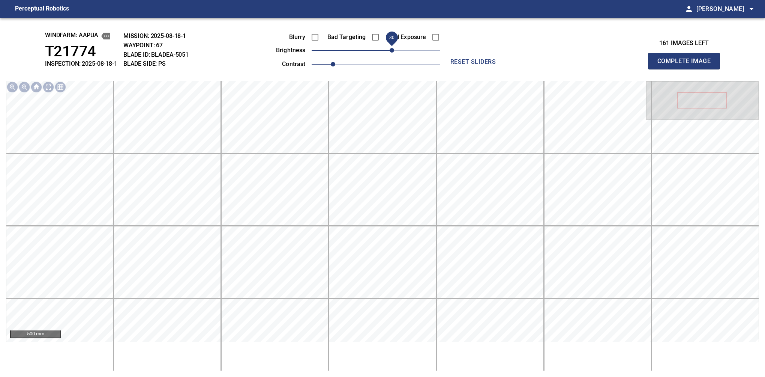
click at [687, 69] on button "Complete Image" at bounding box center [684, 61] width 72 height 17
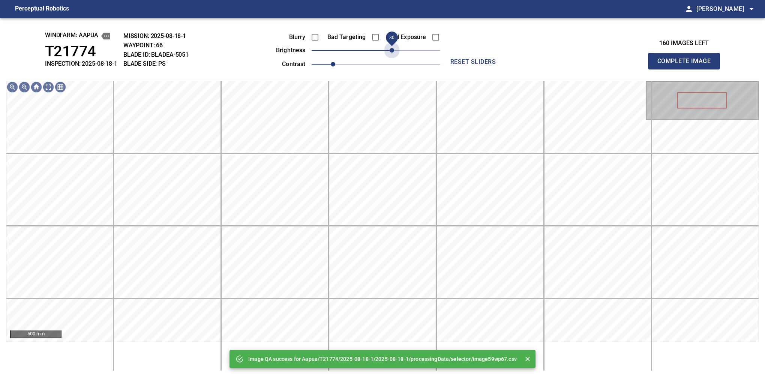
click at [394, 51] on span "30" at bounding box center [376, 50] width 129 height 11
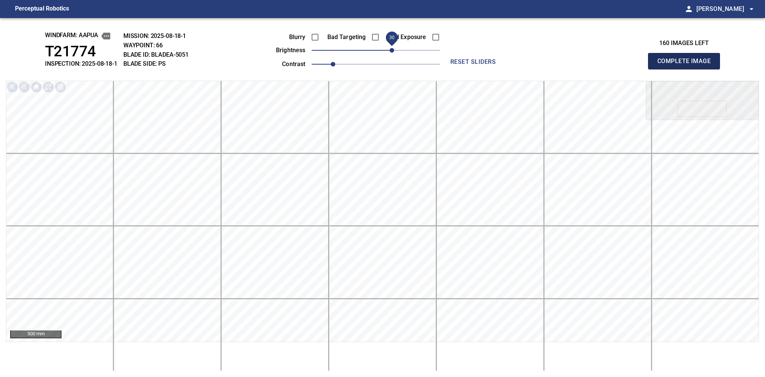
click at [687, 69] on button "Complete Image" at bounding box center [684, 61] width 72 height 17
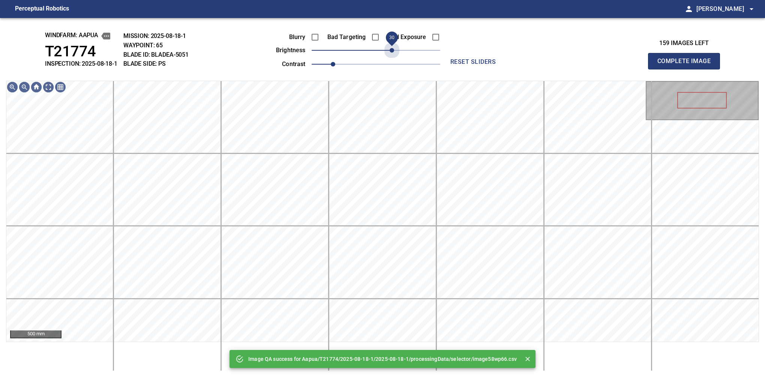
click at [390, 50] on span "30" at bounding box center [376, 50] width 129 height 11
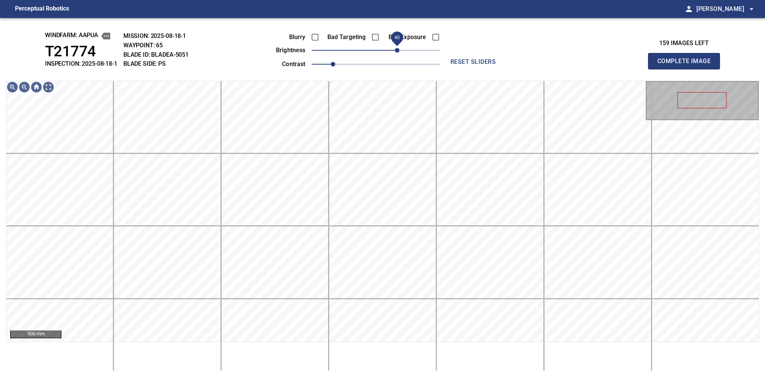
click at [395, 51] on span "40" at bounding box center [397, 50] width 5 height 5
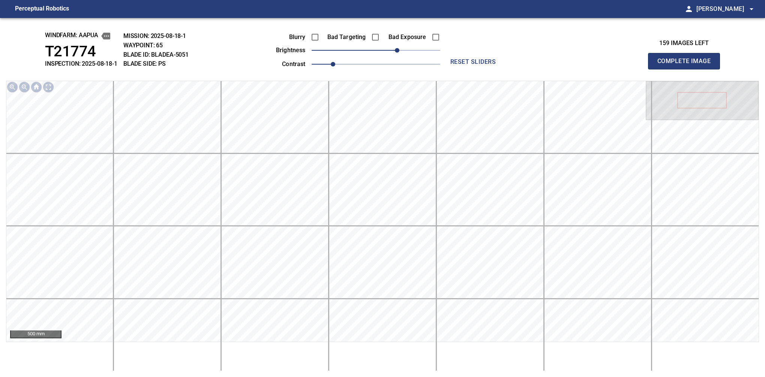
click at [662, 69] on div "windfarm: Aapua T21774 INSPECTION: 2025-08-18-1 MISSION: 2025-08-18-1 WAYPOINT:…" at bounding box center [382, 197] width 765 height 359
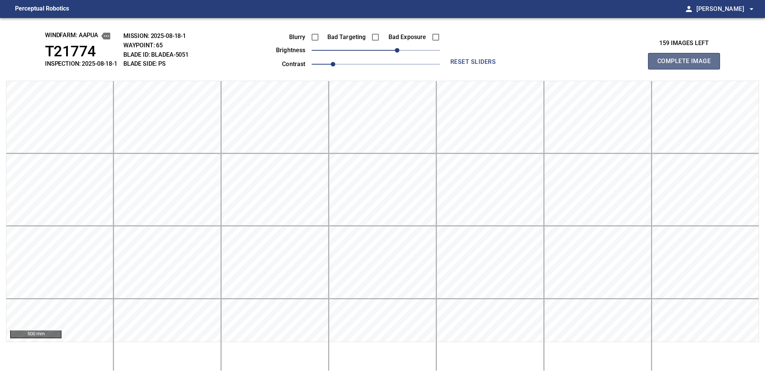
click at [660, 65] on span "Complete Image" at bounding box center [685, 61] width 56 height 11
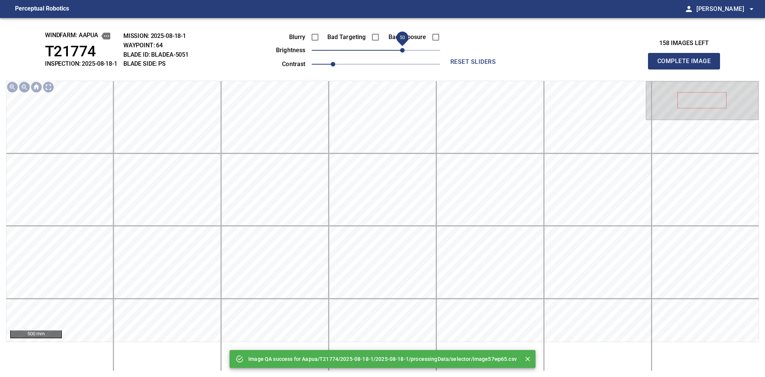
drag, startPoint x: 390, startPoint y: 48, endPoint x: 403, endPoint y: 45, distance: 13.4
click at [403, 48] on span "50" at bounding box center [402, 50] width 5 height 5
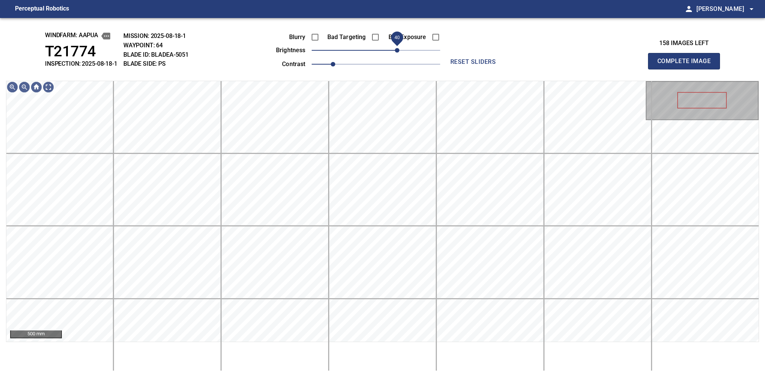
click at [398, 53] on span "40" at bounding box center [397, 50] width 5 height 5
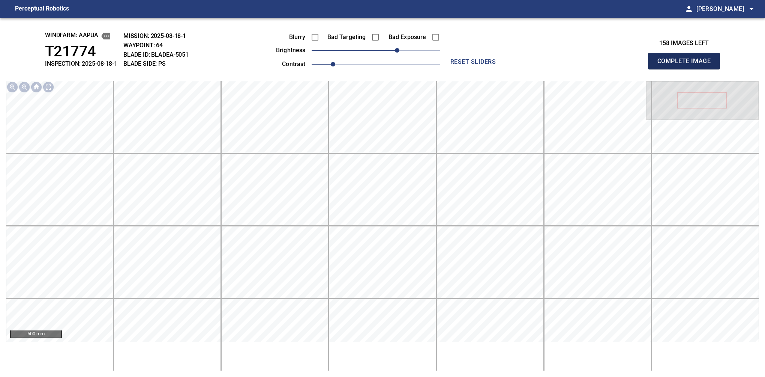
click at [681, 65] on span "Complete Image" at bounding box center [685, 61] width 56 height 11
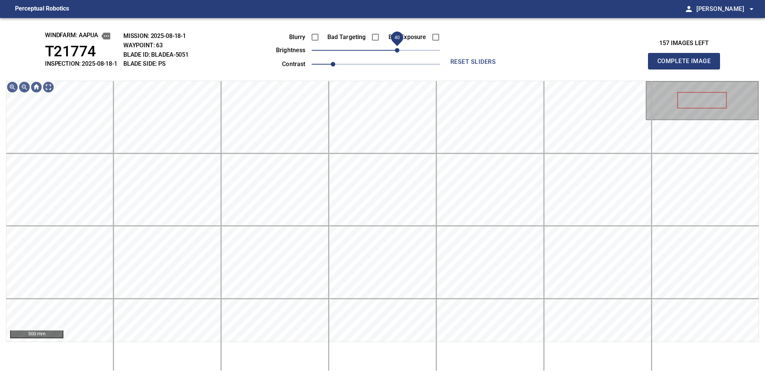
drag, startPoint x: 382, startPoint y: 53, endPoint x: 397, endPoint y: 50, distance: 14.8
click at [397, 50] on span "40" at bounding box center [397, 50] width 5 height 5
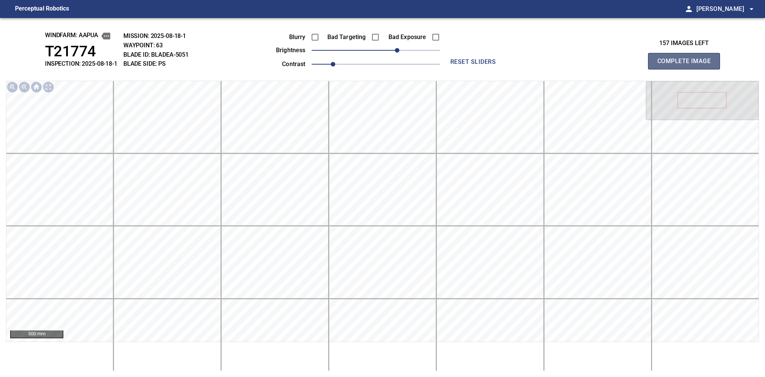
click at [664, 61] on span "Complete Image" at bounding box center [685, 61] width 56 height 11
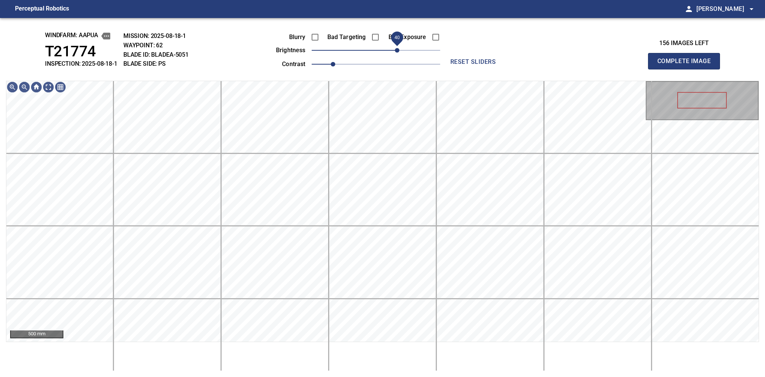
drag, startPoint x: 391, startPoint y: 50, endPoint x: 399, endPoint y: 48, distance: 8.3
click at [399, 48] on span "40" at bounding box center [397, 50] width 5 height 5
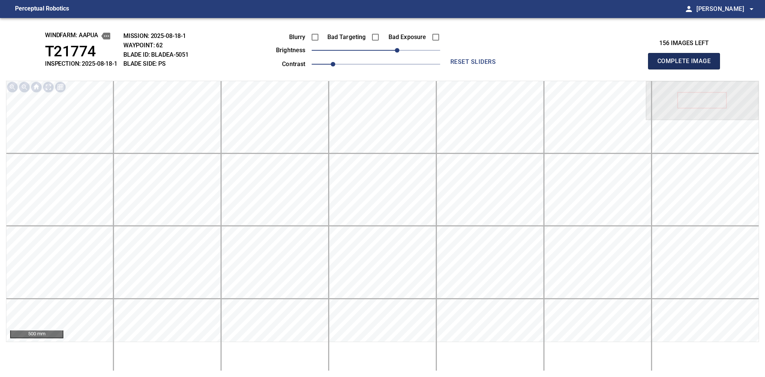
click at [663, 55] on button "Complete Image" at bounding box center [684, 61] width 72 height 17
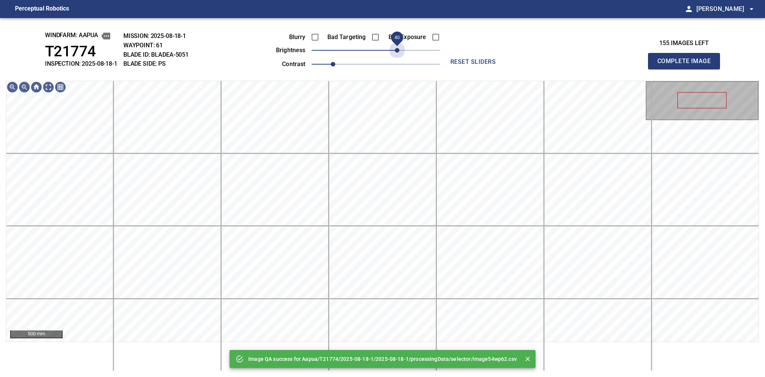
drag, startPoint x: 399, startPoint y: 55, endPoint x: 398, endPoint y: 59, distance: 4.0
click at [398, 59] on div "Blurry Bad Targeting Bad Exposure brightness 40 contrast 1" at bounding box center [349, 49] width 181 height 40
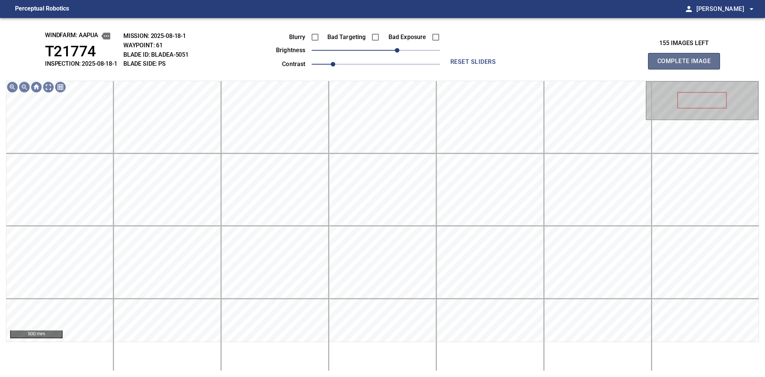
click at [671, 62] on span "Complete Image" at bounding box center [685, 61] width 56 height 11
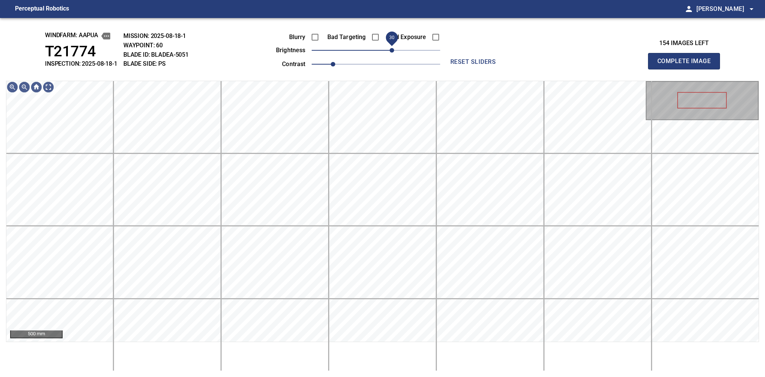
drag, startPoint x: 385, startPoint y: 49, endPoint x: 394, endPoint y: 50, distance: 9.1
click at [394, 50] on span "30" at bounding box center [376, 50] width 129 height 11
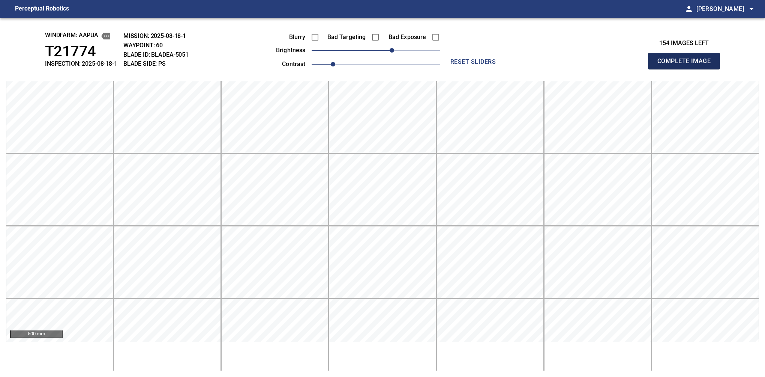
click at [680, 58] on span "Complete Image" at bounding box center [685, 61] width 56 height 11
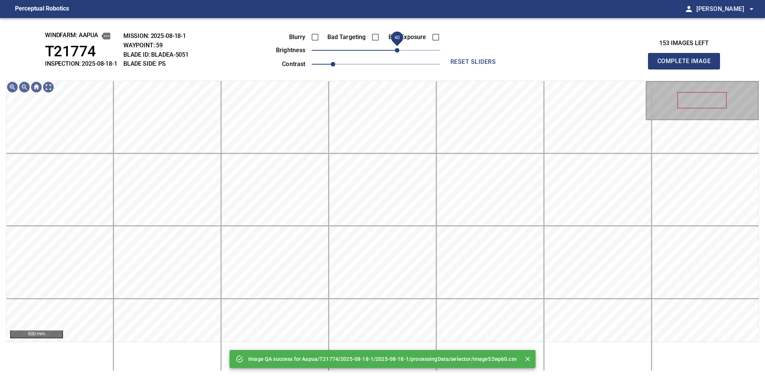
click at [395, 49] on span "40" at bounding box center [397, 50] width 5 height 5
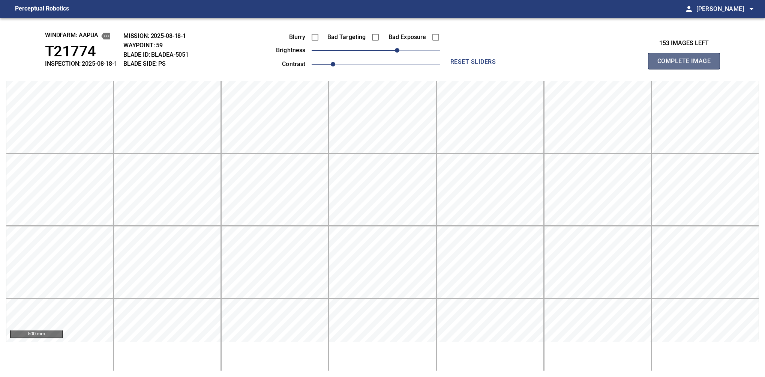
click at [672, 62] on span "Complete Image" at bounding box center [685, 61] width 56 height 11
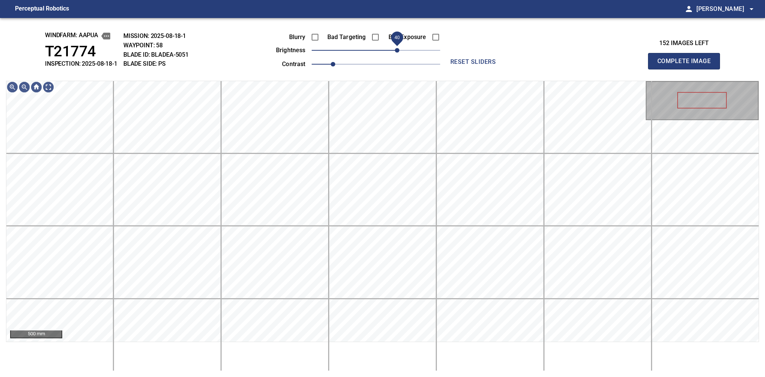
drag, startPoint x: 393, startPoint y: 53, endPoint x: 398, endPoint y: 51, distance: 5.1
click at [398, 51] on span "40" at bounding box center [376, 50] width 129 height 11
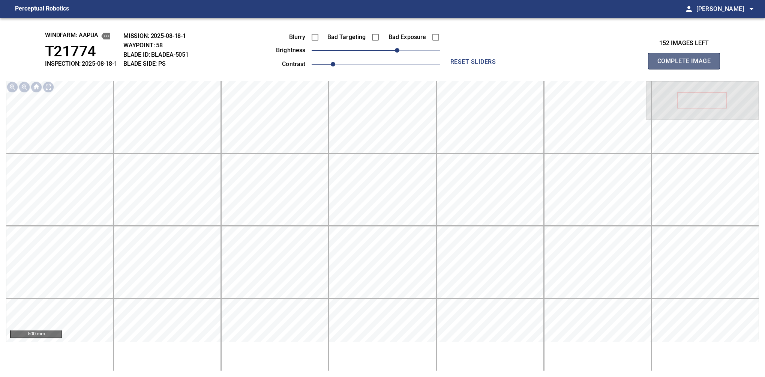
click at [693, 67] on button "Complete Image" at bounding box center [684, 61] width 72 height 17
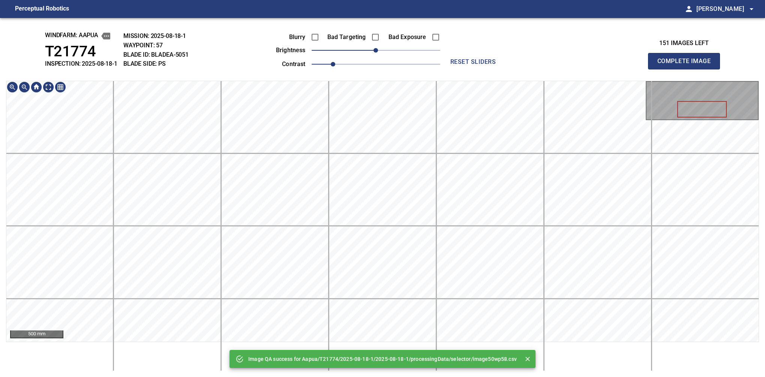
click at [402, 63] on div "Image QA success for Aapua/T21774/2025-08-18-1/2025-08-18-1/processingData/sele…" at bounding box center [382, 197] width 765 height 359
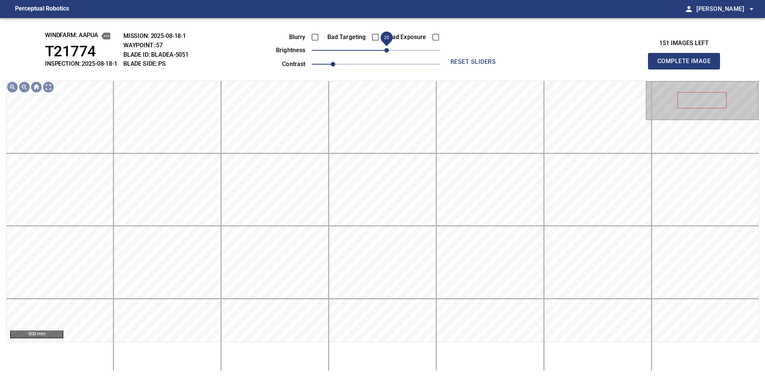
click at [387, 50] on span "20" at bounding box center [387, 50] width 5 height 5
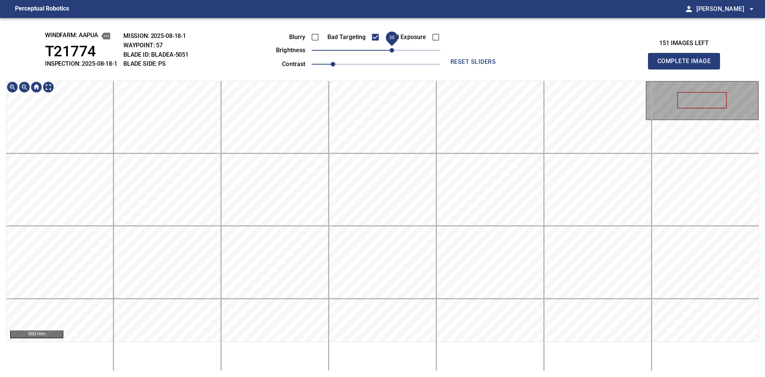
drag, startPoint x: 387, startPoint y: 50, endPoint x: 391, endPoint y: 50, distance: 4.1
click at [391, 50] on span "30" at bounding box center [392, 50] width 5 height 5
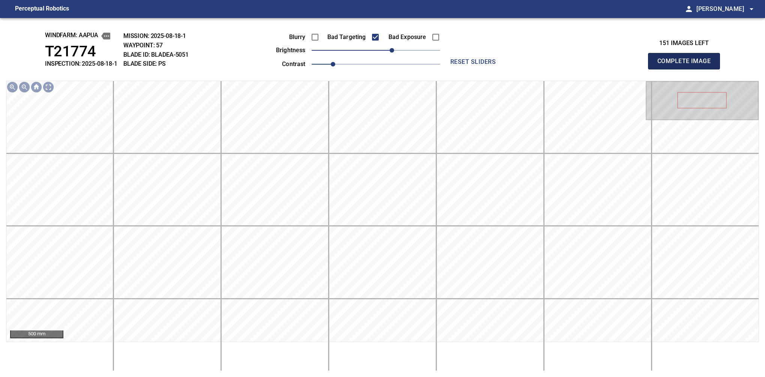
click at [663, 61] on span "Complete Image" at bounding box center [685, 61] width 56 height 11
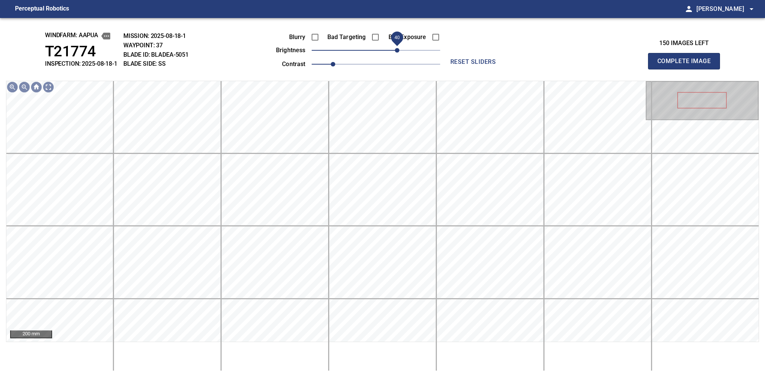
drag, startPoint x: 382, startPoint y: 53, endPoint x: 396, endPoint y: 55, distance: 14.9
click at [396, 53] on span "40" at bounding box center [397, 50] width 5 height 5
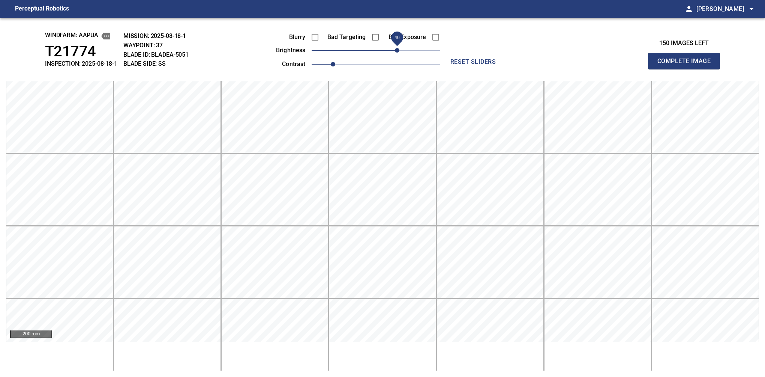
click at [687, 69] on button "Complete Image" at bounding box center [684, 61] width 72 height 17
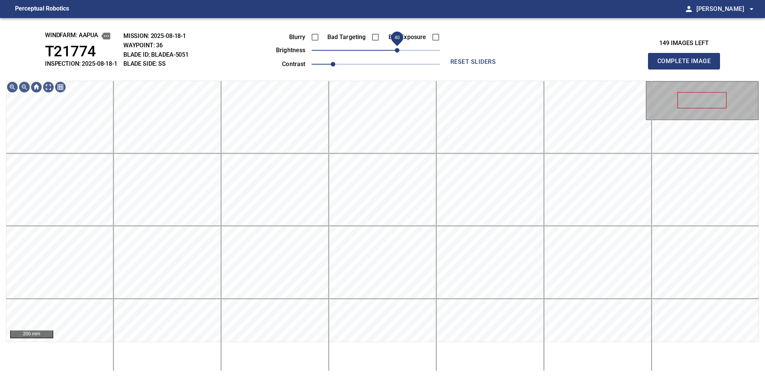
click at [396, 47] on span "40" at bounding box center [376, 50] width 129 height 11
drag, startPoint x: 396, startPoint y: 47, endPoint x: 391, endPoint y: 48, distance: 5.0
click at [391, 48] on span "30" at bounding box center [392, 50] width 5 height 5
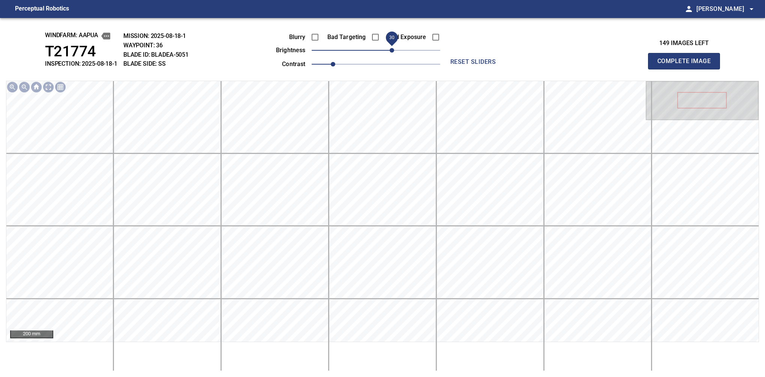
click at [687, 69] on button "Complete Image" at bounding box center [684, 61] width 72 height 17
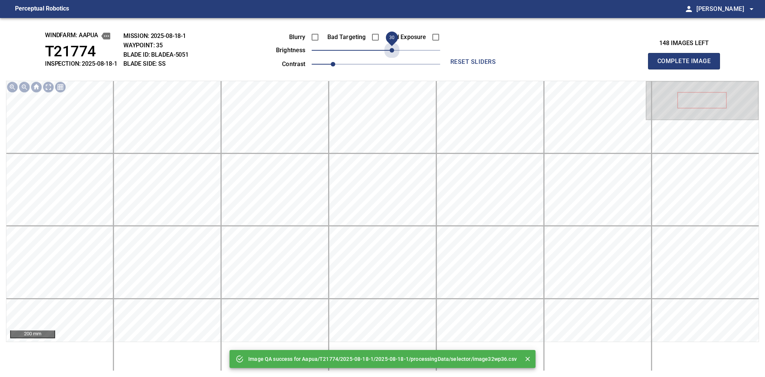
click at [391, 48] on span "30" at bounding box center [376, 50] width 129 height 11
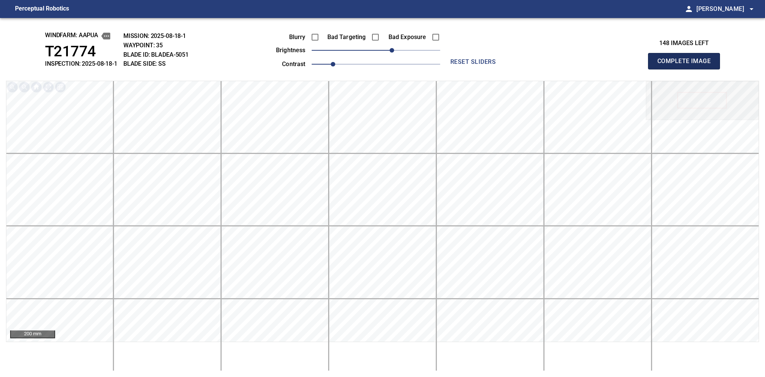
click at [687, 69] on button "Complete Image" at bounding box center [684, 61] width 72 height 17
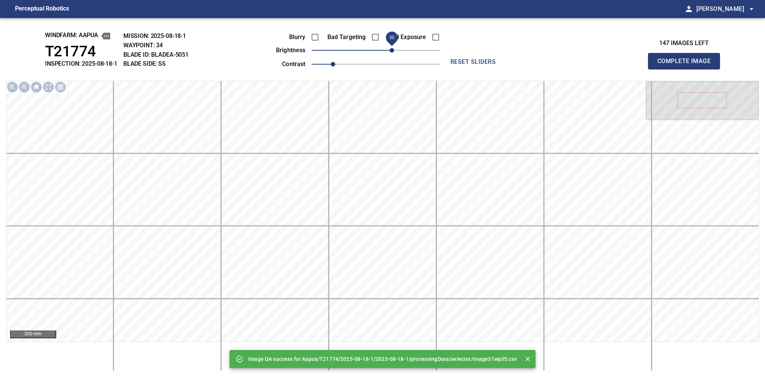
click at [391, 50] on span "30" at bounding box center [376, 50] width 129 height 11
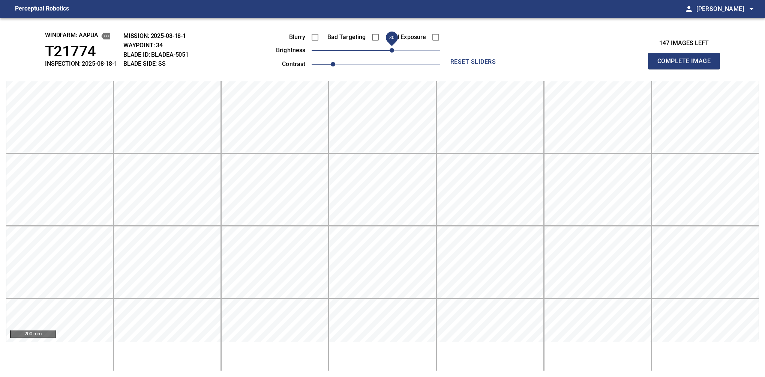
click at [687, 69] on button "Complete Image" at bounding box center [684, 61] width 72 height 17
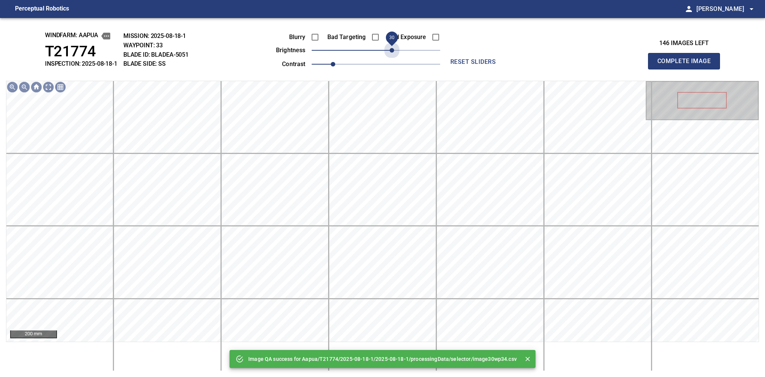
click at [391, 50] on span "30" at bounding box center [376, 50] width 129 height 11
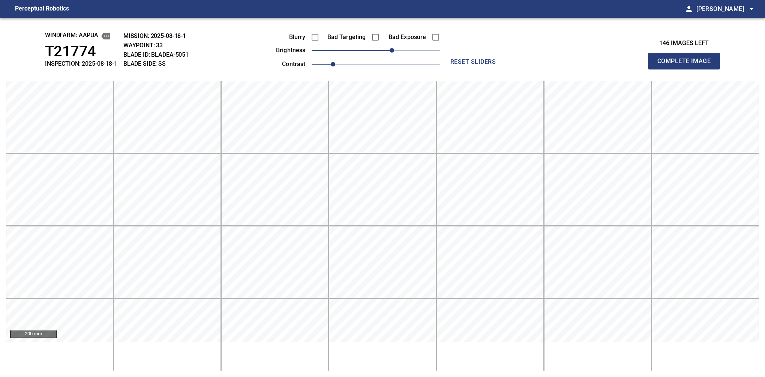
click at [687, 69] on button "Complete Image" at bounding box center [684, 61] width 72 height 17
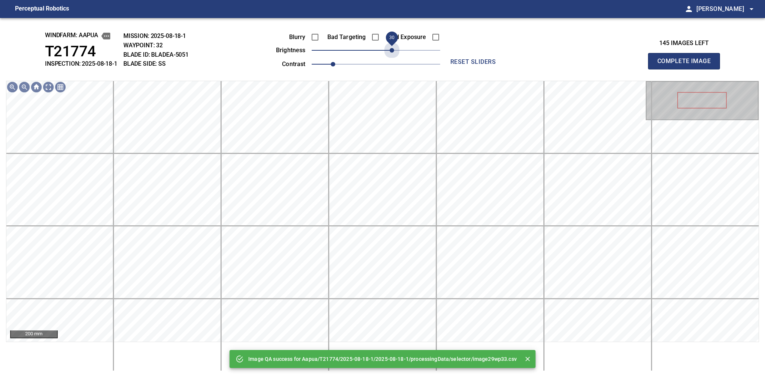
click at [391, 50] on span "30" at bounding box center [376, 50] width 129 height 11
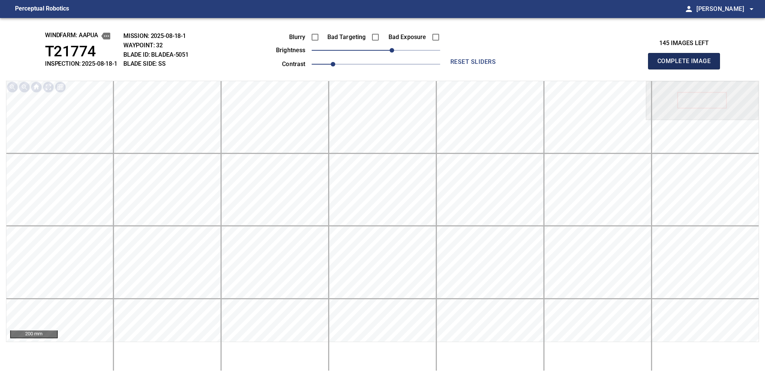
click at [687, 69] on button "Complete Image" at bounding box center [684, 61] width 72 height 17
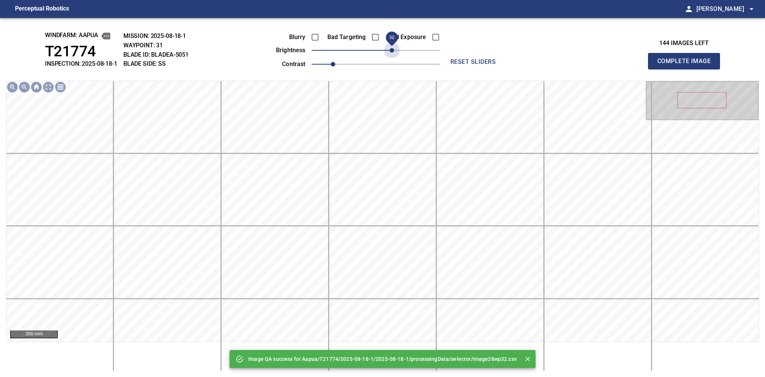
click at [391, 50] on span "30" at bounding box center [376, 50] width 129 height 11
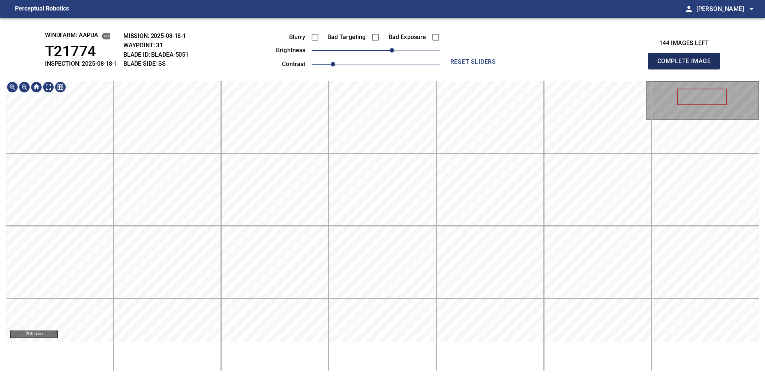
click at [687, 69] on button "Complete Image" at bounding box center [684, 61] width 72 height 17
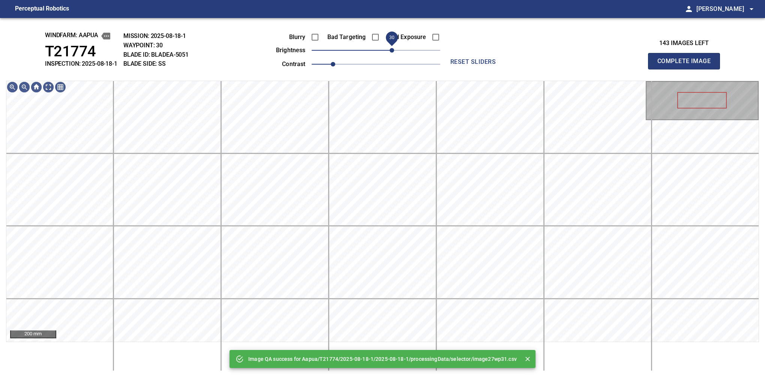
click at [393, 51] on span "30" at bounding box center [376, 50] width 129 height 11
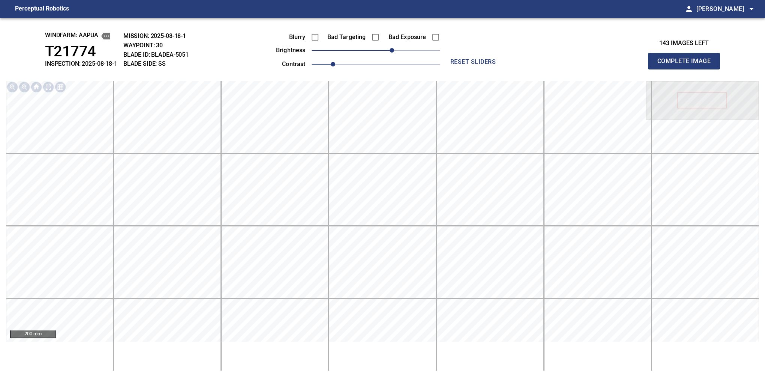
click at [687, 69] on button "Complete Image" at bounding box center [684, 61] width 72 height 17
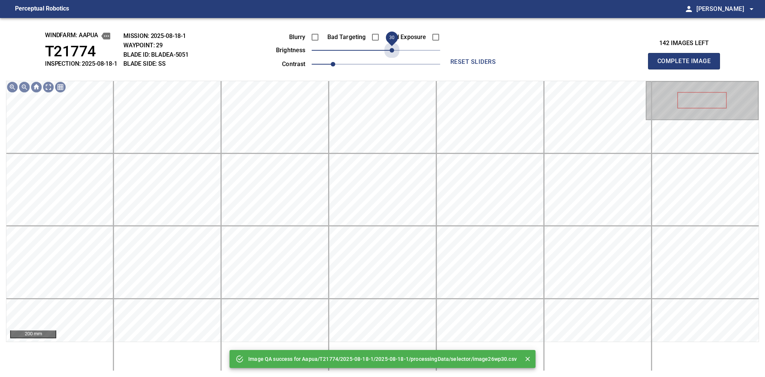
click at [393, 51] on span "30" at bounding box center [376, 50] width 129 height 11
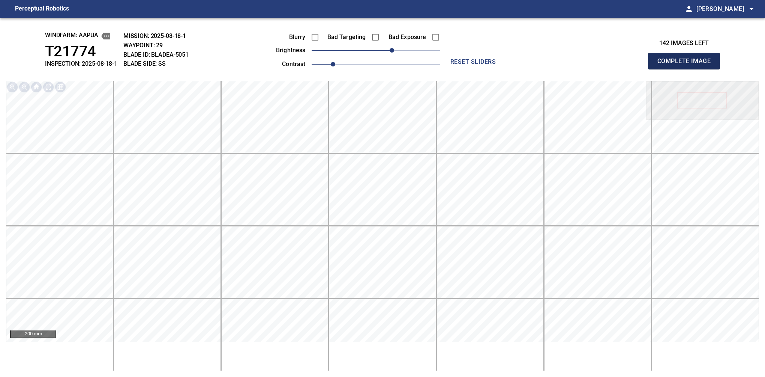
click at [687, 69] on button "Complete Image" at bounding box center [684, 61] width 72 height 17
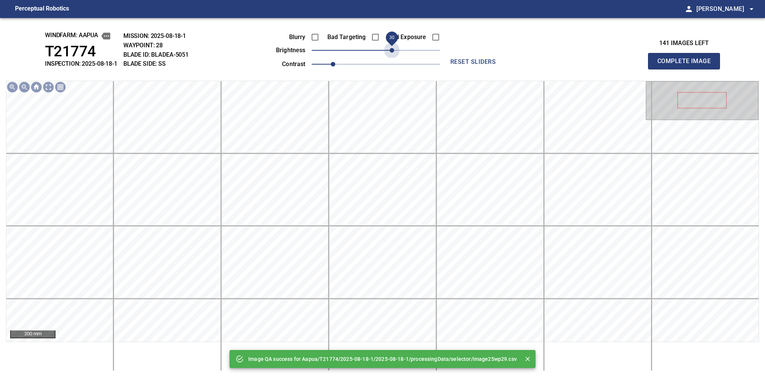
click at [393, 51] on span "30" at bounding box center [376, 50] width 129 height 11
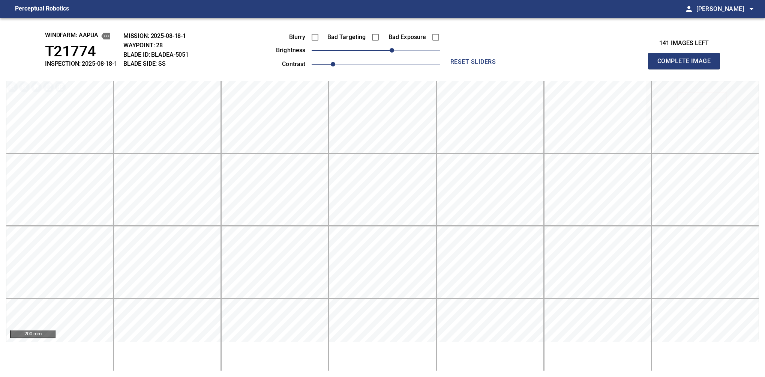
click at [687, 69] on button "Complete Image" at bounding box center [684, 61] width 72 height 17
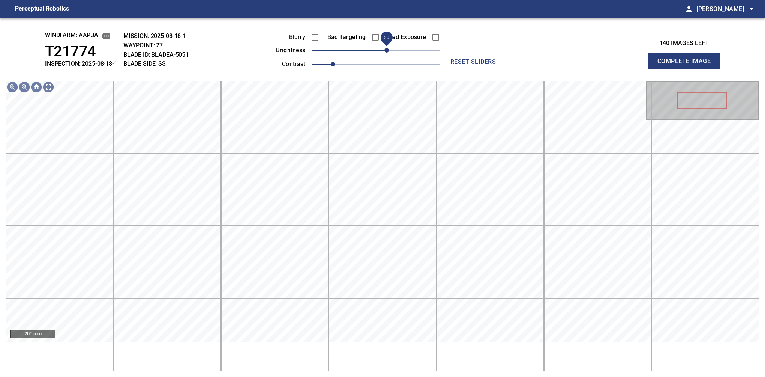
drag, startPoint x: 376, startPoint y: 50, endPoint x: 388, endPoint y: 53, distance: 12.2
click at [388, 53] on span "20" at bounding box center [387, 50] width 5 height 5
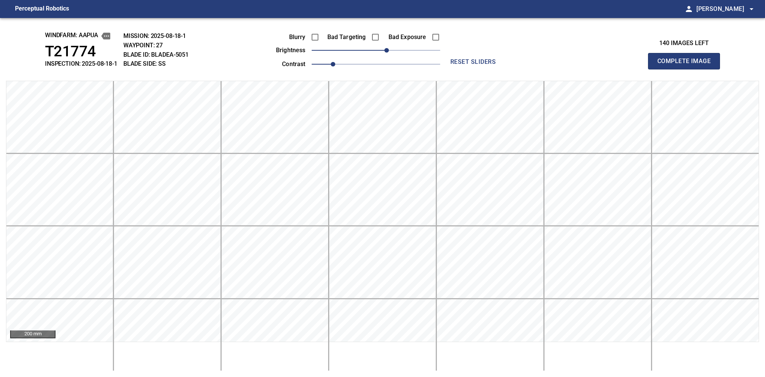
click at [687, 69] on button "Complete Image" at bounding box center [684, 61] width 72 height 17
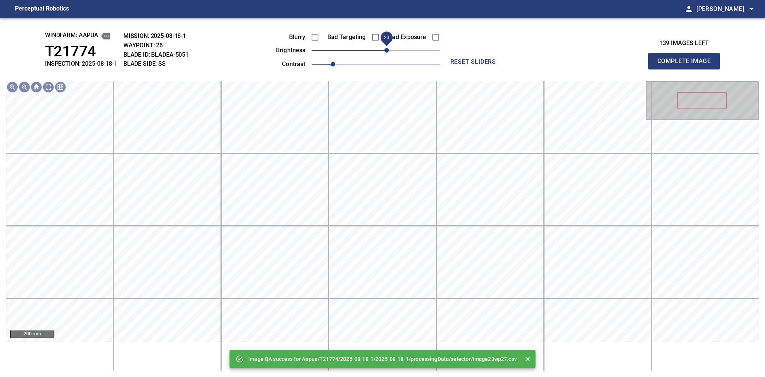
drag, startPoint x: 390, startPoint y: 51, endPoint x: 386, endPoint y: 52, distance: 4.6
click at [386, 52] on span "20" at bounding box center [376, 50] width 129 height 11
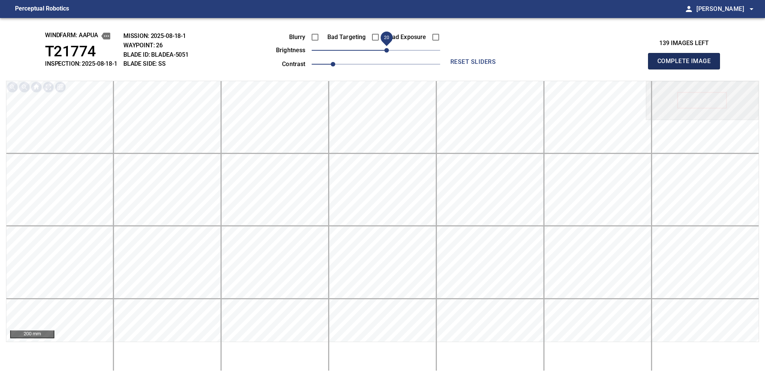
click at [687, 69] on button "Complete Image" at bounding box center [684, 61] width 72 height 17
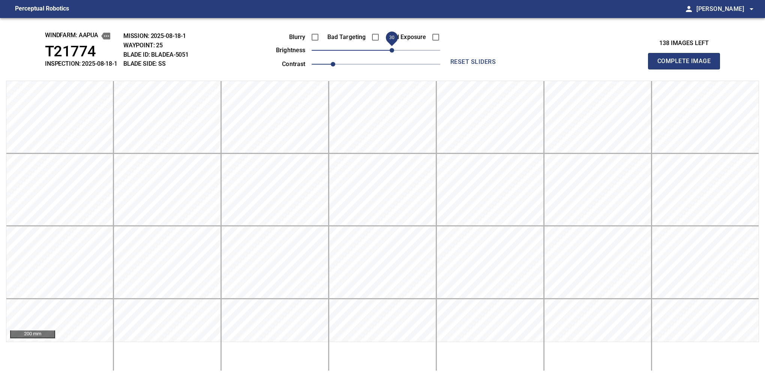
drag, startPoint x: 379, startPoint y: 53, endPoint x: 389, endPoint y: 48, distance: 11.4
click at [390, 48] on span "30" at bounding box center [392, 50] width 5 height 5
click at [687, 69] on button "Complete Image" at bounding box center [684, 61] width 72 height 17
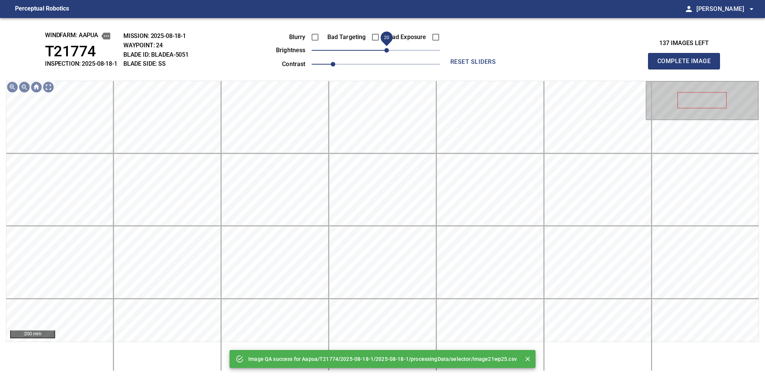
drag, startPoint x: 383, startPoint y: 51, endPoint x: 387, endPoint y: 51, distance: 4.1
click at [387, 51] on span "20" at bounding box center [387, 50] width 5 height 5
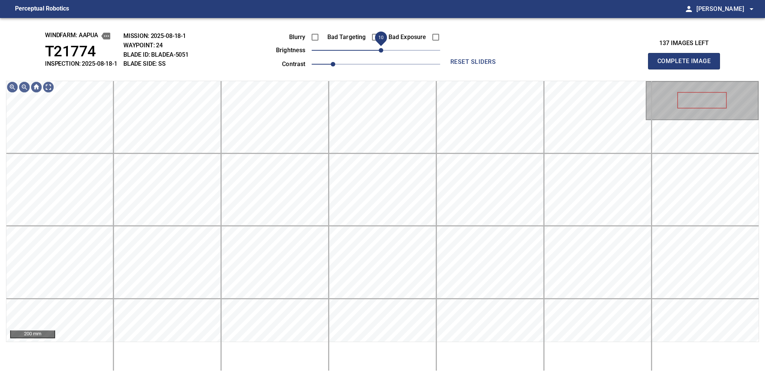
drag, startPoint x: 387, startPoint y: 51, endPoint x: 383, endPoint y: 51, distance: 3.8
click at [383, 51] on span "10" at bounding box center [381, 50] width 5 height 5
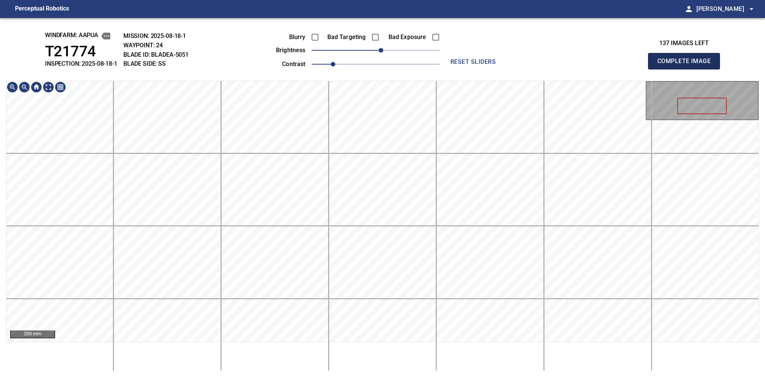
click at [687, 69] on button "Complete Image" at bounding box center [684, 61] width 72 height 17
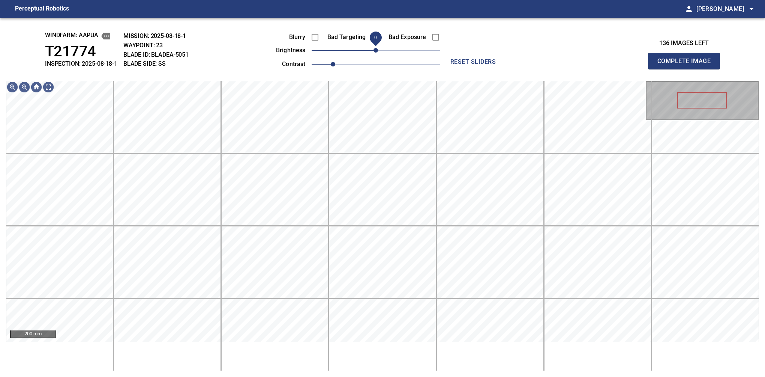
click at [377, 53] on span "0" at bounding box center [376, 50] width 5 height 5
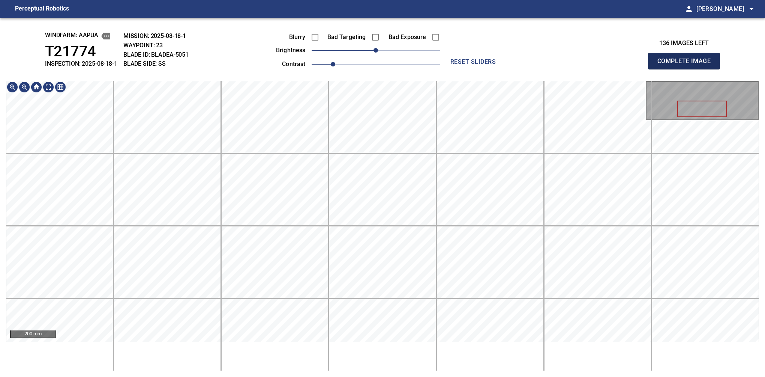
click at [687, 69] on button "Complete Image" at bounding box center [684, 61] width 72 height 17
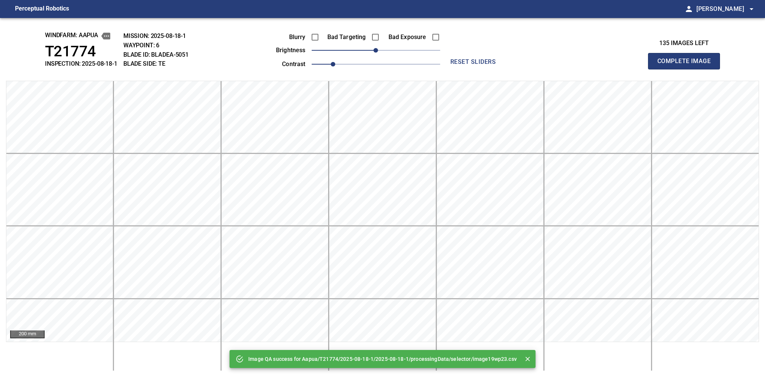
click at [687, 69] on button "Complete Image" at bounding box center [684, 61] width 72 height 17
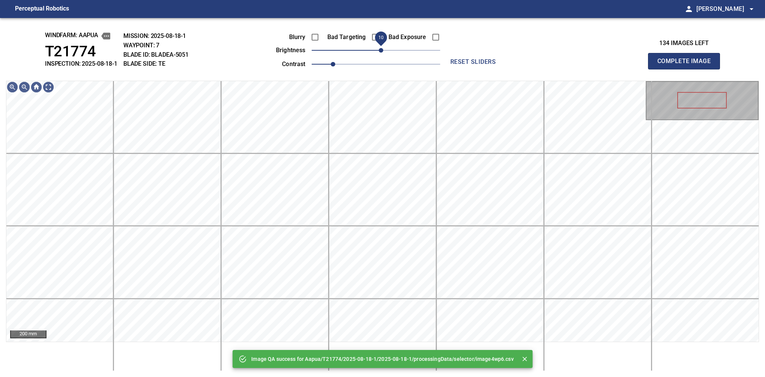
click at [383, 53] on span "10" at bounding box center [381, 50] width 5 height 5
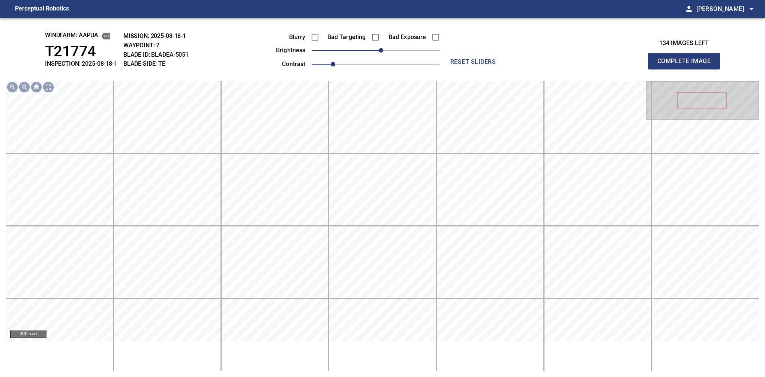
click at [687, 69] on button "Complete Image" at bounding box center [684, 61] width 72 height 17
drag, startPoint x: 377, startPoint y: 54, endPoint x: 383, endPoint y: 52, distance: 6.8
click at [383, 52] on span "10" at bounding box center [381, 50] width 5 height 5
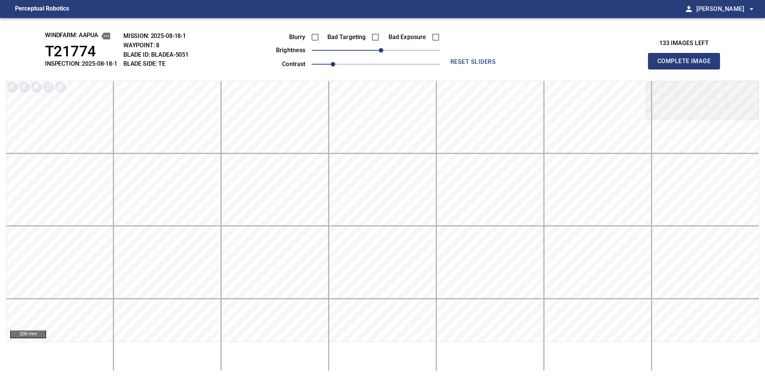
click at [687, 69] on button "Complete Image" at bounding box center [684, 61] width 72 height 17
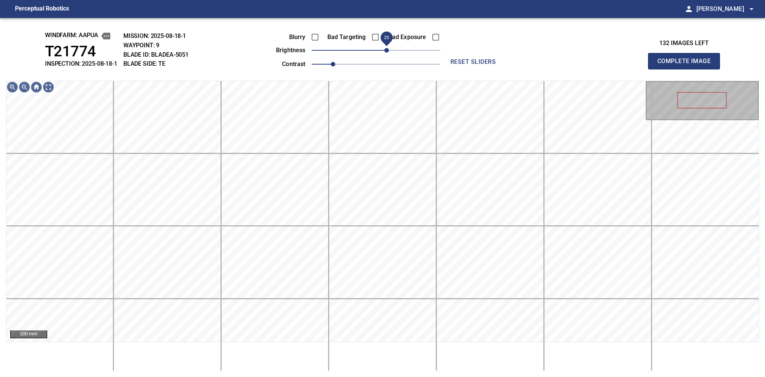
drag, startPoint x: 382, startPoint y: 50, endPoint x: 386, endPoint y: 49, distance: 4.3
click at [386, 49] on span "20" at bounding box center [387, 50] width 5 height 5
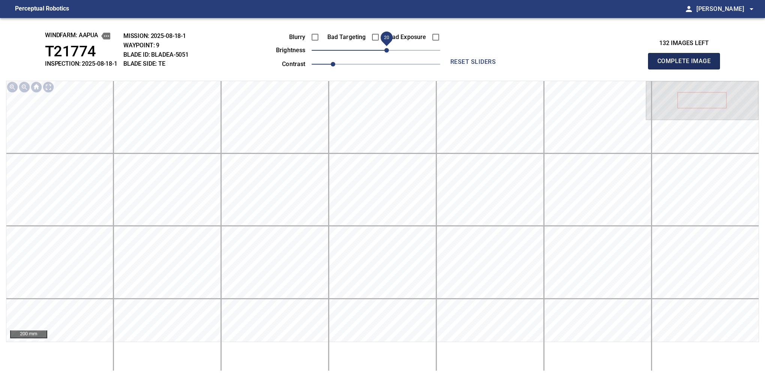
click at [687, 69] on button "Complete Image" at bounding box center [684, 61] width 72 height 17
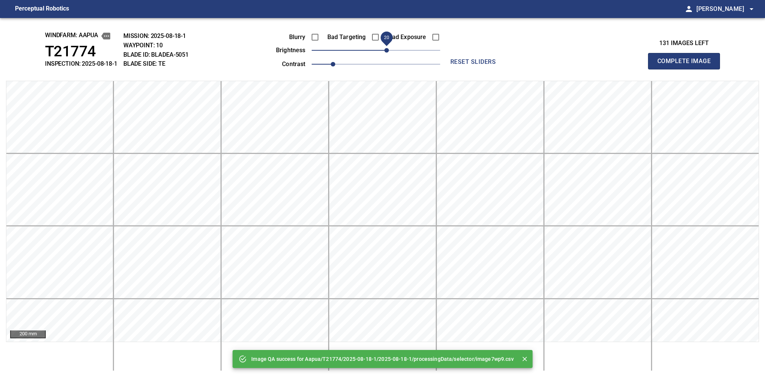
click at [387, 51] on span "20" at bounding box center [376, 50] width 129 height 11
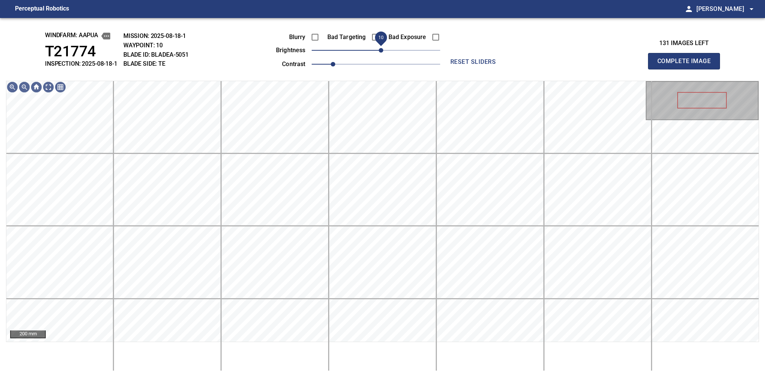
drag, startPoint x: 387, startPoint y: 51, endPoint x: 382, endPoint y: 54, distance: 6.2
click at [382, 53] on span "10" at bounding box center [381, 50] width 5 height 5
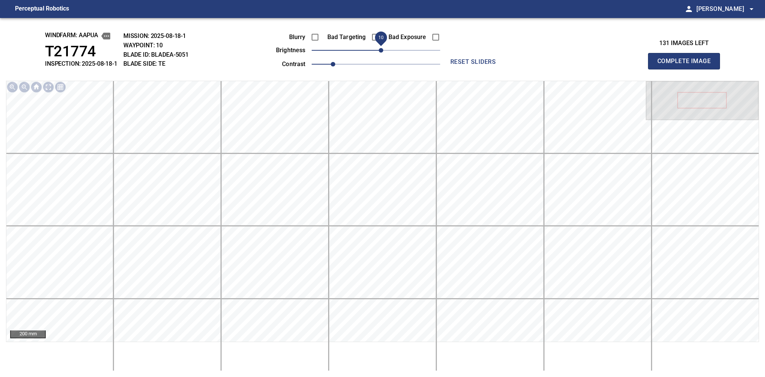
click at [687, 69] on button "Complete Image" at bounding box center [684, 61] width 72 height 17
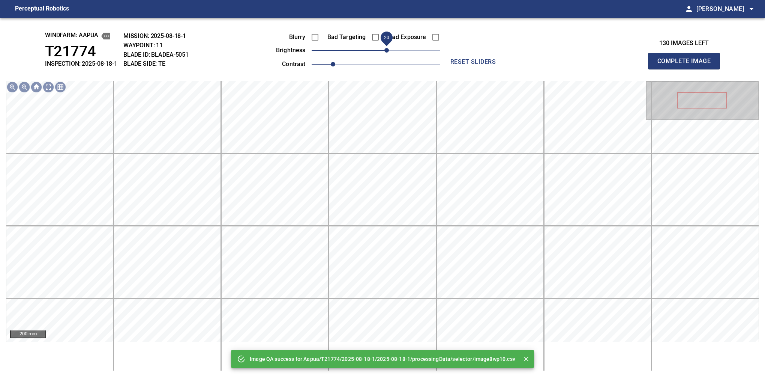
click at [385, 49] on span "20" at bounding box center [387, 50] width 5 height 5
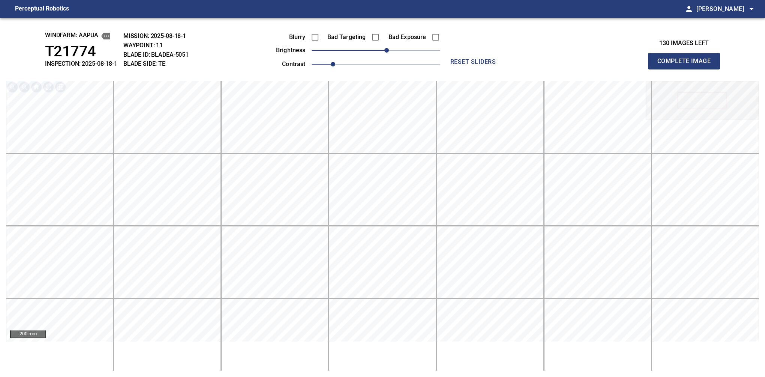
click at [687, 69] on button "Complete Image" at bounding box center [684, 61] width 72 height 17
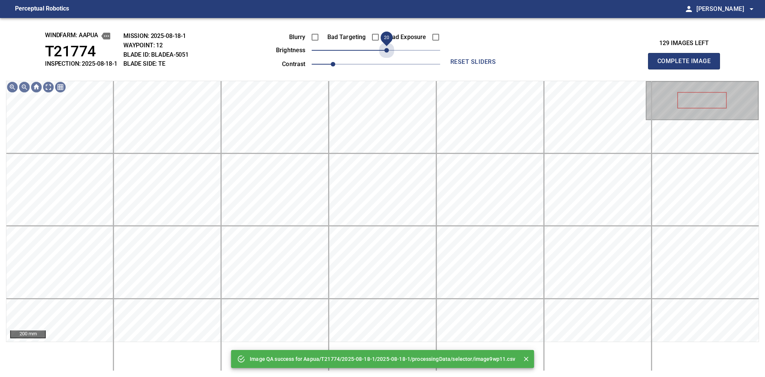
click at [384, 49] on span "20" at bounding box center [376, 50] width 129 height 11
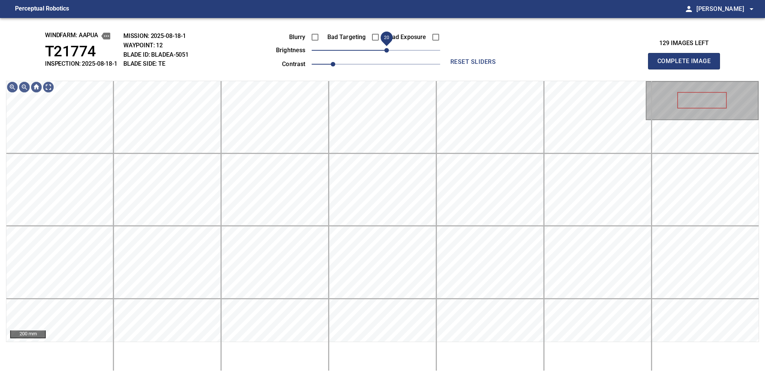
drag, startPoint x: 389, startPoint y: 53, endPoint x: 386, endPoint y: 53, distance: 3.8
click at [386, 53] on span "20" at bounding box center [387, 50] width 5 height 5
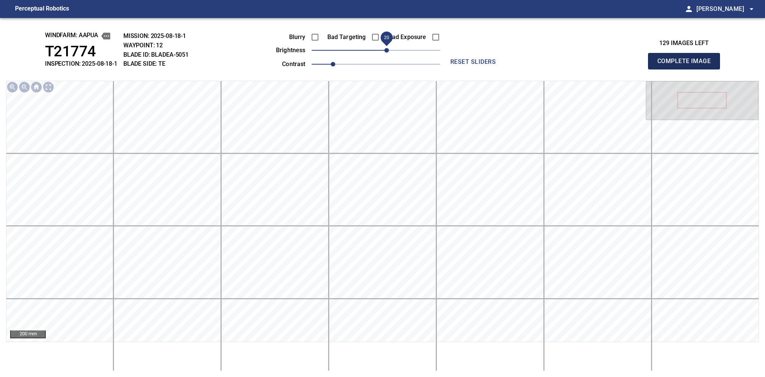
click at [687, 69] on button "Complete Image" at bounding box center [684, 61] width 72 height 17
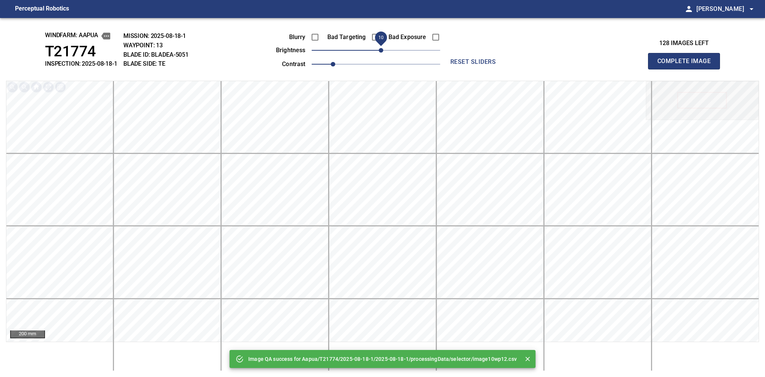
drag, startPoint x: 386, startPoint y: 53, endPoint x: 382, endPoint y: 54, distance: 4.3
click at [382, 54] on span "10" at bounding box center [376, 50] width 129 height 11
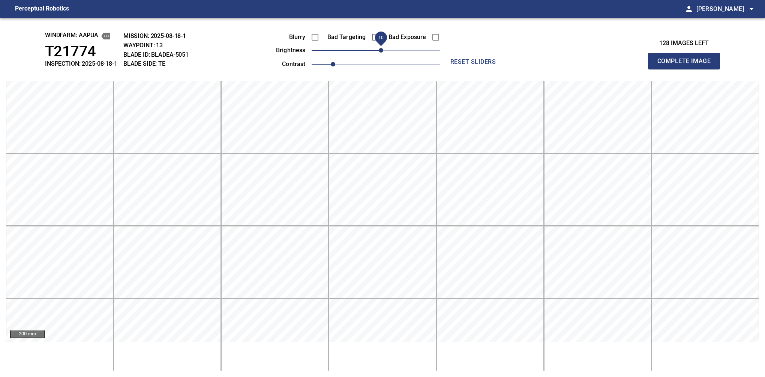
click at [687, 69] on button "Complete Image" at bounding box center [684, 61] width 72 height 17
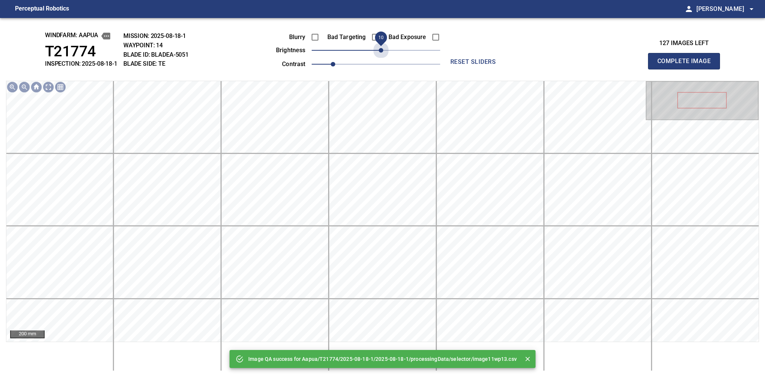
click at [382, 53] on span "10" at bounding box center [381, 50] width 5 height 5
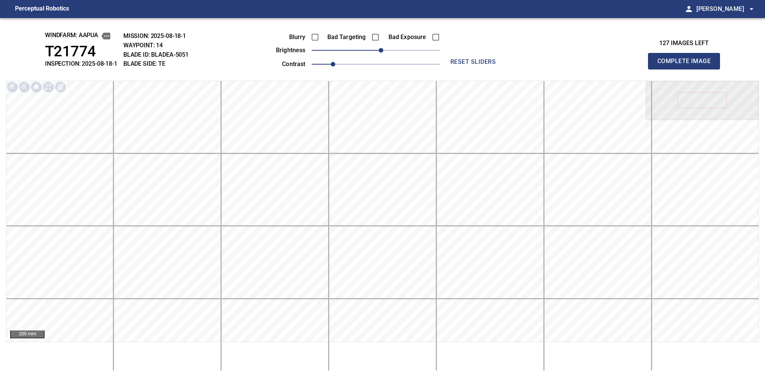
click at [687, 69] on button "Complete Image" at bounding box center [684, 61] width 72 height 17
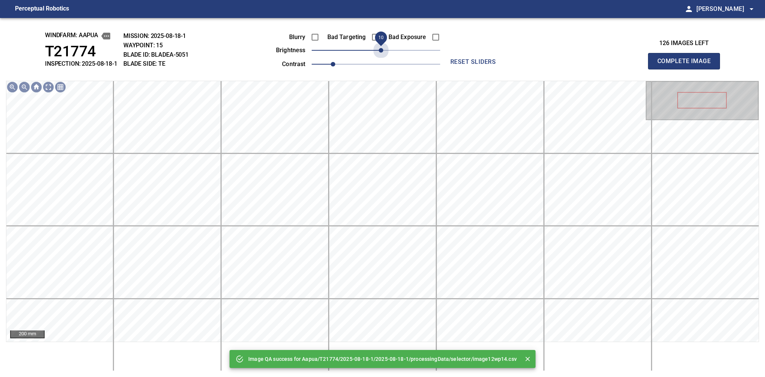
click at [382, 53] on span "10" at bounding box center [381, 50] width 5 height 5
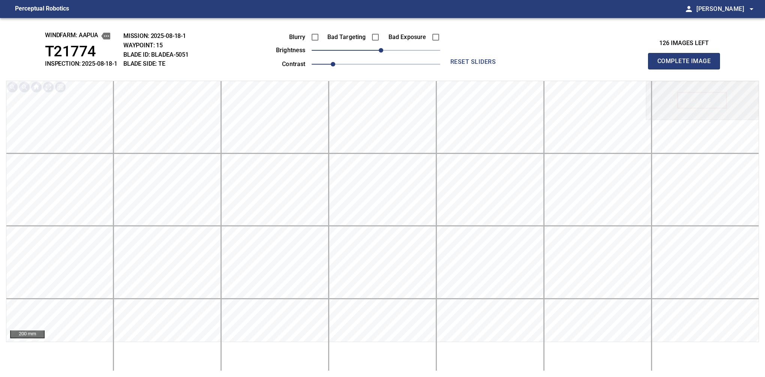
click at [687, 69] on button "Complete Image" at bounding box center [684, 61] width 72 height 17
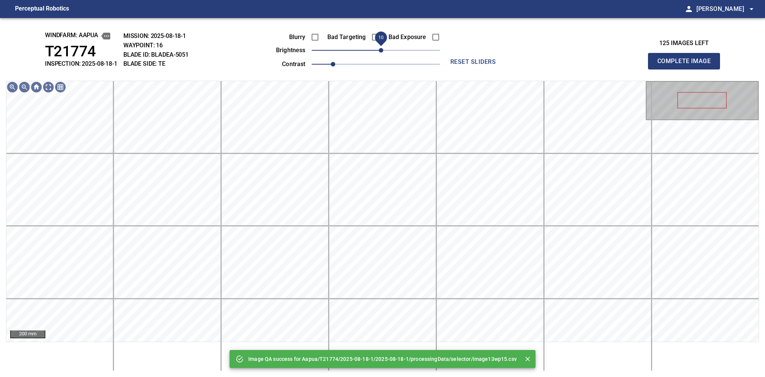
click at [380, 52] on span "10" at bounding box center [381, 50] width 5 height 5
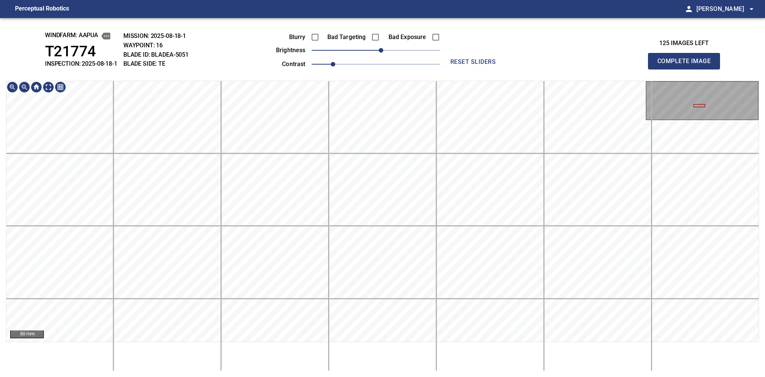
click at [325, 347] on div "50 mm" at bounding box center [382, 226] width 753 height 290
click at [337, 372] on div "windfarm: Aapua T21774 INSPECTION: 2025-08-18-1 MISSION: 2025-08-18-1 WAYPOINT:…" at bounding box center [382, 197] width 765 height 359
click at [687, 69] on button "Complete Image" at bounding box center [684, 61] width 72 height 17
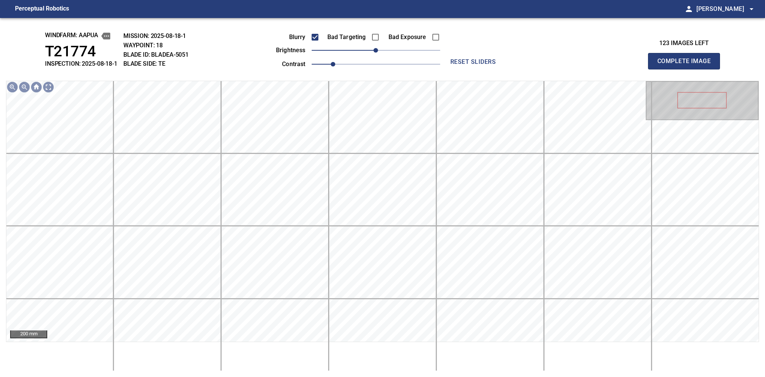
click at [687, 69] on button "Complete Image" at bounding box center [684, 61] width 72 height 17
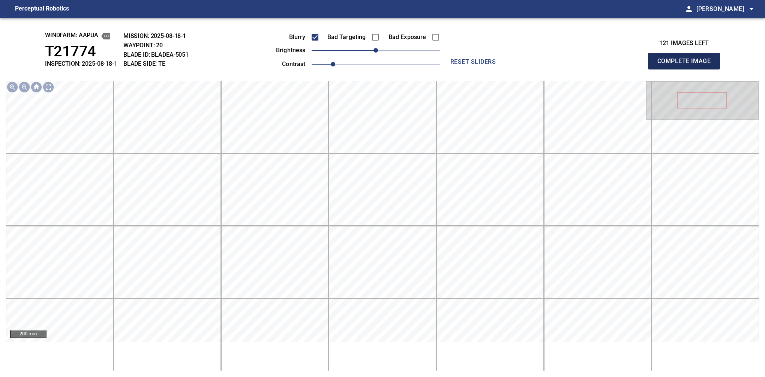
click at [687, 69] on button "Complete Image" at bounding box center [684, 61] width 72 height 17
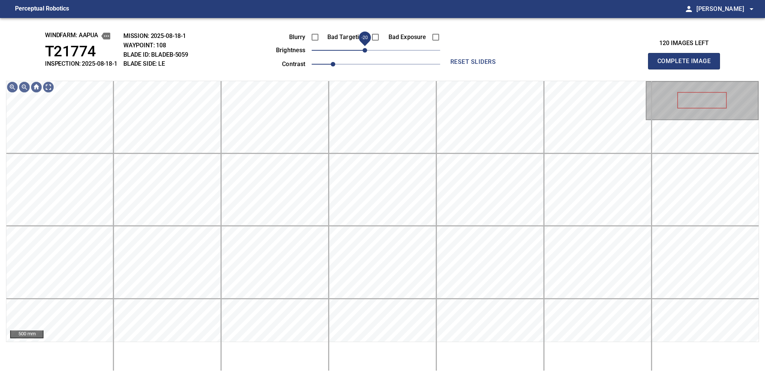
drag, startPoint x: 376, startPoint y: 51, endPoint x: 367, endPoint y: 56, distance: 10.7
click at [367, 53] on span "-20" at bounding box center [365, 50] width 5 height 5
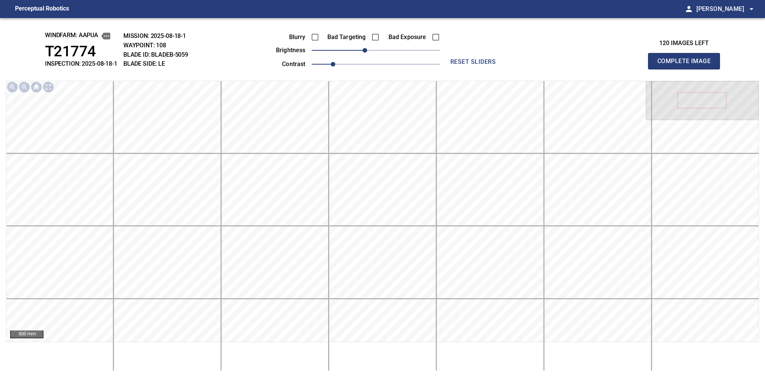
click at [687, 69] on button "Complete Image" at bounding box center [684, 61] width 72 height 17
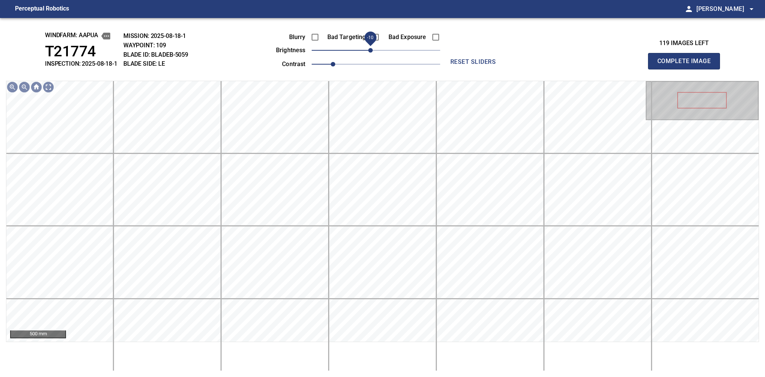
click at [371, 51] on span "-10" at bounding box center [370, 50] width 5 height 5
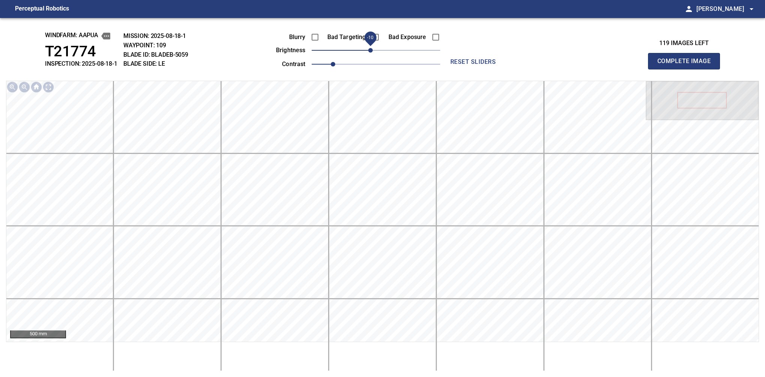
click at [687, 69] on button "Complete Image" at bounding box center [684, 61] width 72 height 17
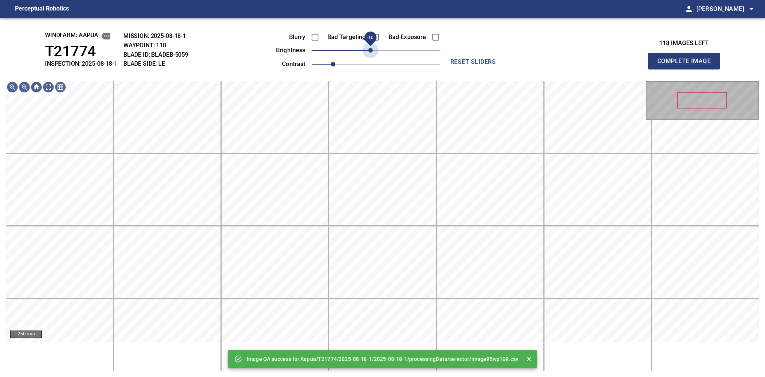
click at [371, 51] on span "-10" at bounding box center [370, 50] width 5 height 5
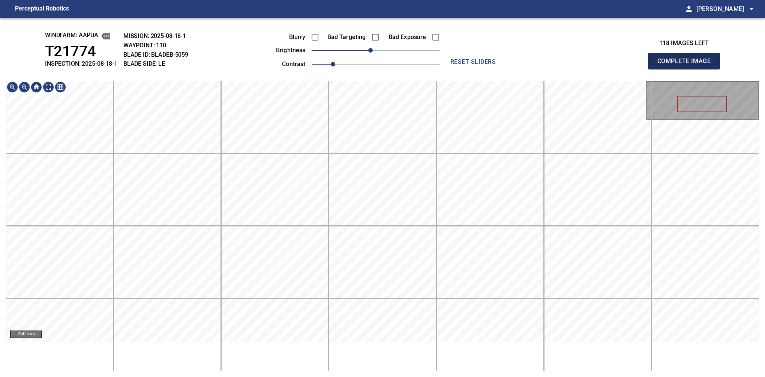
click at [687, 69] on button "Complete Image" at bounding box center [684, 61] width 72 height 17
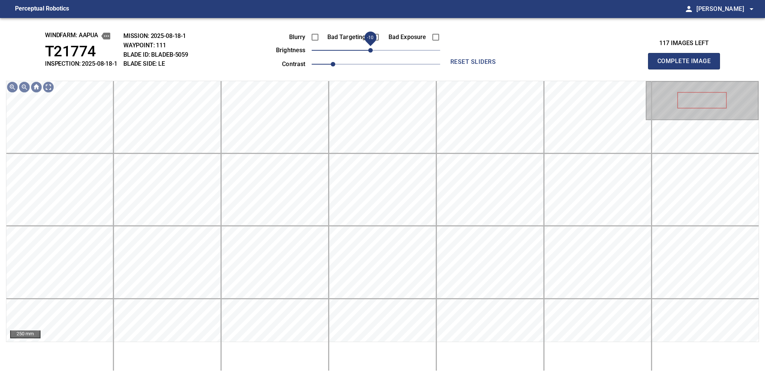
click at [371, 50] on span "-10" at bounding box center [370, 50] width 5 height 5
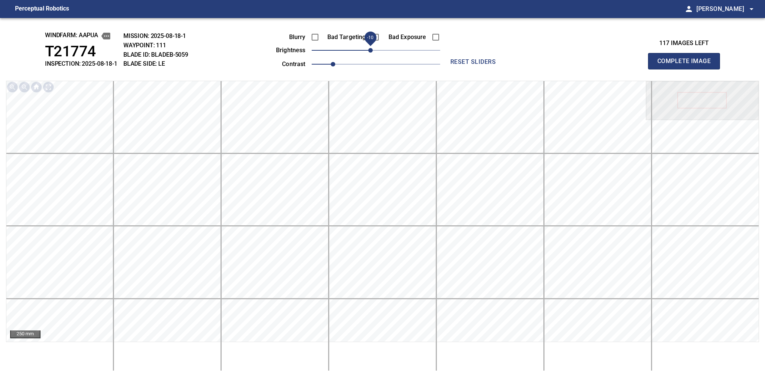
click at [687, 69] on button "Complete Image" at bounding box center [684, 61] width 72 height 17
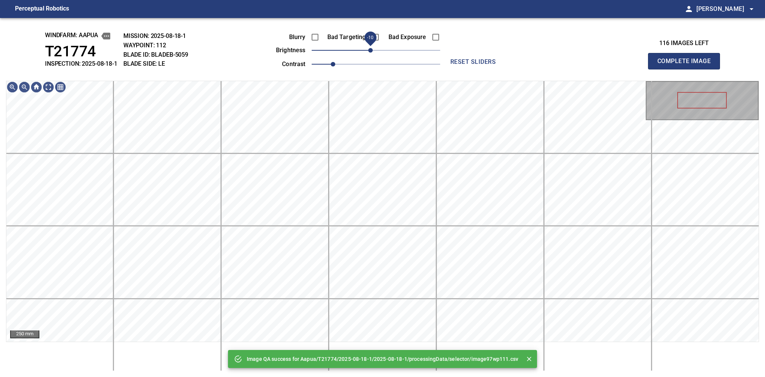
drag, startPoint x: 376, startPoint y: 50, endPoint x: 371, endPoint y: 50, distance: 4.9
click at [371, 50] on span "-10" at bounding box center [370, 50] width 5 height 5
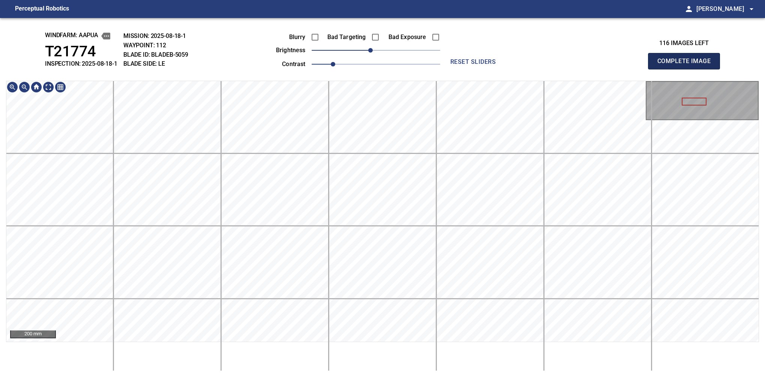
click at [687, 69] on button "Complete Image" at bounding box center [684, 61] width 72 height 17
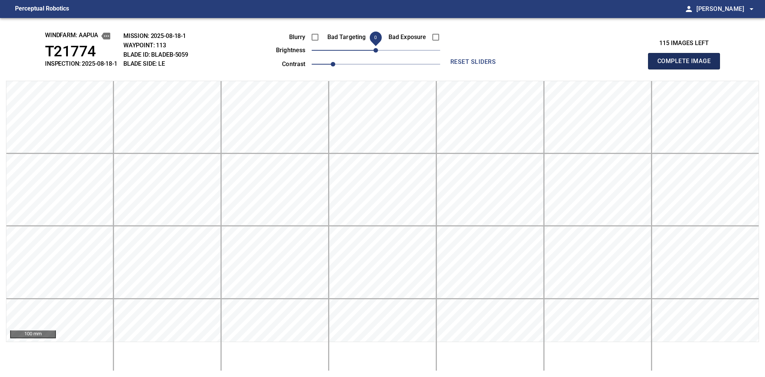
click at [687, 69] on button "Complete Image" at bounding box center [684, 61] width 72 height 17
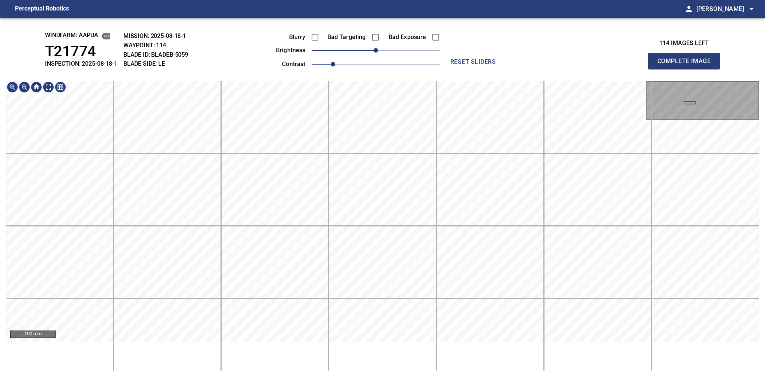
click at [687, 69] on button "Complete Image" at bounding box center [684, 61] width 72 height 17
click at [372, 50] on span "-10" at bounding box center [370, 50] width 5 height 5
click at [687, 69] on button "Complete Image" at bounding box center [684, 61] width 72 height 17
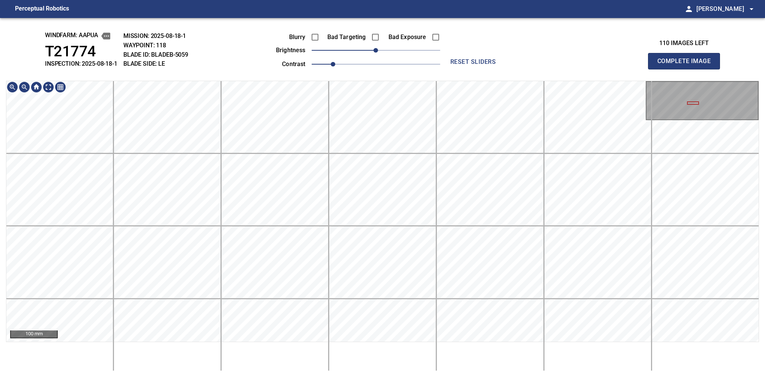
click at [687, 69] on button "Complete Image" at bounding box center [684, 61] width 72 height 17
click at [296, 352] on div "100 mm" at bounding box center [382, 226] width 753 height 290
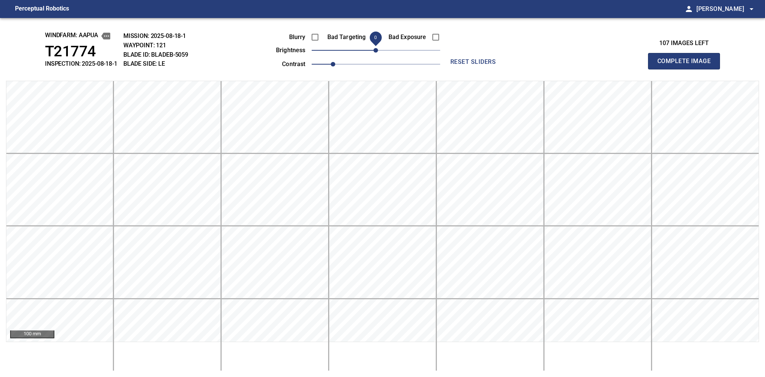
click at [687, 69] on button "Complete Image" at bounding box center [684, 61] width 72 height 17
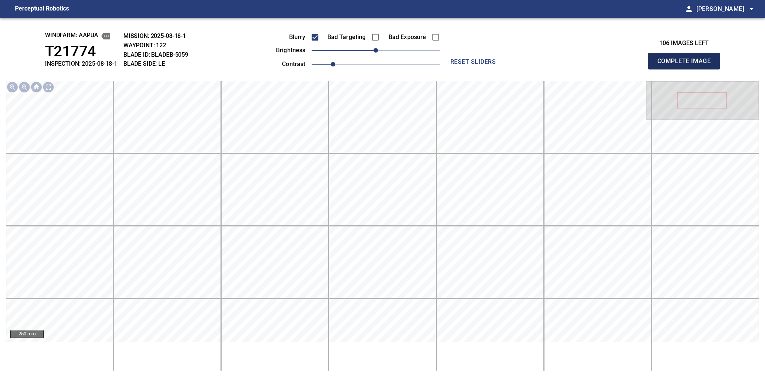
click at [687, 69] on button "Complete Image" at bounding box center [684, 61] width 72 height 17
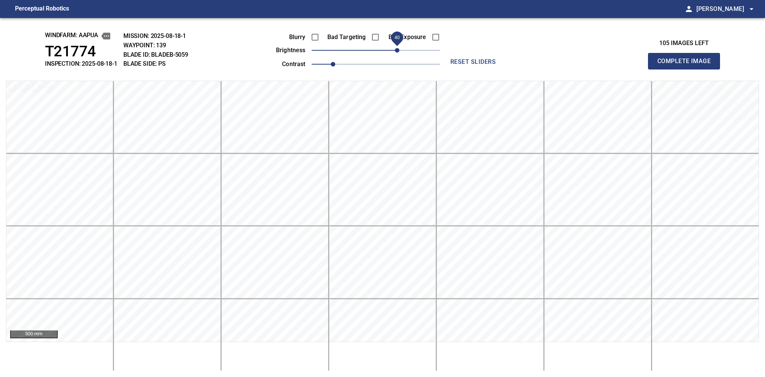
drag, startPoint x: 384, startPoint y: 54, endPoint x: 396, endPoint y: 53, distance: 12.1
click at [396, 53] on span "40" at bounding box center [397, 50] width 5 height 5
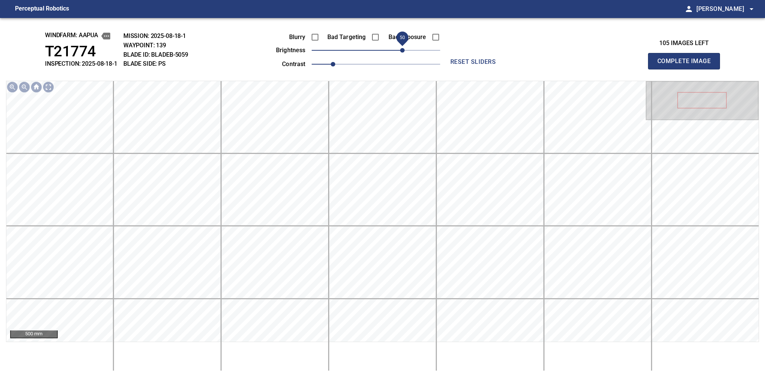
click at [401, 50] on span "50" at bounding box center [402, 50] width 5 height 5
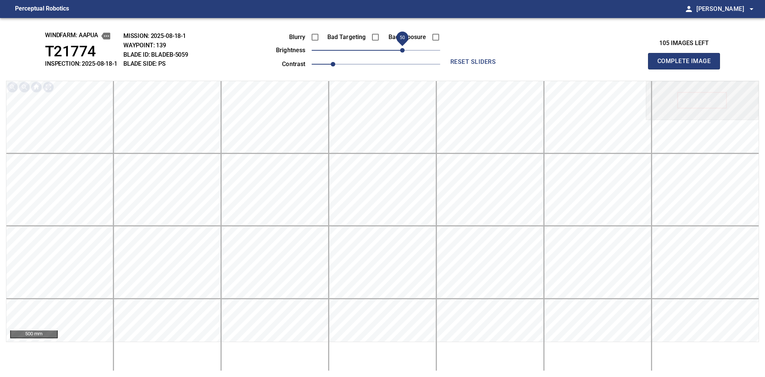
click at [687, 69] on button "Complete Image" at bounding box center [684, 61] width 72 height 17
click at [401, 50] on span "50" at bounding box center [376, 50] width 129 height 11
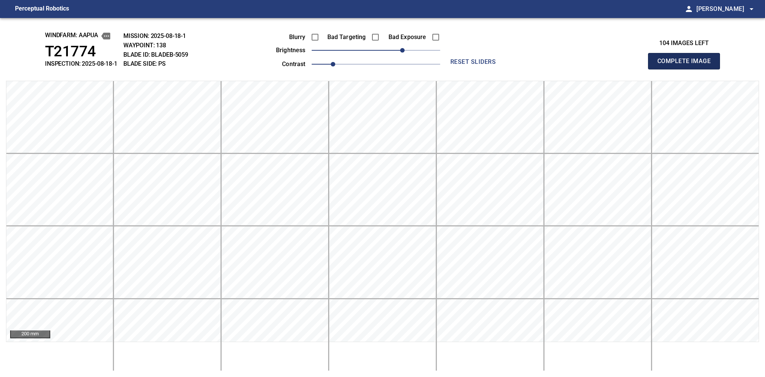
click at [687, 69] on button "Complete Image" at bounding box center [684, 61] width 72 height 17
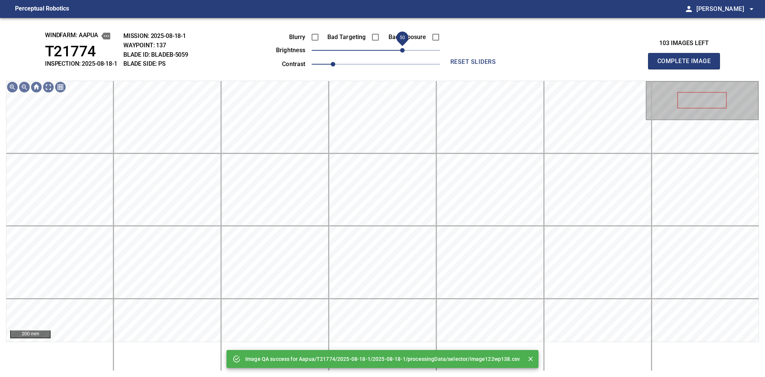
click at [404, 50] on span "50" at bounding box center [376, 50] width 129 height 11
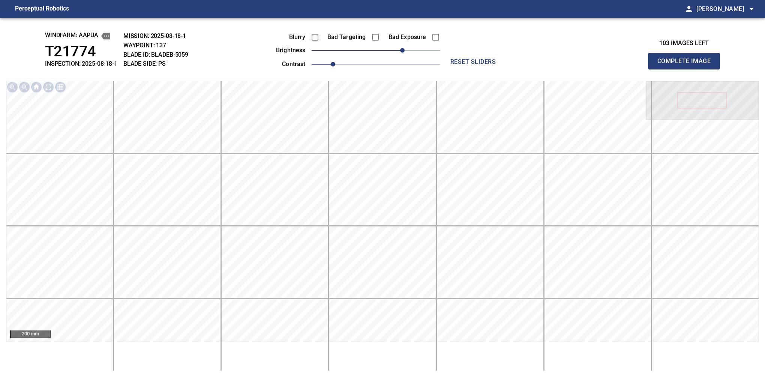
click at [687, 69] on button "Complete Image" at bounding box center [684, 61] width 72 height 17
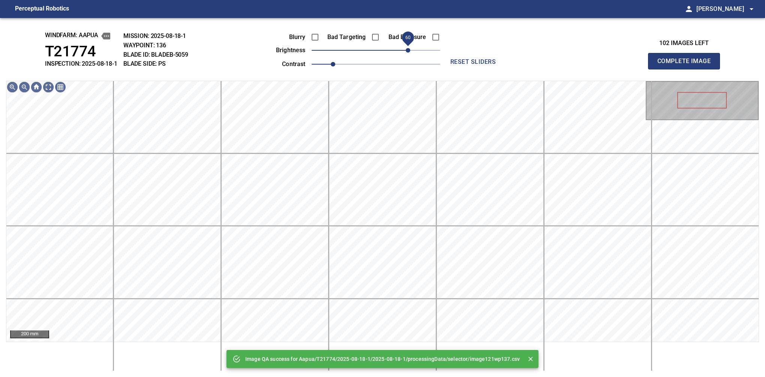
click at [406, 48] on span "60" at bounding box center [376, 50] width 129 height 11
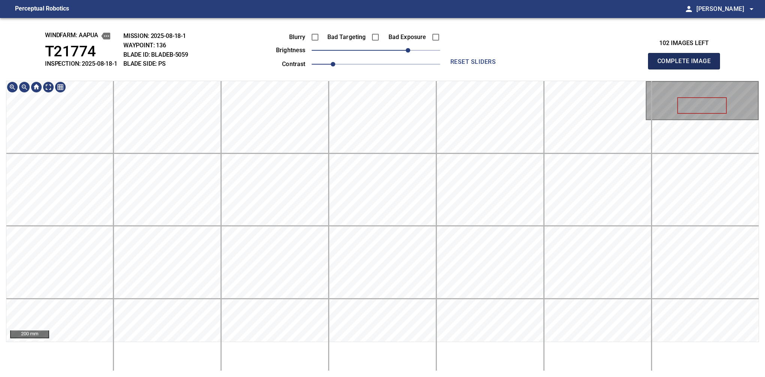
click at [687, 69] on button "Complete Image" at bounding box center [684, 61] width 72 height 17
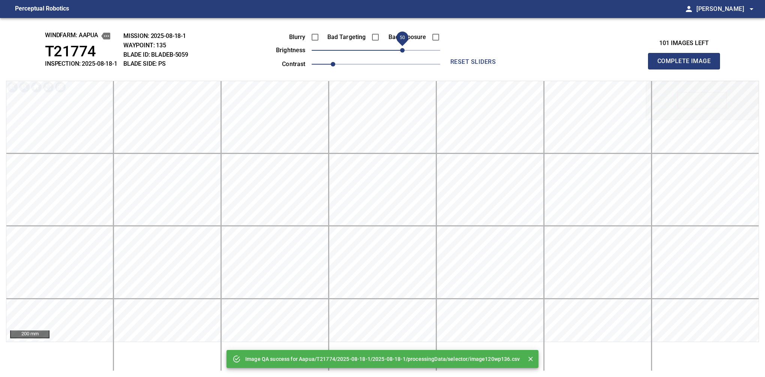
drag, startPoint x: 391, startPoint y: 54, endPoint x: 404, endPoint y: 48, distance: 14.1
click at [404, 48] on span "50" at bounding box center [376, 50] width 129 height 11
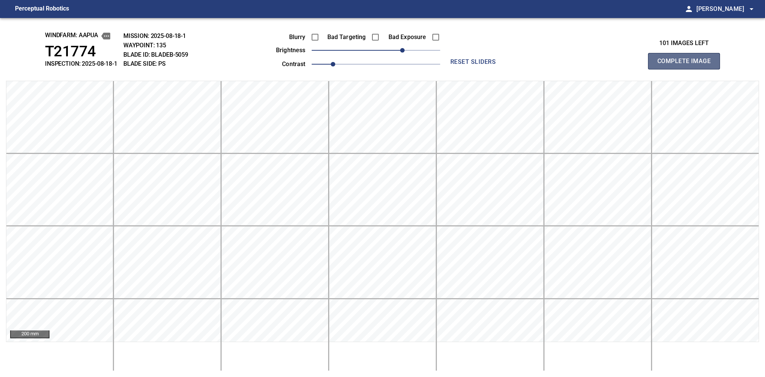
click at [687, 69] on button "Complete Image" at bounding box center [684, 61] width 72 height 17
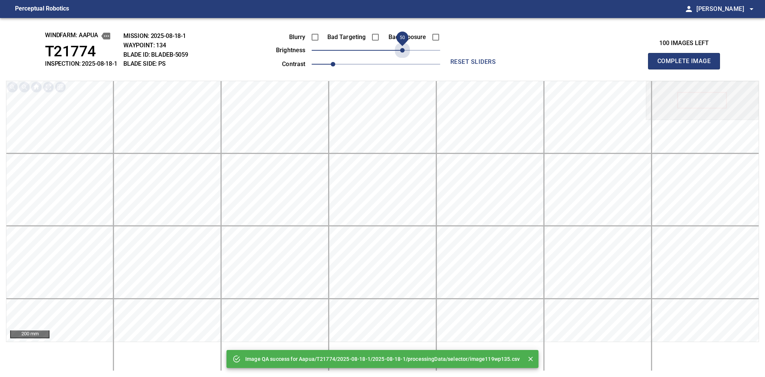
click at [404, 48] on span "50" at bounding box center [376, 50] width 129 height 11
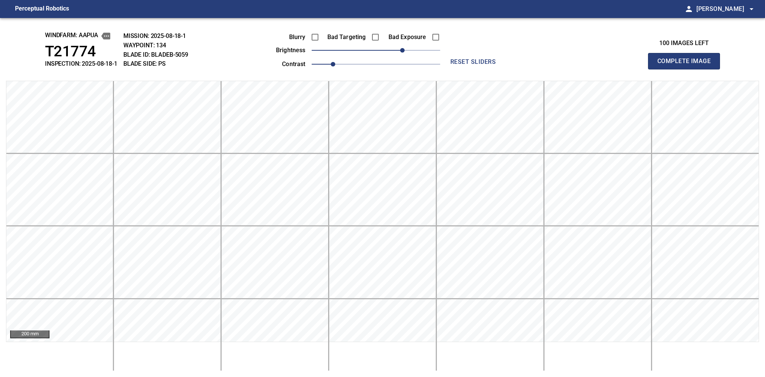
click at [687, 69] on button "Complete Image" at bounding box center [684, 61] width 72 height 17
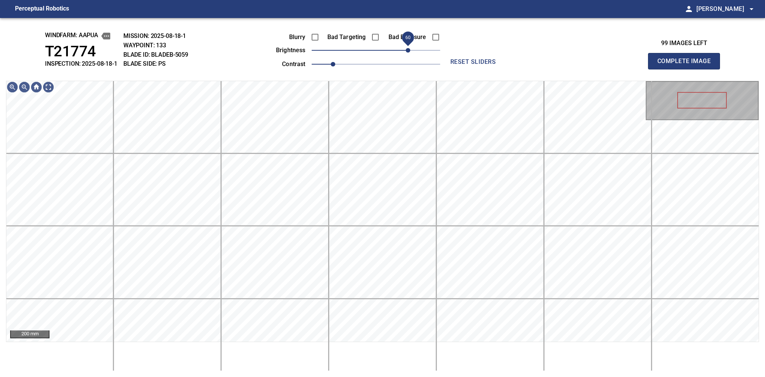
drag, startPoint x: 387, startPoint y: 51, endPoint x: 407, endPoint y: 47, distance: 20.2
click at [407, 48] on span "60" at bounding box center [408, 50] width 5 height 5
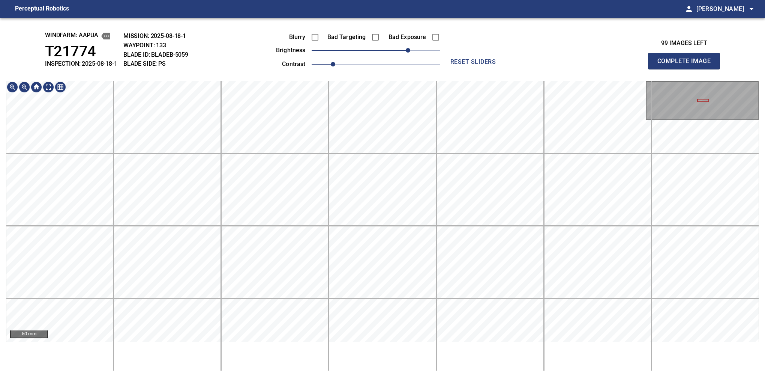
click at [687, 69] on button "Complete Image" at bounding box center [684, 61] width 72 height 17
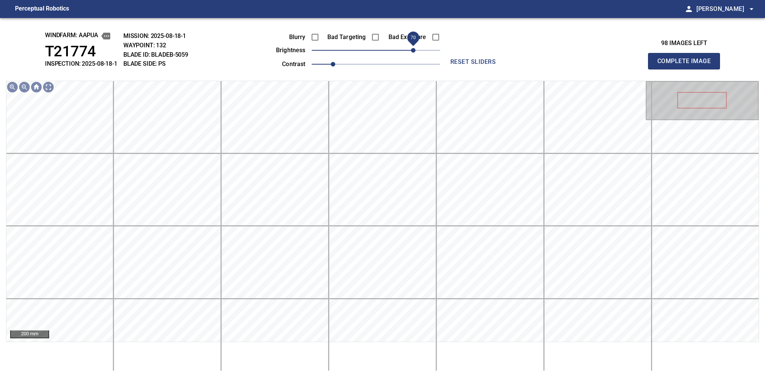
drag, startPoint x: 383, startPoint y: 54, endPoint x: 411, endPoint y: 53, distance: 27.8
click at [411, 53] on span "70" at bounding box center [413, 50] width 5 height 5
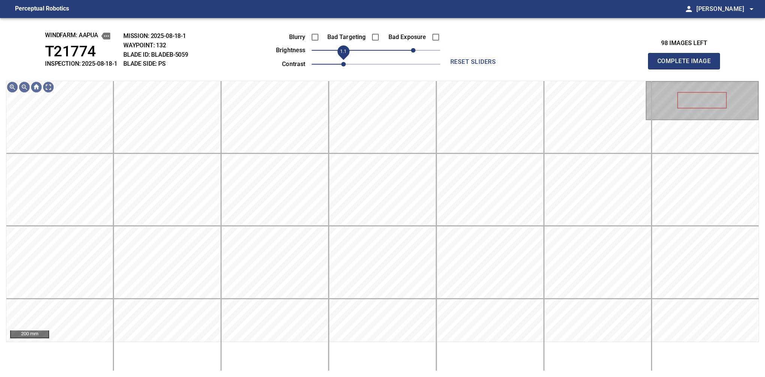
drag, startPoint x: 333, startPoint y: 65, endPoint x: 340, endPoint y: 65, distance: 6.4
click at [341, 65] on span "1.1" at bounding box center [343, 64] width 5 height 5
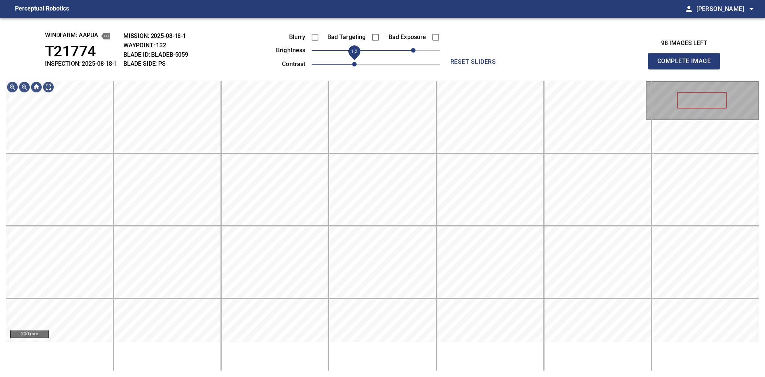
drag, startPoint x: 348, startPoint y: 66, endPoint x: 352, endPoint y: 65, distance: 3.9
click at [352, 65] on span "1.2" at bounding box center [354, 64] width 5 height 5
click at [687, 69] on button "Complete Image" at bounding box center [684, 61] width 72 height 17
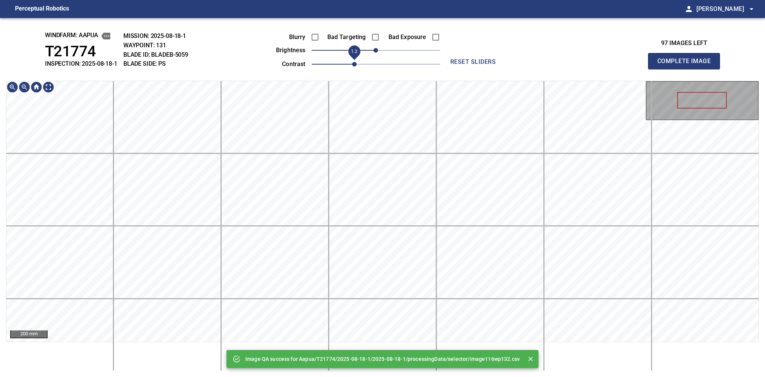
drag, startPoint x: 340, startPoint y: 61, endPoint x: 352, endPoint y: 61, distance: 12.0
click at [352, 62] on span "1.2" at bounding box center [354, 64] width 5 height 5
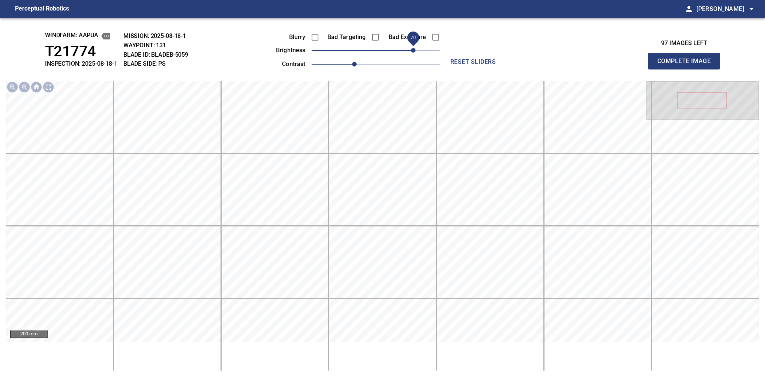
drag, startPoint x: 381, startPoint y: 49, endPoint x: 413, endPoint y: 57, distance: 32.8
click at [413, 53] on span "70" at bounding box center [413, 50] width 5 height 5
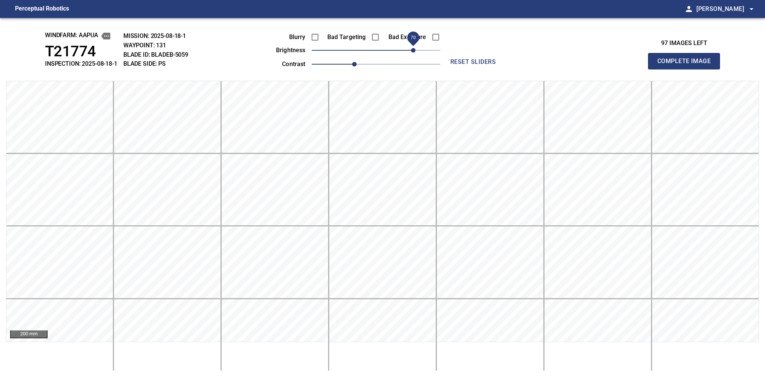
click at [687, 69] on button "Complete Image" at bounding box center [684, 61] width 72 height 17
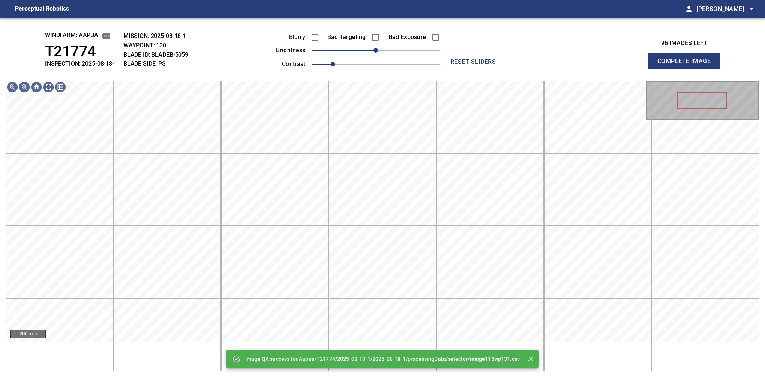
click at [413, 57] on div "Blurry Bad Targeting Bad Exposure brightness 0 contrast 1" at bounding box center [349, 49] width 181 height 40
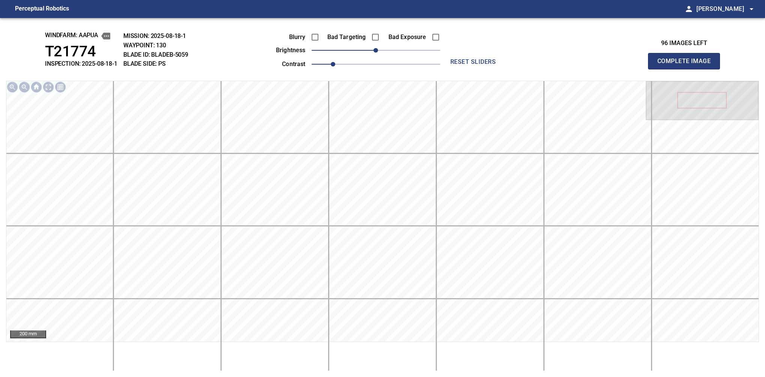
click at [411, 53] on span "0" at bounding box center [376, 50] width 129 height 11
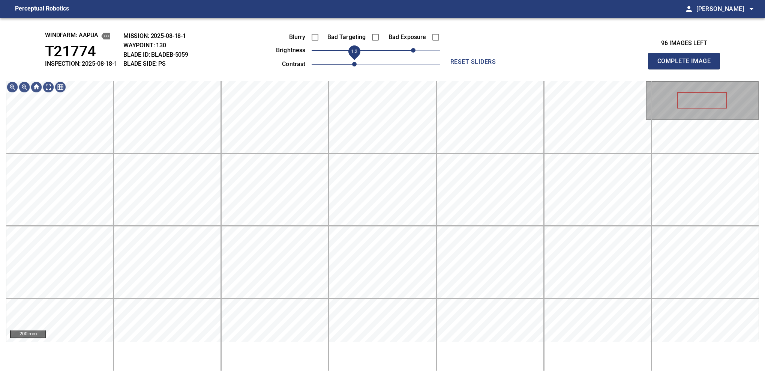
drag, startPoint x: 340, startPoint y: 66, endPoint x: 350, endPoint y: 61, distance: 10.7
click at [352, 62] on span "1.2" at bounding box center [354, 64] width 5 height 5
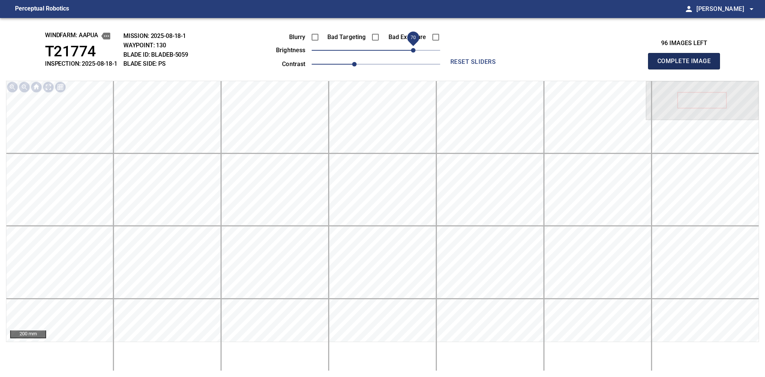
click at [687, 69] on button "Complete Image" at bounding box center [684, 61] width 72 height 17
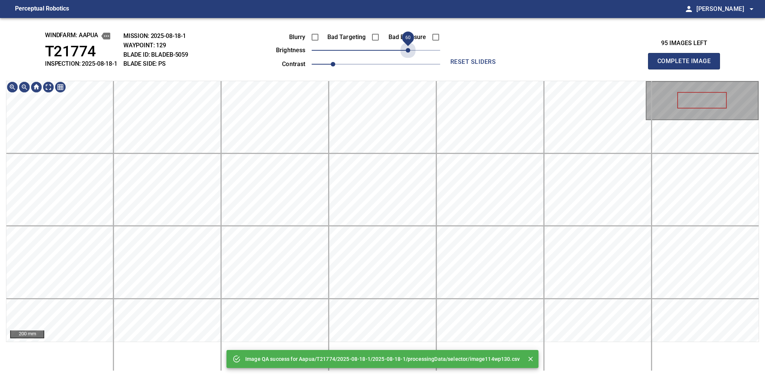
click at [406, 48] on span "60" at bounding box center [376, 50] width 129 height 11
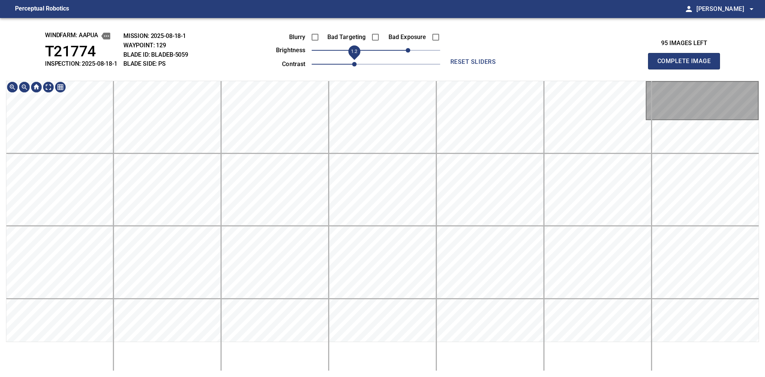
click at [352, 62] on span "1.2" at bounding box center [354, 64] width 5 height 5
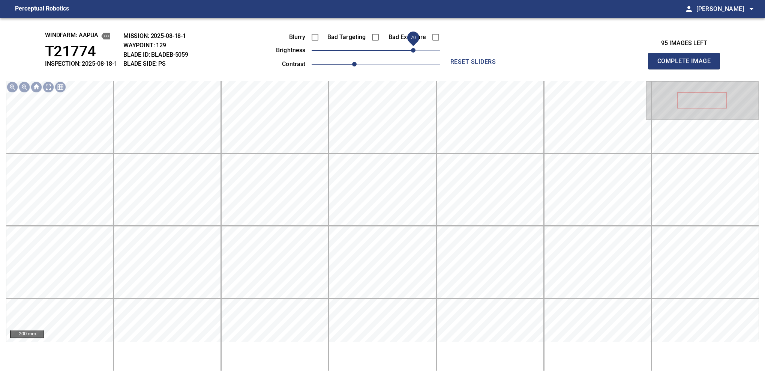
click at [413, 53] on span "70" at bounding box center [413, 50] width 5 height 5
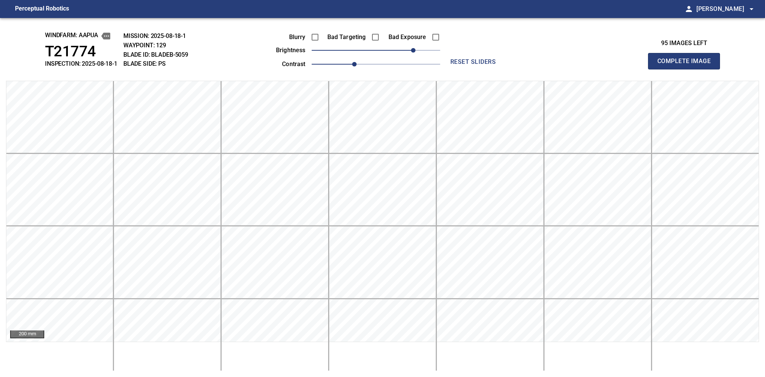
click at [687, 69] on button "Complete Image" at bounding box center [684, 61] width 72 height 17
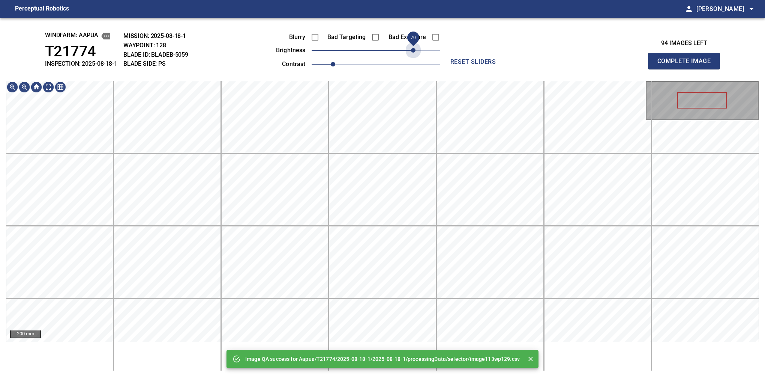
click at [413, 53] on span "70" at bounding box center [376, 50] width 129 height 11
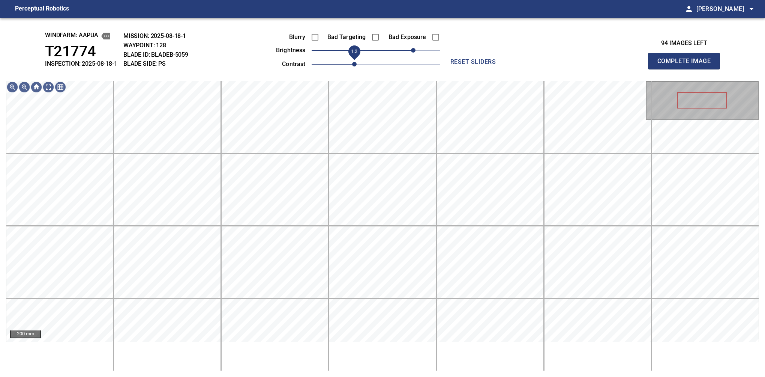
drag, startPoint x: 350, startPoint y: 63, endPoint x: 353, endPoint y: 62, distance: 3.9
click at [353, 62] on span "1.2" at bounding box center [354, 64] width 5 height 5
click at [416, 50] on span "80" at bounding box center [418, 50] width 5 height 5
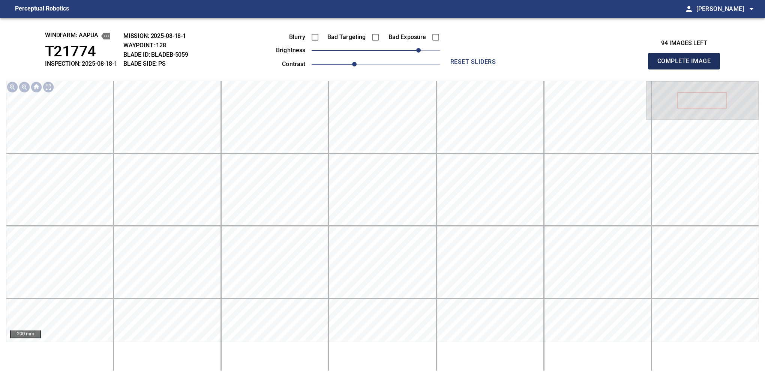
click at [687, 69] on button "Complete Image" at bounding box center [684, 61] width 72 height 17
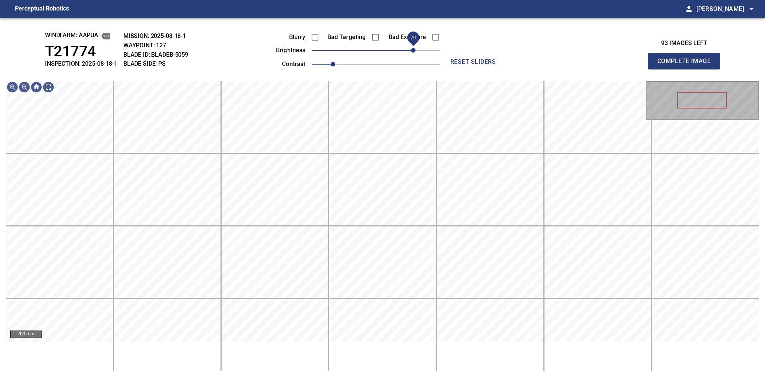
drag, startPoint x: 406, startPoint y: 48, endPoint x: 412, endPoint y: 47, distance: 6.6
click at [412, 48] on span "70" at bounding box center [413, 50] width 5 height 5
drag, startPoint x: 339, startPoint y: 63, endPoint x: 351, endPoint y: 59, distance: 12.8
click at [352, 62] on span "1.2" at bounding box center [354, 64] width 5 height 5
drag, startPoint x: 415, startPoint y: 49, endPoint x: 419, endPoint y: 44, distance: 6.5
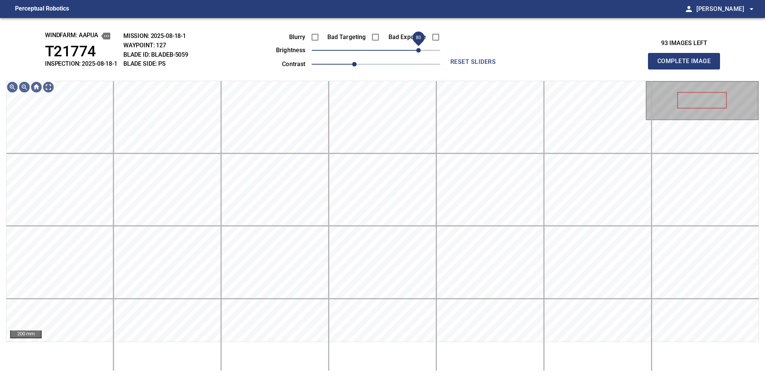
click at [419, 48] on span "80" at bounding box center [418, 50] width 5 height 5
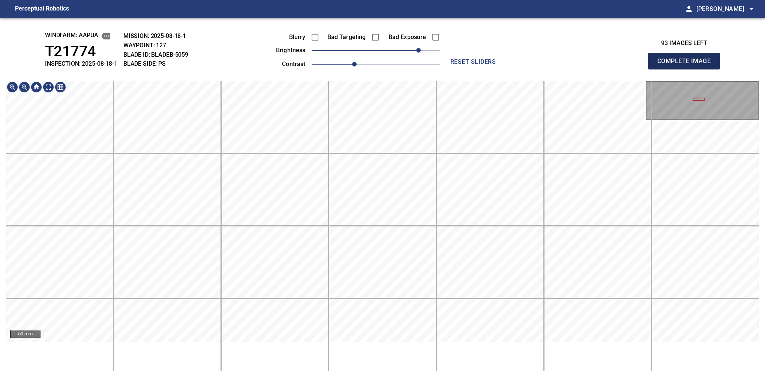
click at [687, 69] on button "Complete Image" at bounding box center [684, 61] width 72 height 17
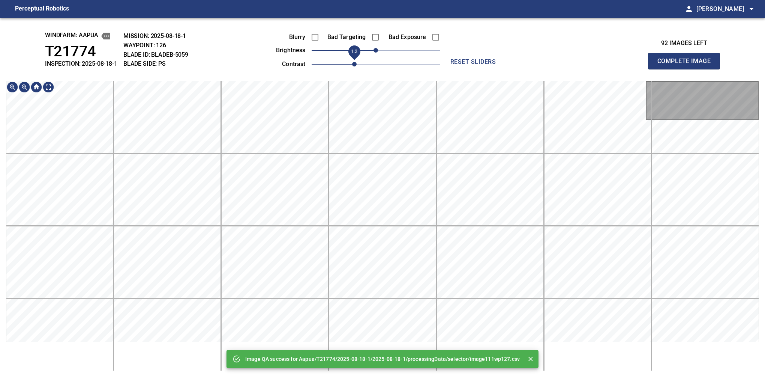
drag, startPoint x: 338, startPoint y: 62, endPoint x: 352, endPoint y: 62, distance: 14.6
click at [352, 62] on span "1.2" at bounding box center [354, 64] width 5 height 5
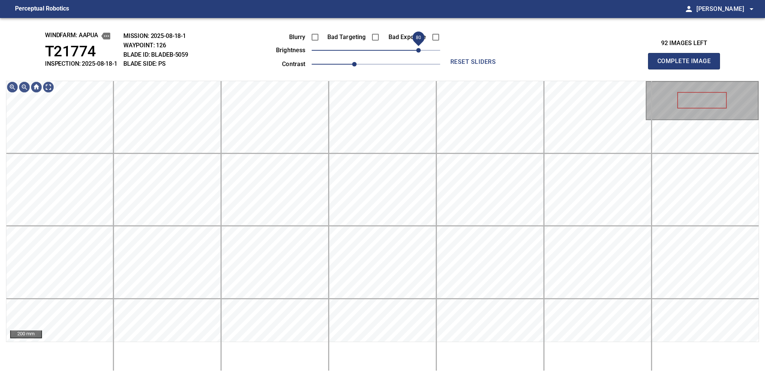
click at [416, 49] on span "80" at bounding box center [376, 50] width 129 height 11
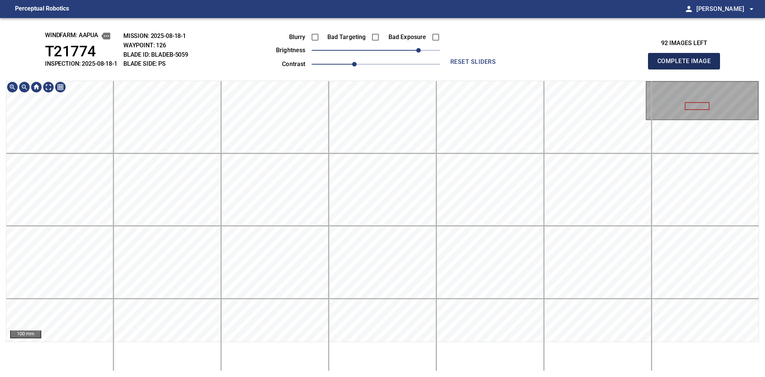
click at [687, 69] on button "Complete Image" at bounding box center [684, 61] width 72 height 17
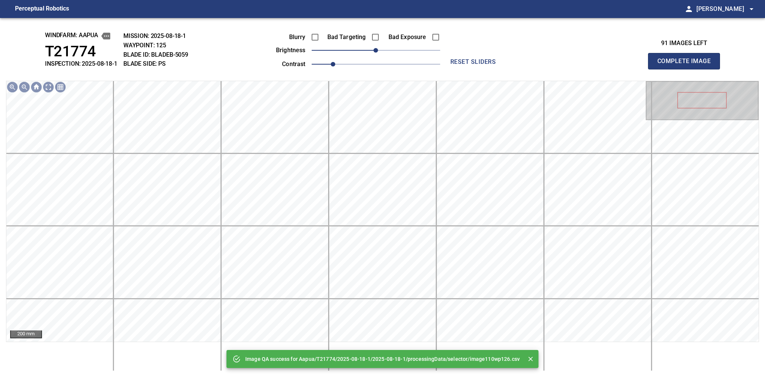
click at [450, 343] on div "200 mm" at bounding box center [382, 226] width 753 height 290
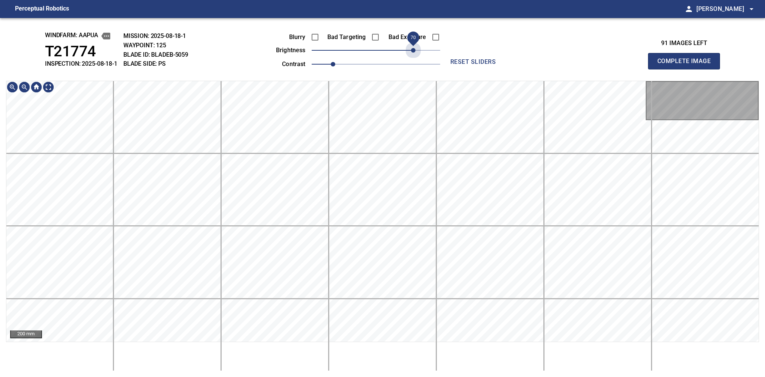
drag, startPoint x: 388, startPoint y: 45, endPoint x: 401, endPoint y: 51, distance: 14.9
click at [414, 48] on span "70" at bounding box center [413, 50] width 5 height 5
drag, startPoint x: 350, startPoint y: 63, endPoint x: 363, endPoint y: 62, distance: 13.6
click at [363, 62] on span "1.3" at bounding box center [365, 64] width 5 height 5
click at [301, 376] on html "Perceptual Robotics person Alex Semenov arrow_drop_down windfarm: Aapua T21774 …" at bounding box center [382, 188] width 765 height 377
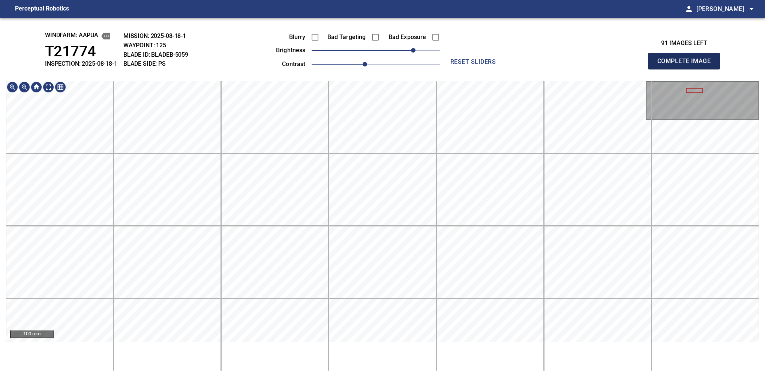
click at [687, 69] on button "Complete Image" at bounding box center [684, 61] width 72 height 17
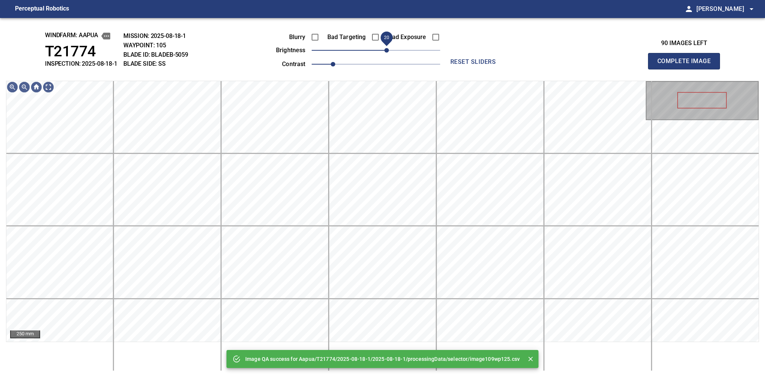
drag, startPoint x: 379, startPoint y: 49, endPoint x: 387, endPoint y: 49, distance: 8.3
click at [387, 49] on span "20" at bounding box center [387, 50] width 5 height 5
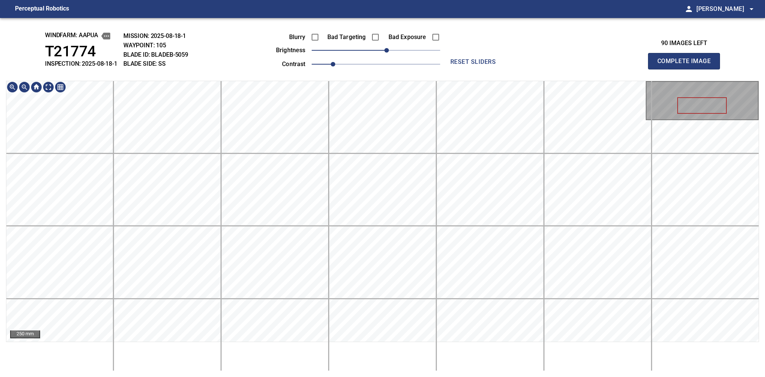
click at [687, 69] on button "Complete Image" at bounding box center [684, 61] width 72 height 17
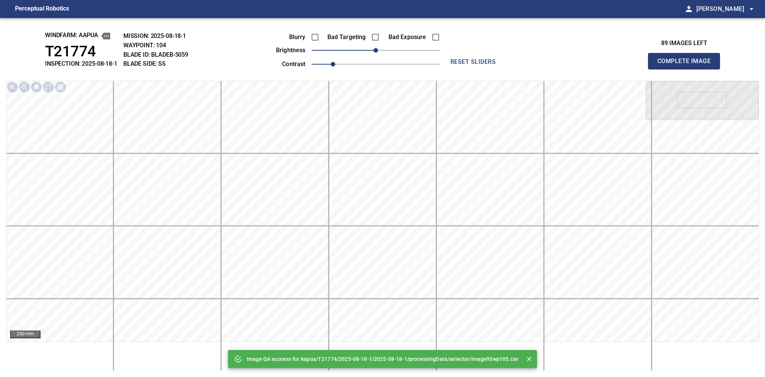
click at [384, 49] on div "Blurry Bad Targeting Bad Exposure brightness 0 contrast 1" at bounding box center [349, 49] width 181 height 40
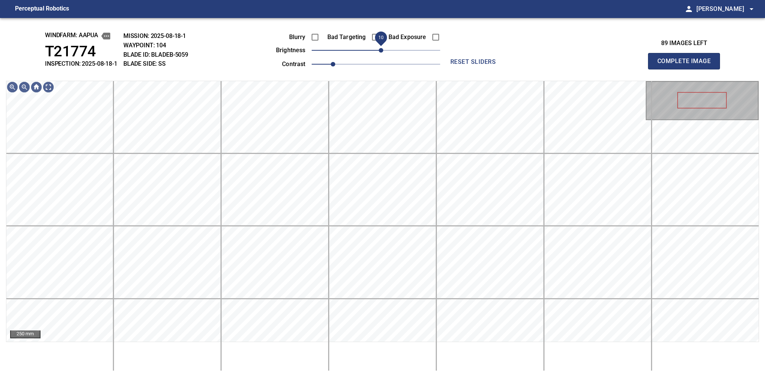
drag, startPoint x: 379, startPoint y: 51, endPoint x: 383, endPoint y: 51, distance: 4.1
click at [383, 51] on span "10" at bounding box center [381, 50] width 5 height 5
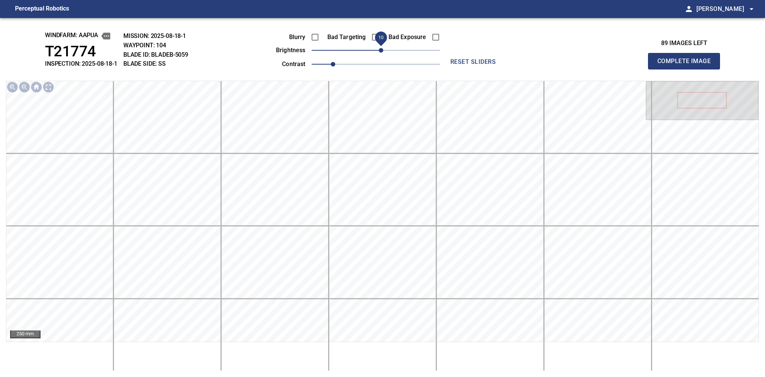
click at [687, 69] on button "Complete Image" at bounding box center [684, 61] width 72 height 17
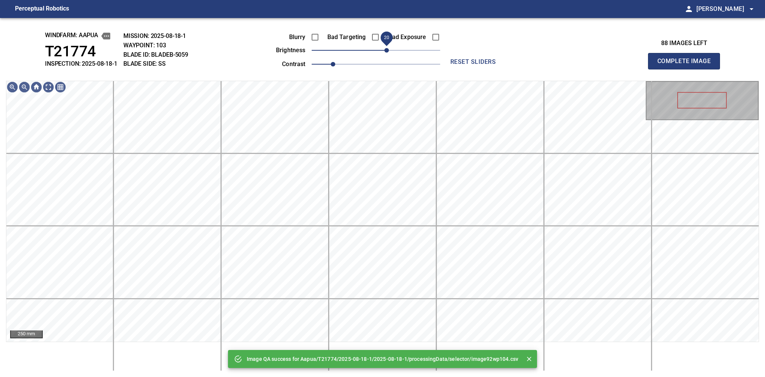
drag, startPoint x: 378, startPoint y: 50, endPoint x: 386, endPoint y: 50, distance: 8.3
click at [386, 50] on span "20" at bounding box center [387, 50] width 5 height 5
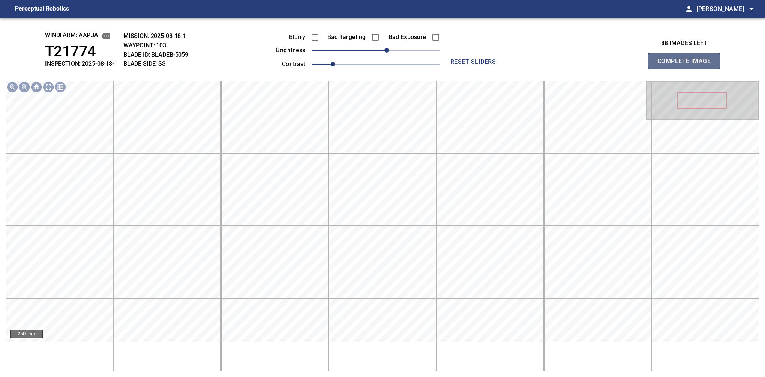
click at [687, 69] on button "Complete Image" at bounding box center [684, 61] width 72 height 17
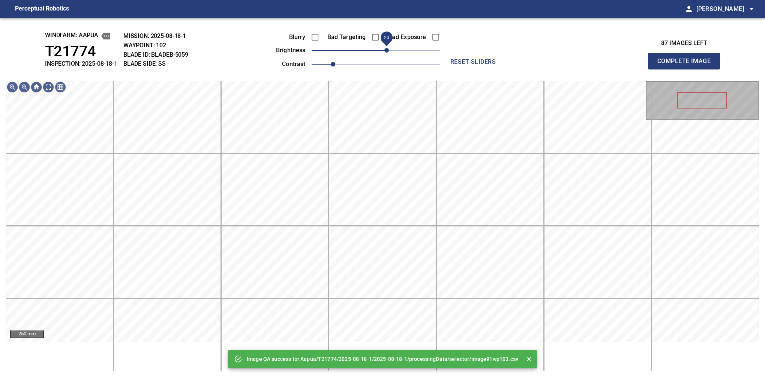
click at [385, 56] on span "20" at bounding box center [376, 50] width 129 height 11
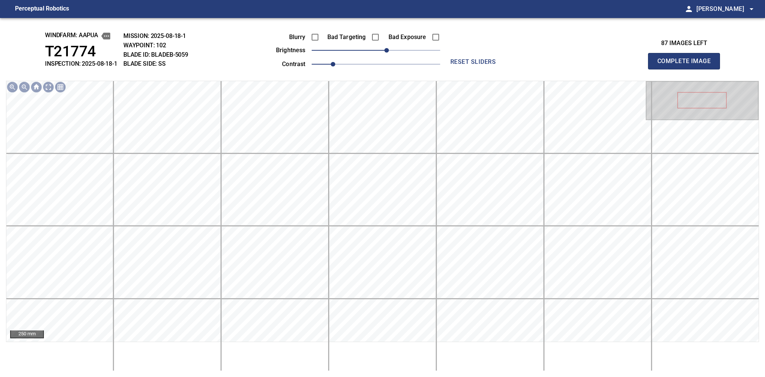
click at [687, 69] on button "Complete Image" at bounding box center [684, 61] width 72 height 17
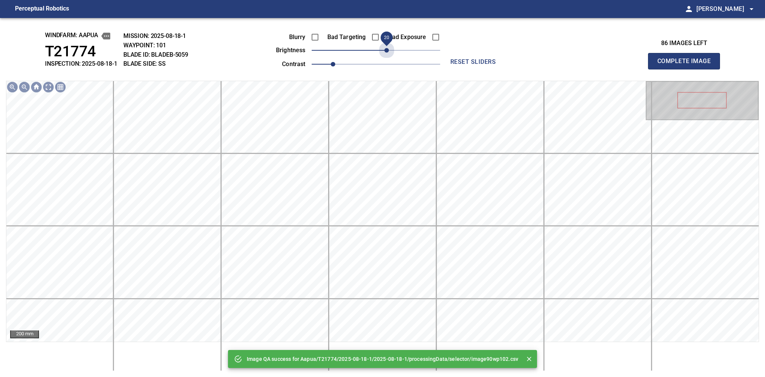
click at [385, 56] on span "20" at bounding box center [376, 50] width 129 height 11
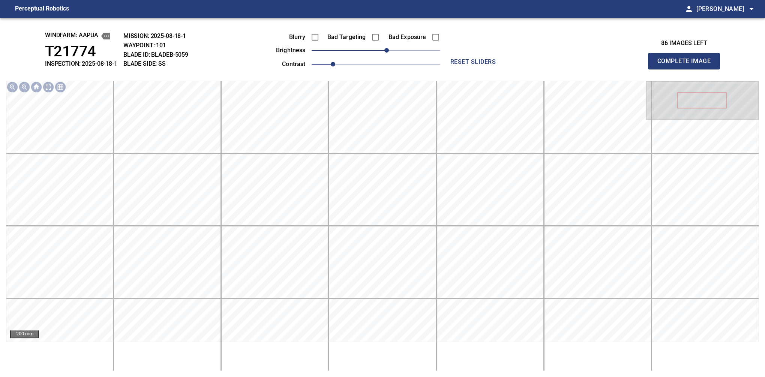
click at [687, 69] on button "Complete Image" at bounding box center [684, 61] width 72 height 17
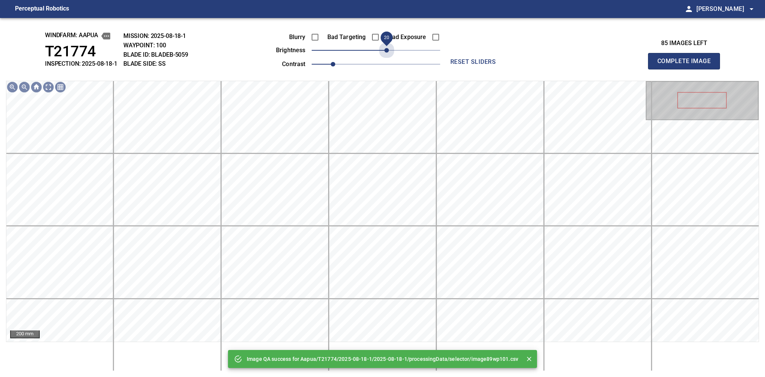
click at [385, 56] on span "20" at bounding box center [376, 50] width 129 height 11
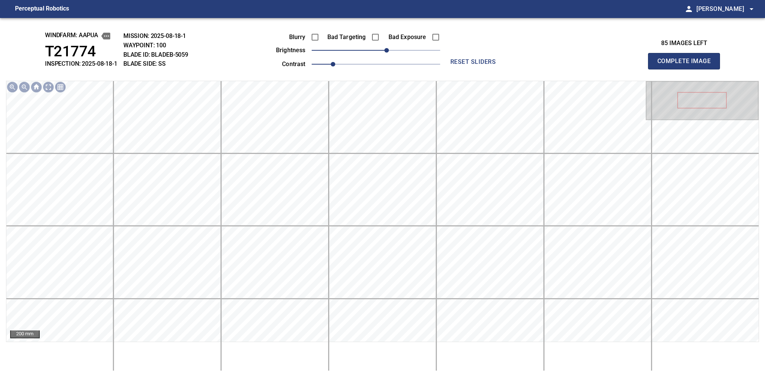
click at [687, 69] on button "Complete Image" at bounding box center [684, 61] width 72 height 17
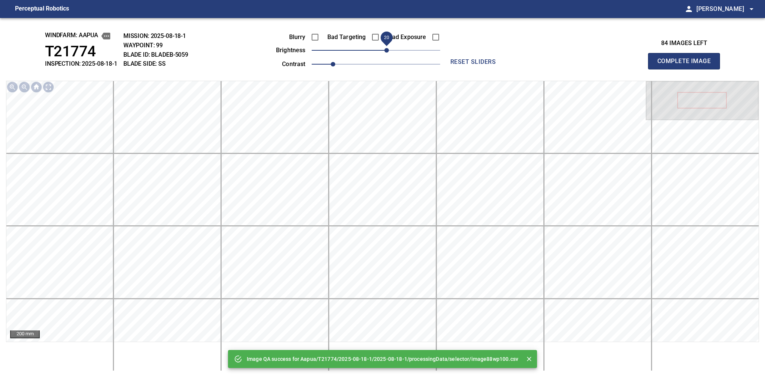
click at [385, 54] on span "20" at bounding box center [376, 50] width 129 height 11
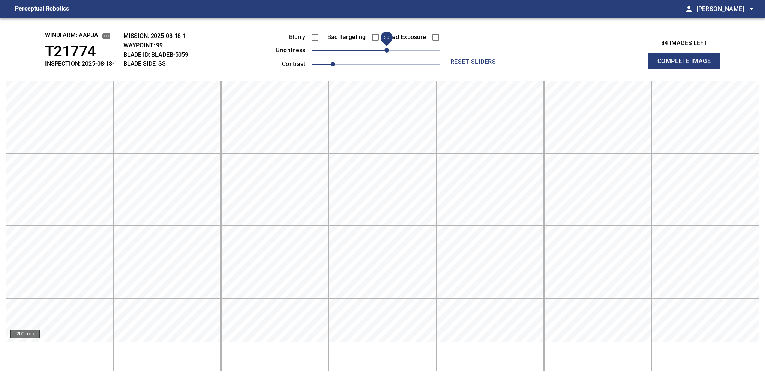
click at [687, 69] on button "Complete Image" at bounding box center [684, 61] width 72 height 17
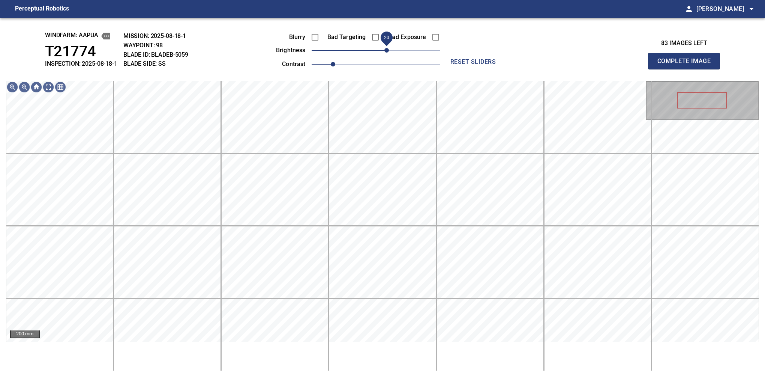
drag, startPoint x: 379, startPoint y: 47, endPoint x: 386, endPoint y: 51, distance: 8.4
click at [386, 51] on span "20" at bounding box center [387, 50] width 5 height 5
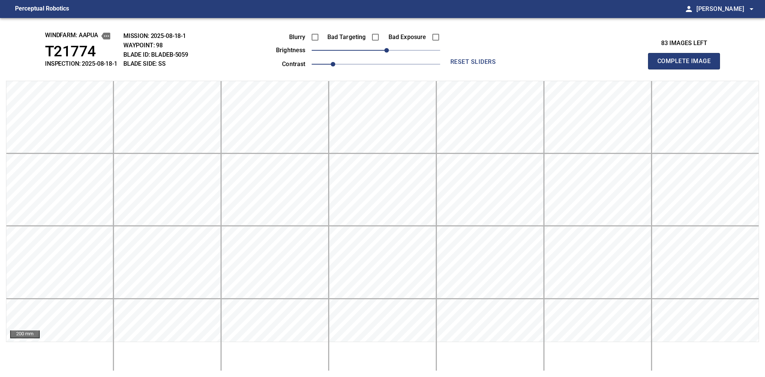
click at [687, 69] on button "Complete Image" at bounding box center [684, 61] width 72 height 17
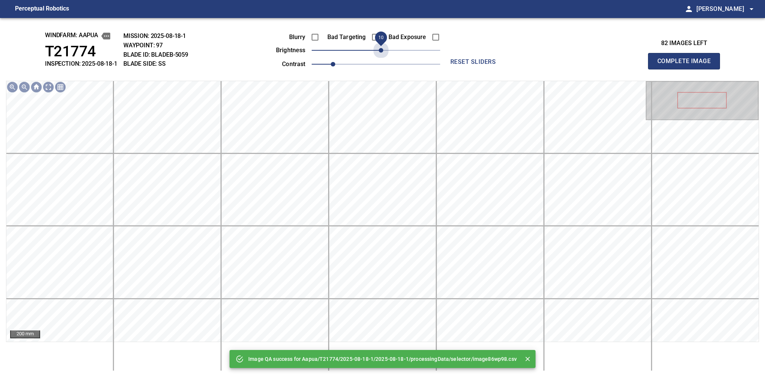
click at [383, 55] on span "10" at bounding box center [376, 50] width 129 height 11
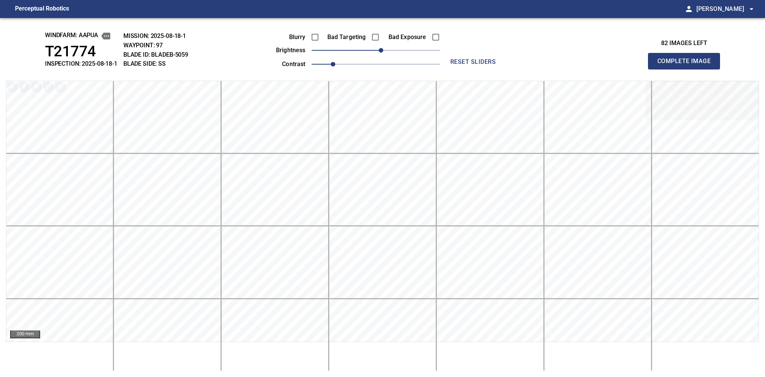
click at [687, 69] on button "Complete Image" at bounding box center [684, 61] width 72 height 17
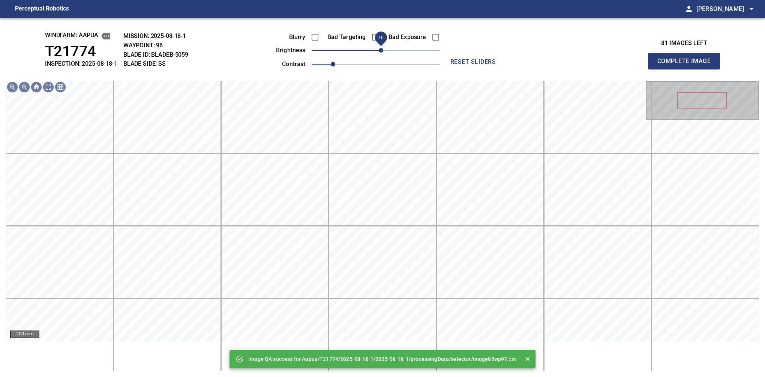
click at [383, 52] on span "10" at bounding box center [376, 50] width 129 height 11
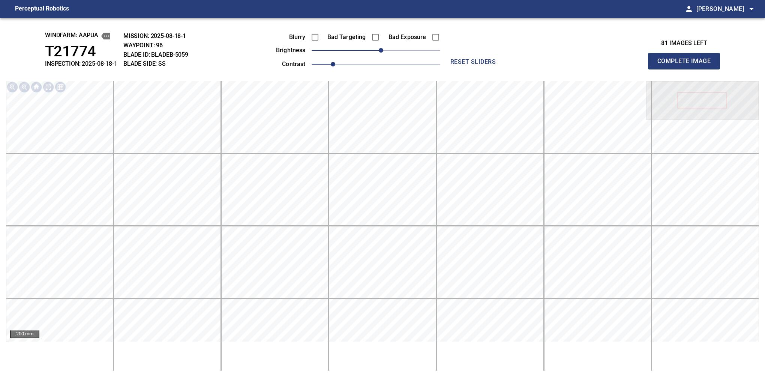
click at [687, 69] on button "Complete Image" at bounding box center [684, 61] width 72 height 17
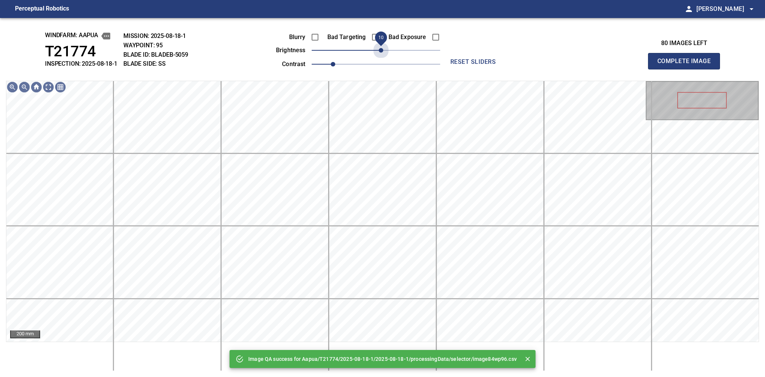
click at [381, 51] on span "10" at bounding box center [381, 50] width 5 height 5
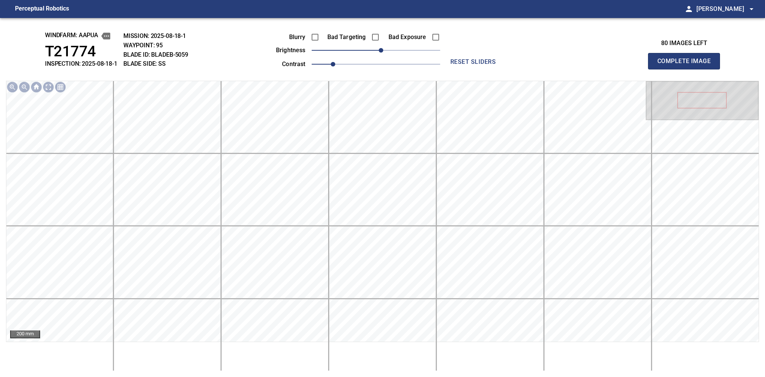
click at [687, 69] on button "Complete Image" at bounding box center [684, 61] width 72 height 17
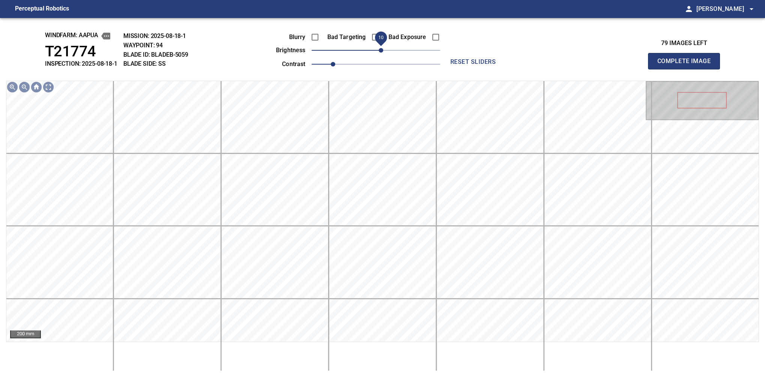
click at [380, 53] on span "10" at bounding box center [381, 50] width 5 height 5
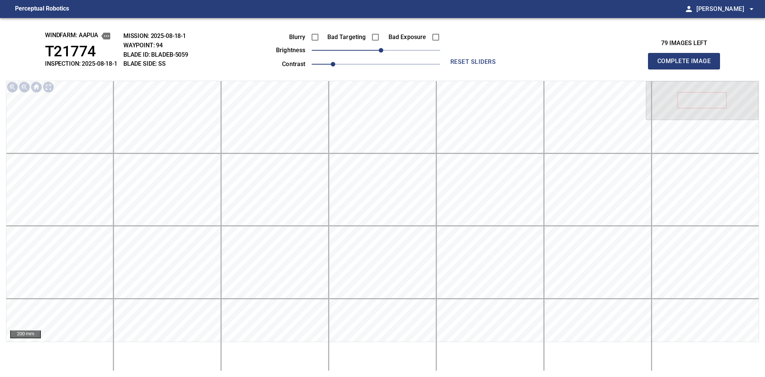
click at [687, 69] on button "Complete Image" at bounding box center [684, 61] width 72 height 17
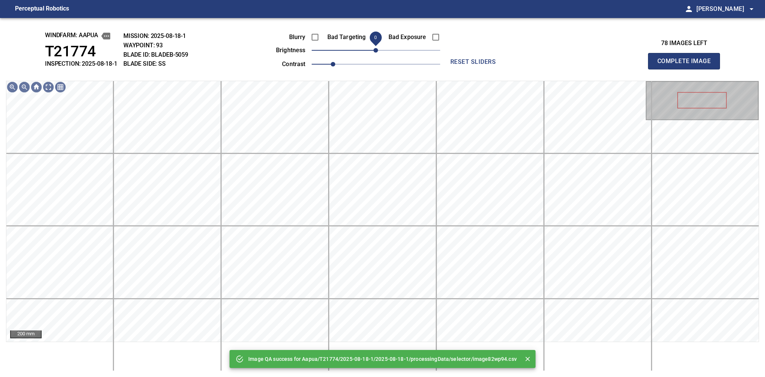
click at [377, 53] on span "0" at bounding box center [376, 50] width 5 height 5
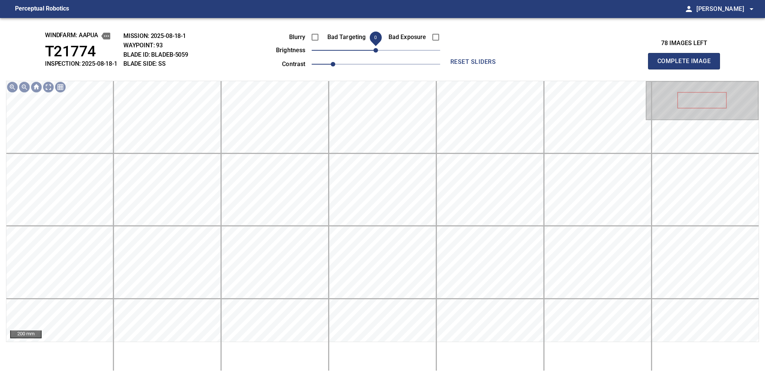
click at [687, 69] on button "Complete Image" at bounding box center [684, 61] width 72 height 17
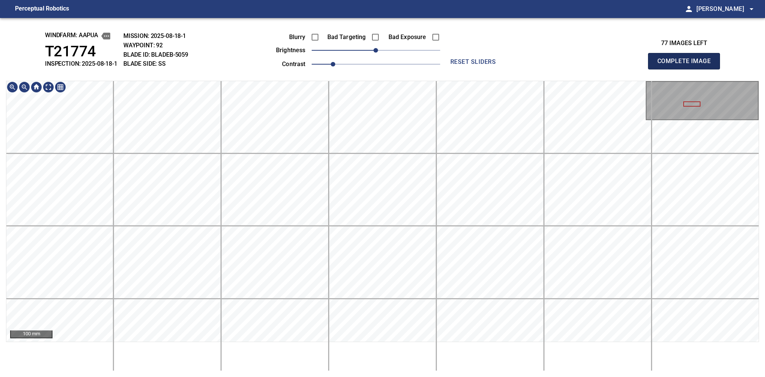
click at [687, 69] on button "Complete Image" at bounding box center [684, 61] width 72 height 17
click at [336, 63] on div "windfarm: Aapua T21774 INSPECTION: 2025-08-18-1 MISSION: 2025-08-18-1 WAYPOINT:…" at bounding box center [382, 197] width 765 height 359
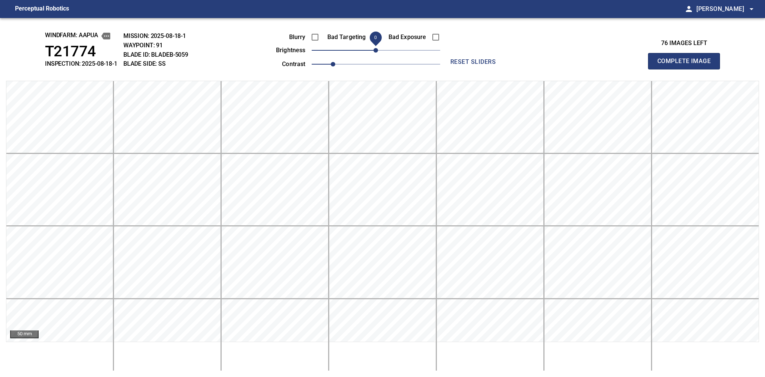
click at [687, 69] on button "Complete Image" at bounding box center [684, 61] width 72 height 17
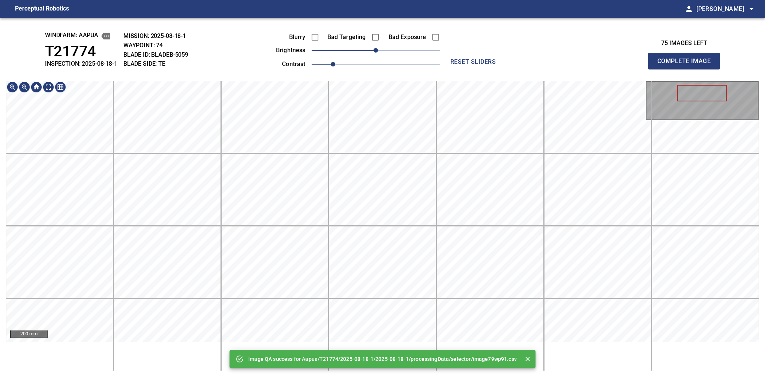
click at [342, 374] on div "Image QA success for Aapua/T21774/2025-08-18-1/2025-08-18-1/processingData/sele…" at bounding box center [382, 197] width 765 height 359
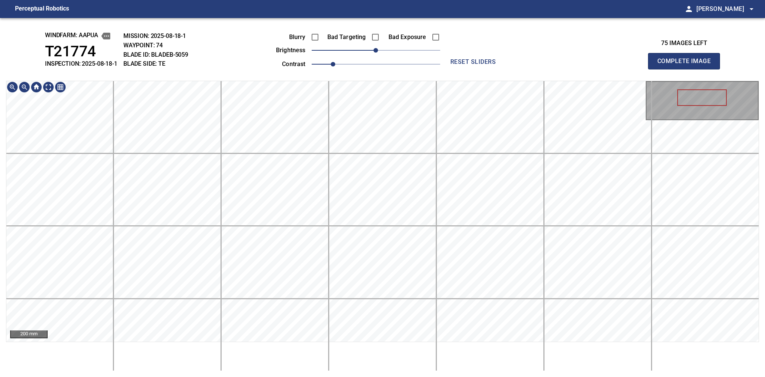
click at [324, 12] on main "Perceptual Robotics person Alex Semenov arrow_drop_down windfarm: Aapua T21774 …" at bounding box center [382, 188] width 765 height 377
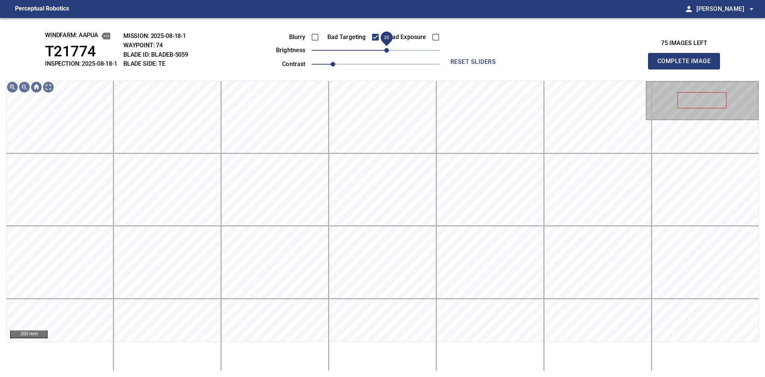
drag, startPoint x: 383, startPoint y: 54, endPoint x: 391, endPoint y: 53, distance: 8.0
click at [389, 53] on span "20" at bounding box center [387, 50] width 5 height 5
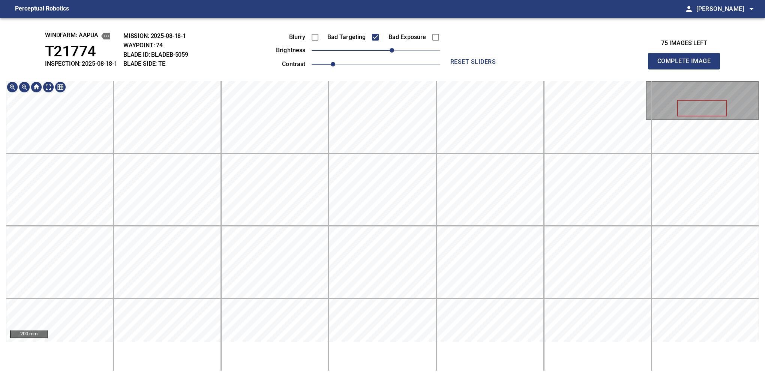
click at [377, 23] on div "windfarm: Aapua T21774 INSPECTION: 2025-08-18-1 MISSION: 2025-08-18-1 WAYPOINT:…" at bounding box center [382, 197] width 765 height 359
click at [687, 69] on button "Complete Image" at bounding box center [684, 61] width 72 height 17
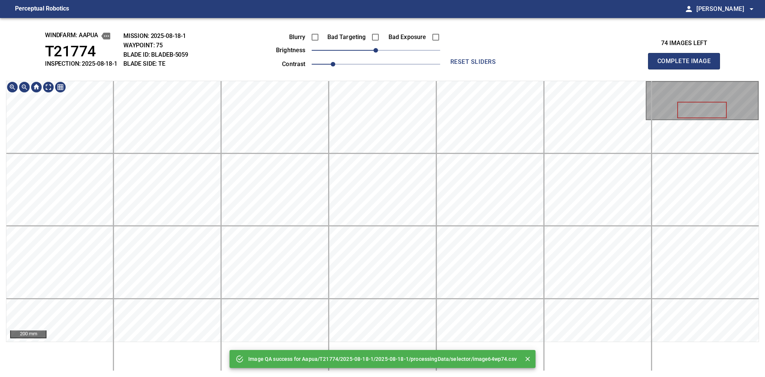
click at [378, 20] on div "Image QA success for Aapua/T21774/2025-08-18-1/2025-08-18-1/processingData/sele…" at bounding box center [382, 197] width 765 height 359
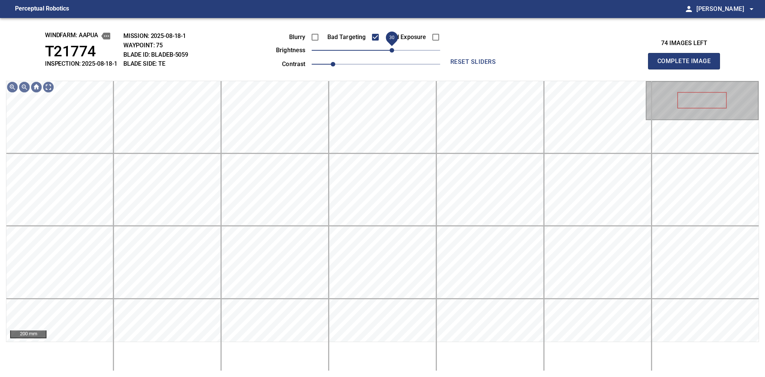
drag, startPoint x: 387, startPoint y: 54, endPoint x: 394, endPoint y: 54, distance: 6.8
click at [394, 53] on span "30" at bounding box center [392, 50] width 5 height 5
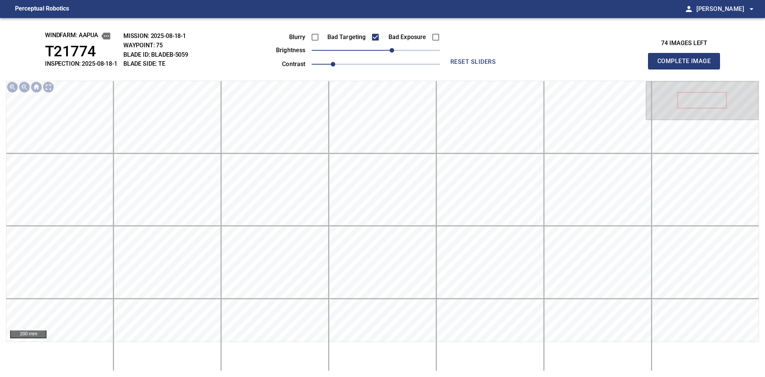
click at [687, 69] on button "Complete Image" at bounding box center [684, 61] width 72 height 17
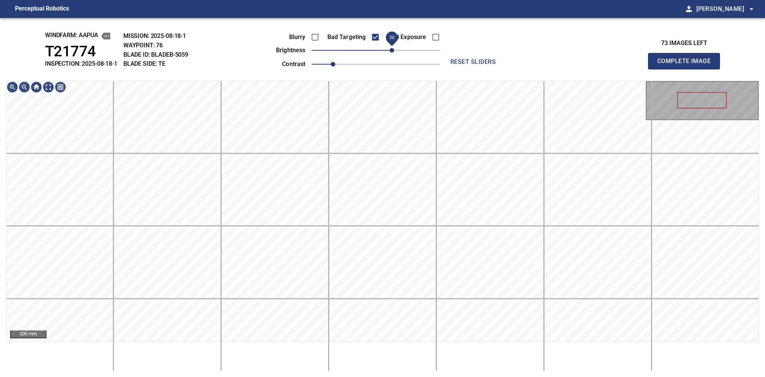
drag, startPoint x: 383, startPoint y: 52, endPoint x: 389, endPoint y: 54, distance: 5.5
click at [390, 53] on span "30" at bounding box center [392, 50] width 5 height 5
click at [390, 74] on div "windfarm: Aapua T21774 INSPECTION: 2025-08-18-1 MISSION: 2025-08-18-1 WAYPOINT:…" at bounding box center [382, 197] width 765 height 359
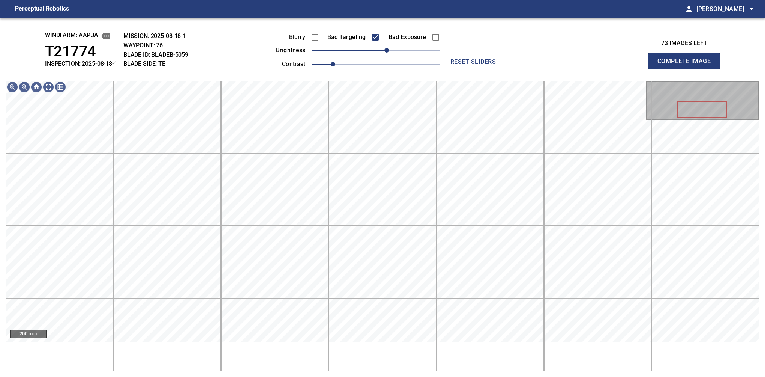
click at [687, 69] on button "Complete Image" at bounding box center [684, 61] width 72 height 17
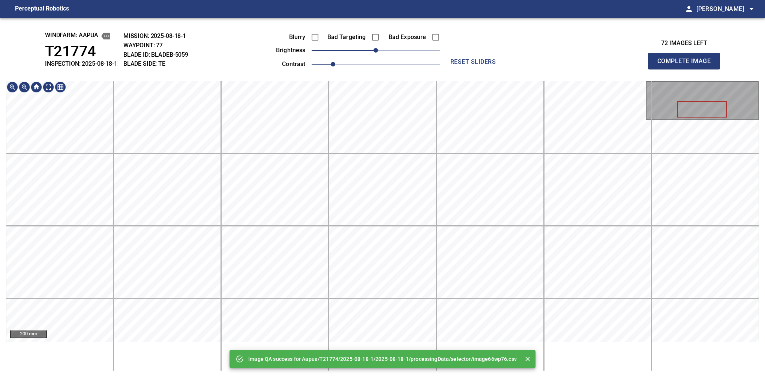
click at [472, 21] on div "Image QA success for Aapua/T21774/2025-08-18-1/2025-08-18-1/processingData/sele…" at bounding box center [382, 197] width 765 height 359
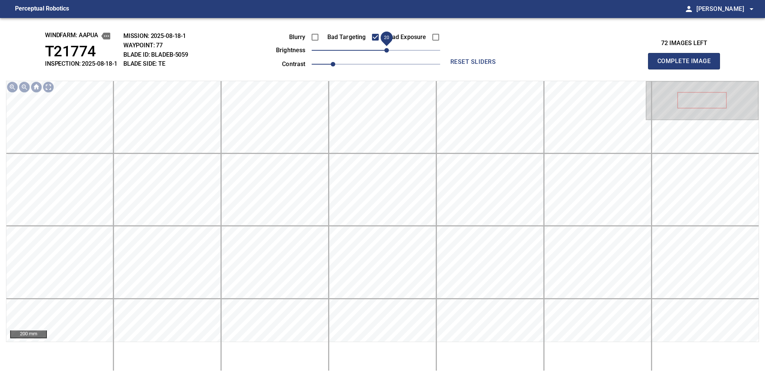
click at [388, 51] on span "20" at bounding box center [376, 50] width 129 height 11
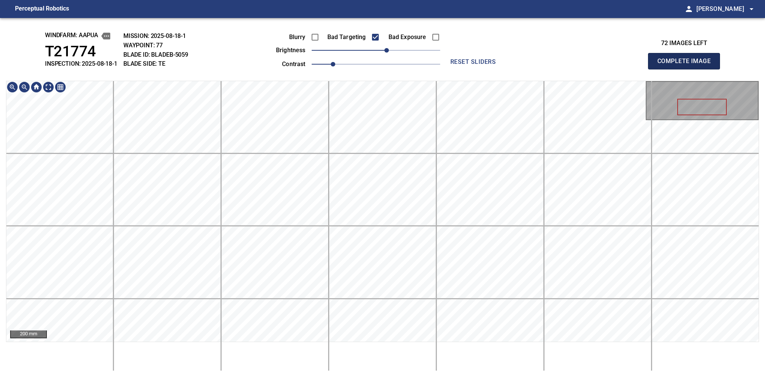
click at [687, 69] on button "Complete Image" at bounding box center [684, 61] width 72 height 17
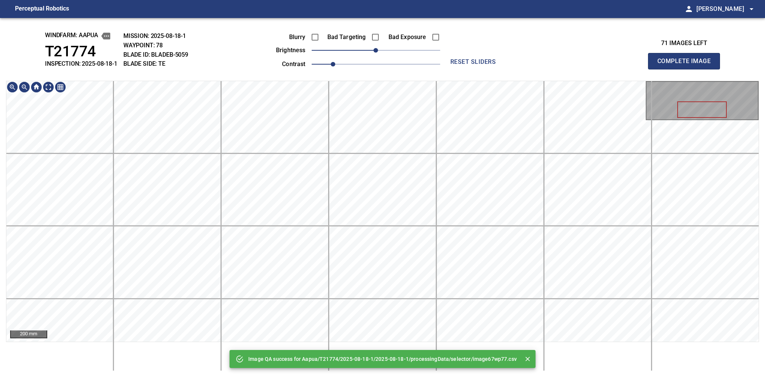
click at [418, 15] on main "Perceptual Robotics person Alex Semenov arrow_drop_down Image QA success for Aa…" at bounding box center [382, 188] width 765 height 377
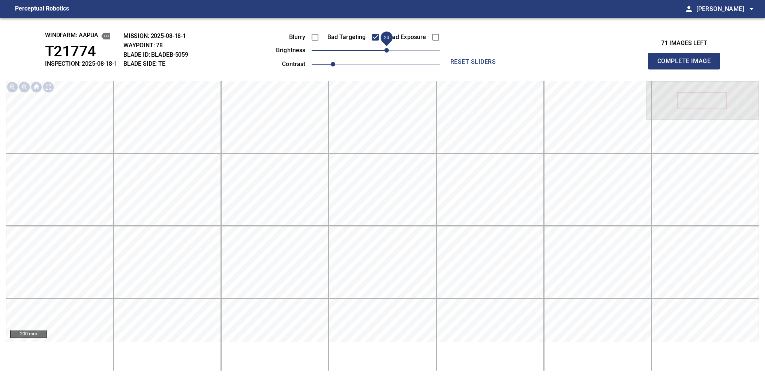
drag, startPoint x: 383, startPoint y: 51, endPoint x: 388, endPoint y: 51, distance: 5.6
click at [388, 51] on span "20" at bounding box center [387, 50] width 5 height 5
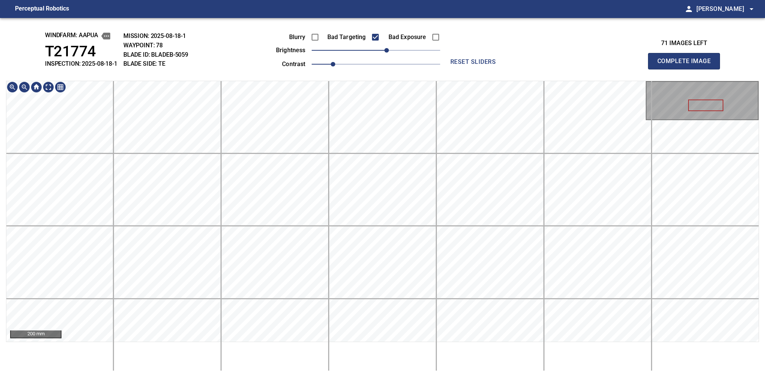
click at [569, 0] on html "Perceptual Robotics person Alex Semenov arrow_drop_down windfarm: Aapua T21774 …" at bounding box center [382, 188] width 765 height 377
click at [687, 69] on button "Complete Image" at bounding box center [684, 61] width 72 height 17
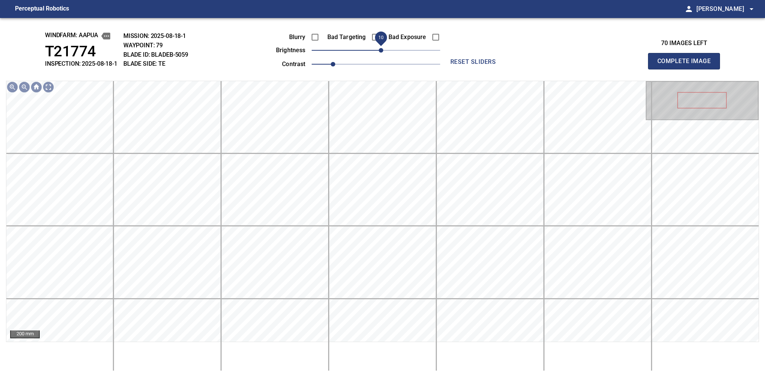
drag, startPoint x: 379, startPoint y: 51, endPoint x: 384, endPoint y: 49, distance: 5.7
click at [383, 49] on span "10" at bounding box center [381, 50] width 5 height 5
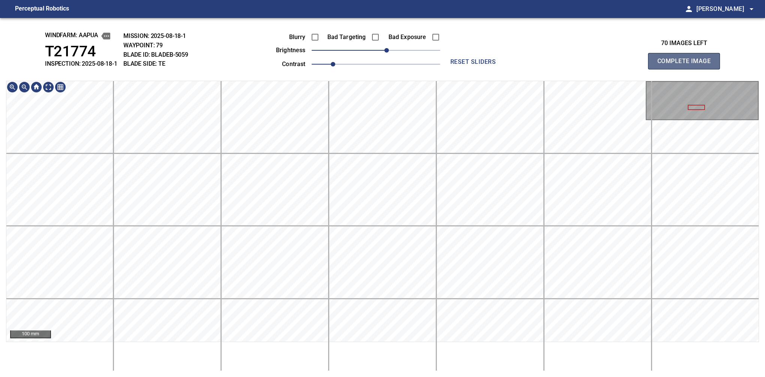
click at [687, 69] on button "Complete Image" at bounding box center [684, 61] width 72 height 17
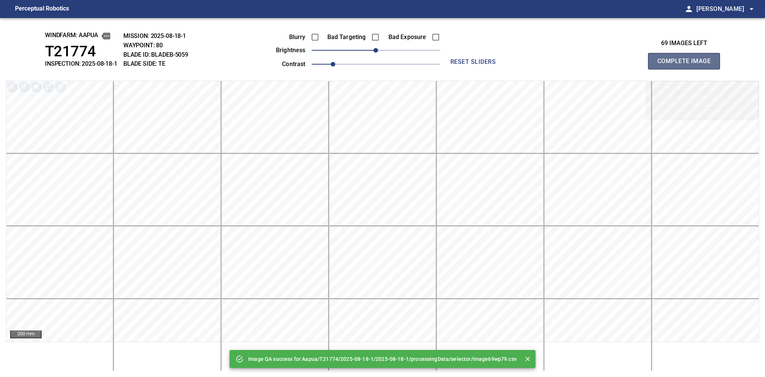
click at [687, 69] on button "Complete Image" at bounding box center [684, 61] width 72 height 17
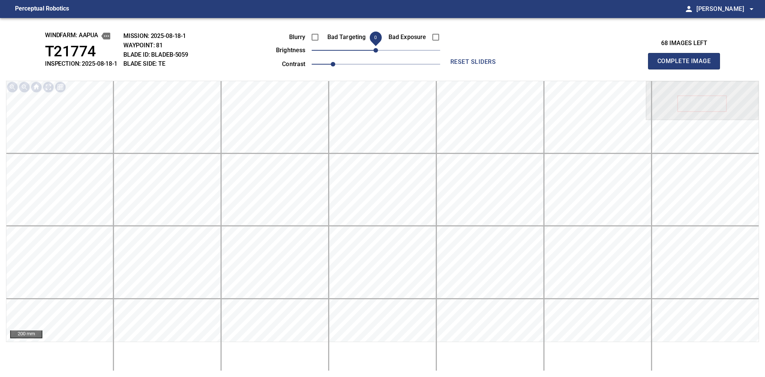
click at [376, 53] on span "0" at bounding box center [376, 50] width 5 height 5
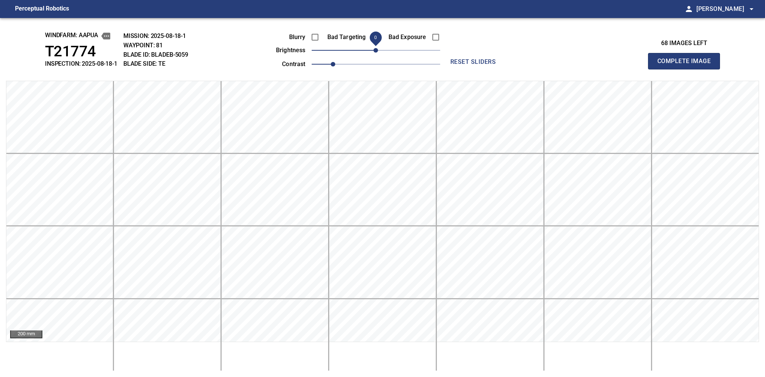
click at [687, 69] on button "Complete Image" at bounding box center [684, 61] width 72 height 17
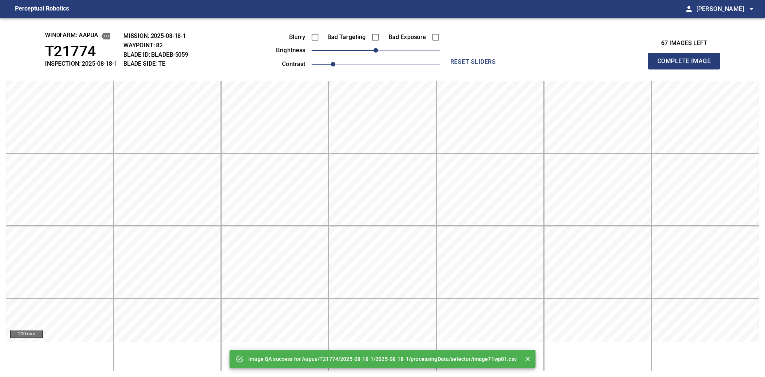
click at [687, 69] on button "Complete Image" at bounding box center [684, 61] width 72 height 17
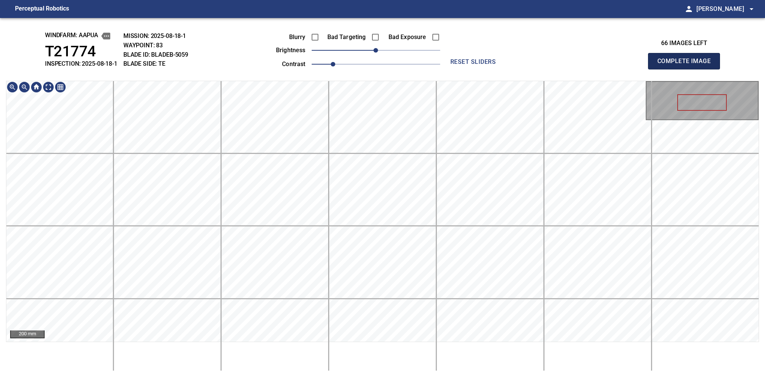
click at [687, 69] on button "Complete Image" at bounding box center [684, 61] width 72 height 17
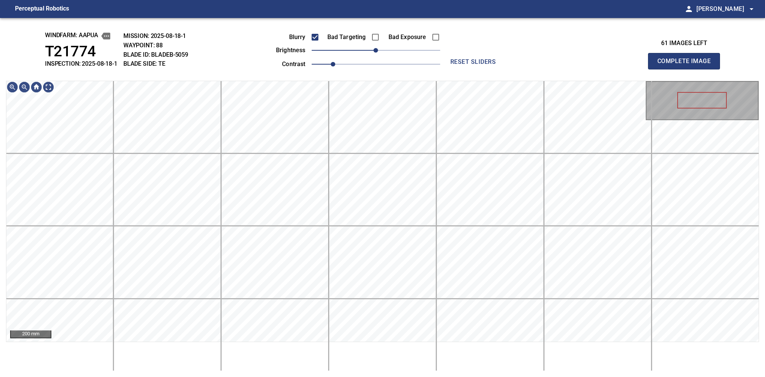
click at [687, 69] on button "Complete Image" at bounding box center [684, 61] width 72 height 17
click at [149, 42] on div "windfarm: Aapua T21774 INSPECTION: 2025-08-18-1 MISSION: 2025-08-18-2 WAYPOINT:…" at bounding box center [382, 197] width 765 height 359
drag, startPoint x: 373, startPoint y: 53, endPoint x: 366, endPoint y: 53, distance: 6.8
click at [366, 53] on span "-20" at bounding box center [365, 50] width 5 height 5
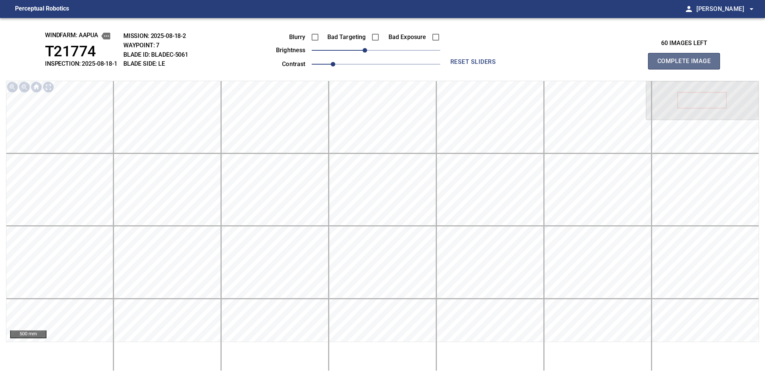
click at [687, 69] on button "Complete Image" at bounding box center [684, 61] width 72 height 17
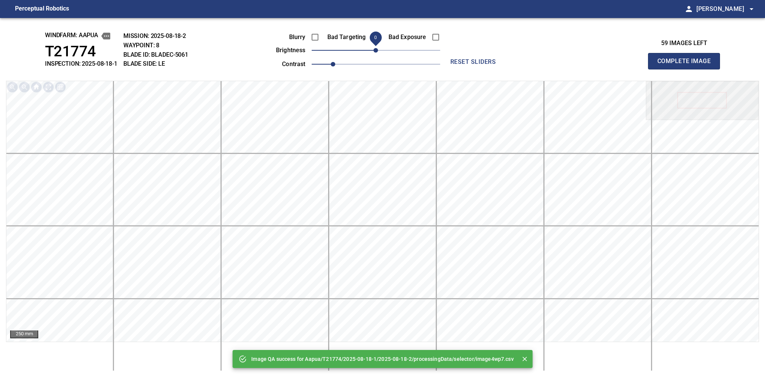
click at [687, 69] on button "Complete Image" at bounding box center [684, 61] width 72 height 17
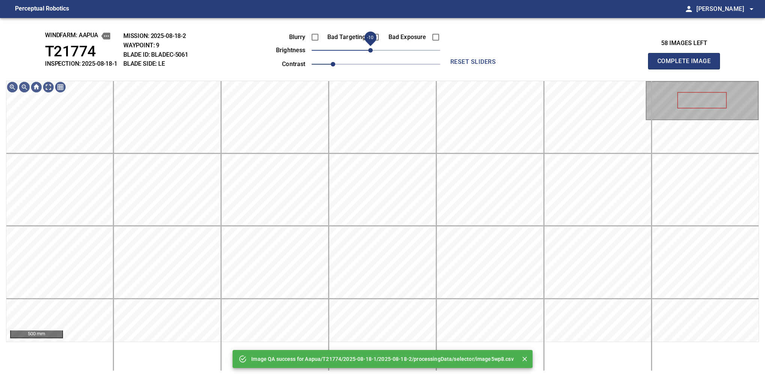
click at [372, 51] on span "-10" at bounding box center [370, 50] width 5 height 5
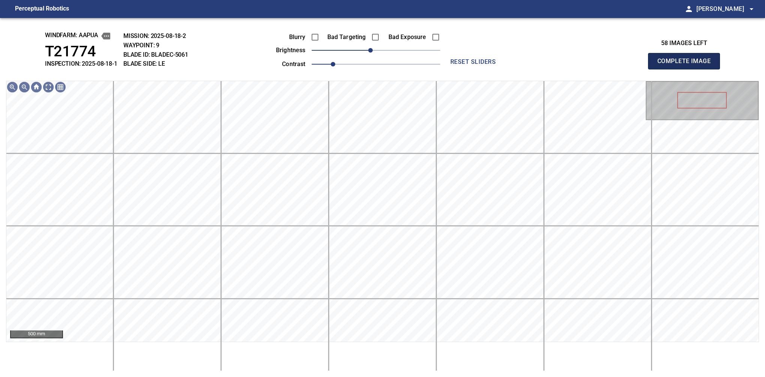
click at [687, 69] on button "Complete Image" at bounding box center [684, 61] width 72 height 17
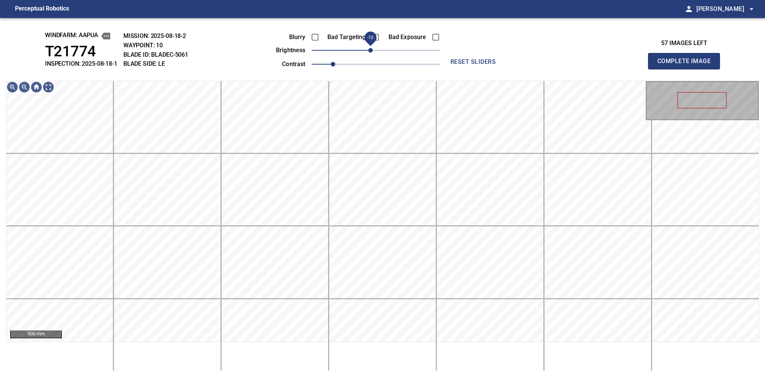
drag, startPoint x: 374, startPoint y: 53, endPoint x: 371, endPoint y: 56, distance: 4.0
click at [371, 53] on span "-10" at bounding box center [370, 50] width 5 height 5
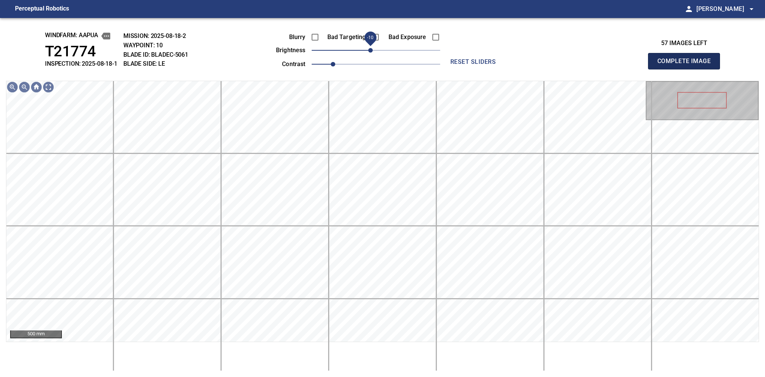
click at [687, 69] on button "Complete Image" at bounding box center [684, 61] width 72 height 17
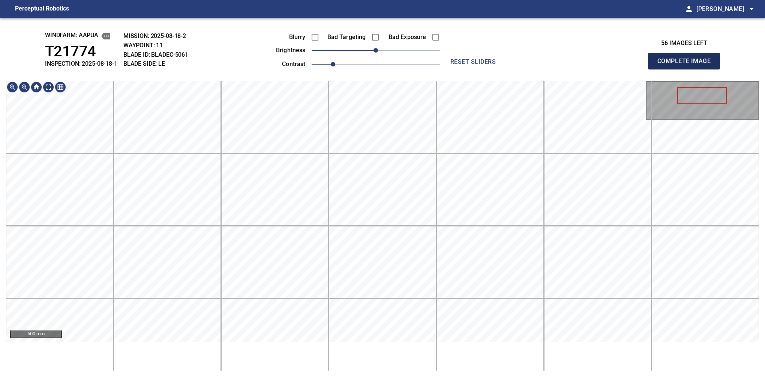
click at [687, 69] on button "Complete Image" at bounding box center [684, 61] width 72 height 17
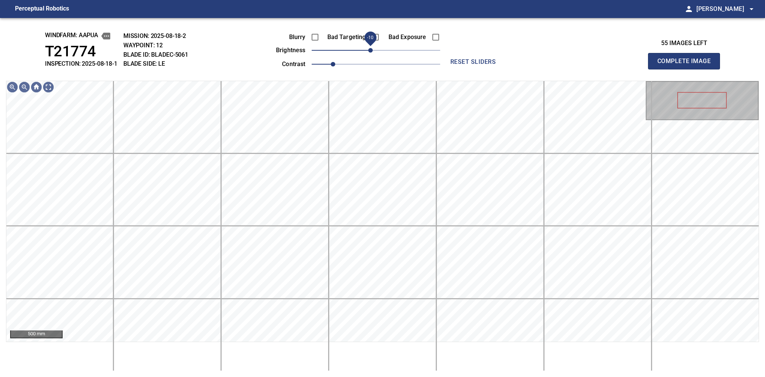
click at [372, 53] on span "-10" at bounding box center [370, 50] width 5 height 5
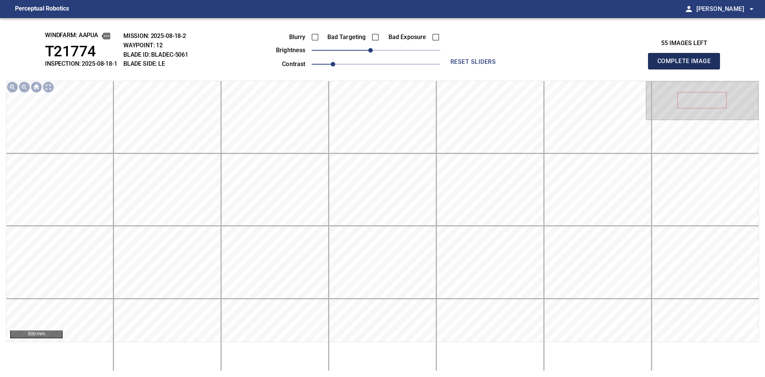
click at [687, 69] on button "Complete Image" at bounding box center [684, 61] width 72 height 17
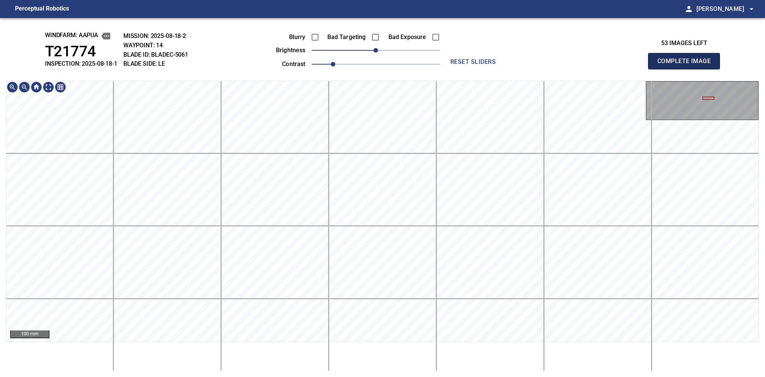
click at [687, 69] on button "Complete Image" at bounding box center [684, 61] width 72 height 17
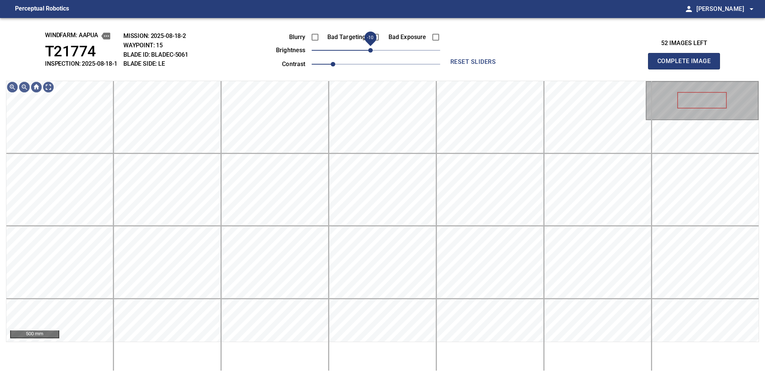
click at [371, 51] on span "-10" at bounding box center [370, 50] width 5 height 5
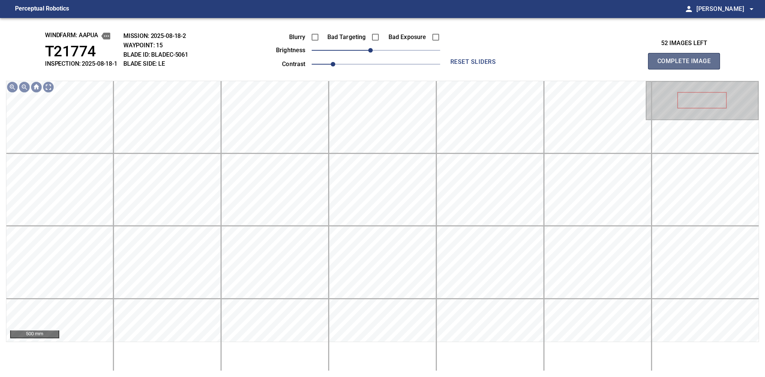
click at [687, 69] on button "Complete Image" at bounding box center [684, 61] width 72 height 17
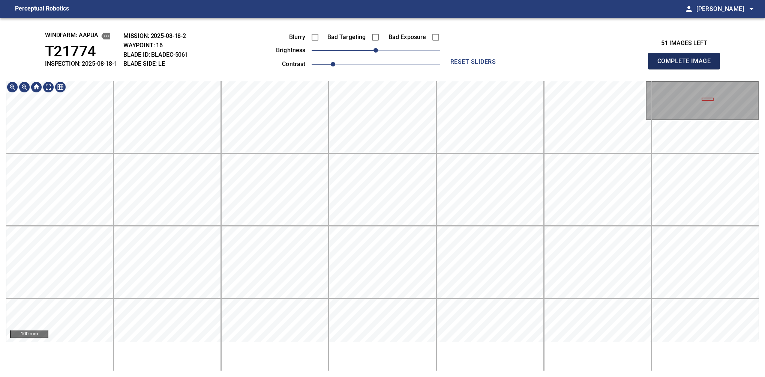
click at [687, 69] on button "Complete Image" at bounding box center [684, 61] width 72 height 17
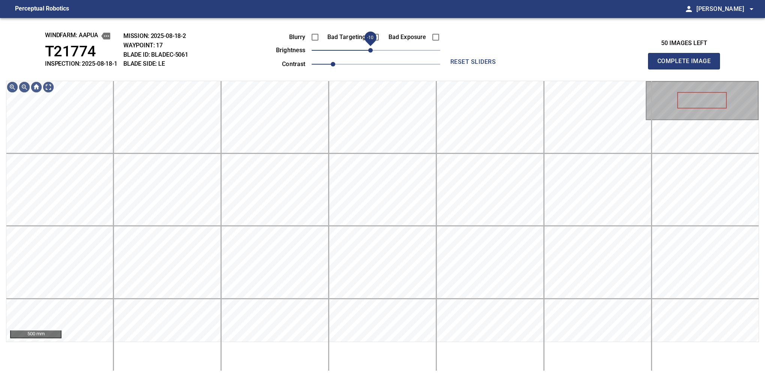
click at [372, 53] on span "-10" at bounding box center [370, 50] width 5 height 5
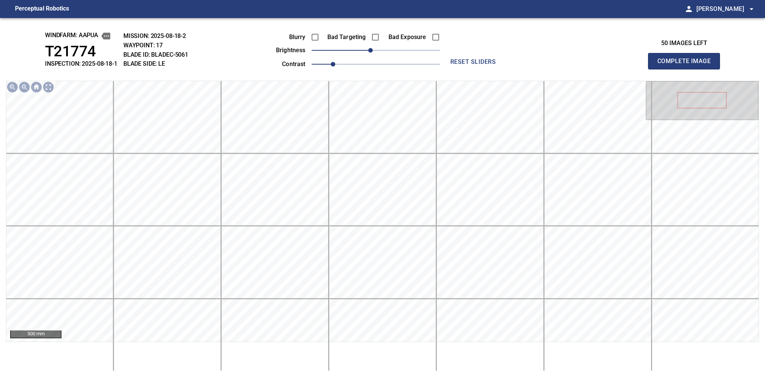
click at [687, 69] on button "Complete Image" at bounding box center [684, 61] width 72 height 17
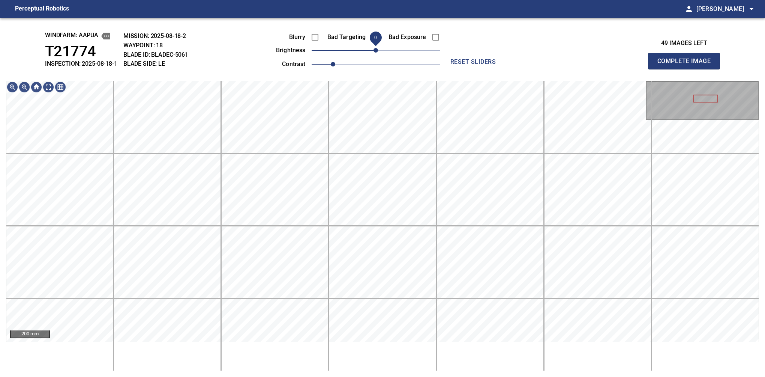
click at [374, 49] on span "0" at bounding box center [376, 50] width 5 height 5
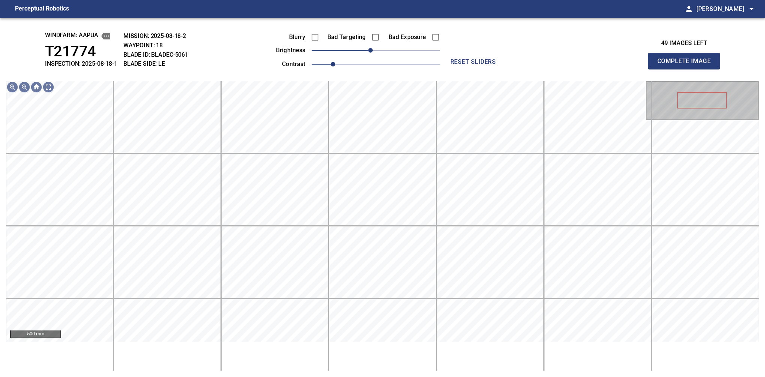
click at [687, 69] on button "Complete Image" at bounding box center [684, 61] width 72 height 17
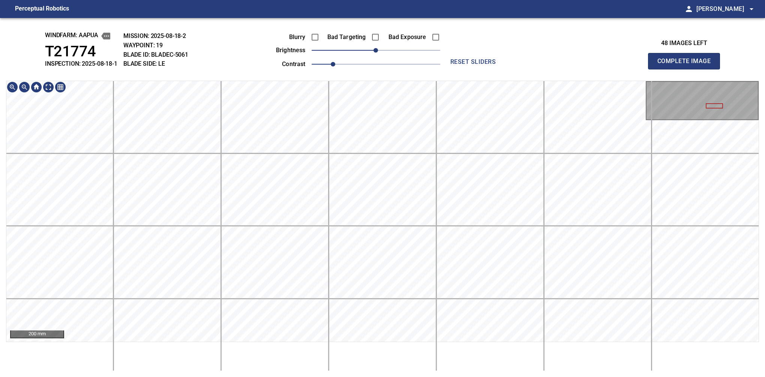
click at [728, 376] on html "Perceptual Robotics person Alex Semenov arrow_drop_down windfarm: Aapua T21774 …" at bounding box center [382, 188] width 765 height 377
click at [720, 376] on html "Perceptual Robotics person Alex Semenov arrow_drop_down windfarm: Aapua T21774 …" at bounding box center [382, 188] width 765 height 377
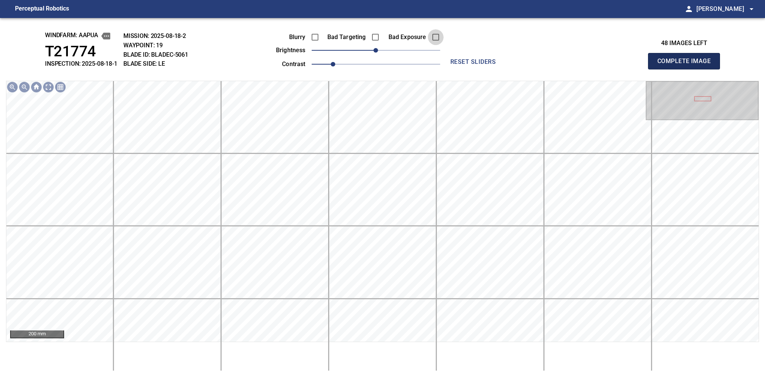
click at [687, 69] on button "Complete Image" at bounding box center [684, 61] width 72 height 17
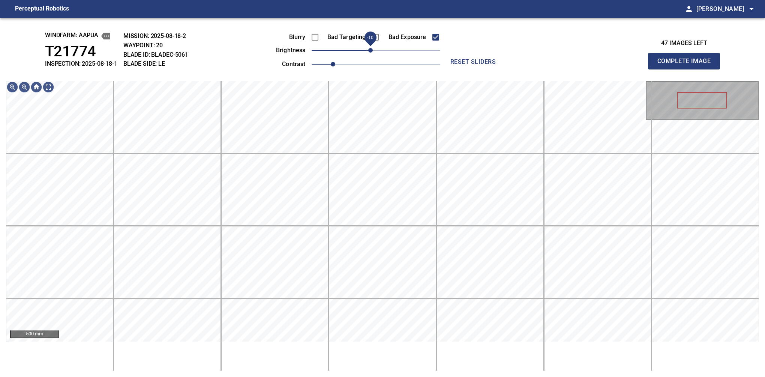
drag, startPoint x: 375, startPoint y: 54, endPoint x: 371, endPoint y: 56, distance: 4.4
click at [371, 53] on span "-10" at bounding box center [370, 50] width 5 height 5
click at [687, 69] on button "Complete Image" at bounding box center [684, 61] width 72 height 17
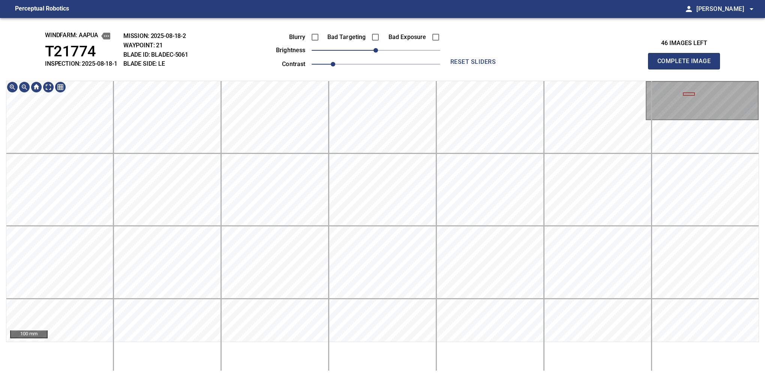
click at [711, 350] on div "100 mm" at bounding box center [382, 226] width 753 height 290
click at [687, 69] on button "Complete Image" at bounding box center [684, 61] width 72 height 17
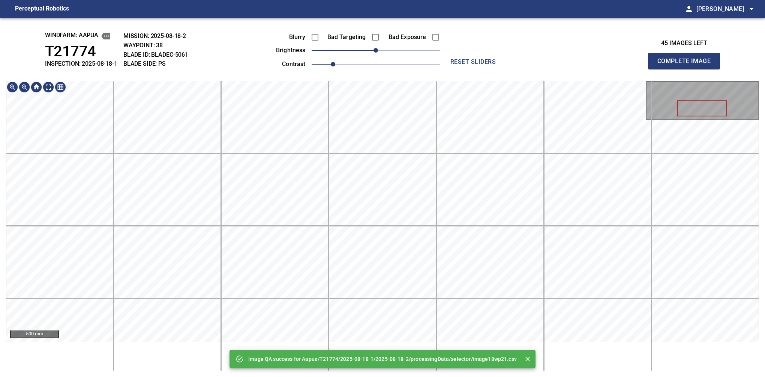
click at [402, 41] on div "Image QA success for Aapua/T21774/2025-08-18-1/2025-08-18-2/processingData/sele…" at bounding box center [382, 197] width 765 height 359
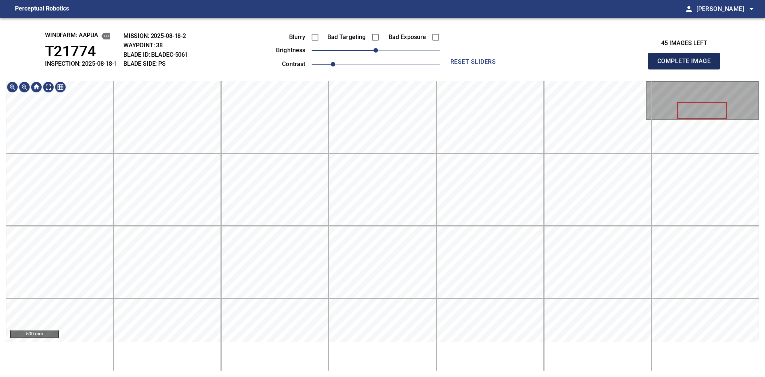
click at [687, 69] on button "Complete Image" at bounding box center [684, 61] width 72 height 17
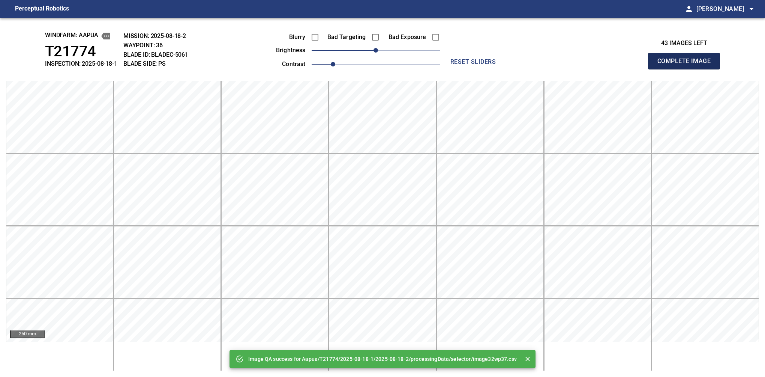
click at [687, 69] on button "Complete Image" at bounding box center [684, 61] width 72 height 17
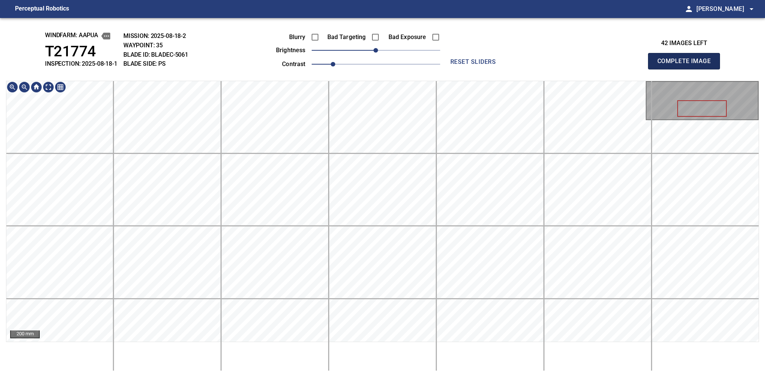
click at [687, 69] on button "Complete Image" at bounding box center [684, 61] width 72 height 17
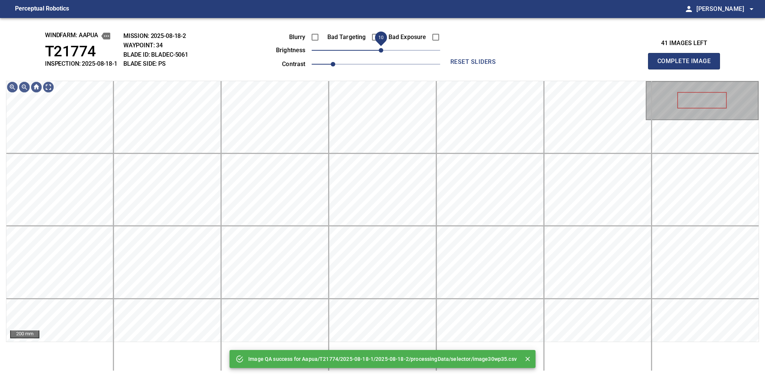
click at [379, 50] on span "10" at bounding box center [381, 50] width 5 height 5
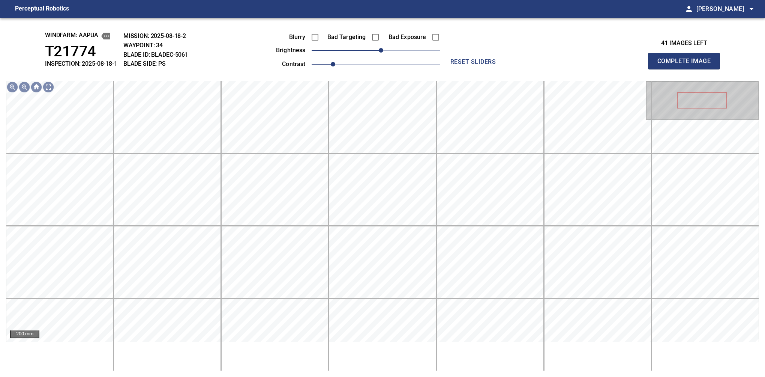
click at [687, 69] on button "Complete Image" at bounding box center [684, 61] width 72 height 17
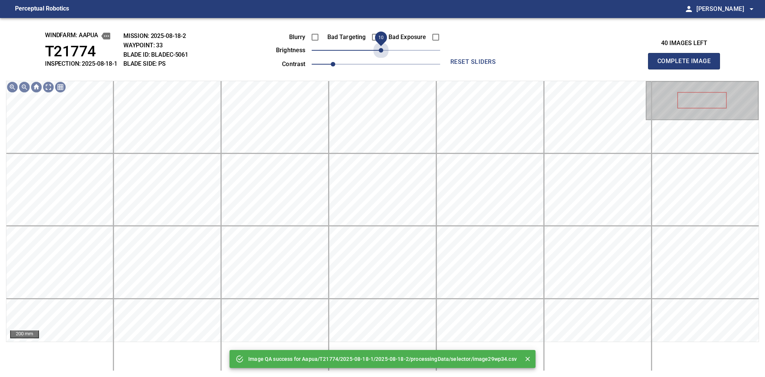
click at [381, 51] on span "10" at bounding box center [381, 50] width 5 height 5
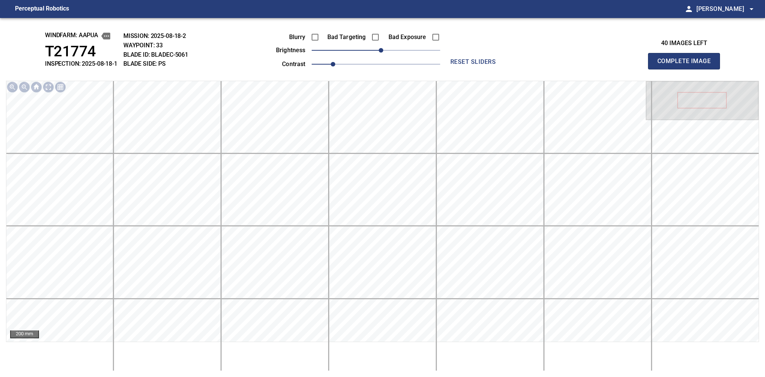
click at [687, 69] on button "Complete Image" at bounding box center [684, 61] width 72 height 17
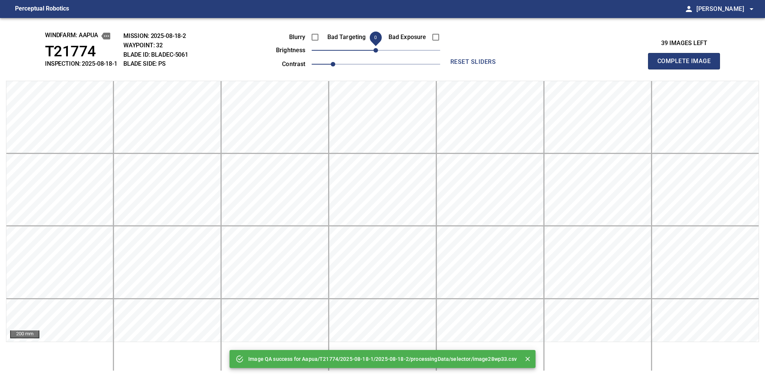
click at [687, 69] on button "Complete Image" at bounding box center [684, 61] width 72 height 17
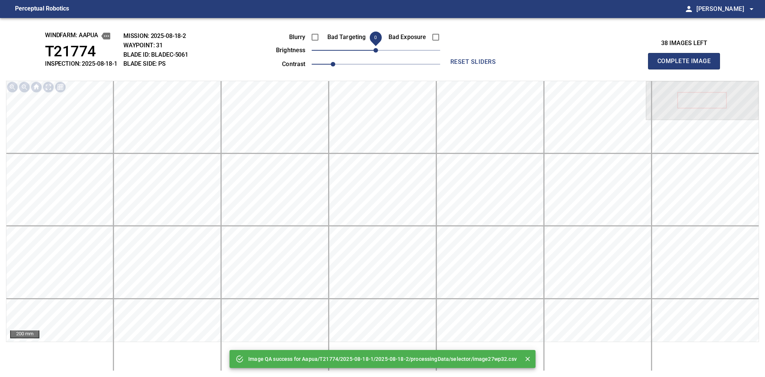
click at [378, 53] on span "0" at bounding box center [376, 50] width 5 height 5
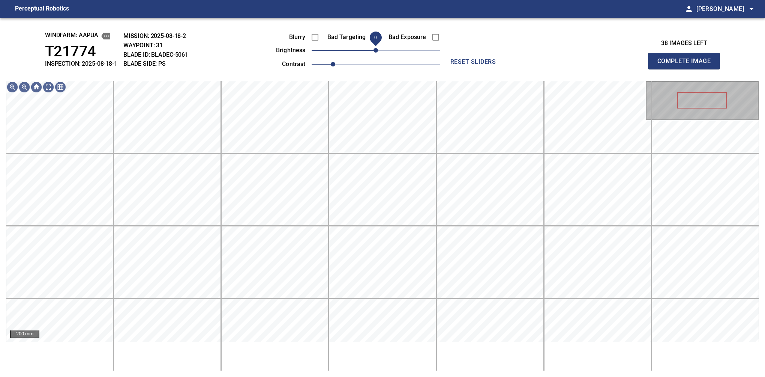
click at [377, 53] on span "0" at bounding box center [376, 50] width 5 height 5
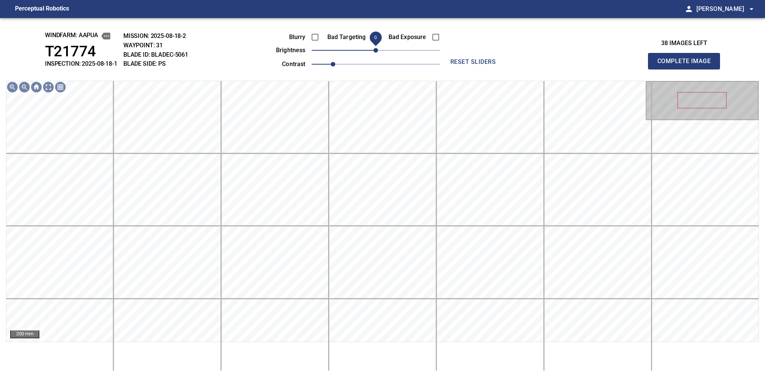
click at [687, 69] on button "Complete Image" at bounding box center [684, 61] width 72 height 17
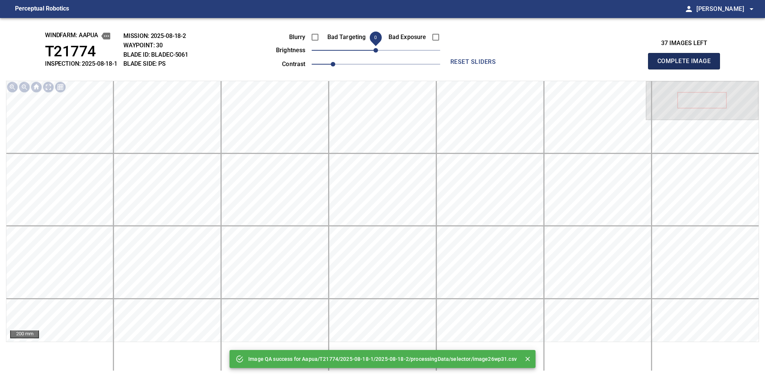
click at [687, 69] on button "Complete Image" at bounding box center [684, 61] width 72 height 17
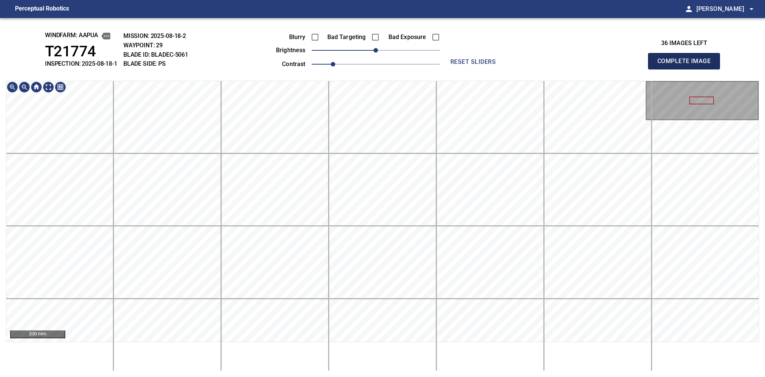
click at [687, 69] on button "Complete Image" at bounding box center [684, 61] width 72 height 17
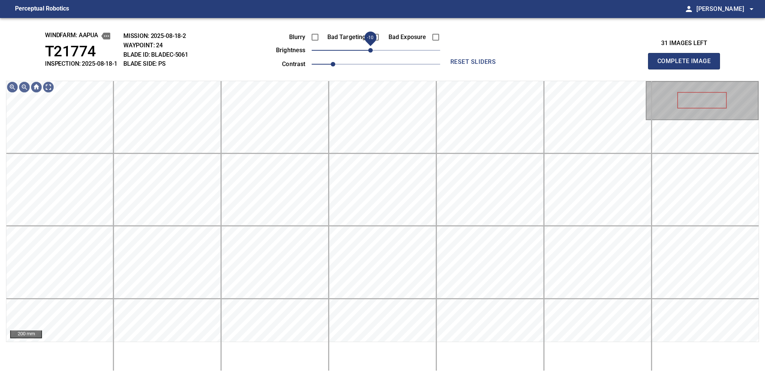
drag, startPoint x: 371, startPoint y: 52, endPoint x: 366, endPoint y: 52, distance: 5.3
click at [368, 52] on span "-10" at bounding box center [370, 50] width 5 height 5
click at [687, 69] on button "Complete Image" at bounding box center [684, 61] width 72 height 17
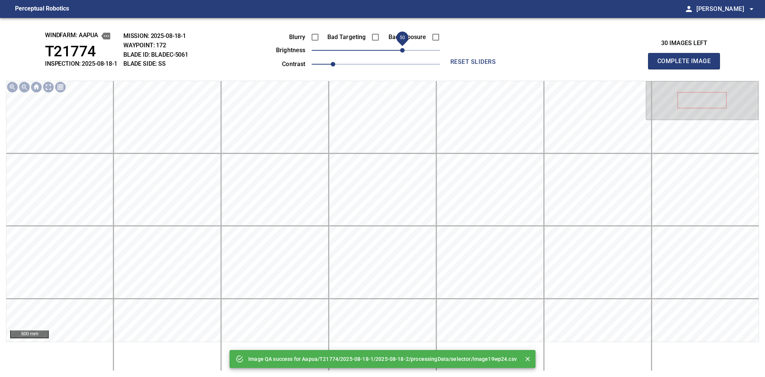
drag, startPoint x: 396, startPoint y: 51, endPoint x: 401, endPoint y: 51, distance: 4.5
click at [401, 51] on span "50" at bounding box center [402, 50] width 5 height 5
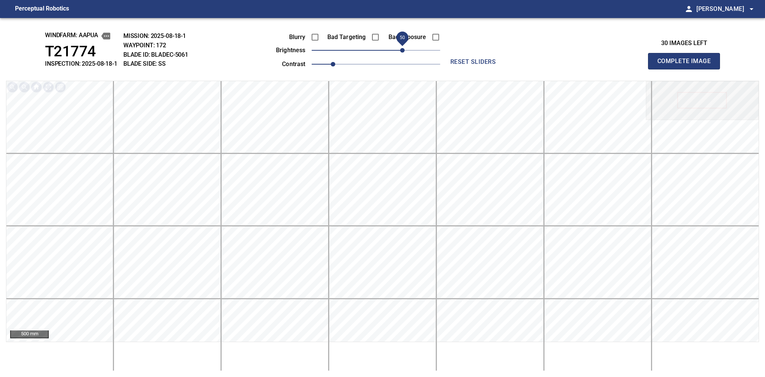
click at [687, 69] on button "Complete Image" at bounding box center [684, 61] width 72 height 17
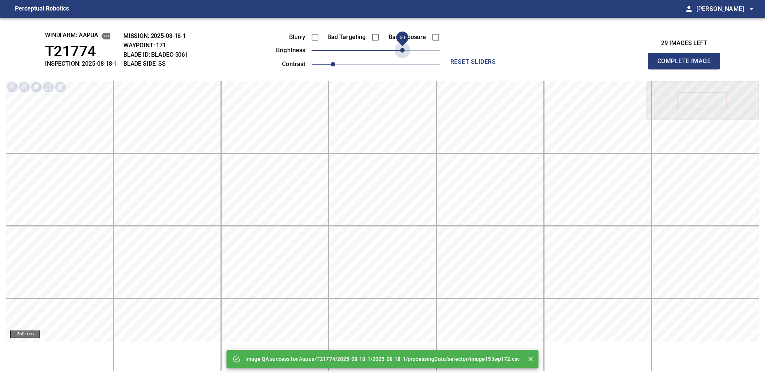
click at [401, 51] on span "50" at bounding box center [376, 50] width 129 height 11
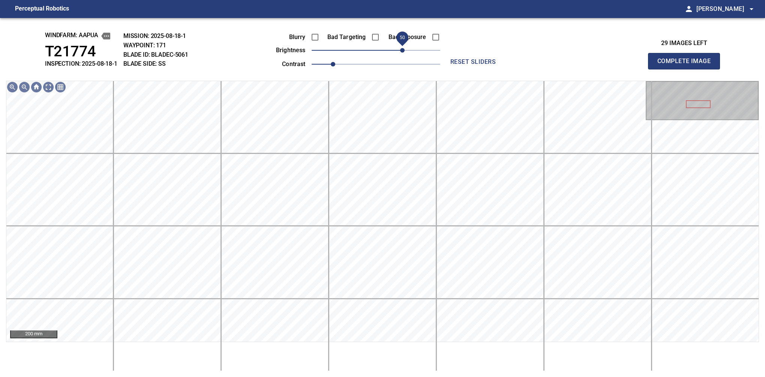
click at [687, 69] on button "Complete Image" at bounding box center [684, 61] width 72 height 17
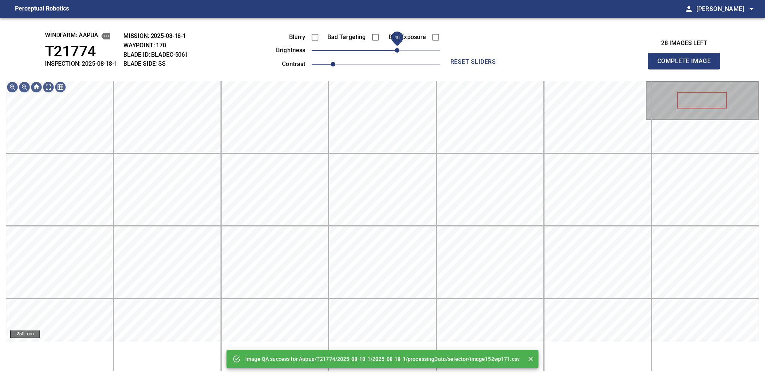
drag, startPoint x: 395, startPoint y: 48, endPoint x: 401, endPoint y: 48, distance: 6.4
click at [401, 48] on span "40" at bounding box center [376, 50] width 129 height 11
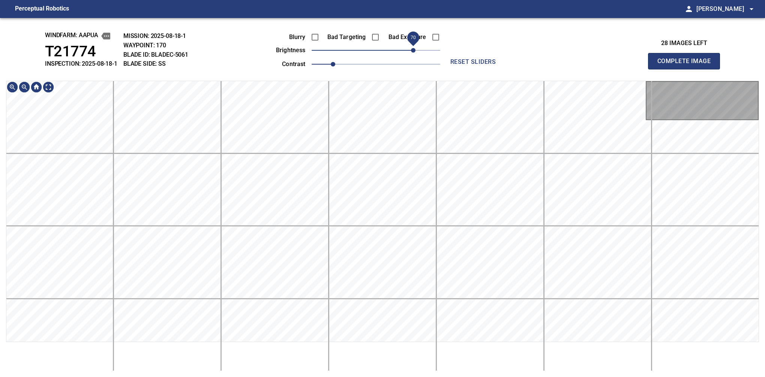
drag, startPoint x: 403, startPoint y: 48, endPoint x: 411, endPoint y: 50, distance: 8.0
click at [411, 50] on span "70" at bounding box center [413, 50] width 5 height 5
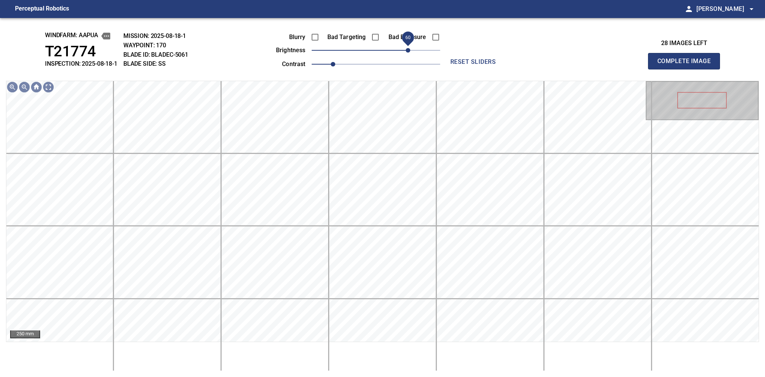
click at [410, 51] on span "60" at bounding box center [408, 50] width 5 height 5
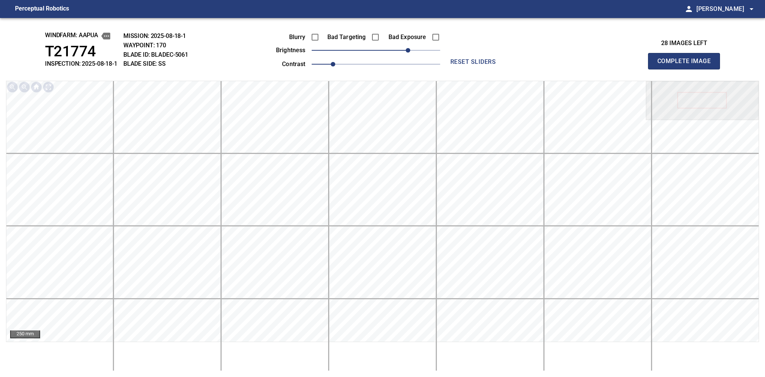
click at [687, 69] on button "Complete Image" at bounding box center [684, 61] width 72 height 17
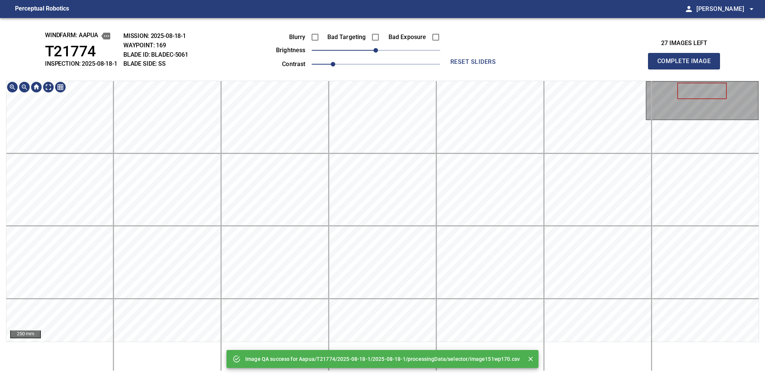
click at [314, 363] on div "Image QA success for Aapua/T21774/2025-08-18-1/2025-08-18-1/processingData/sele…" at bounding box center [382, 197] width 765 height 359
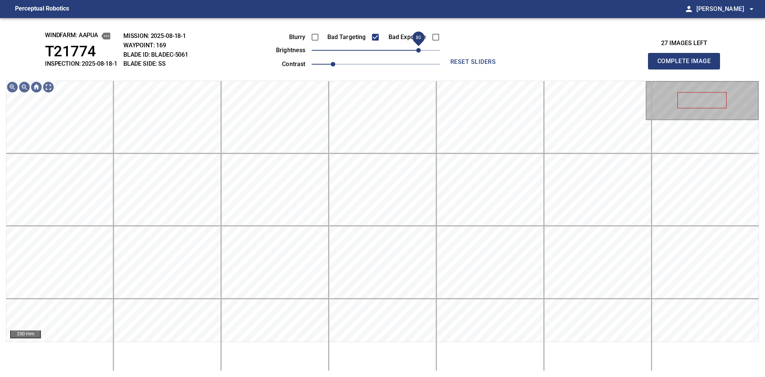
drag, startPoint x: 401, startPoint y: 52, endPoint x: 418, endPoint y: 45, distance: 18.2
click at [418, 45] on span "80" at bounding box center [376, 50] width 129 height 11
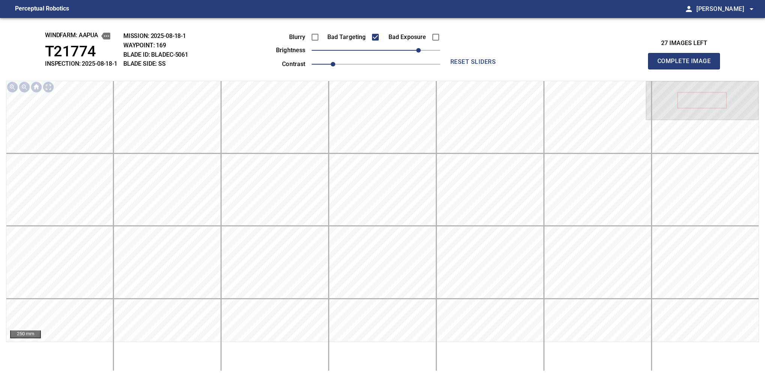
click at [687, 69] on button "Complete Image" at bounding box center [684, 61] width 72 height 17
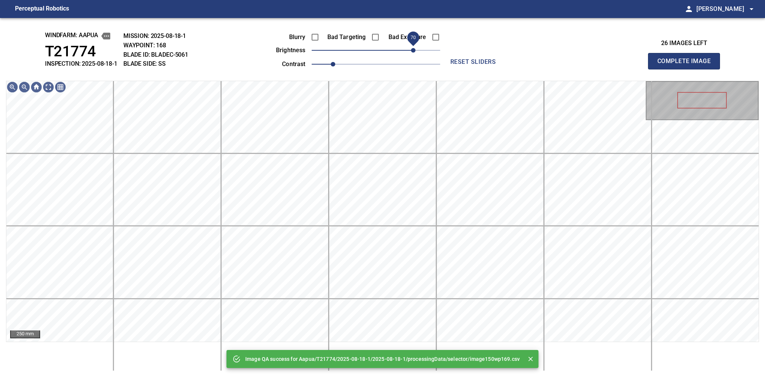
drag, startPoint x: 418, startPoint y: 45, endPoint x: 414, endPoint y: 47, distance: 3.9
click at [414, 47] on span "70" at bounding box center [376, 50] width 129 height 11
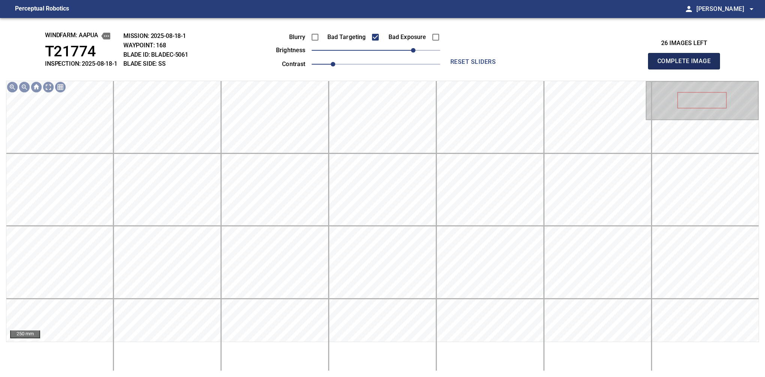
click at [687, 69] on button "Complete Image" at bounding box center [684, 61] width 72 height 17
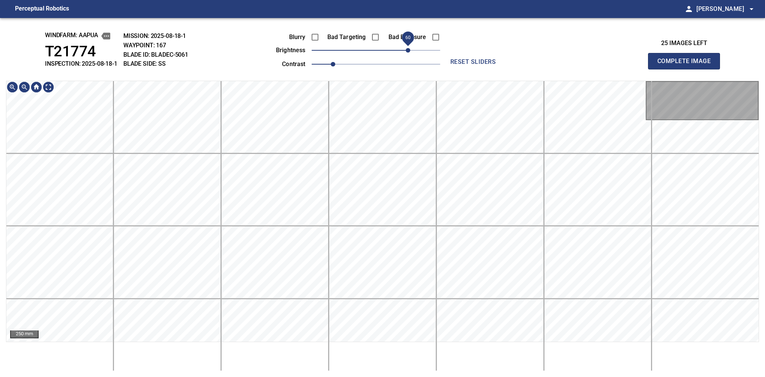
drag, startPoint x: 401, startPoint y: 51, endPoint x: 405, endPoint y: 49, distance: 4.7
click at [406, 49] on span "60" at bounding box center [408, 50] width 5 height 5
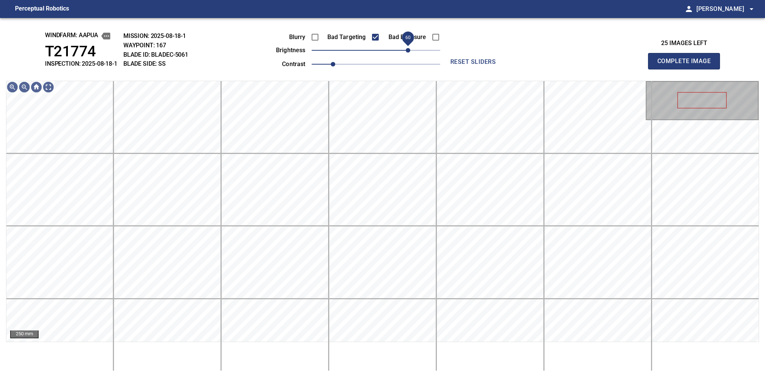
click at [407, 50] on span "60" at bounding box center [408, 50] width 5 height 5
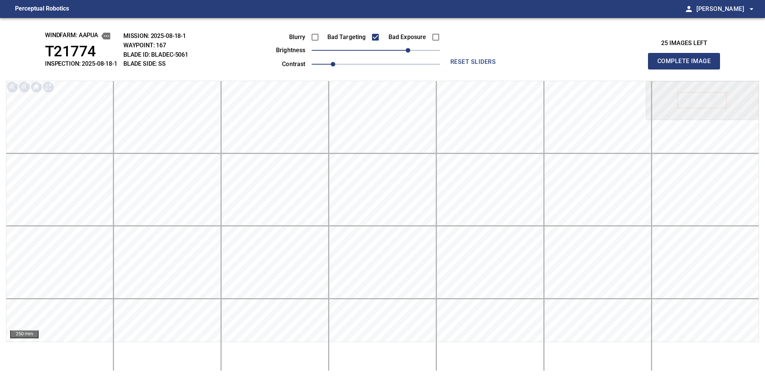
click at [687, 69] on button "Complete Image" at bounding box center [684, 61] width 72 height 17
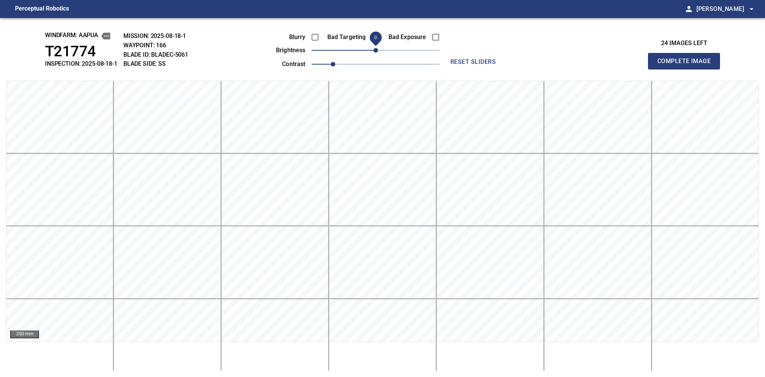
click at [377, 42] on span "0" at bounding box center [375, 37] width 17 height 17
drag, startPoint x: 381, startPoint y: 52, endPoint x: 413, endPoint y: 53, distance: 31.5
click at [413, 53] on span "70" at bounding box center [413, 50] width 5 height 5
click at [687, 69] on button "Complete Image" at bounding box center [684, 61] width 72 height 17
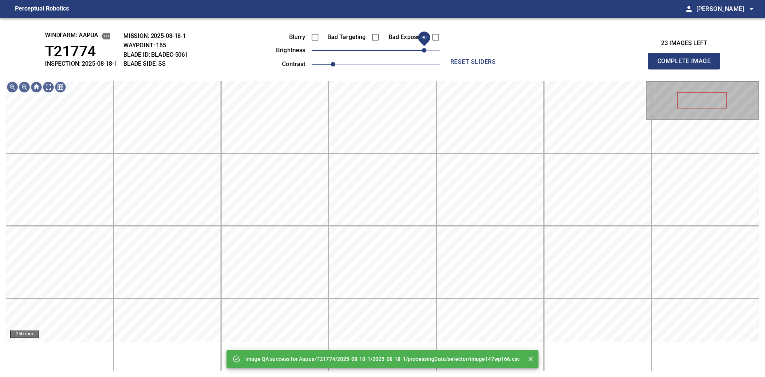
drag, startPoint x: 413, startPoint y: 53, endPoint x: 425, endPoint y: 52, distance: 12.1
click at [425, 52] on span "90" at bounding box center [376, 50] width 129 height 11
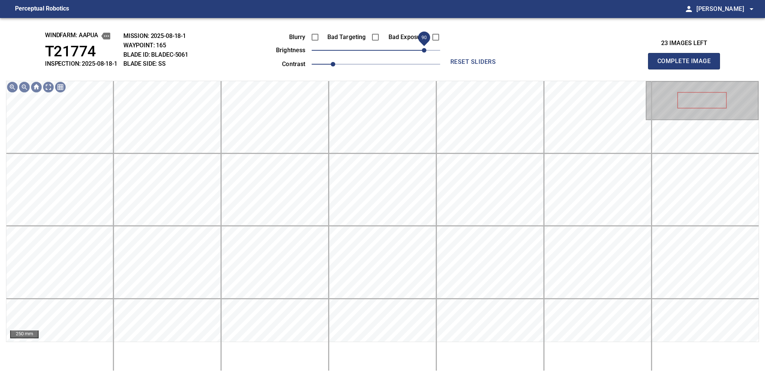
click at [687, 69] on button "Complete Image" at bounding box center [684, 61] width 72 height 17
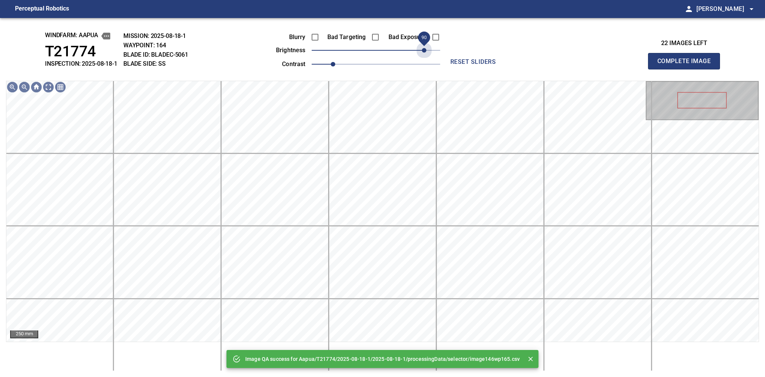
click at [425, 52] on span "90" at bounding box center [376, 50] width 129 height 11
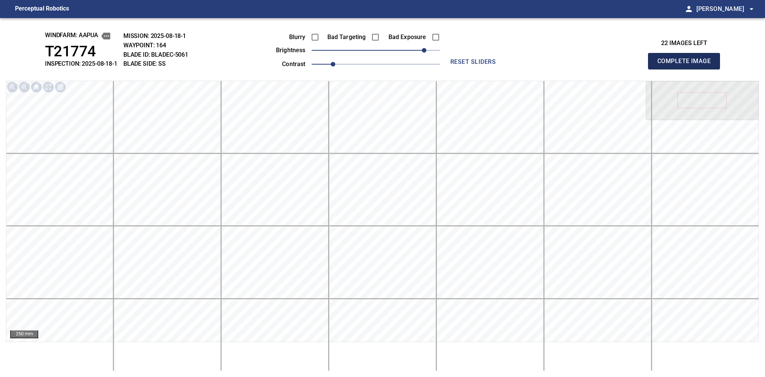
click at [687, 69] on button "Complete Image" at bounding box center [684, 61] width 72 height 17
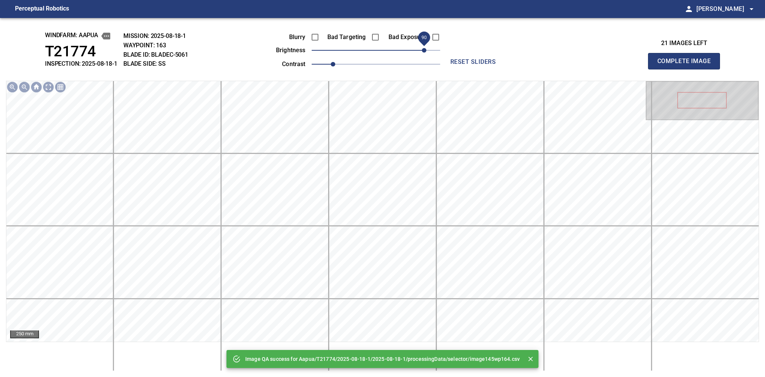
click at [423, 52] on span "90" at bounding box center [376, 50] width 129 height 11
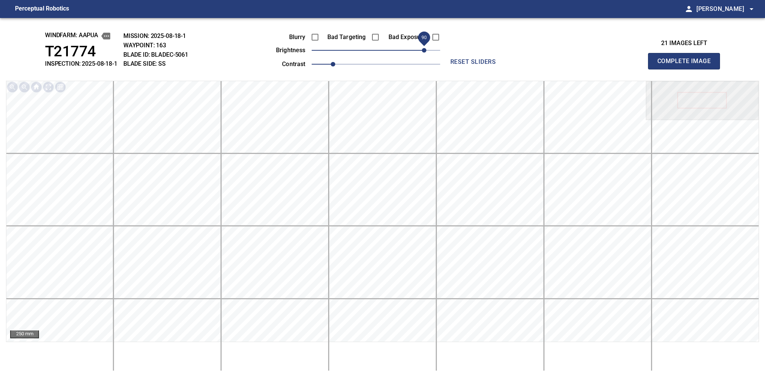
click at [687, 69] on button "Complete Image" at bounding box center [684, 61] width 72 height 17
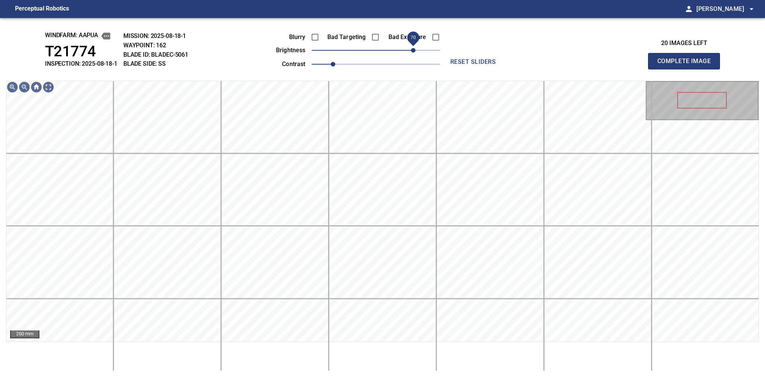
drag, startPoint x: 378, startPoint y: 54, endPoint x: 413, endPoint y: 46, distance: 36.5
click at [413, 48] on span "70" at bounding box center [413, 50] width 5 height 5
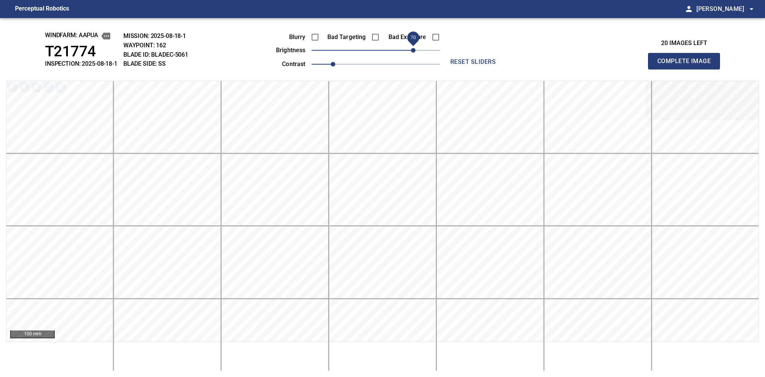
click at [687, 69] on button "Complete Image" at bounding box center [684, 61] width 72 height 17
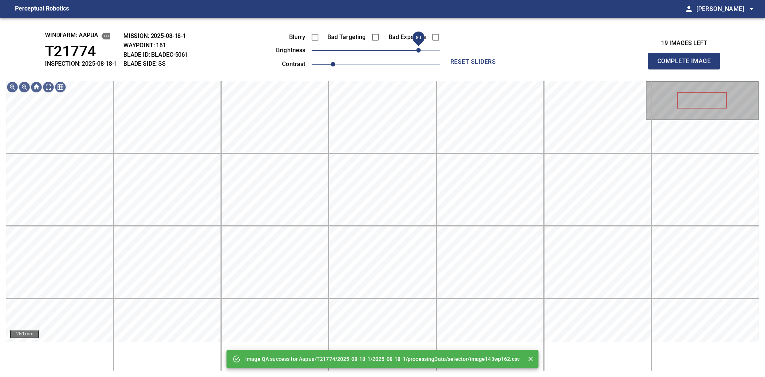
drag, startPoint x: 412, startPoint y: 51, endPoint x: 418, endPoint y: 50, distance: 6.5
click at [418, 50] on span "80" at bounding box center [376, 50] width 129 height 11
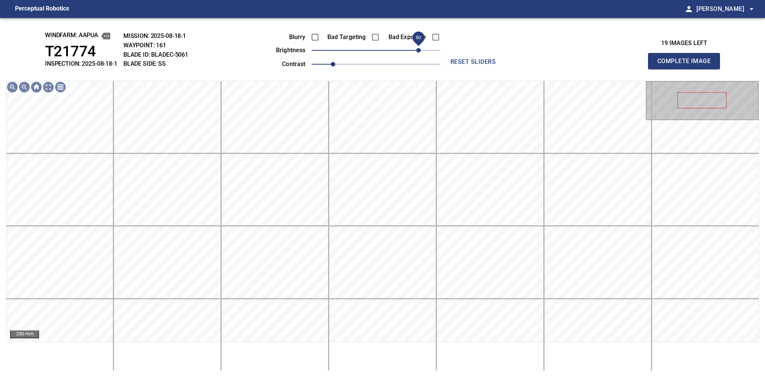
click at [687, 69] on button "Complete Image" at bounding box center [684, 61] width 72 height 17
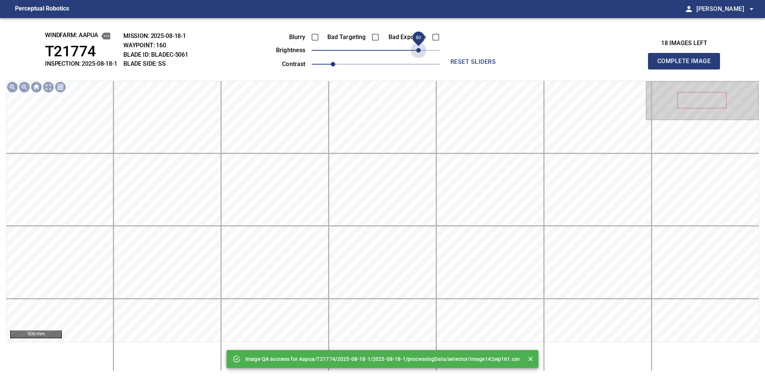
click at [418, 50] on span "80" at bounding box center [376, 50] width 129 height 11
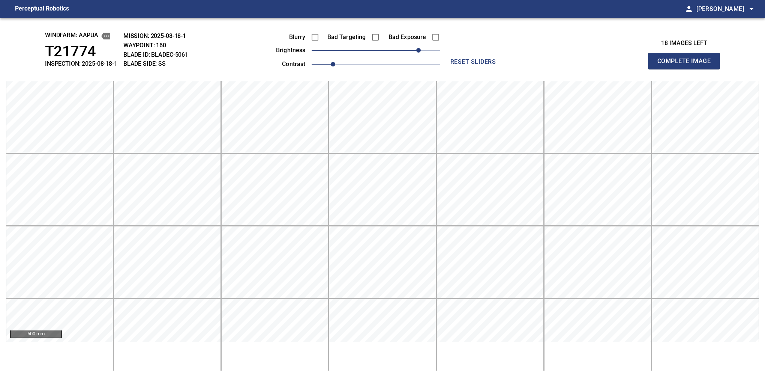
click at [687, 69] on button "Complete Image" at bounding box center [684, 61] width 72 height 17
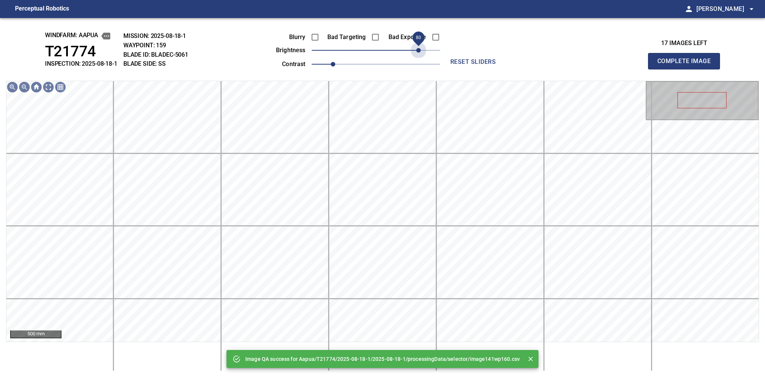
click at [418, 50] on span "80" at bounding box center [376, 50] width 129 height 11
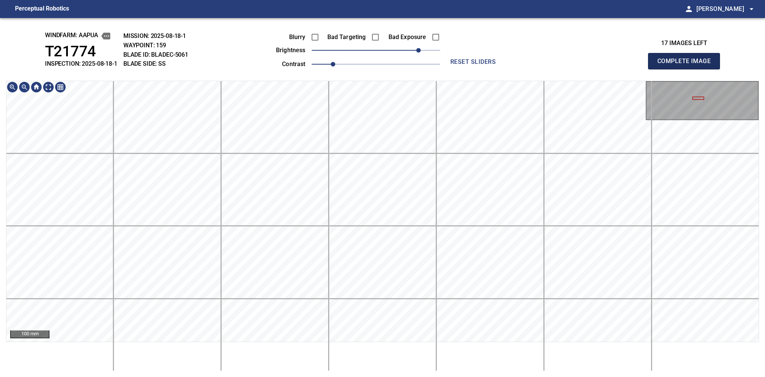
click at [687, 69] on button "Complete Image" at bounding box center [684, 61] width 72 height 17
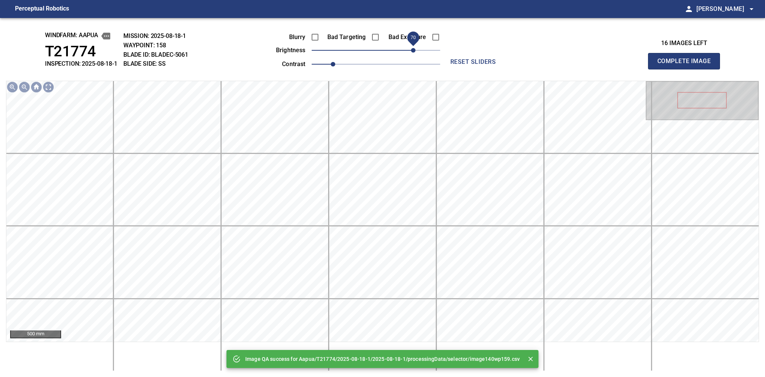
drag, startPoint x: 390, startPoint y: 51, endPoint x: 417, endPoint y: 42, distance: 28.8
click at [417, 45] on span "70" at bounding box center [376, 50] width 129 height 11
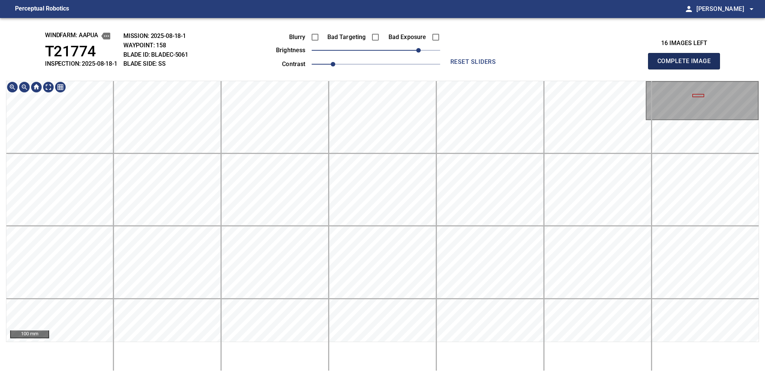
click at [687, 69] on button "Complete Image" at bounding box center [684, 61] width 72 height 17
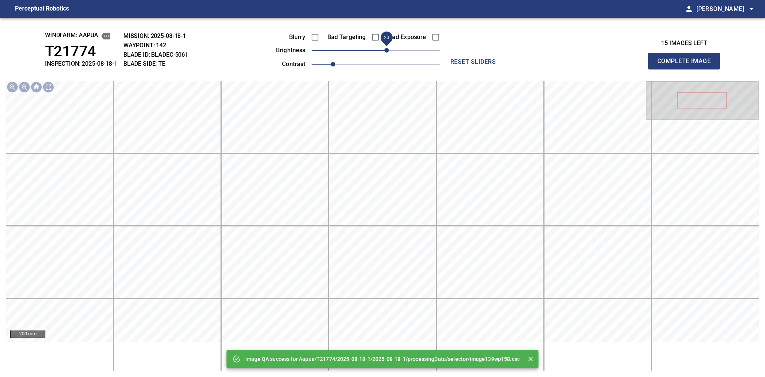
click at [385, 51] on span "20" at bounding box center [387, 50] width 5 height 5
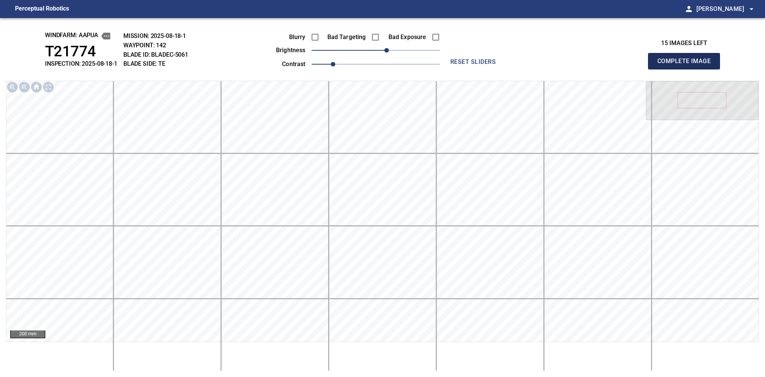
click at [687, 69] on button "Complete Image" at bounding box center [684, 61] width 72 height 17
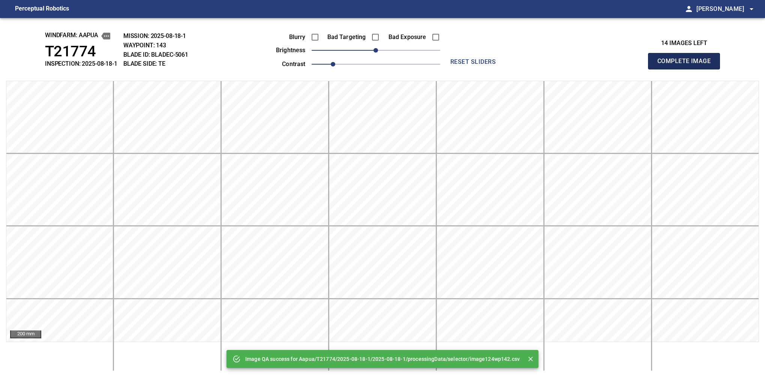
click at [687, 69] on button "Complete Image" at bounding box center [684, 61] width 72 height 17
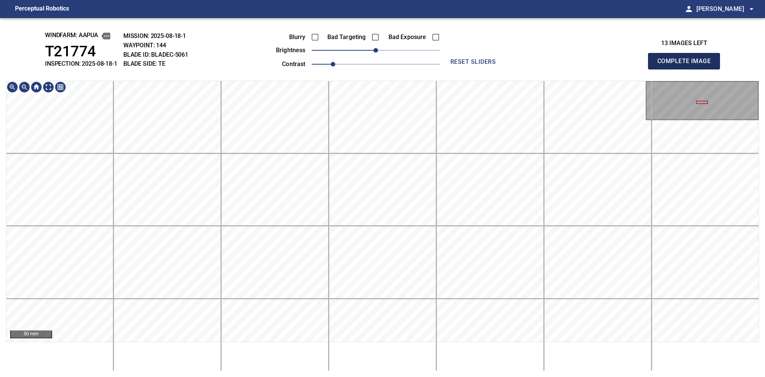
click at [687, 69] on button "Complete Image" at bounding box center [684, 61] width 72 height 17
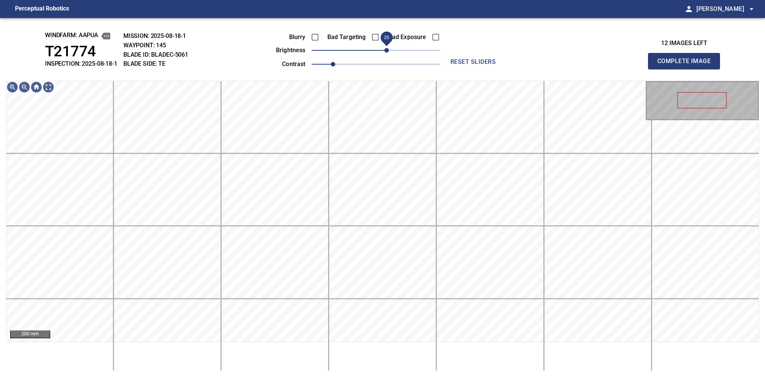
drag, startPoint x: 382, startPoint y: 50, endPoint x: 386, endPoint y: 50, distance: 4.1
click at [386, 50] on span "20" at bounding box center [387, 50] width 5 height 5
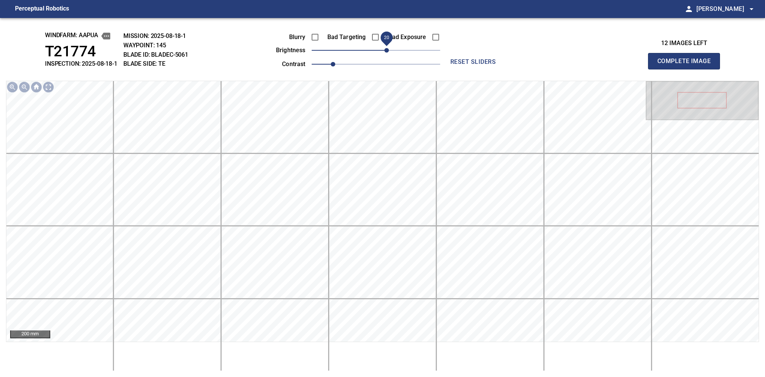
click at [687, 69] on button "Complete Image" at bounding box center [684, 61] width 72 height 17
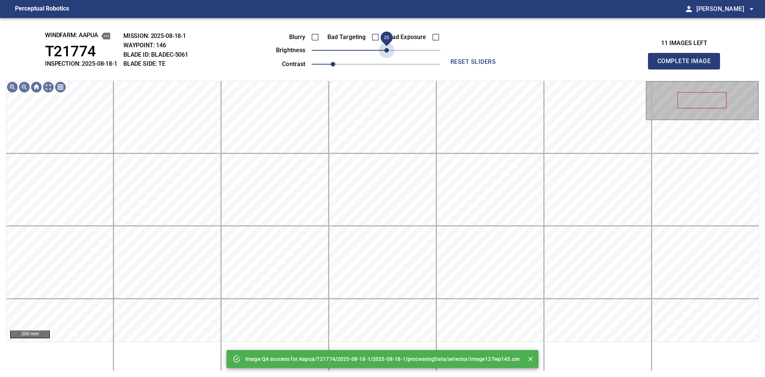
click at [386, 50] on span "20" at bounding box center [376, 50] width 129 height 11
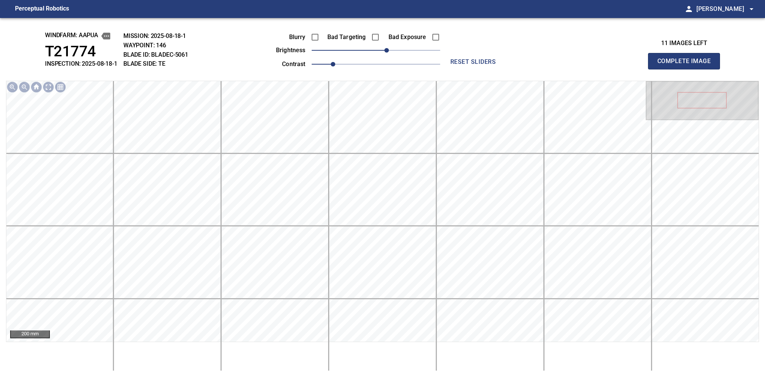
click at [687, 69] on button "Complete Image" at bounding box center [684, 61] width 72 height 17
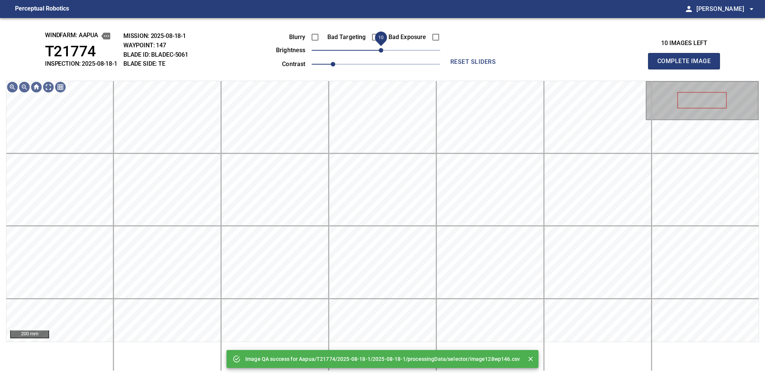
drag, startPoint x: 386, startPoint y: 50, endPoint x: 380, endPoint y: 53, distance: 5.7
click at [380, 53] on span "10" at bounding box center [376, 50] width 129 height 11
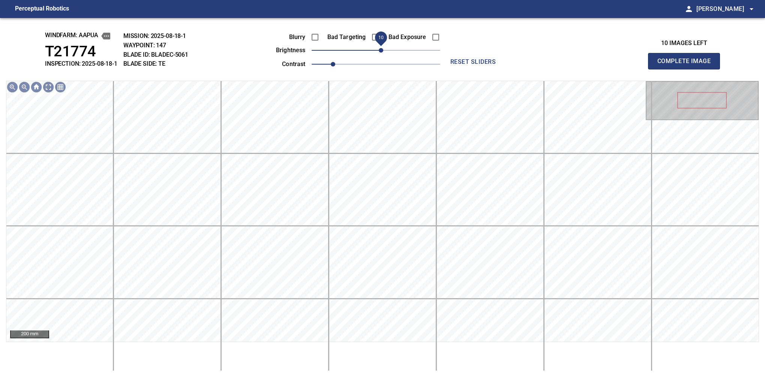
click at [687, 69] on button "Complete Image" at bounding box center [684, 61] width 72 height 17
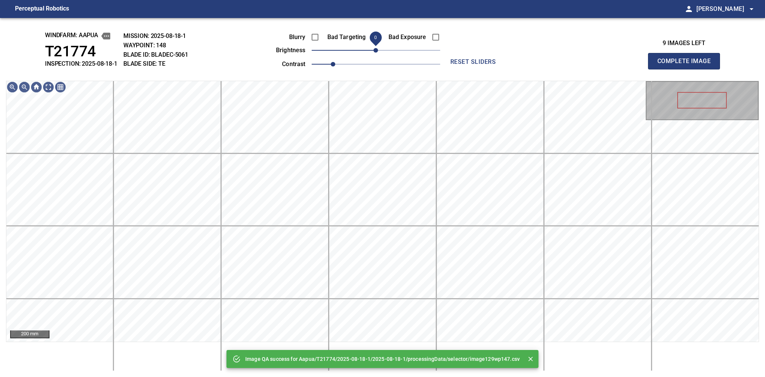
drag, startPoint x: 380, startPoint y: 53, endPoint x: 377, endPoint y: 58, distance: 6.5
click at [377, 53] on span "0" at bounding box center [376, 50] width 5 height 5
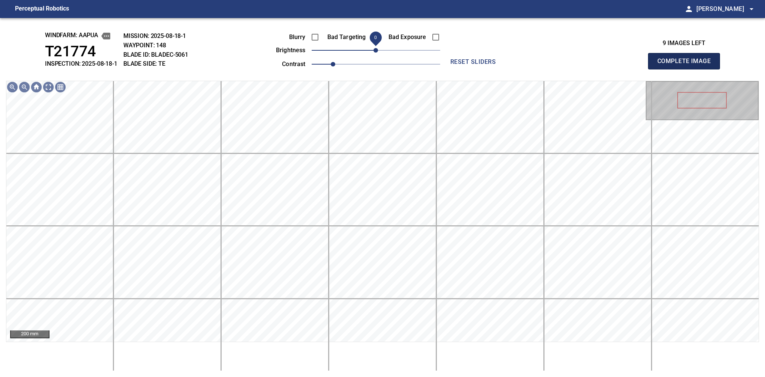
click at [687, 69] on button "Complete Image" at bounding box center [684, 61] width 72 height 17
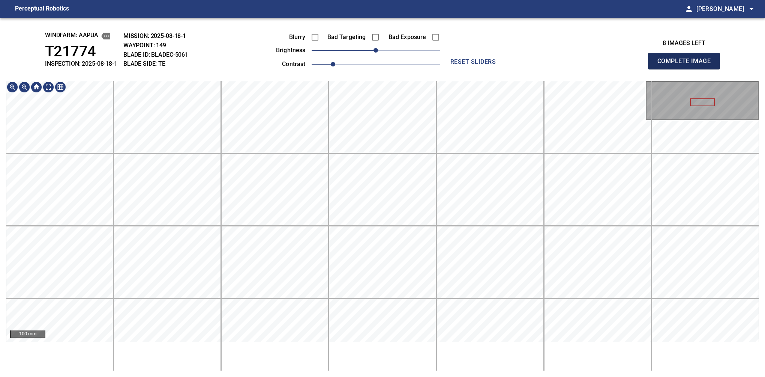
click at [687, 69] on button "Complete Image" at bounding box center [684, 61] width 72 height 17
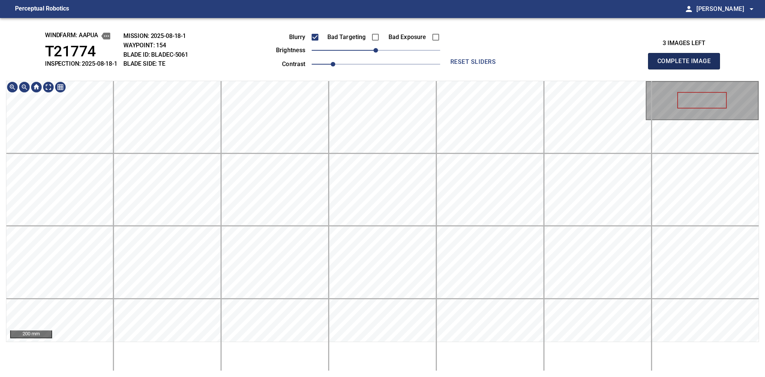
click at [687, 69] on button "Complete Image" at bounding box center [684, 61] width 72 height 17
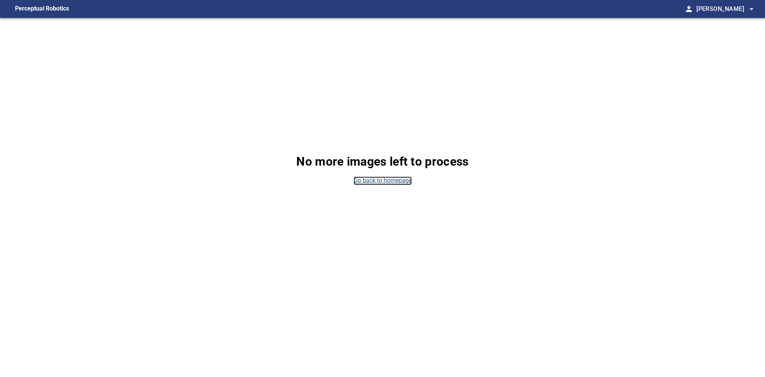
click at [361, 183] on link "Go back to homepage" at bounding box center [383, 180] width 58 height 9
